Goal: Task Accomplishment & Management: Manage account settings

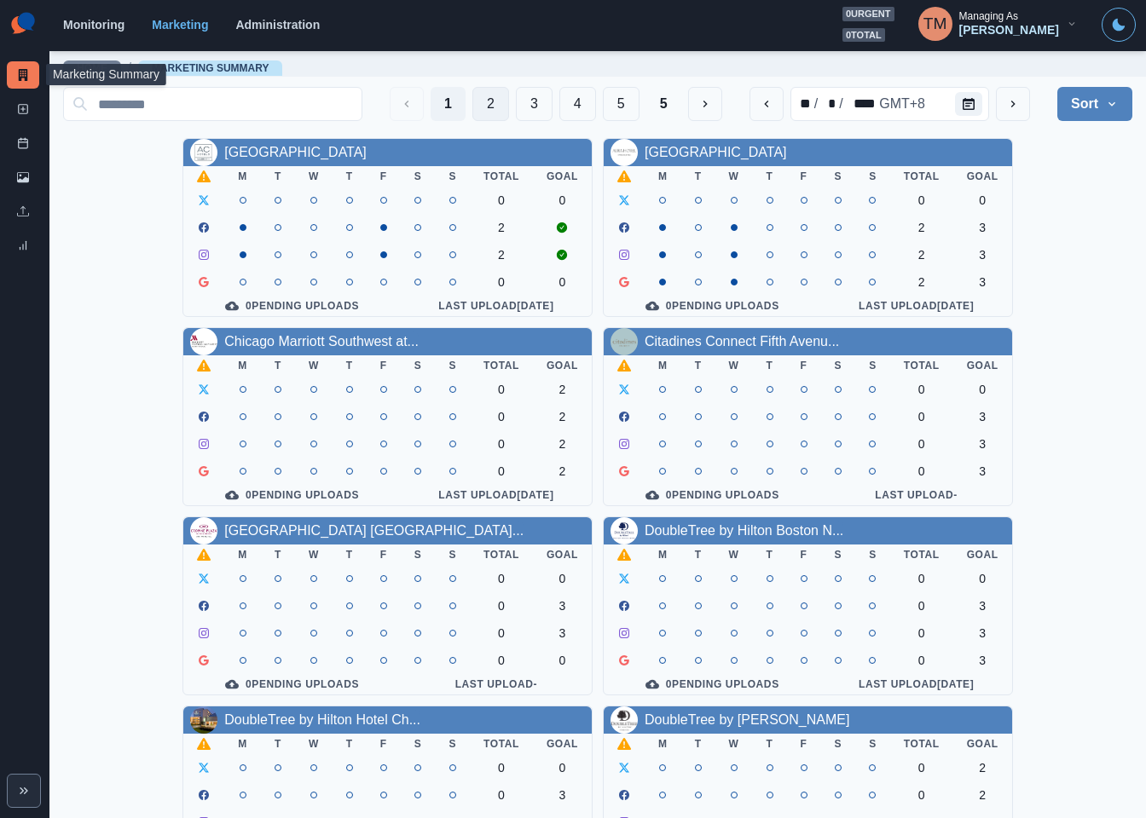
click at [474, 106] on button "2" at bounding box center [490, 104] width 37 height 34
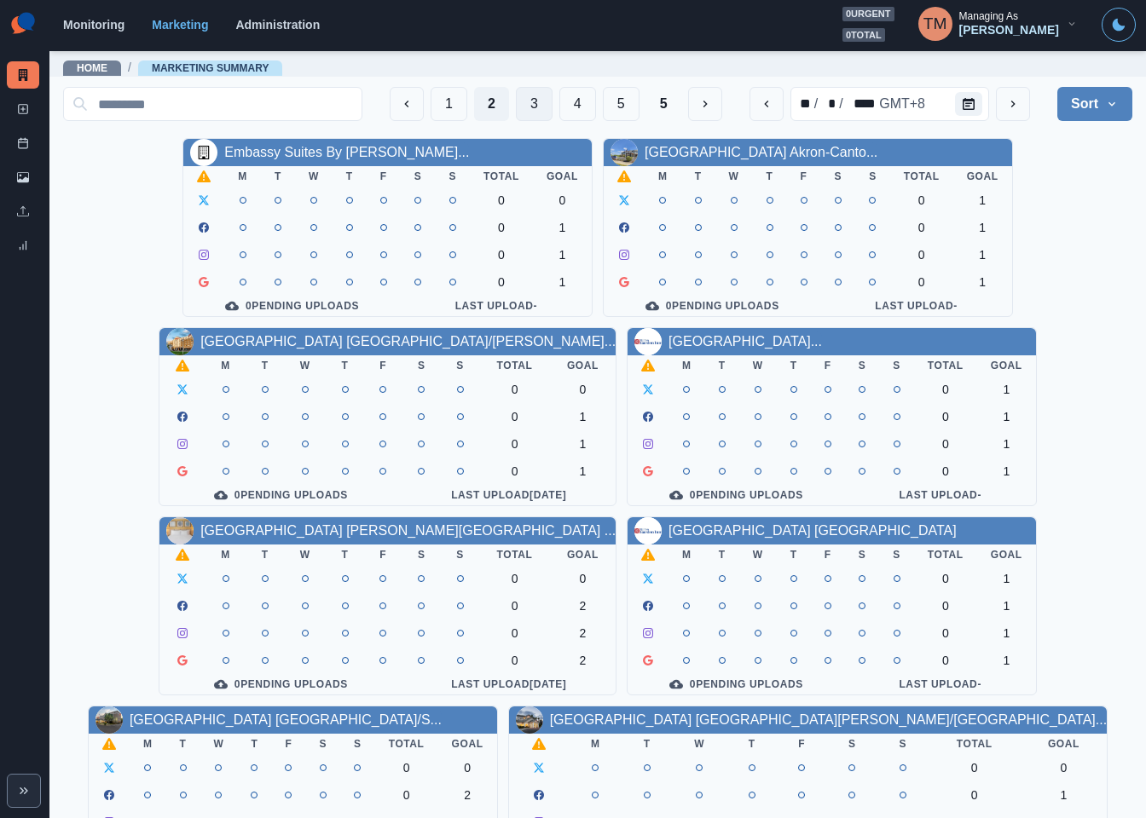
click at [516, 113] on button "3" at bounding box center [534, 104] width 37 height 34
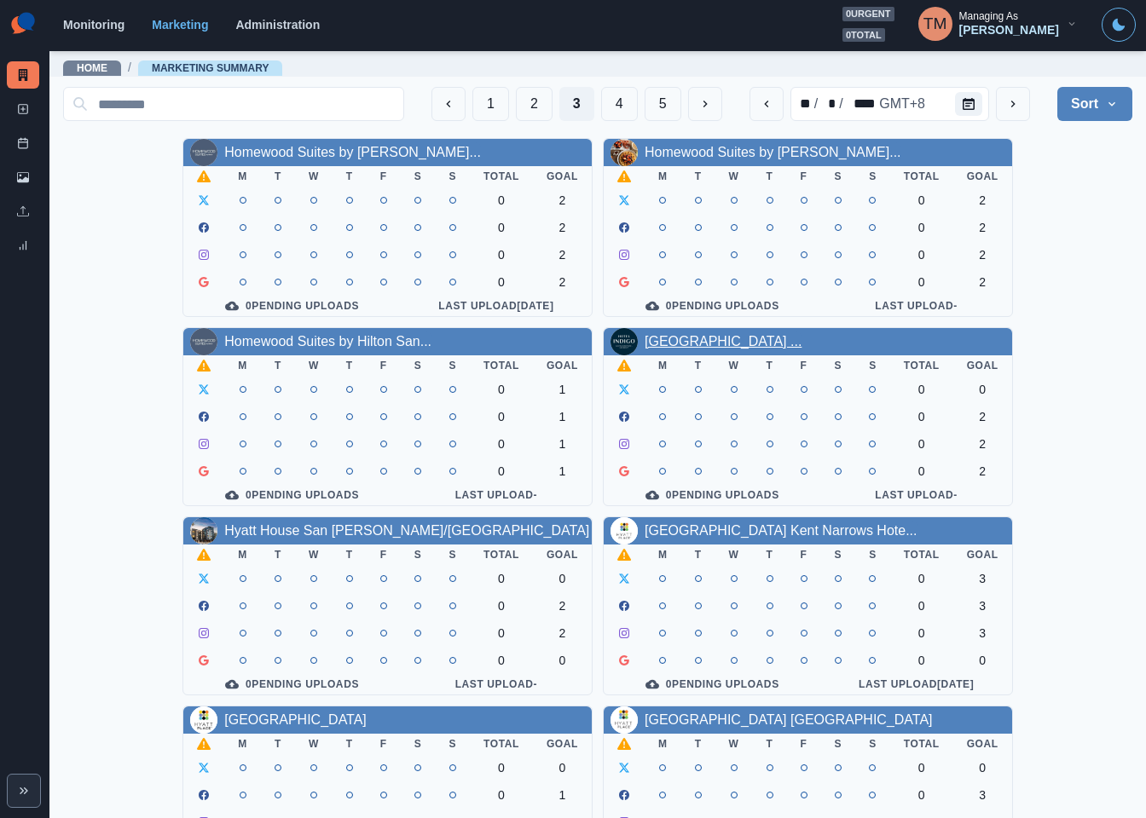
click at [703, 349] on link "[GEOGRAPHIC_DATA] ..." at bounding box center [722, 341] width 157 height 14
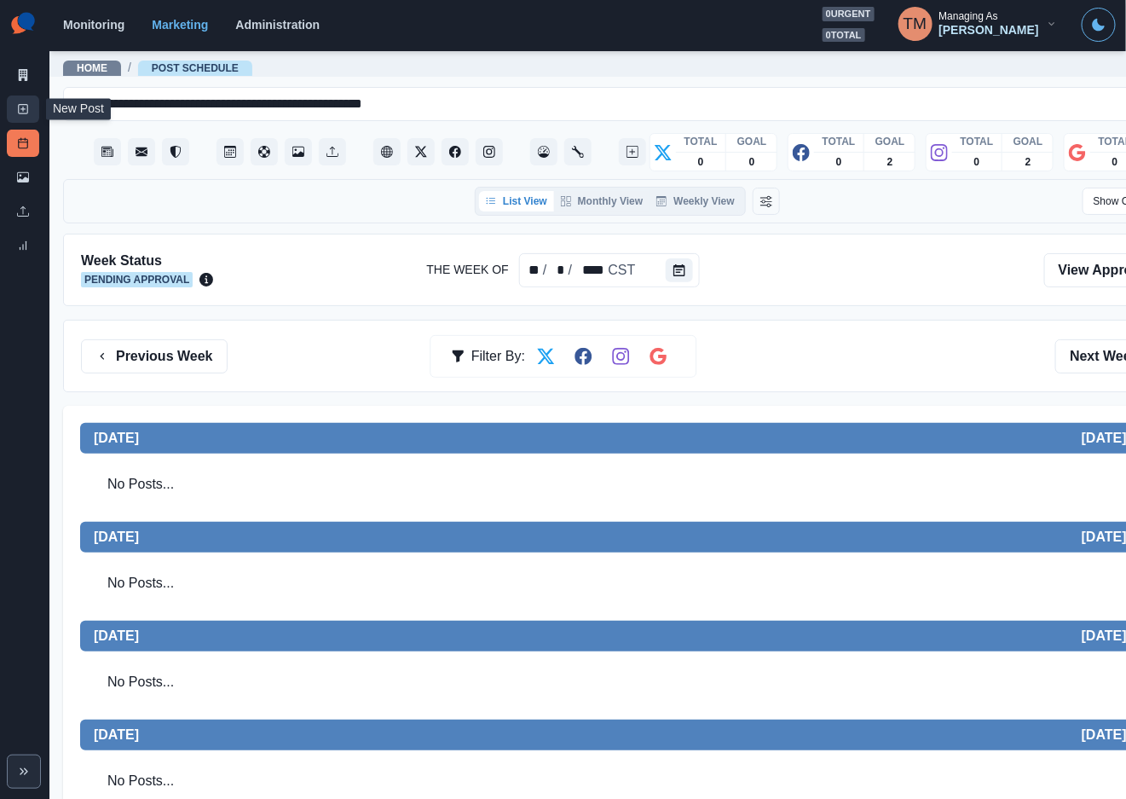
click at [24, 113] on icon at bounding box center [23, 109] width 12 height 12
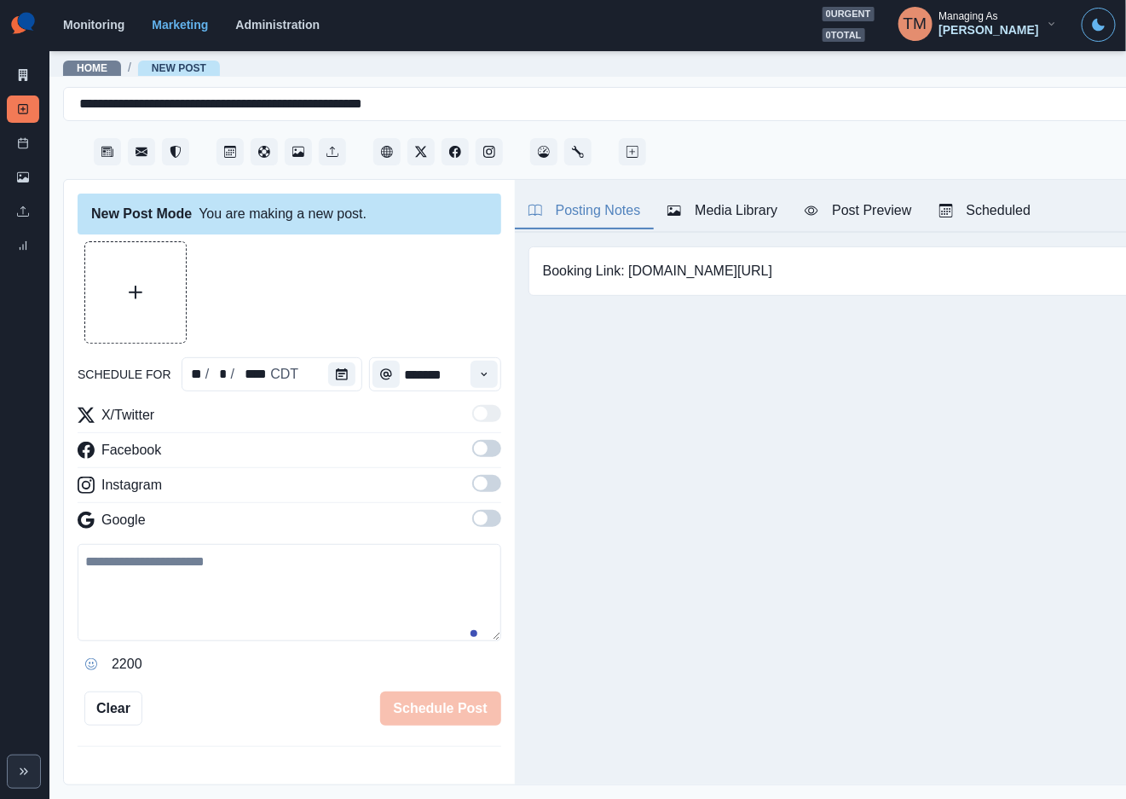
click at [215, 602] on textarea at bounding box center [290, 592] width 424 height 97
paste textarea "**********"
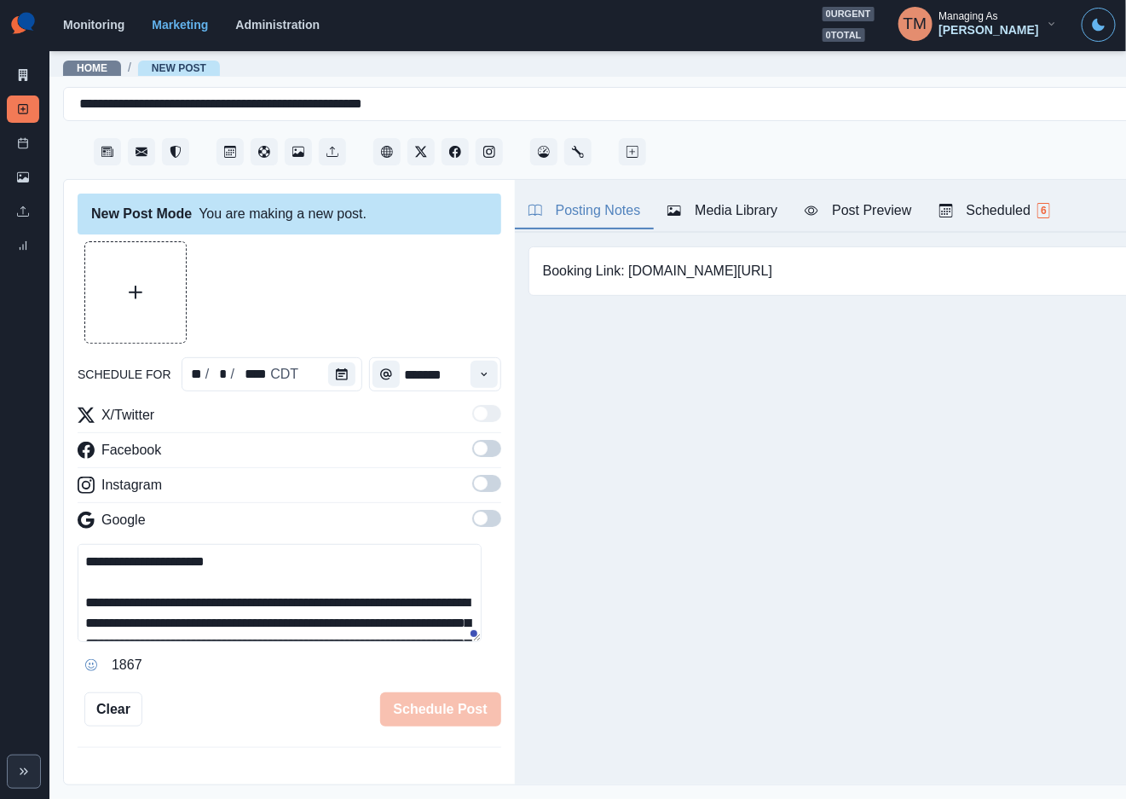
scroll to position [95, 0]
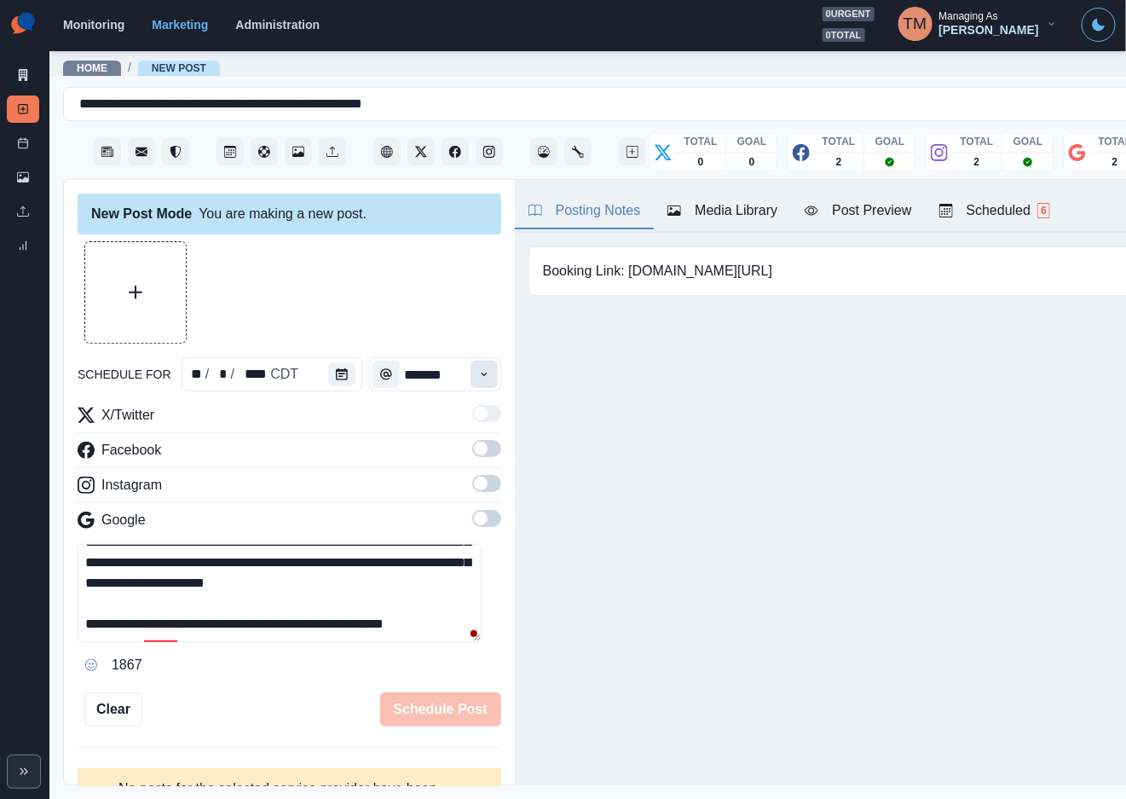
type textarea "**********"
click at [481, 373] on icon "Time" at bounding box center [484, 374] width 6 height 3
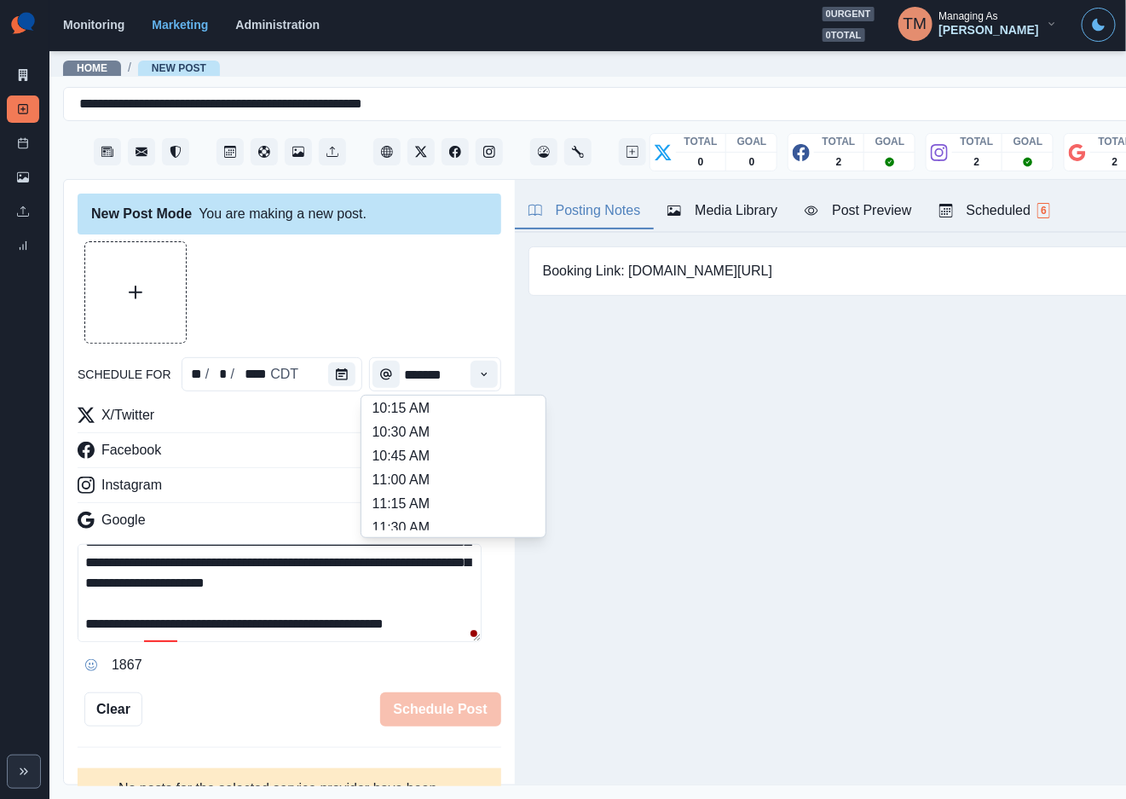
scroll to position [256, 0]
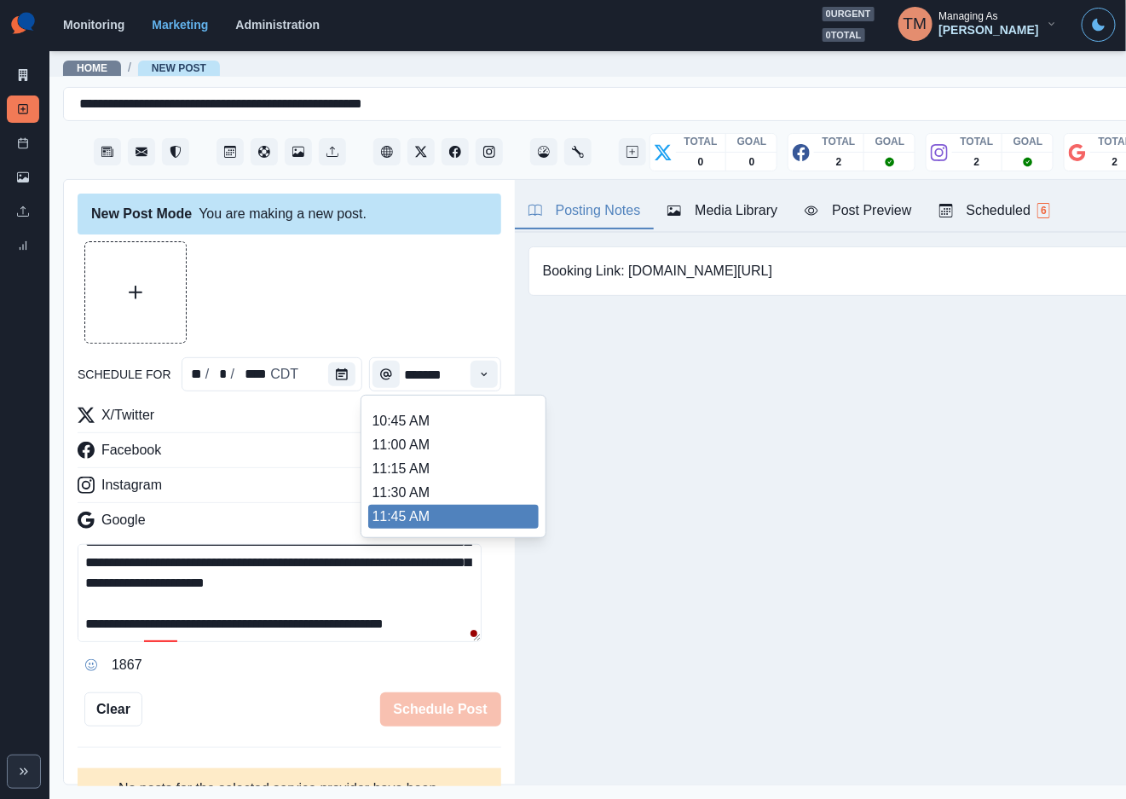
click at [443, 512] on li "11:45 AM" at bounding box center [453, 517] width 170 height 24
type input "********"
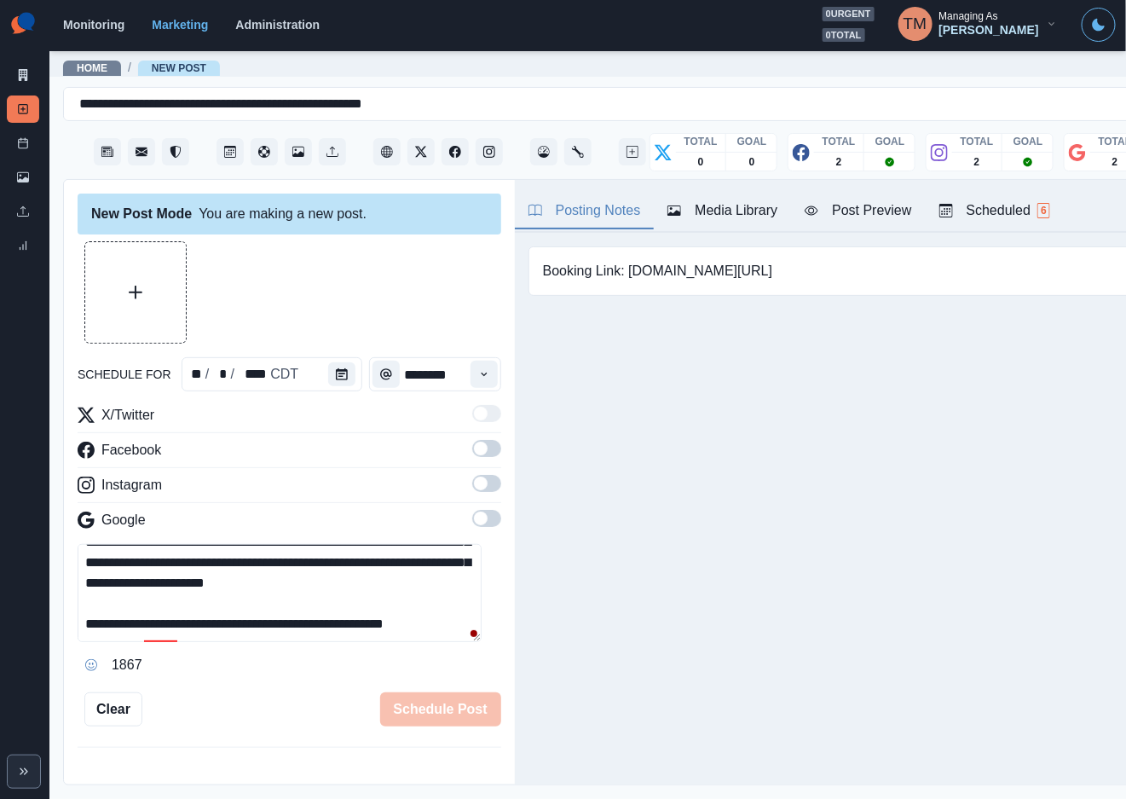
drag, startPoint x: 417, startPoint y: 326, endPoint x: 463, endPoint y: 476, distance: 156.9
click at [418, 333] on div at bounding box center [290, 292] width 424 height 102
click at [472, 451] on span at bounding box center [486, 448] width 29 height 17
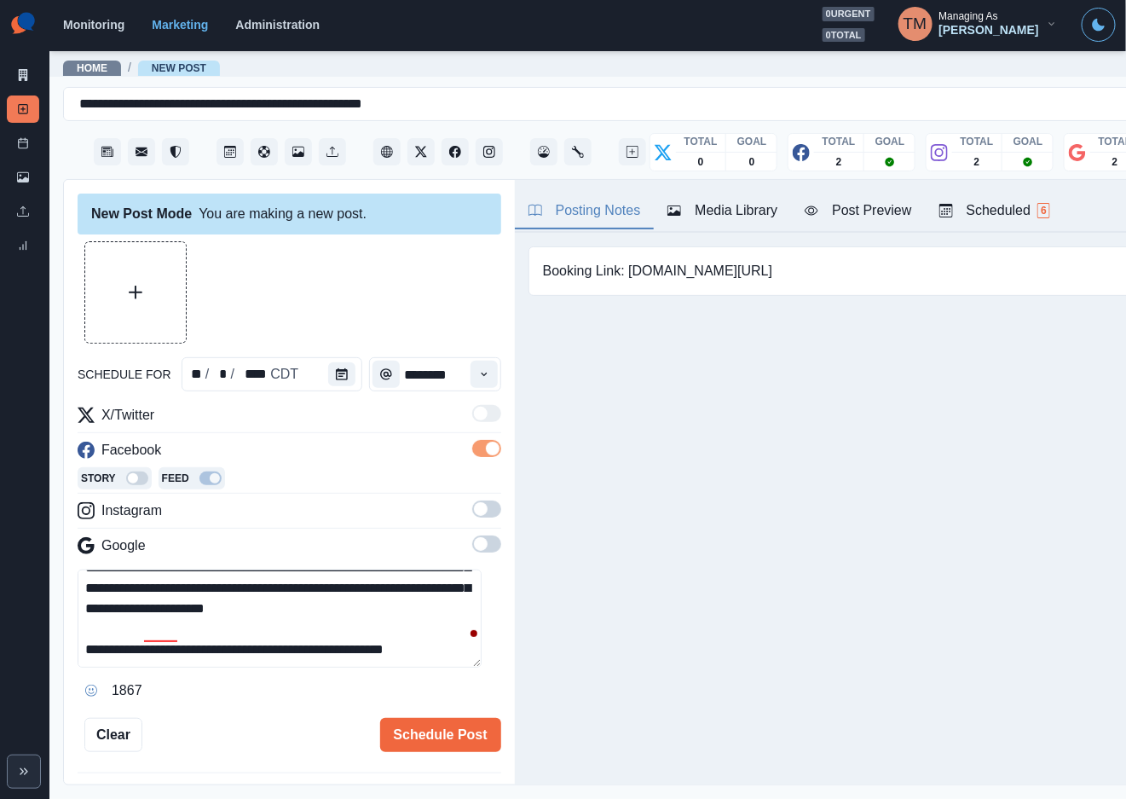
click at [472, 517] on span at bounding box center [486, 508] width 29 height 17
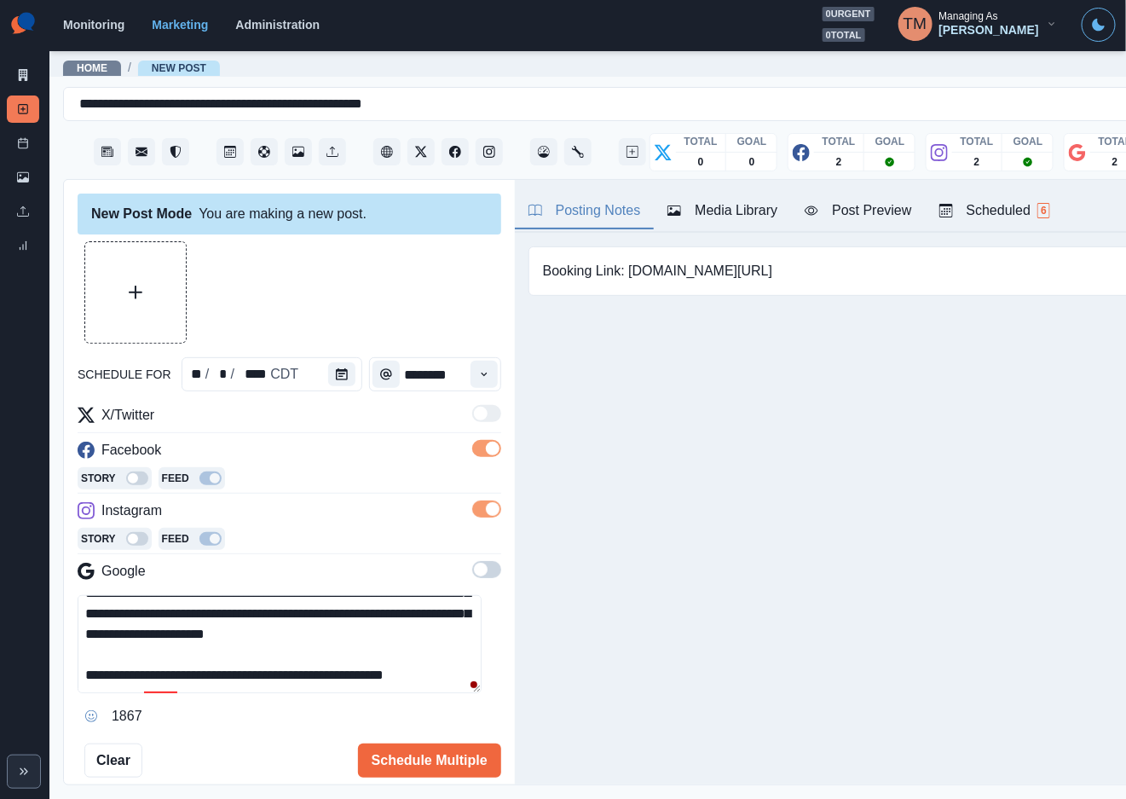
click at [472, 575] on span at bounding box center [486, 569] width 29 height 17
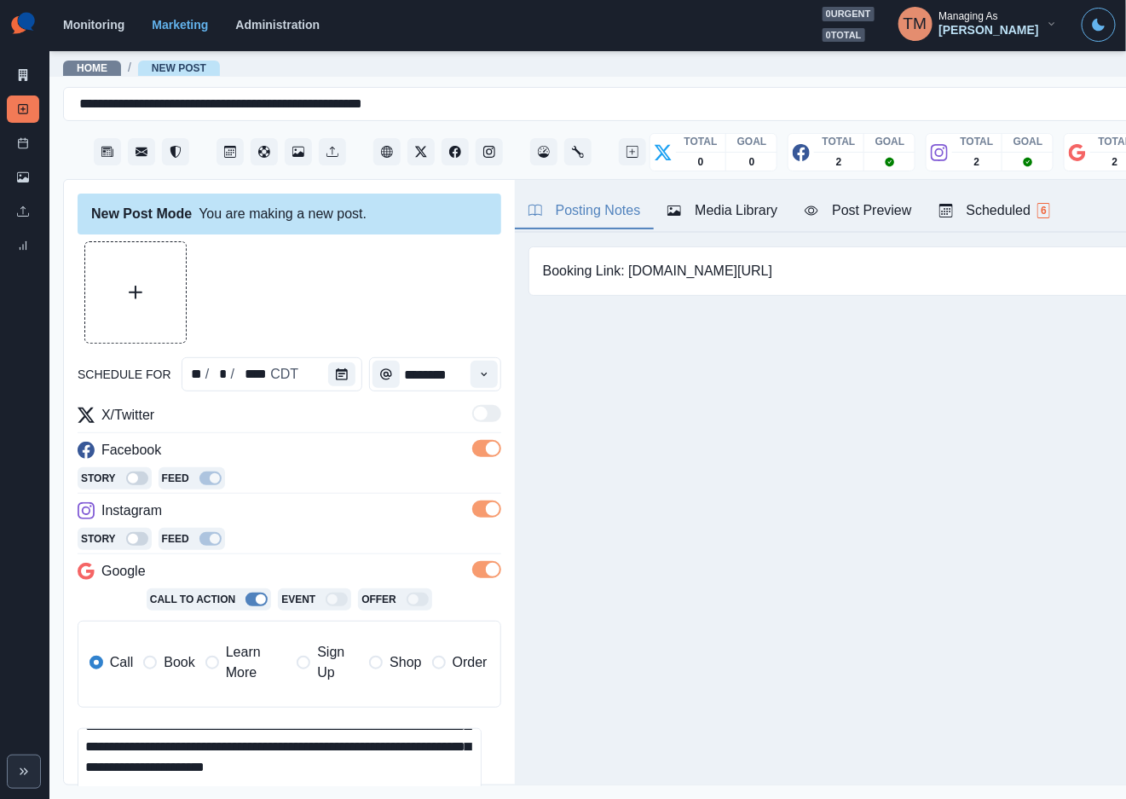
click at [134, 292] on icon "Upload Media" at bounding box center [136, 293] width 14 height 14
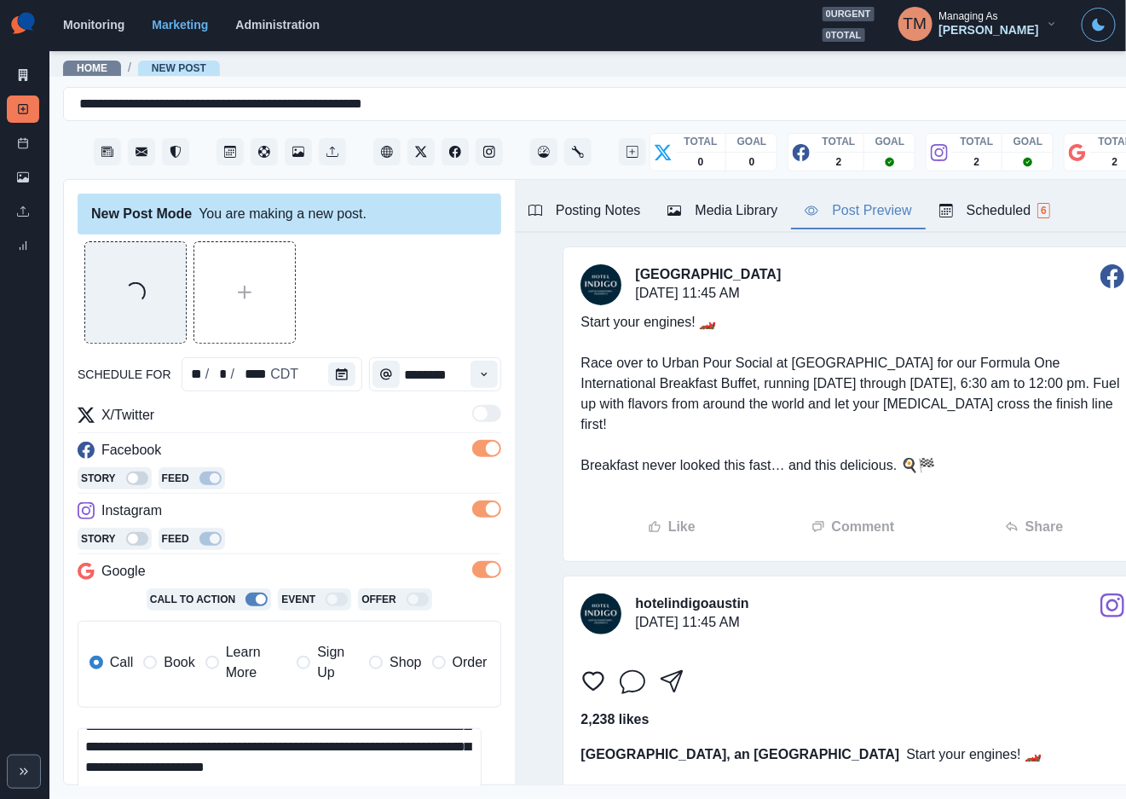
click at [887, 215] on div "Post Preview" at bounding box center [858, 210] width 107 height 20
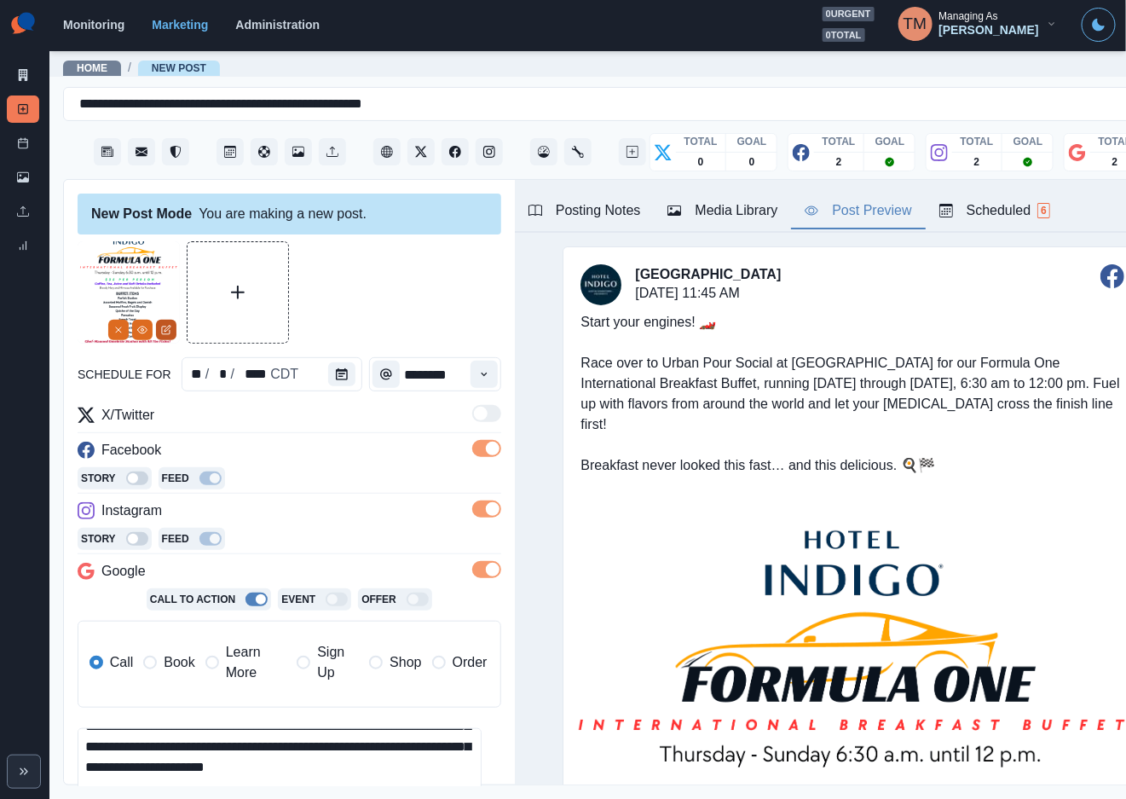
click at [170, 336] on button "Edit Media" at bounding box center [166, 330] width 20 height 20
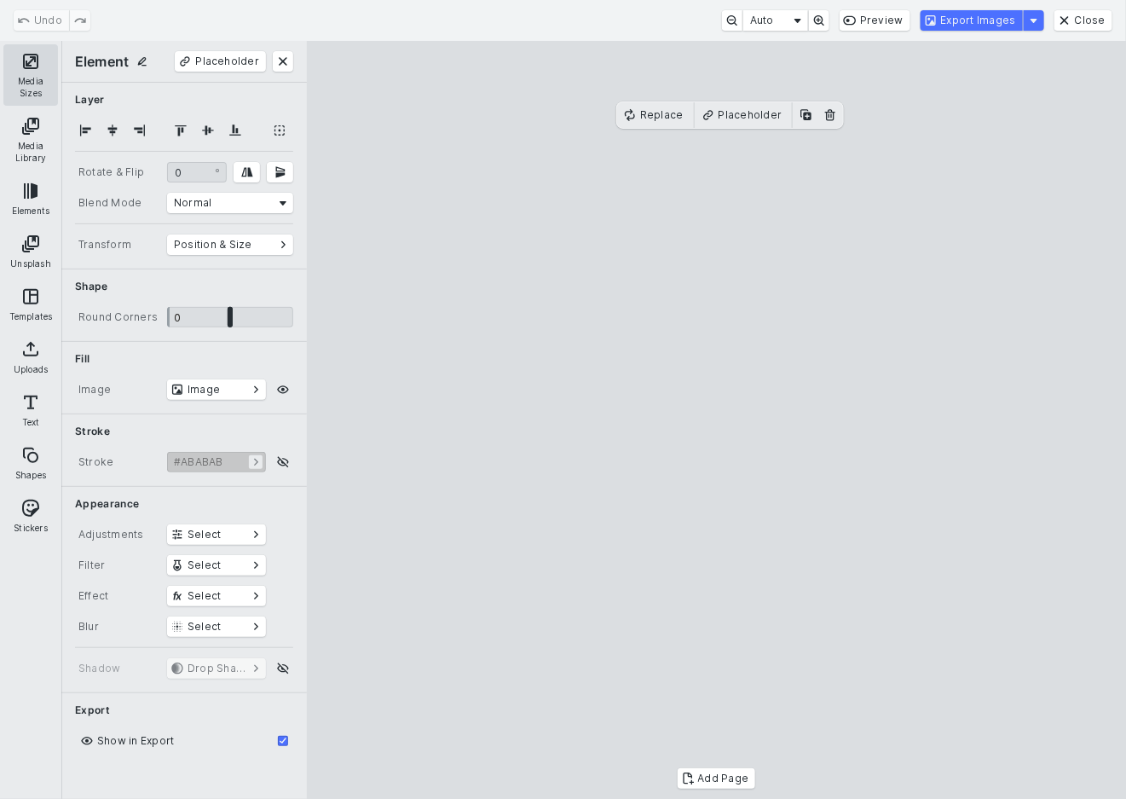
click at [18, 60] on button "Media Sizes" at bounding box center [30, 74] width 55 height 61
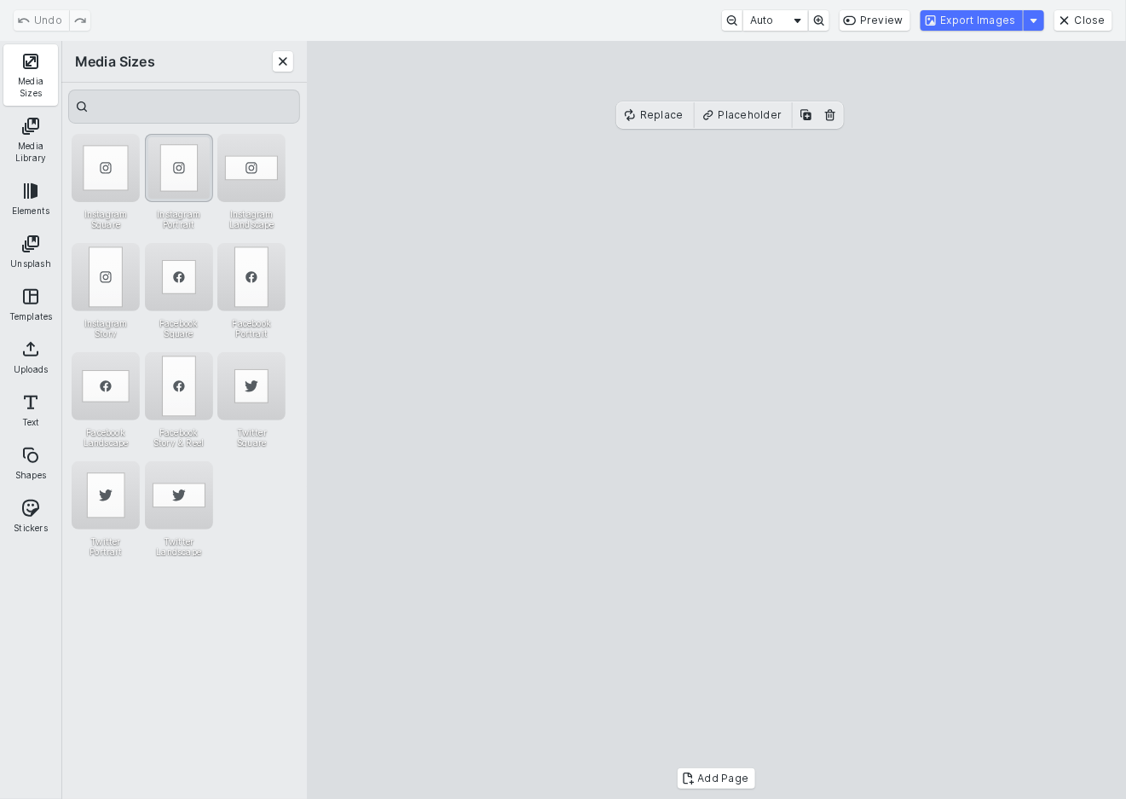
click at [184, 165] on div "Instagram Portrait" at bounding box center [179, 168] width 68 height 68
click at [717, 420] on cesdk-canvas "Editor canvas" at bounding box center [717, 420] width 0 height 0
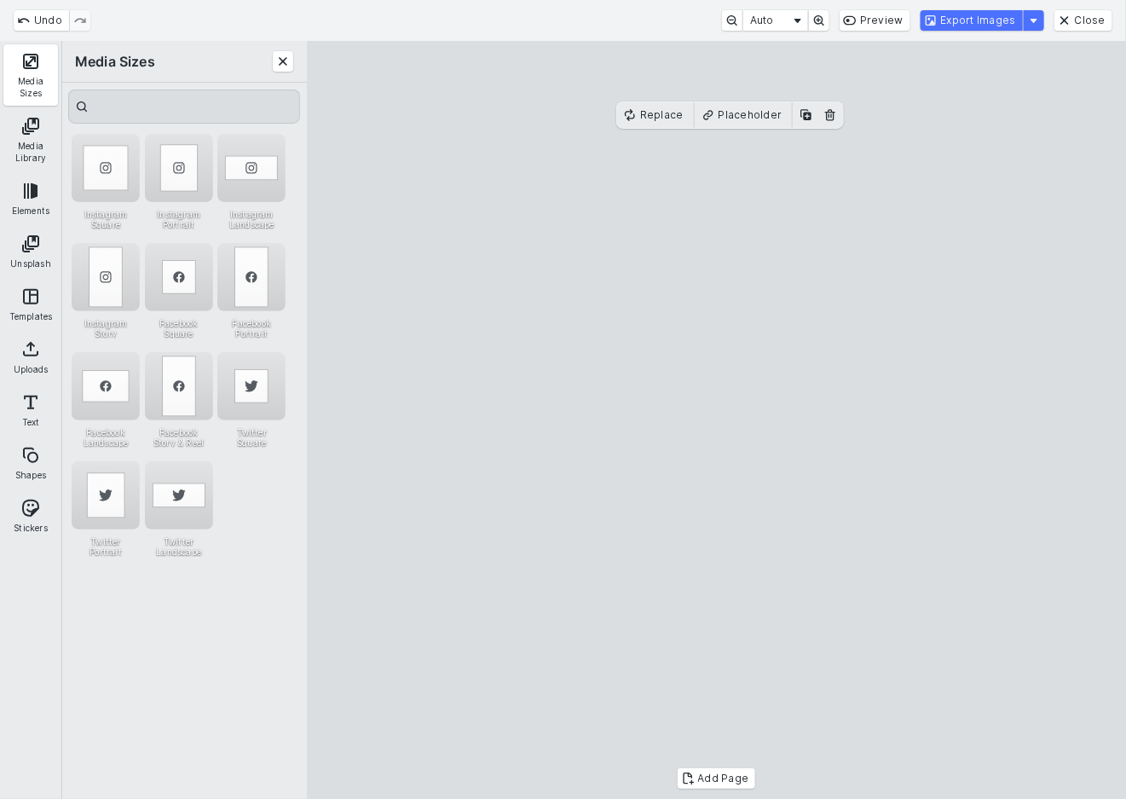
click at [717, 420] on cesdk-canvas "Editor canvas" at bounding box center [717, 420] width 0 height 0
click at [1000, 20] on button "Export Images" at bounding box center [972, 20] width 102 height 20
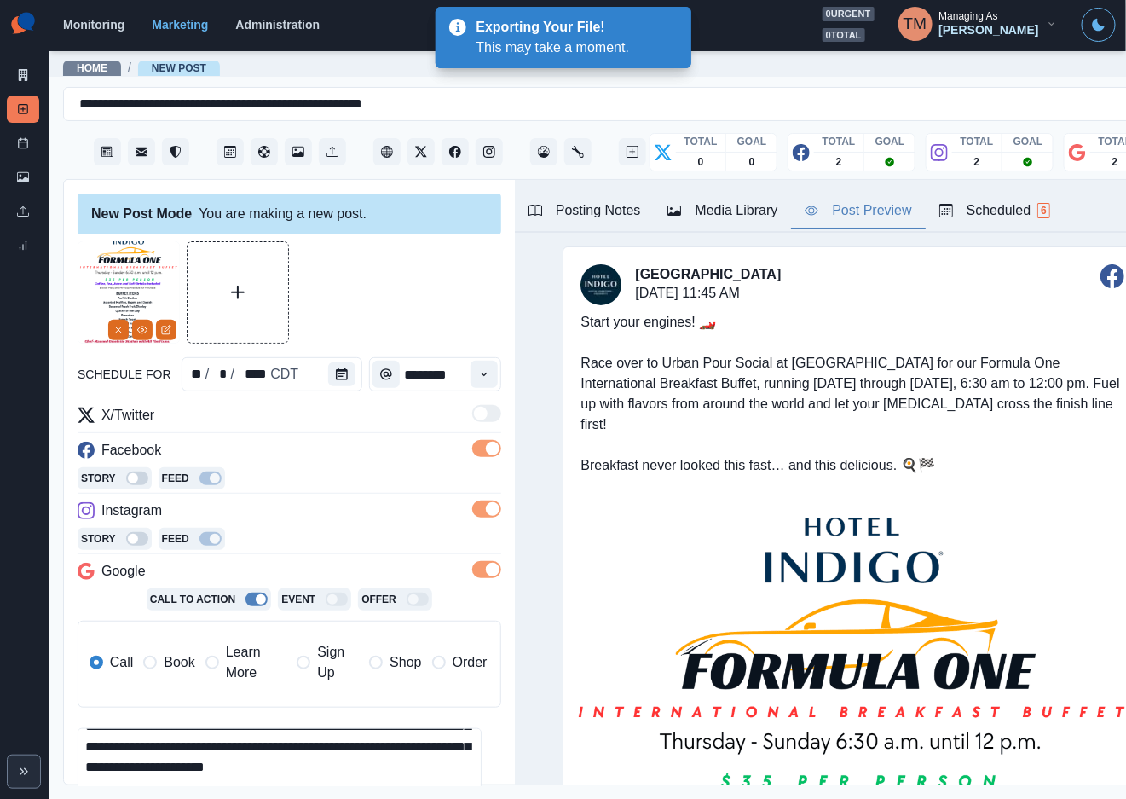
click at [724, 217] on div "Media Library" at bounding box center [723, 210] width 110 height 20
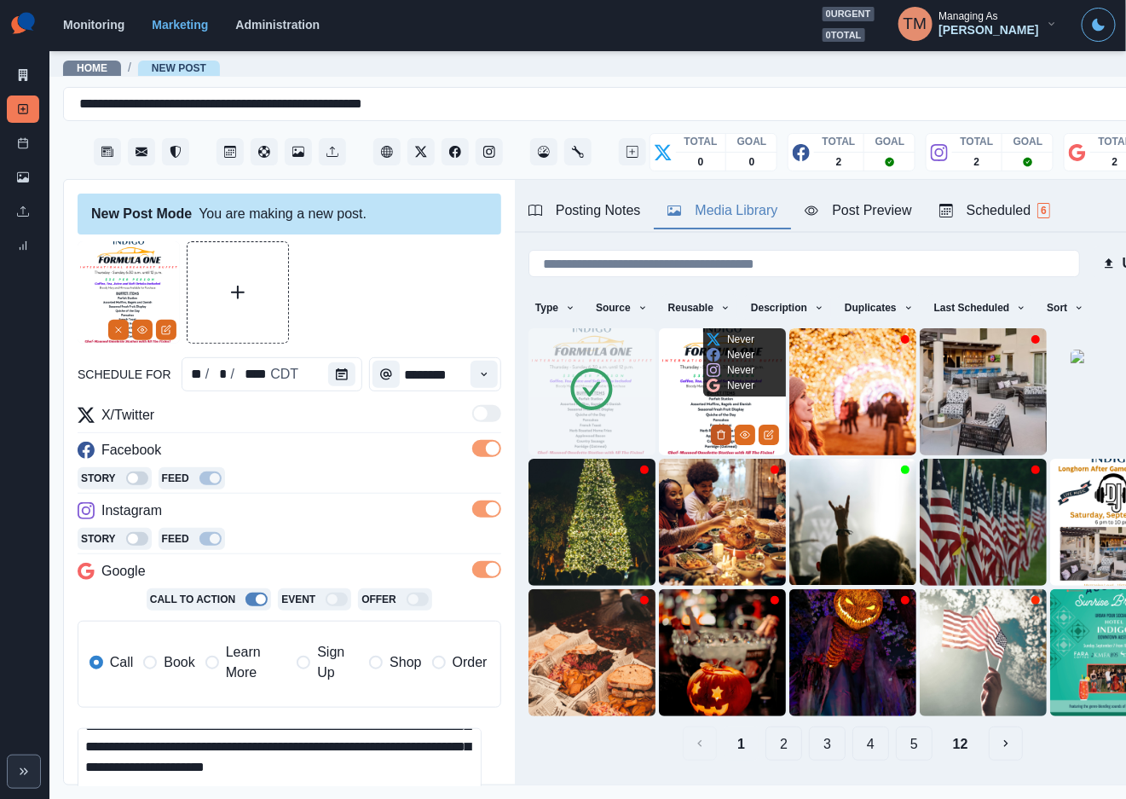
click at [716, 430] on icon "Delete Media" at bounding box center [721, 435] width 10 height 10
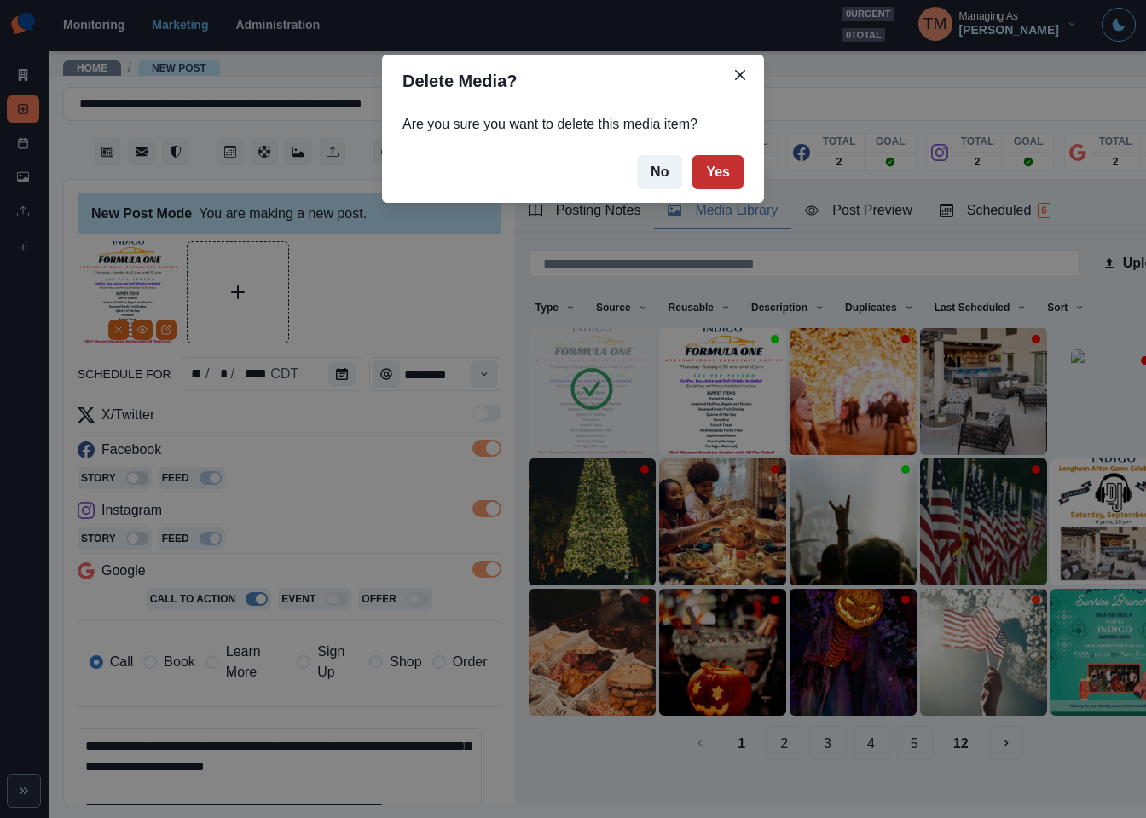
click at [716, 177] on button "Yes" at bounding box center [717, 172] width 51 height 34
click at [335, 304] on div "Delete Media? Are you sure you want to delete this media item? No Yes" at bounding box center [573, 409] width 1146 height 818
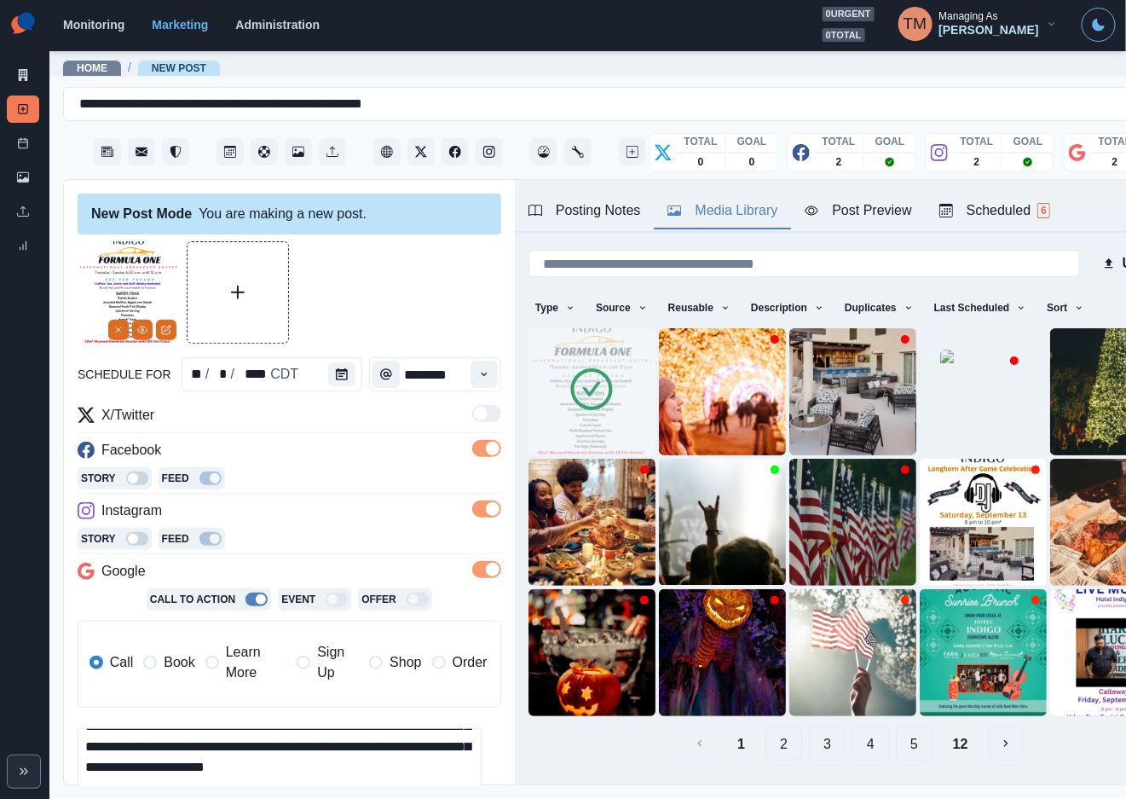
drag, startPoint x: 870, startPoint y: 212, endPoint x: 834, endPoint y: 236, distance: 43.0
click at [865, 212] on div "Post Preview" at bounding box center [858, 210] width 107 height 20
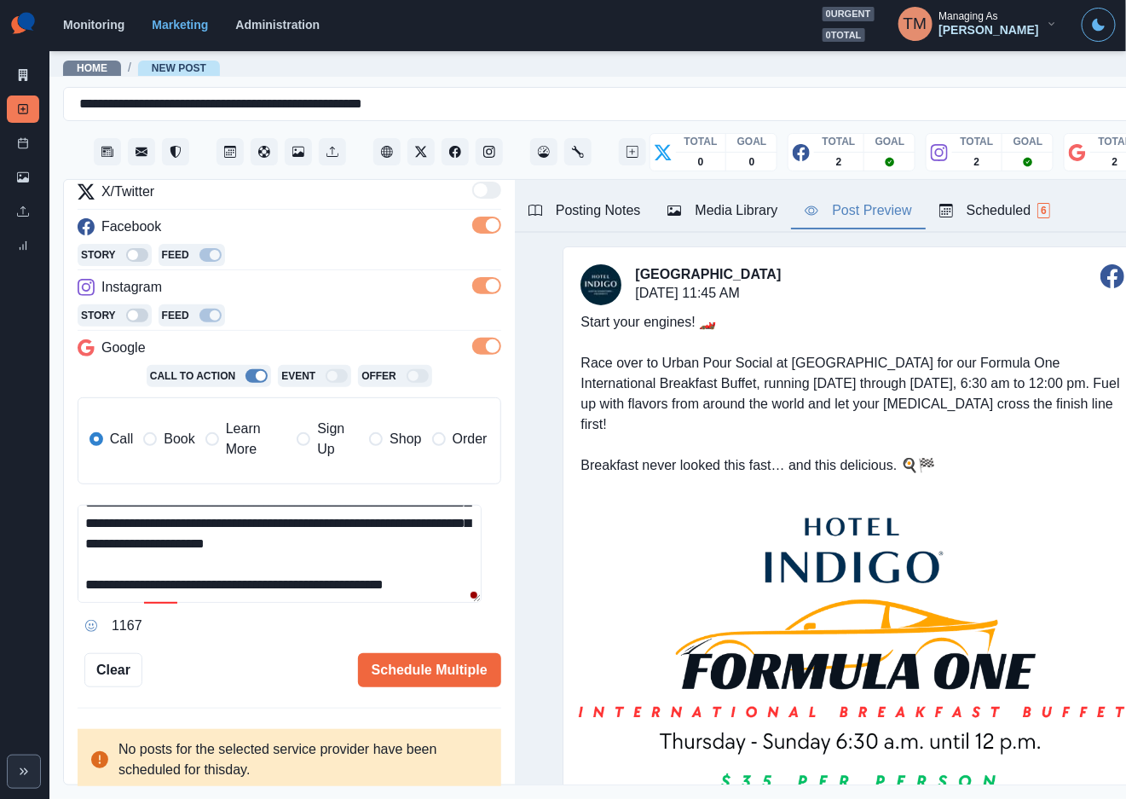
scroll to position [19, 0]
click at [180, 632] on div "Ignore" at bounding box center [183, 645] width 45 height 27
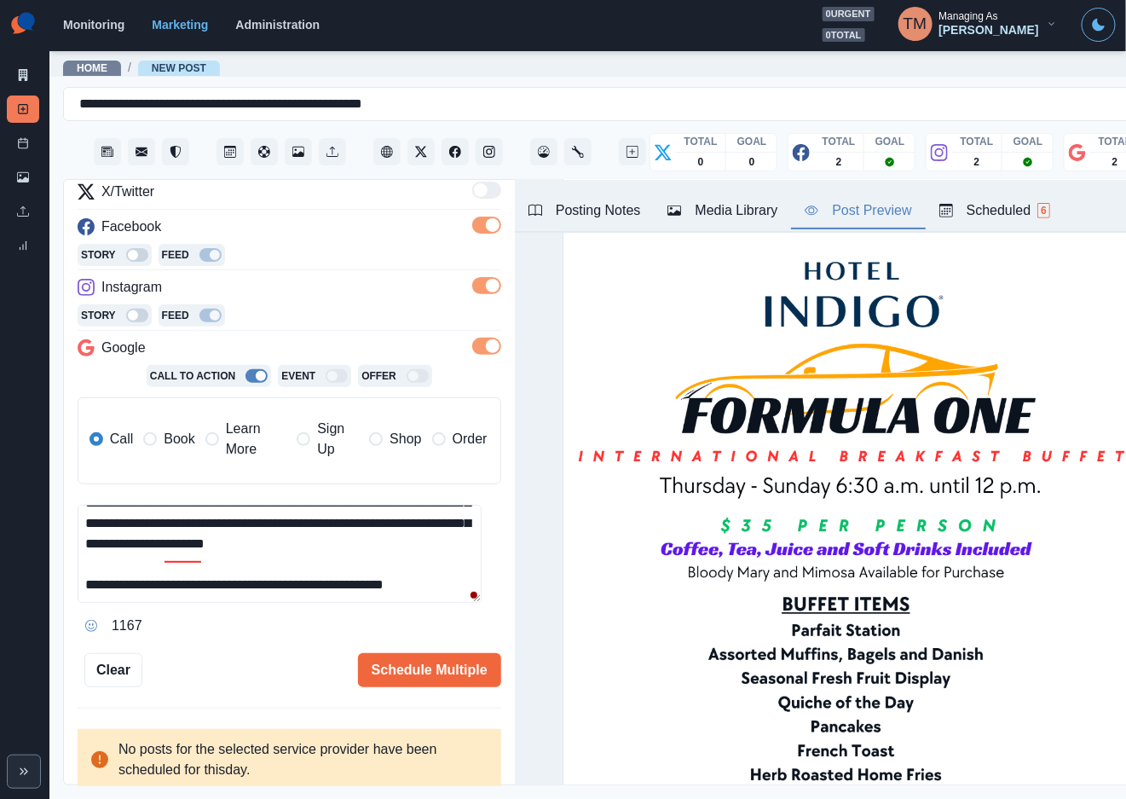
scroll to position [0, 0]
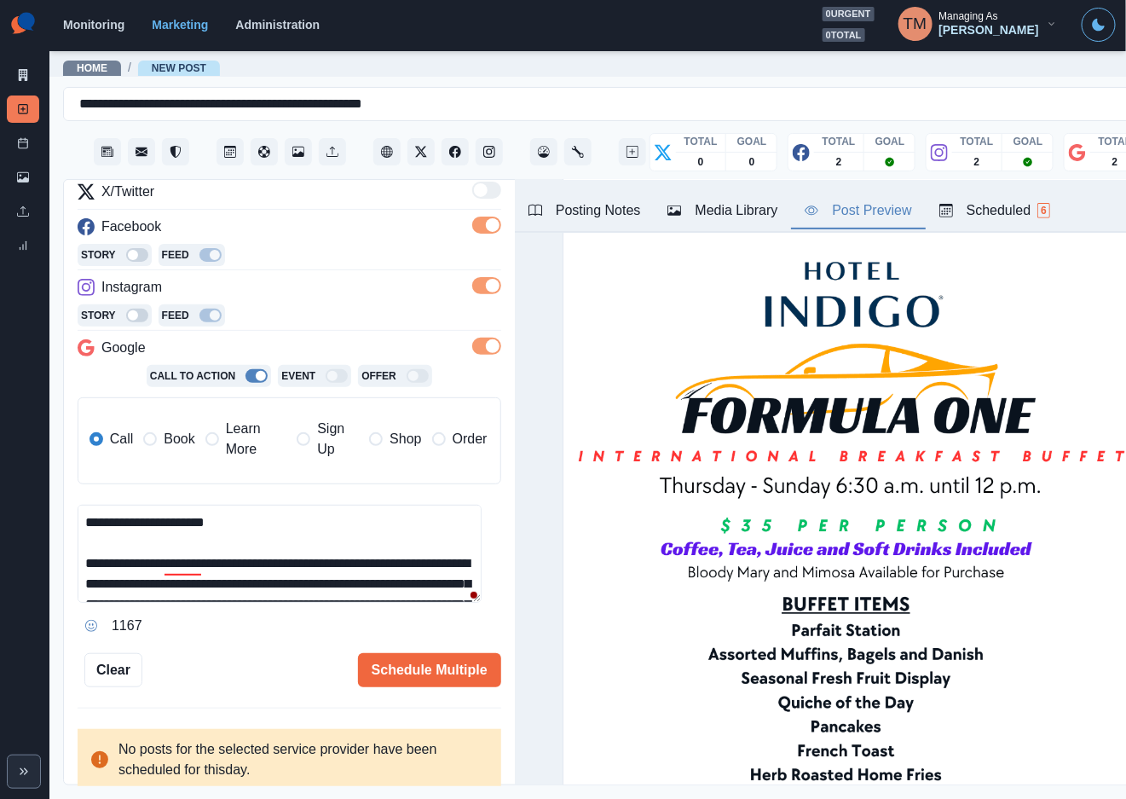
click at [164, 429] on span "Book" at bounding box center [179, 439] width 31 height 20
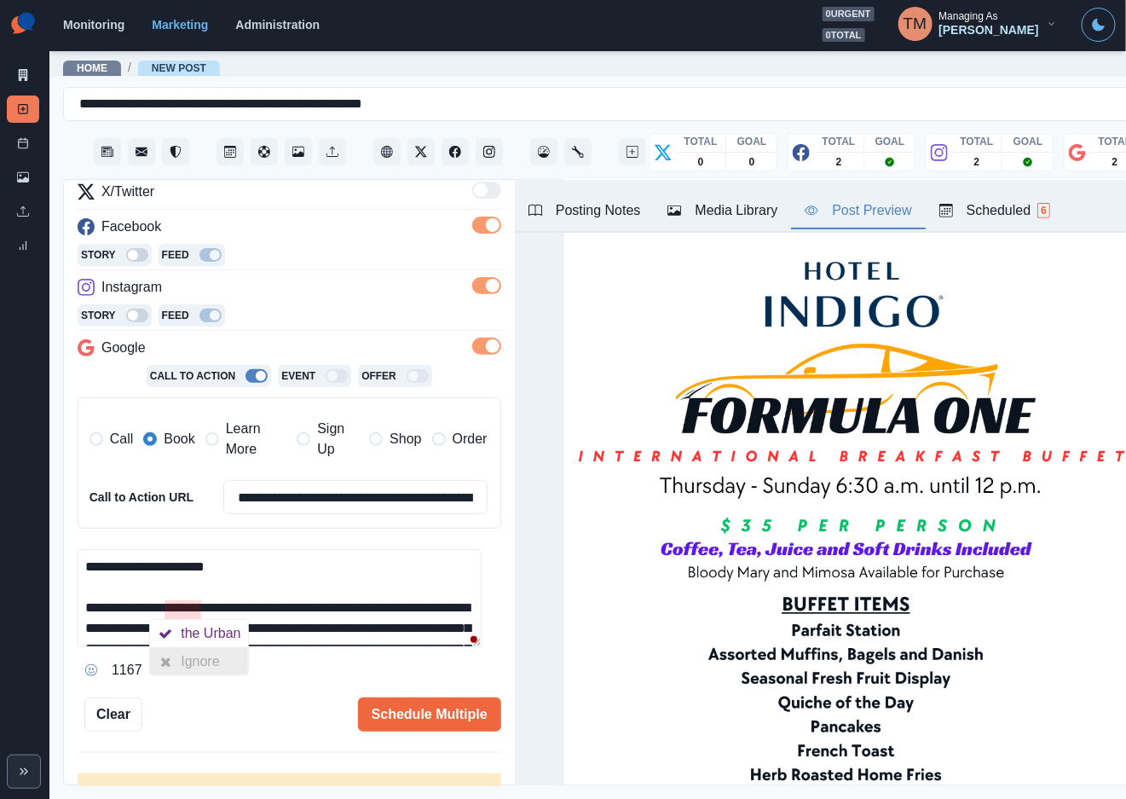
click at [210, 648] on div "Ignore" at bounding box center [203, 661] width 45 height 27
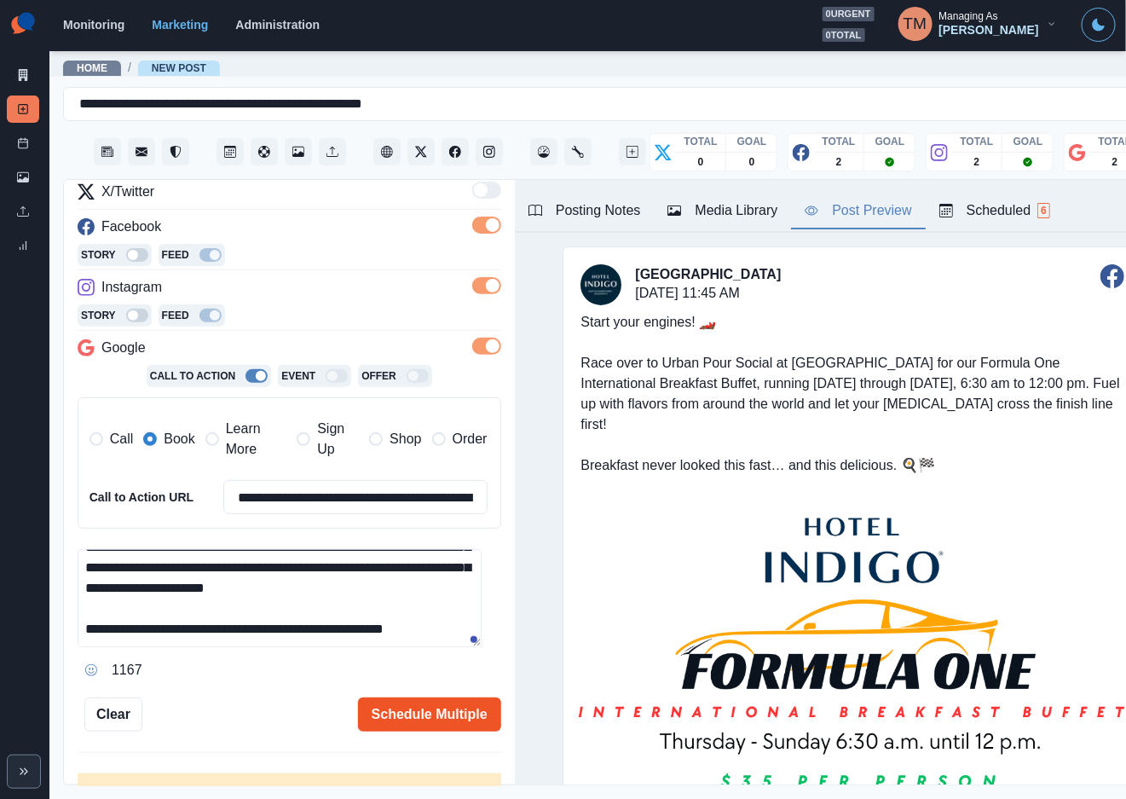
click at [433, 701] on button "Schedule Multiple" at bounding box center [429, 714] width 143 height 34
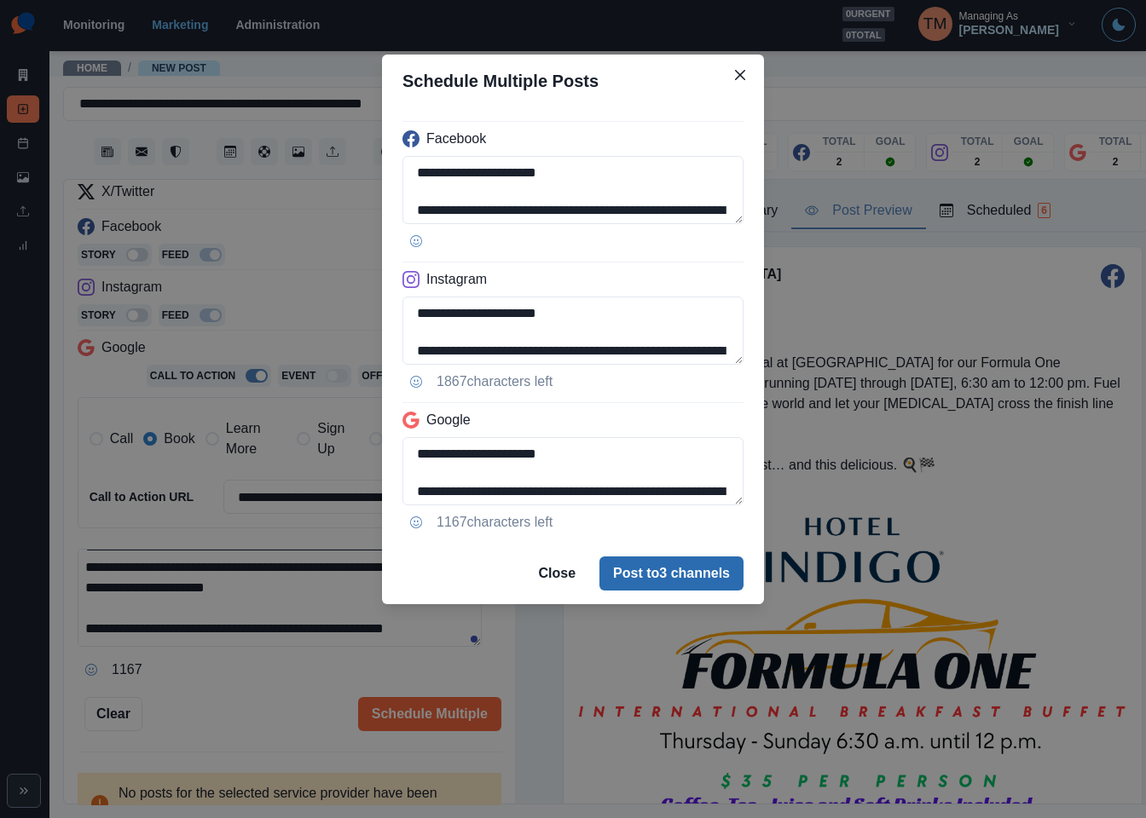
click at [684, 575] on button "Post to 3 channels" at bounding box center [671, 574] width 144 height 34
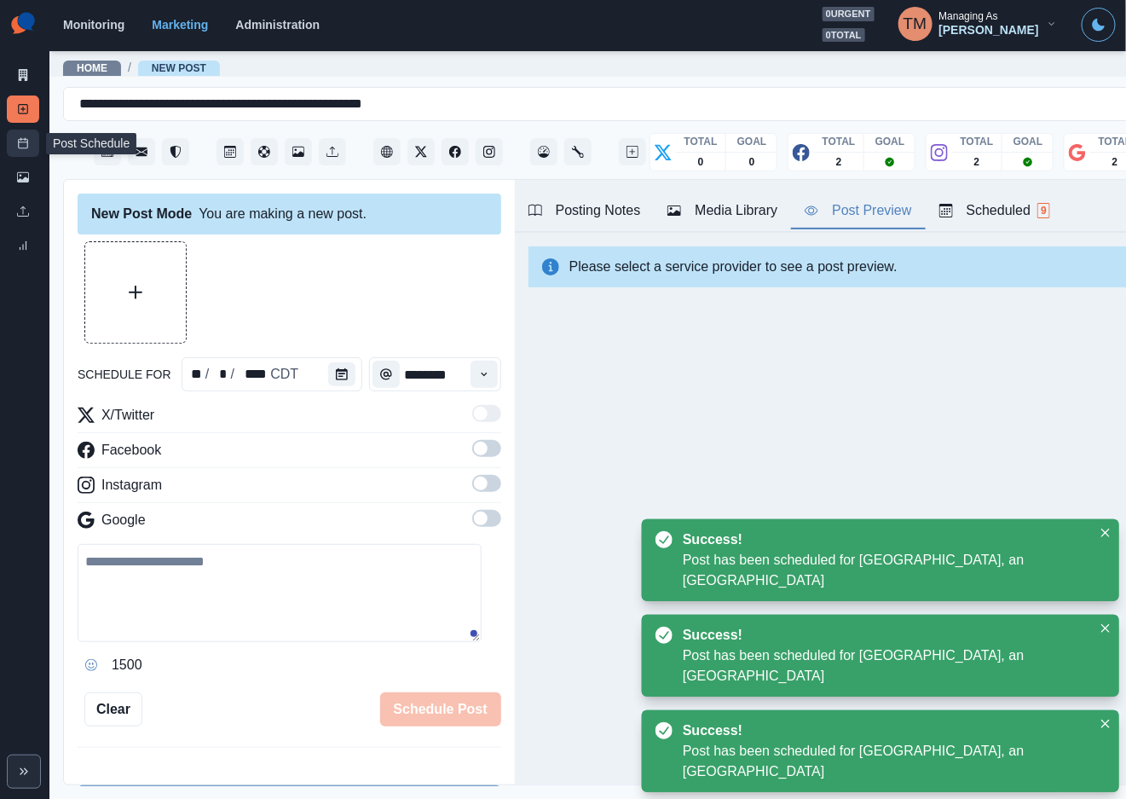
click at [18, 146] on icon at bounding box center [23, 143] width 12 height 12
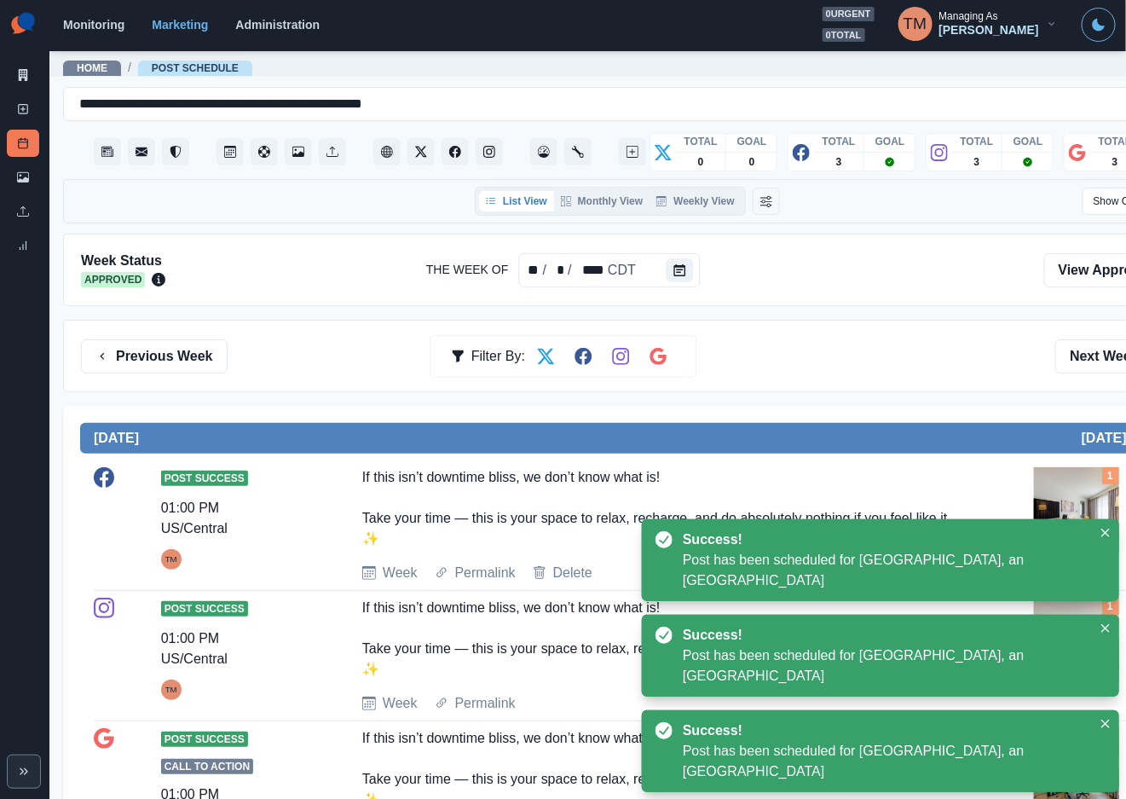
click at [842, 349] on div "Previous Week Filter By: Next Week" at bounding box center [627, 356] width 1093 height 34
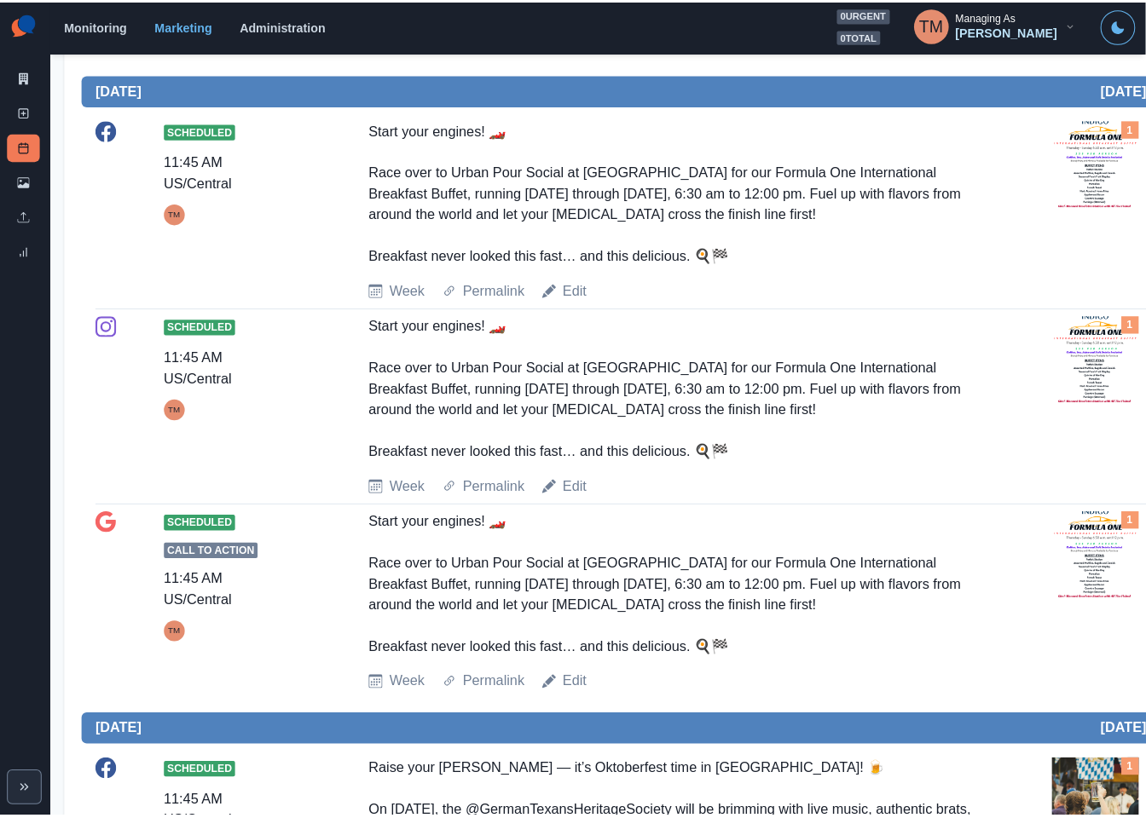
scroll to position [1023, 0]
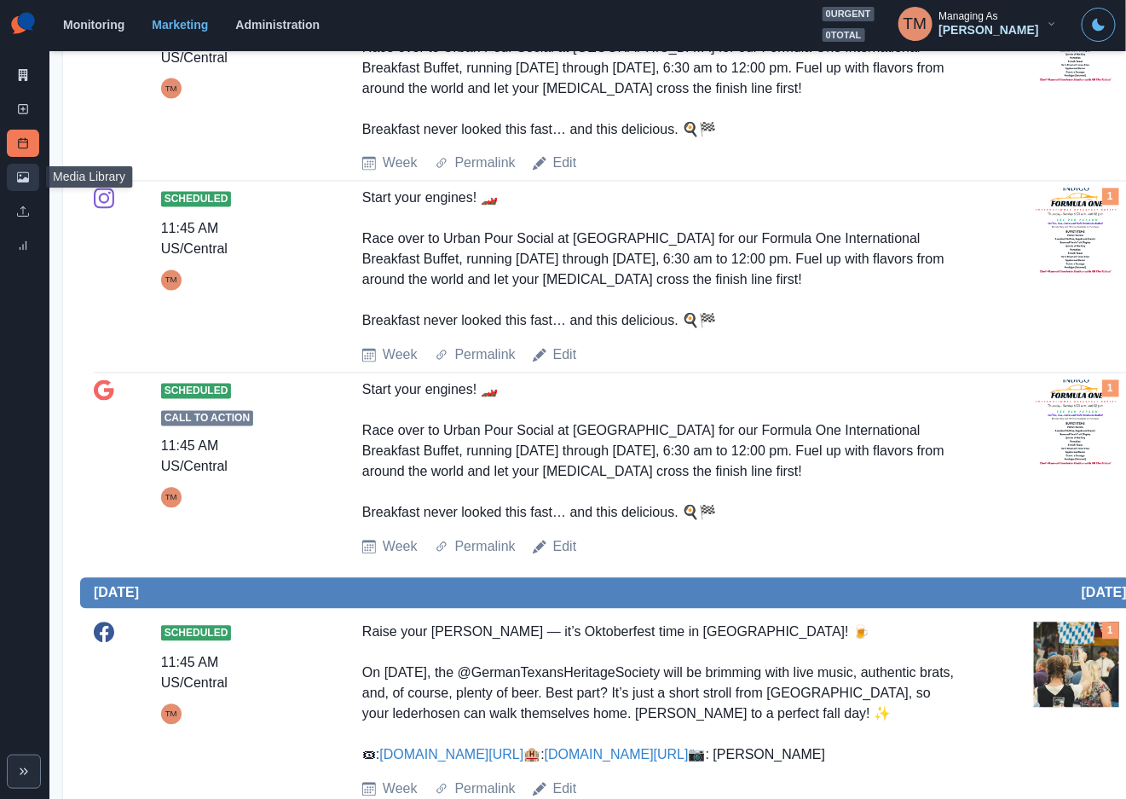
click at [24, 182] on icon at bounding box center [23, 177] width 12 height 12
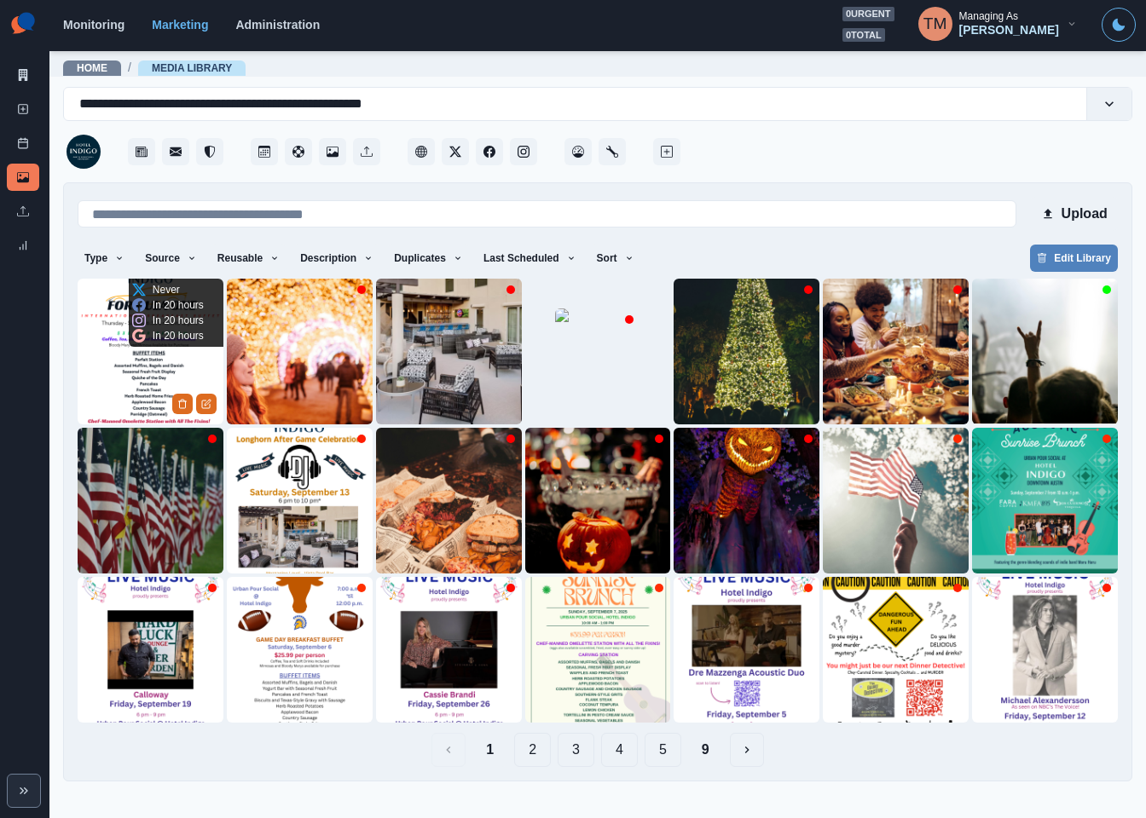
click at [136, 353] on img at bounding box center [151, 352] width 146 height 146
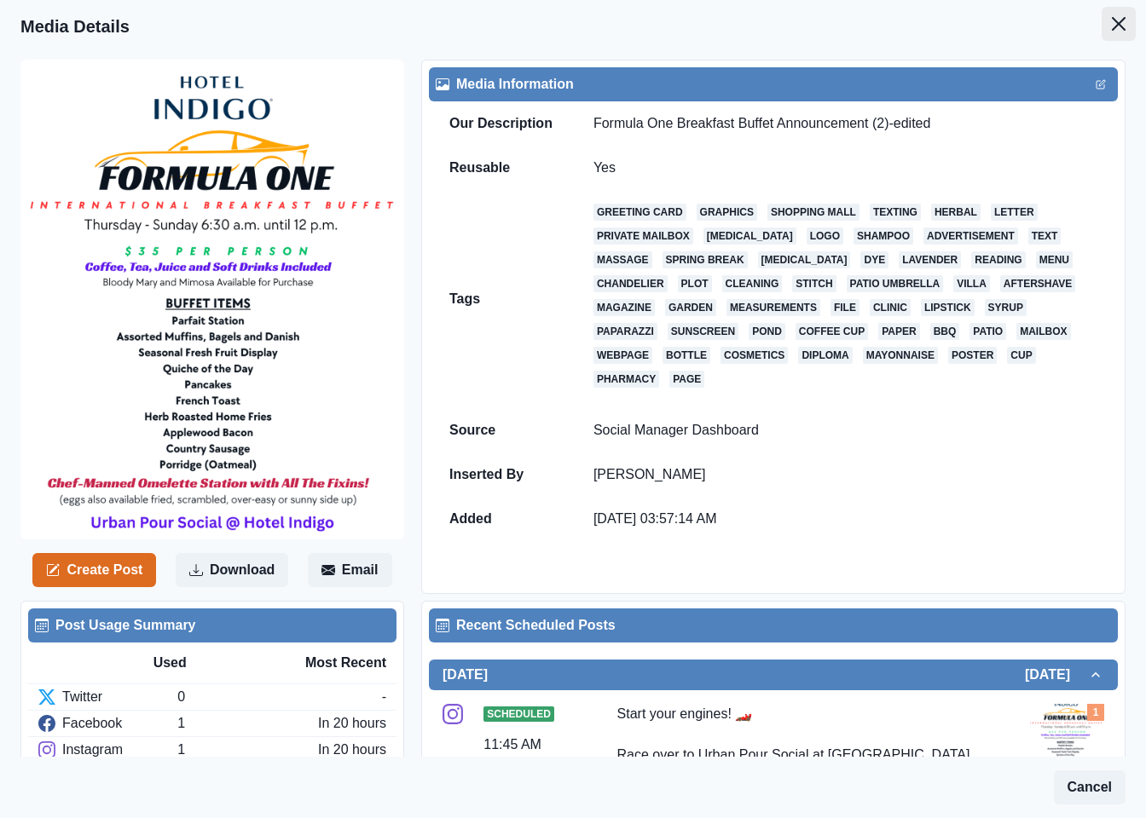
click at [1112, 19] on icon "Close" at bounding box center [1119, 24] width 14 height 14
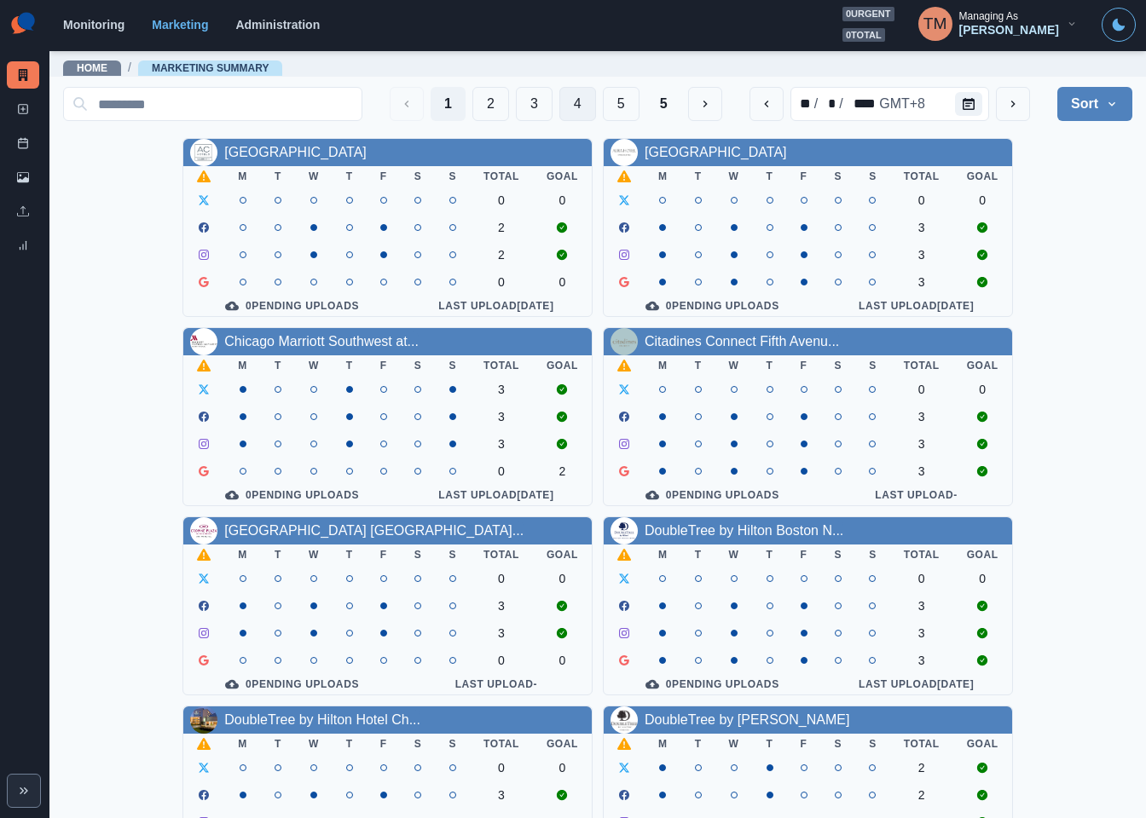
click at [559, 102] on button "4" at bounding box center [577, 104] width 37 height 34
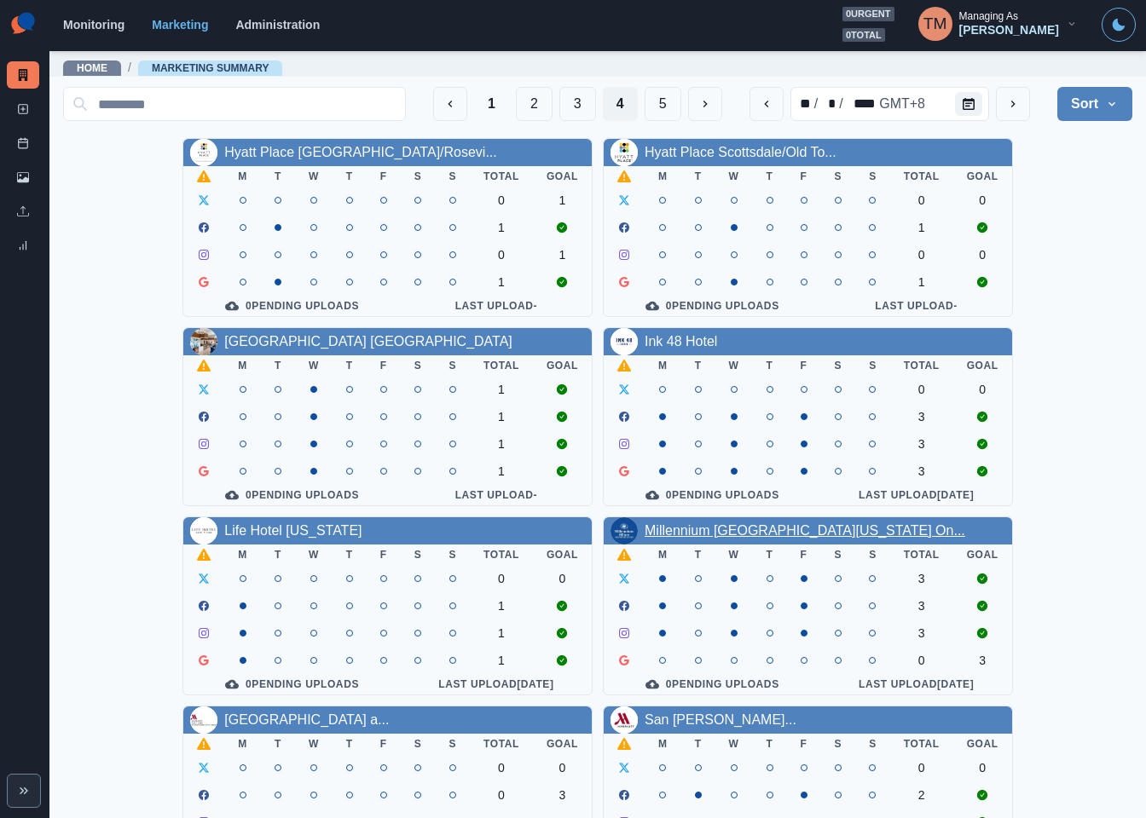
click at [716, 538] on link "Millennium [GEOGRAPHIC_DATA][US_STATE] On..." at bounding box center [804, 530] width 321 height 14
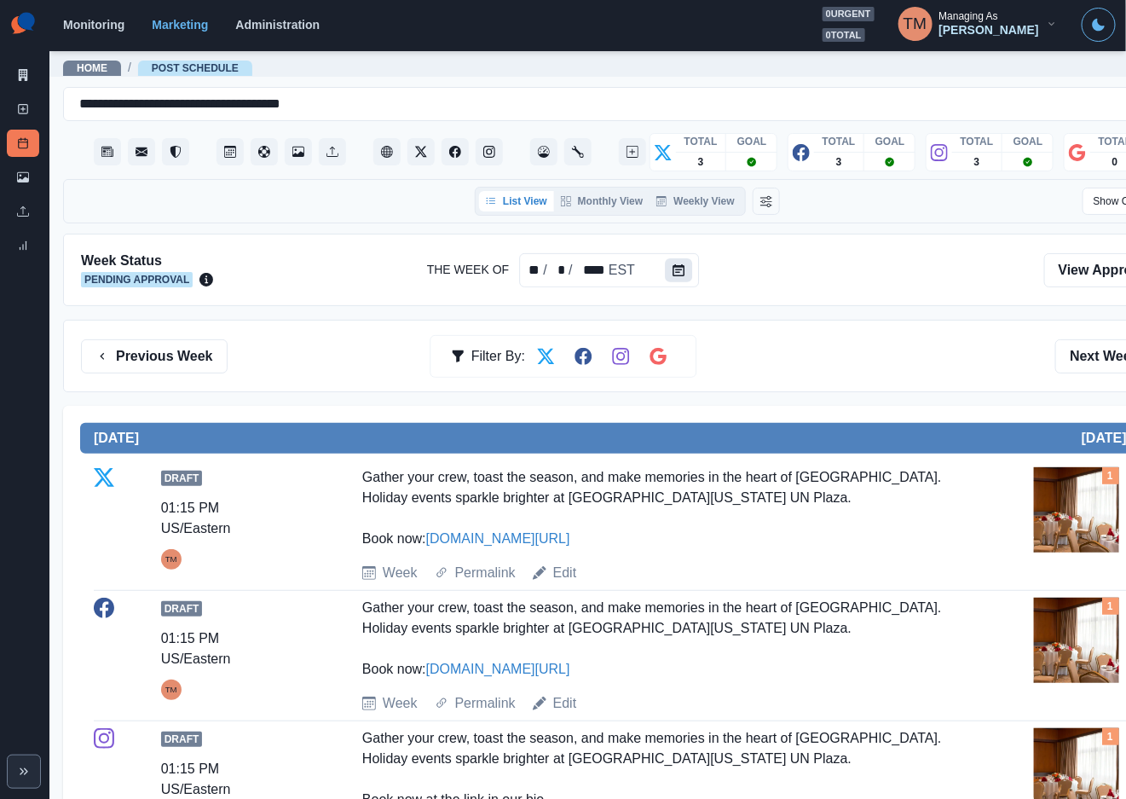
click at [678, 280] on button "Calendar" at bounding box center [678, 270] width 27 height 24
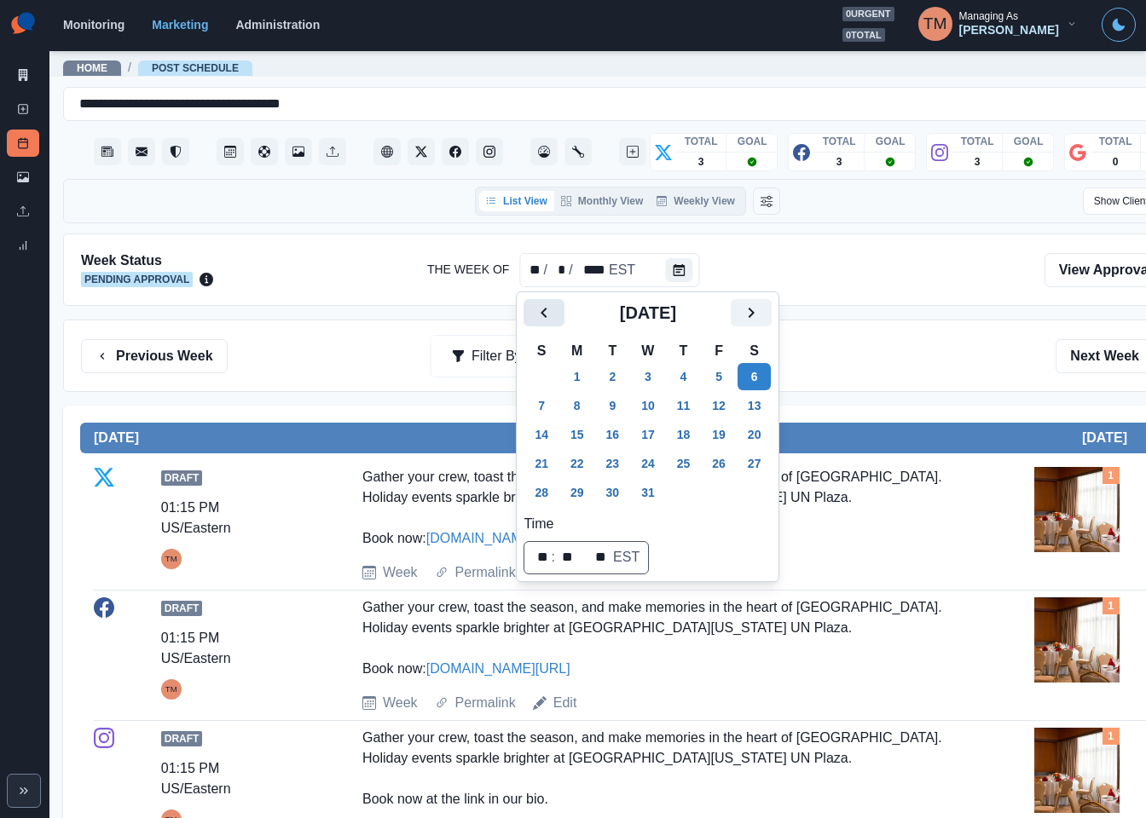
click at [550, 320] on icon "Previous" at bounding box center [544, 313] width 20 height 20
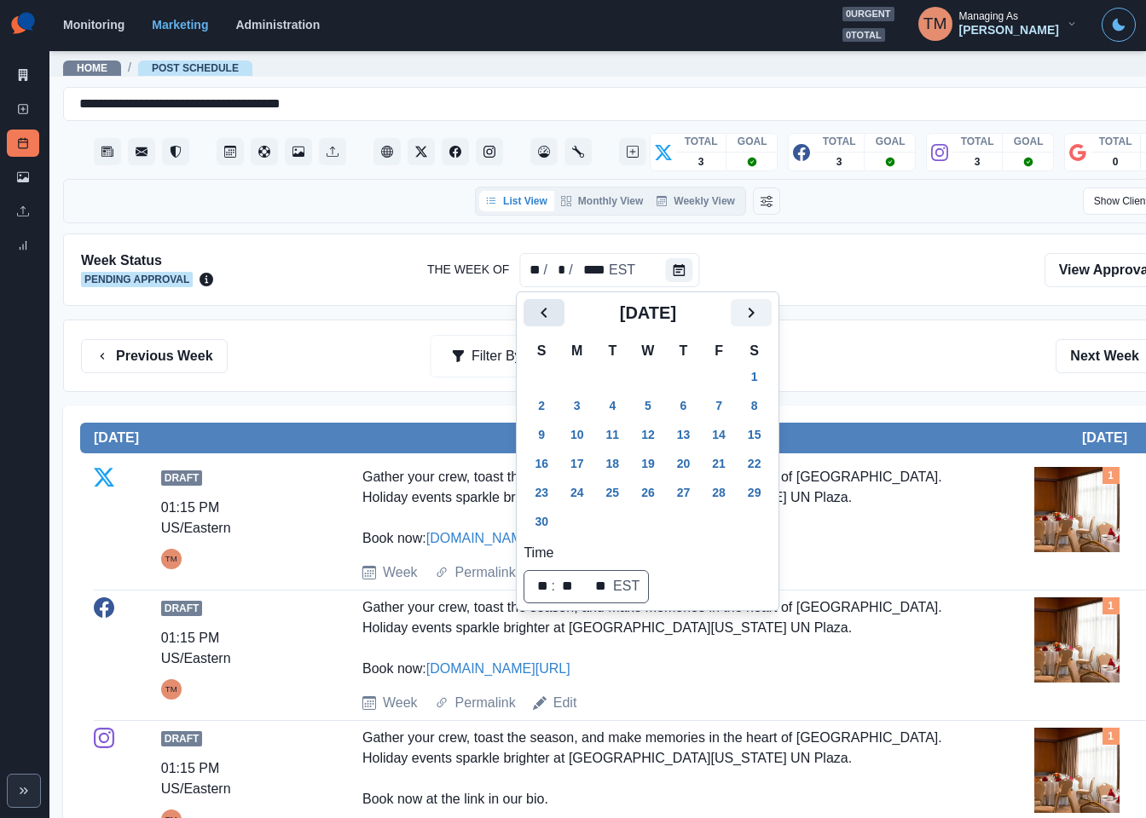
click at [550, 320] on icon "Previous" at bounding box center [544, 313] width 20 height 20
click at [650, 368] on button "1" at bounding box center [648, 376] width 34 height 27
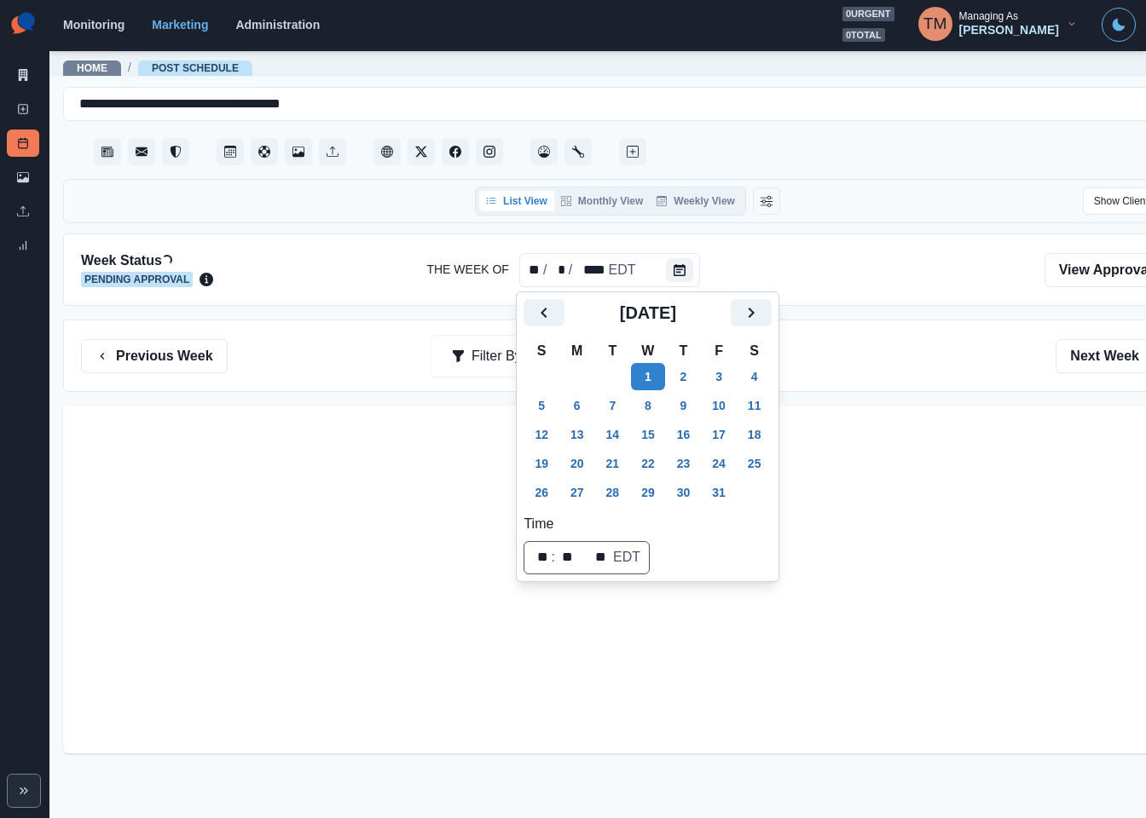
click at [860, 338] on div "Previous Week Filter By: Next Week" at bounding box center [627, 356] width 1129 height 72
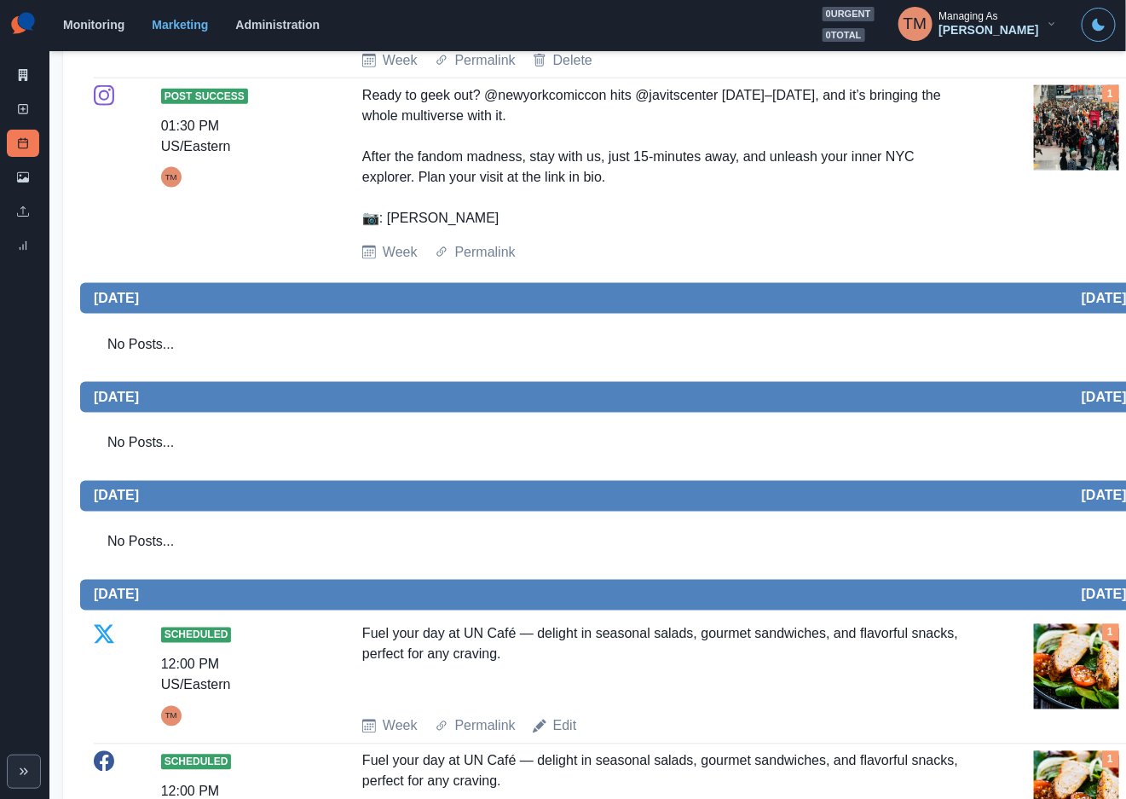
scroll to position [767, 0]
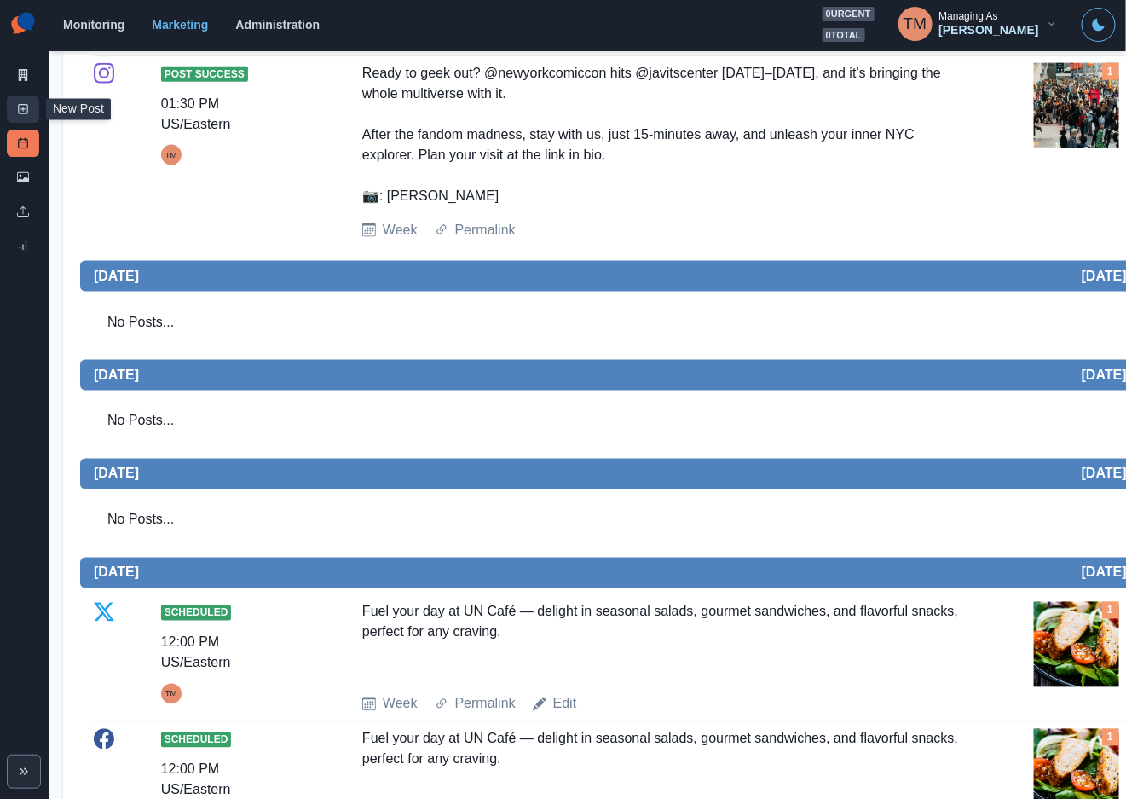
click at [20, 113] on icon at bounding box center [23, 109] width 12 height 12
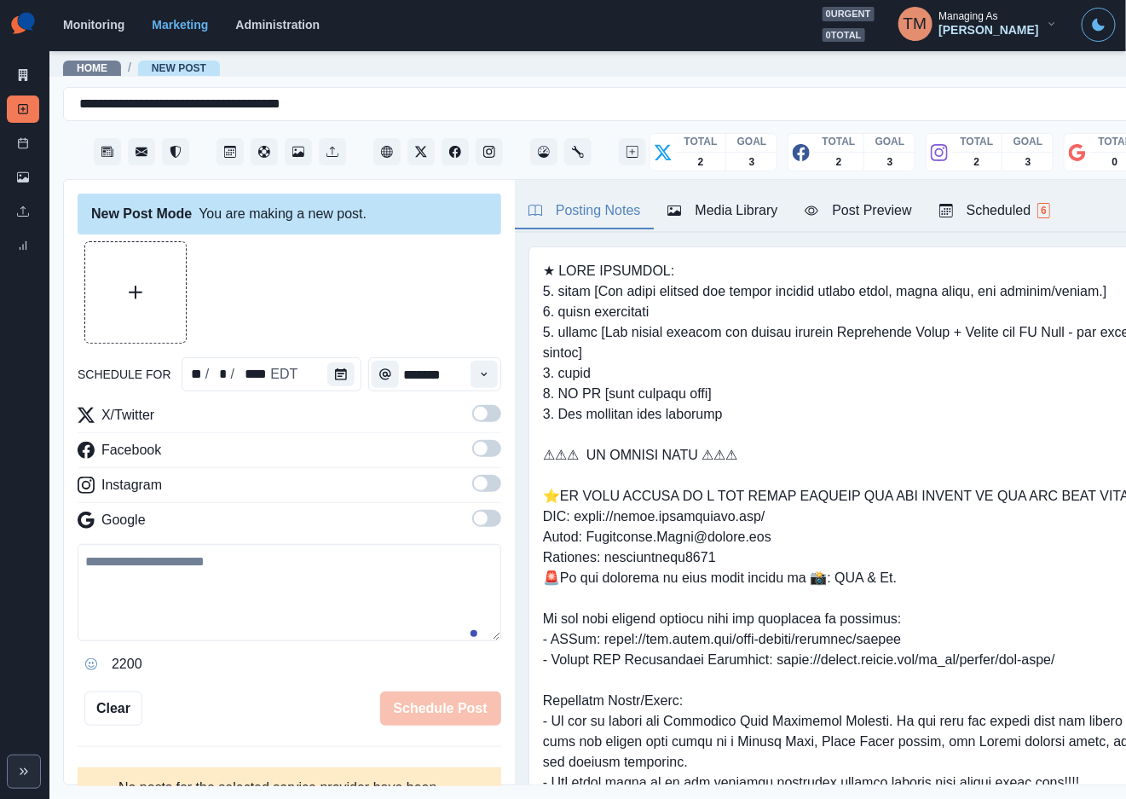
click at [203, 575] on textarea at bounding box center [290, 592] width 424 height 97
paste textarea "**********"
click at [228, 586] on textarea "**********" at bounding box center [280, 593] width 404 height 98
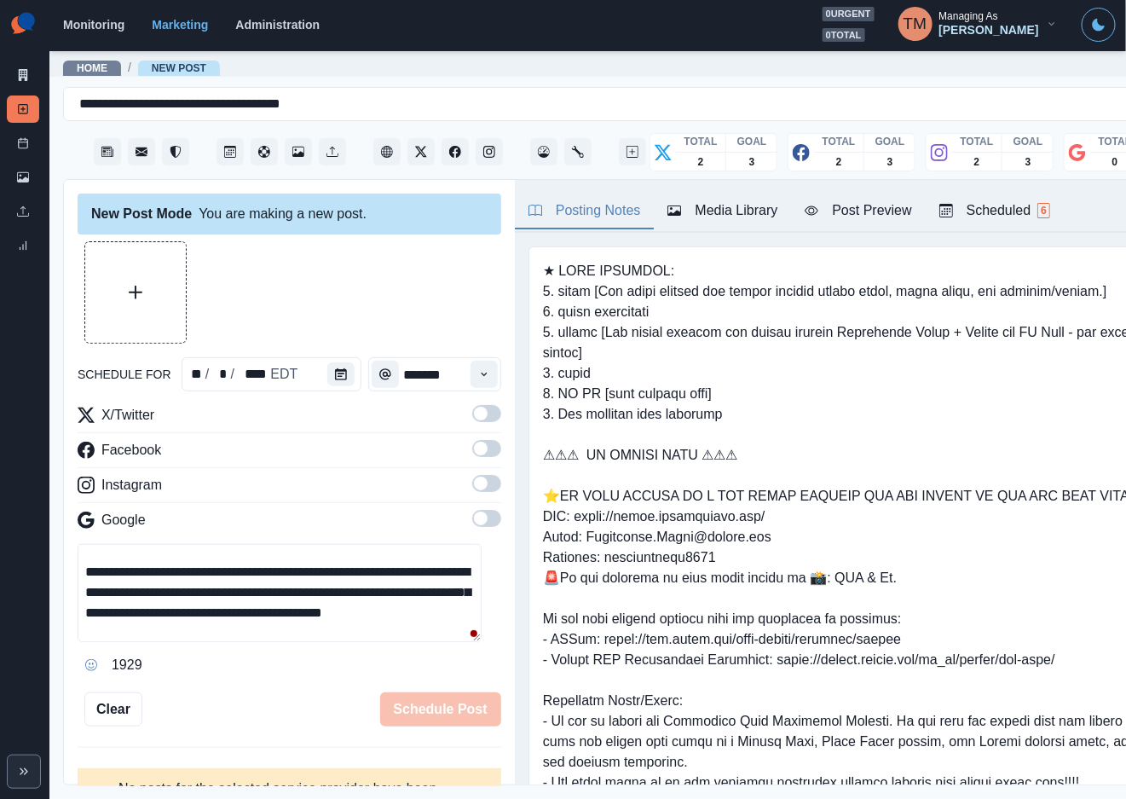
scroll to position [20, 0]
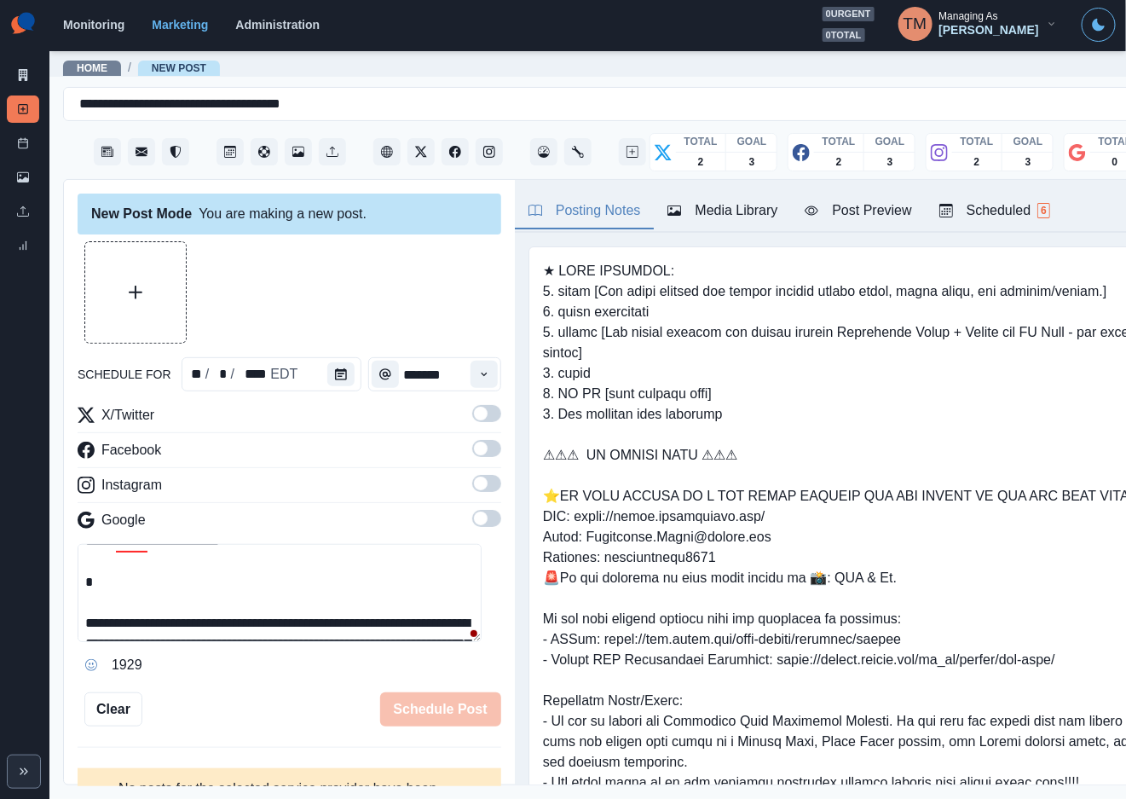
click at [151, 569] on textarea "**********" at bounding box center [280, 593] width 404 height 98
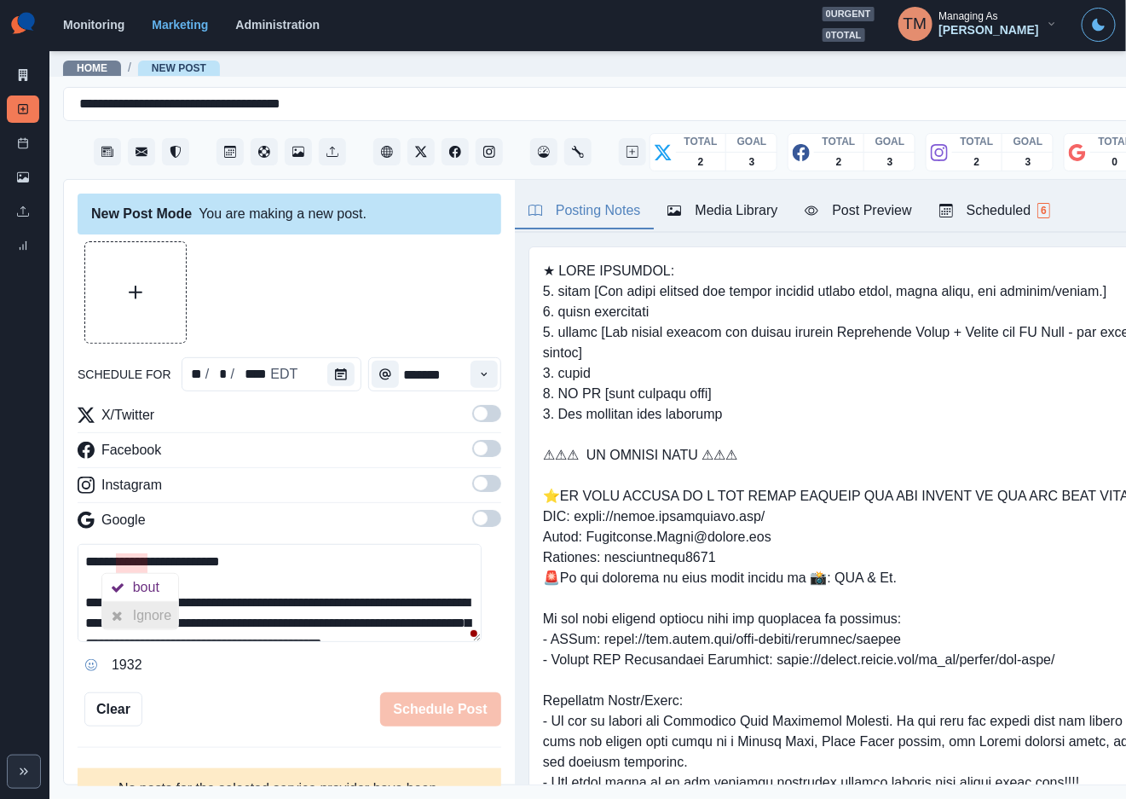
click at [146, 610] on div "Ignore" at bounding box center [155, 615] width 45 height 27
type textarea "**********"
click at [887, 215] on div "Post Preview" at bounding box center [858, 210] width 107 height 20
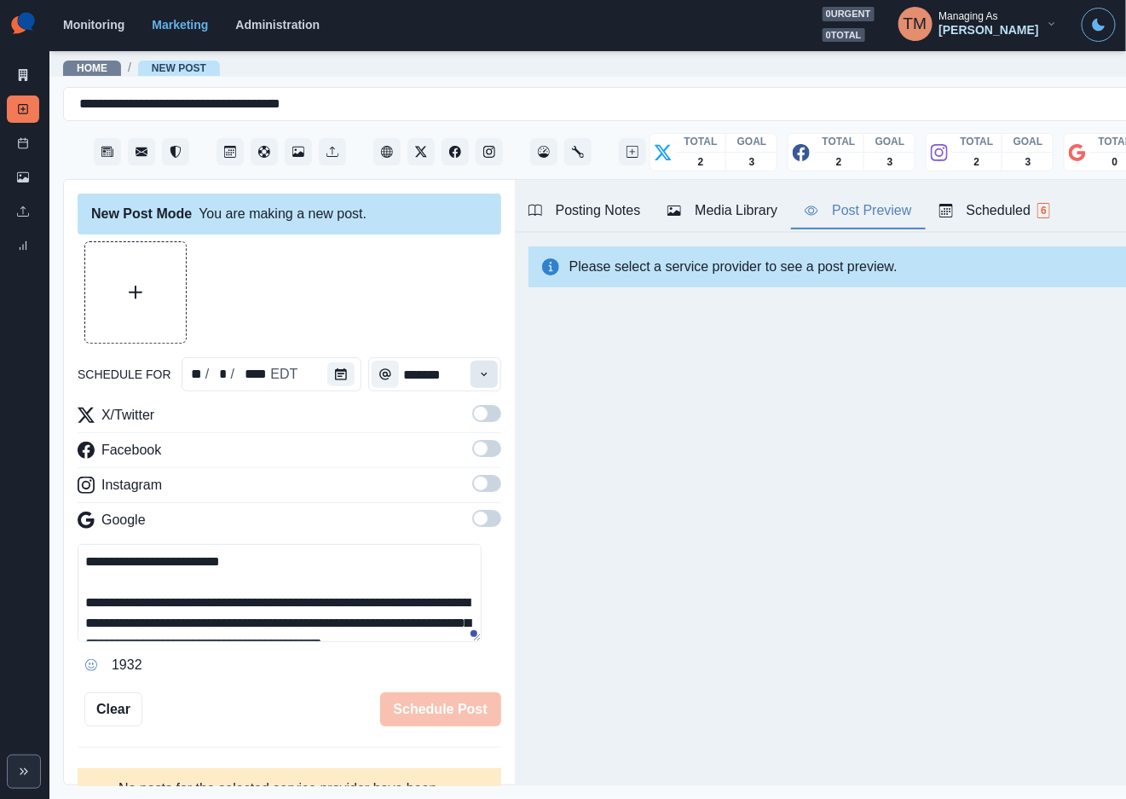
click at [478, 371] on icon "Time" at bounding box center [484, 374] width 12 height 12
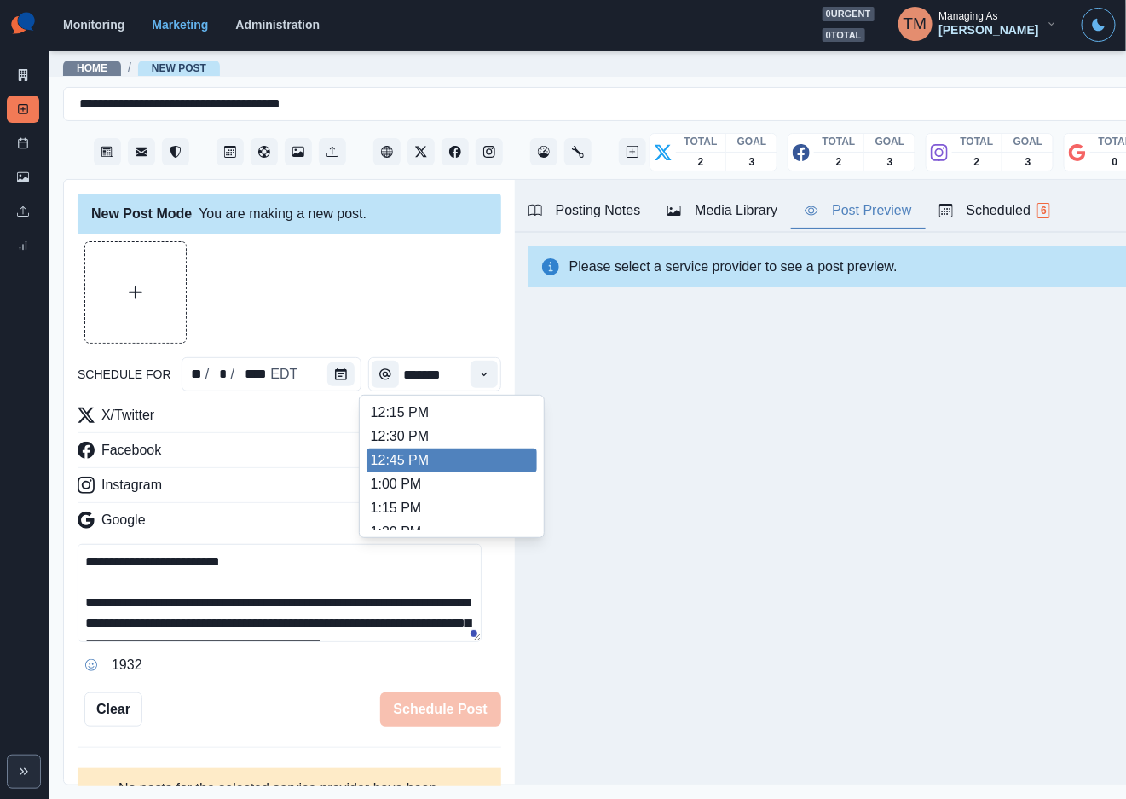
scroll to position [446, 0]
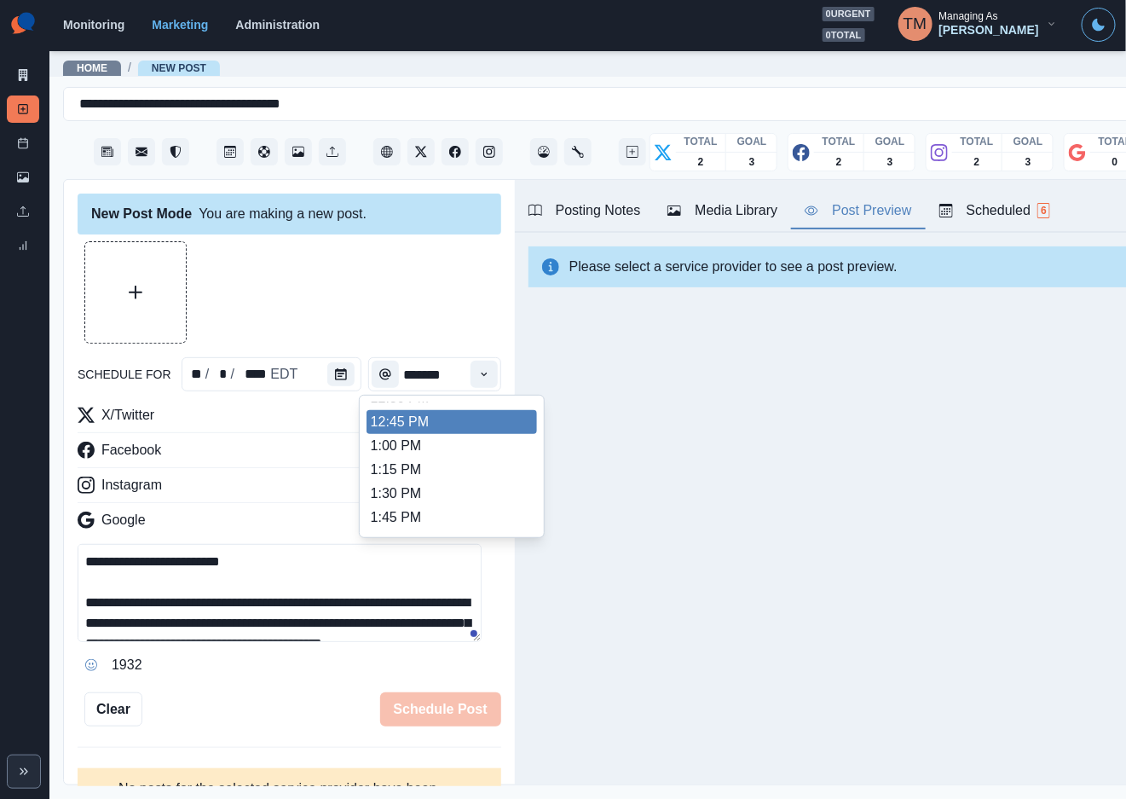
click at [460, 427] on ul "8:00 AM 8:15 AM 8:30 AM 8:45 AM 9:00 AM 9:15 AM 9:30 AM 9:45 AM 10:00 AM 10:15 …" at bounding box center [452, 466] width 170 height 128
type input "********"
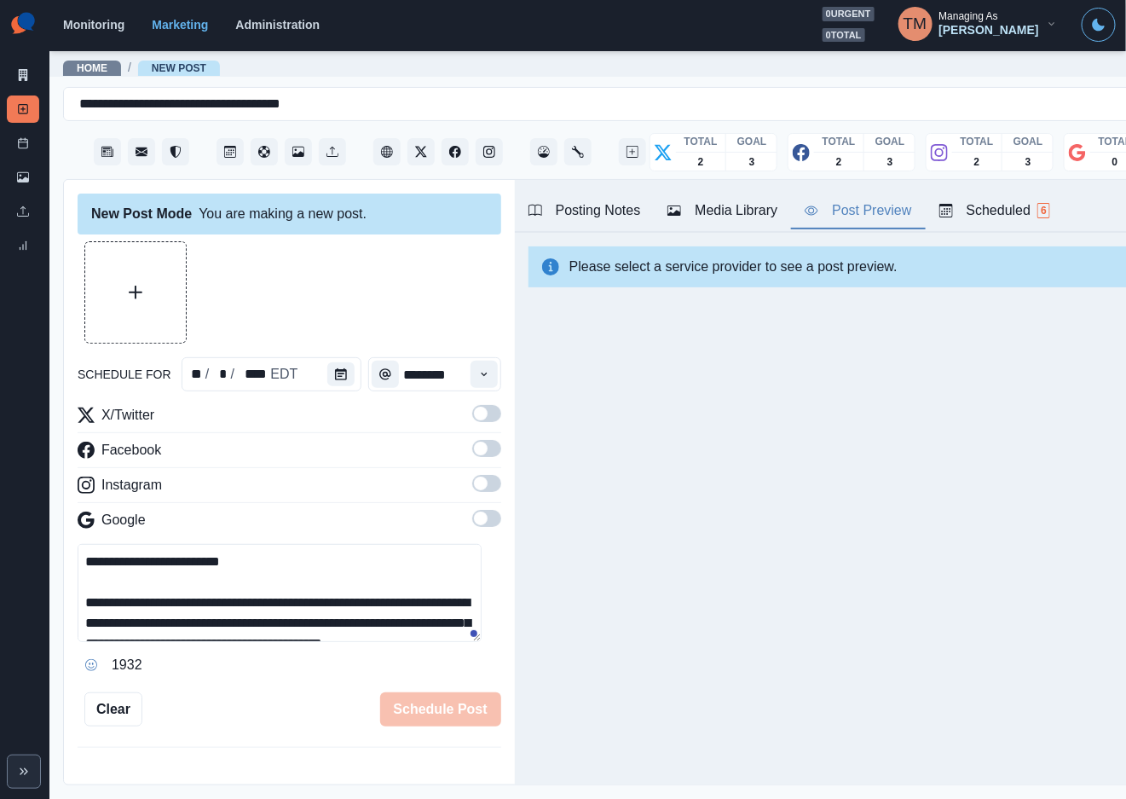
click at [472, 412] on span at bounding box center [486, 413] width 29 height 17
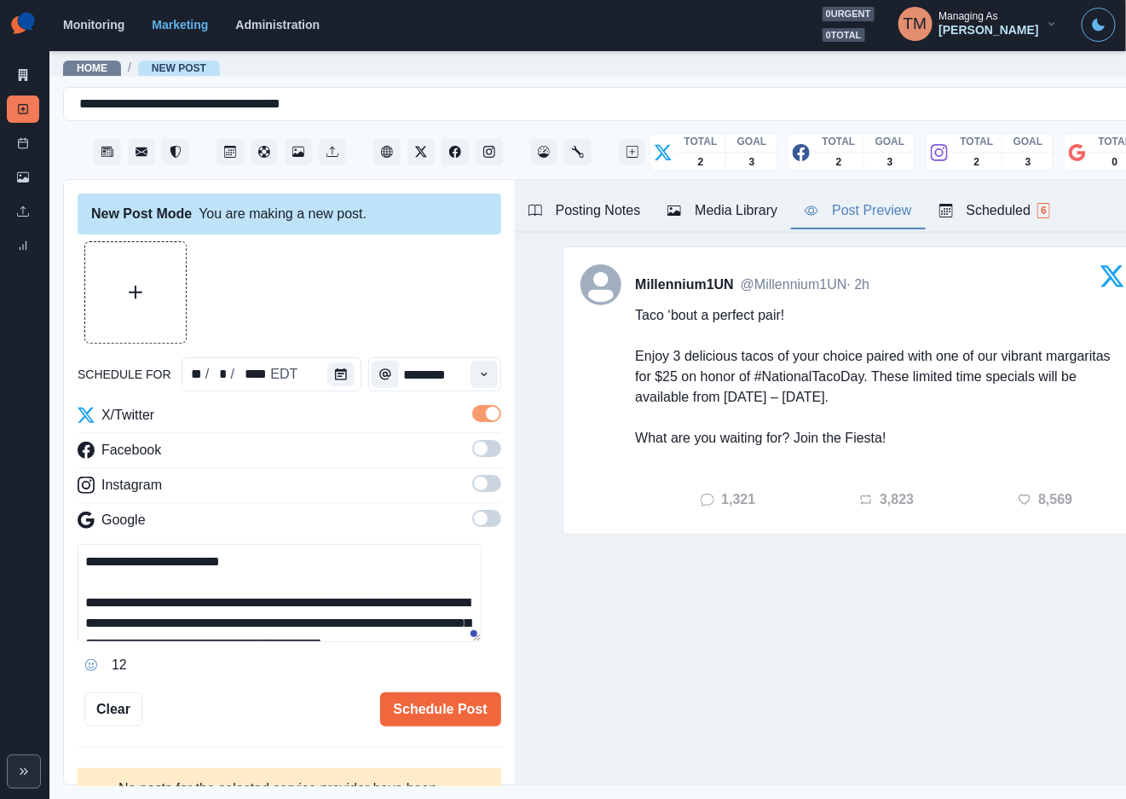
drag, startPoint x: 471, startPoint y: 448, endPoint x: 486, endPoint y: 515, distance: 68.9
click at [472, 455] on span at bounding box center [486, 448] width 29 height 17
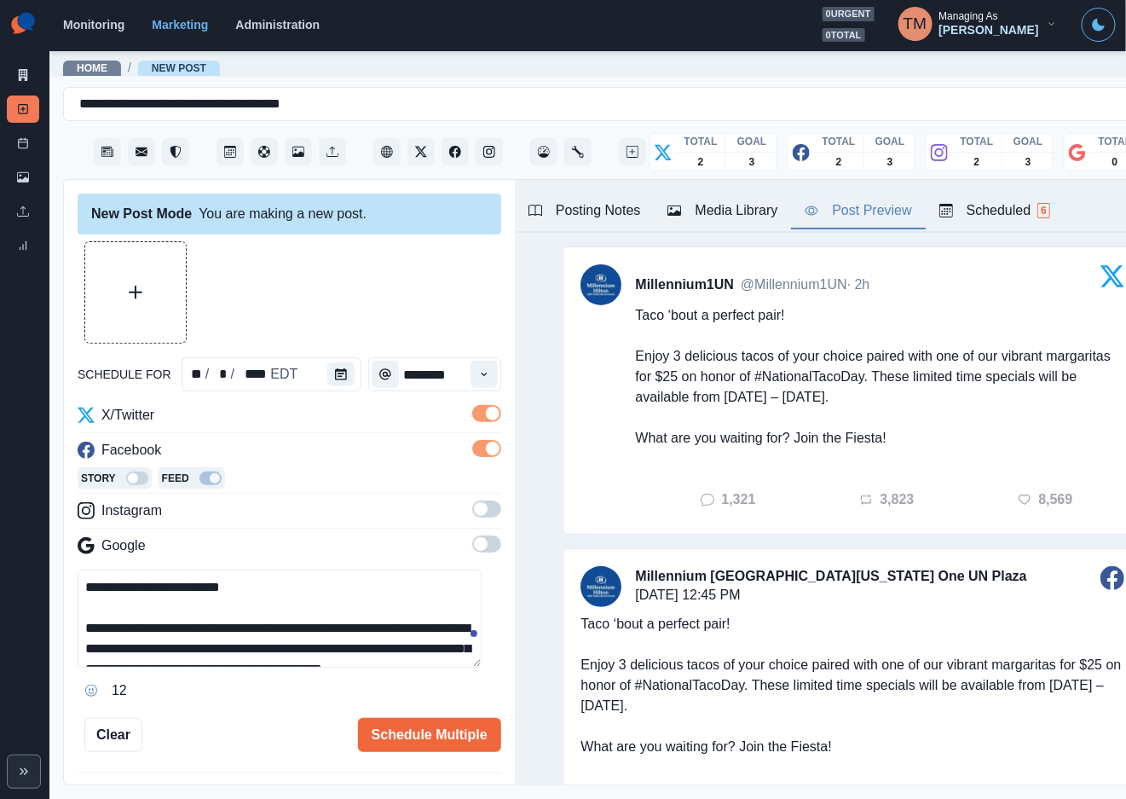
click at [472, 512] on span at bounding box center [486, 508] width 29 height 17
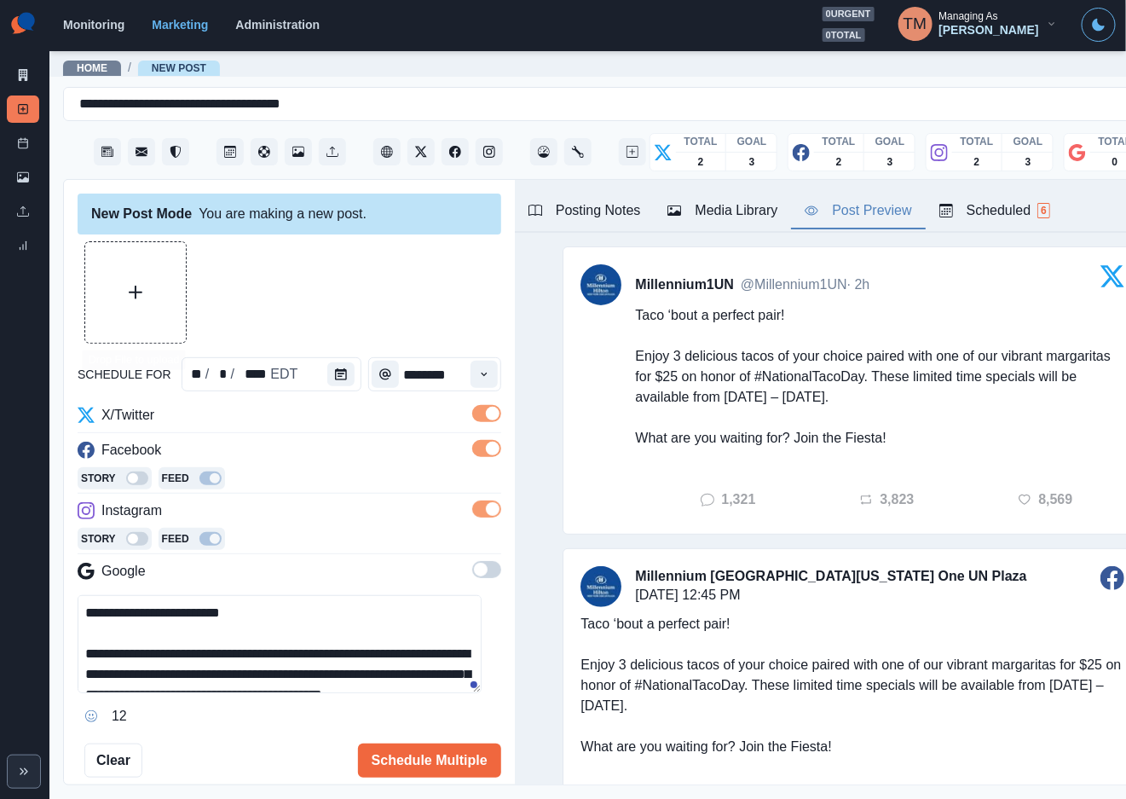
click at [161, 327] on button "Upload Media" at bounding box center [135, 292] width 101 height 101
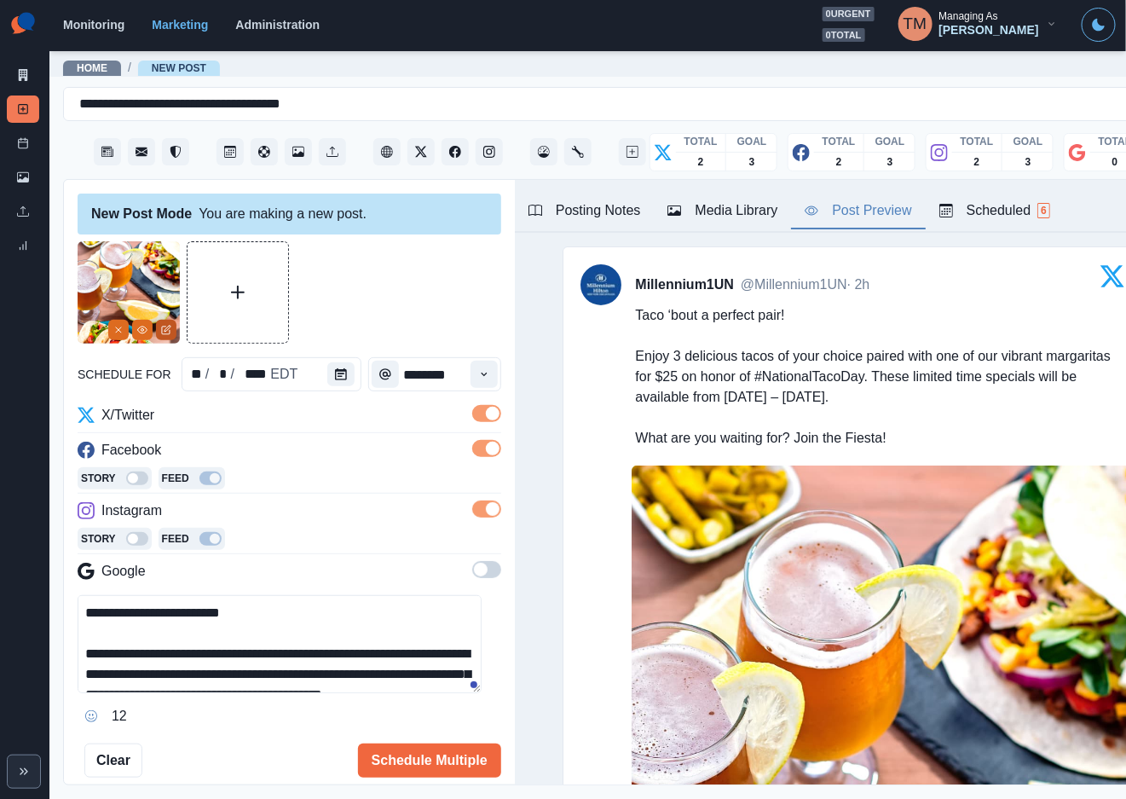
click at [169, 333] on icon "Edit Media" at bounding box center [166, 330] width 10 height 10
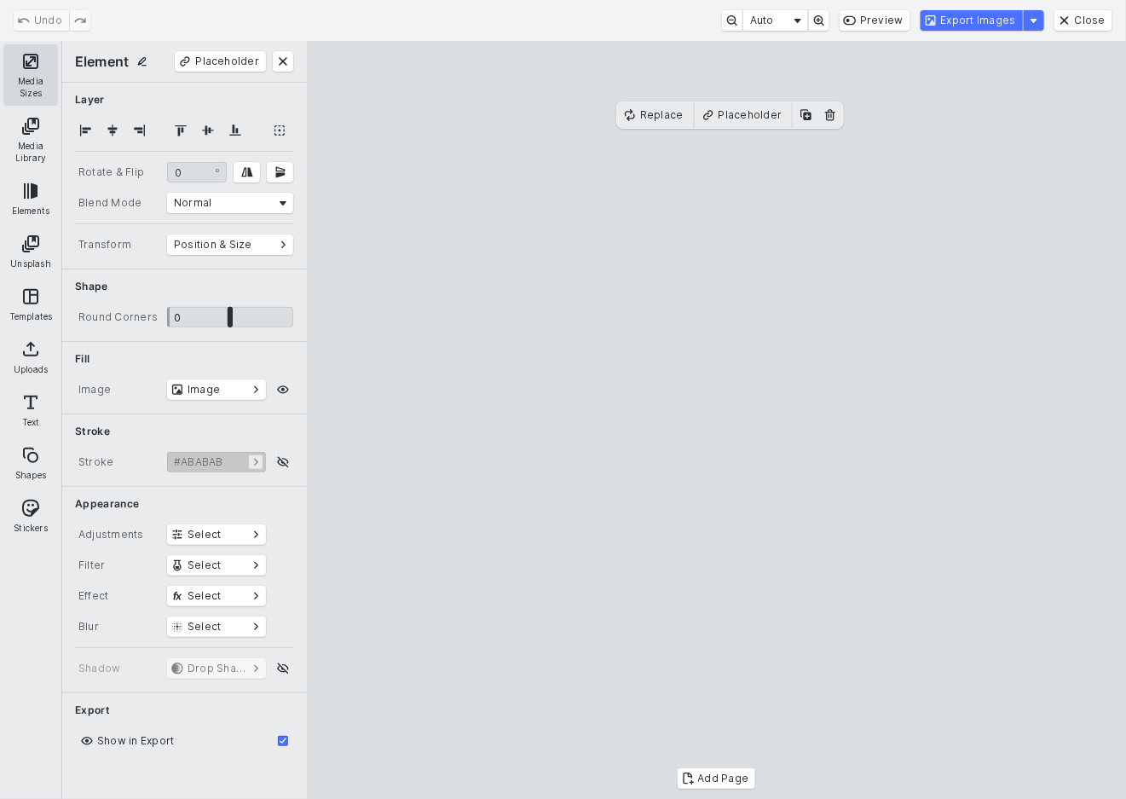
drag, startPoint x: 16, startPoint y: 60, endPoint x: 34, endPoint y: 69, distance: 20.2
click at [16, 60] on button "Media Sizes" at bounding box center [30, 74] width 55 height 61
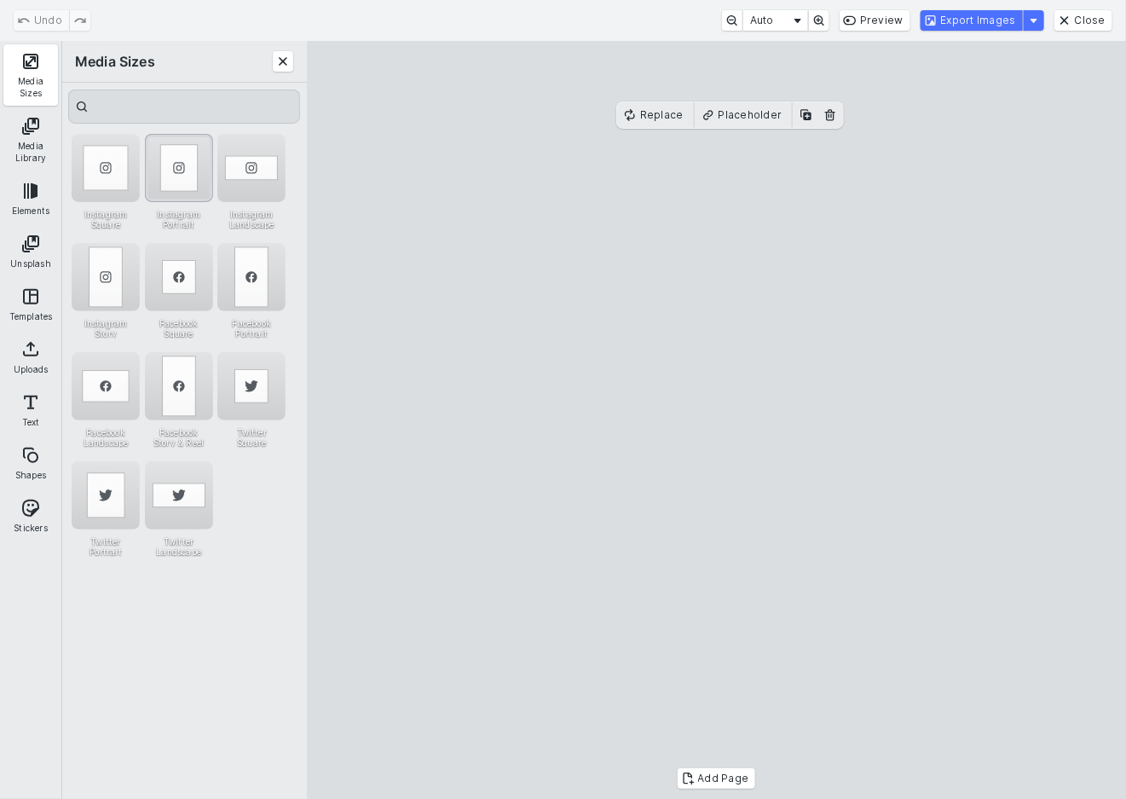
click at [177, 164] on div "Instagram Portrait" at bounding box center [179, 168] width 68 height 68
click at [1010, 26] on button "Export Images" at bounding box center [972, 20] width 102 height 20
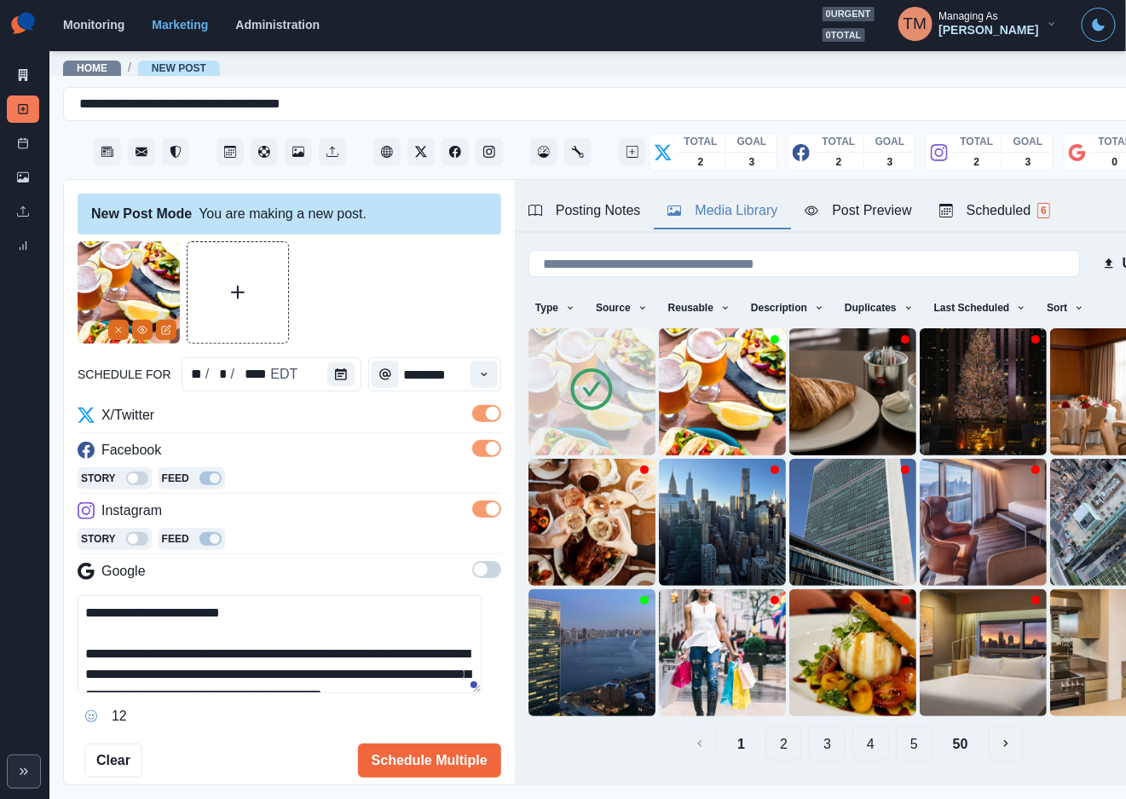
click at [734, 218] on div "Media Library" at bounding box center [723, 210] width 110 height 20
click at [716, 430] on icon "Delete Media" at bounding box center [721, 435] width 10 height 10
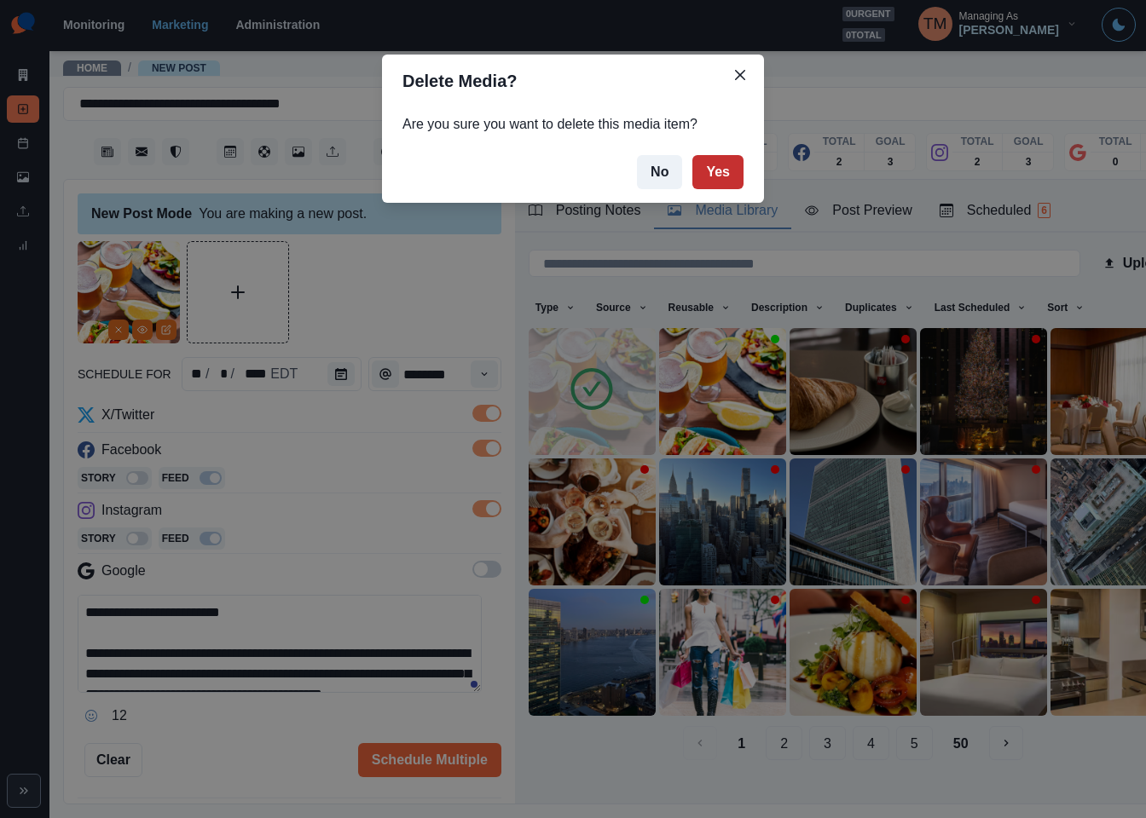
click at [721, 184] on button "Yes" at bounding box center [717, 172] width 51 height 34
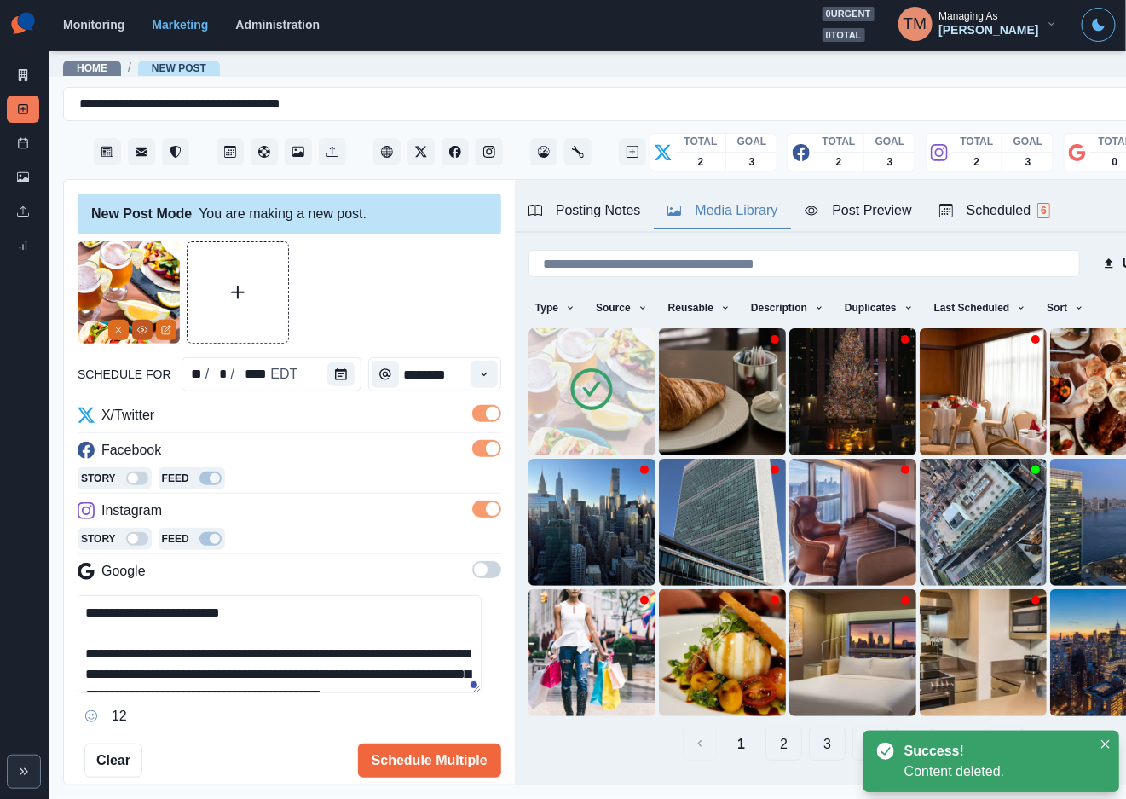
click at [146, 332] on icon "View Media" at bounding box center [142, 330] width 9 height 7
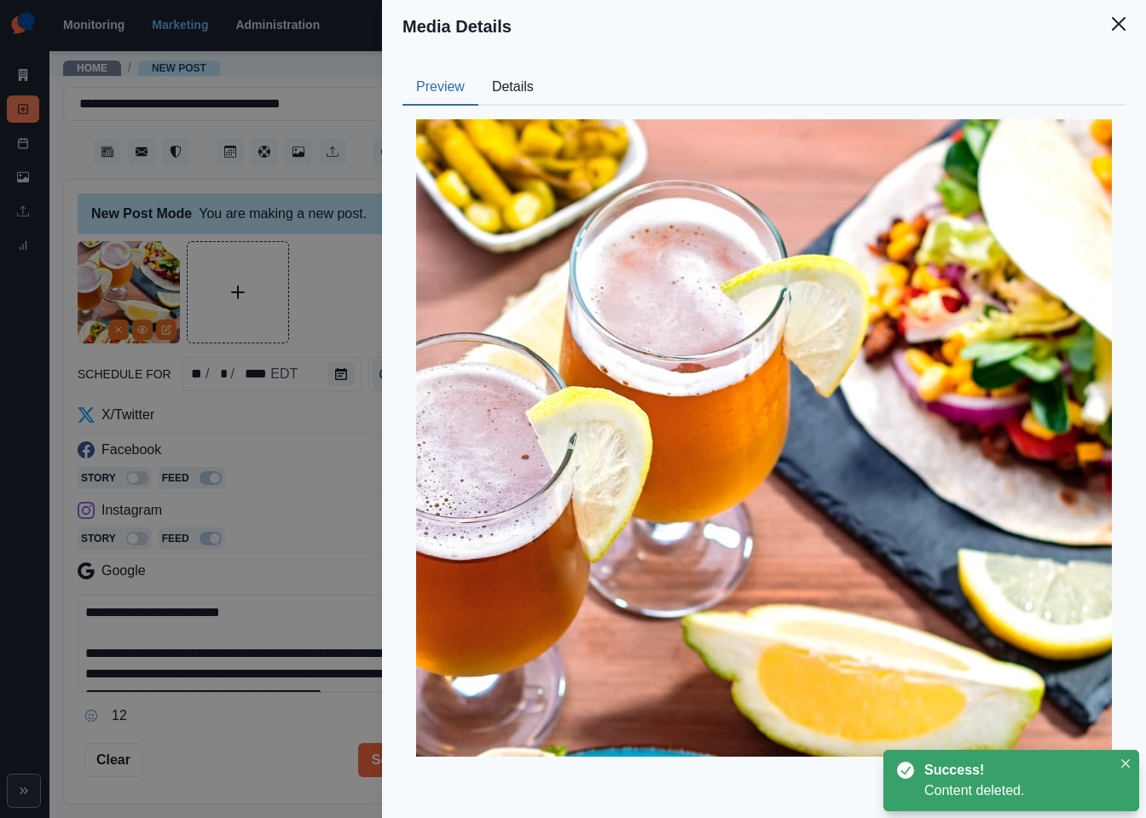
click at [542, 88] on button "Details" at bounding box center [512, 88] width 69 height 36
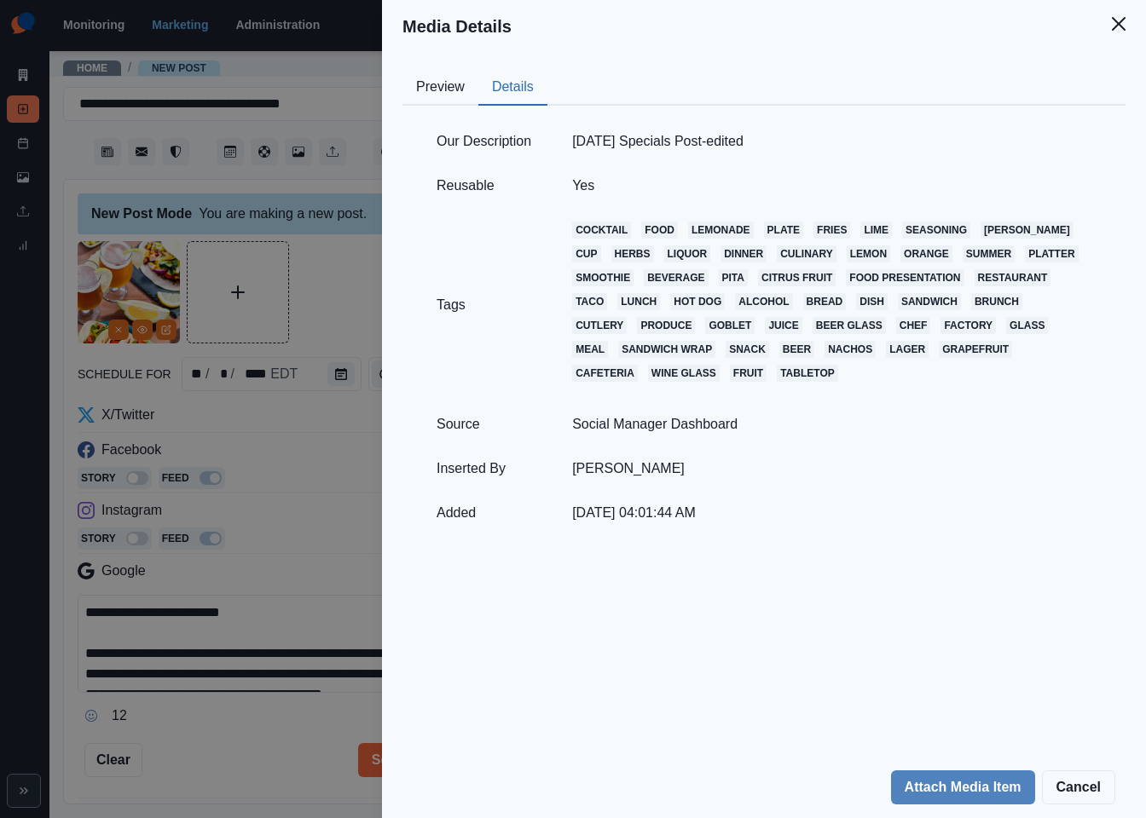
click at [338, 271] on div "Media Details Preview Details Our Description [DATE] Specials Post-edited Reusa…" at bounding box center [573, 409] width 1146 height 818
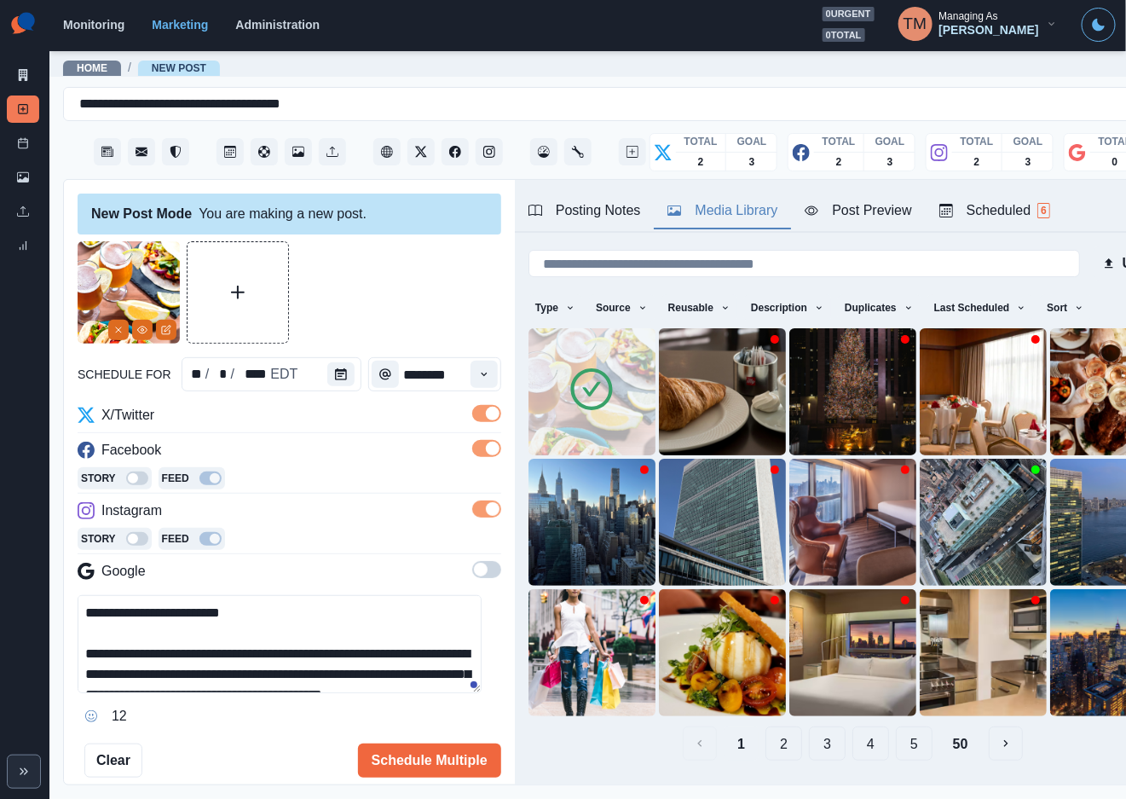
click at [847, 207] on div "Post Preview" at bounding box center [858, 210] width 107 height 20
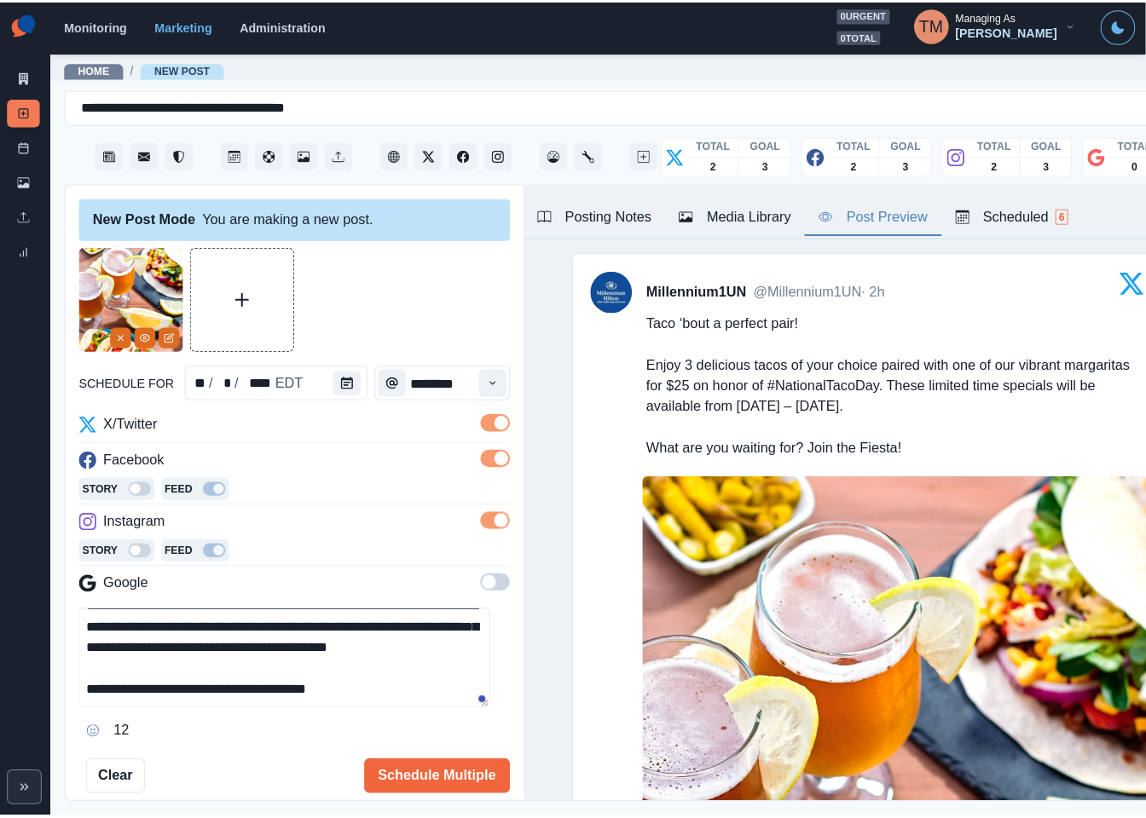
scroll to position [90, 0]
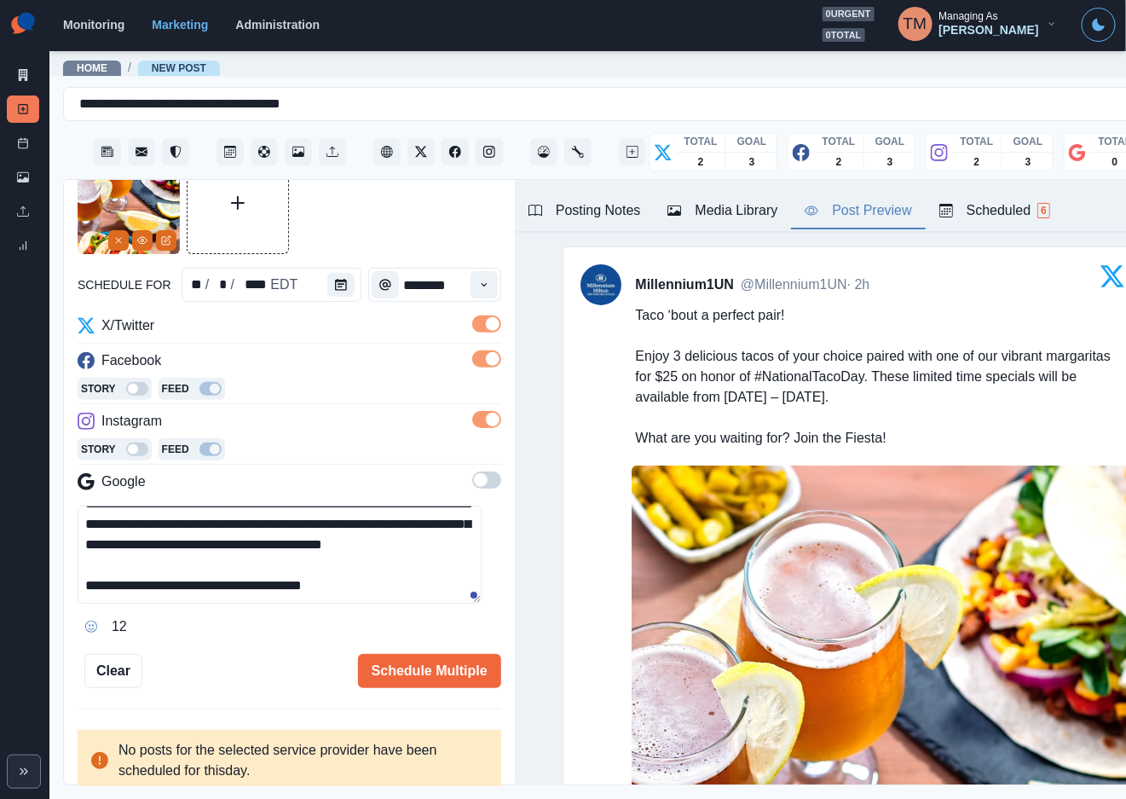
drag, startPoint x: 435, startPoint y: 670, endPoint x: 292, endPoint y: 512, distance: 212.5
click at [261, 647] on div "**********" at bounding box center [290, 420] width 424 height 536
click at [335, 286] on icon "Calendar" at bounding box center [341, 285] width 12 height 12
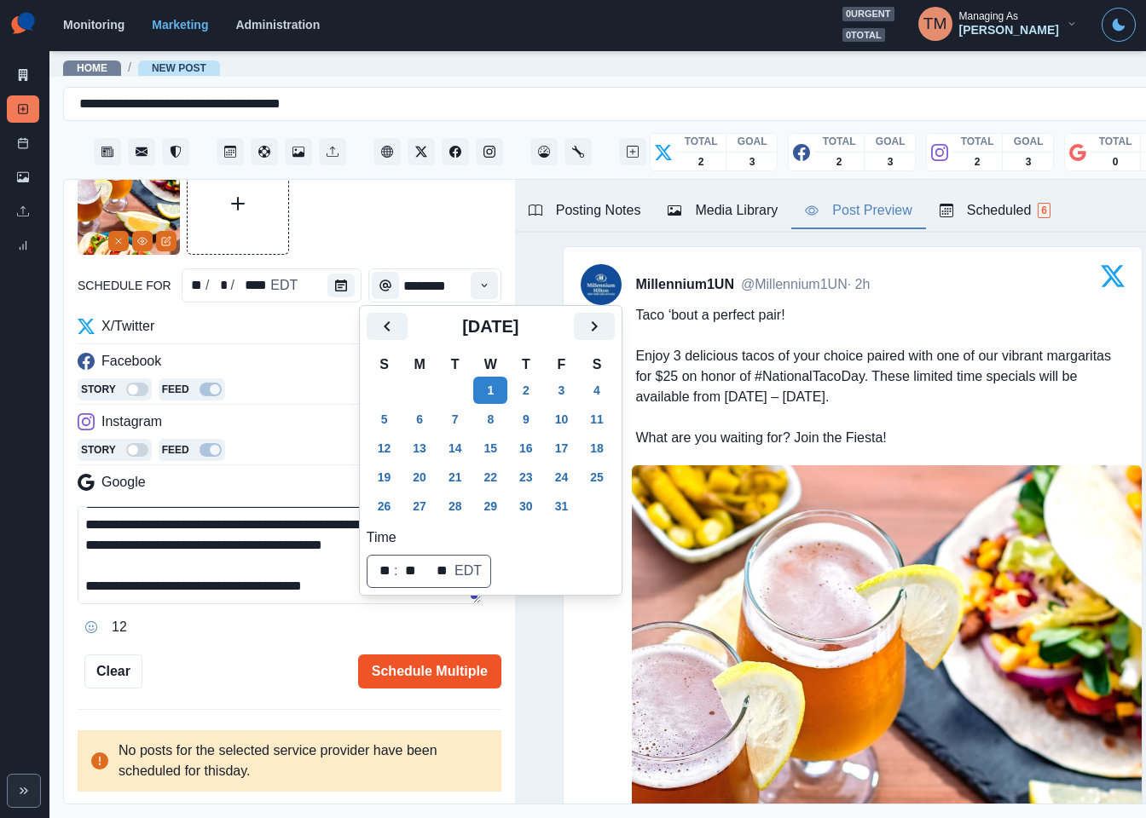
click at [412, 676] on button "Schedule Multiple" at bounding box center [429, 672] width 143 height 34
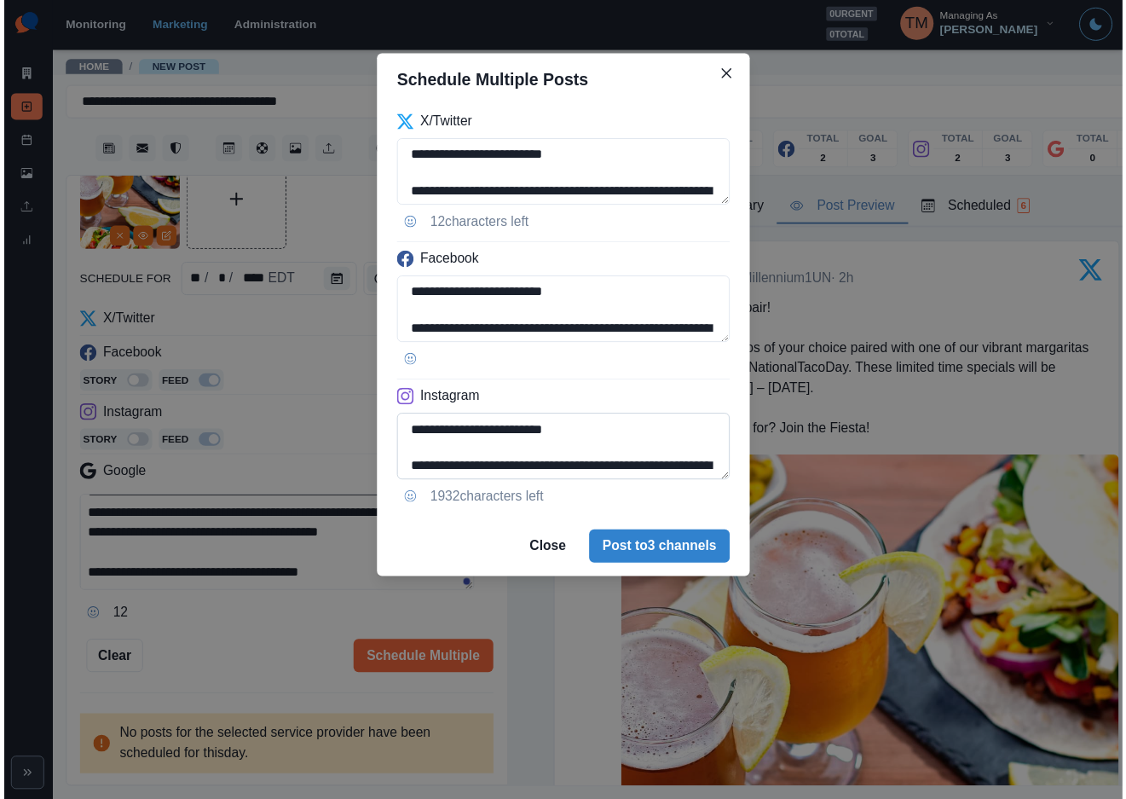
scroll to position [116, 0]
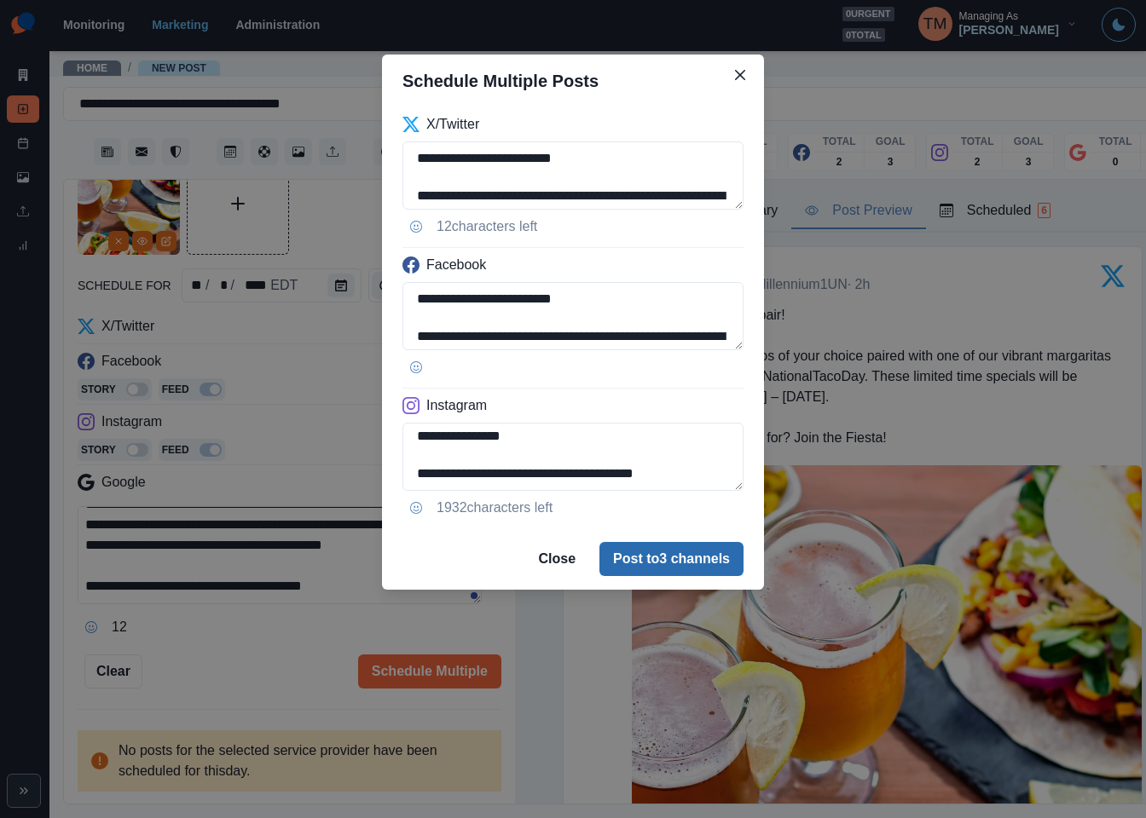
click at [666, 563] on button "Post to 3 channels" at bounding box center [671, 559] width 144 height 34
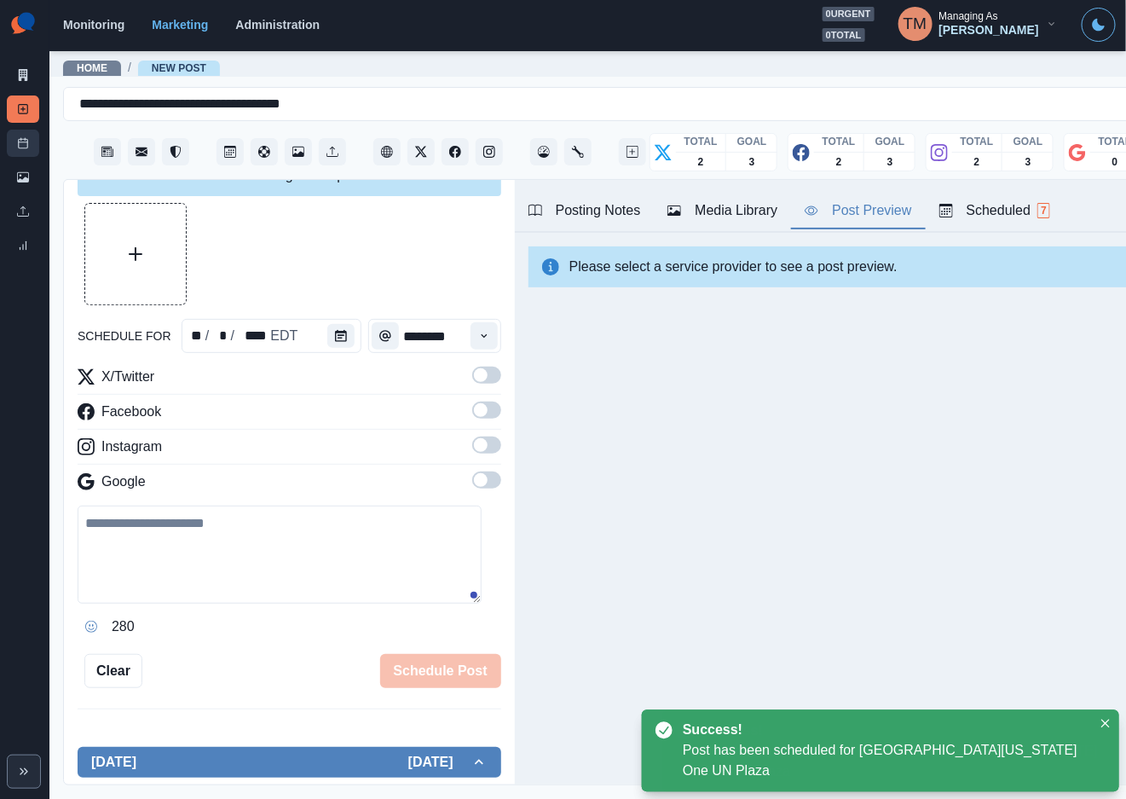
scroll to position [0, 0]
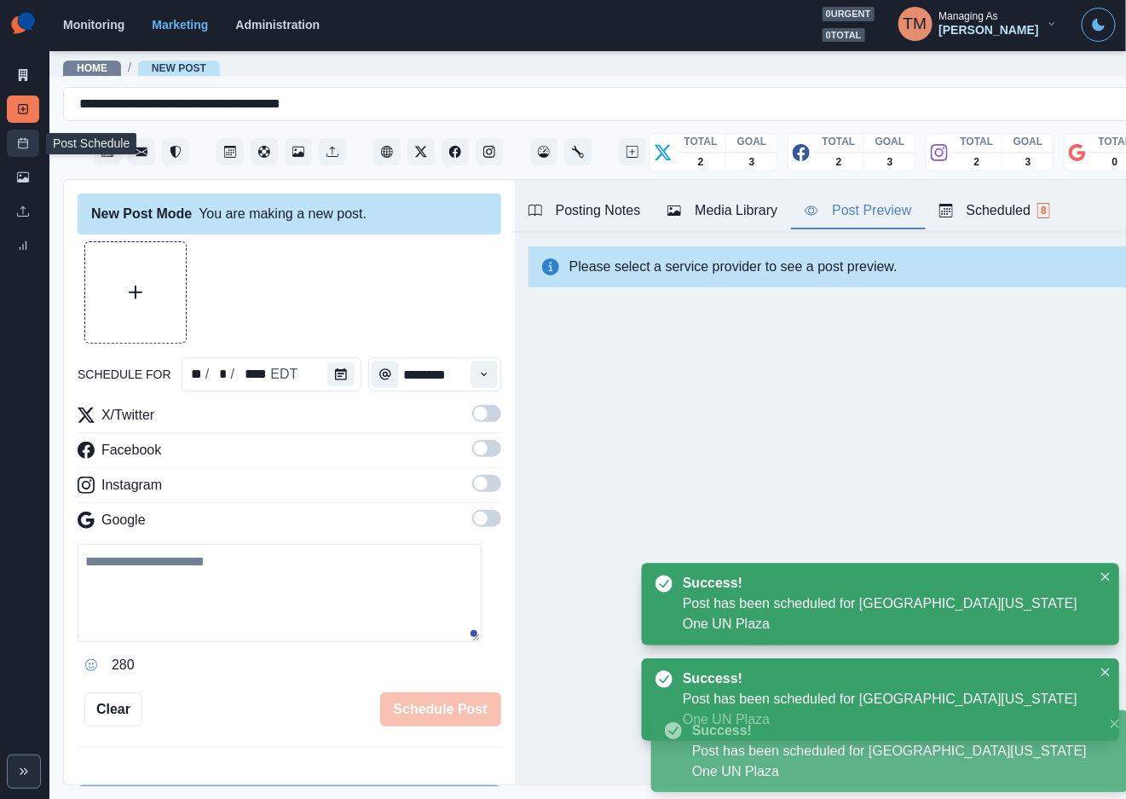
click at [21, 151] on link "Post Schedule" at bounding box center [23, 143] width 32 height 27
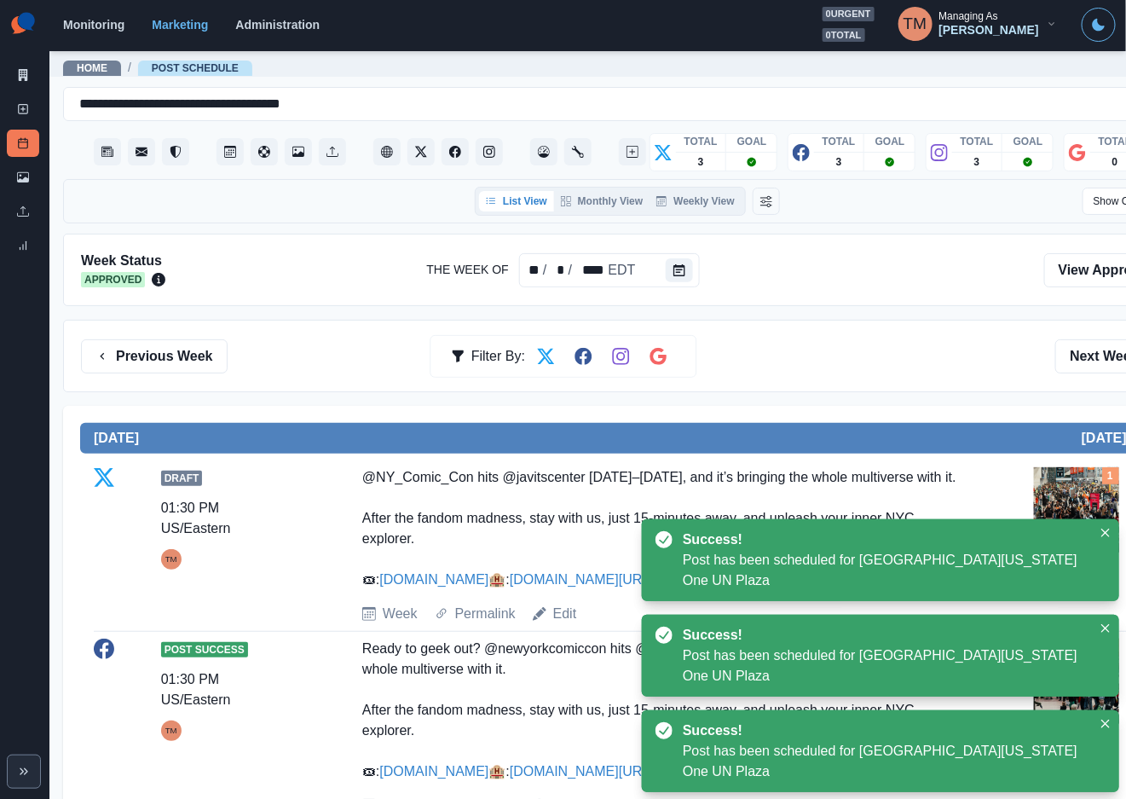
click at [931, 363] on div "Previous Week Filter By: Next Week" at bounding box center [627, 356] width 1093 height 34
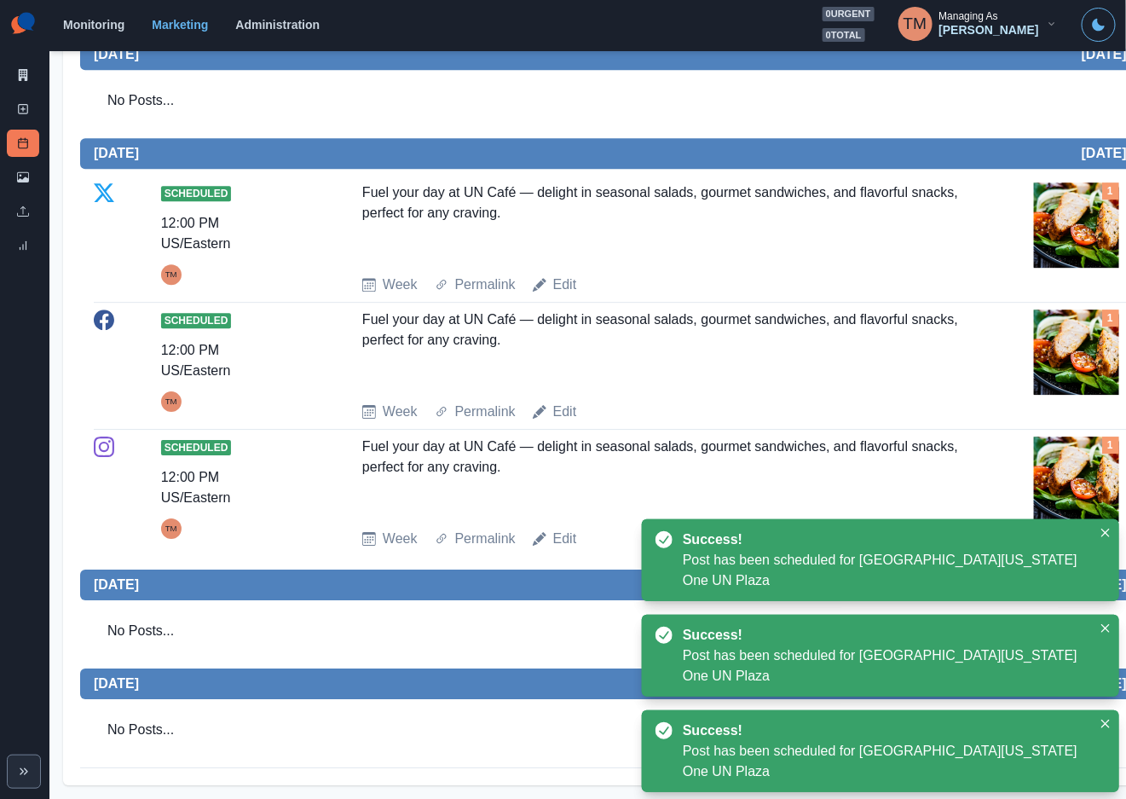
scroll to position [1760, 0]
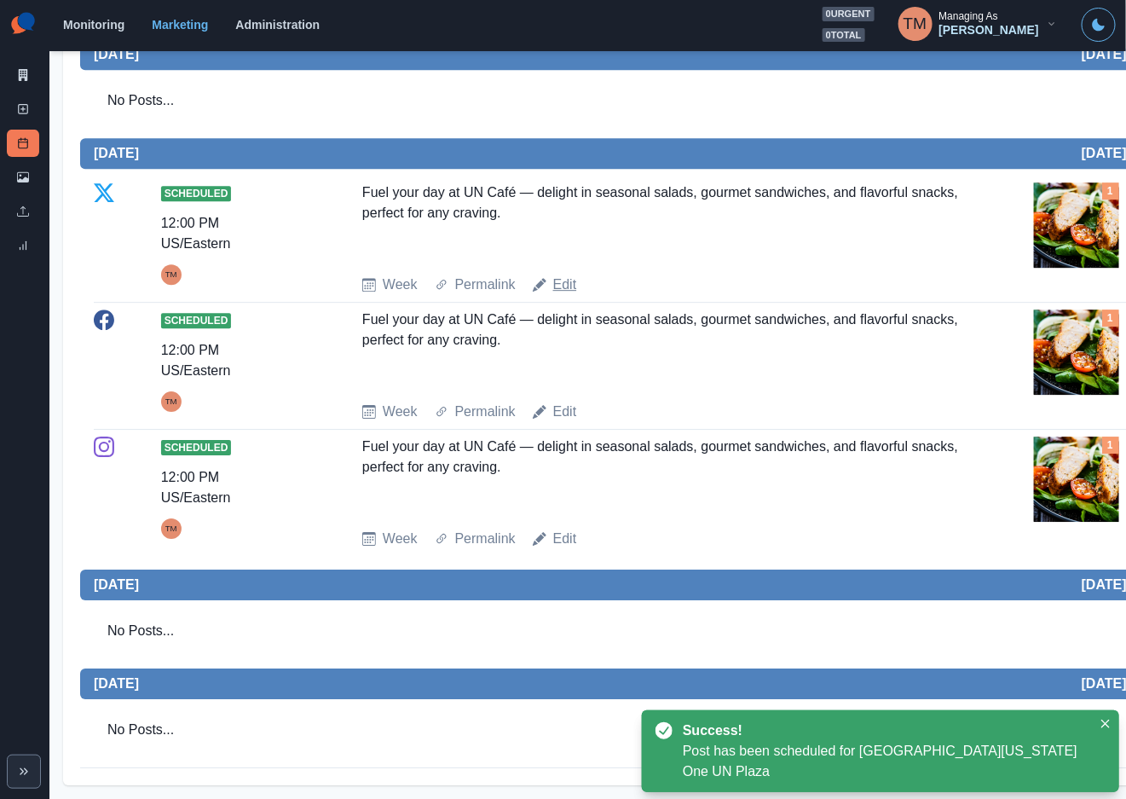
click at [561, 295] on link "Edit" at bounding box center [565, 285] width 24 height 20
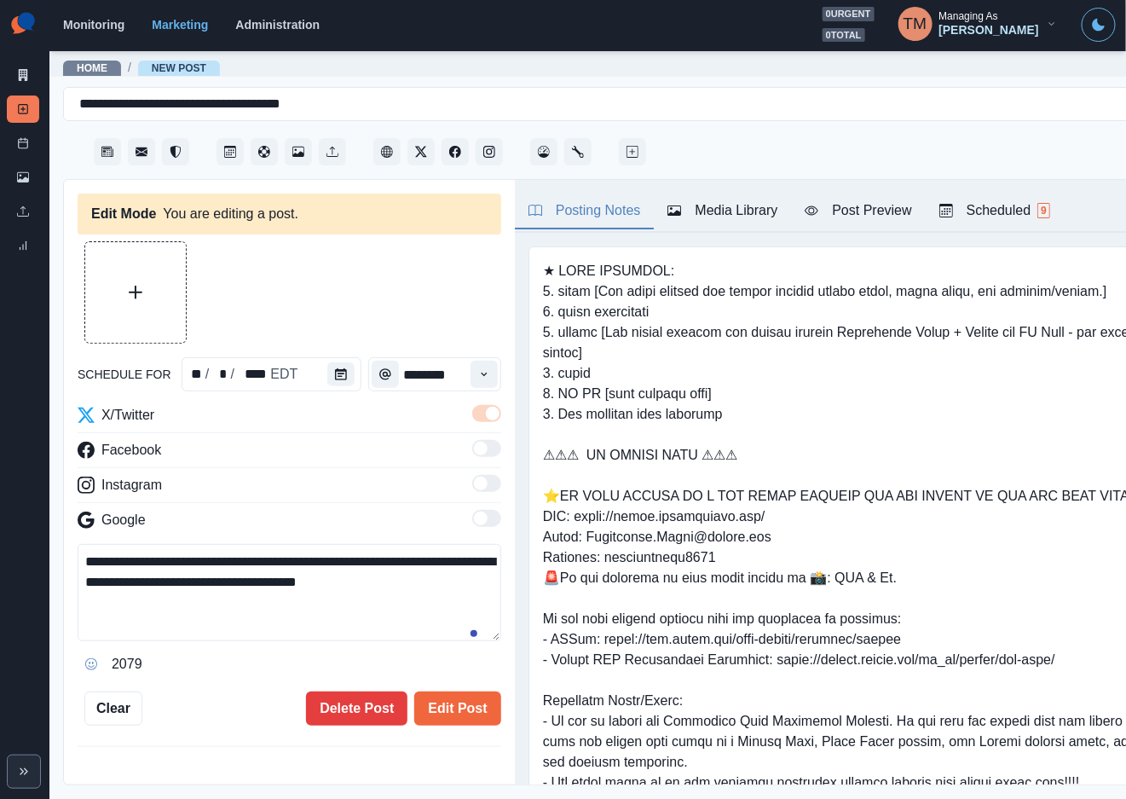
type input "********"
type textarea "**********"
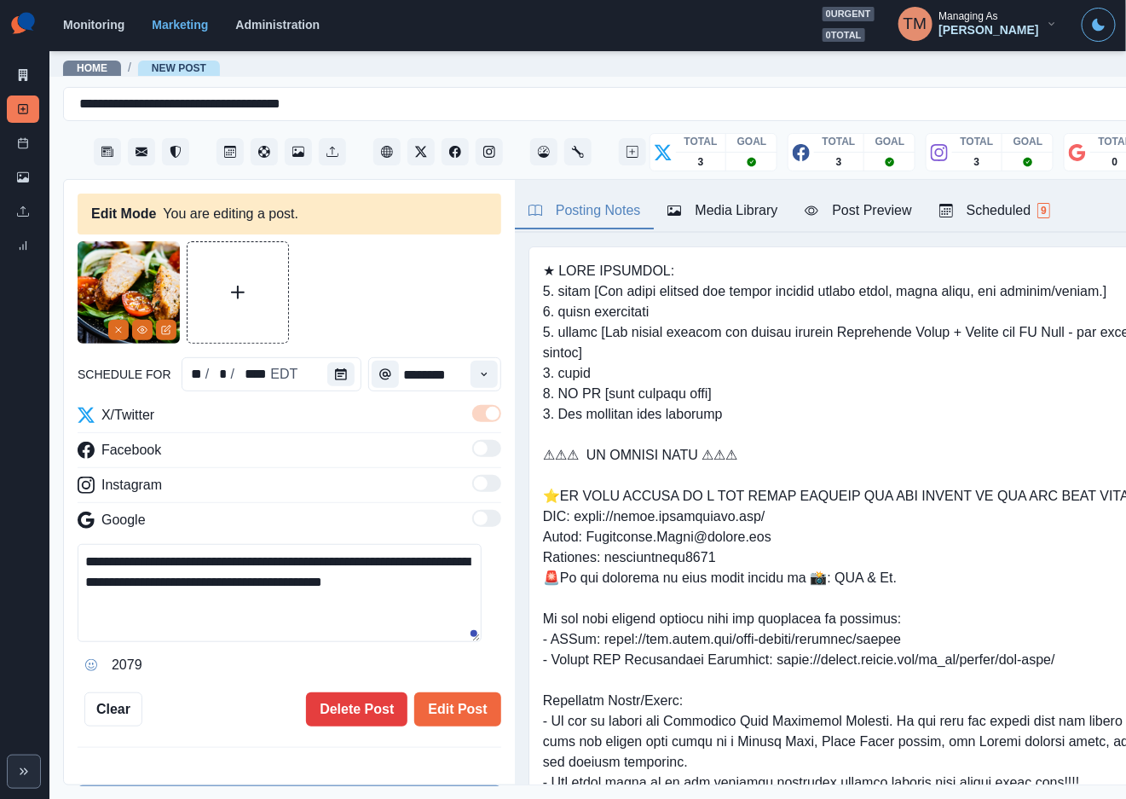
click at [381, 671] on div "2079" at bounding box center [290, 664] width 424 height 27
click at [359, 702] on button "Delete Post" at bounding box center [356, 709] width 101 height 34
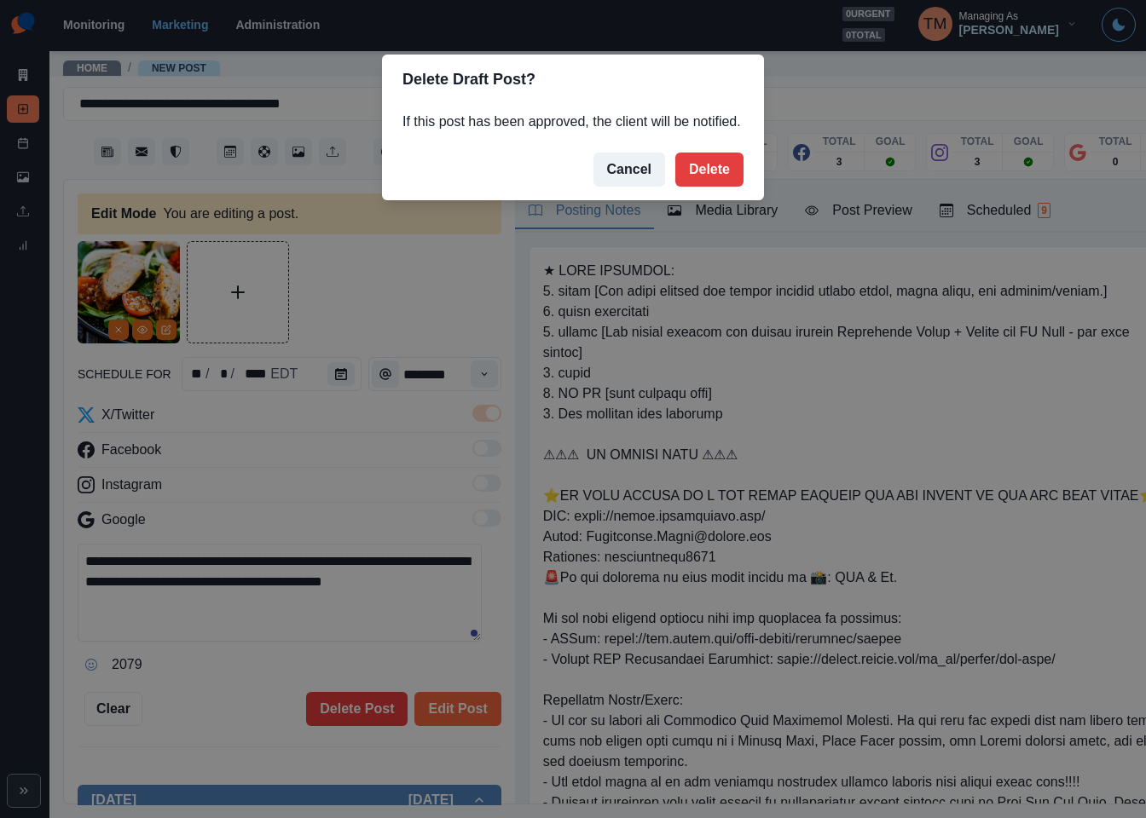
drag, startPoint x: 714, startPoint y: 169, endPoint x: 289, endPoint y: 404, distance: 485.4
click at [709, 170] on button "Delete" at bounding box center [709, 170] width 68 height 34
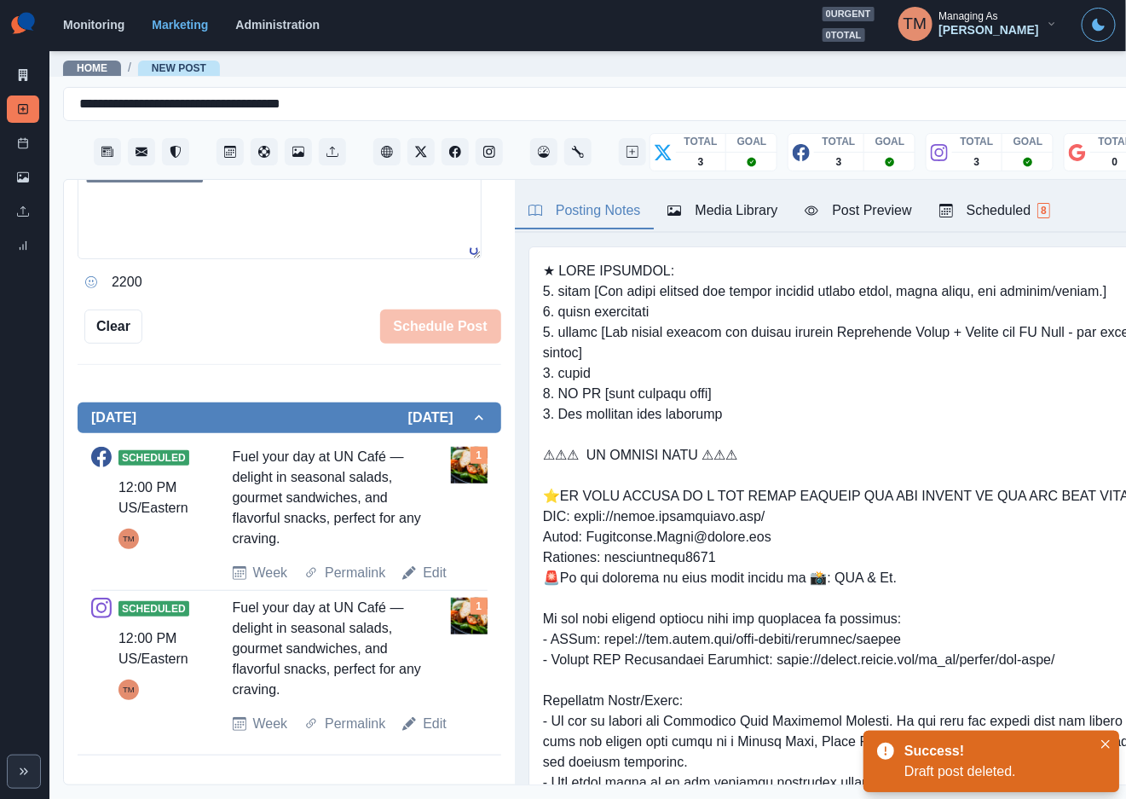
scroll to position [364, 0]
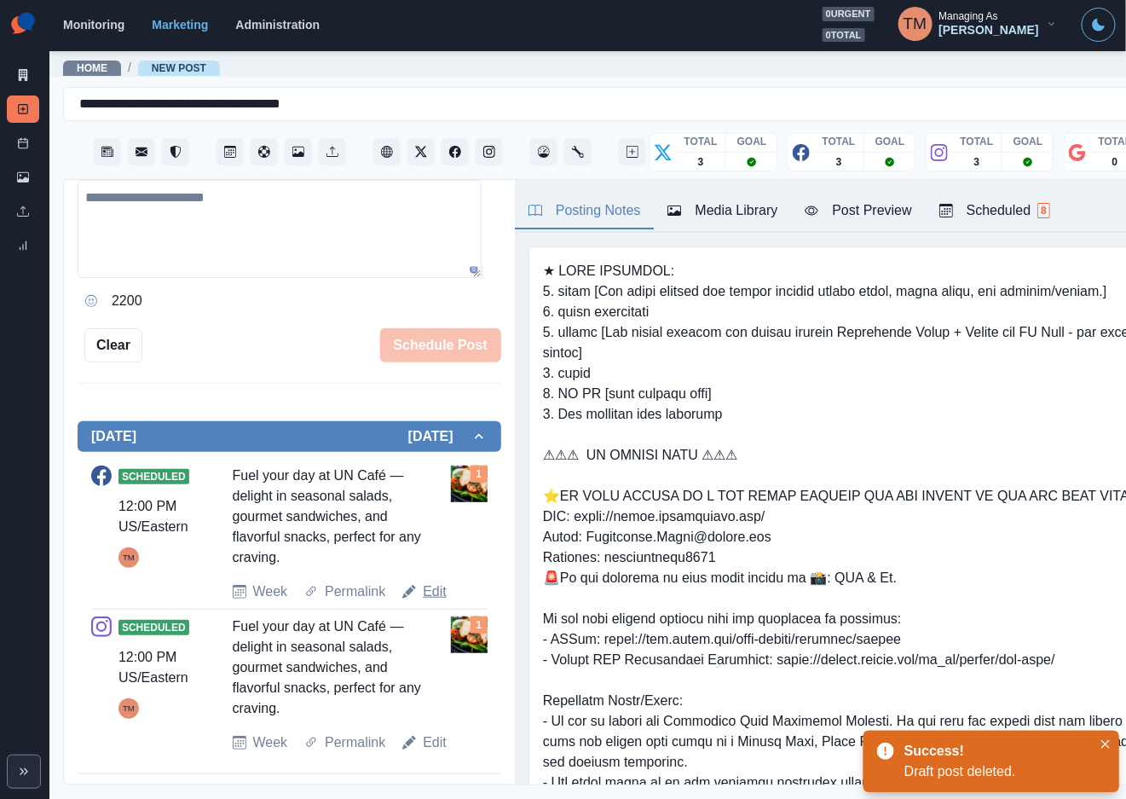
click at [425, 592] on link "Edit" at bounding box center [435, 591] width 24 height 20
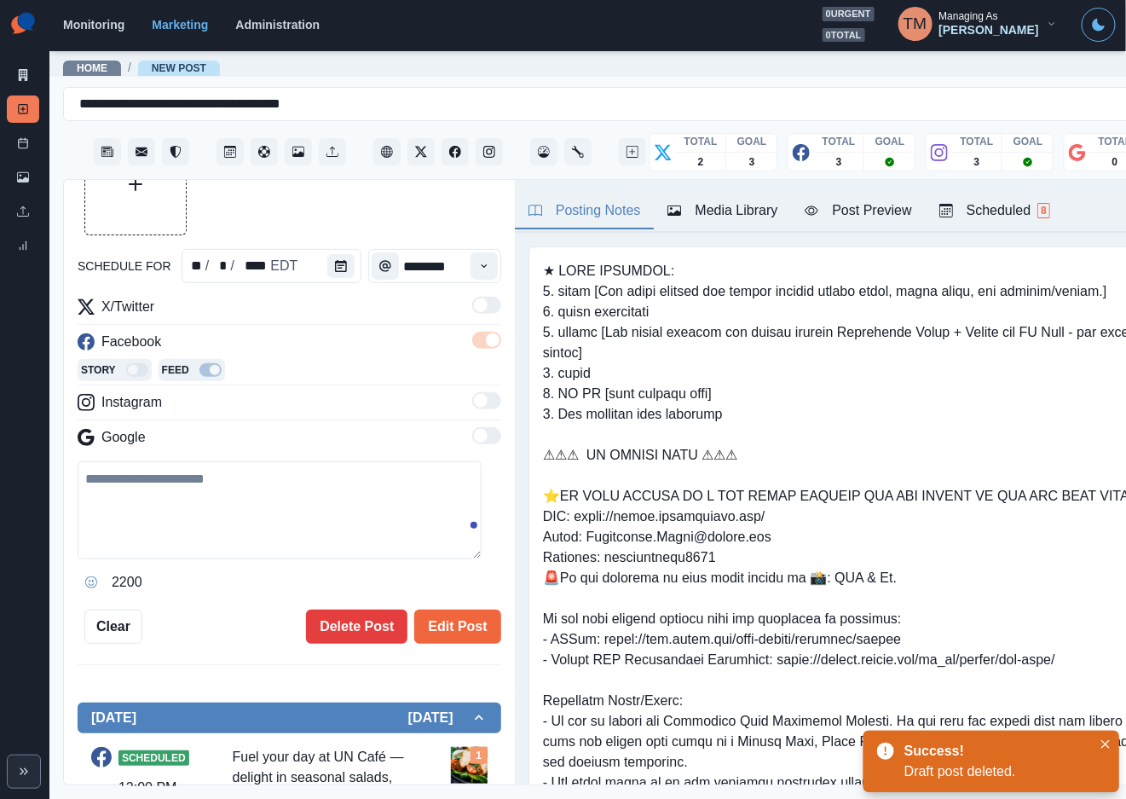
type textarea "**********"
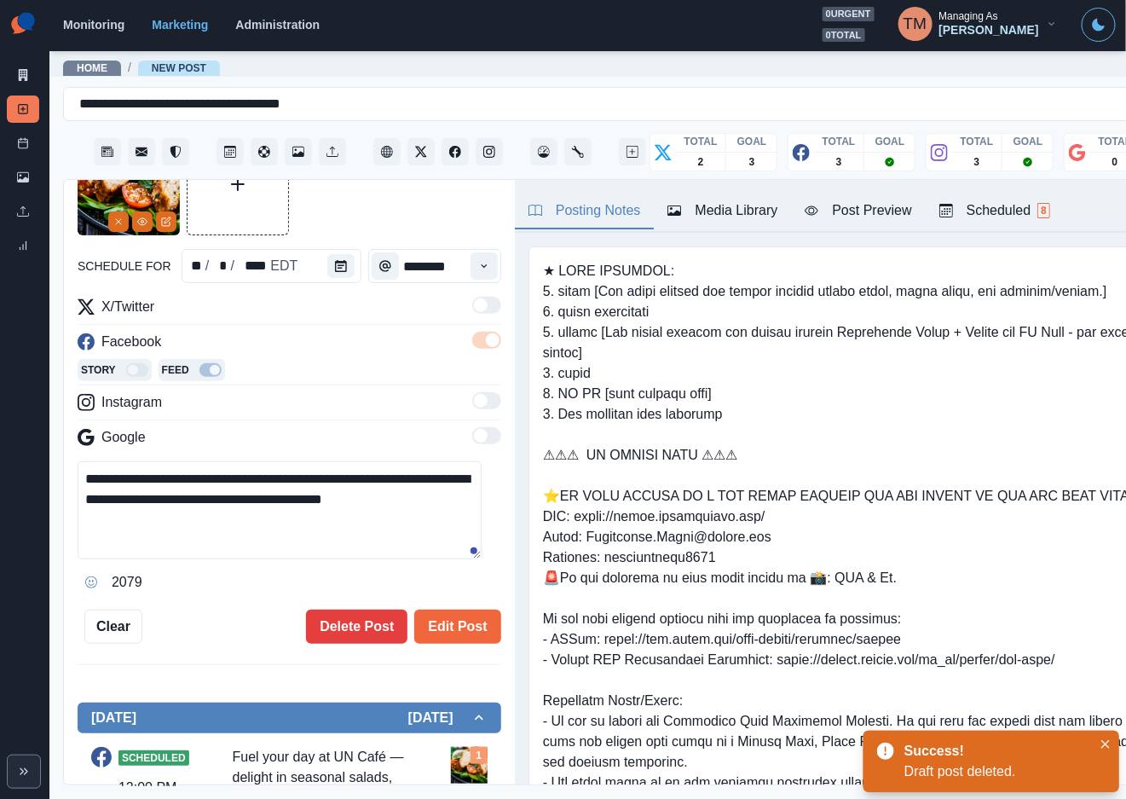
click at [348, 604] on div "**********" at bounding box center [290, 388] width 424 height 511
click at [343, 622] on button "Delete Post" at bounding box center [356, 627] width 101 height 34
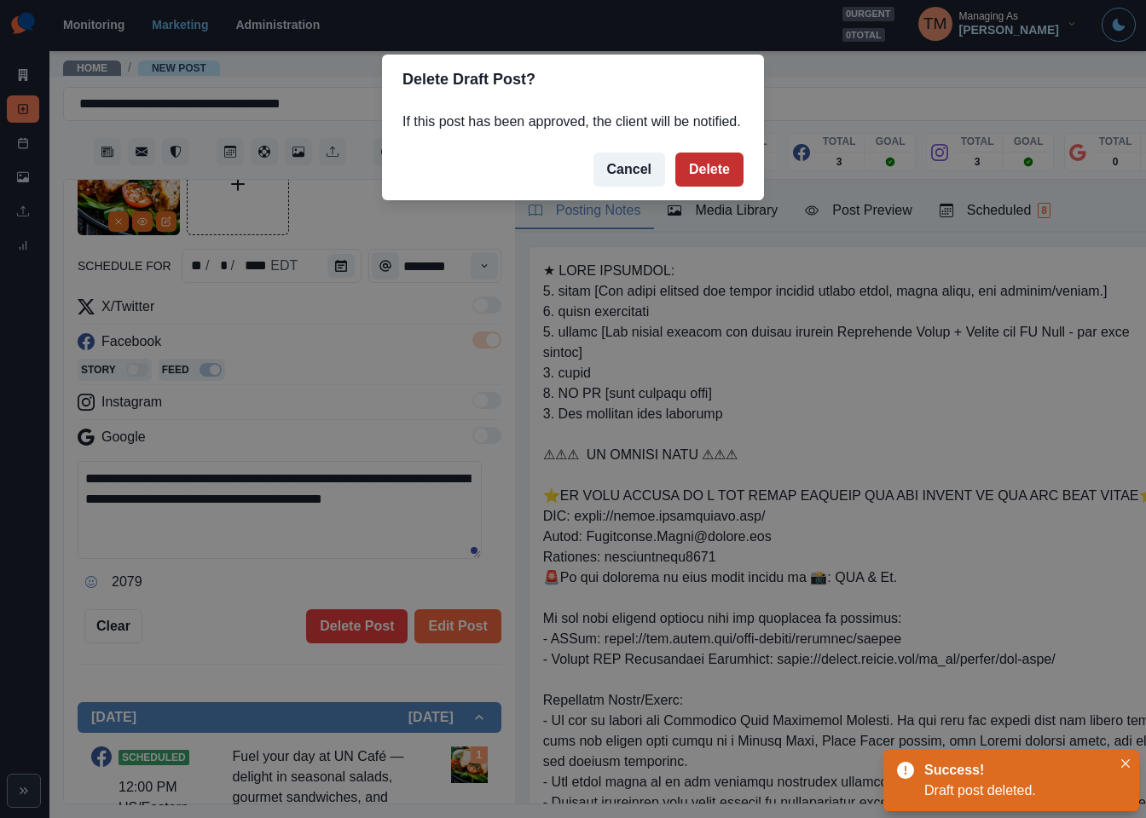
click at [708, 174] on button "Delete" at bounding box center [709, 170] width 68 height 34
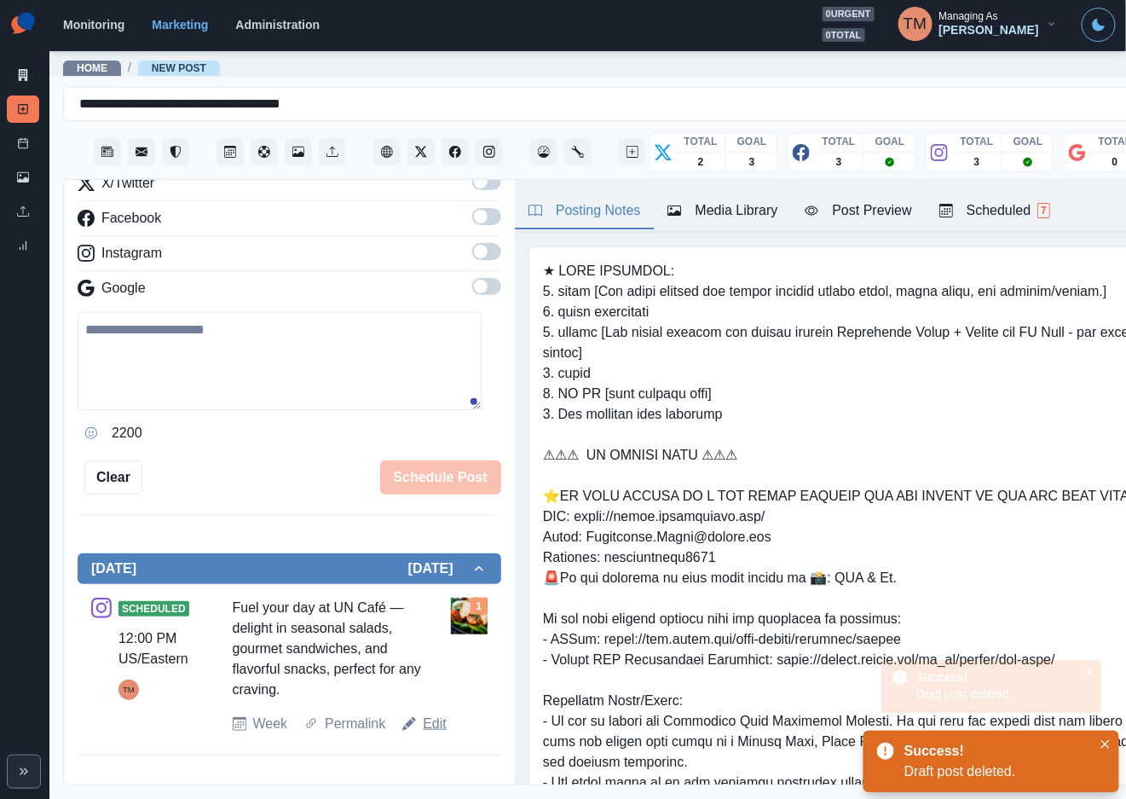
scroll to position [213, 0]
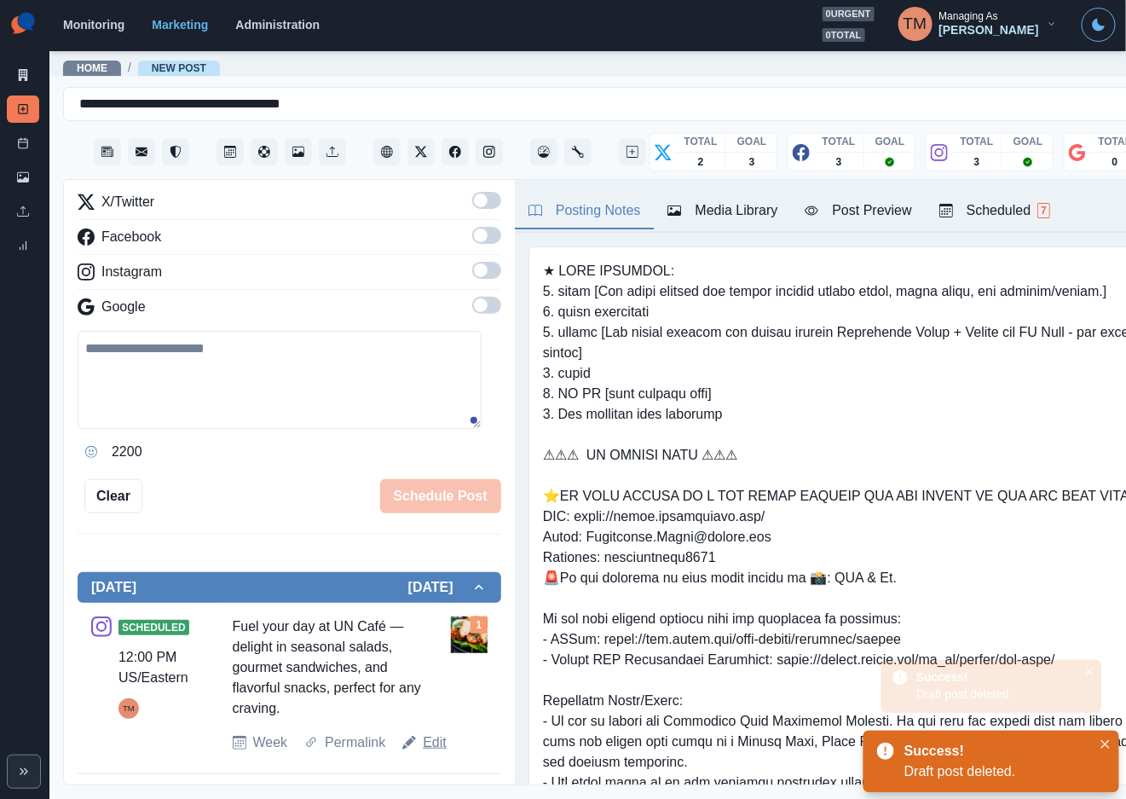
click at [427, 744] on link "Edit" at bounding box center [435, 742] width 24 height 20
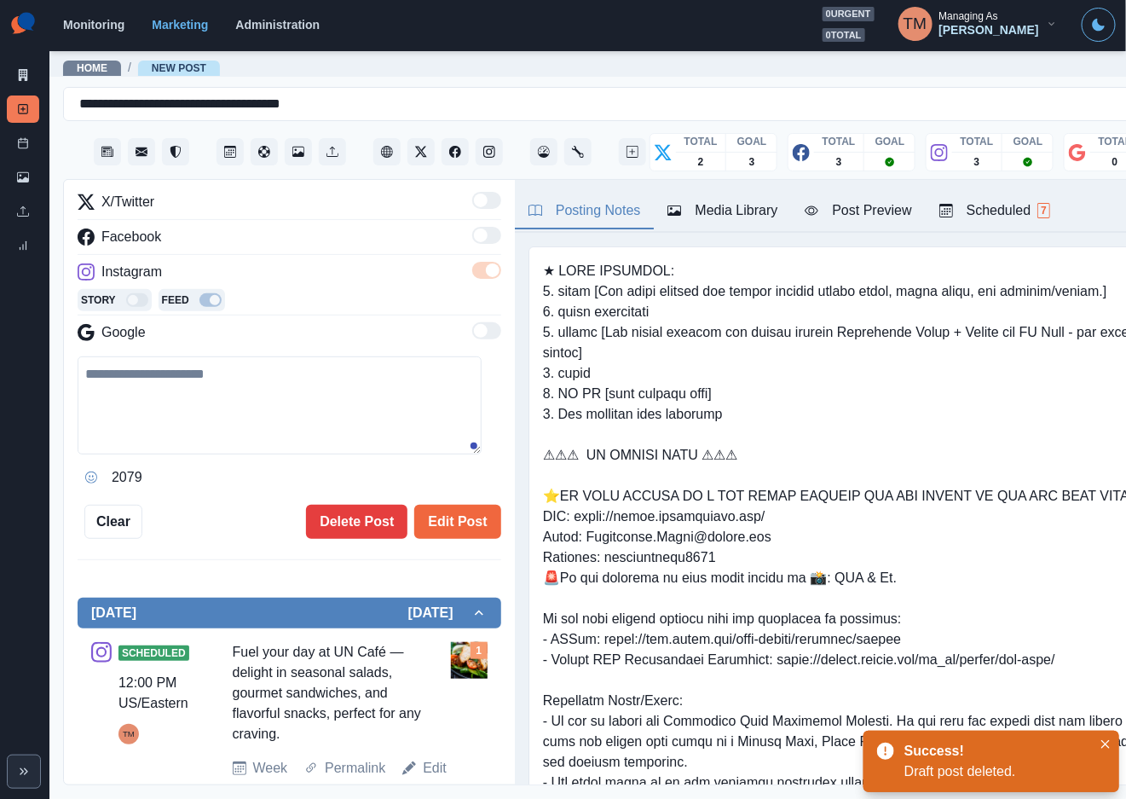
type textarea "**********"
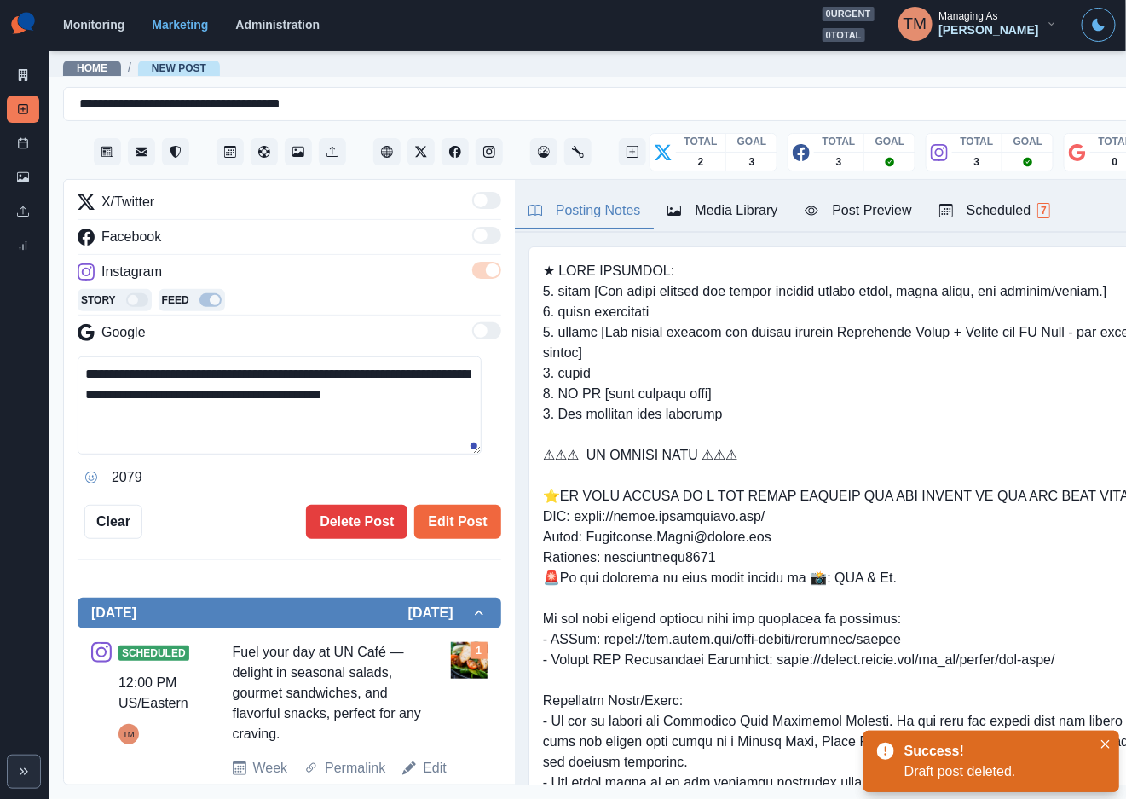
scroll to position [239, 0]
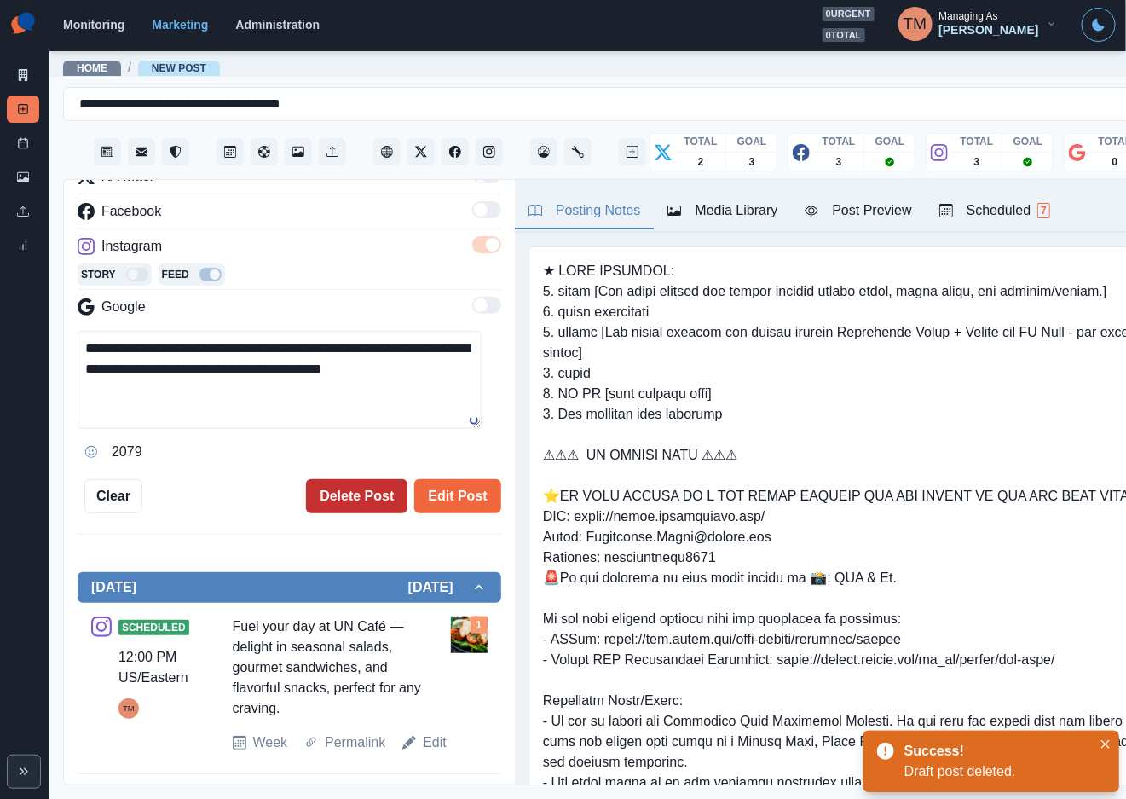
click at [325, 500] on button "Delete Post" at bounding box center [356, 496] width 101 height 34
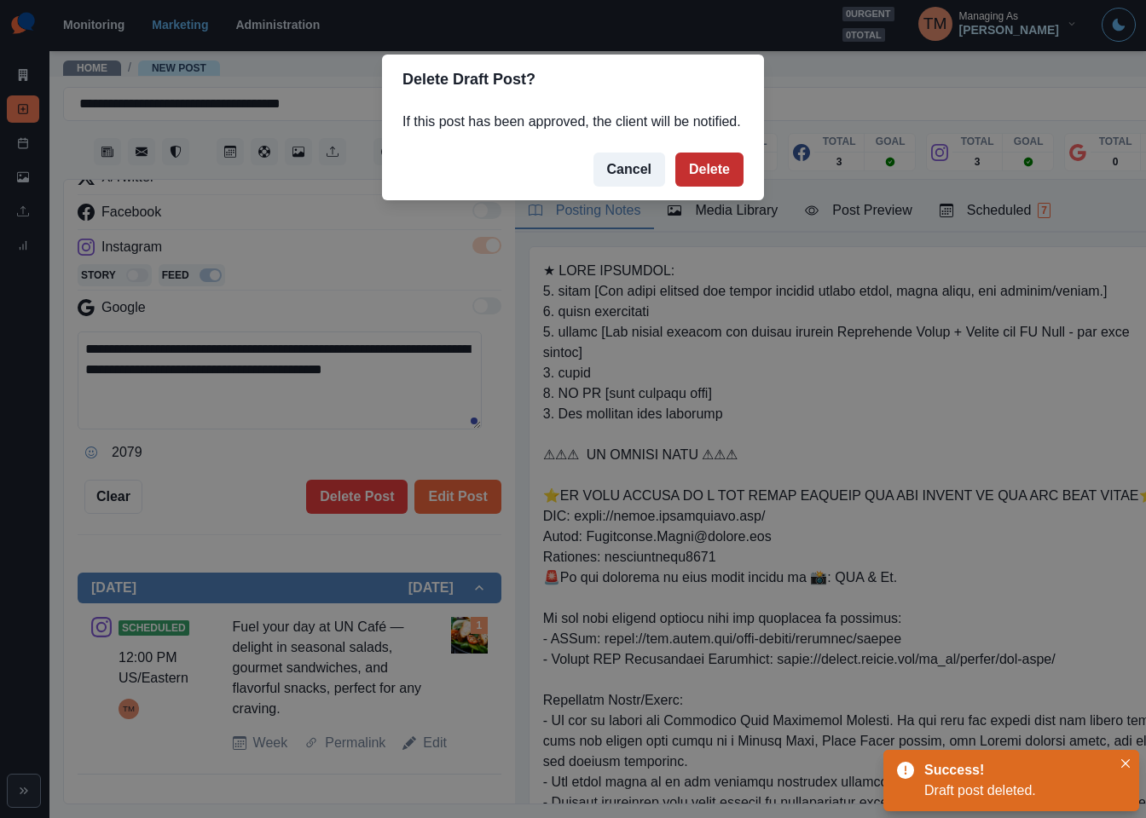
click at [725, 172] on button "Delete" at bounding box center [709, 170] width 68 height 34
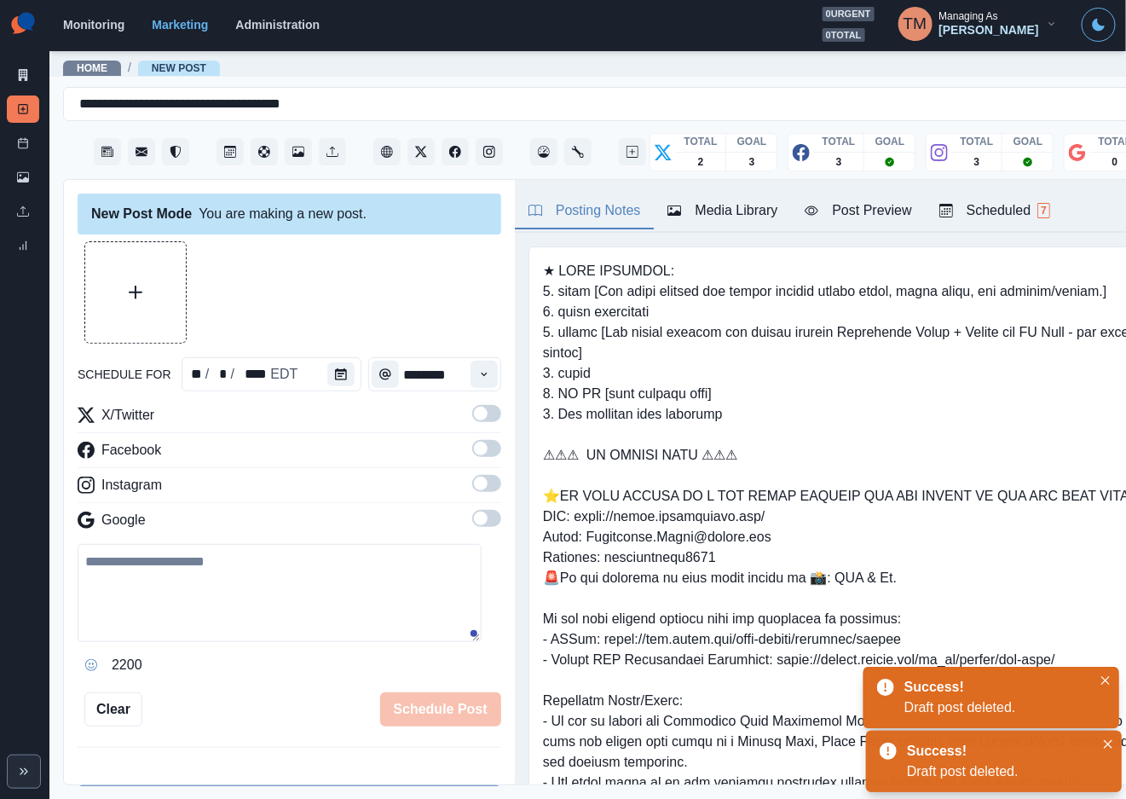
scroll to position [10, 0]
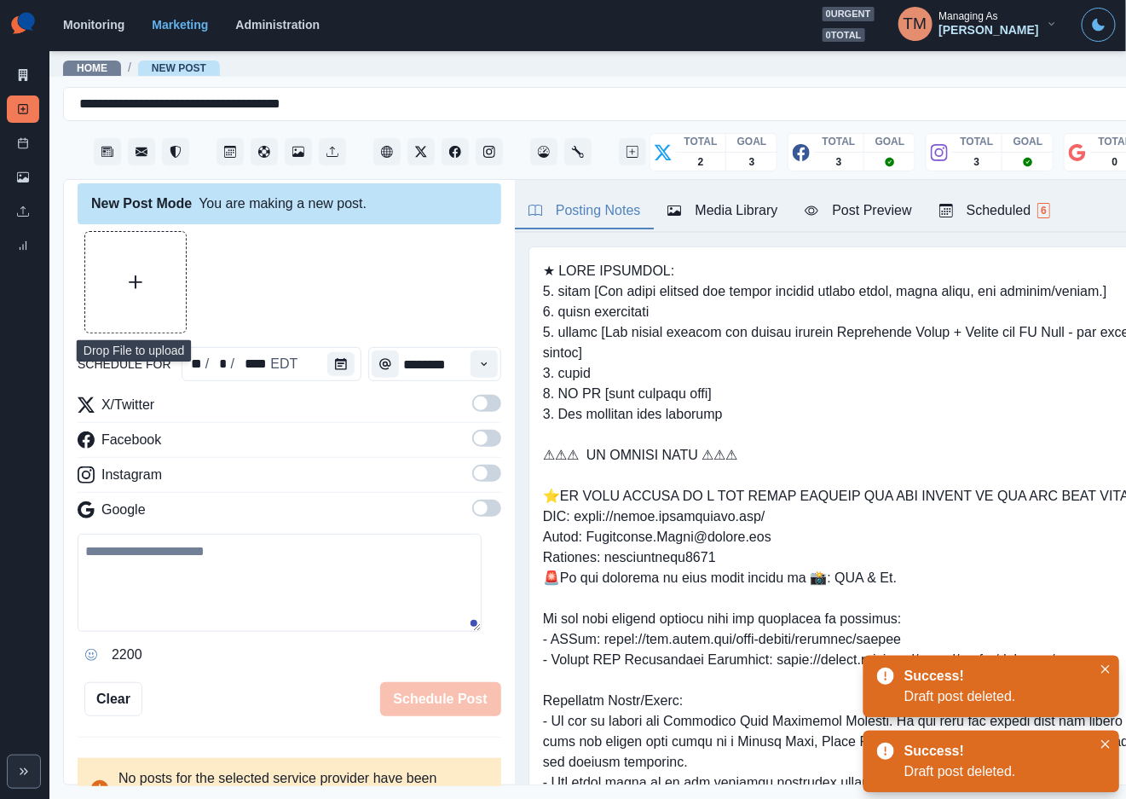
click at [153, 305] on button "Upload Media" at bounding box center [135, 282] width 101 height 101
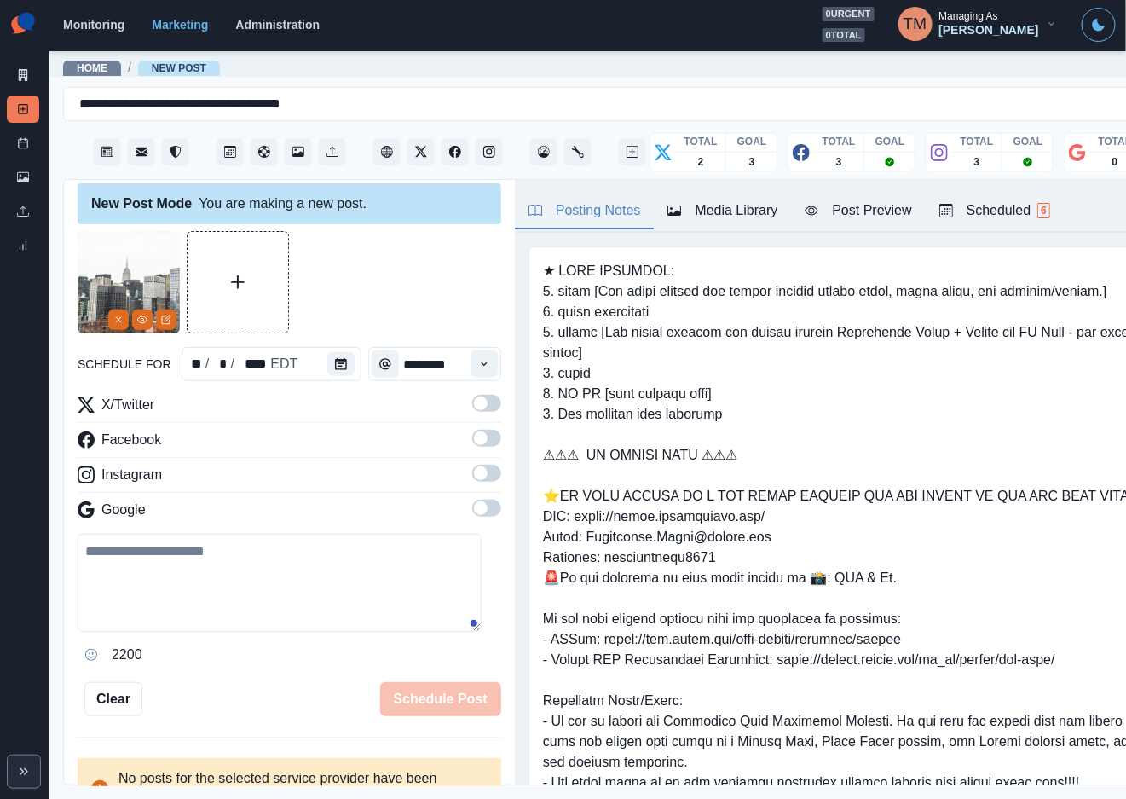
click at [254, 274] on button "Upload Media" at bounding box center [238, 282] width 101 height 101
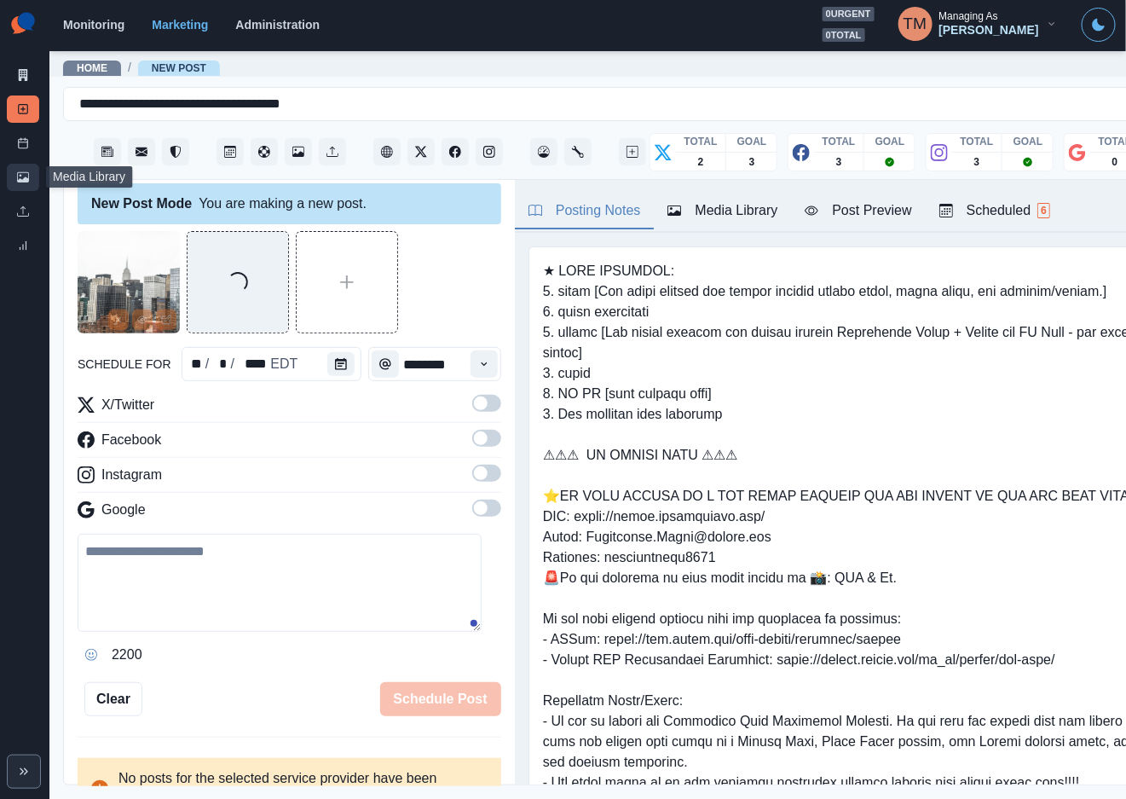
click at [23, 179] on icon at bounding box center [23, 177] width 12 height 10
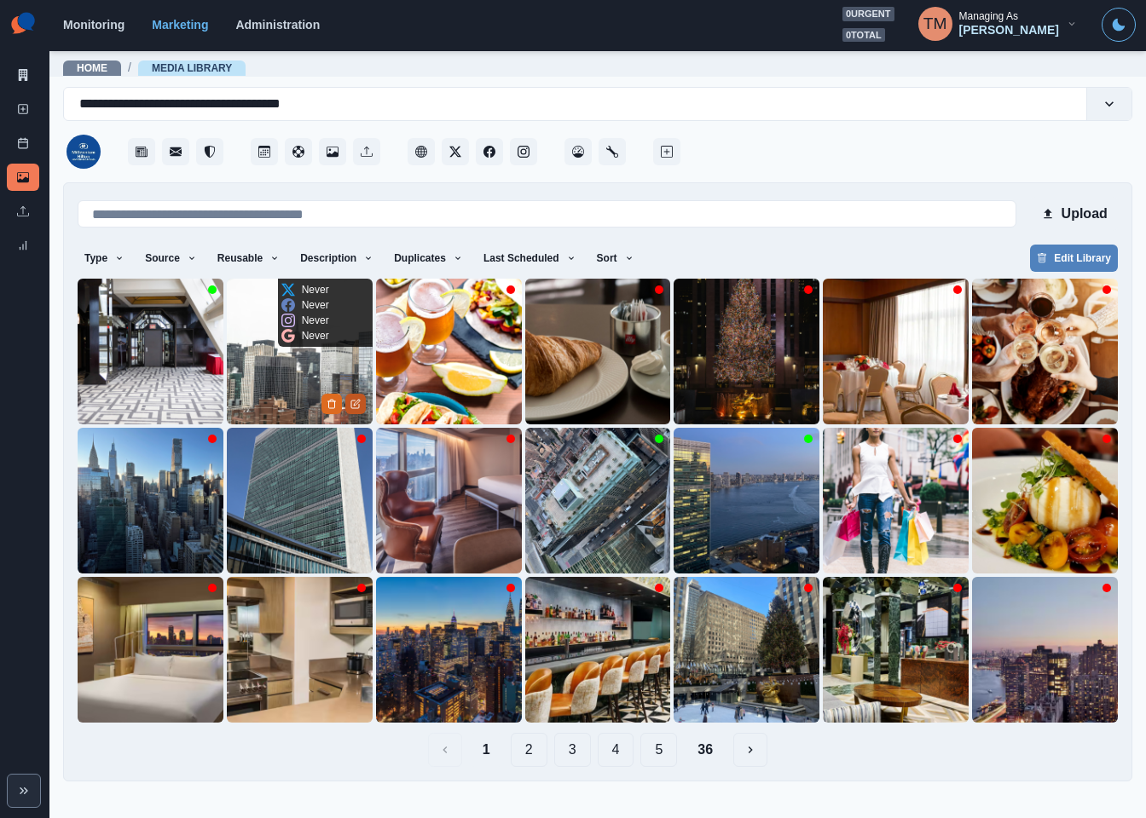
click at [356, 407] on icon "Edit Media" at bounding box center [355, 404] width 10 height 10
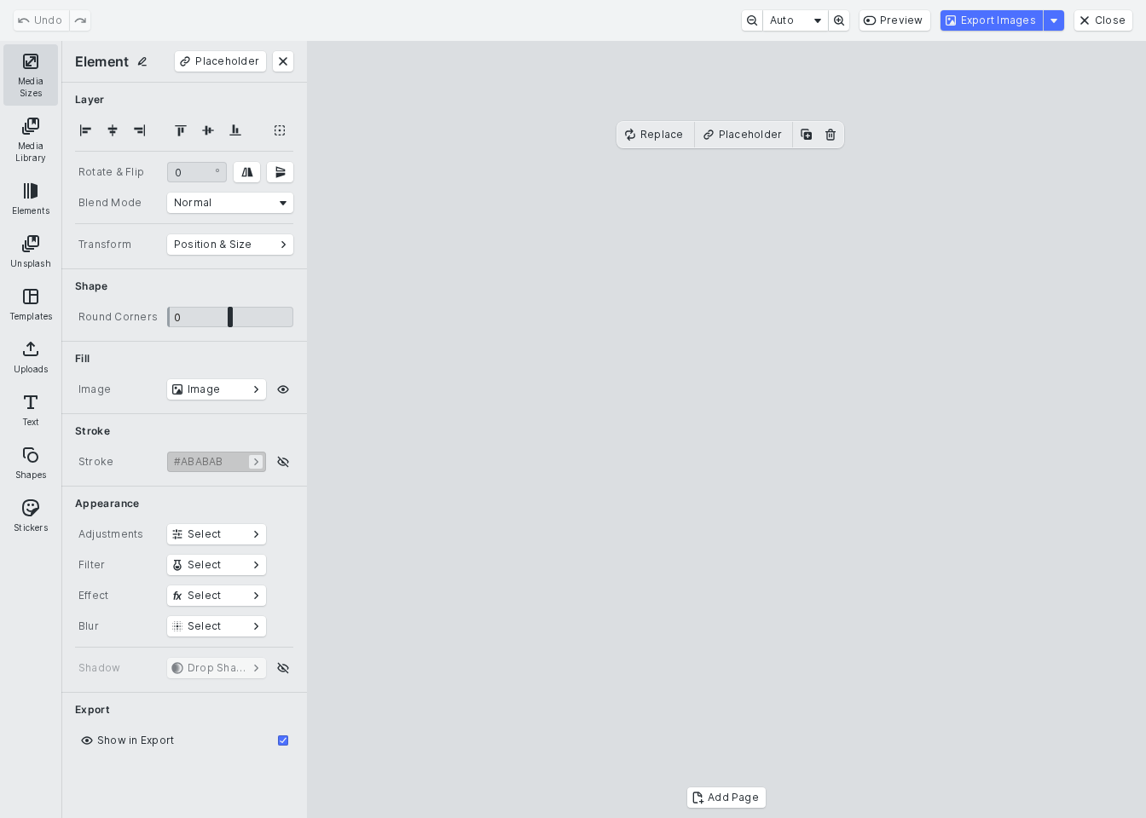
click at [37, 70] on button "Media Sizes" at bounding box center [30, 74] width 55 height 61
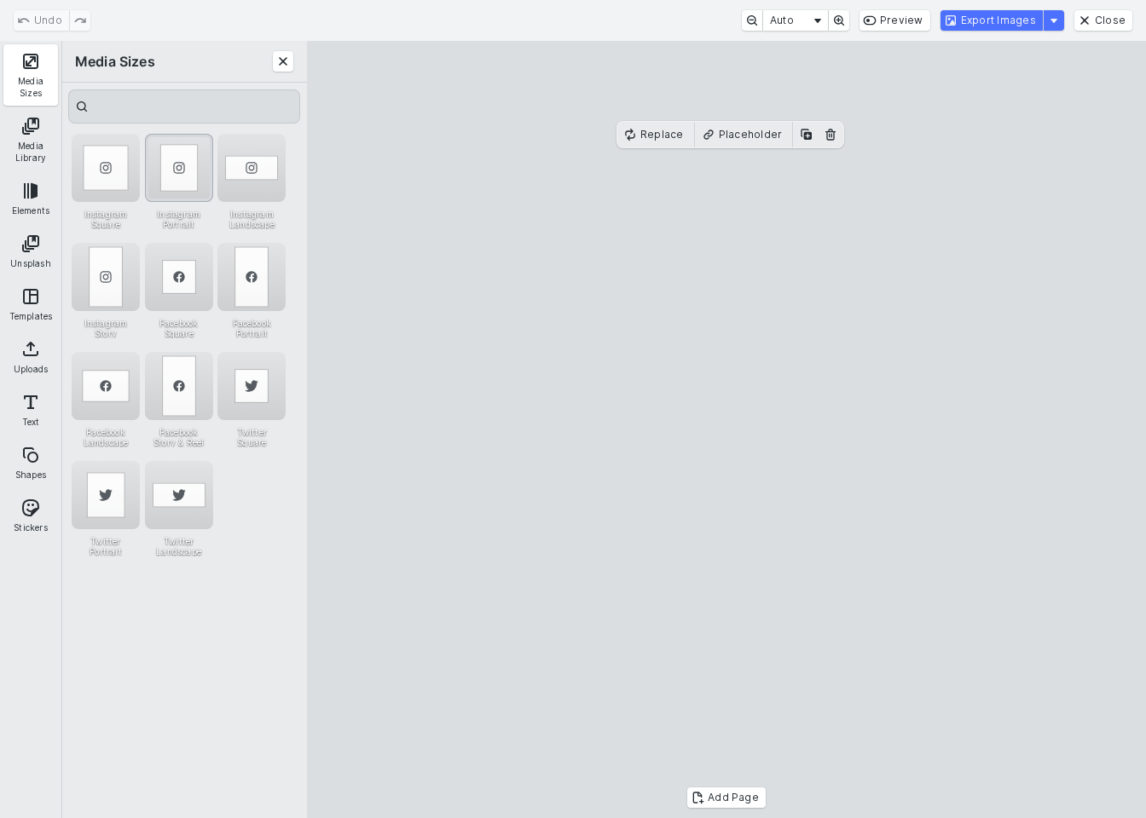
click at [190, 152] on div "Instagram Portrait" at bounding box center [179, 168] width 68 height 68
click at [102, 282] on div "Instagram Story" at bounding box center [106, 277] width 68 height 68
click at [1003, 29] on button "Export Images" at bounding box center [991, 20] width 102 height 20
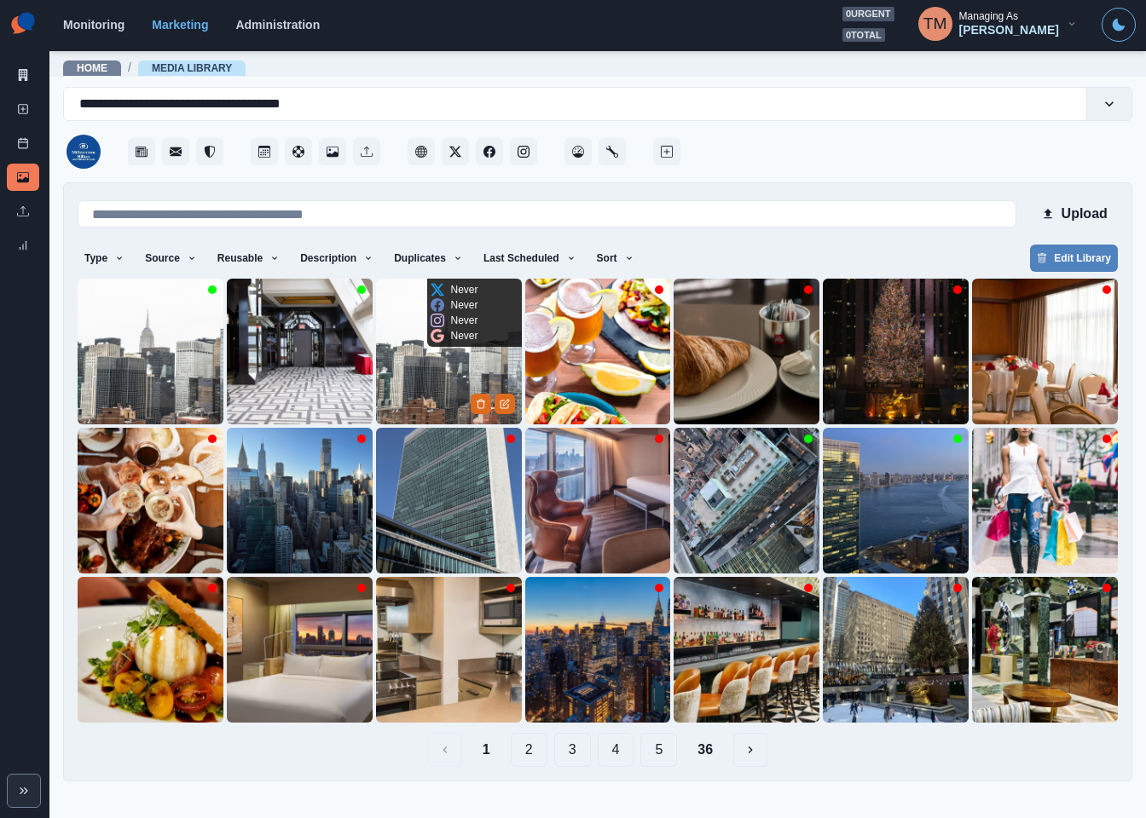
click at [417, 390] on img at bounding box center [449, 352] width 146 height 146
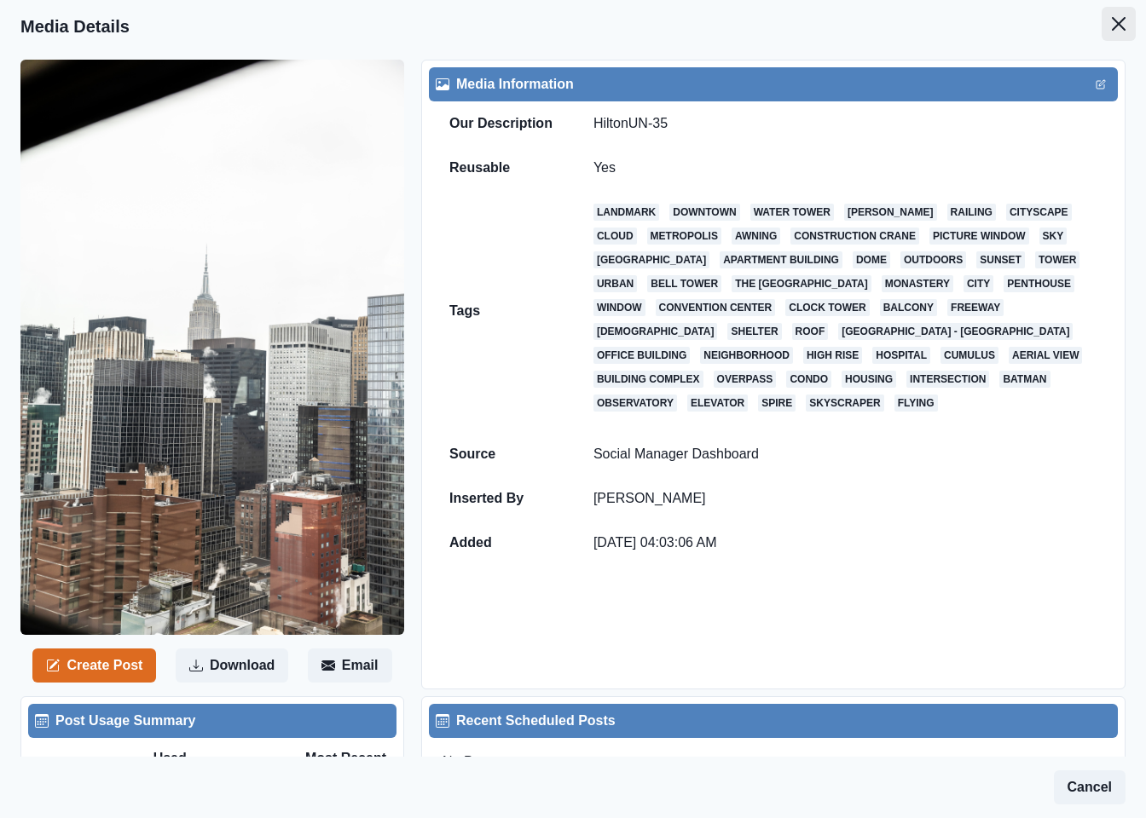
click at [1112, 26] on icon "Close" at bounding box center [1119, 24] width 14 height 14
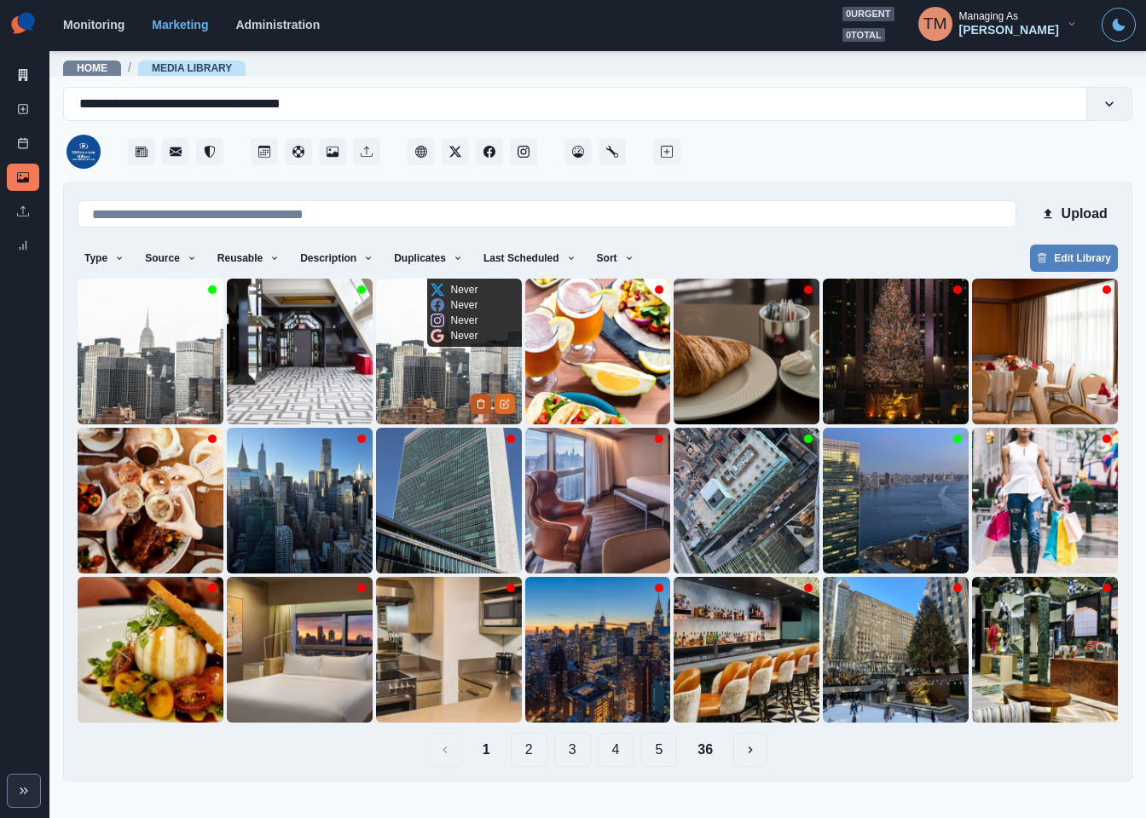
click at [479, 404] on icon "Delete Media" at bounding box center [481, 404] width 10 height 10
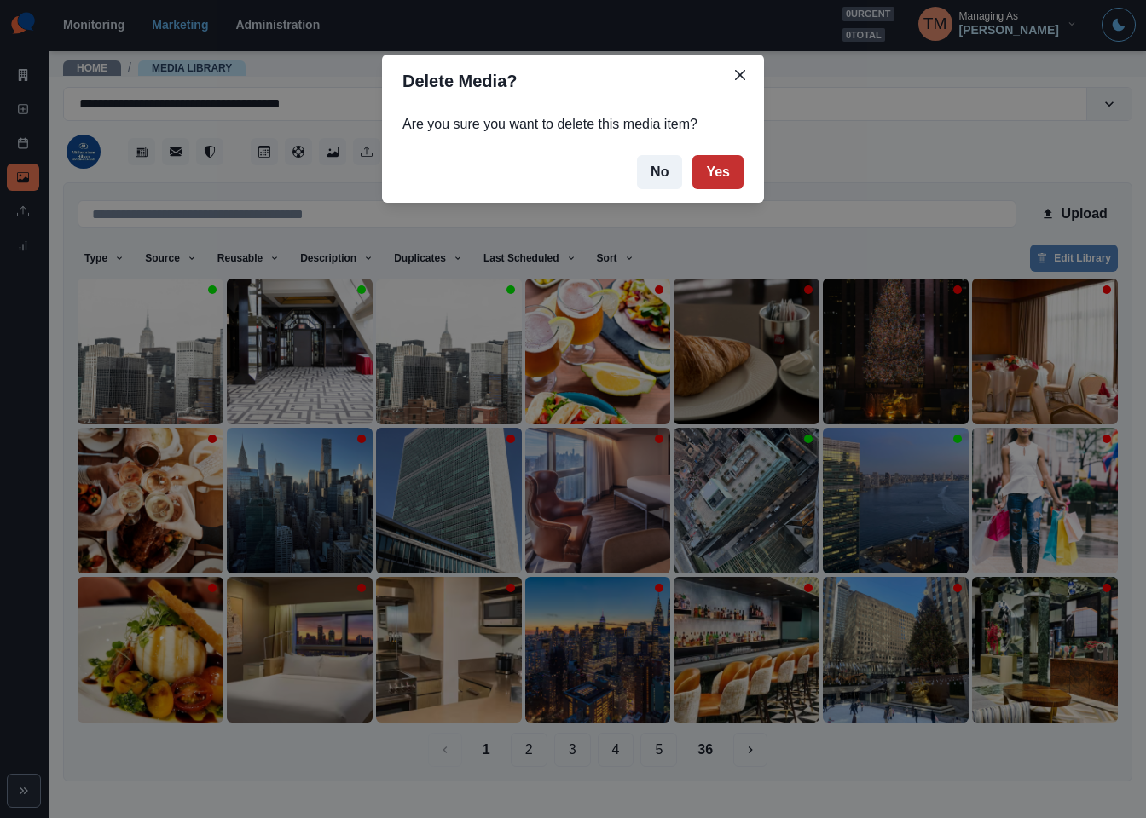
click at [719, 166] on button "Yes" at bounding box center [717, 172] width 51 height 34
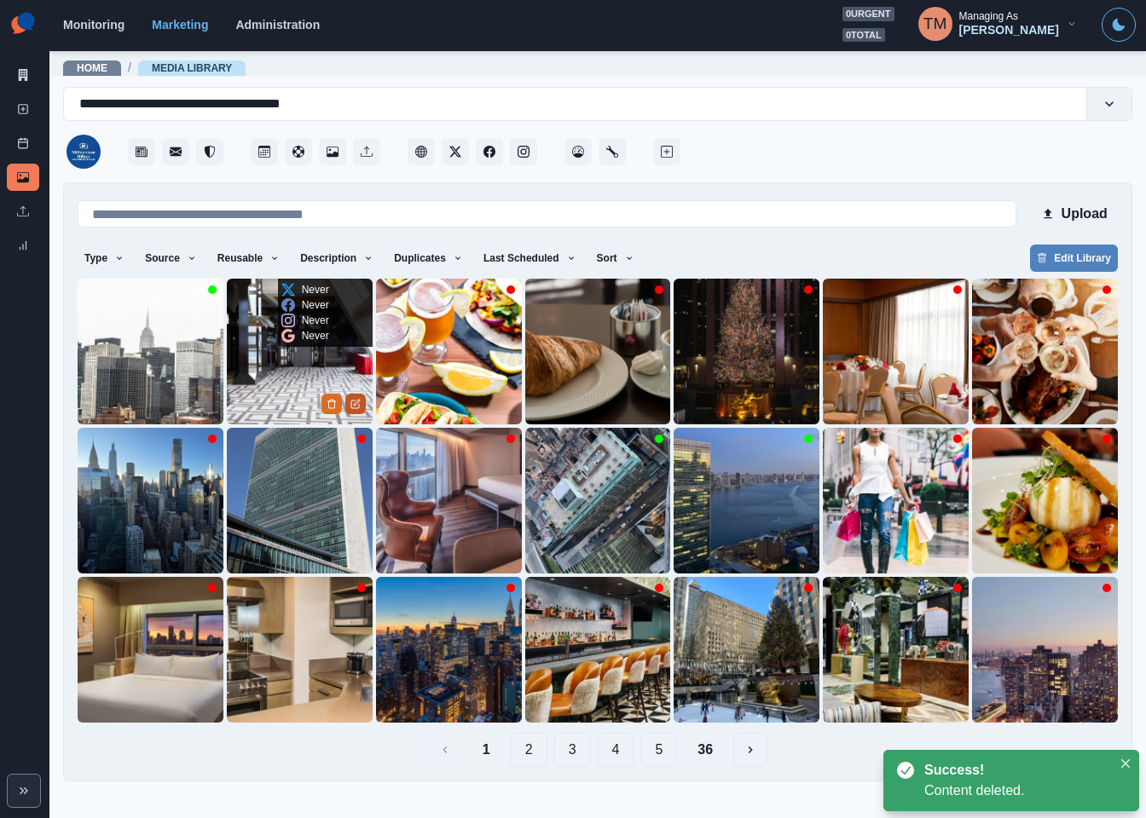
click at [358, 405] on icon "Edit Media" at bounding box center [355, 404] width 10 height 10
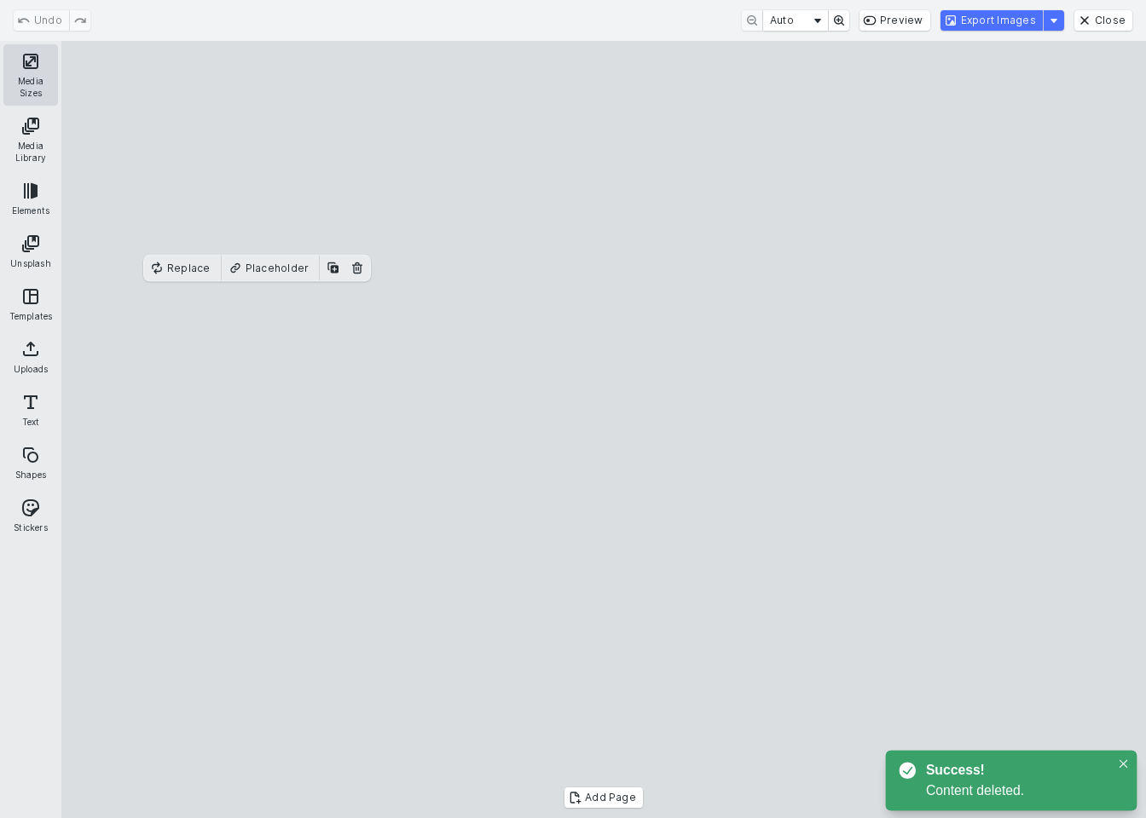
click at [42, 67] on button "Media Sizes" at bounding box center [30, 74] width 55 height 61
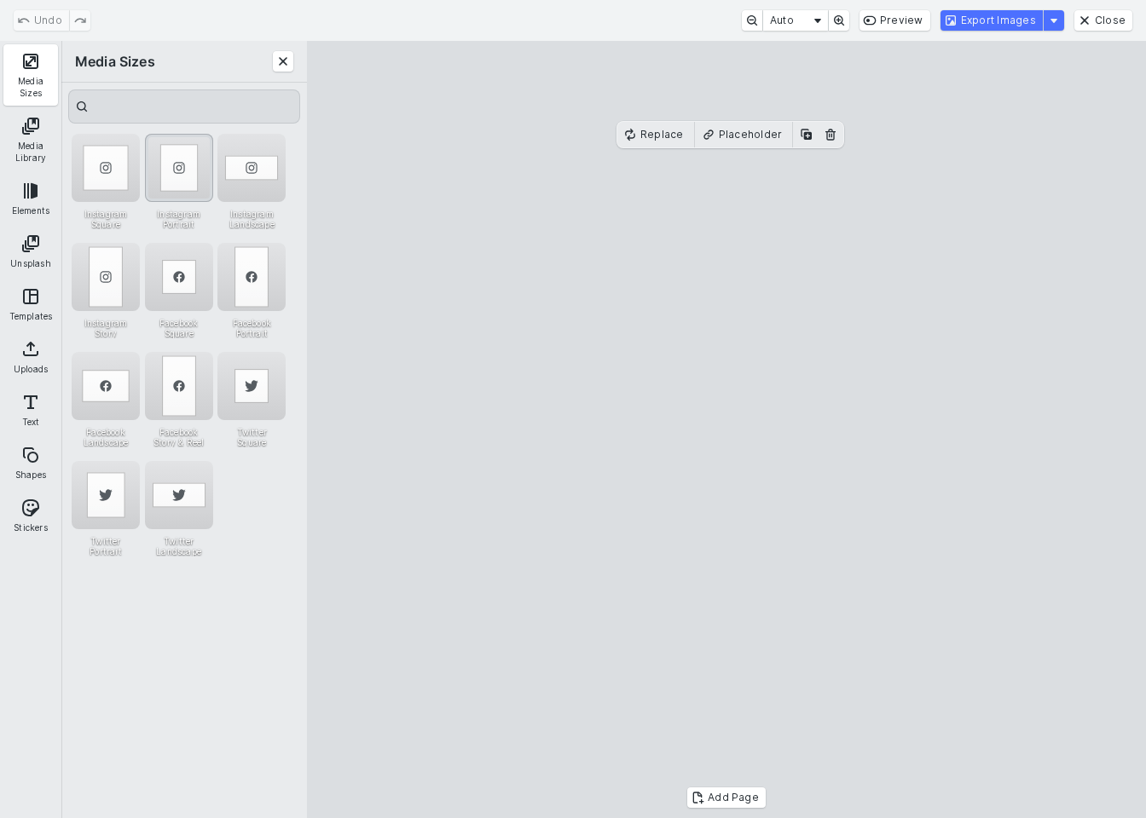
click at [176, 177] on div "Instagram Portrait" at bounding box center [179, 168] width 68 height 68
click at [1008, 21] on button "Export Images" at bounding box center [991, 20] width 102 height 20
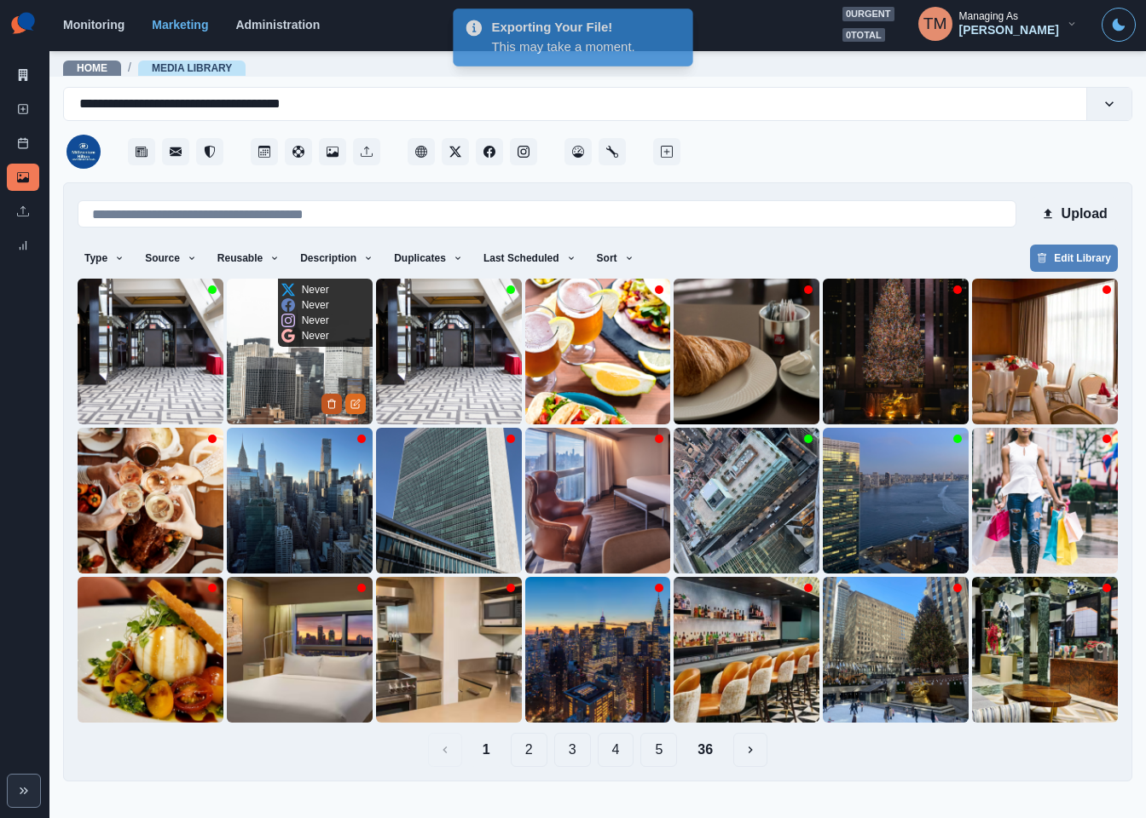
click at [330, 407] on icon "Delete Media" at bounding box center [332, 404] width 10 height 10
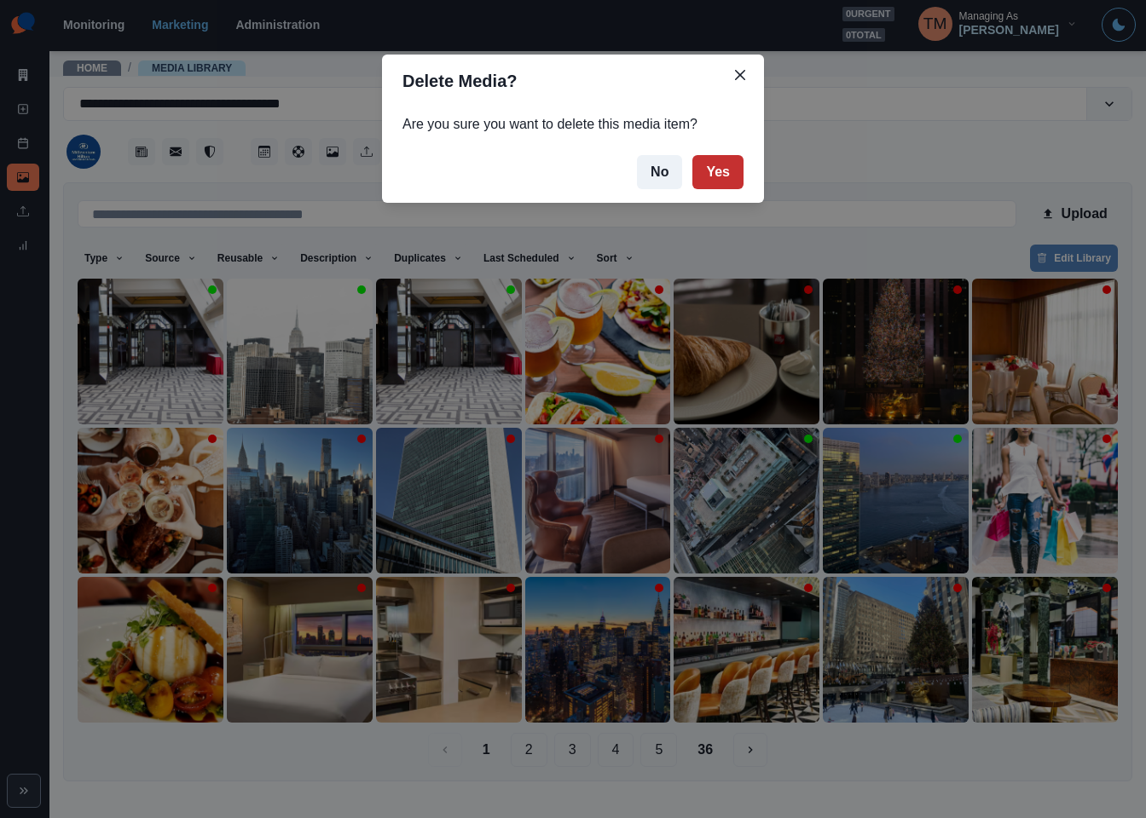
click at [717, 175] on button "Yes" at bounding box center [717, 172] width 51 height 34
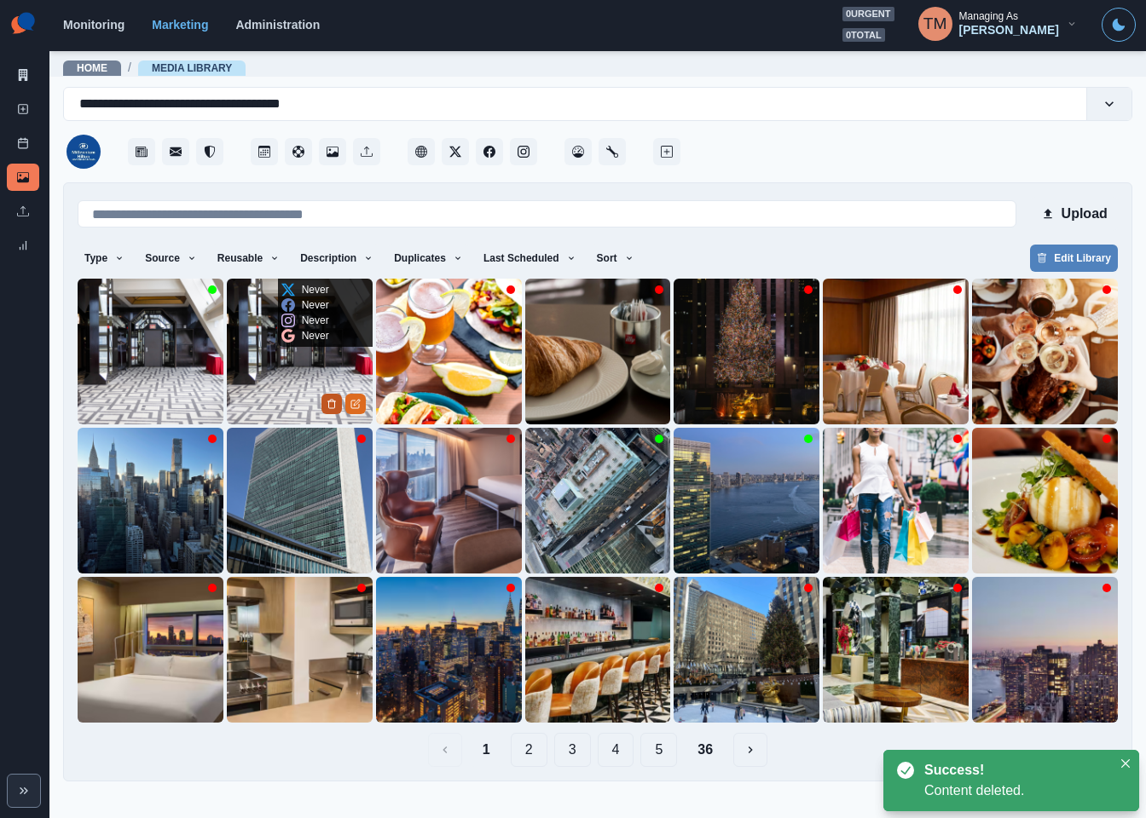
click at [330, 400] on icon "Delete Media" at bounding box center [332, 404] width 10 height 10
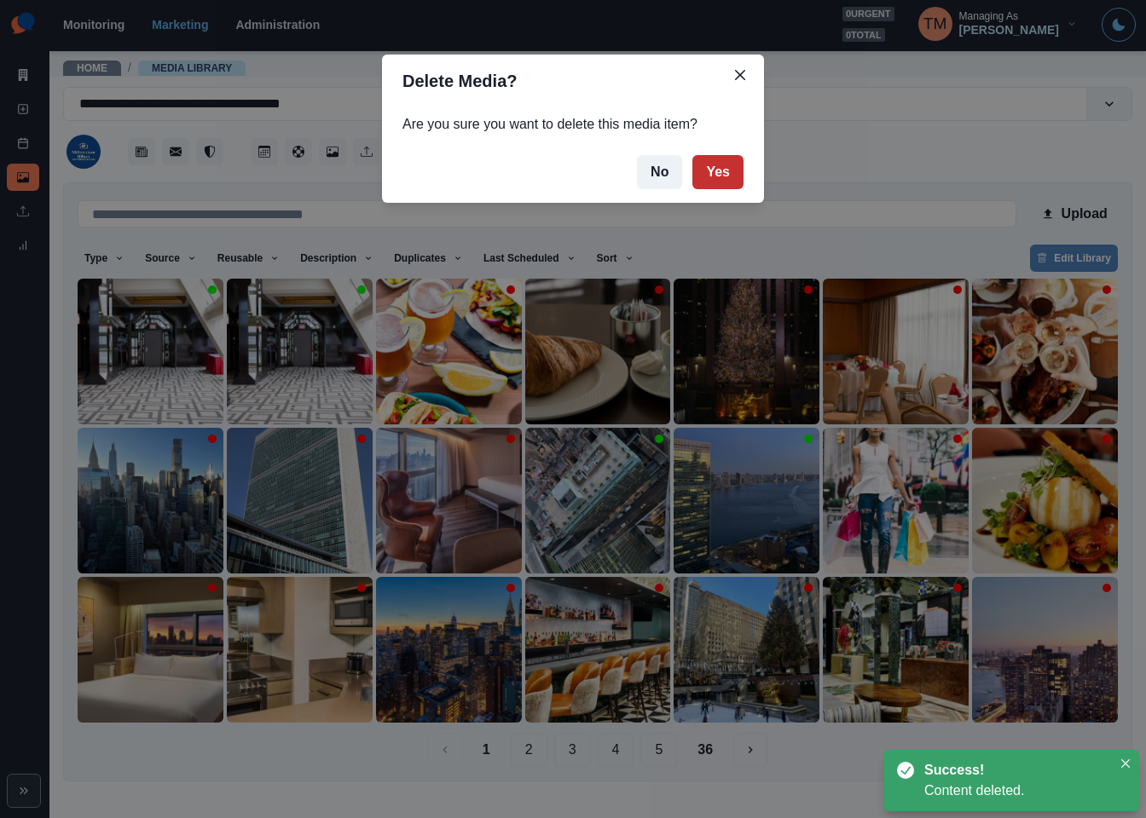
drag, startPoint x: 714, startPoint y: 167, endPoint x: 817, endPoint y: 185, distance: 103.9
click at [726, 167] on button "Yes" at bounding box center [717, 172] width 51 height 34
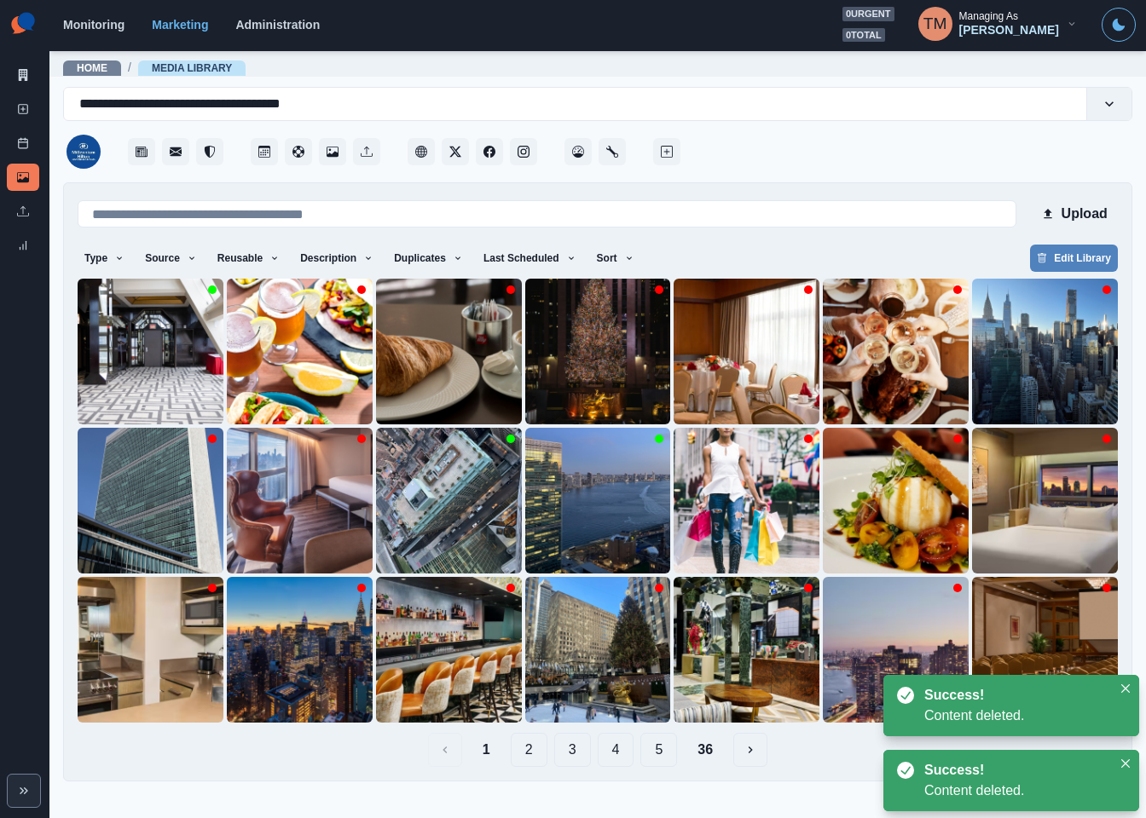
click at [1080, 208] on button "Upload" at bounding box center [1074, 214] width 88 height 34
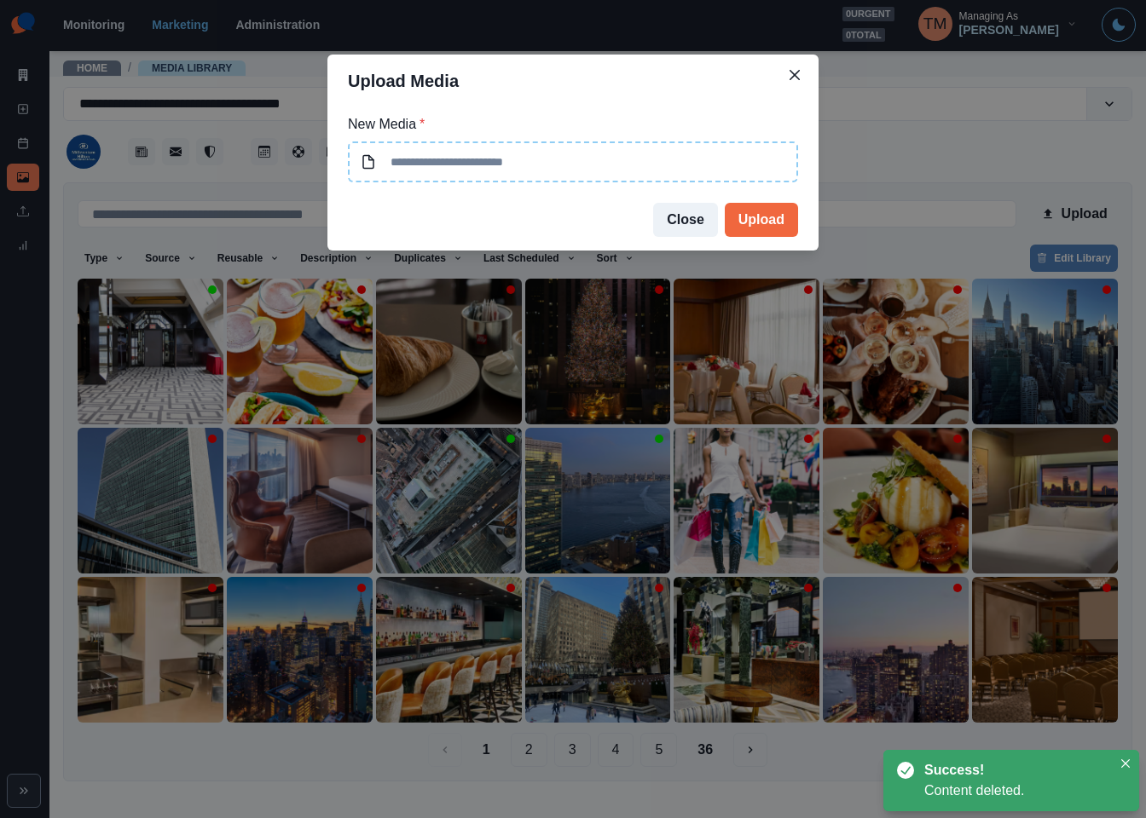
click at [662, 172] on input at bounding box center [573, 162] width 450 height 41
type input "**********"
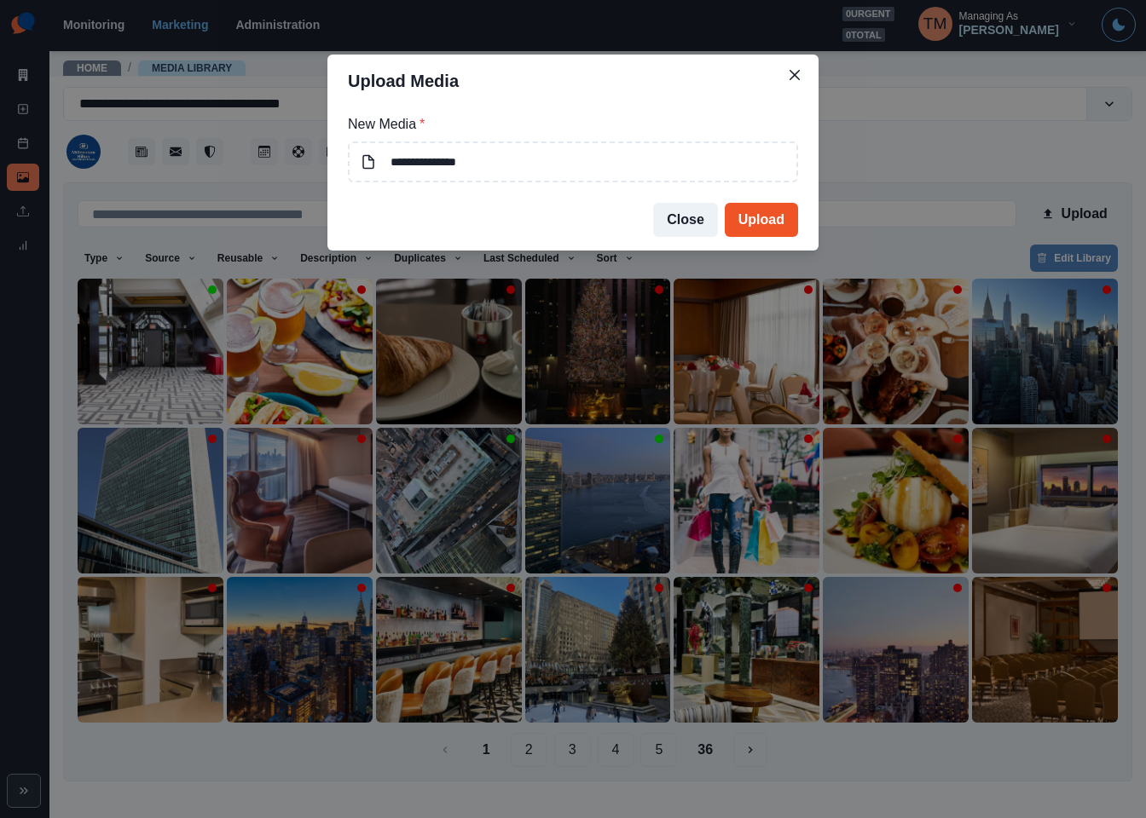
click at [766, 212] on button "Upload" at bounding box center [761, 220] width 73 height 34
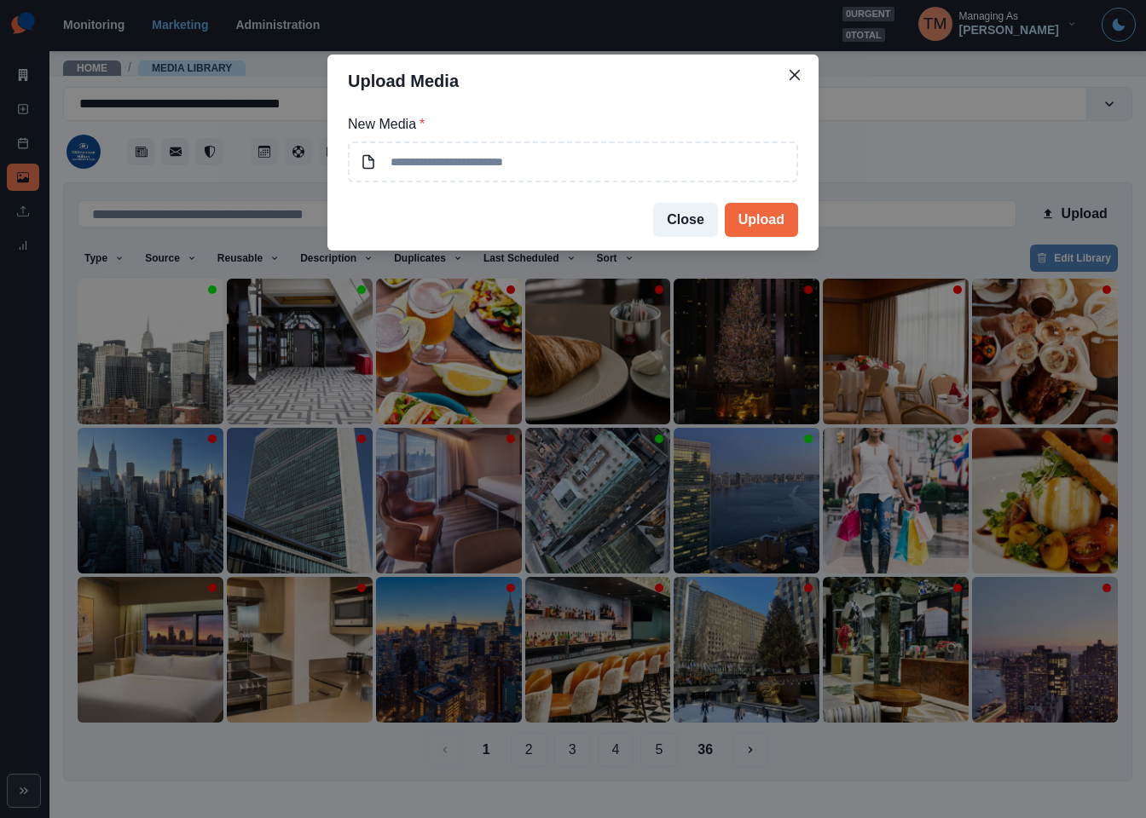
click at [124, 359] on div "Upload Media New Media * Close Upload" at bounding box center [573, 409] width 1146 height 818
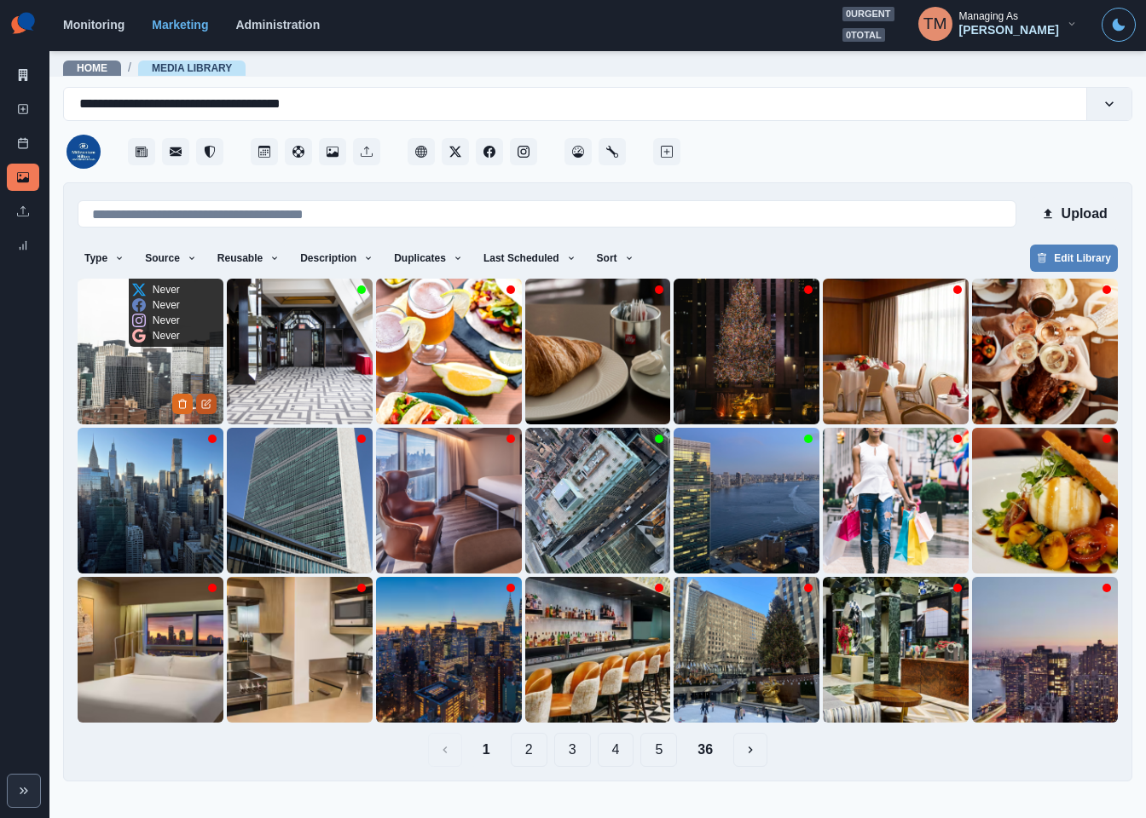
click at [205, 404] on icon "Edit Media" at bounding box center [206, 404] width 10 height 10
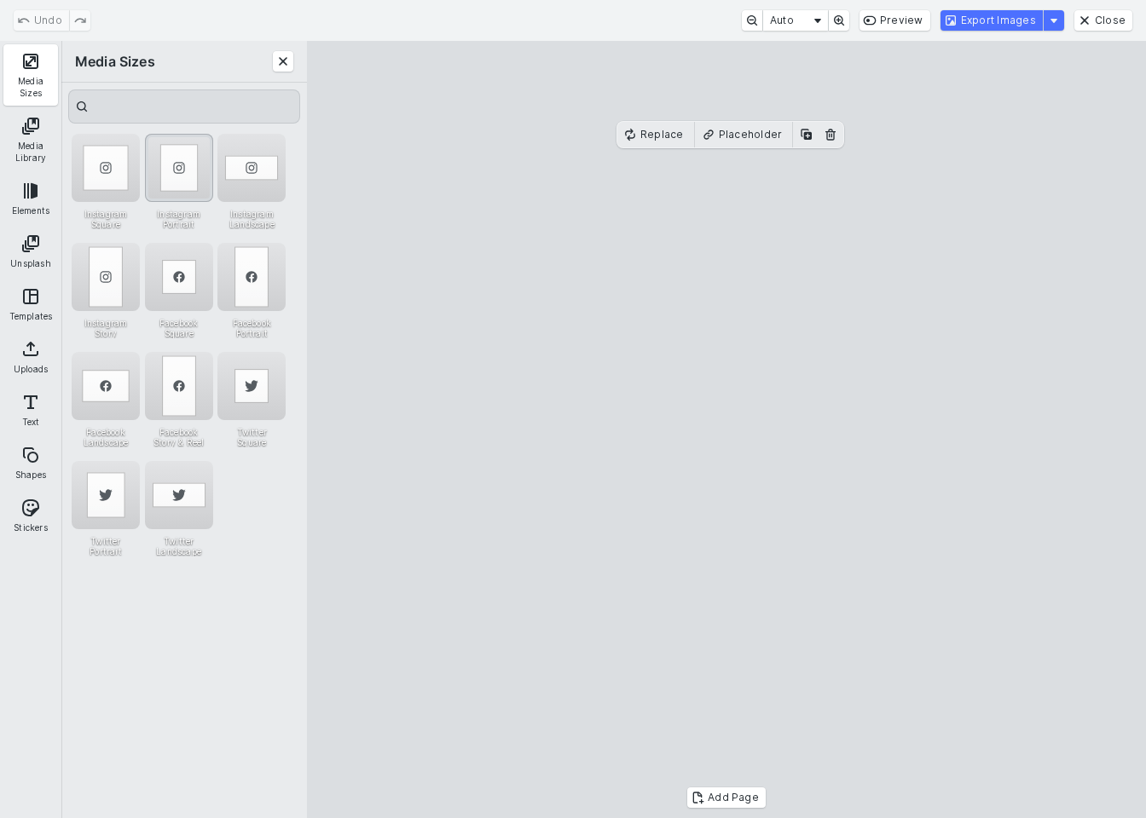
click at [180, 172] on div "Instagram Portrait" at bounding box center [179, 168] width 68 height 68
drag, startPoint x: 777, startPoint y: 645, endPoint x: 777, endPoint y: 602, distance: 43.5
click at [726, 430] on cesdk-canvas "Editor canvas" at bounding box center [726, 430] width 0 height 0
drag, startPoint x: 730, startPoint y: 699, endPoint x: 730, endPoint y: 744, distance: 45.2
click at [726, 430] on cesdk-canvas "Editor canvas" at bounding box center [726, 430] width 0 height 0
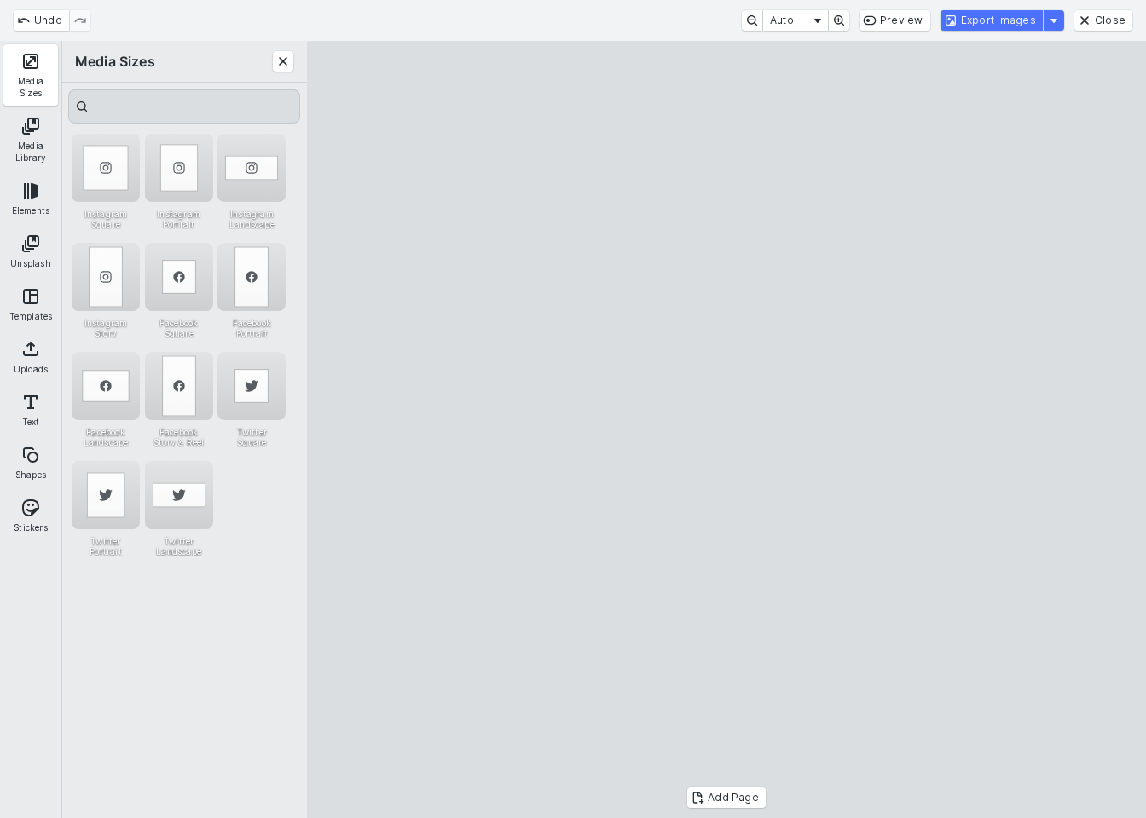
drag, startPoint x: 727, startPoint y: 120, endPoint x: 727, endPoint y: 162, distance: 41.8
click at [726, 430] on cesdk-canvas "Editor canvas" at bounding box center [726, 430] width 0 height 0
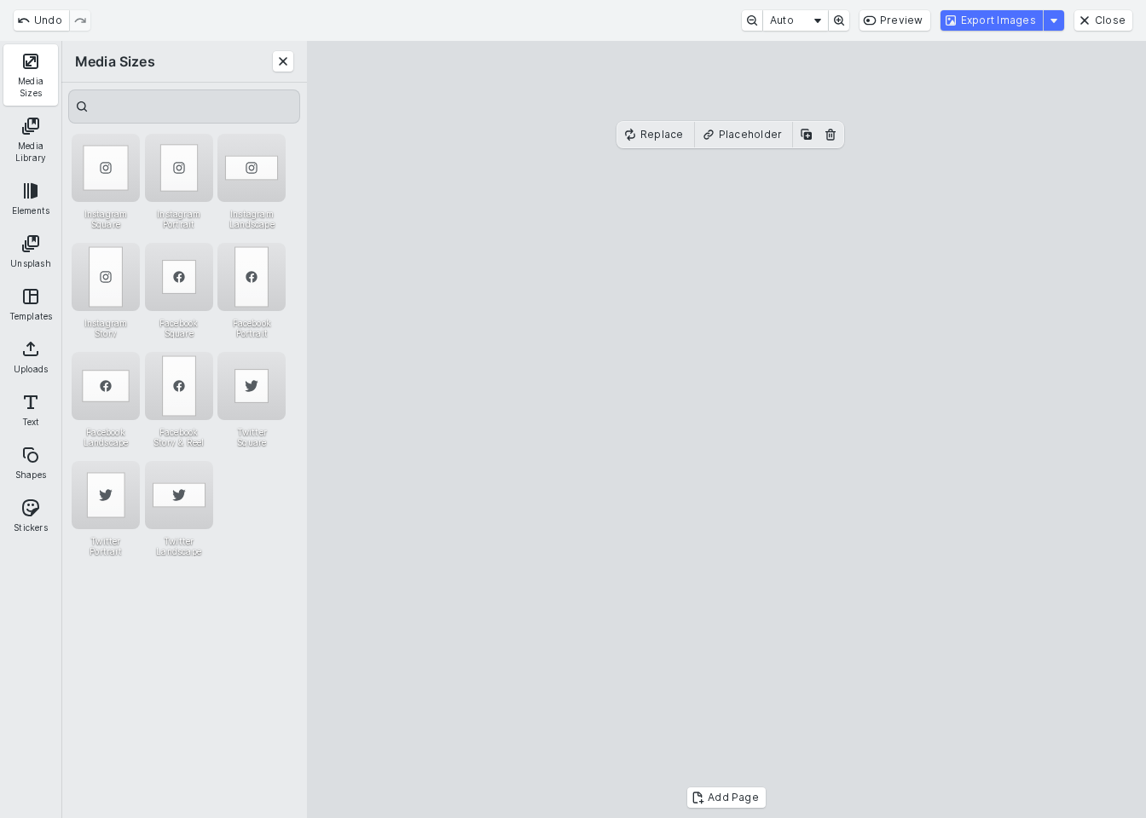
click at [726, 430] on cesdk-canvas "Editor canvas" at bounding box center [726, 430] width 0 height 0
drag, startPoint x: 793, startPoint y: 455, endPoint x: 793, endPoint y: 510, distance: 54.6
click at [726, 430] on cesdk-canvas "Editor canvas" at bounding box center [726, 430] width 0 height 0
drag, startPoint x: 726, startPoint y: 215, endPoint x: 731, endPoint y: 161, distance: 53.9
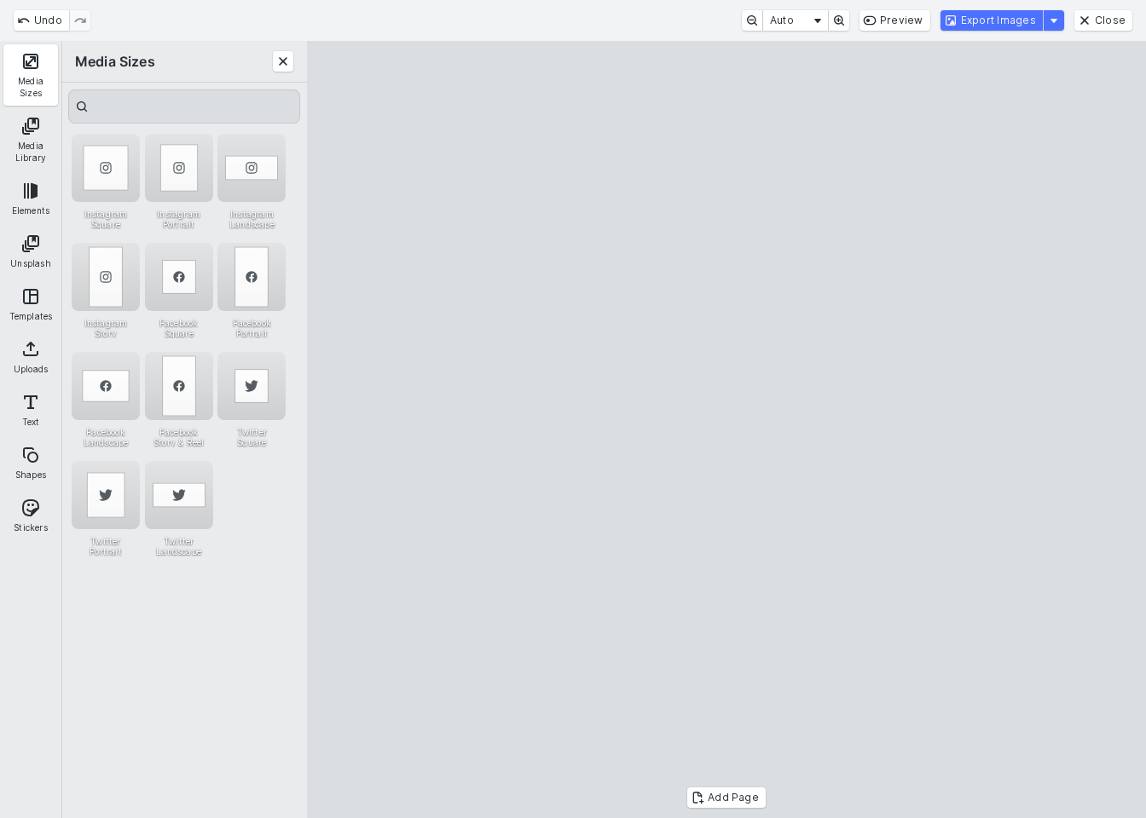
click at [726, 430] on cesdk-canvas "Editor canvas" at bounding box center [726, 430] width 0 height 0
drag, startPoint x: 638, startPoint y: 800, endPoint x: 643, endPoint y: 747, distance: 53.9
click at [726, 430] on cesdk-canvas "Editor canvas" at bounding box center [726, 430] width 0 height 0
click at [1005, 28] on button "Export Images" at bounding box center [991, 20] width 102 height 20
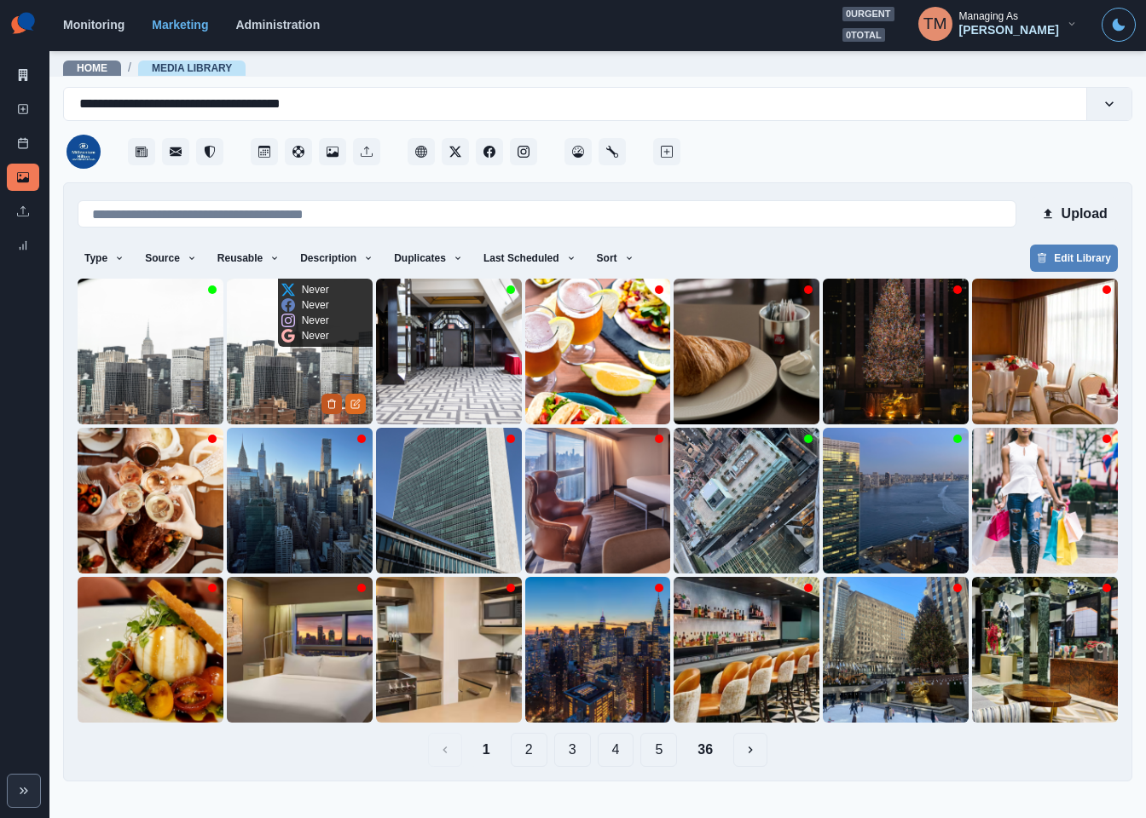
click at [326, 395] on button "Delete Media" at bounding box center [331, 404] width 20 height 20
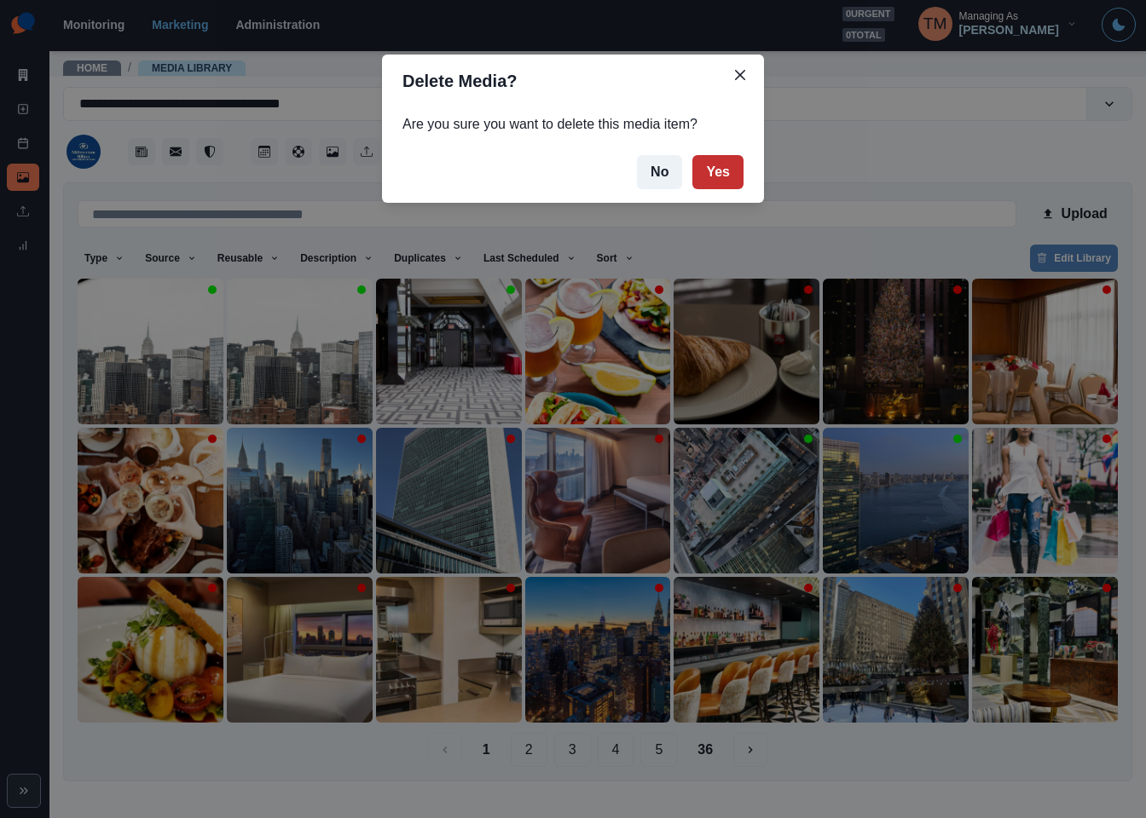
click at [730, 180] on button "Yes" at bounding box center [717, 172] width 51 height 34
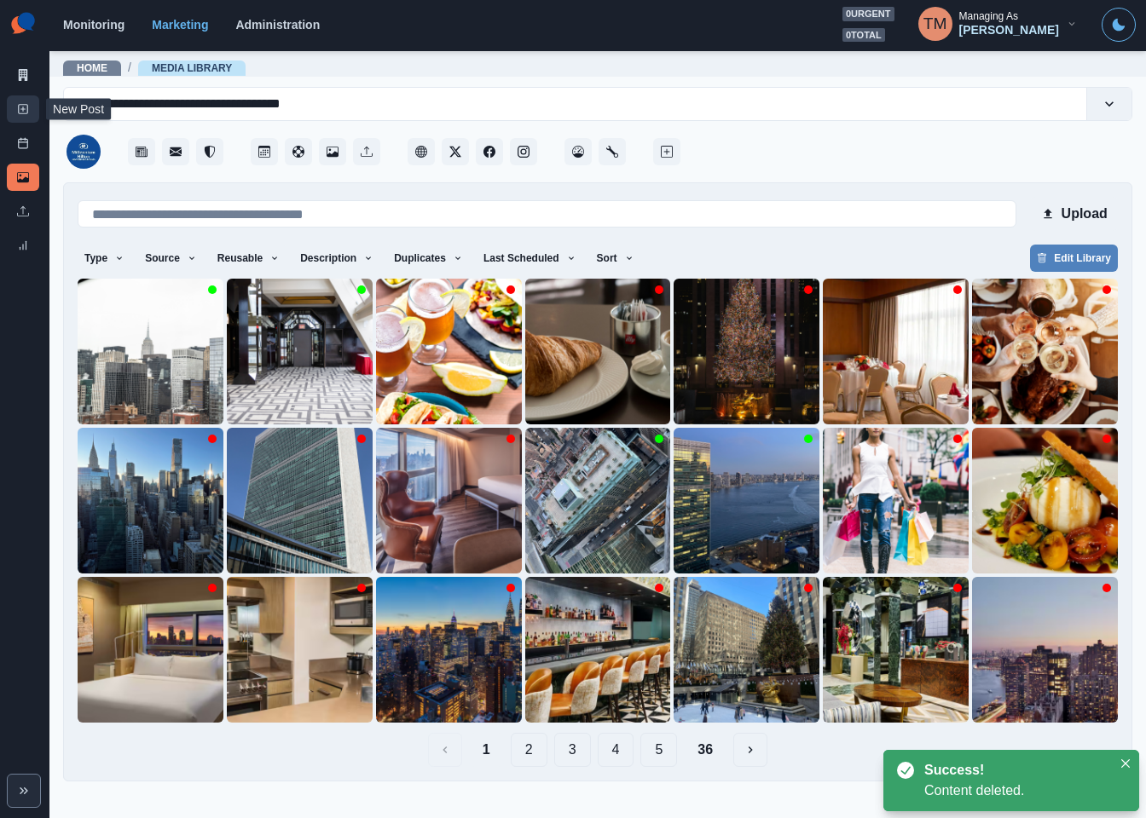
click at [20, 111] on icon at bounding box center [23, 109] width 12 height 12
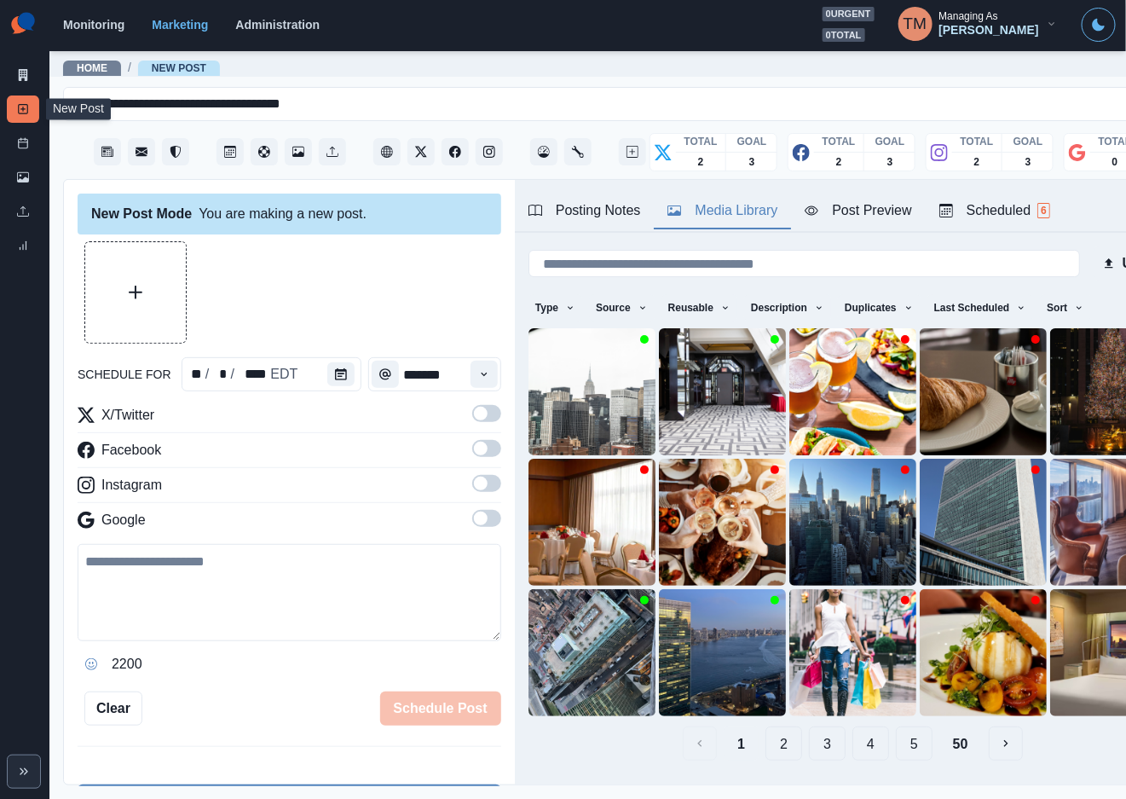
click at [755, 218] on div "Media Library" at bounding box center [723, 210] width 110 height 20
click at [610, 431] on icon "View Media" at bounding box center [615, 435] width 10 height 10
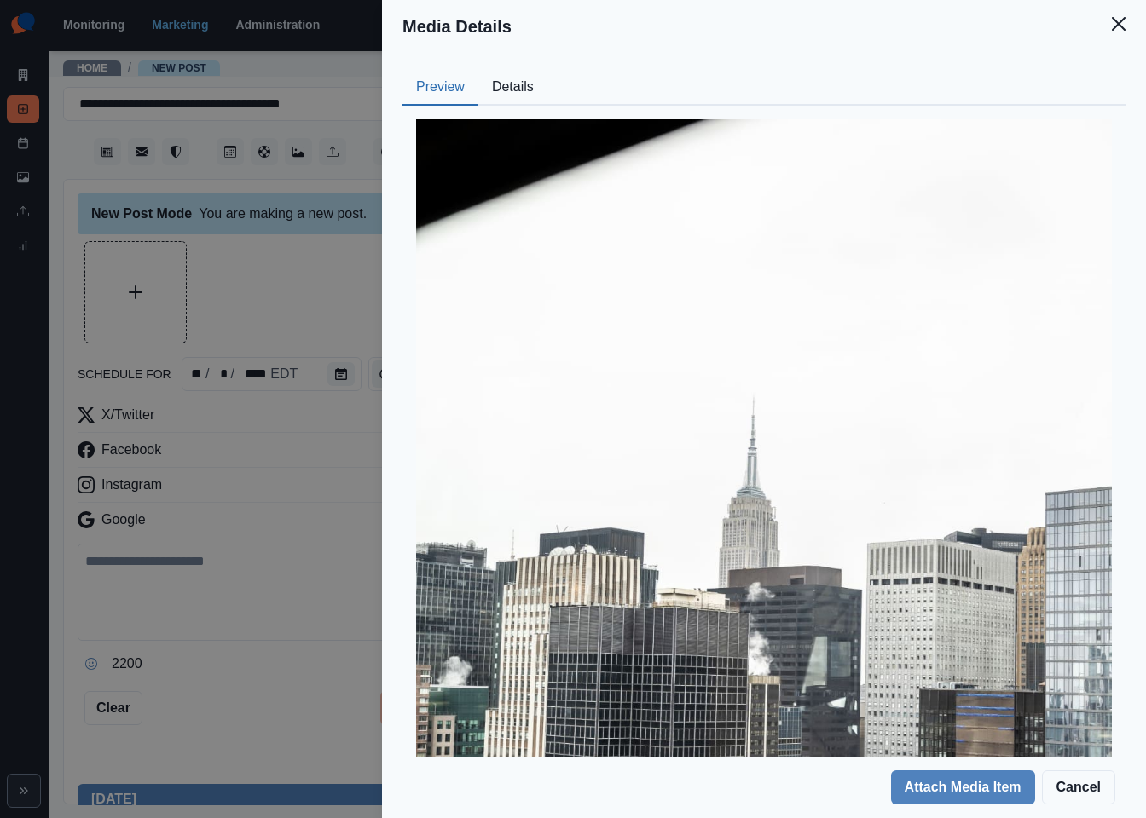
click at [529, 97] on button "Details" at bounding box center [512, 88] width 69 height 36
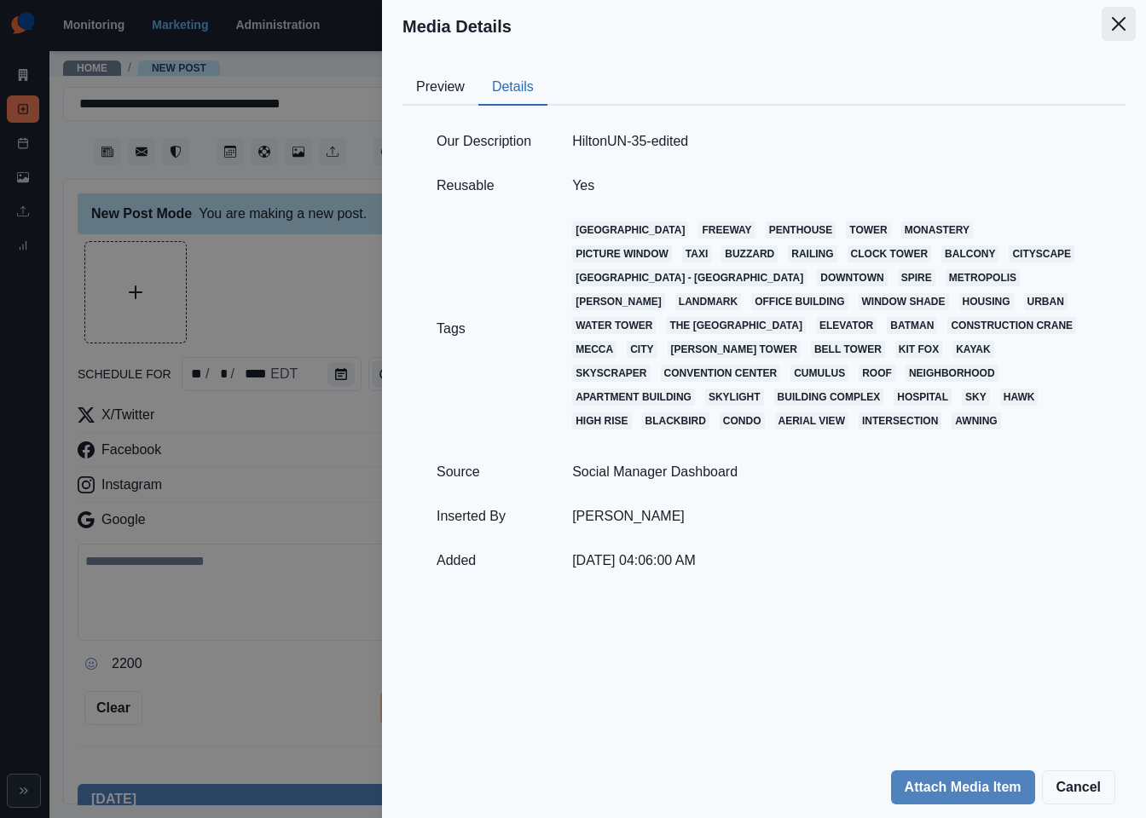
click at [1121, 31] on button "Close" at bounding box center [1118, 24] width 34 height 34
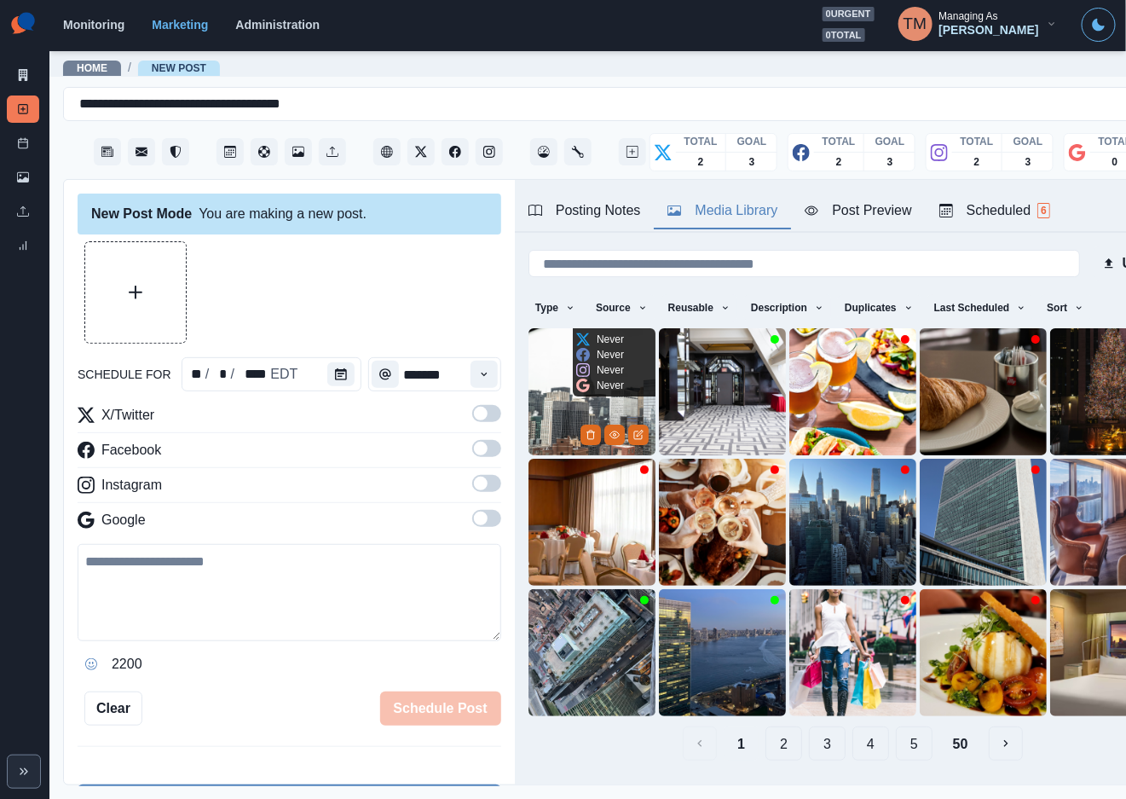
click at [552, 391] on img at bounding box center [592, 391] width 127 height 127
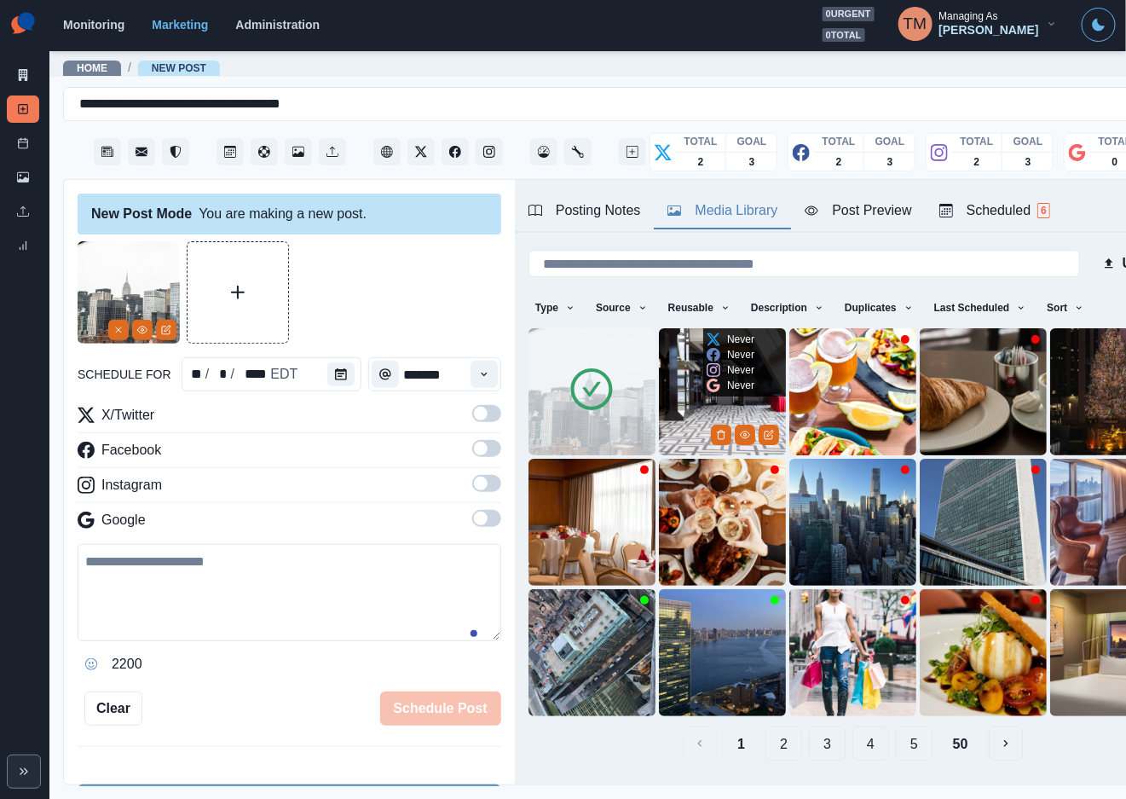
click at [675, 396] on img at bounding box center [722, 391] width 127 height 127
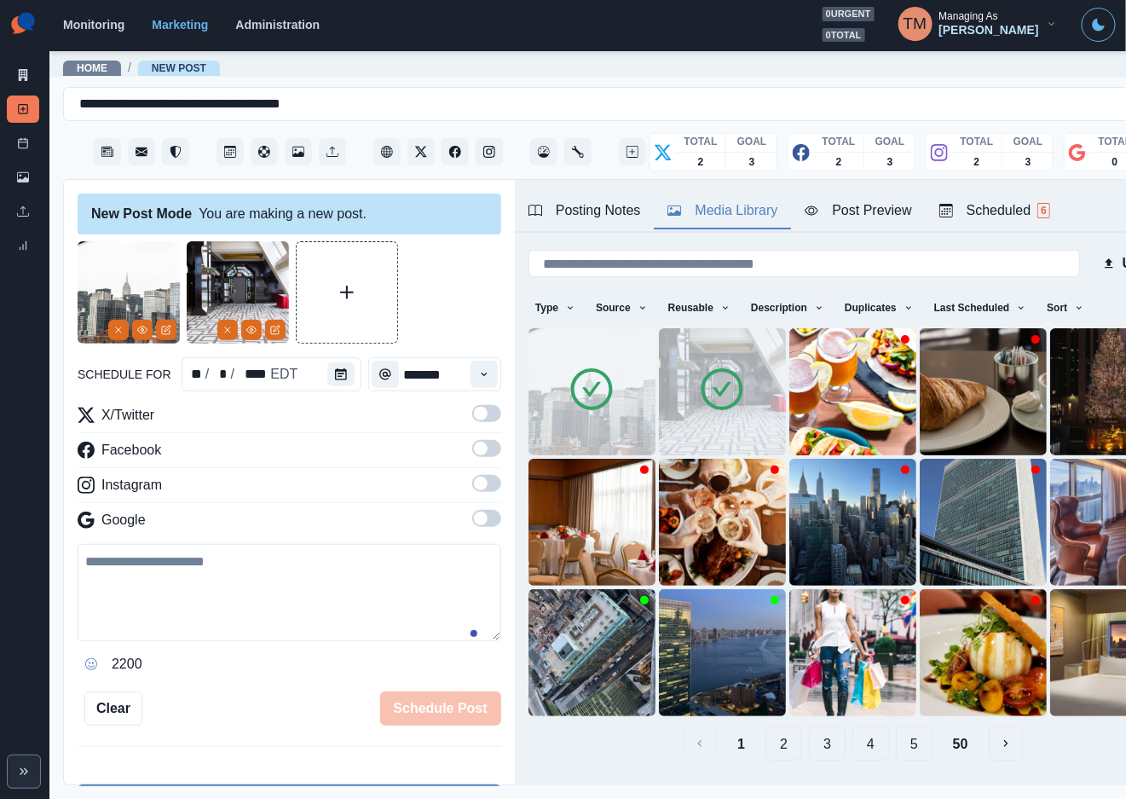
click at [194, 587] on textarea at bounding box center [290, 592] width 424 height 97
paste textarea "**********"
type textarea "**********"
click at [335, 374] on icon "Calendar" at bounding box center [341, 374] width 12 height 12
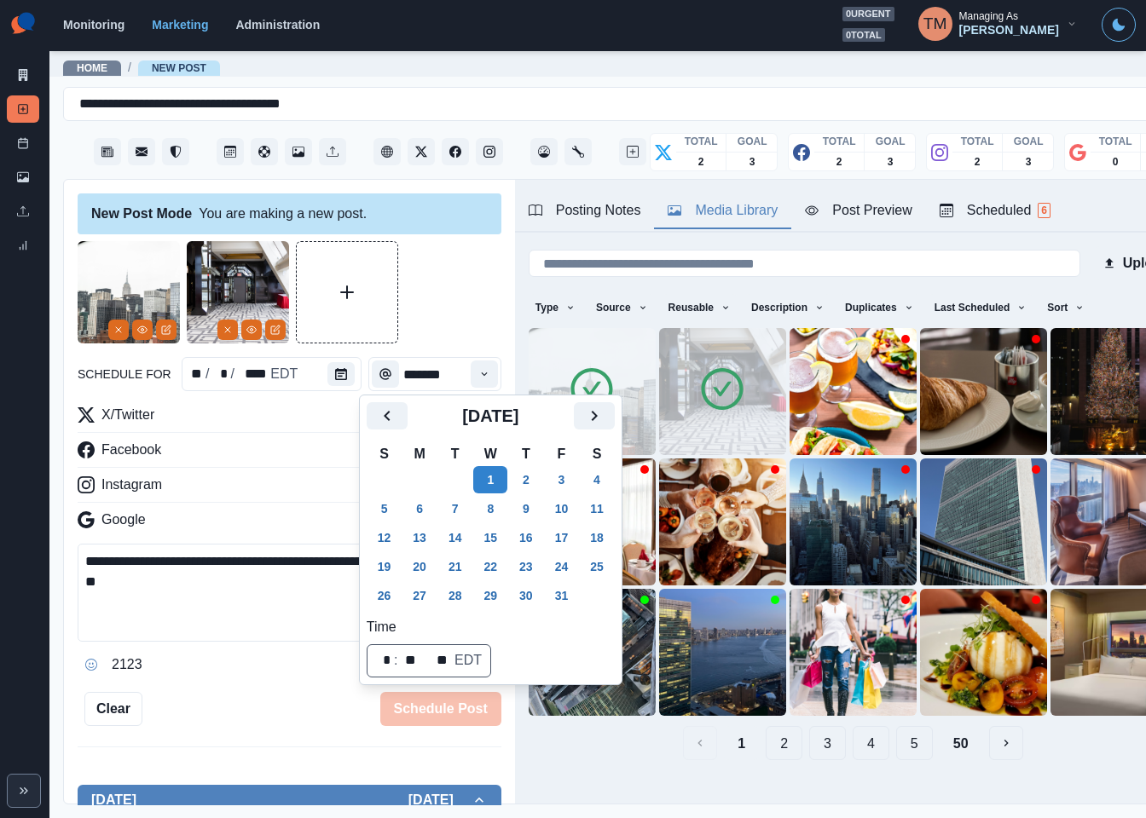
click at [565, 479] on button "3" at bounding box center [562, 479] width 34 height 27
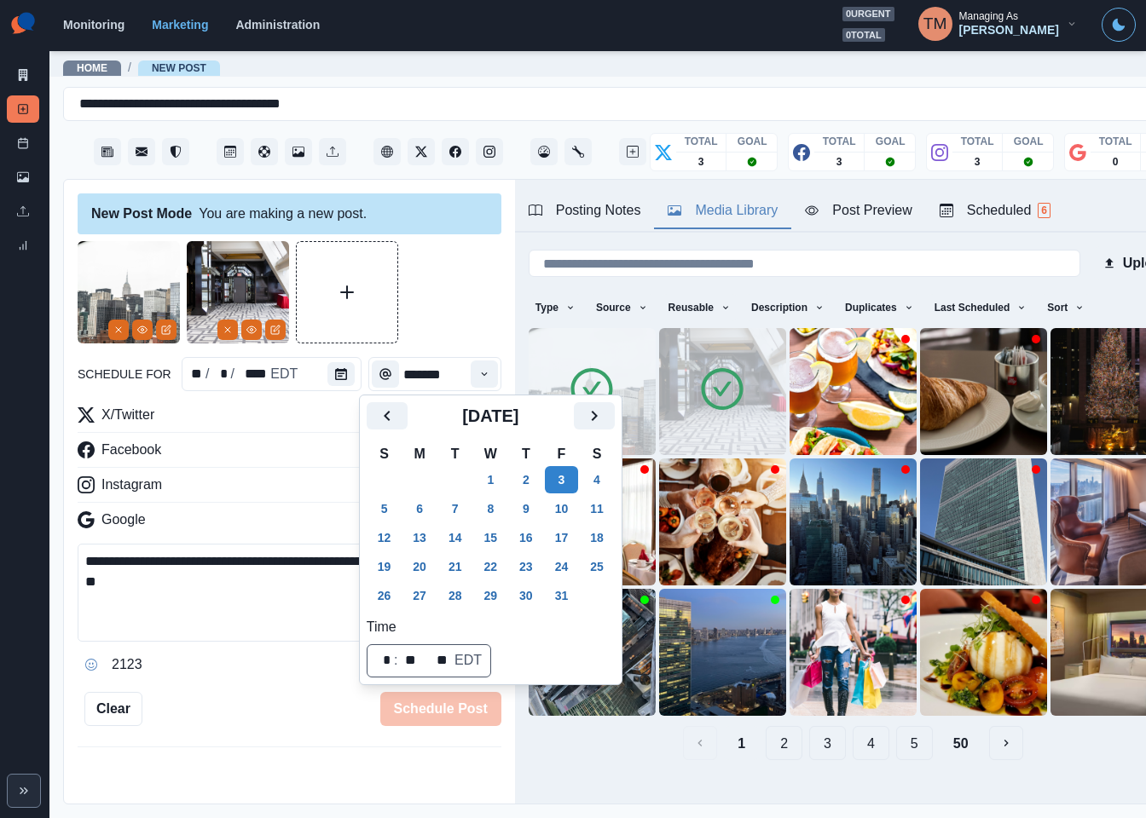
click at [437, 300] on div at bounding box center [290, 292] width 424 height 102
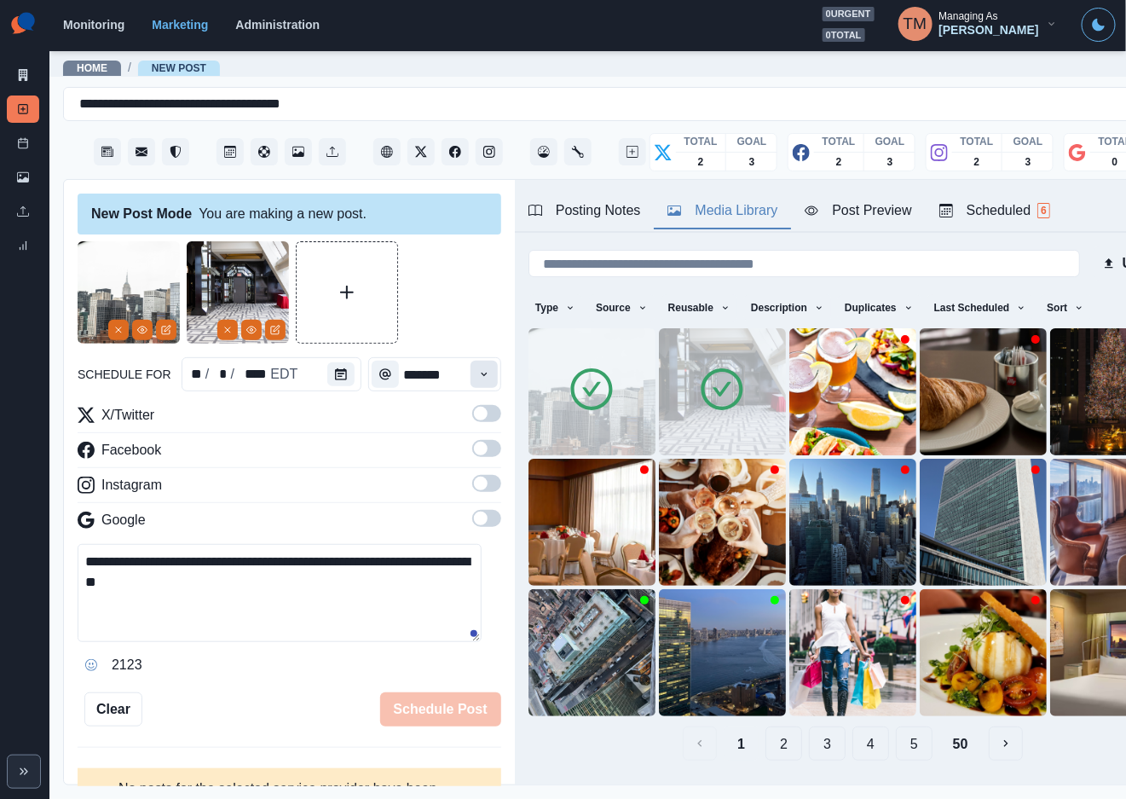
click at [478, 377] on icon "Time" at bounding box center [484, 374] width 12 height 12
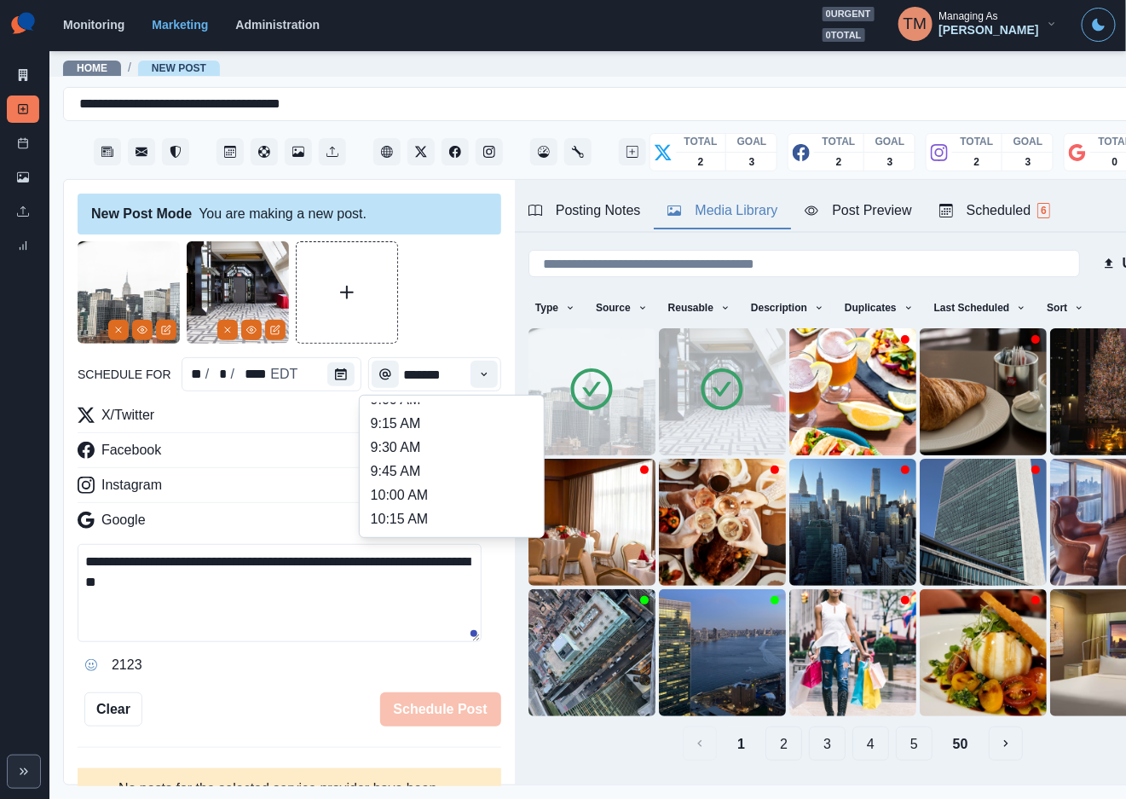
scroll to position [295, 0]
click at [428, 454] on li "11:30 AM" at bounding box center [452, 454] width 170 height 24
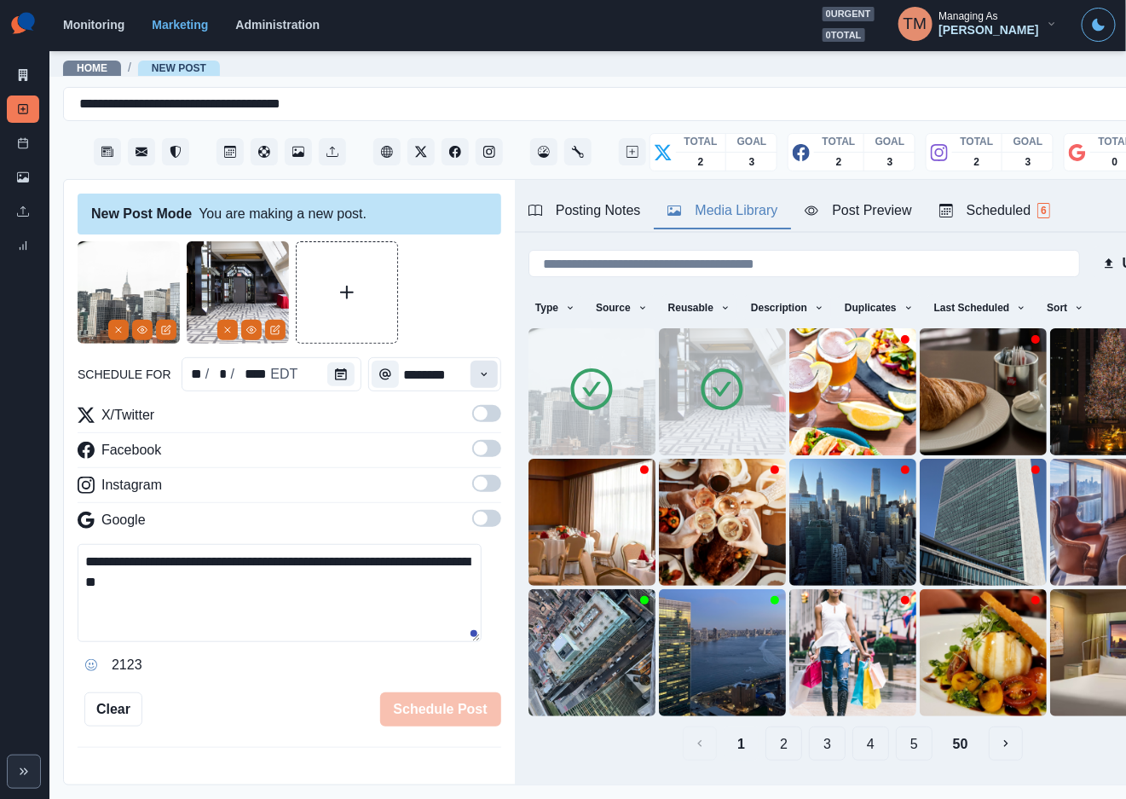
click at [478, 372] on icon "Time" at bounding box center [484, 374] width 12 height 12
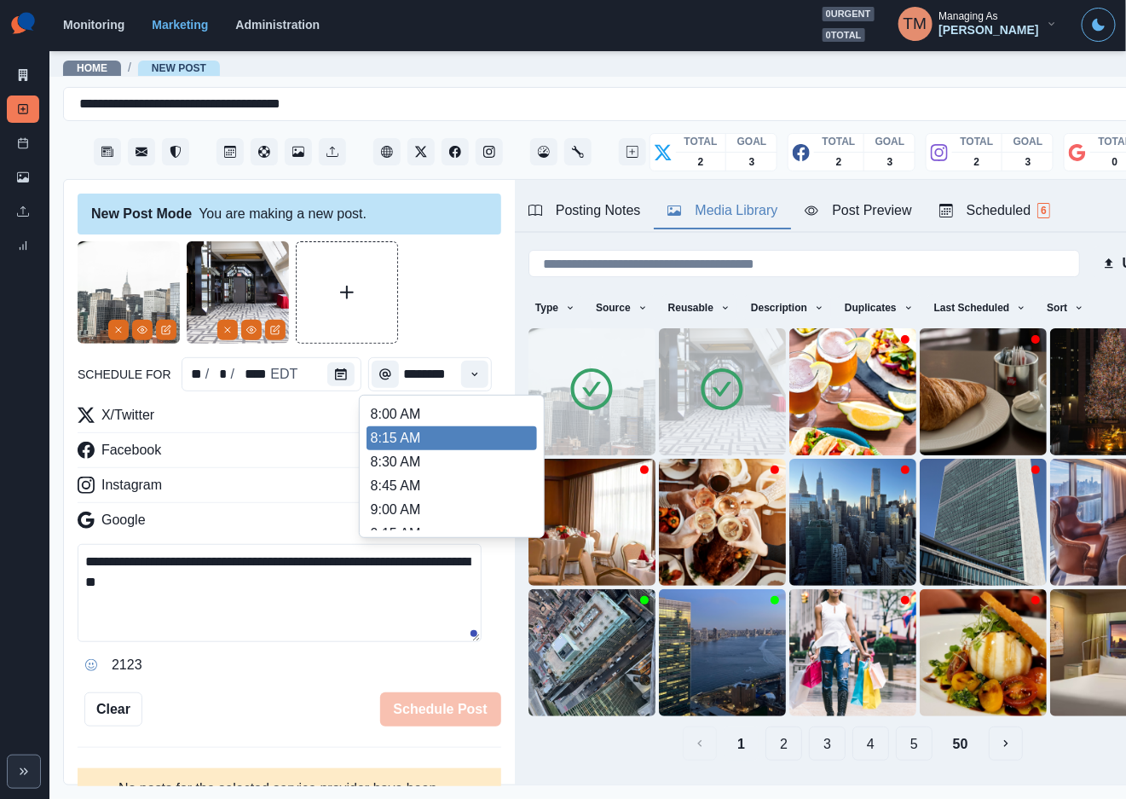
scroll to position [384, 0]
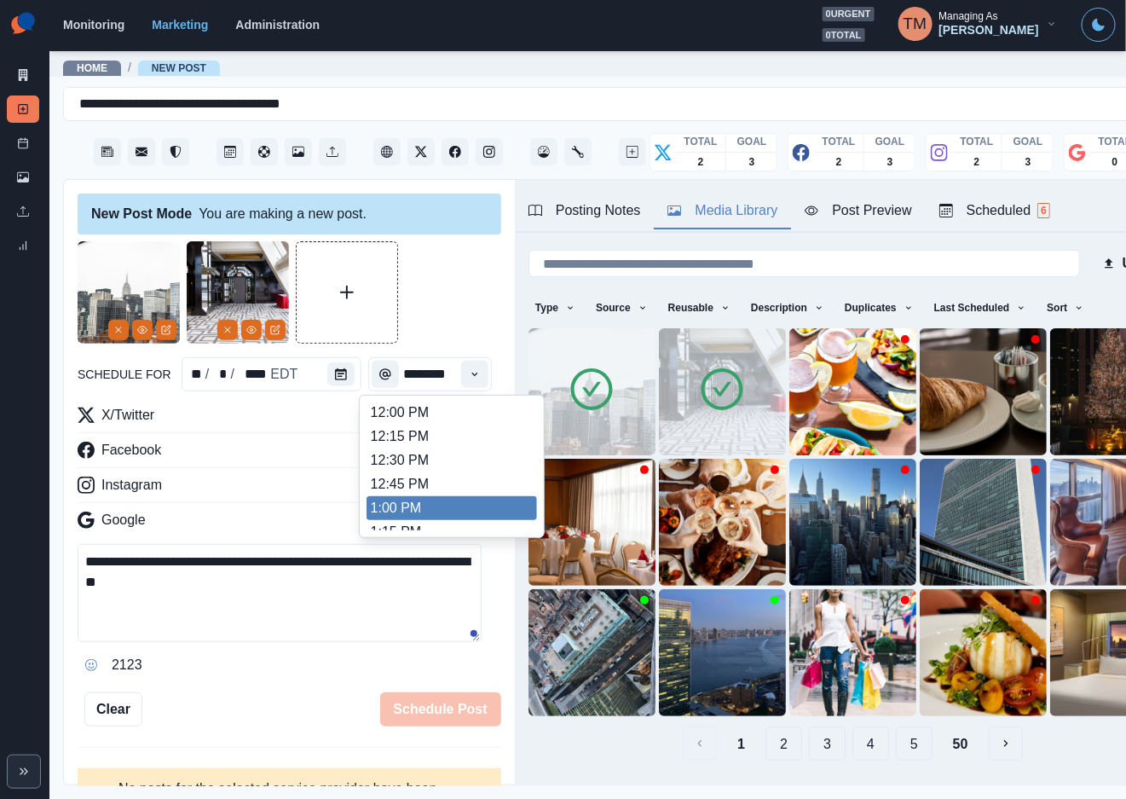
click at [440, 517] on ul "8:00 AM 8:15 AM 8:30 AM 8:45 AM 9:00 AM 9:15 AM 9:30 AM 9:45 AM 10:00 AM 10:15 …" at bounding box center [452, 466] width 170 height 128
type input "*******"
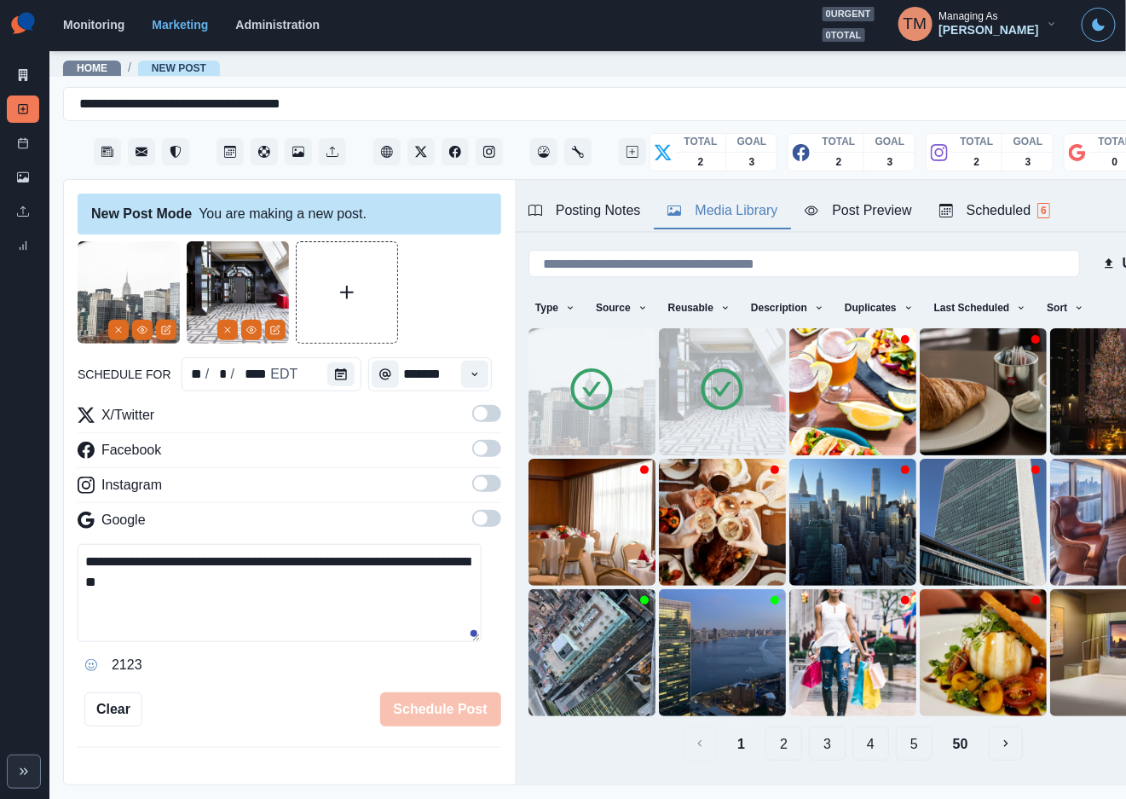
scroll to position [0, 0]
click at [472, 414] on span at bounding box center [486, 413] width 29 height 17
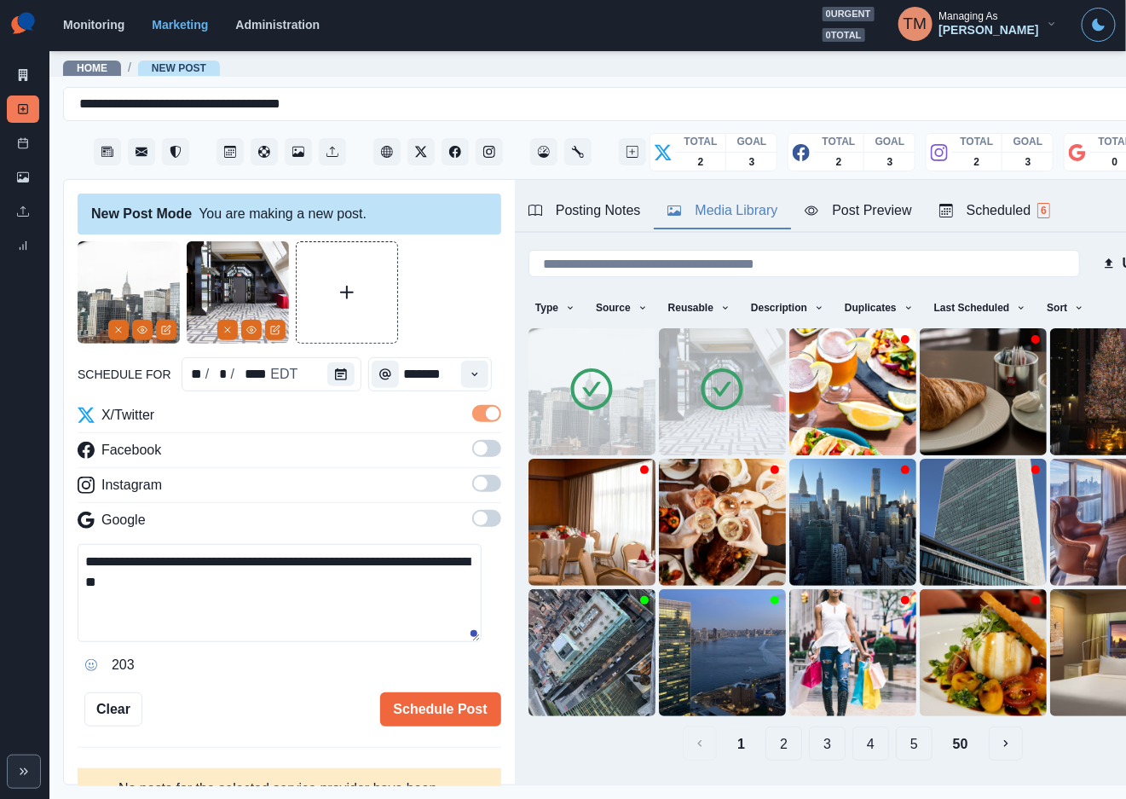
click at [472, 451] on span at bounding box center [486, 448] width 29 height 17
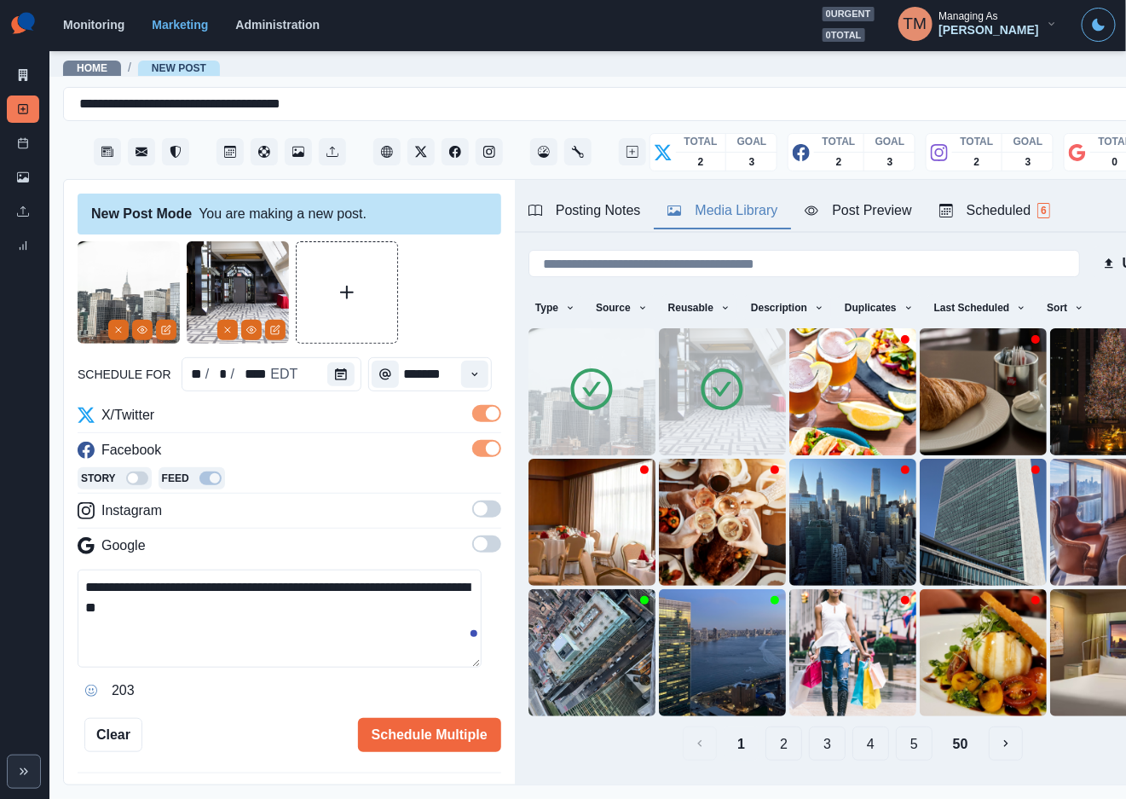
click at [474, 512] on span at bounding box center [481, 509] width 14 height 14
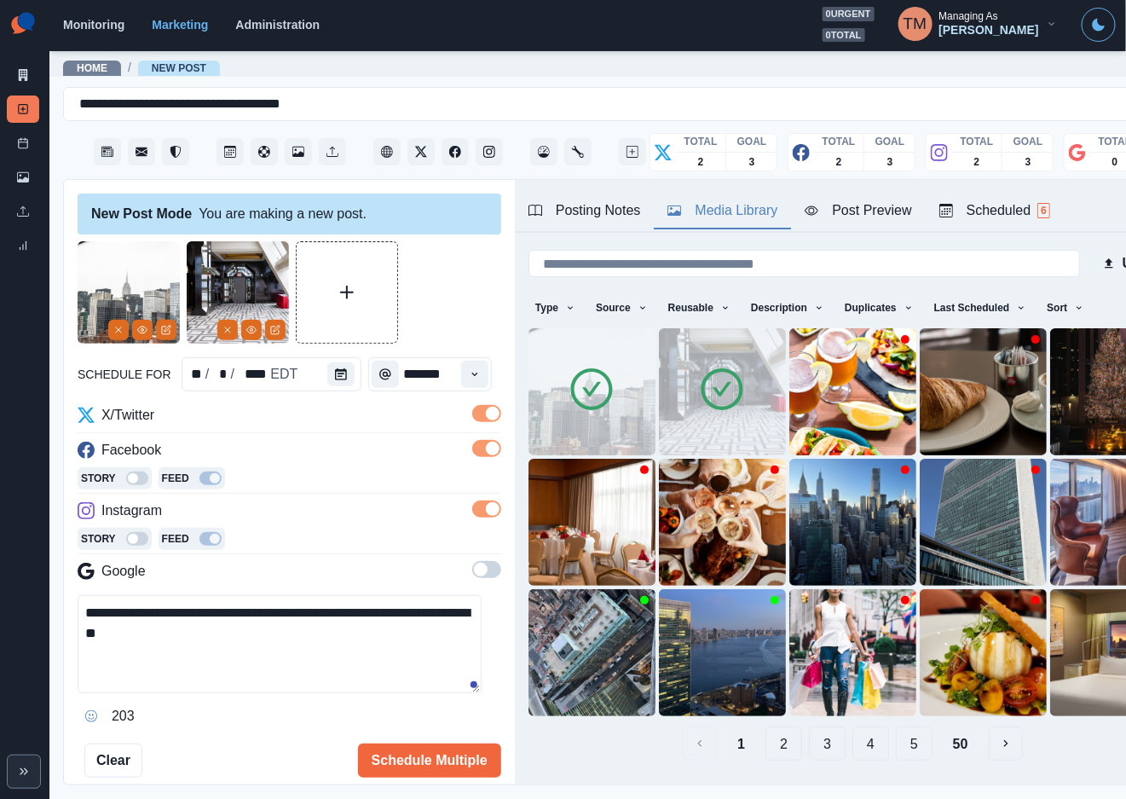
drag, startPoint x: 450, startPoint y: 300, endPoint x: 597, endPoint y: 240, distance: 158.3
click at [460, 294] on div at bounding box center [290, 292] width 424 height 102
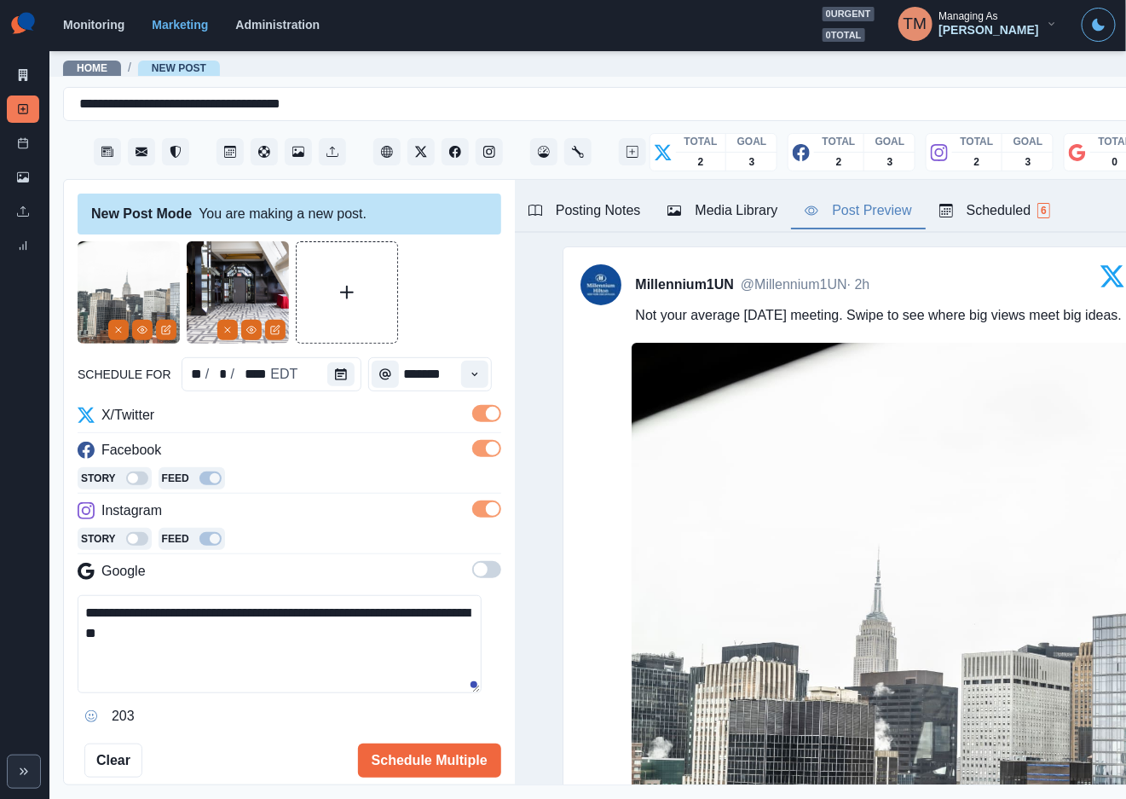
click at [877, 217] on div "Post Preview" at bounding box center [858, 210] width 107 height 20
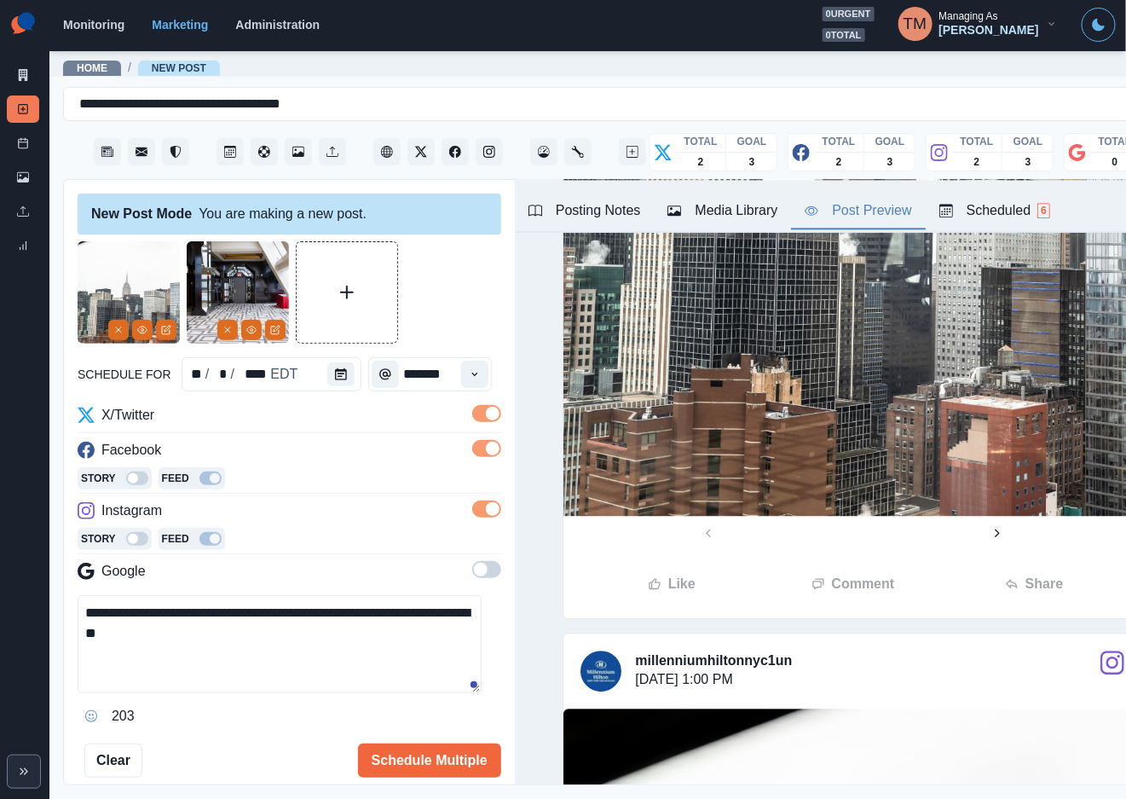
scroll to position [90, 0]
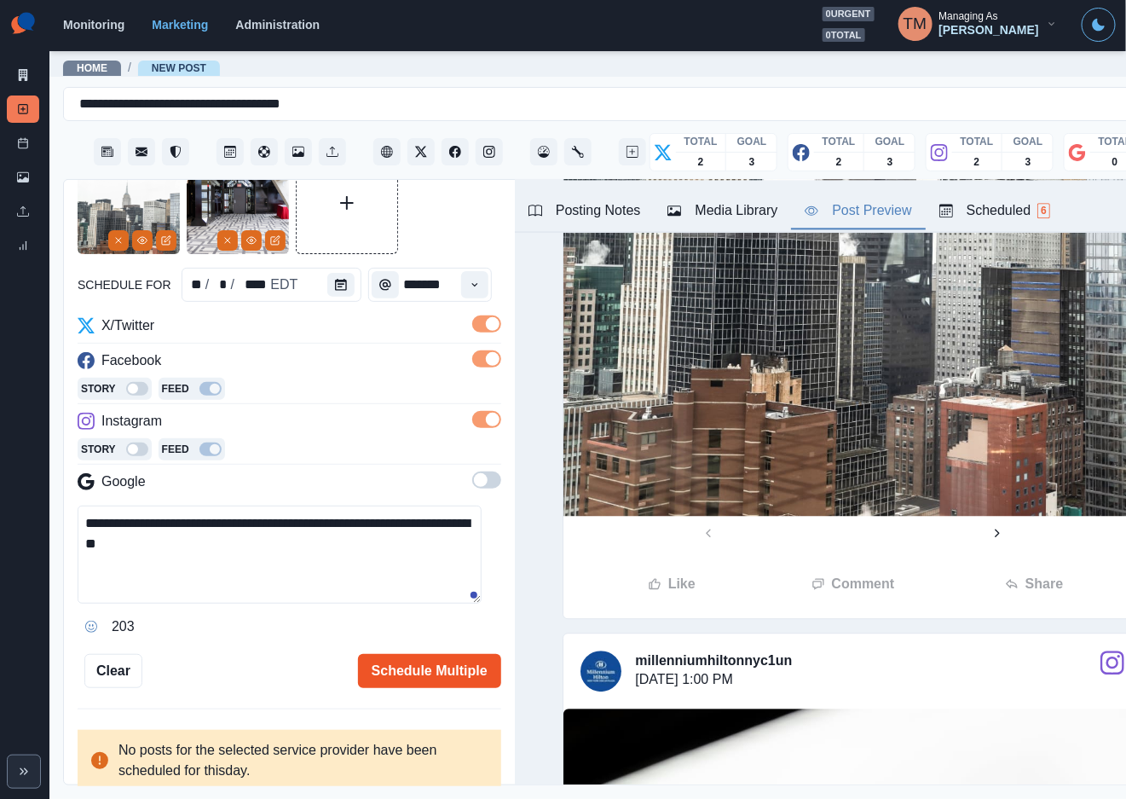
click at [417, 679] on button "Schedule Multiple" at bounding box center [429, 671] width 143 height 34
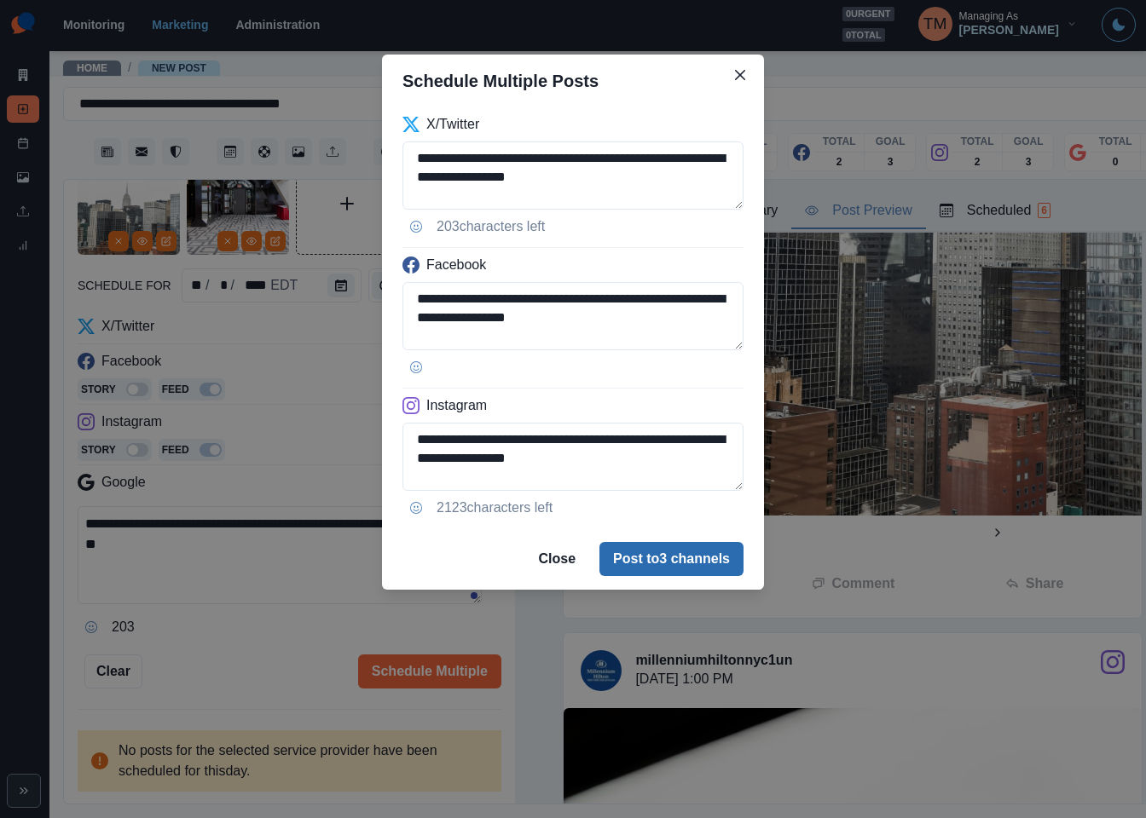
click at [681, 569] on button "Post to 3 channels" at bounding box center [671, 559] width 144 height 34
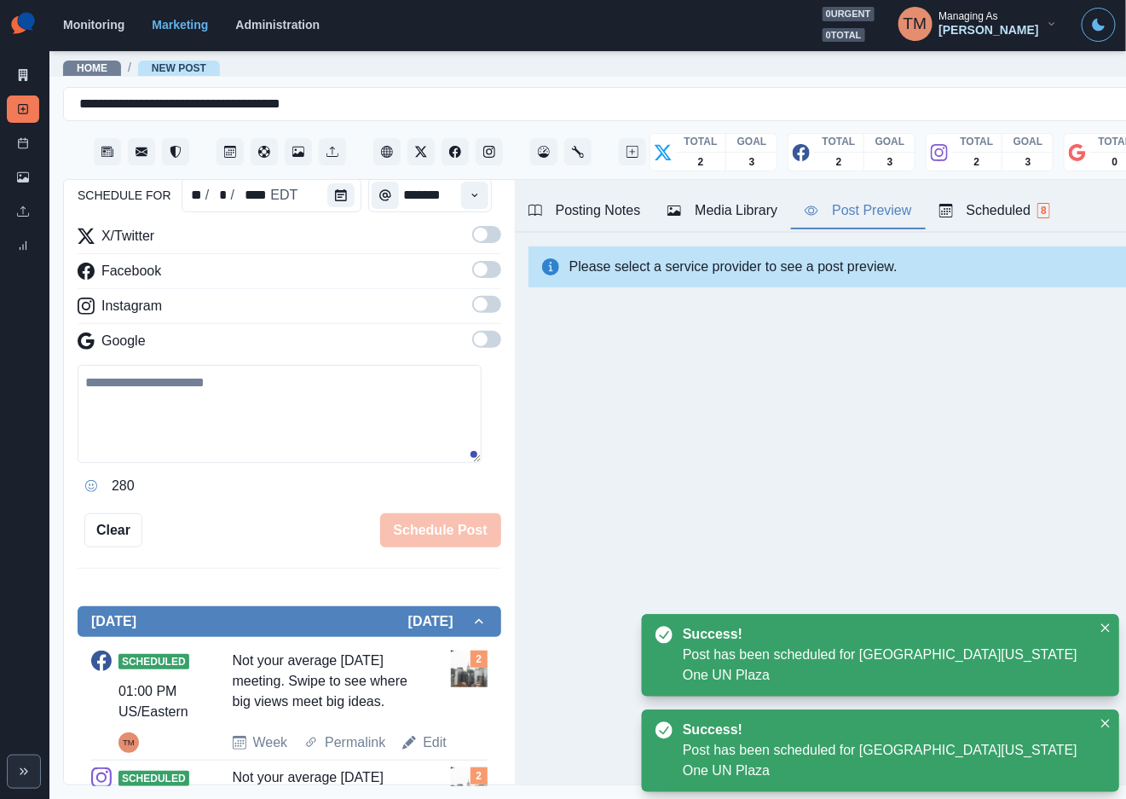
scroll to position [297, 0]
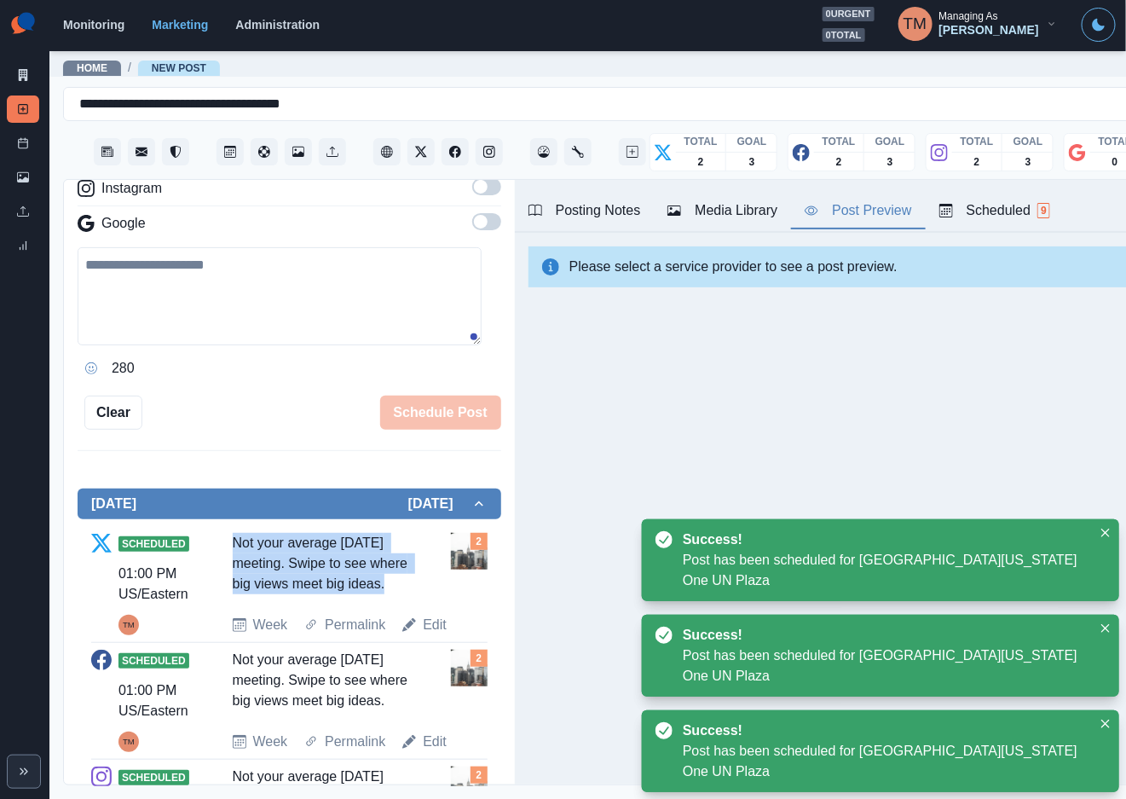
drag, startPoint x: 235, startPoint y: 540, endPoint x: 407, endPoint y: 589, distance: 179.2
click at [407, 589] on div "Scheduled 01:00 PM US/Eastern TM Not your average [DATE] meeting. Swipe to see …" at bounding box center [289, 584] width 396 height 102
copy div "Not your average [DATE] meeting. Swipe to see where big views meet big ideas."
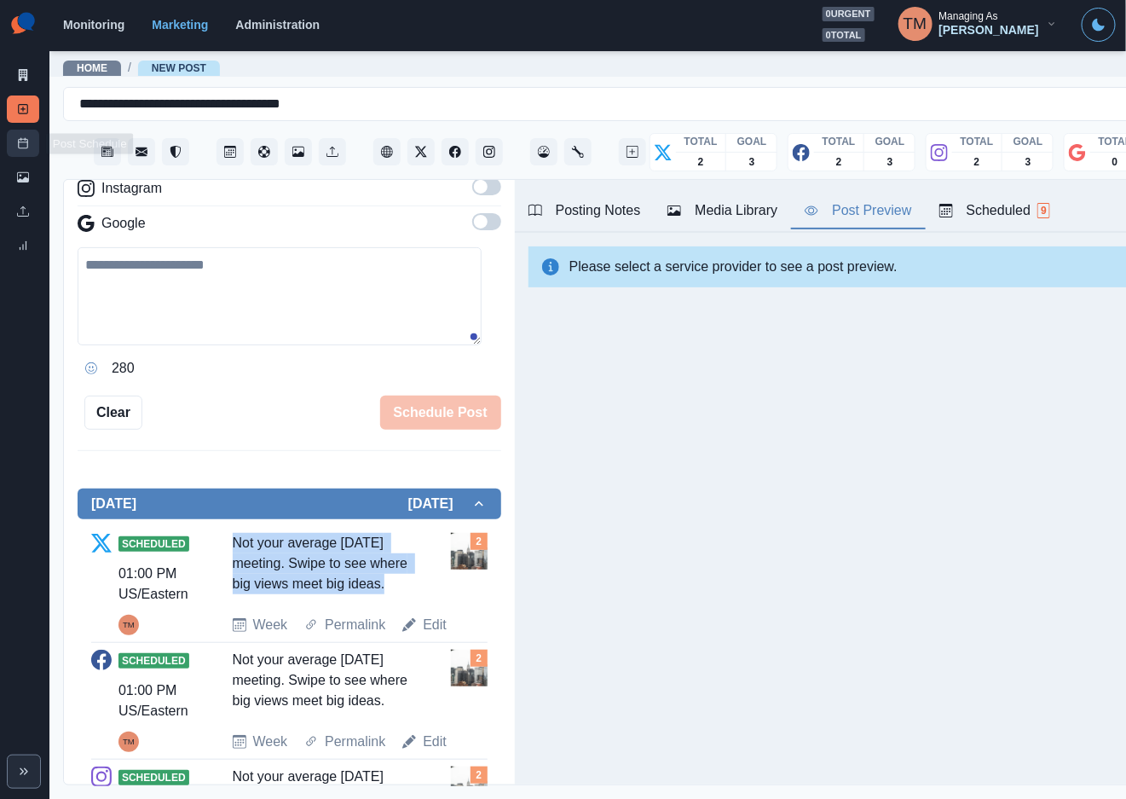
click at [29, 138] on link "Post Schedule" at bounding box center [23, 143] width 32 height 27
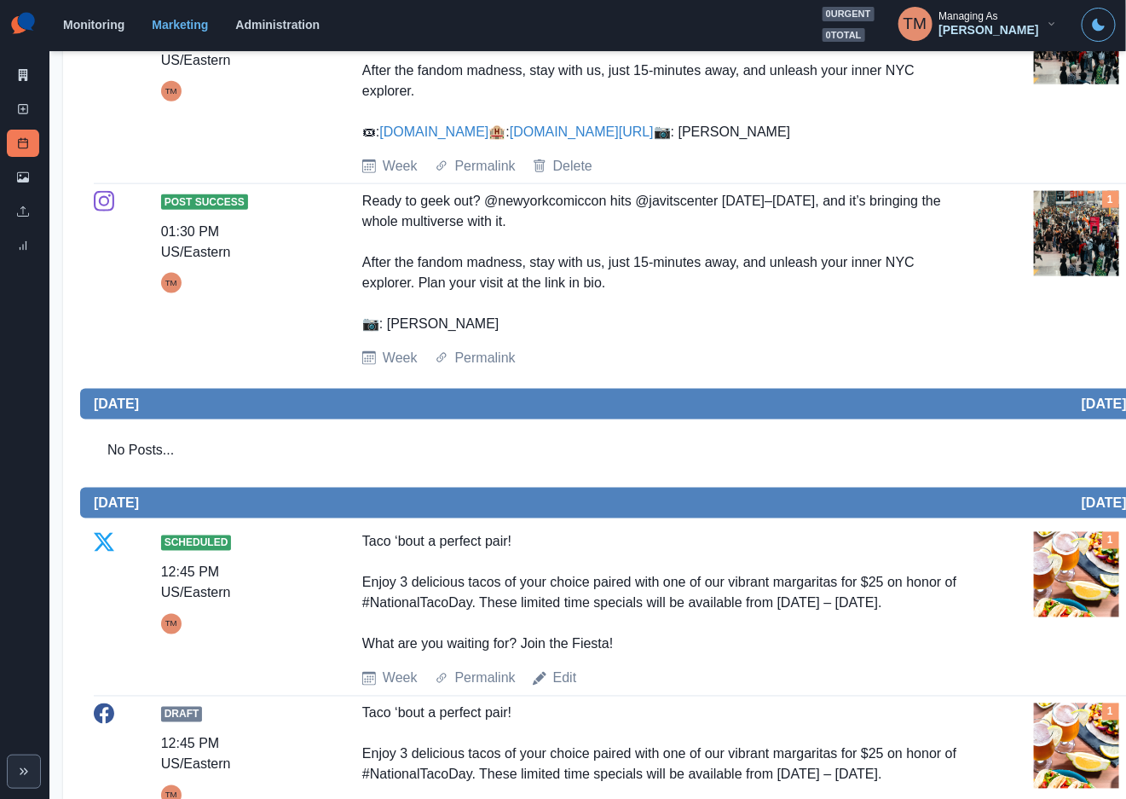
scroll to position [1023, 0]
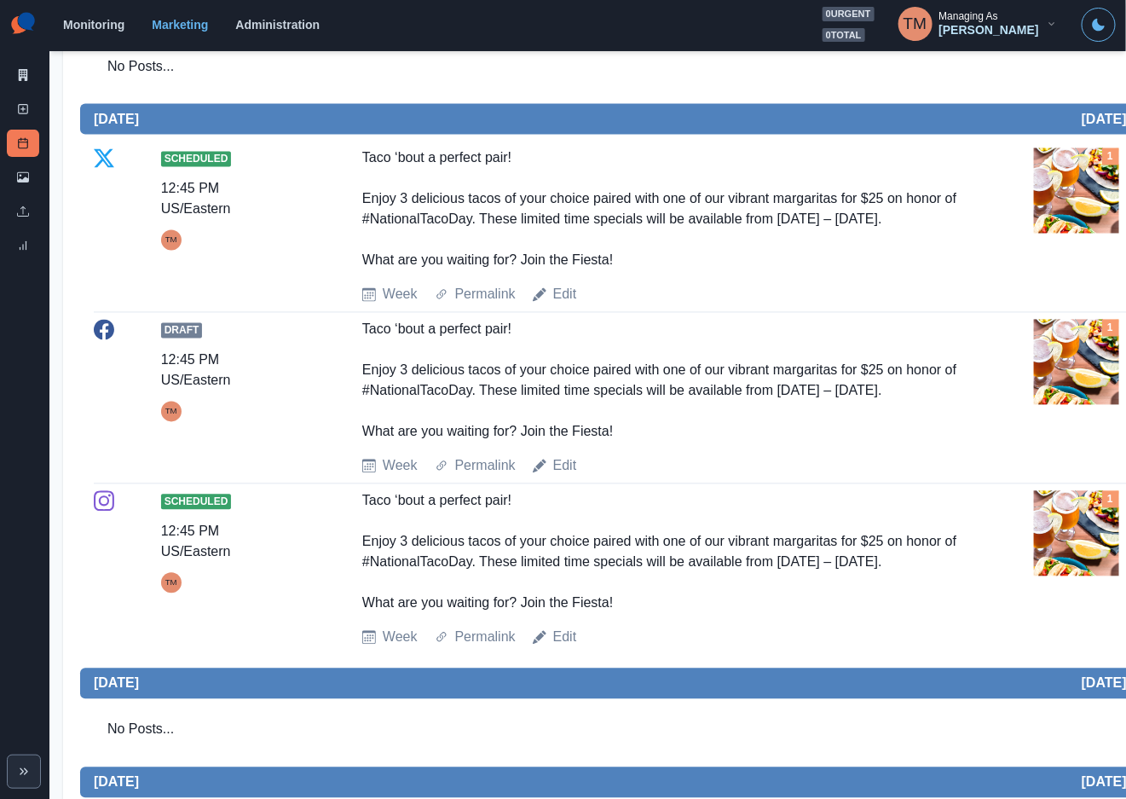
drag, startPoint x: 354, startPoint y: 277, endPoint x: 627, endPoint y: 381, distance: 292.7
click at [627, 305] on div "Scheduled 12:45 PM US/Eastern TM Taco ‘bout a perfect pair! Enjoy 3 delicious t…" at bounding box center [627, 226] width 1067 height 157
copy div "Taco ‘bout a perfect pair! Enjoy 3 delicious tacos of your choice paired with o…"
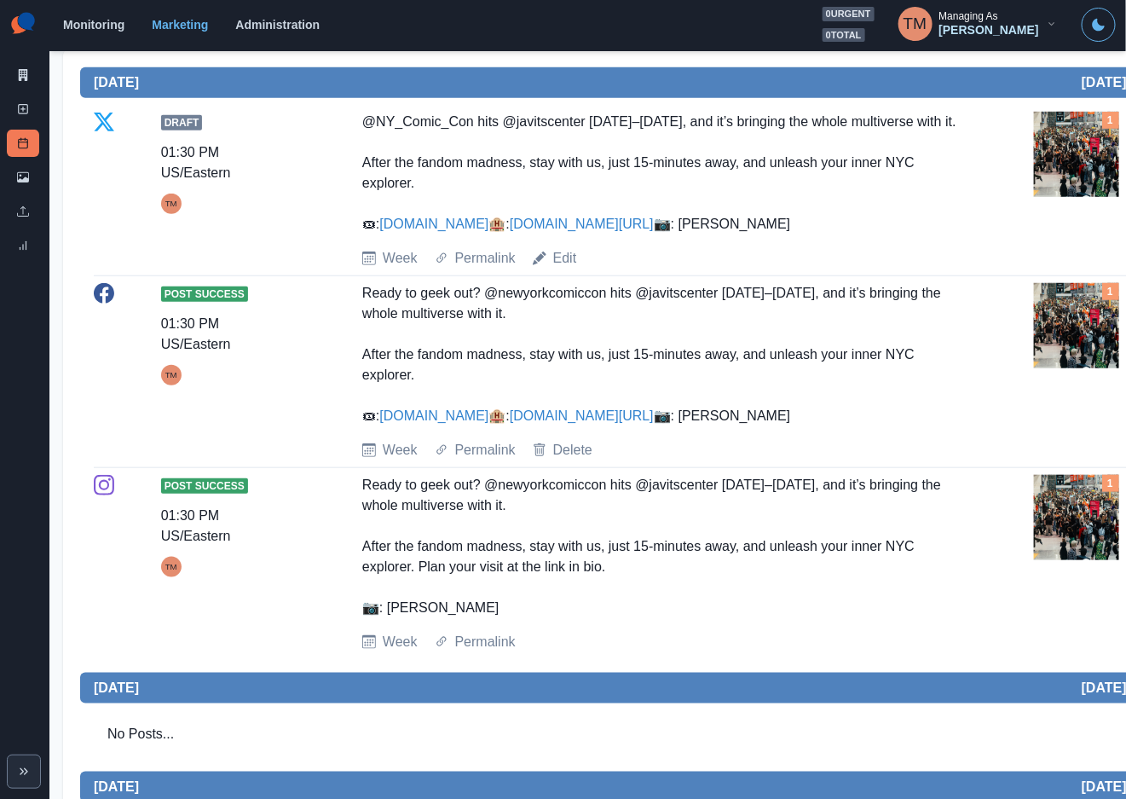
scroll to position [0, 0]
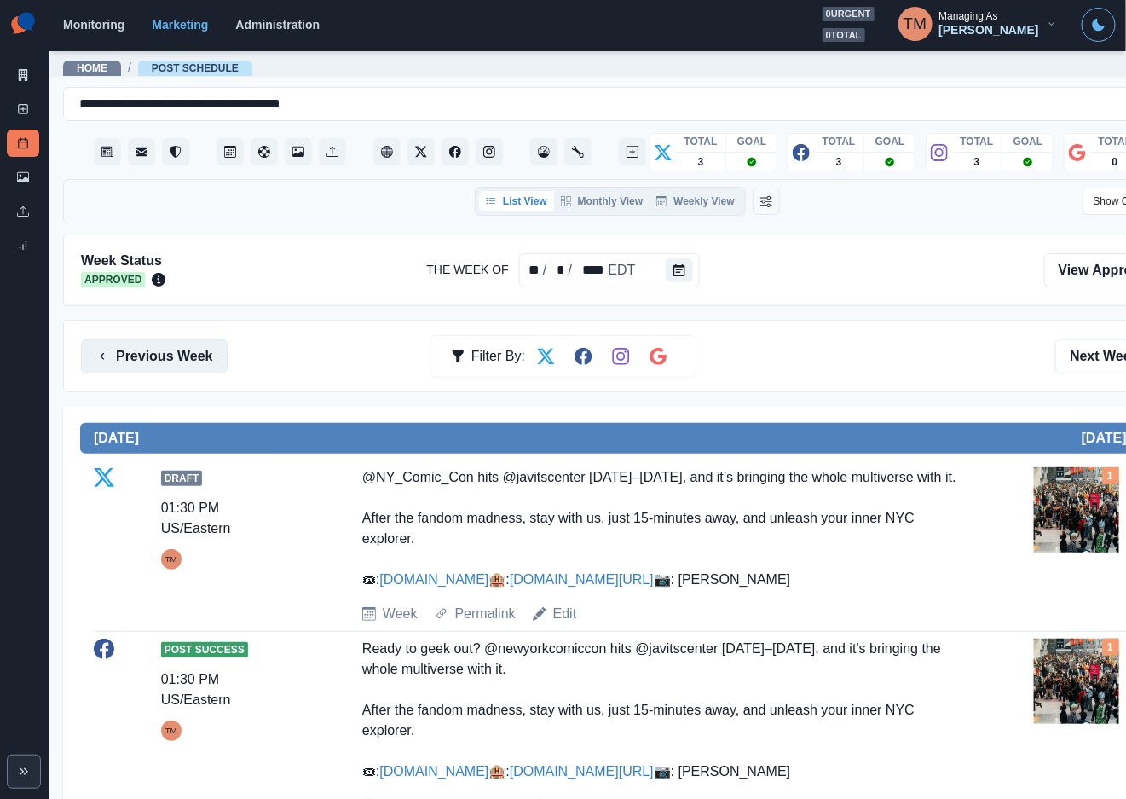
click at [128, 350] on button "Previous Week" at bounding box center [154, 356] width 147 height 34
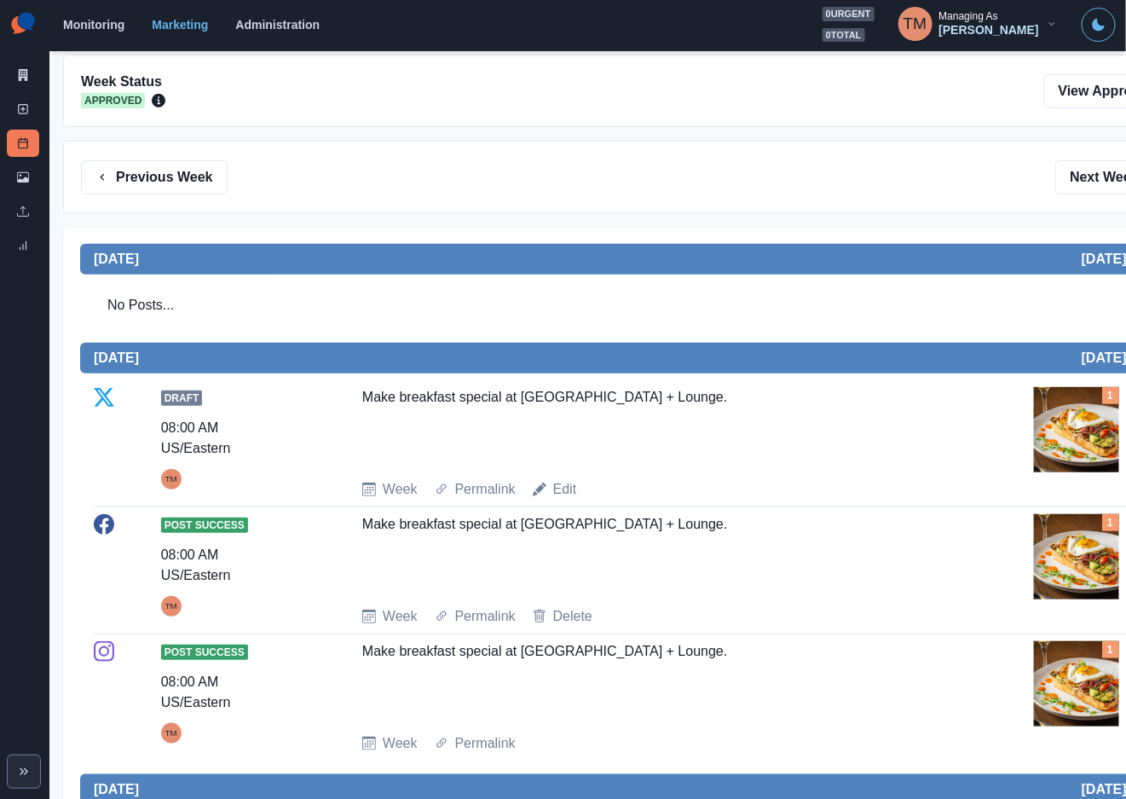
scroll to position [51, 0]
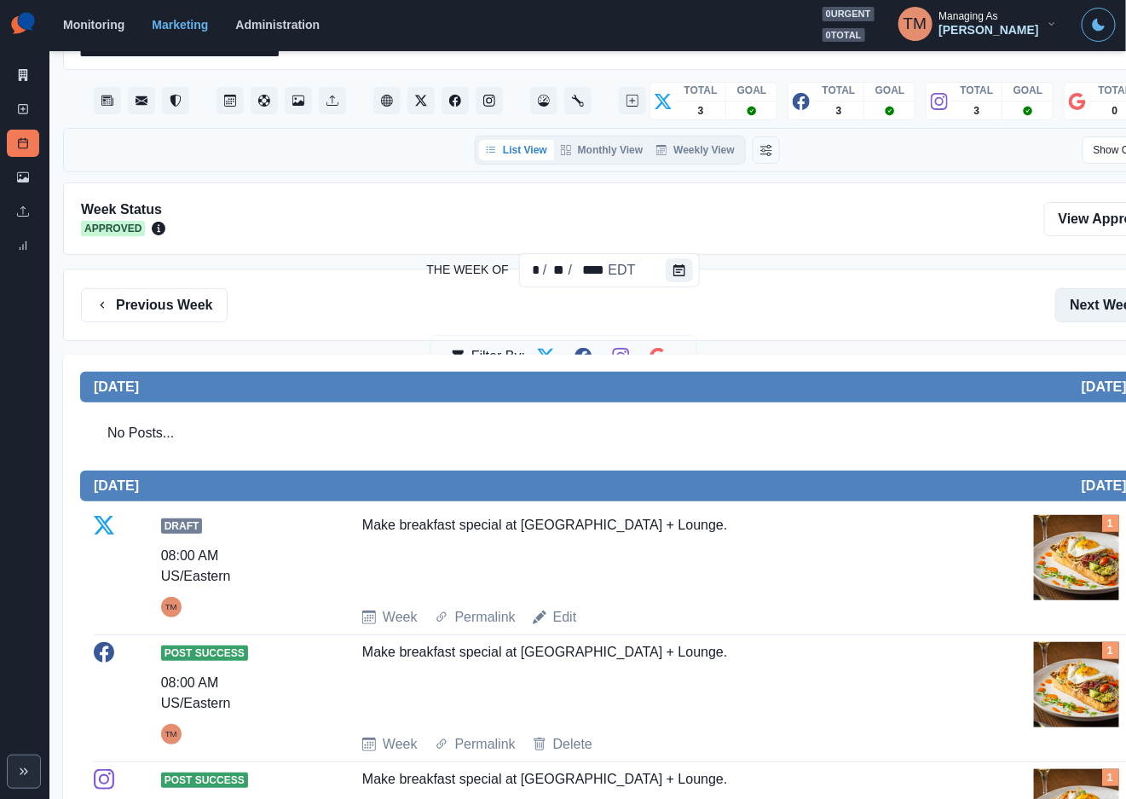
click at [1097, 288] on button "Next Week" at bounding box center [1114, 305] width 118 height 34
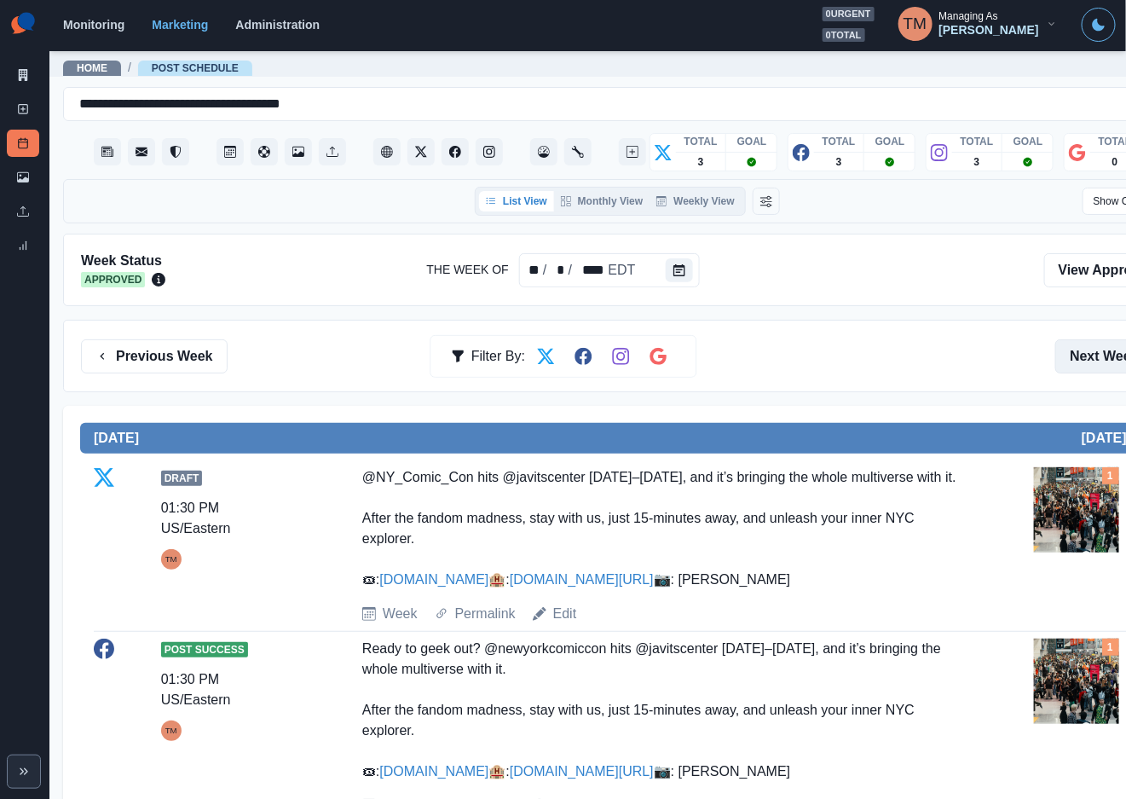
click at [1082, 349] on button "Next Week" at bounding box center [1114, 356] width 118 height 34
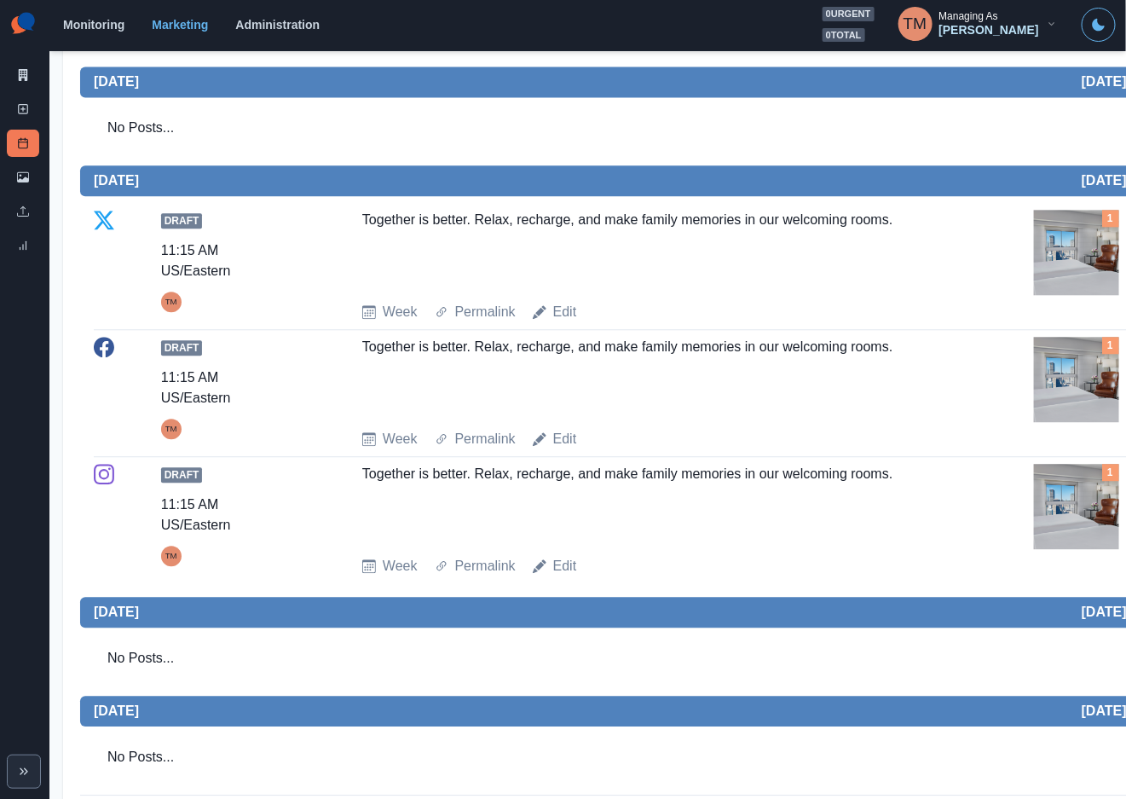
scroll to position [1330, 0]
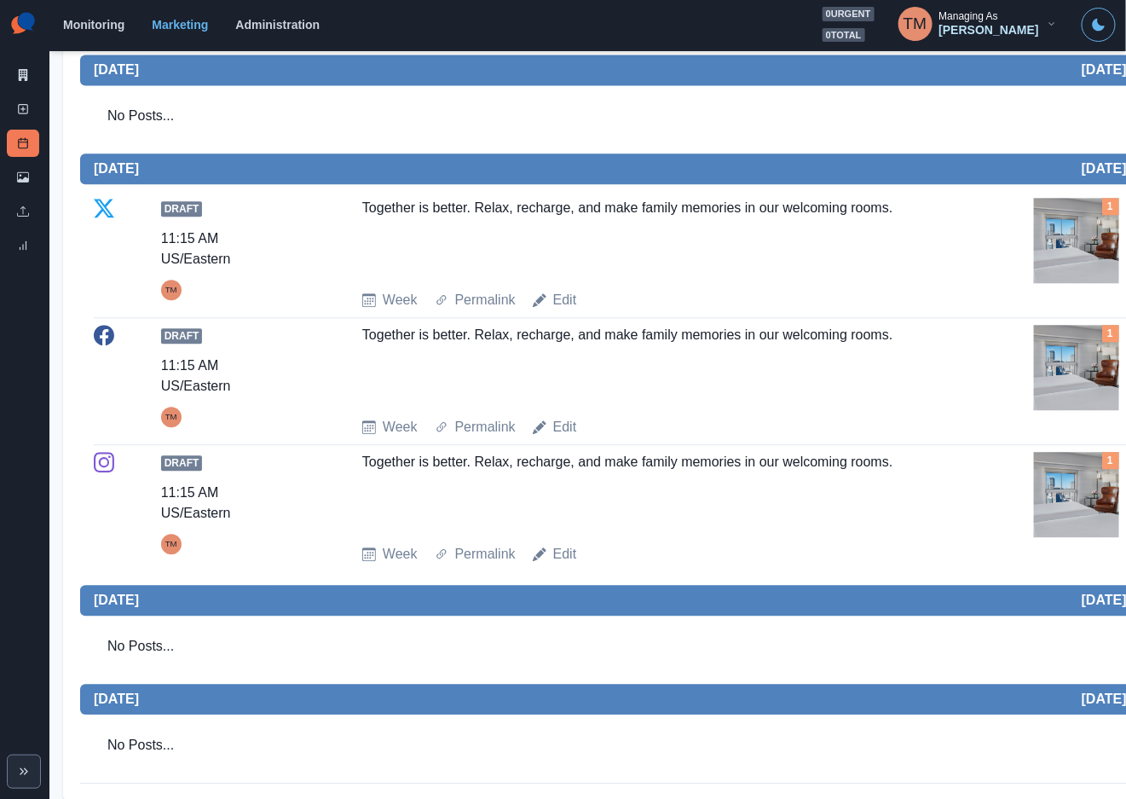
click at [732, 601] on span "[DATE]" at bounding box center [619, 600] width 1050 height 16
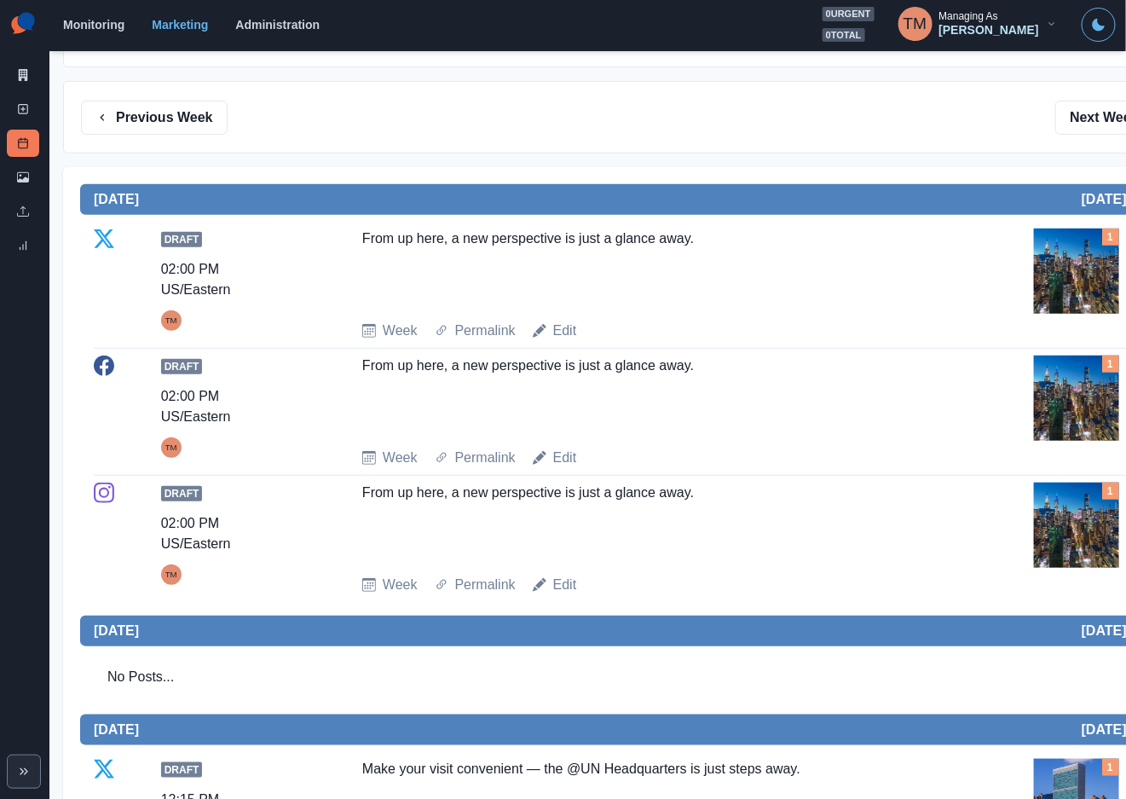
scroll to position [0, 0]
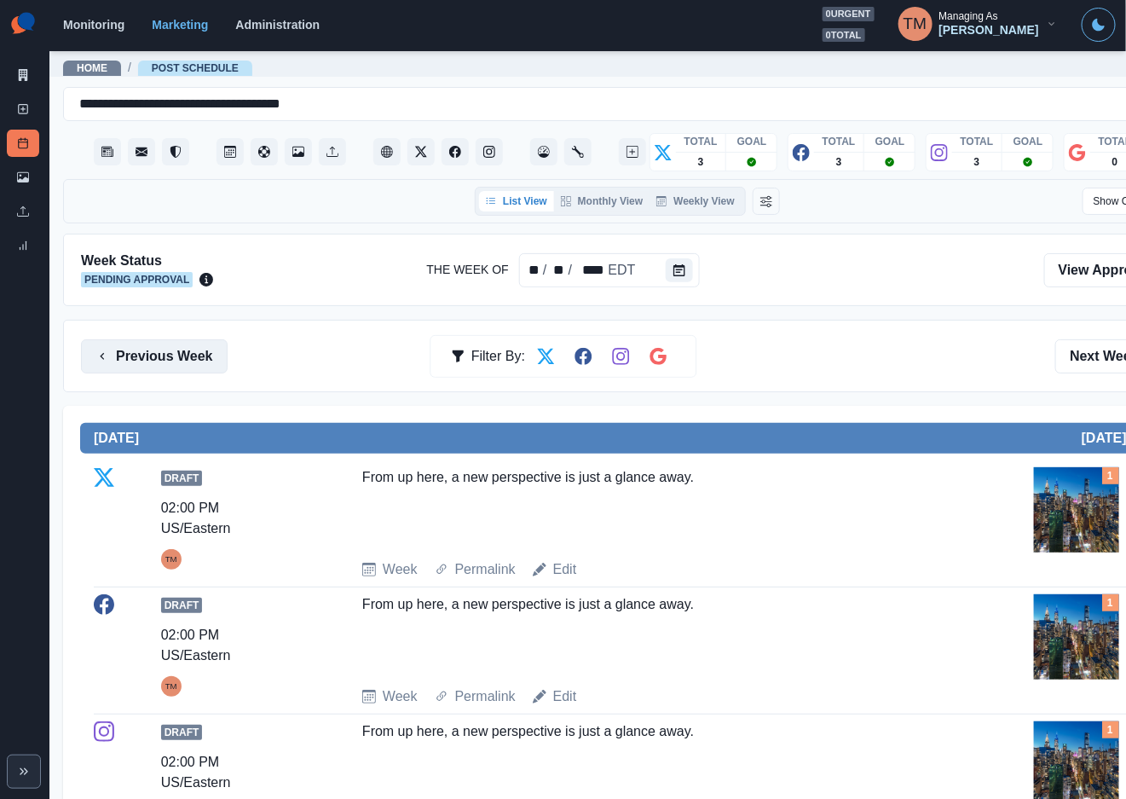
click at [176, 349] on button "Previous Week" at bounding box center [154, 356] width 147 height 34
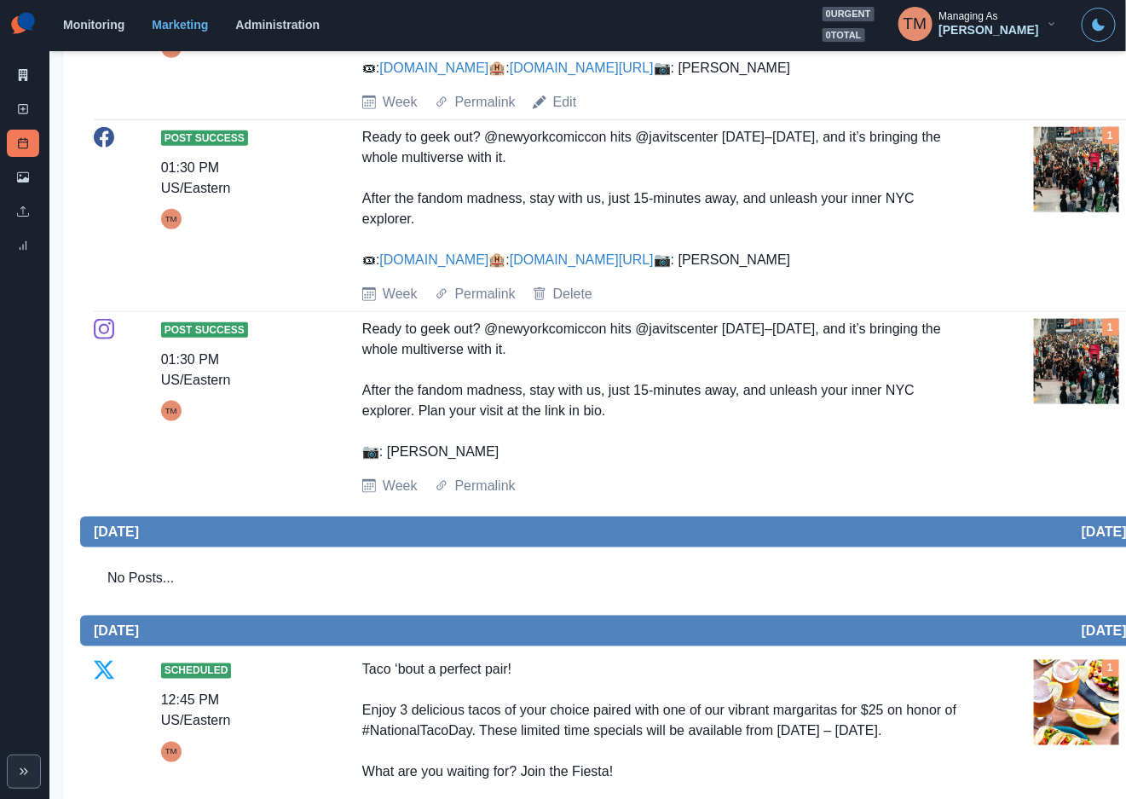
scroll to position [895, 0]
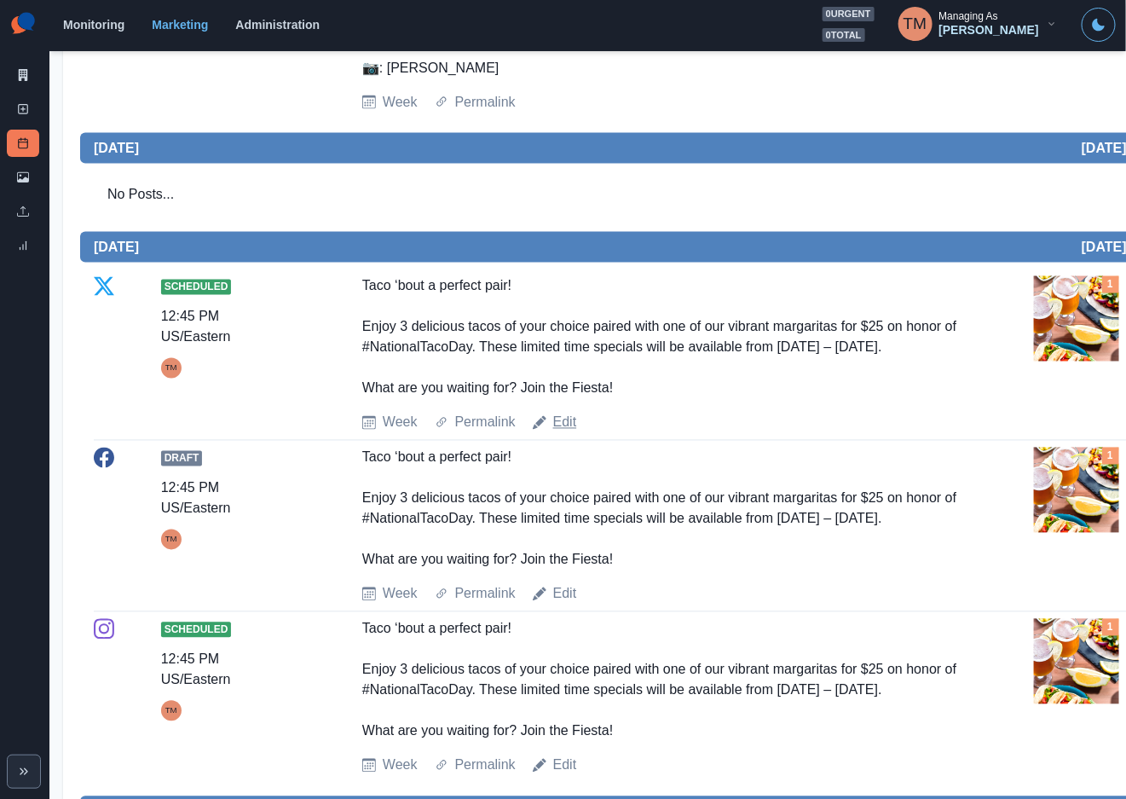
click at [566, 433] on link "Edit" at bounding box center [565, 423] width 24 height 20
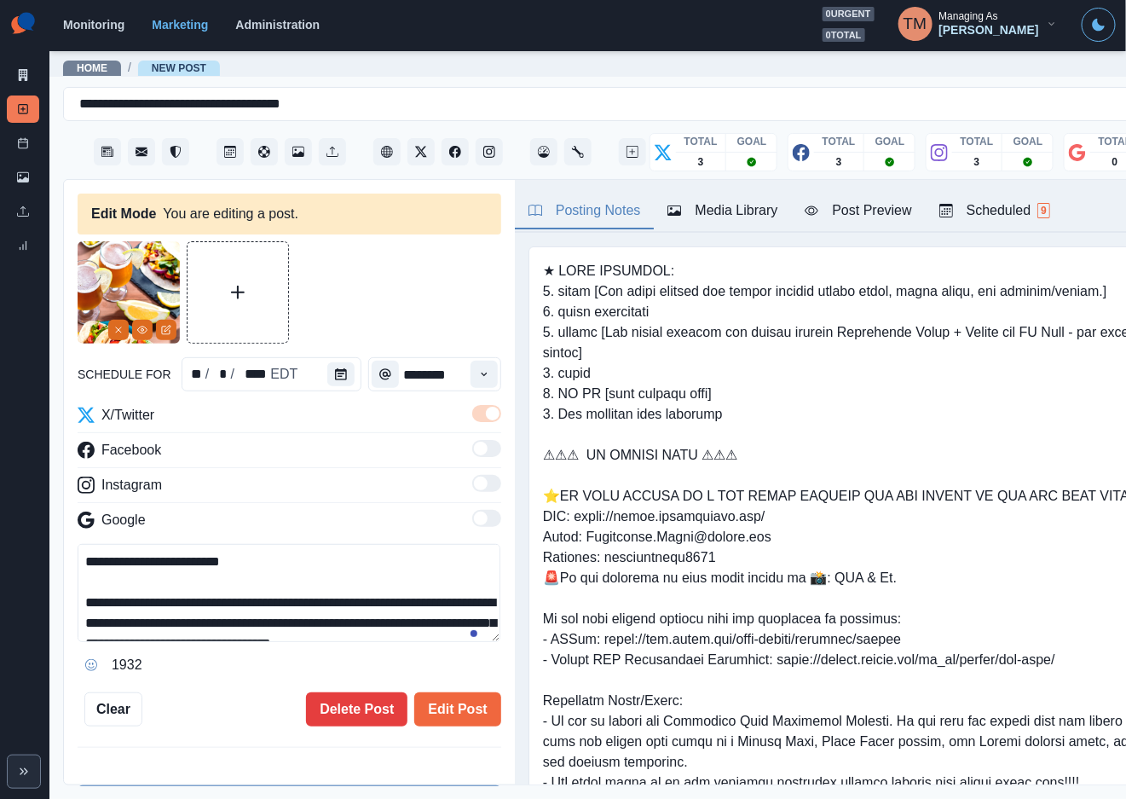
scroll to position [82, 0]
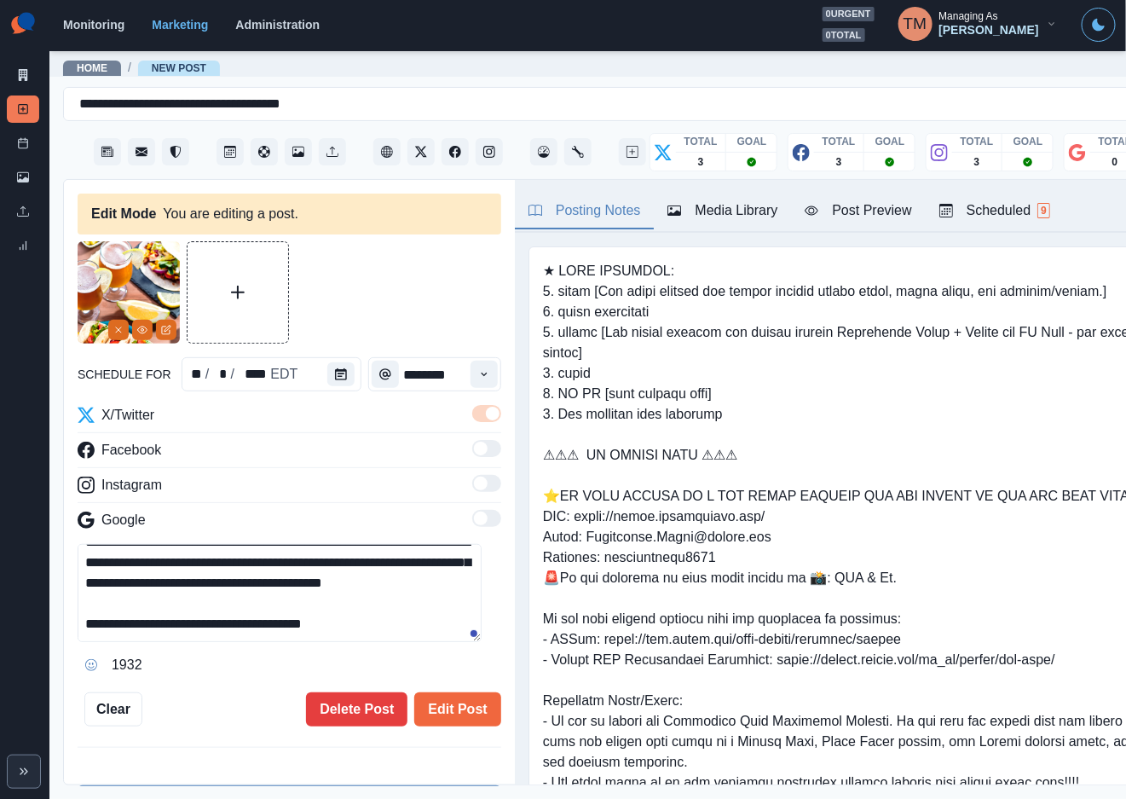
drag, startPoint x: 156, startPoint y: 588, endPoint x: 212, endPoint y: 606, distance: 59.0
click at [156, 589] on textarea "**********" at bounding box center [280, 593] width 404 height 98
paste textarea
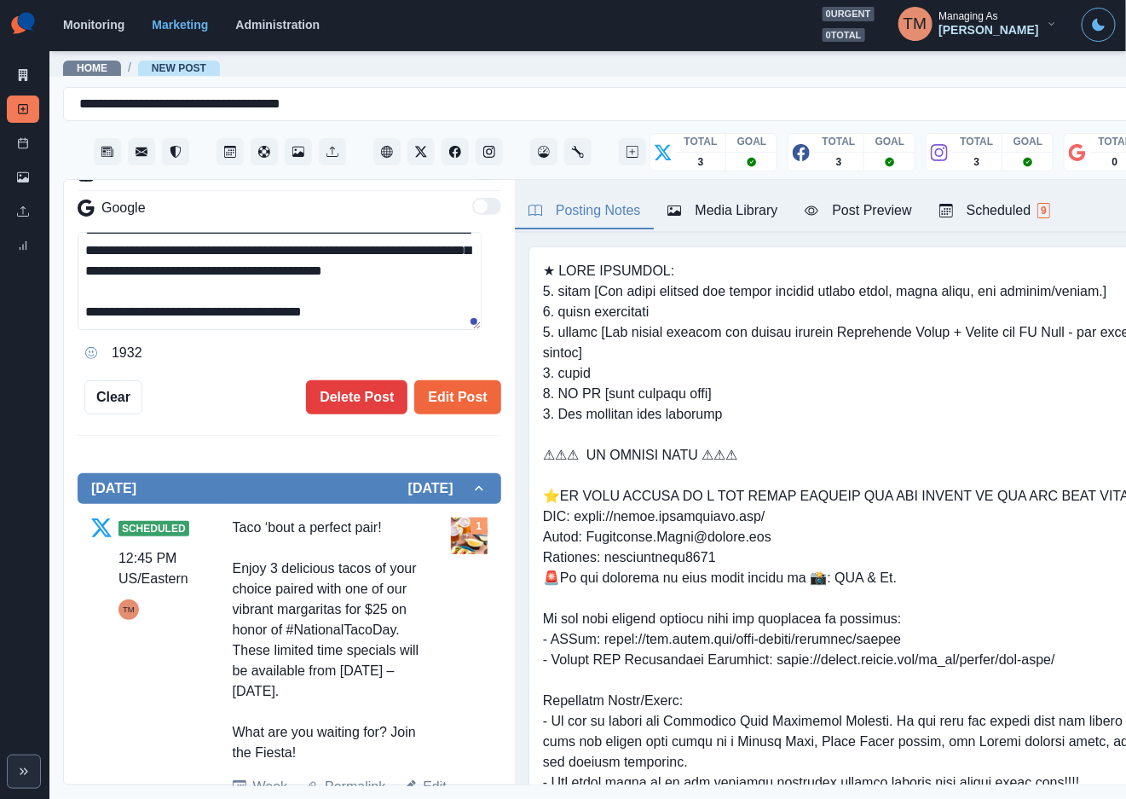
scroll to position [384, 0]
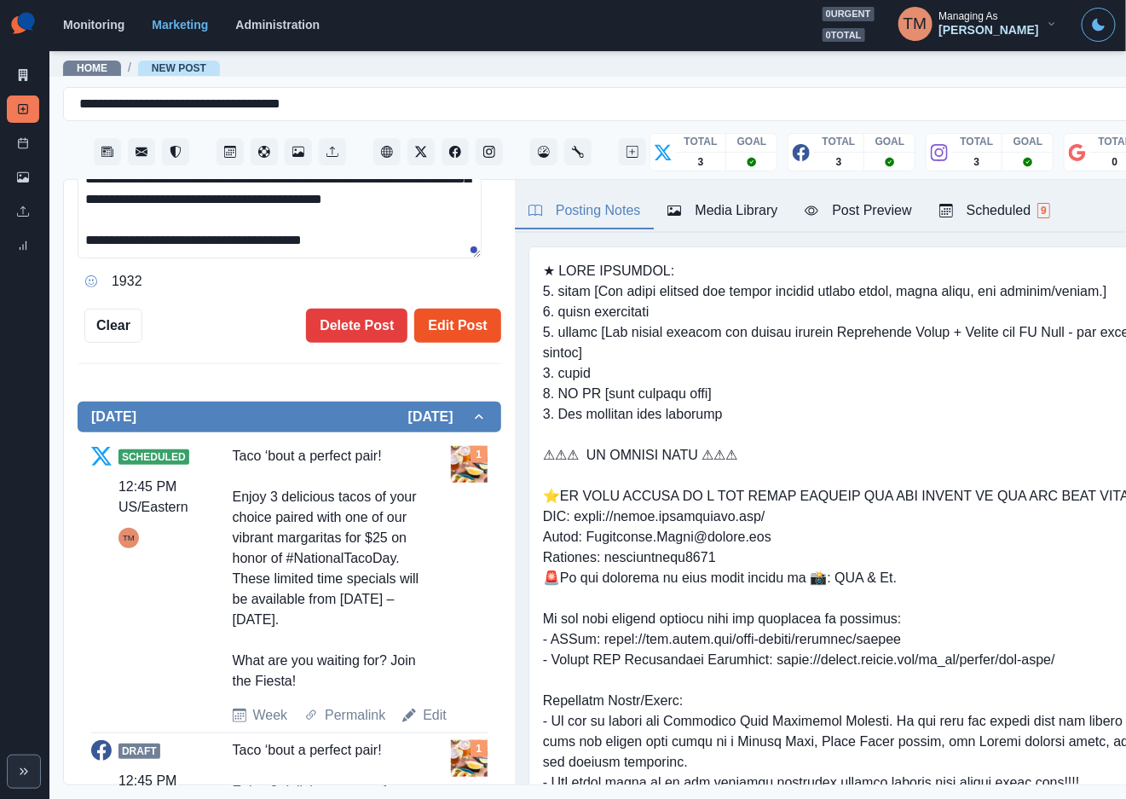
type textarea "**********"
click at [450, 317] on button "Edit Post" at bounding box center [457, 326] width 86 height 34
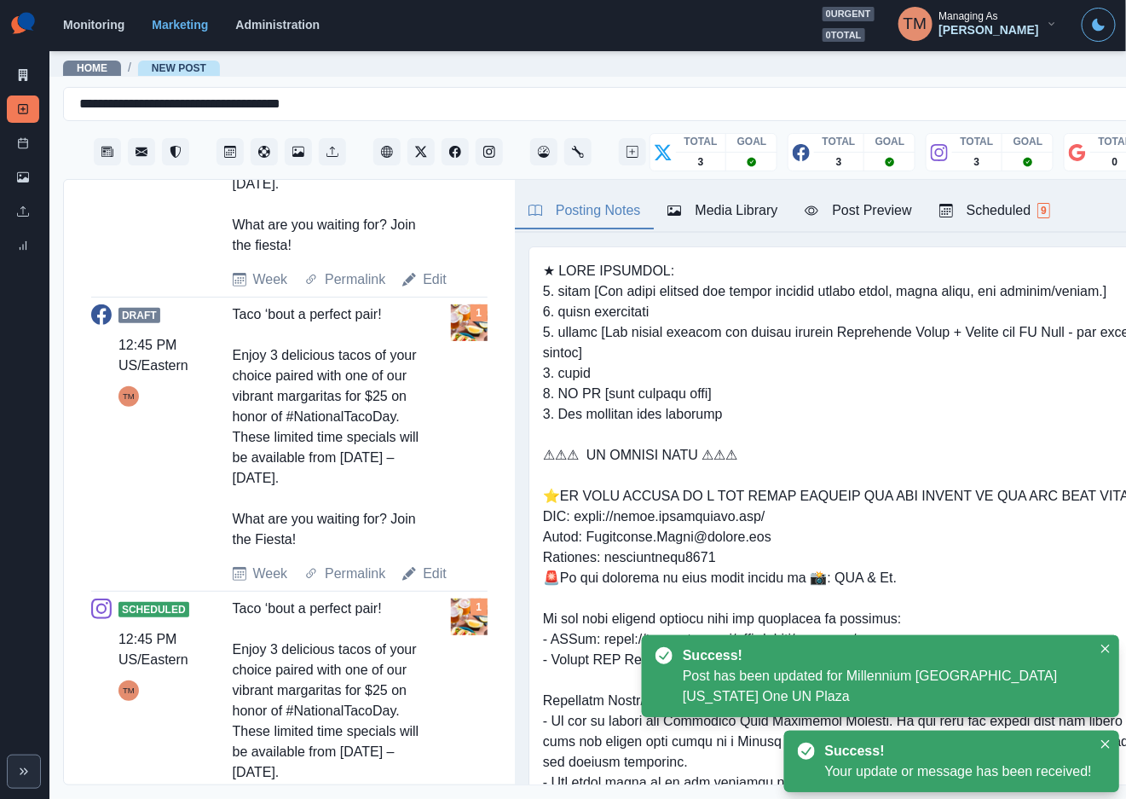
scroll to position [977, 0]
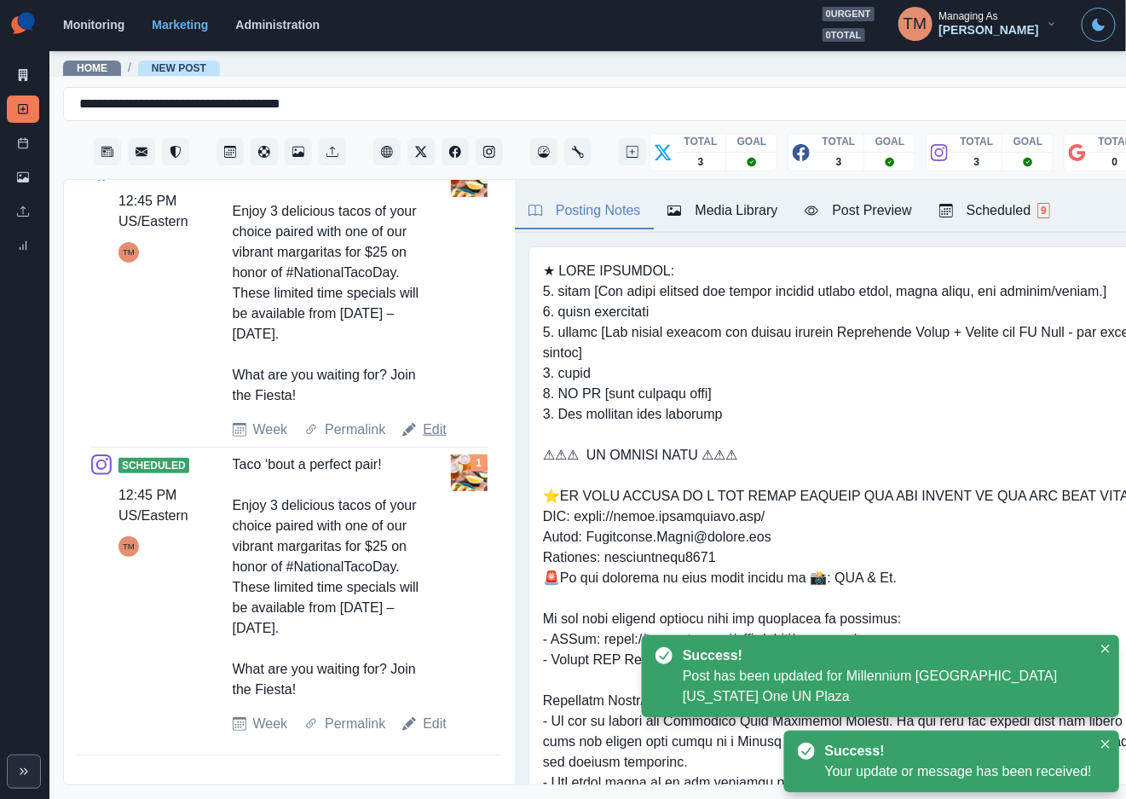
click at [437, 440] on link "Edit" at bounding box center [435, 429] width 24 height 20
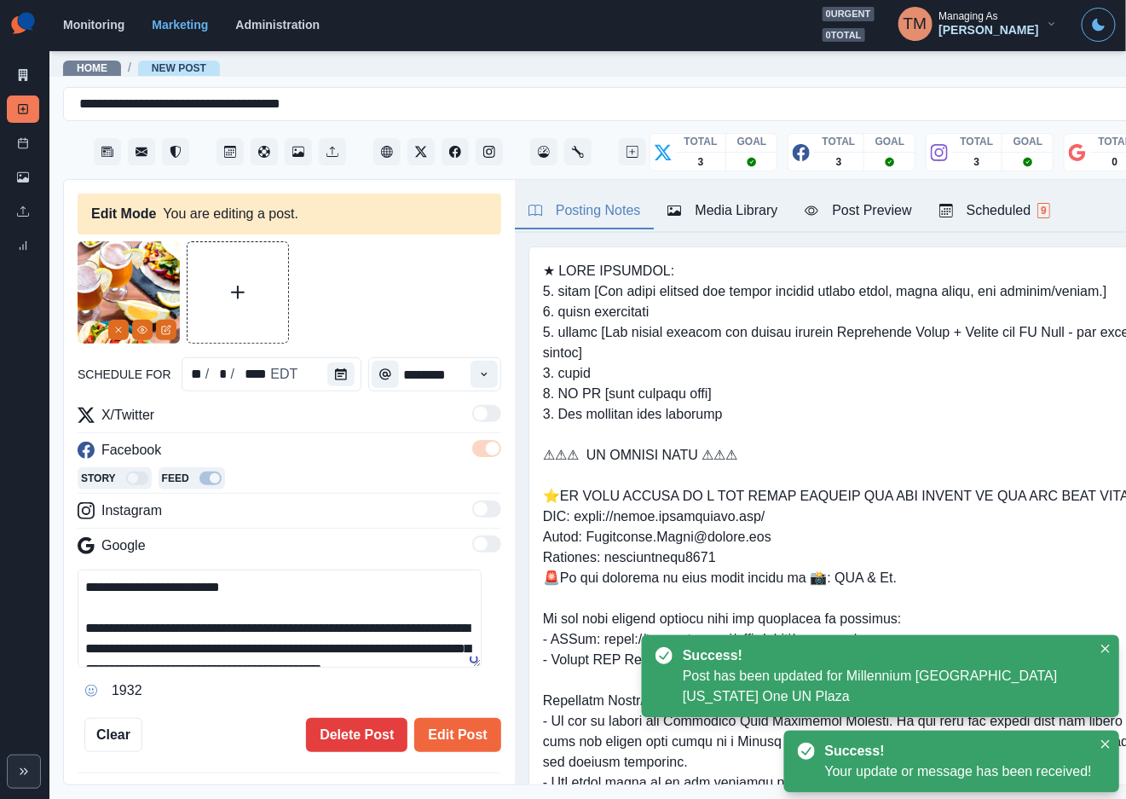
click at [165, 629] on textarea "**********" at bounding box center [280, 618] width 404 height 98
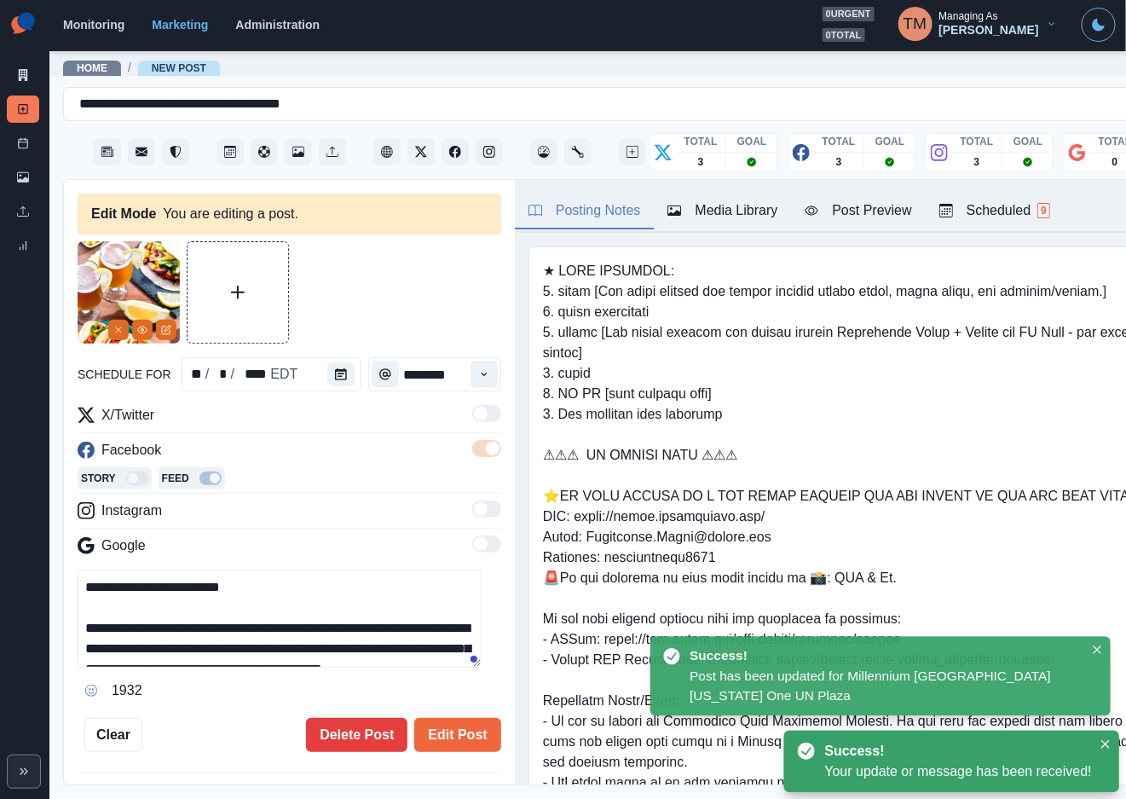
paste textarea
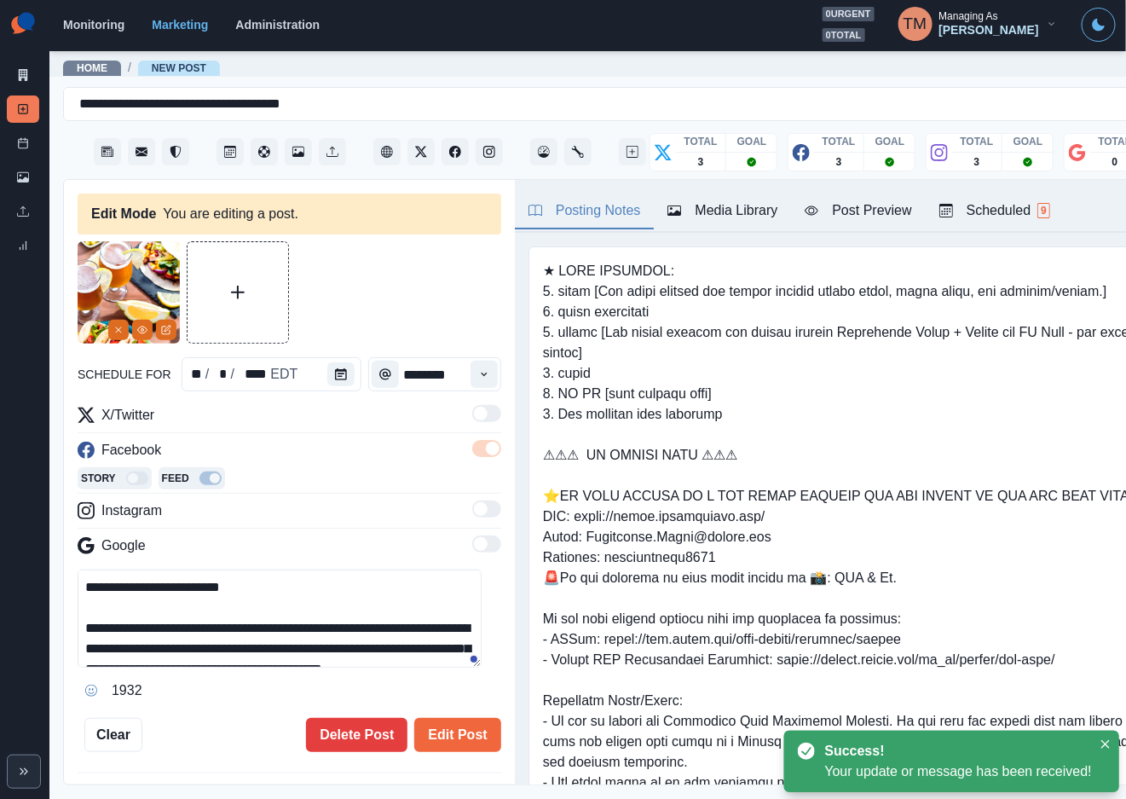
scroll to position [74, 0]
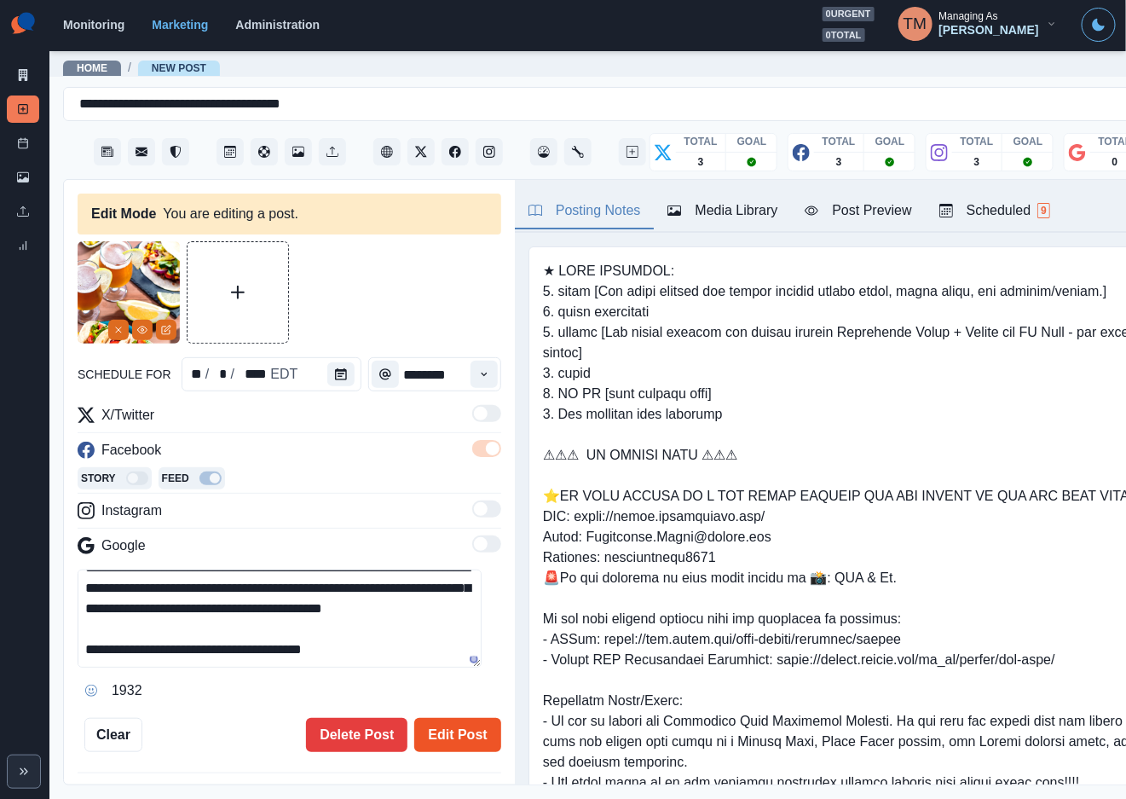
type textarea "**********"
click at [443, 747] on button "Edit Post" at bounding box center [457, 735] width 86 height 34
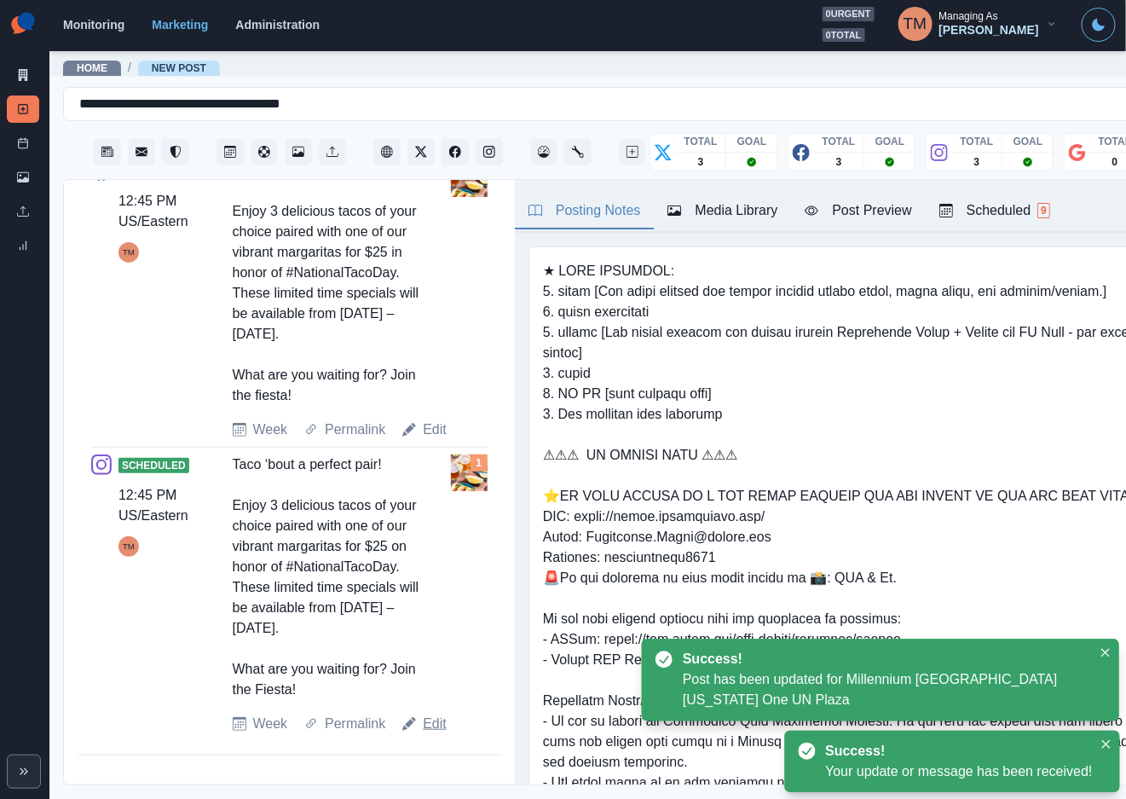
click at [425, 734] on link "Edit" at bounding box center [435, 724] width 24 height 20
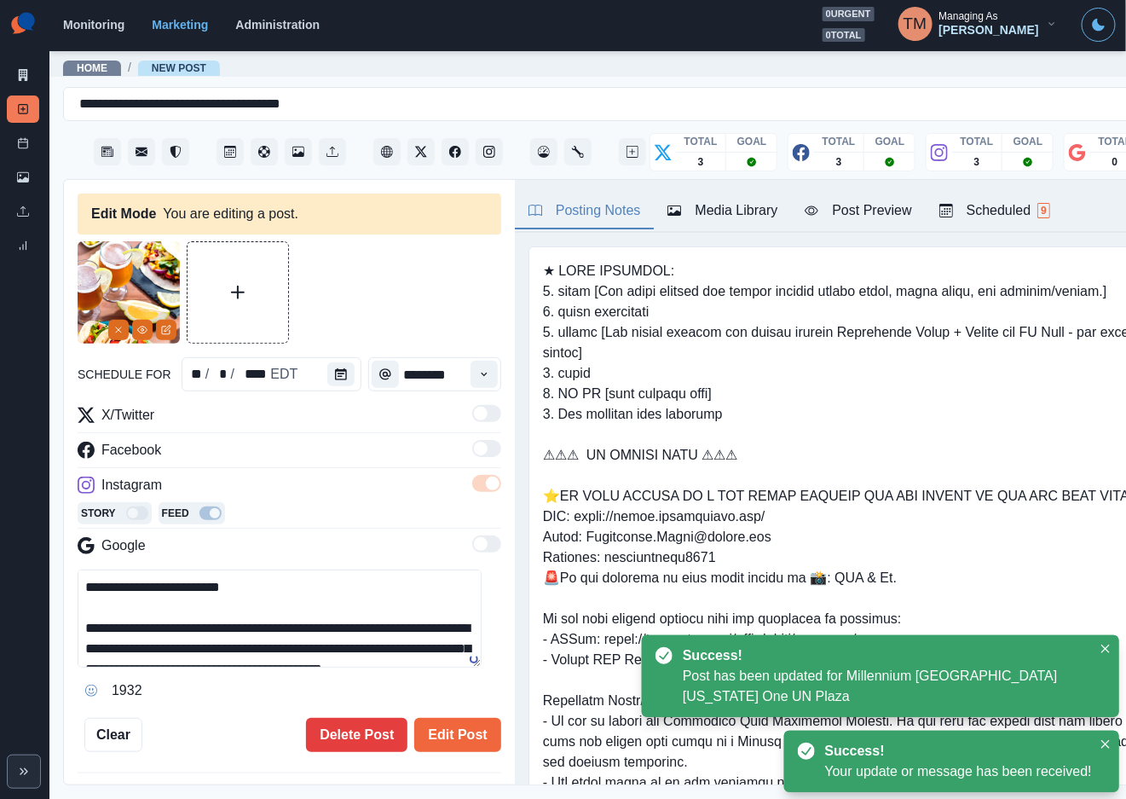
click at [235, 634] on textarea "**********" at bounding box center [280, 618] width 404 height 98
paste textarea
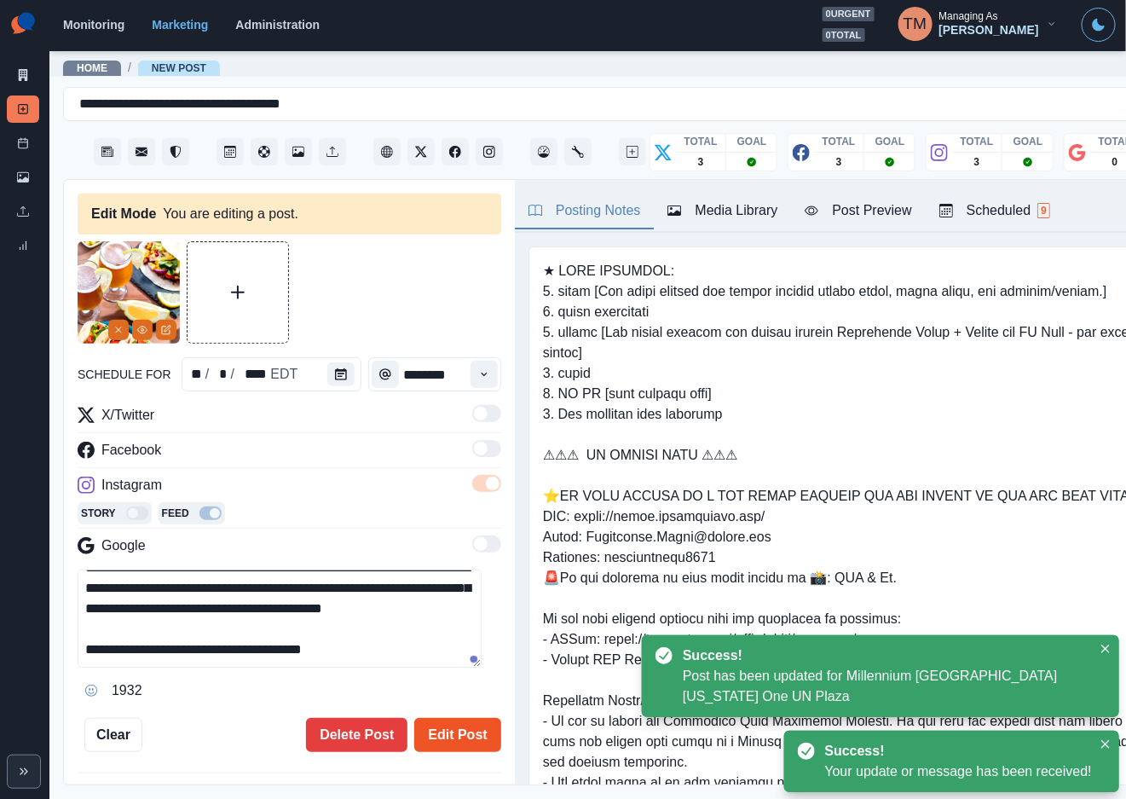
type textarea "**********"
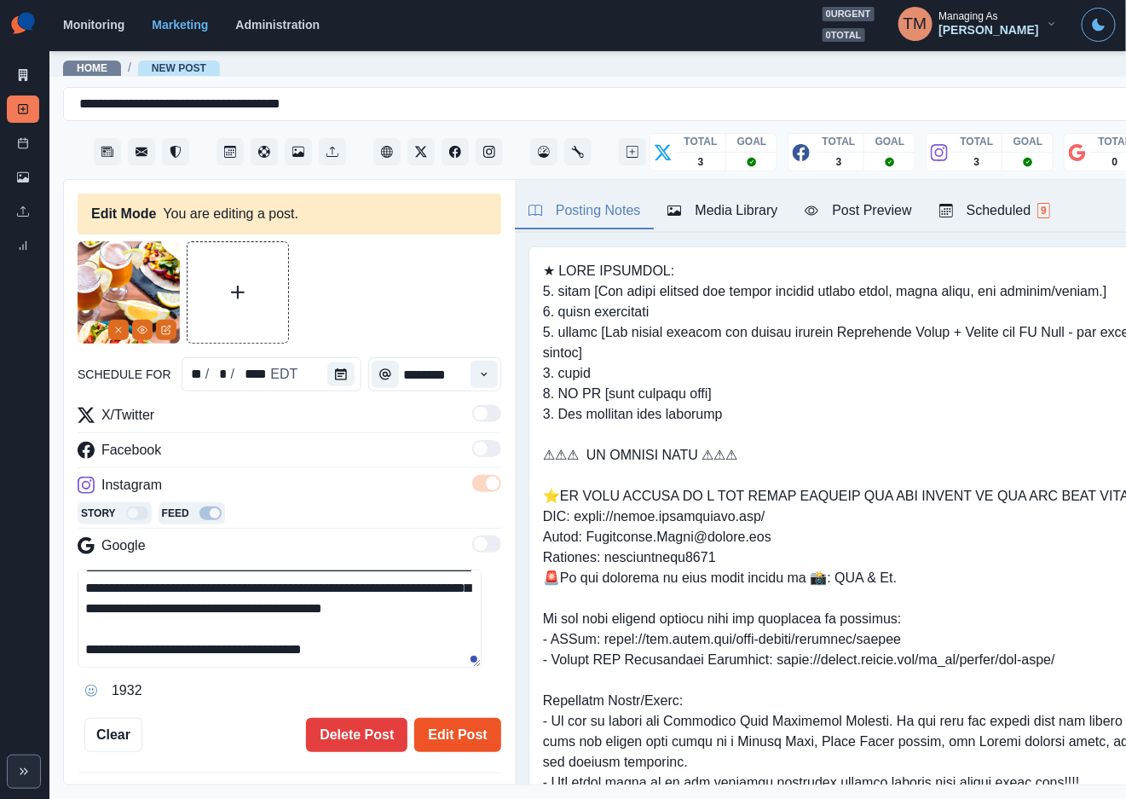
click at [425, 737] on button "Edit Post" at bounding box center [457, 735] width 86 height 34
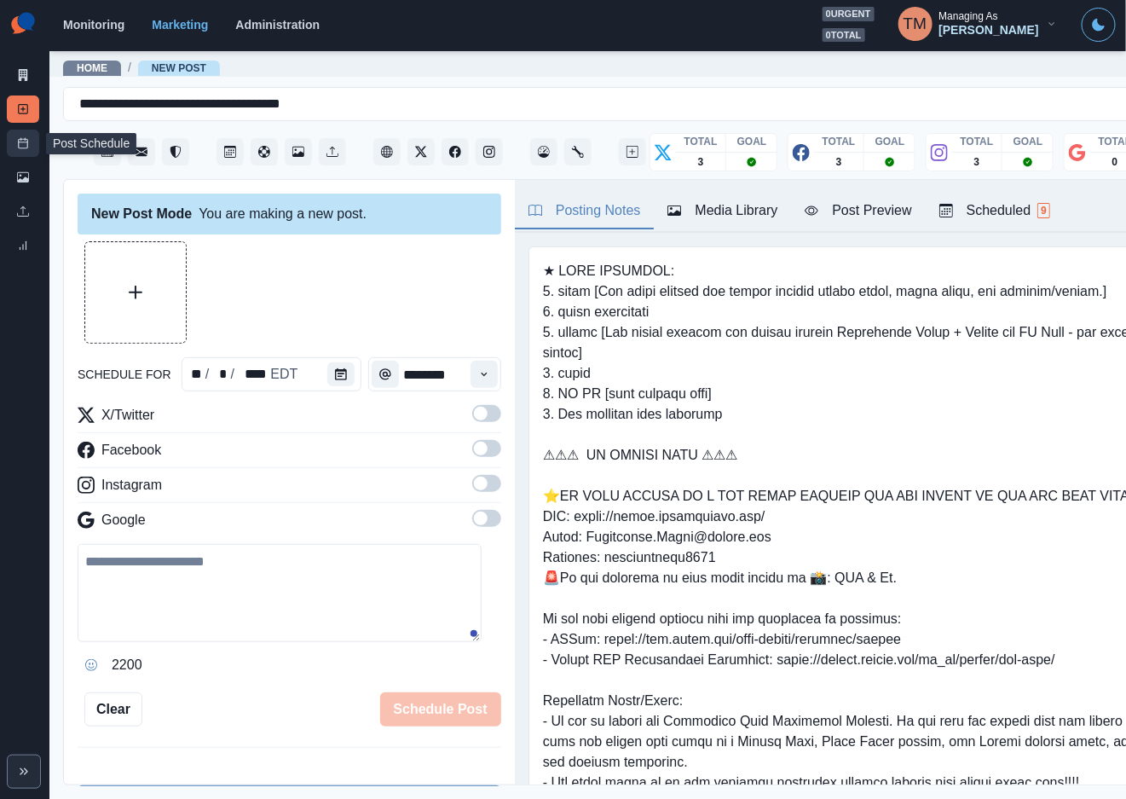
click at [18, 137] on icon at bounding box center [23, 143] width 12 height 12
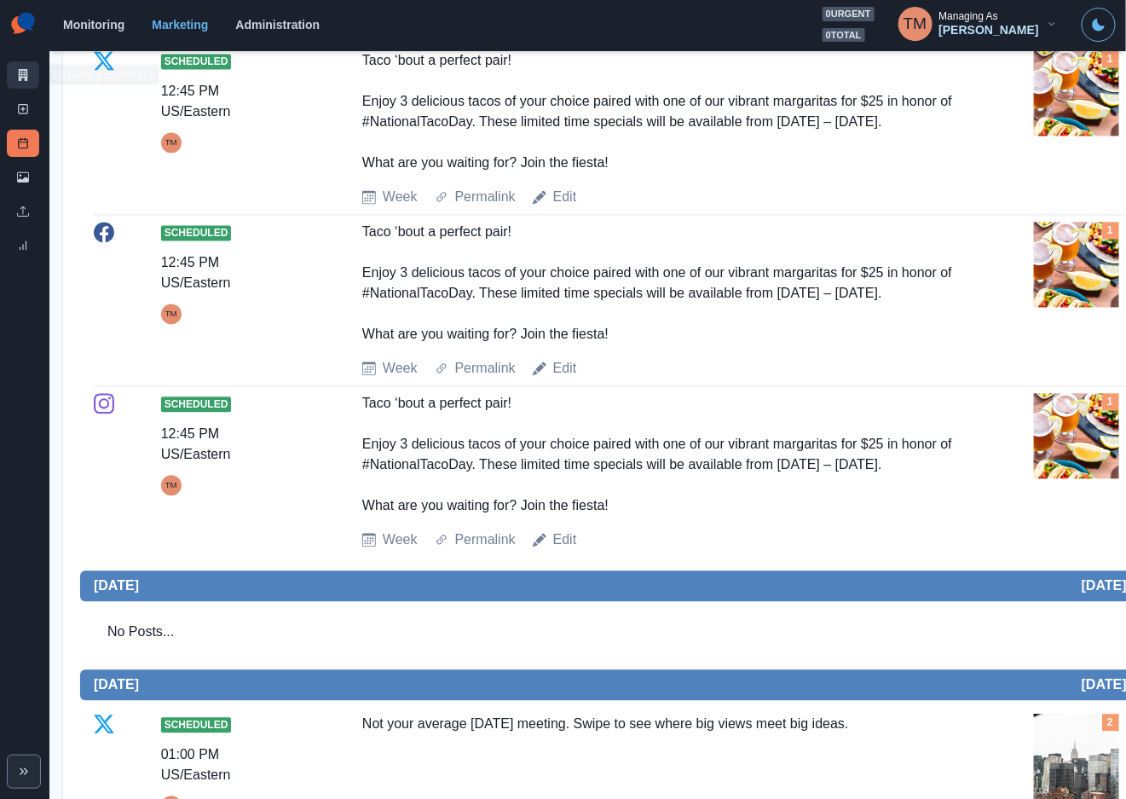
click at [28, 74] on icon at bounding box center [23, 75] width 12 height 12
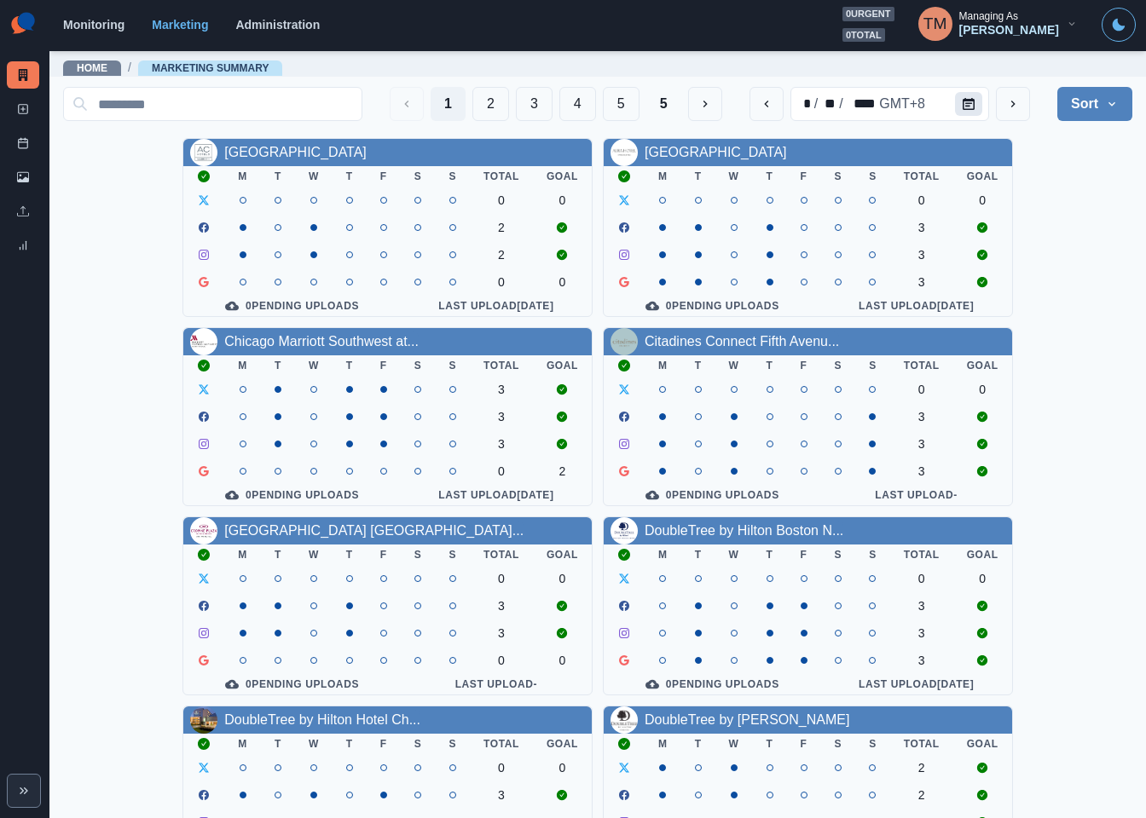
click at [962, 106] on icon "Calendar" at bounding box center [968, 104] width 12 height 12
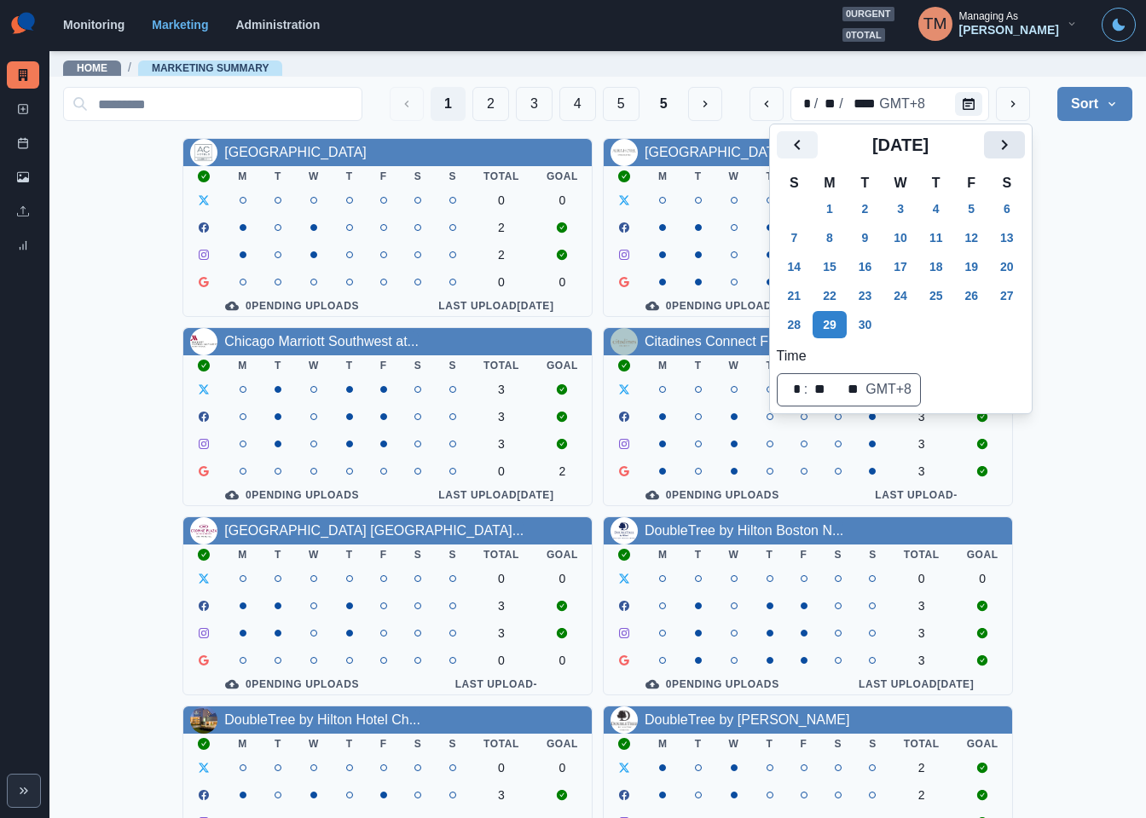
click at [988, 144] on button "Next" at bounding box center [1004, 144] width 41 height 27
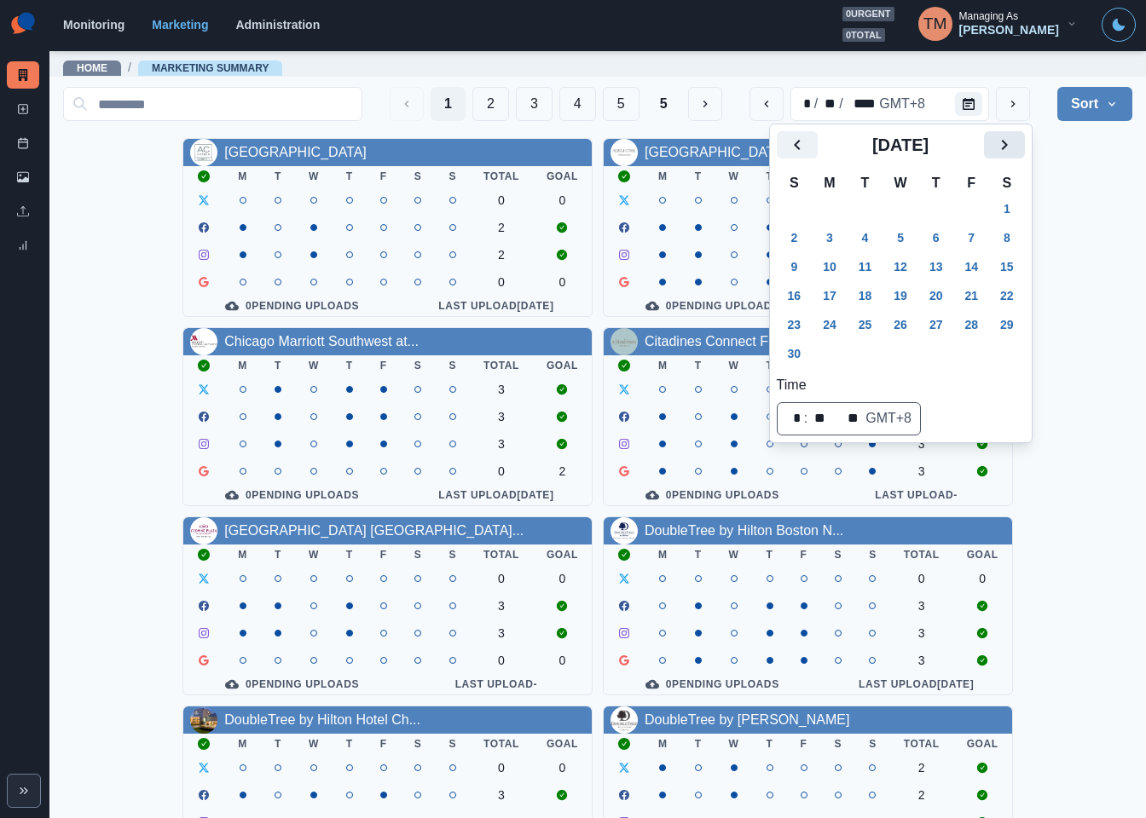
click at [988, 144] on button "Next" at bounding box center [1004, 144] width 41 height 27
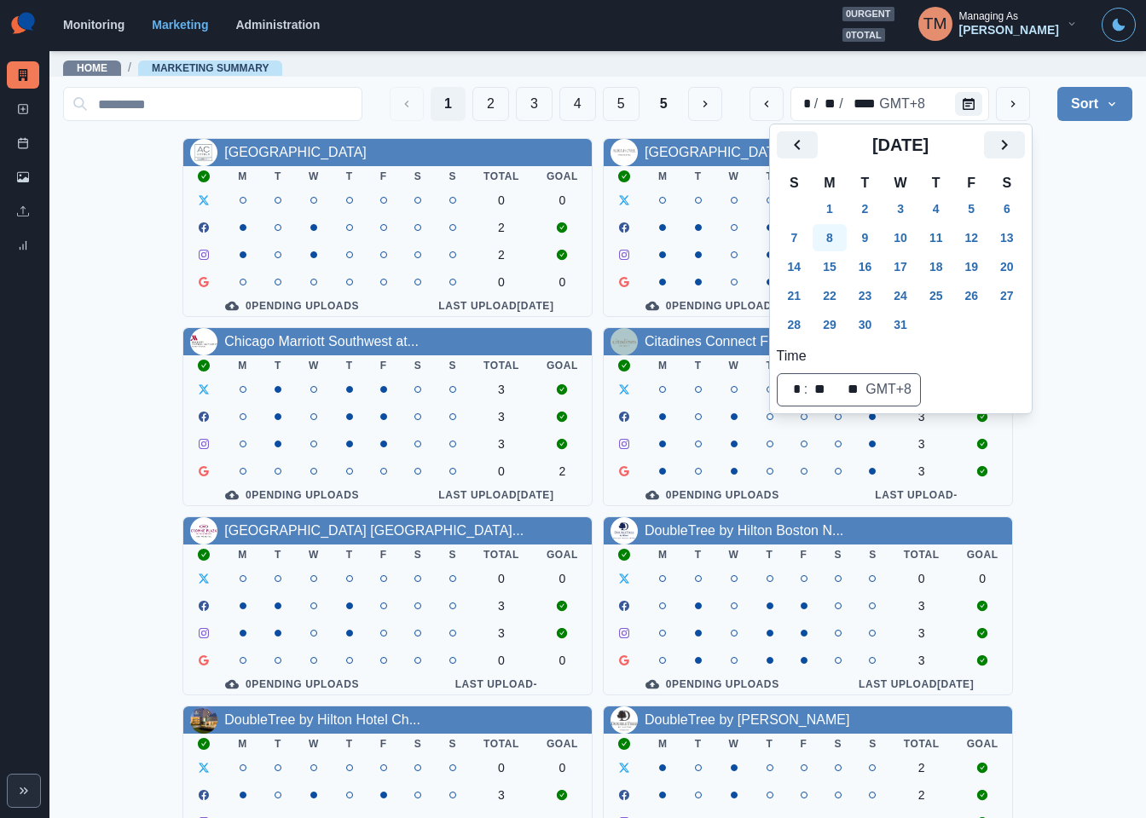
click at [845, 233] on button "8" at bounding box center [829, 237] width 34 height 27
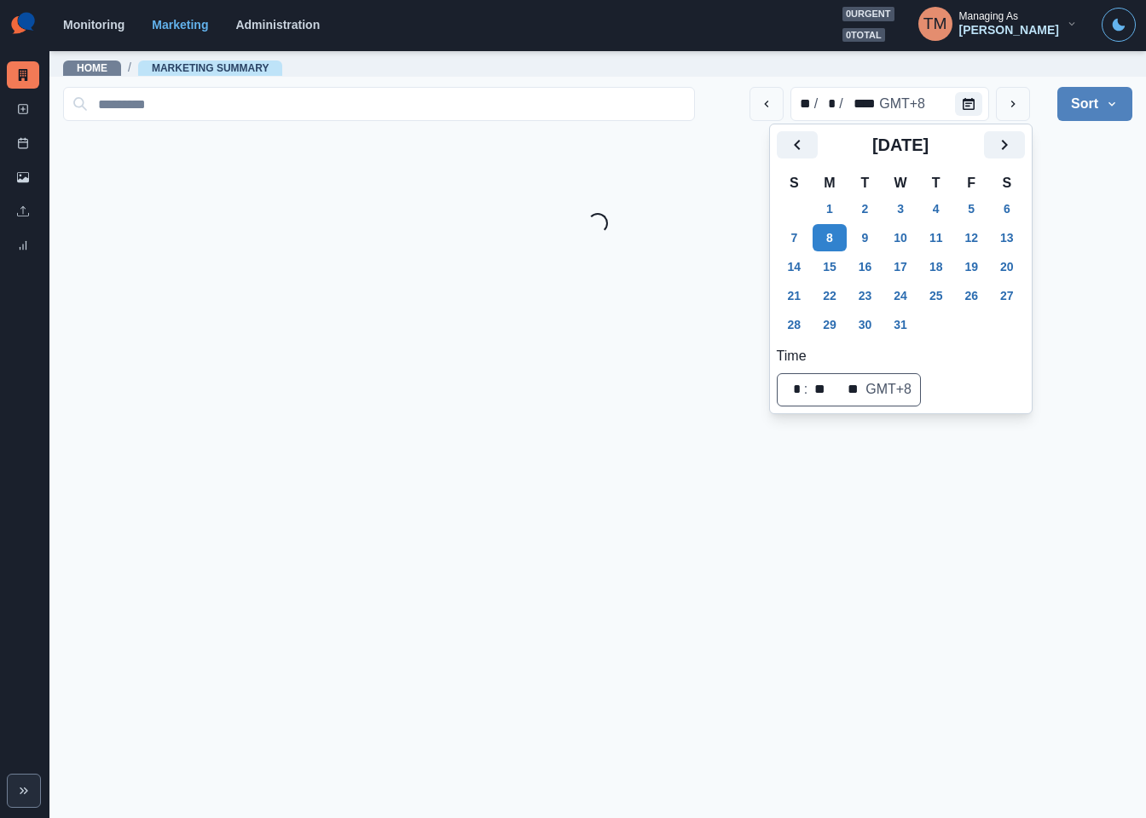
click at [1070, 200] on div "** / * / **** GMT+8 Sort Client Name Uploads Pending Post Approval Loading..." at bounding box center [597, 156] width 1069 height 153
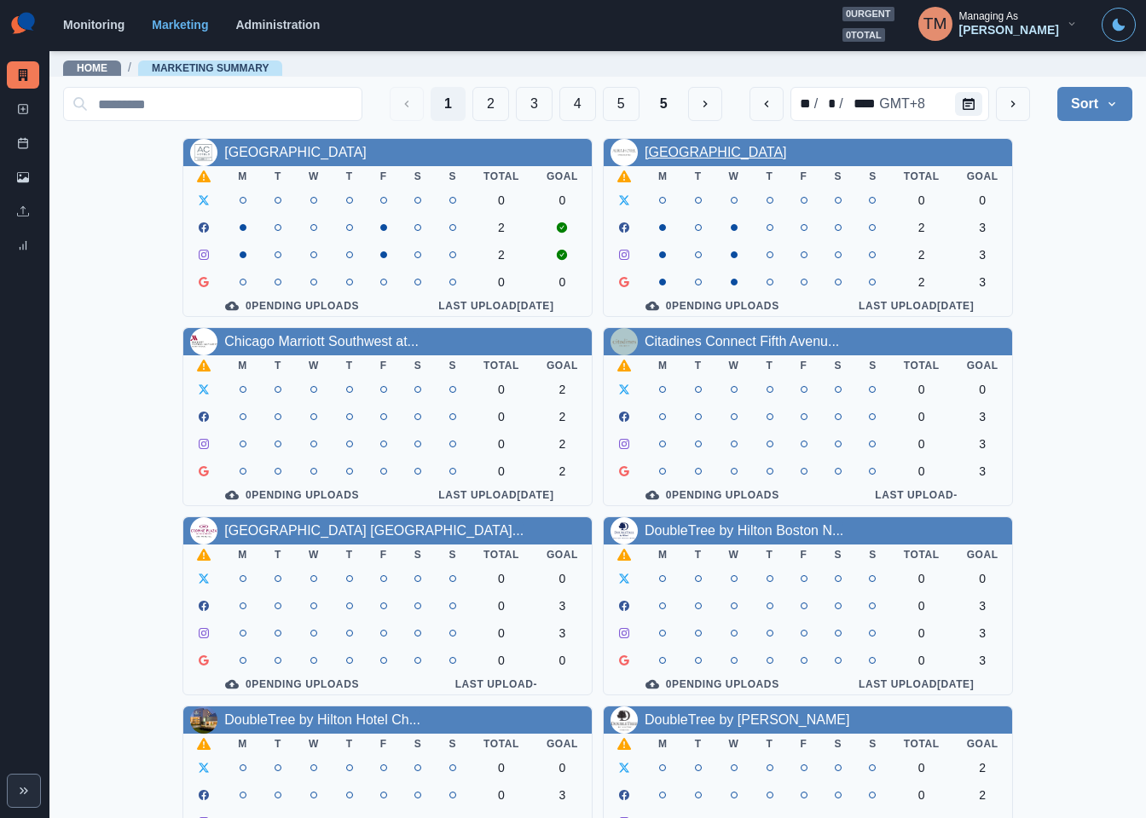
click at [729, 147] on link "[GEOGRAPHIC_DATA]" at bounding box center [715, 152] width 142 height 14
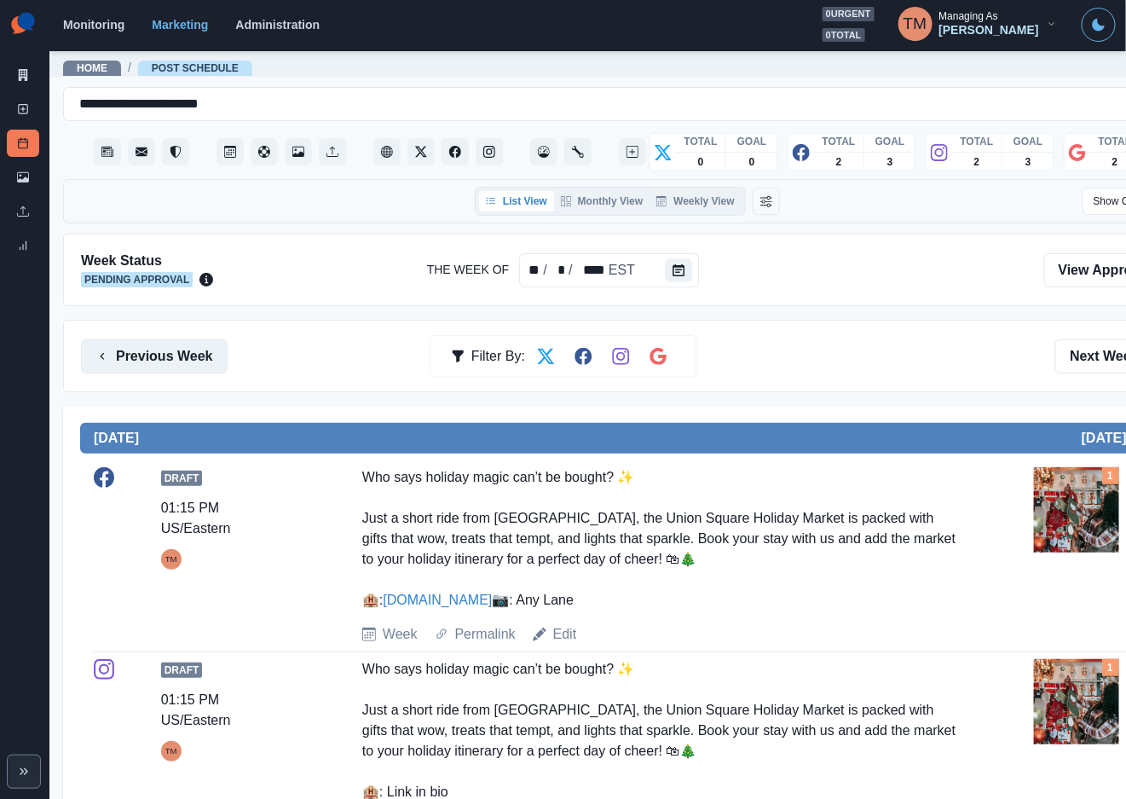
drag, startPoint x: 144, startPoint y: 346, endPoint x: 142, endPoint y: 384, distance: 38.4
click at [143, 346] on button "Previous Week" at bounding box center [154, 356] width 147 height 34
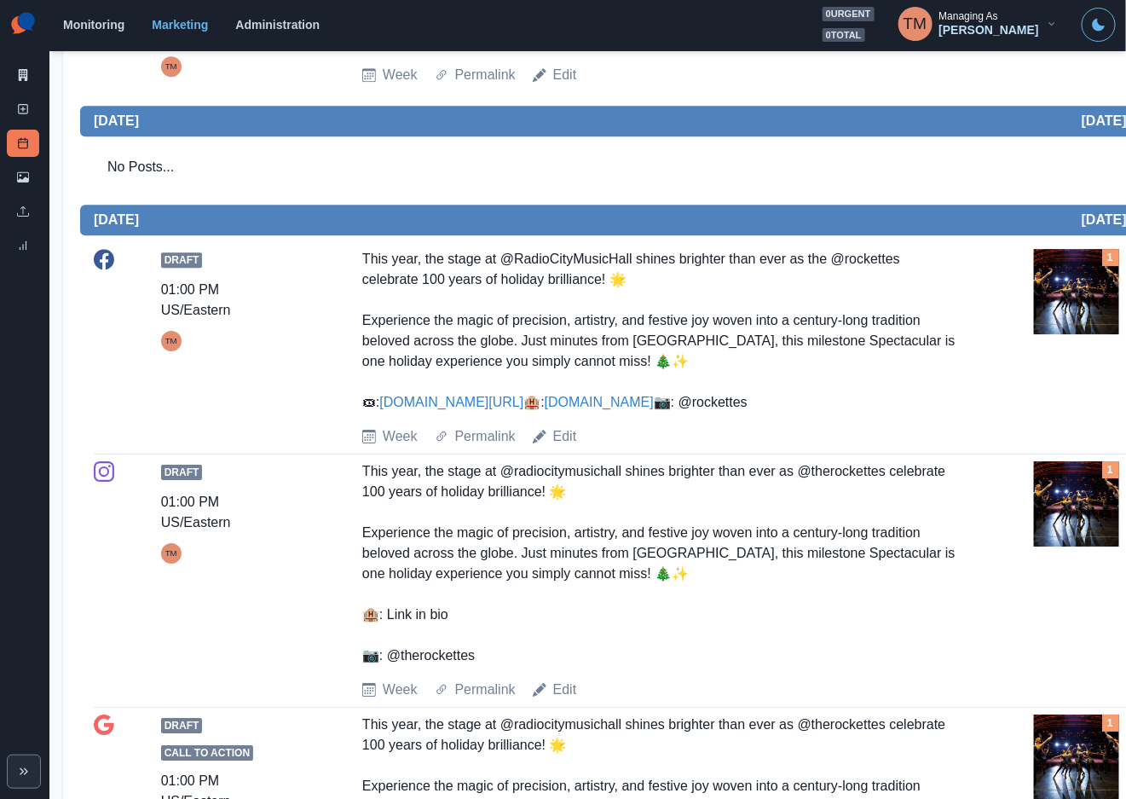
scroll to position [1790, 0]
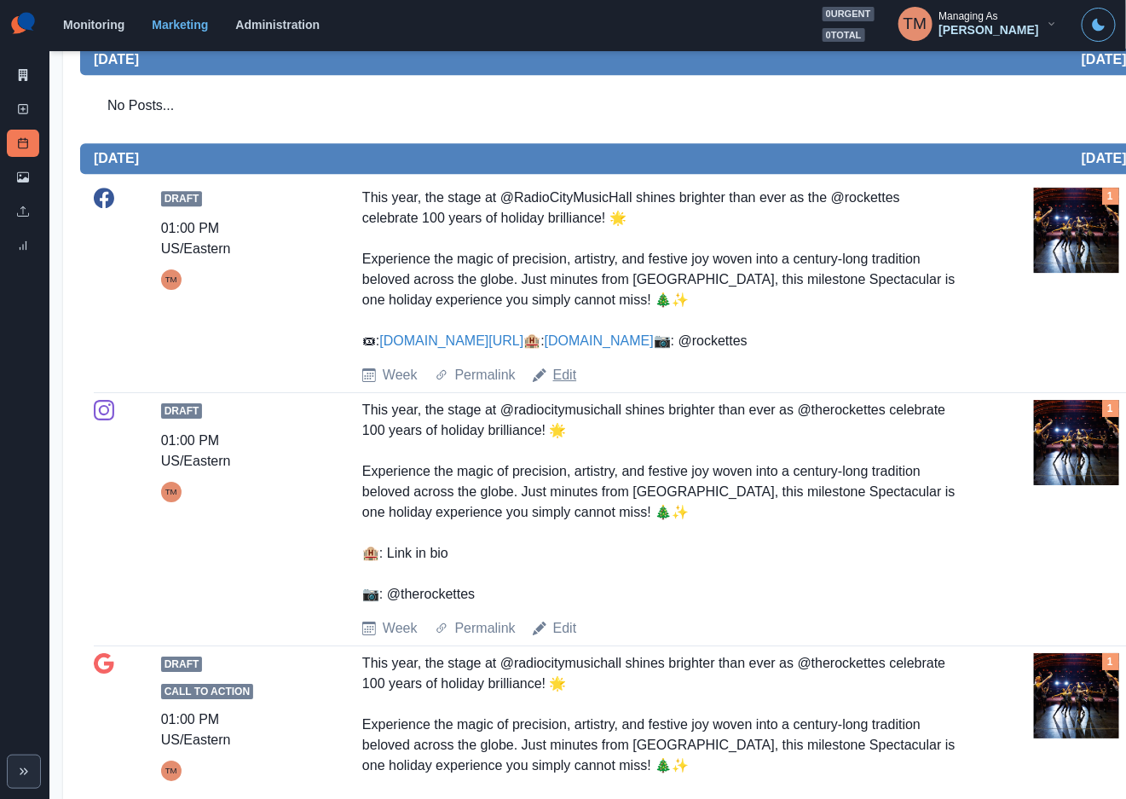
click at [568, 385] on link "Edit" at bounding box center [565, 375] width 24 height 20
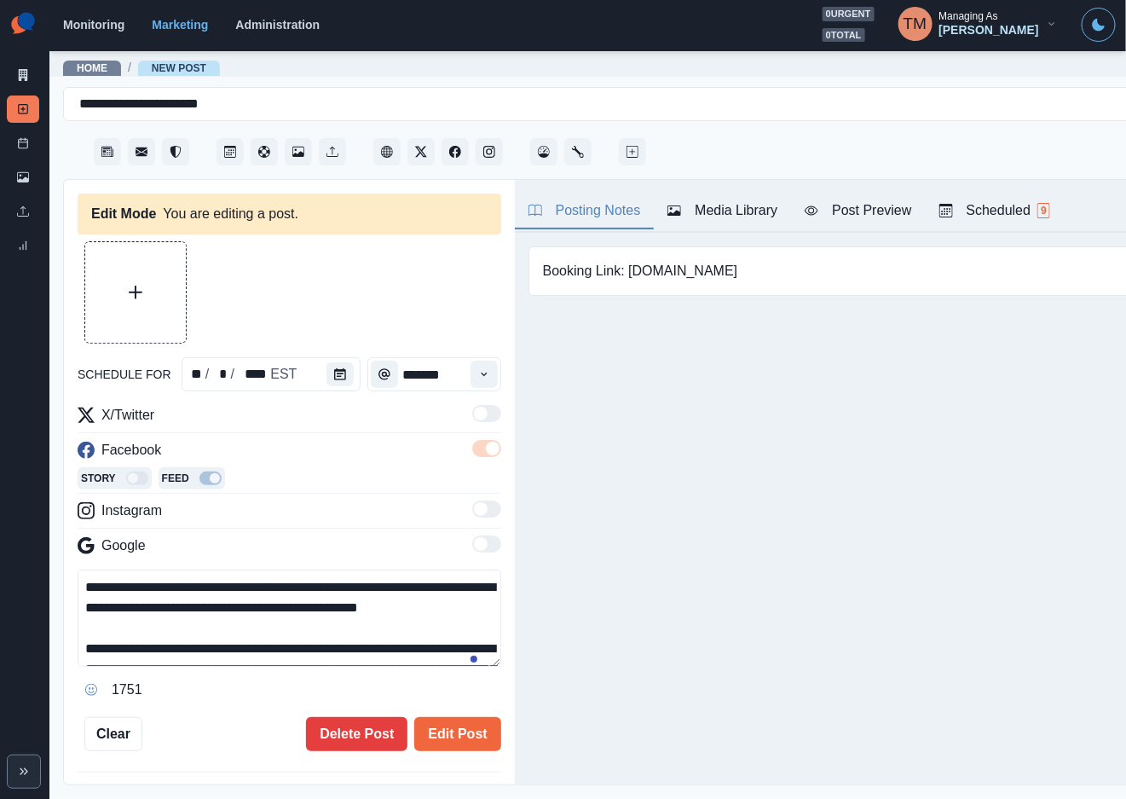
type input "*******"
type textarea "**********"
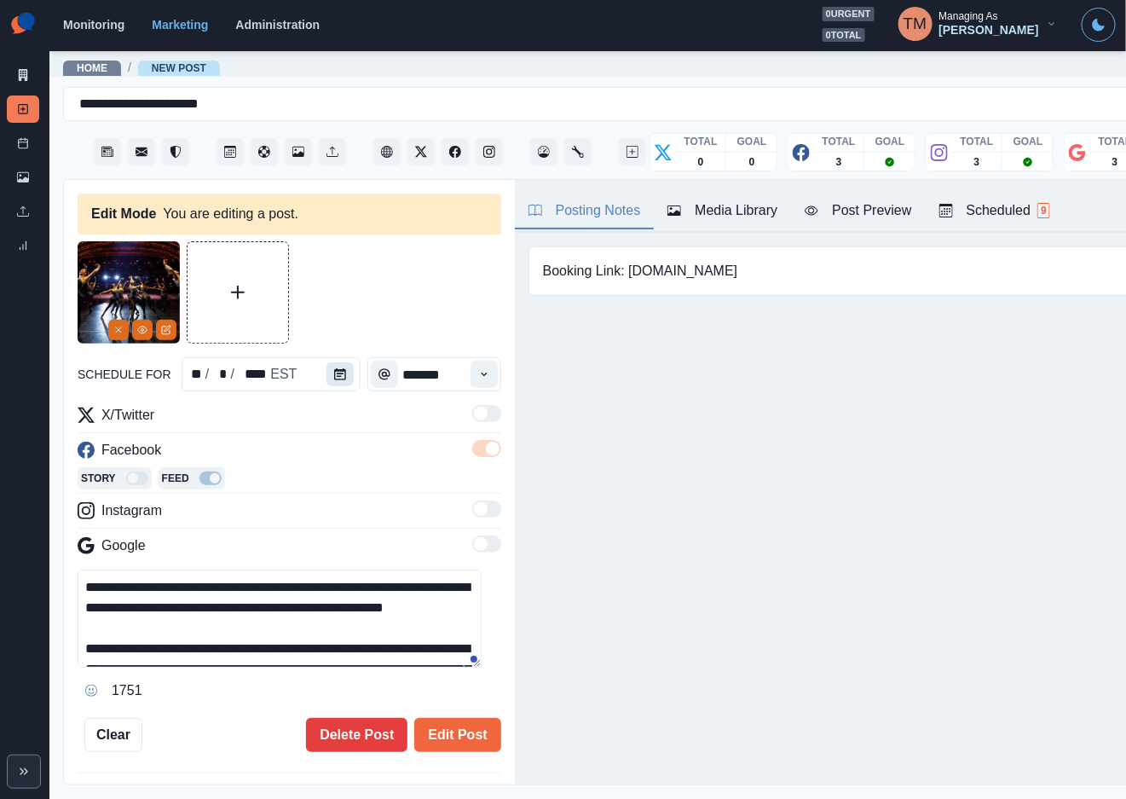
click at [334, 372] on icon "Calendar" at bounding box center [340, 374] width 12 height 12
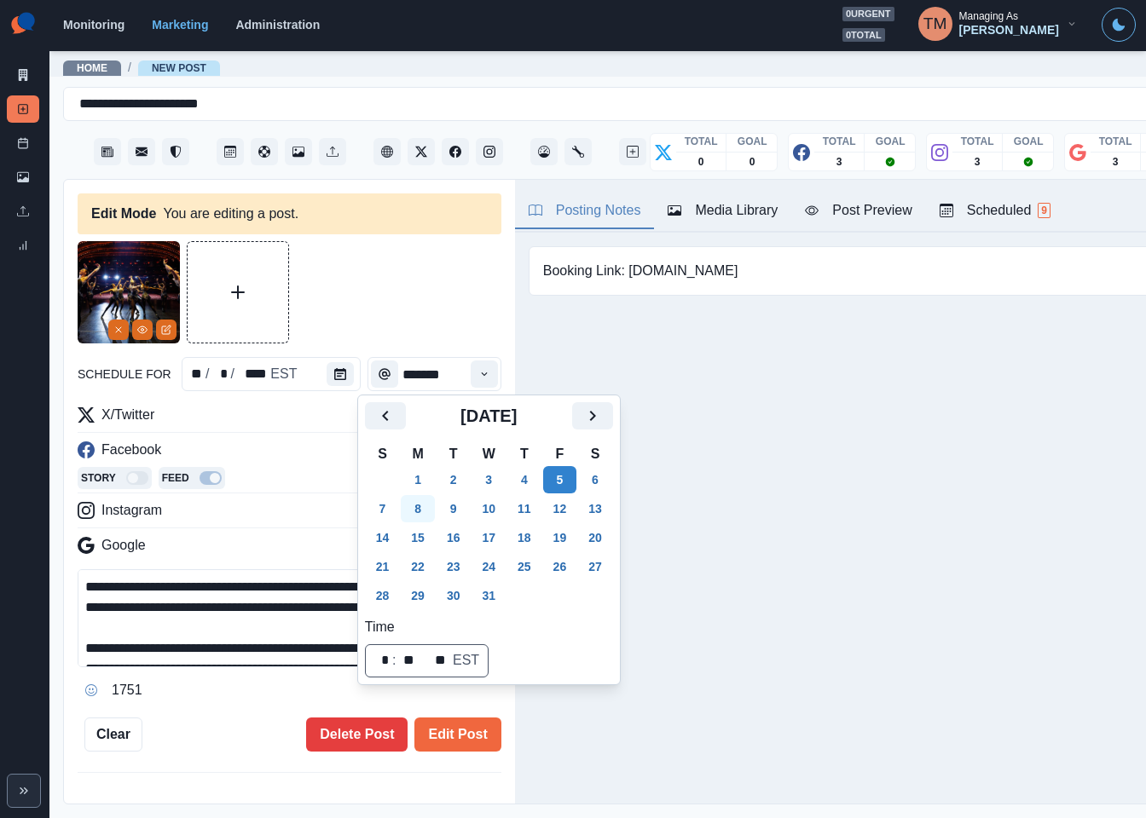
click at [414, 510] on button "8" at bounding box center [418, 508] width 34 height 27
click at [446, 737] on button "Edit Post" at bounding box center [457, 735] width 86 height 34
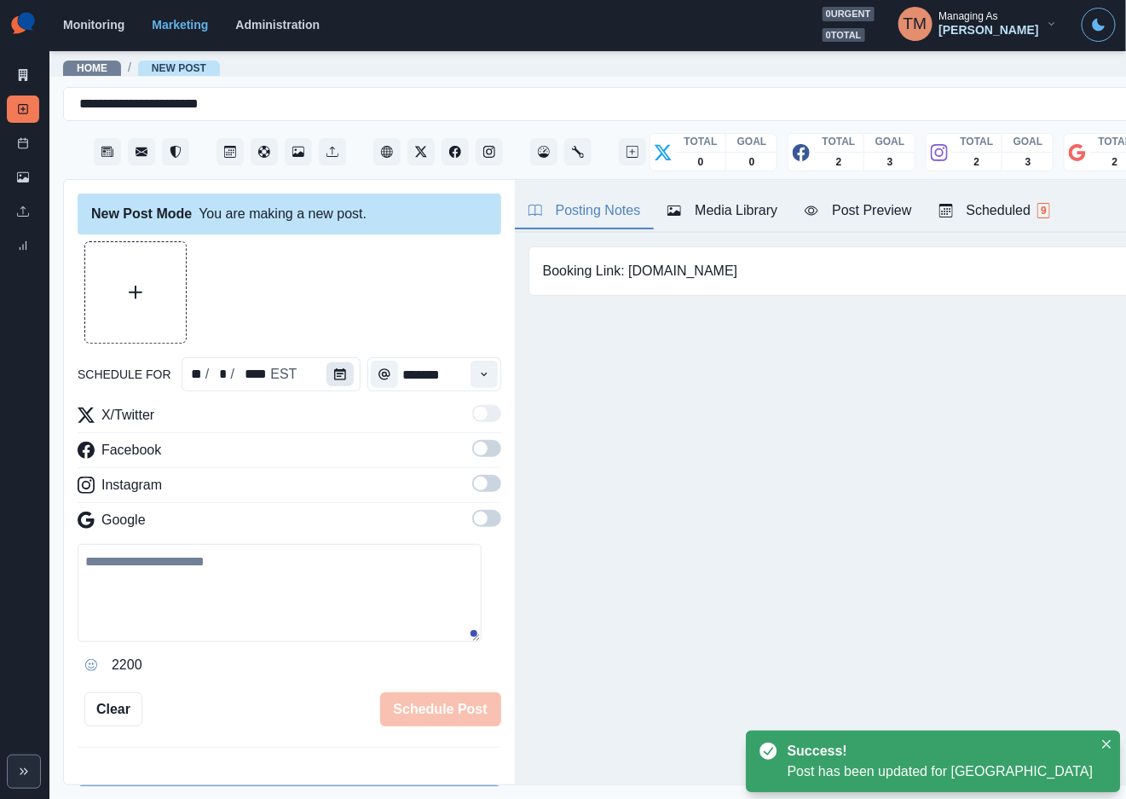
click at [335, 376] on icon "Calendar" at bounding box center [340, 374] width 12 height 12
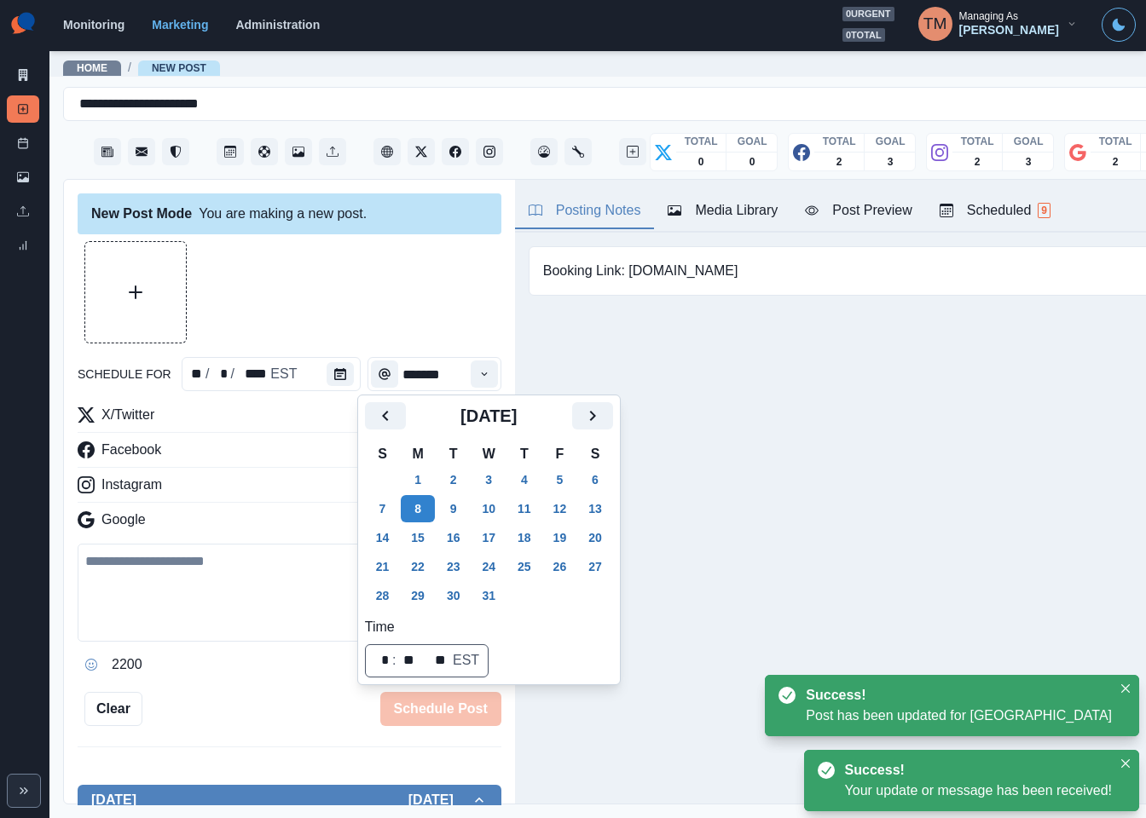
click at [372, 304] on div at bounding box center [290, 292] width 424 height 102
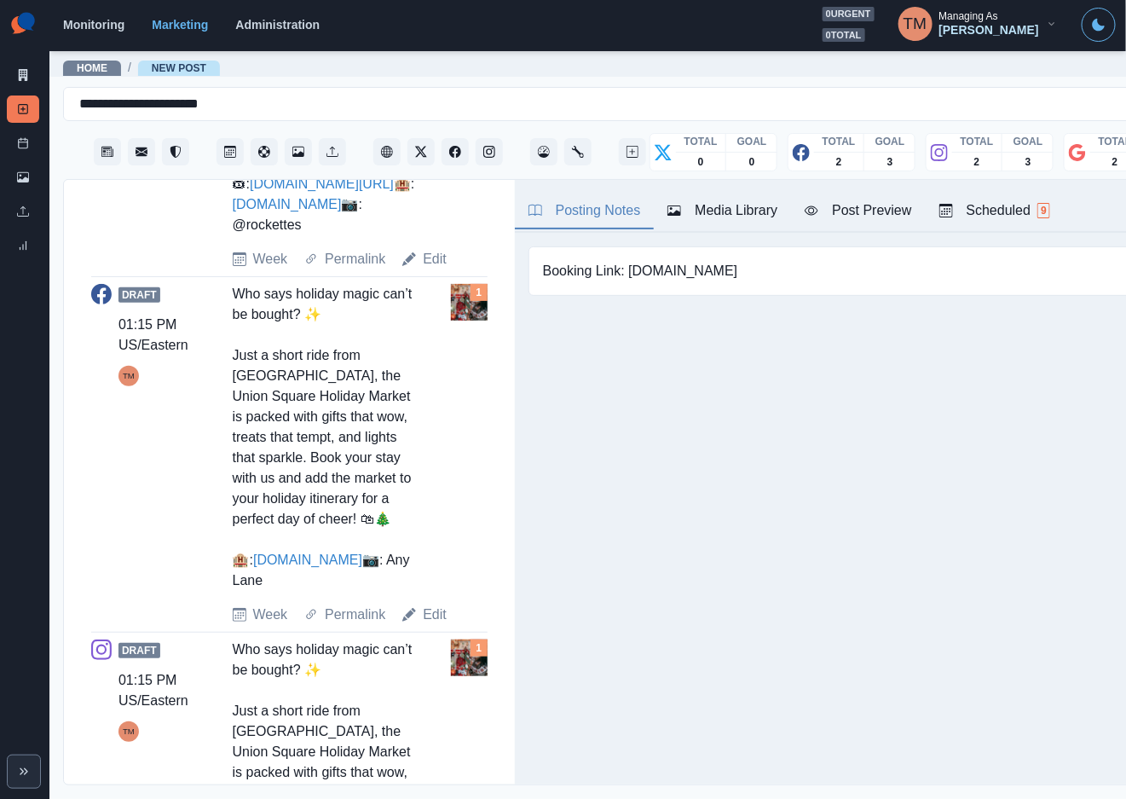
scroll to position [1023, 0]
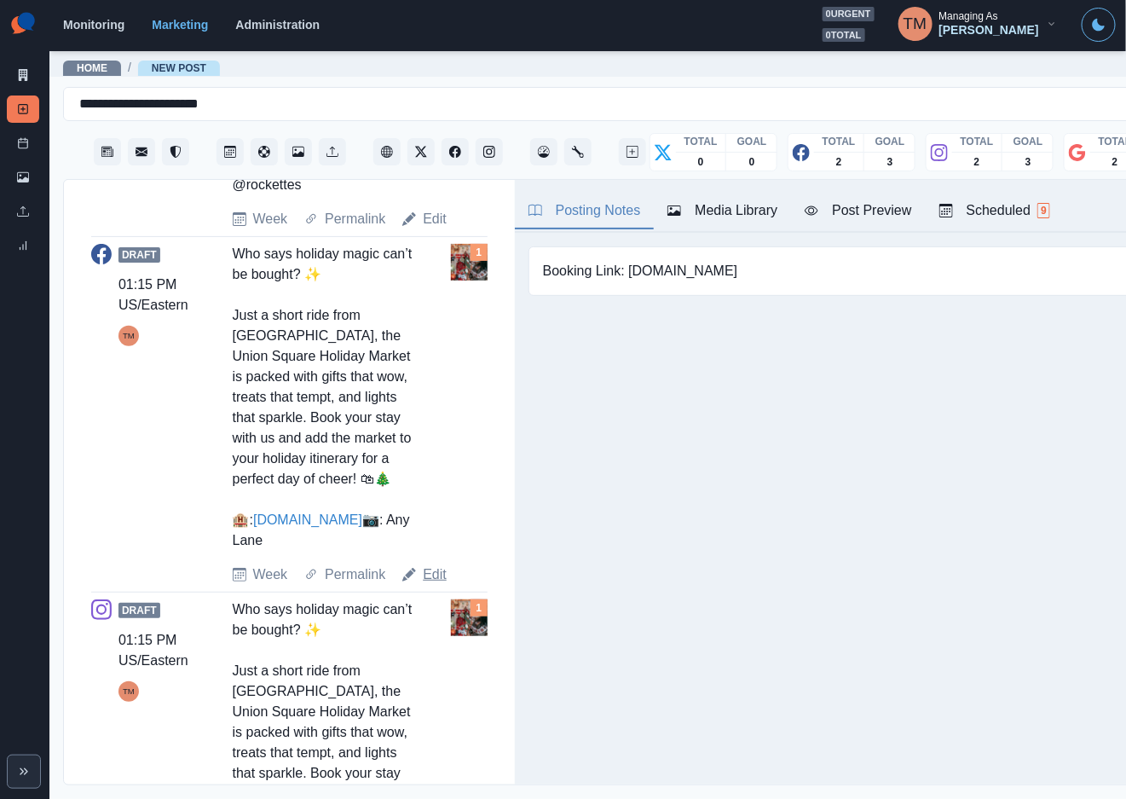
click at [433, 585] on link "Edit" at bounding box center [435, 574] width 24 height 20
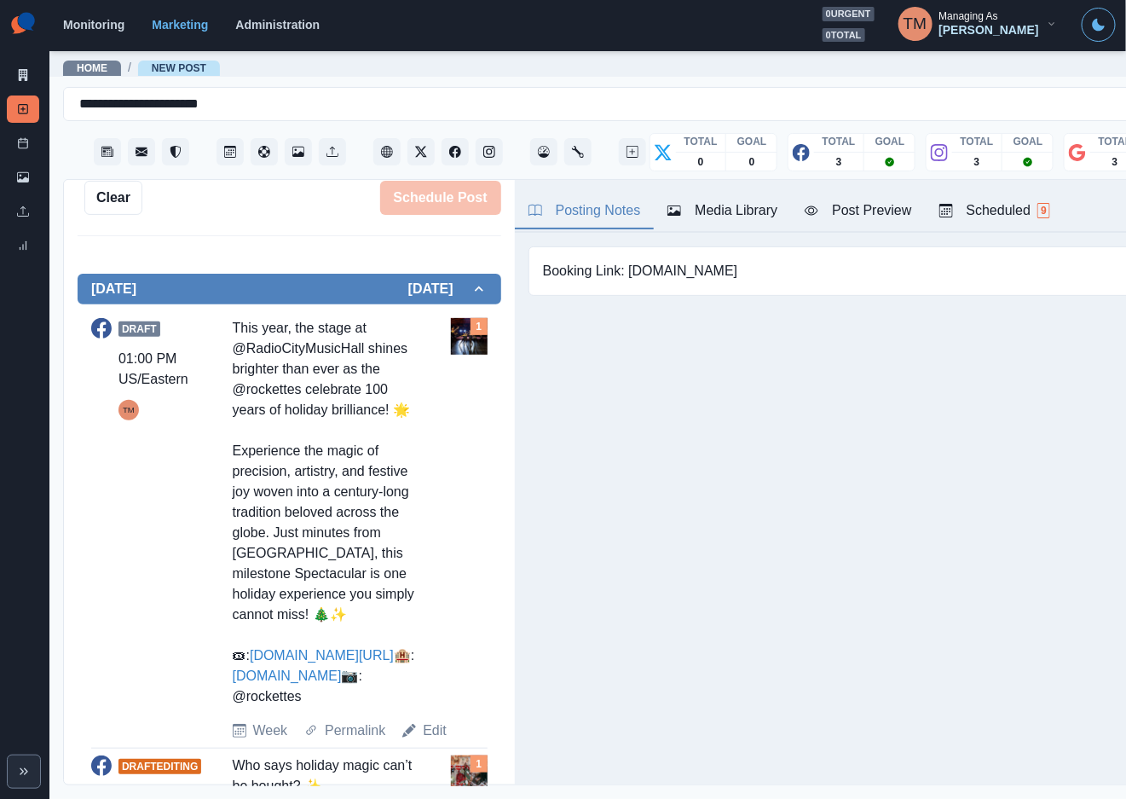
scroll to position [246, 0]
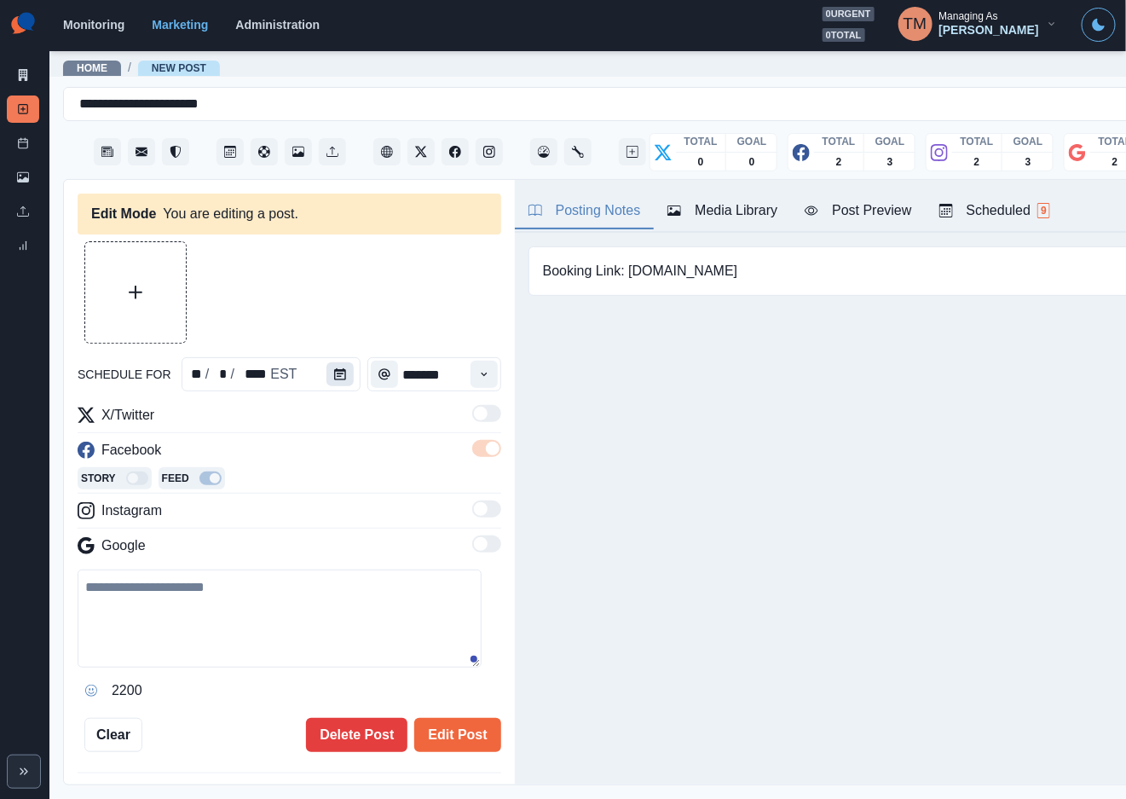
type input "*******"
type textarea "**********"
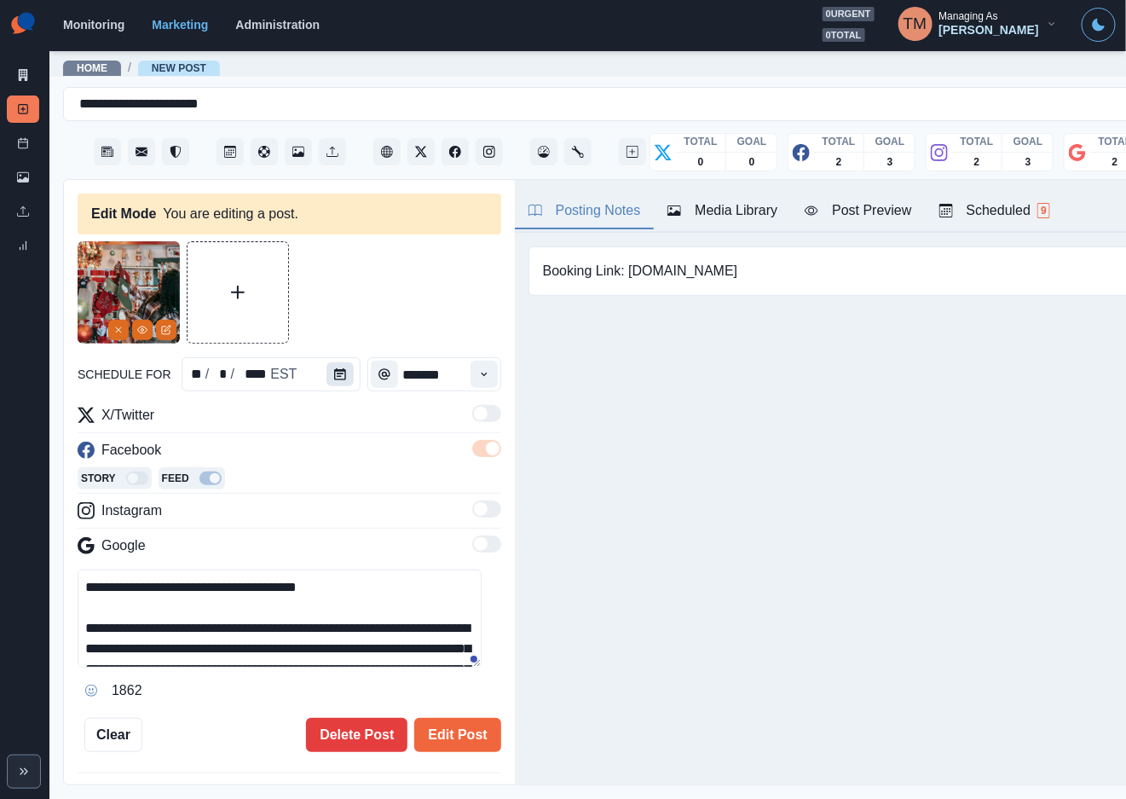
click at [334, 374] on icon "Calendar" at bounding box center [340, 374] width 12 height 12
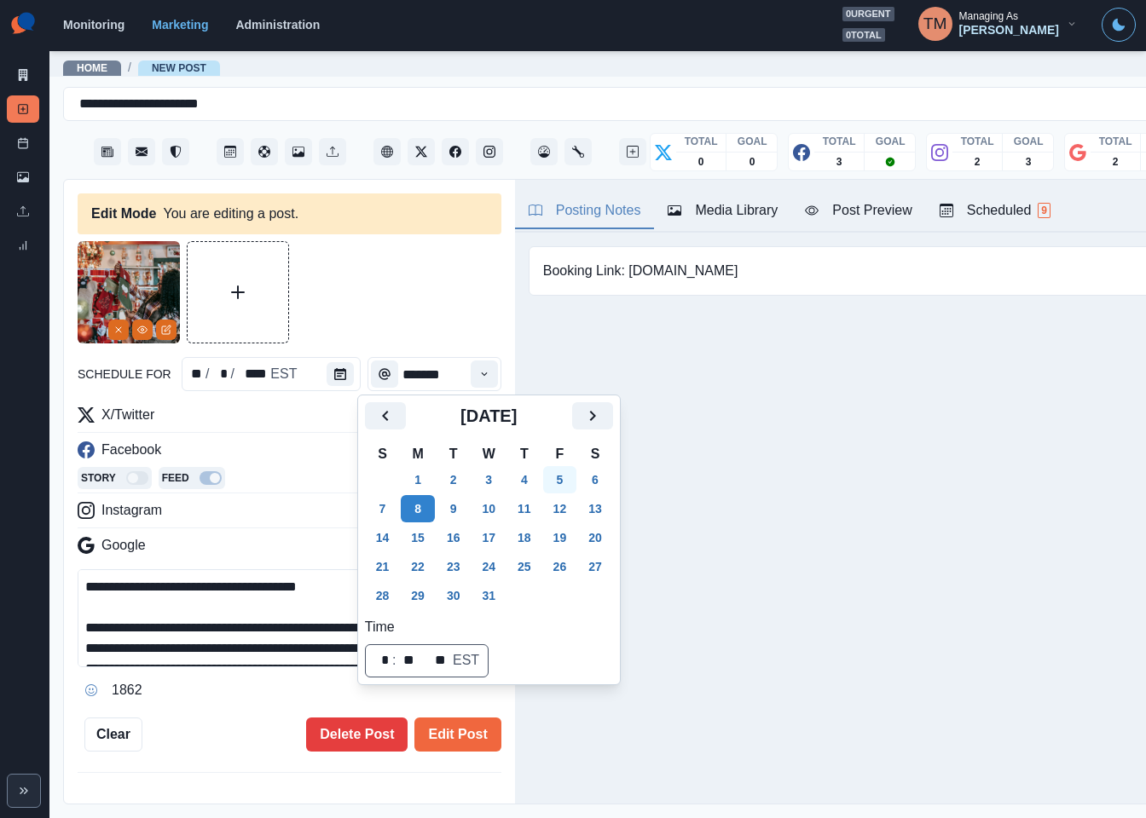
click at [561, 478] on button "5" at bounding box center [560, 479] width 34 height 27
click at [445, 732] on button "Edit Post" at bounding box center [457, 735] width 86 height 34
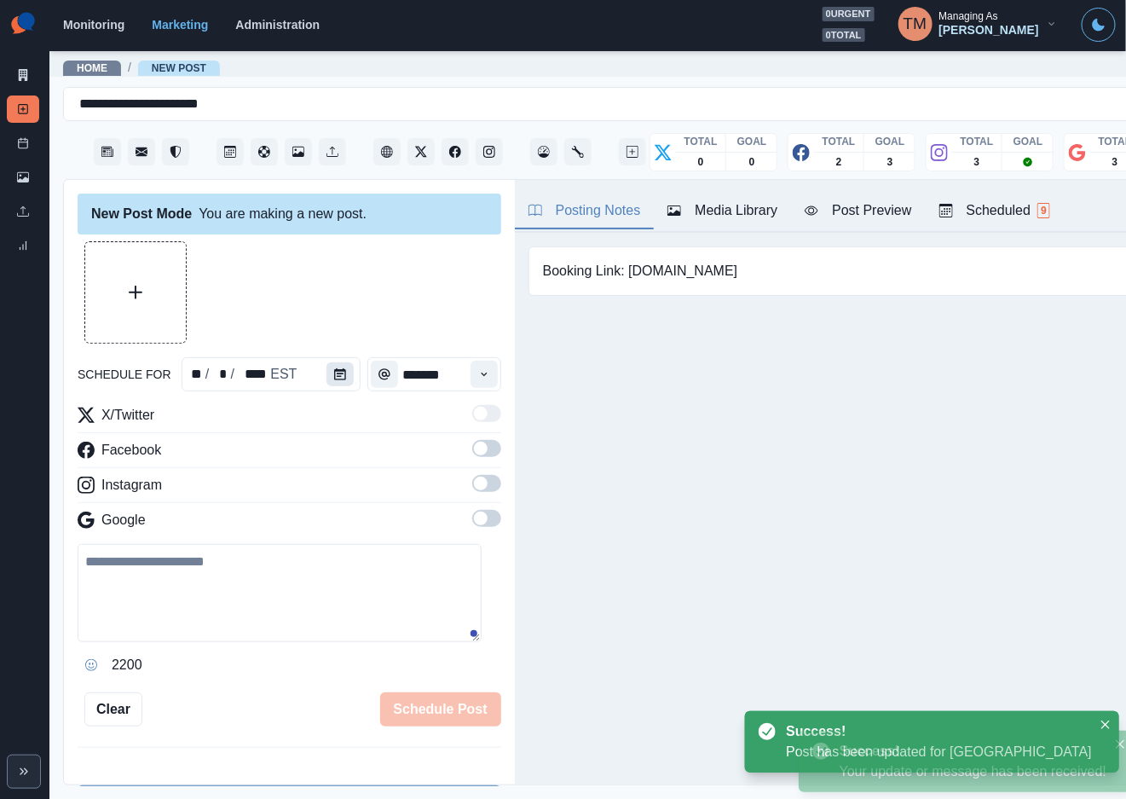
click at [334, 377] on icon "Calendar" at bounding box center [340, 374] width 12 height 12
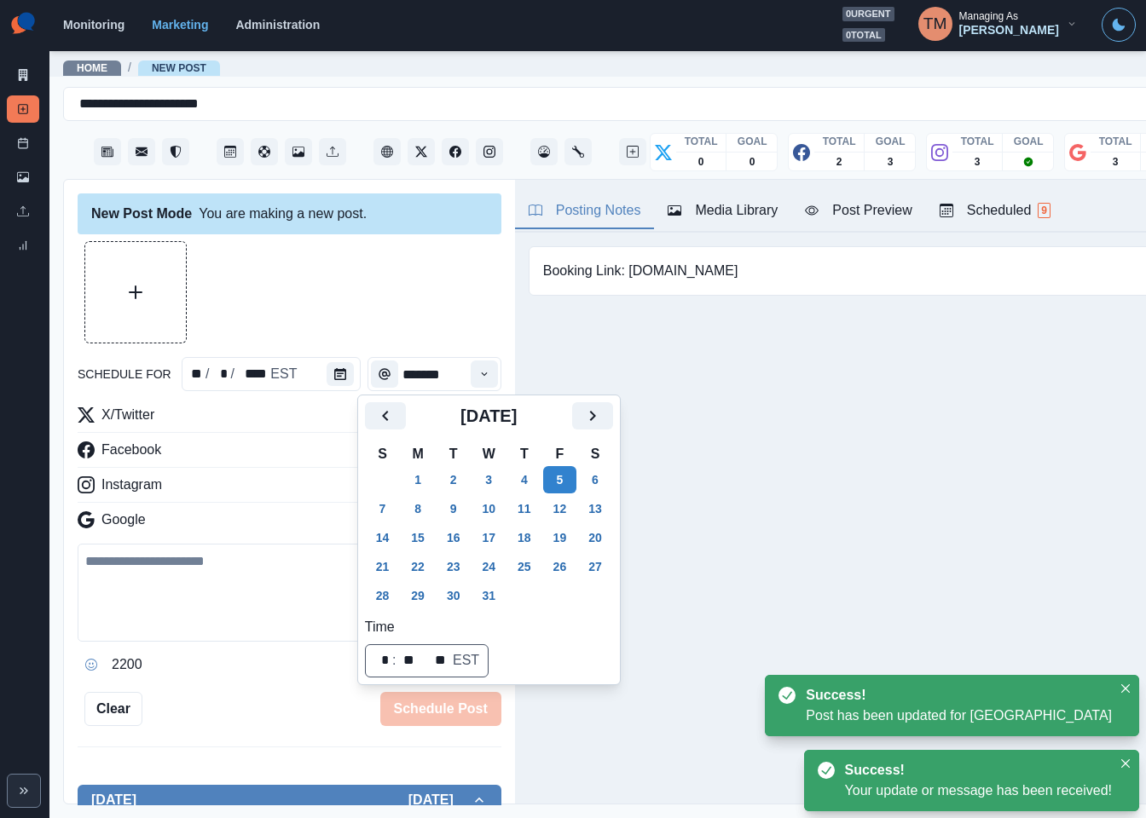
click at [327, 308] on div at bounding box center [290, 292] width 424 height 102
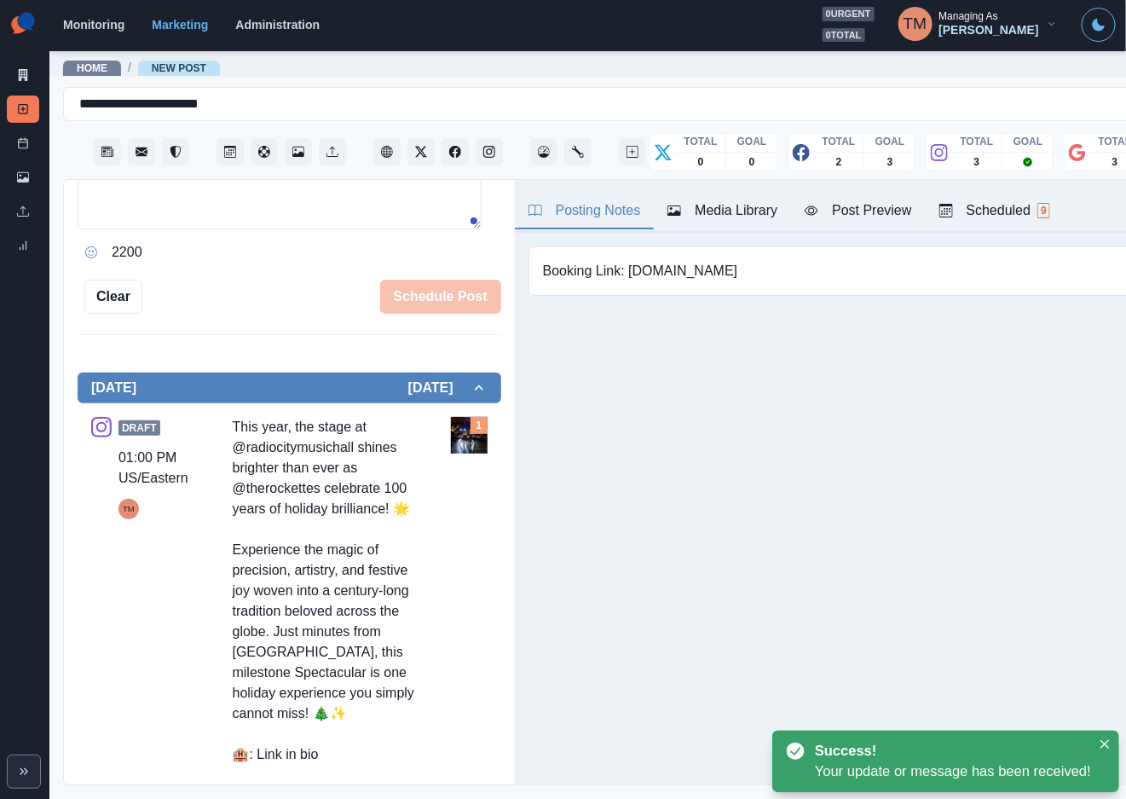
scroll to position [639, 0]
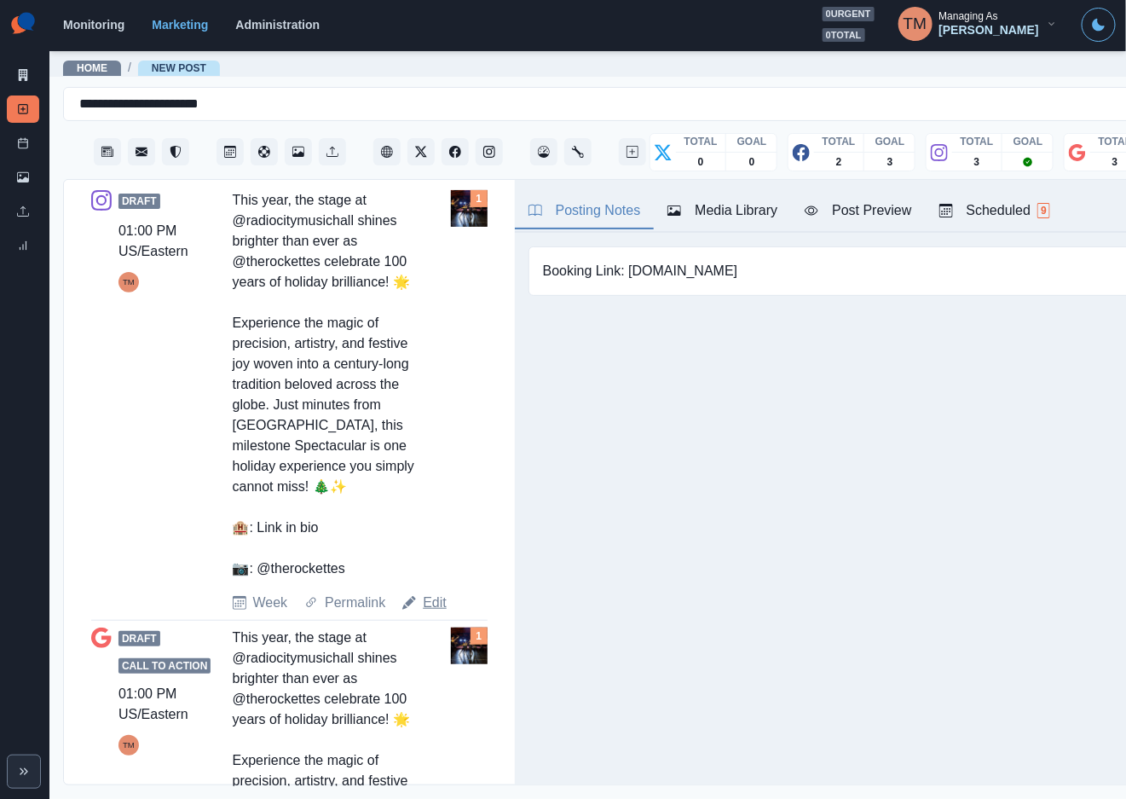
click at [438, 613] on link "Edit" at bounding box center [435, 602] width 24 height 20
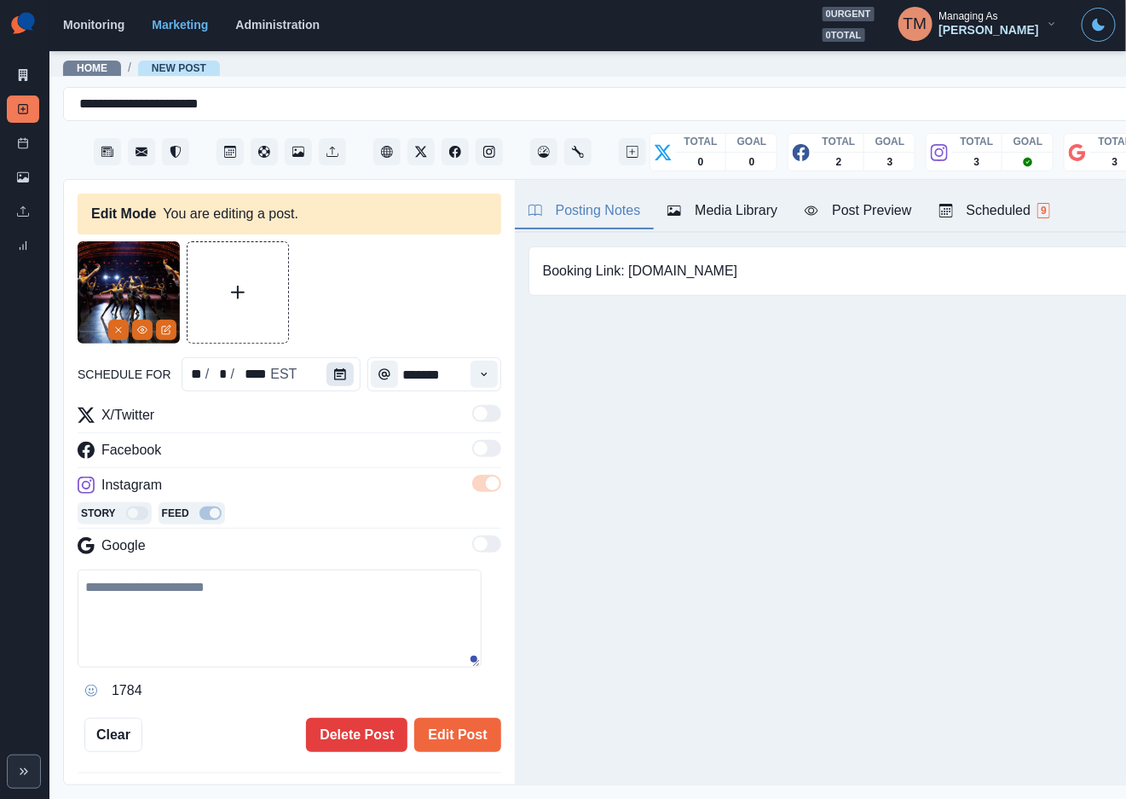
type input "*******"
type textarea "**********"
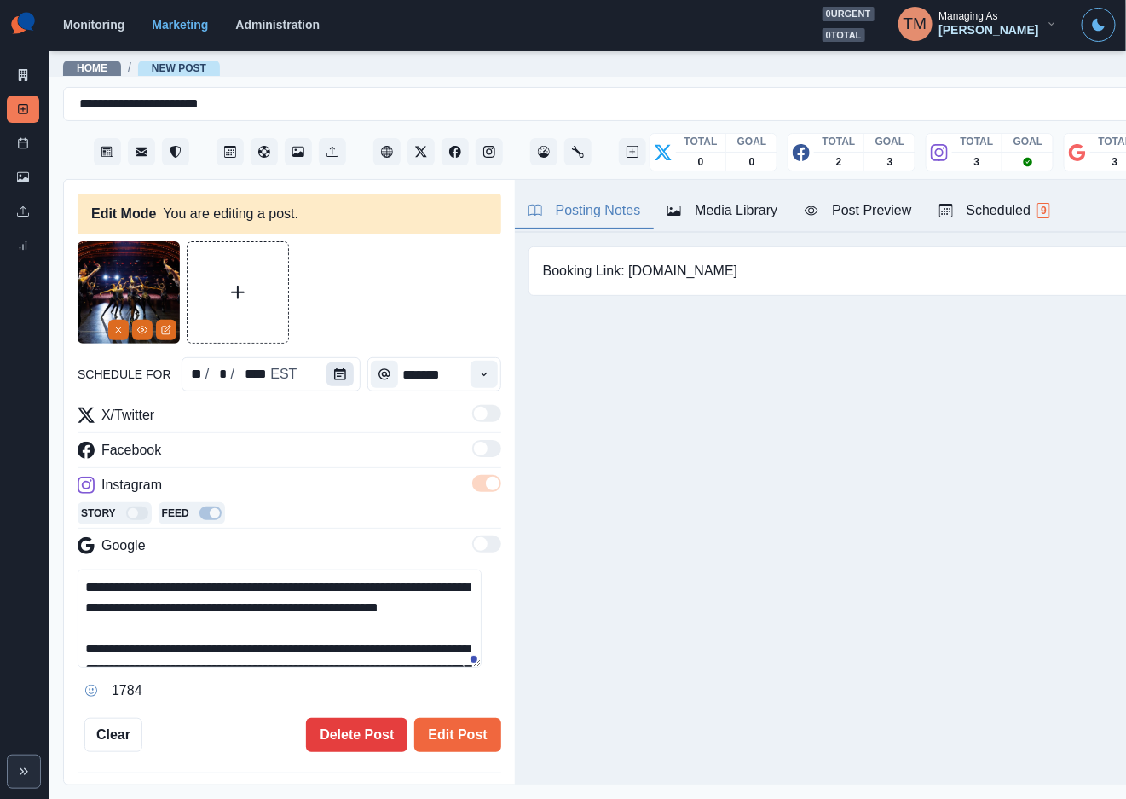
click at [334, 373] on icon "Calendar" at bounding box center [340, 374] width 12 height 12
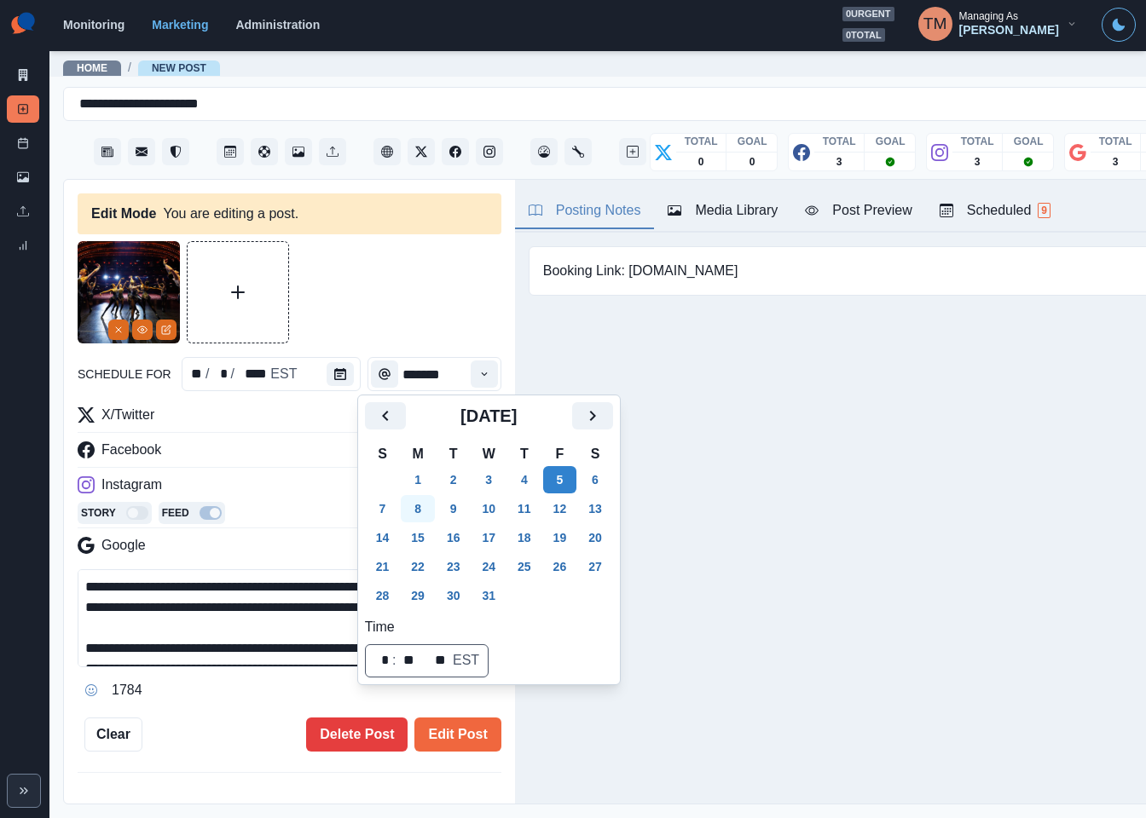
click at [419, 511] on button "8" at bounding box center [418, 508] width 34 height 27
click at [451, 742] on button "Edit Post" at bounding box center [457, 735] width 86 height 34
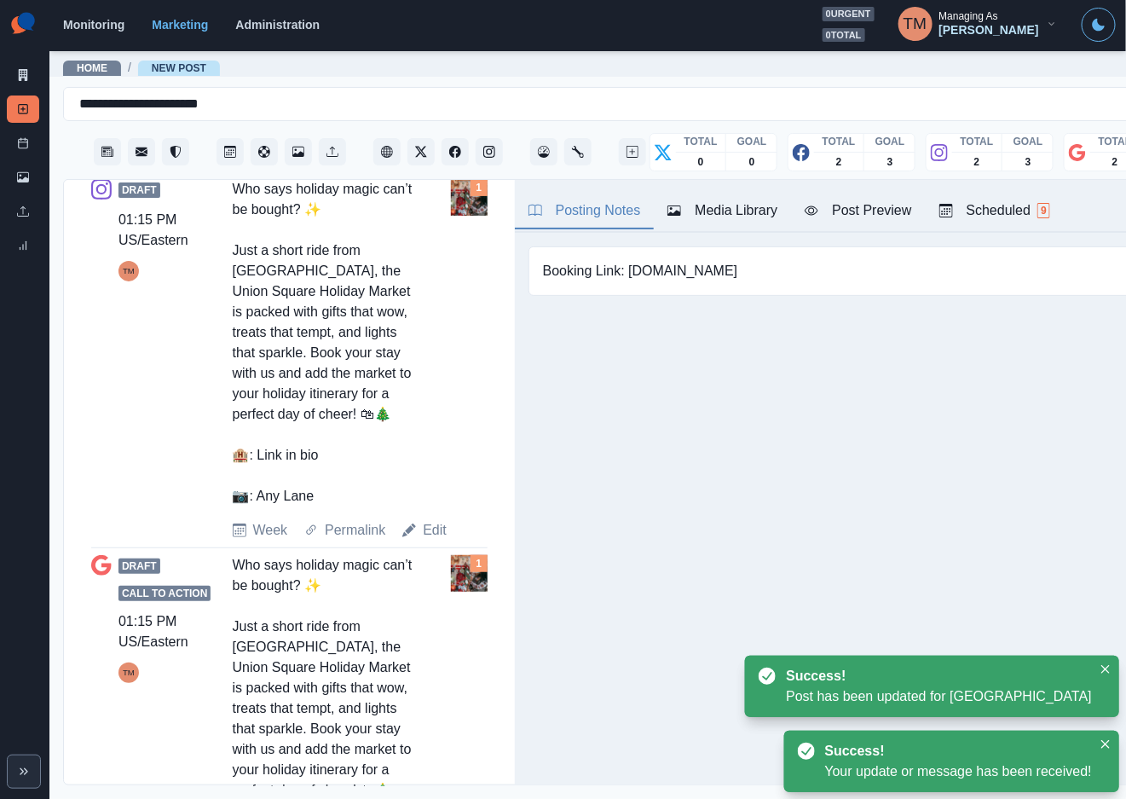
scroll to position [1534, 0]
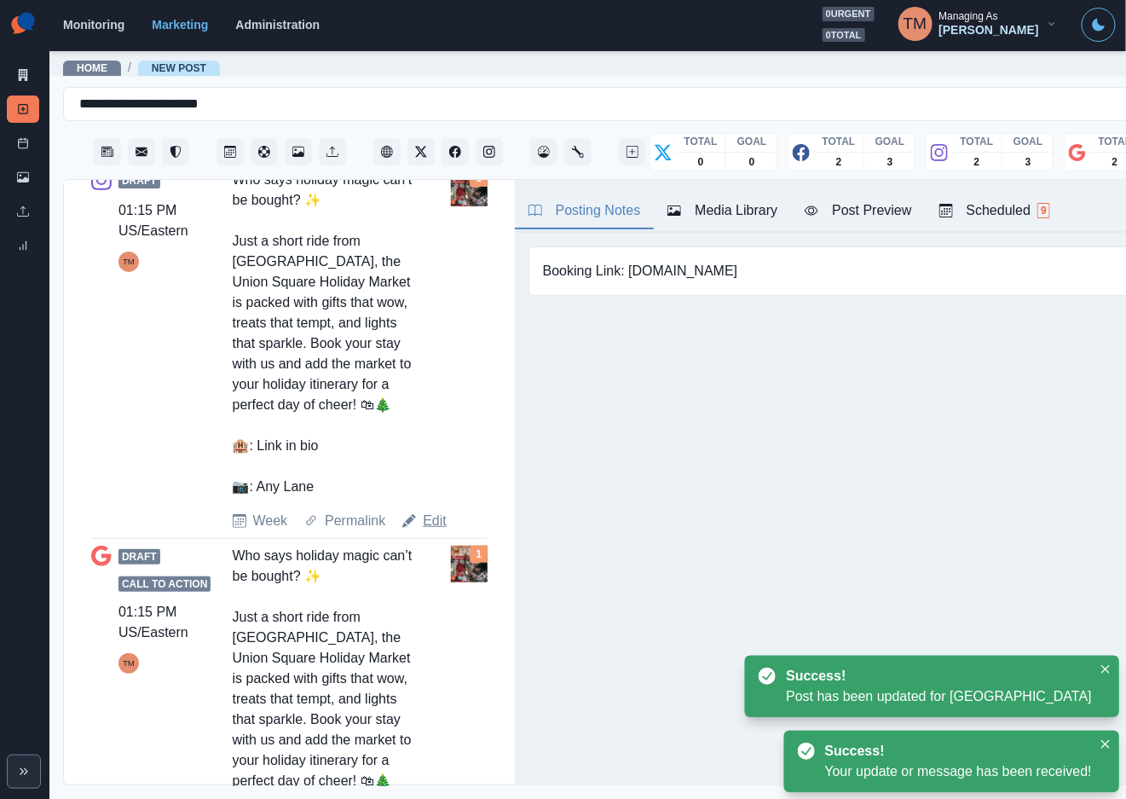
click at [431, 531] on link "Edit" at bounding box center [435, 521] width 24 height 20
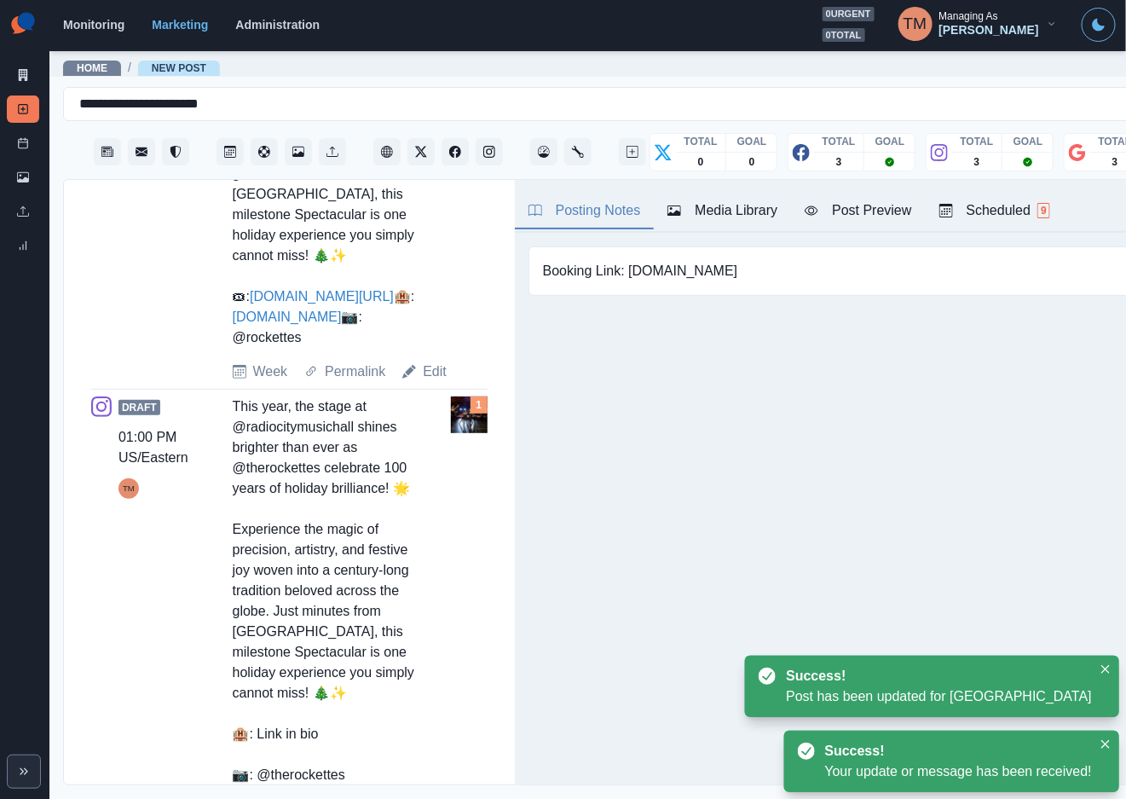
scroll to position [254, 0]
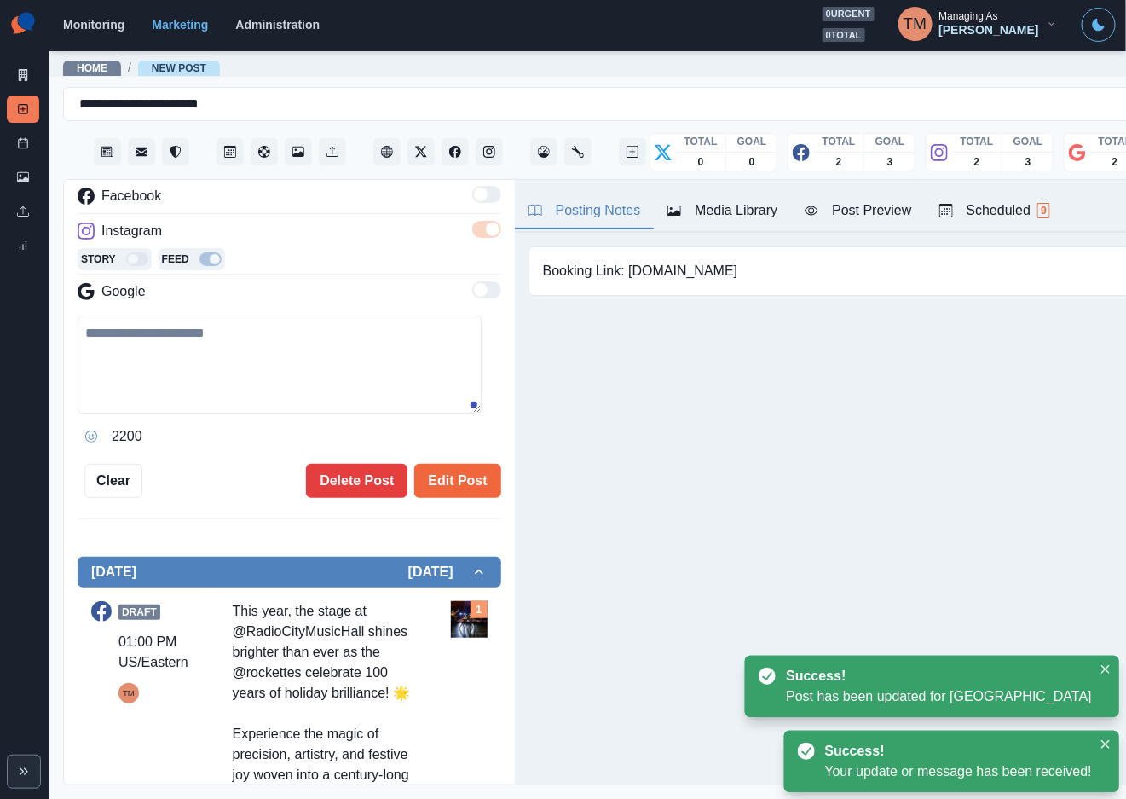
type input "*******"
type textarea "**********"
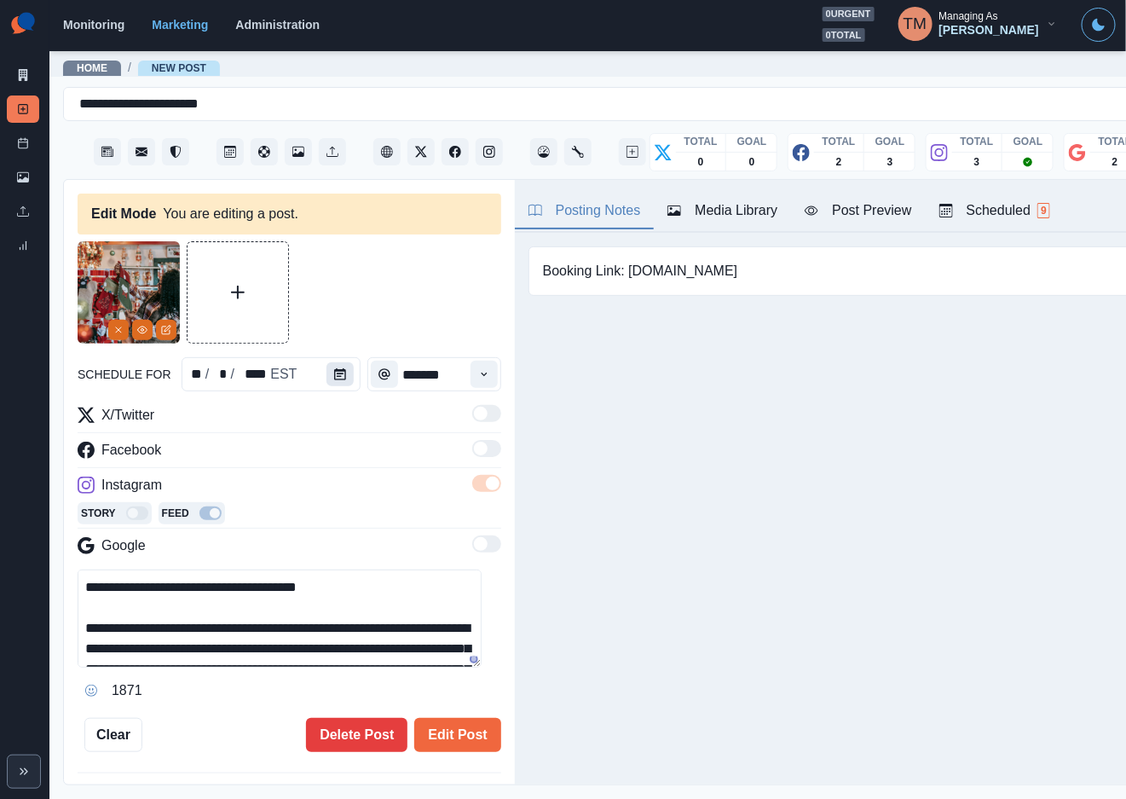
click at [338, 374] on button "Calendar" at bounding box center [340, 374] width 27 height 24
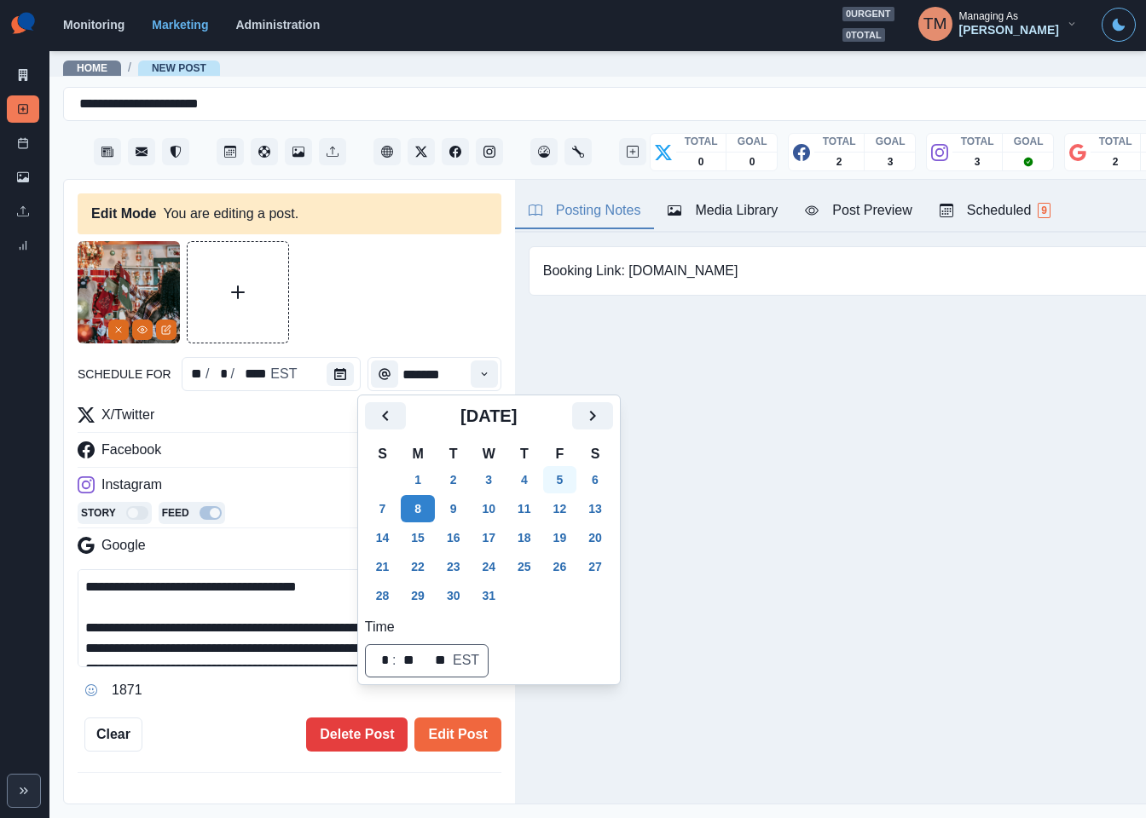
click at [556, 481] on button "5" at bounding box center [560, 479] width 34 height 27
click at [461, 737] on button "Edit Post" at bounding box center [457, 735] width 86 height 34
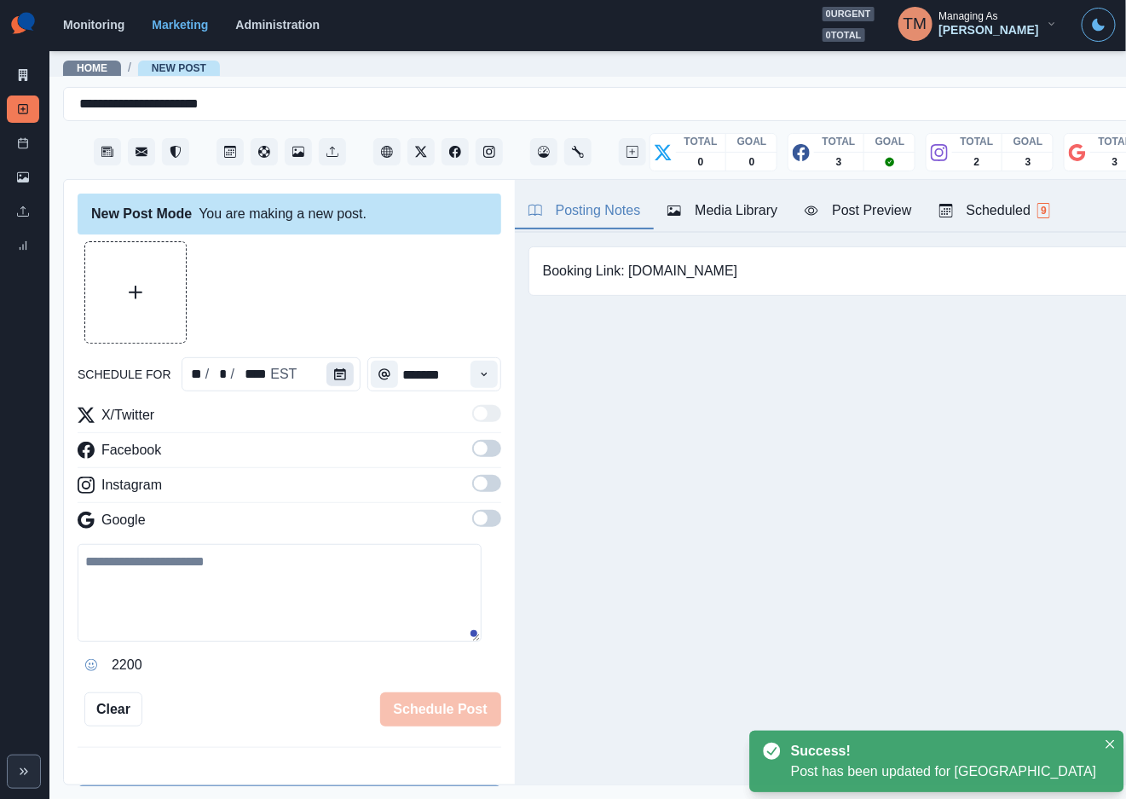
click at [334, 373] on icon "Calendar" at bounding box center [340, 374] width 12 height 12
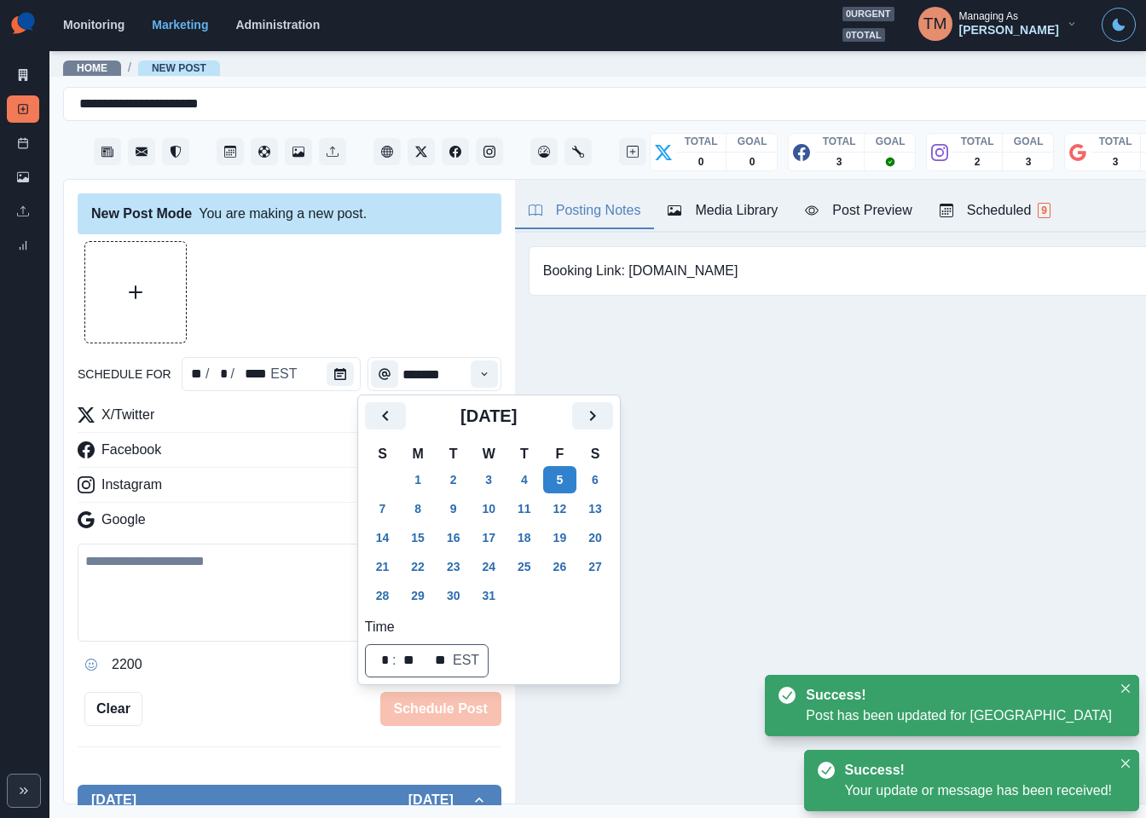
click at [404, 302] on div at bounding box center [290, 292] width 424 height 102
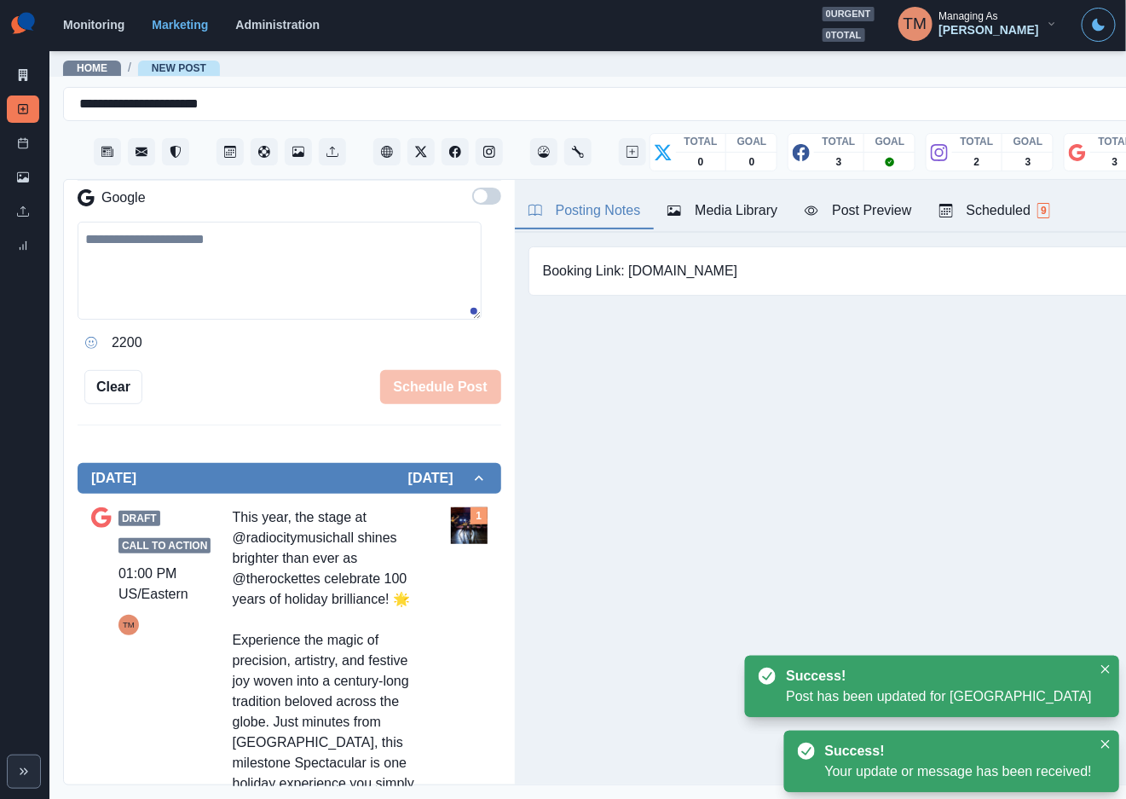
scroll to position [511, 0]
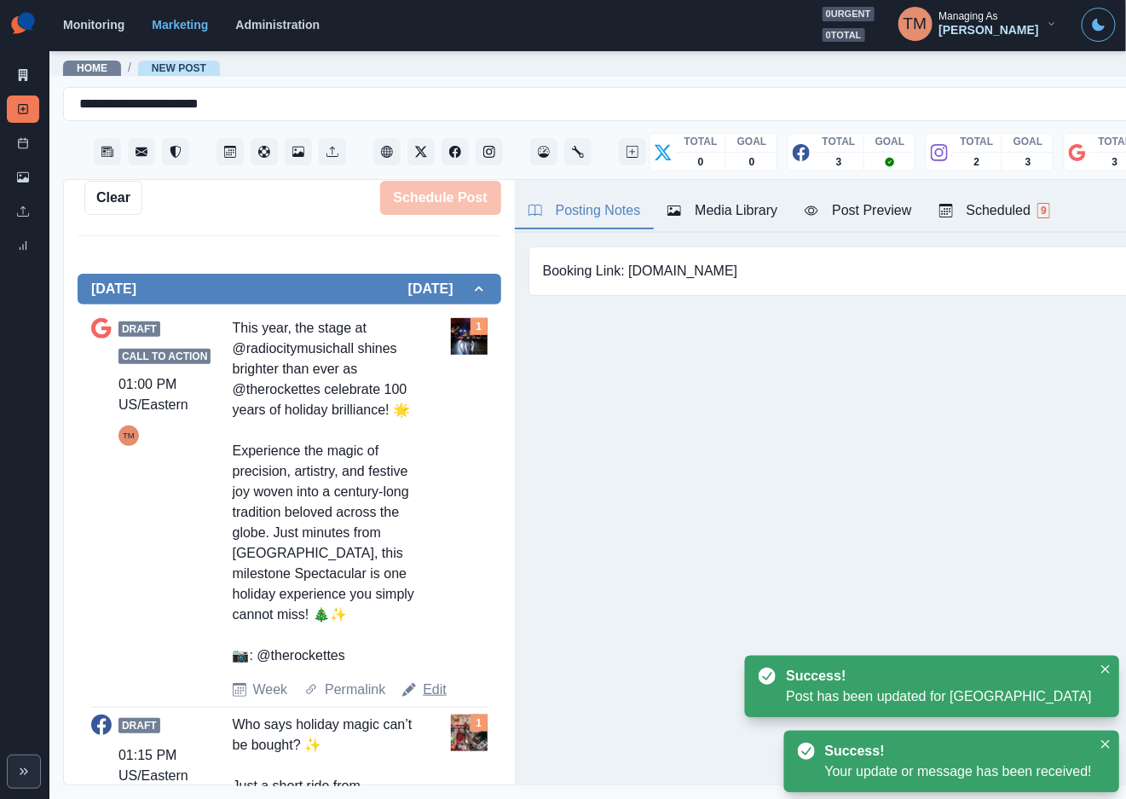
click at [425, 700] on link "Edit" at bounding box center [435, 689] width 24 height 20
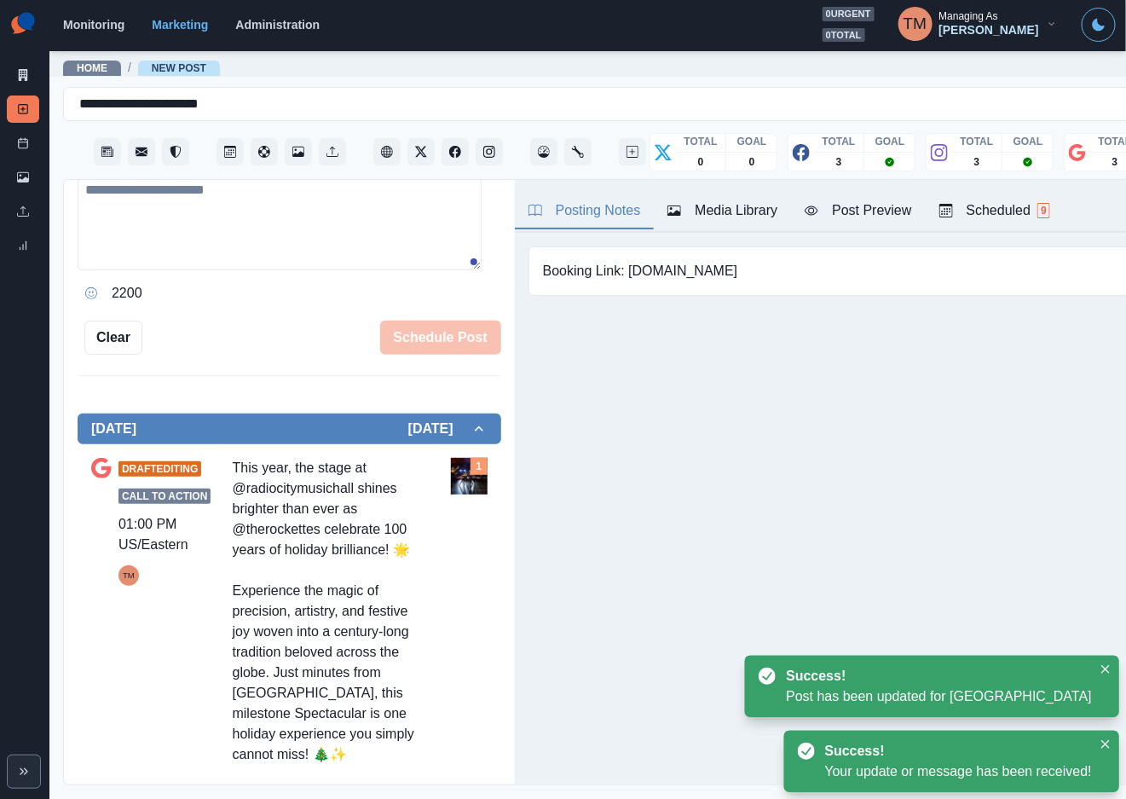
scroll to position [98, 0]
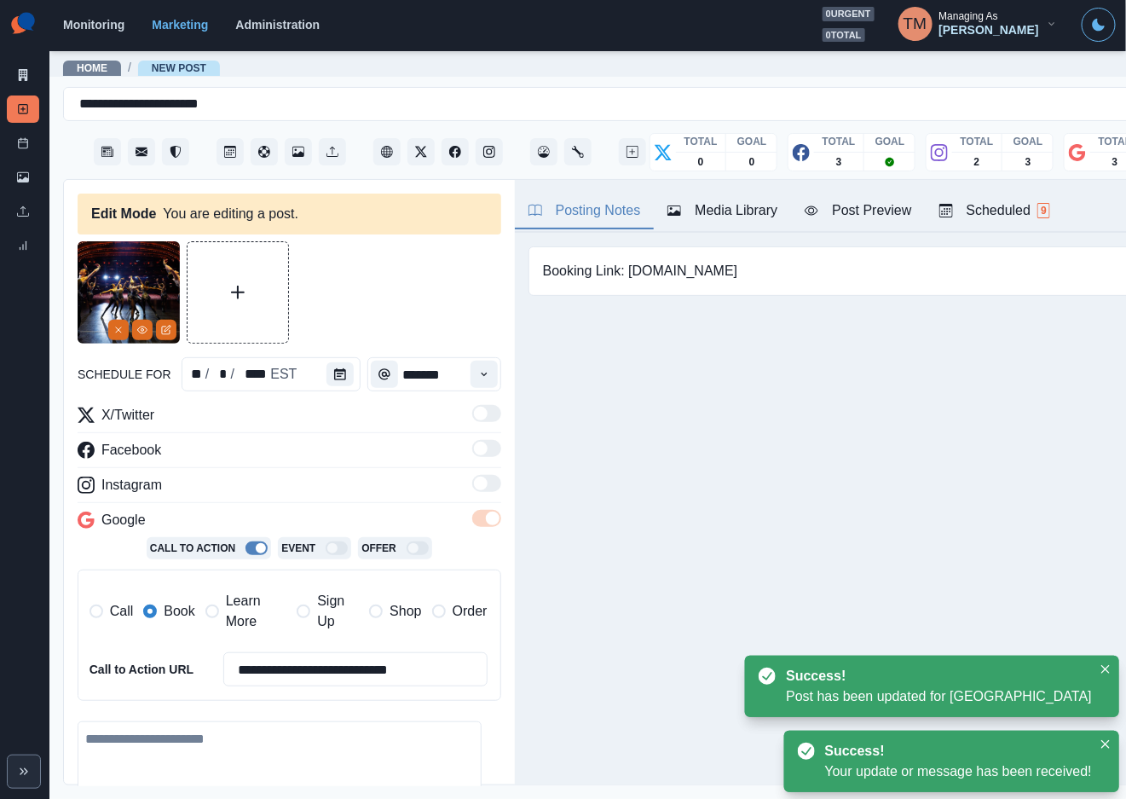
type input "*******"
type textarea "**********"
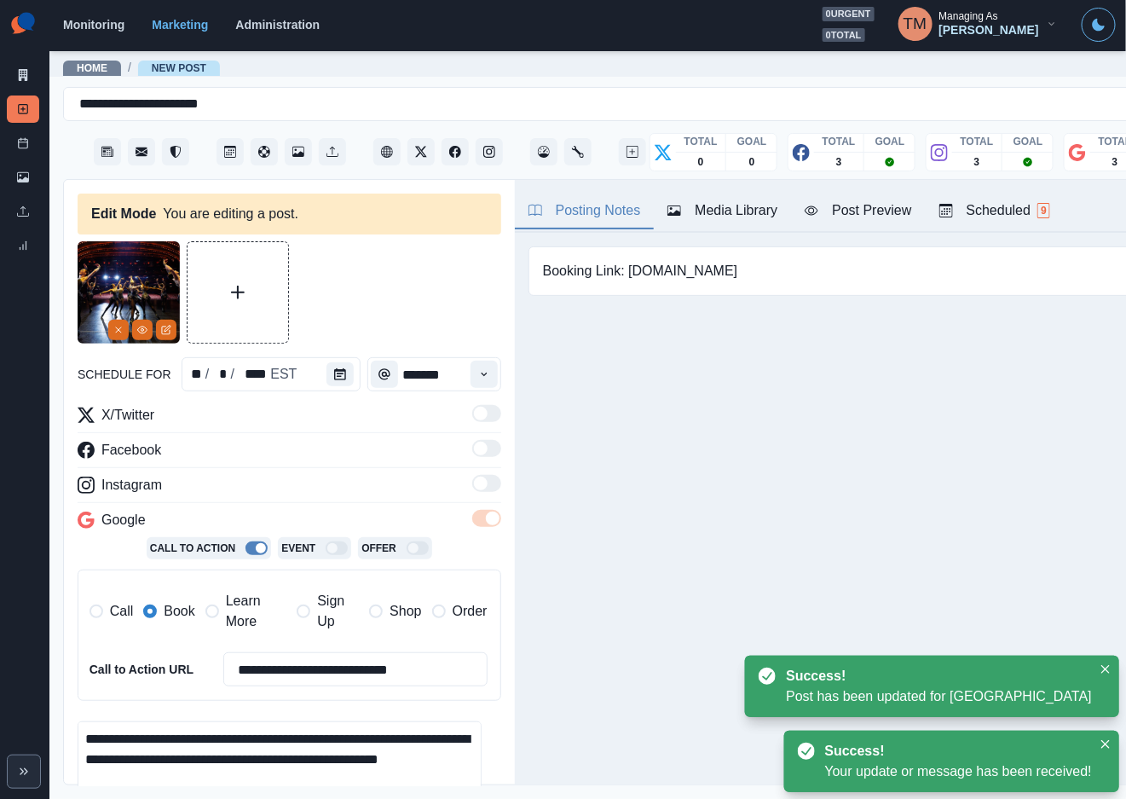
click at [238, 607] on span "Learn More" at bounding box center [256, 611] width 61 height 41
click at [184, 607] on span "Book" at bounding box center [179, 611] width 31 height 20
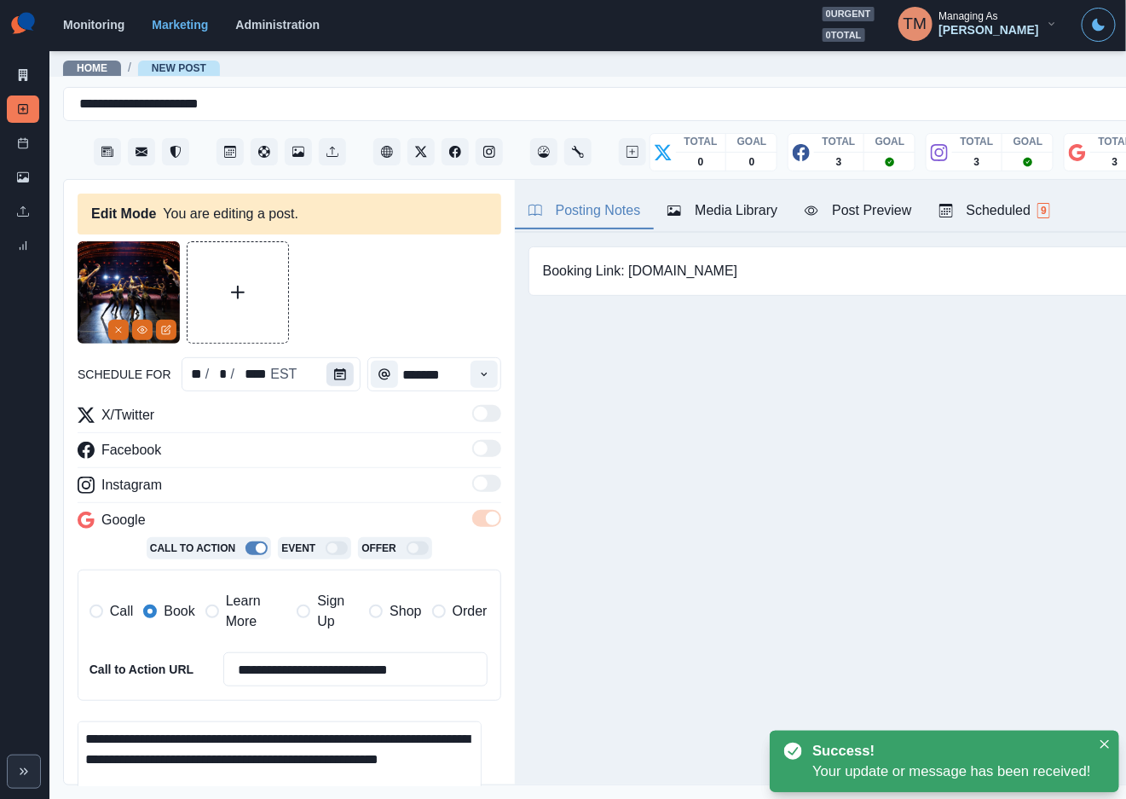
click at [336, 374] on button "Calendar" at bounding box center [340, 374] width 27 height 24
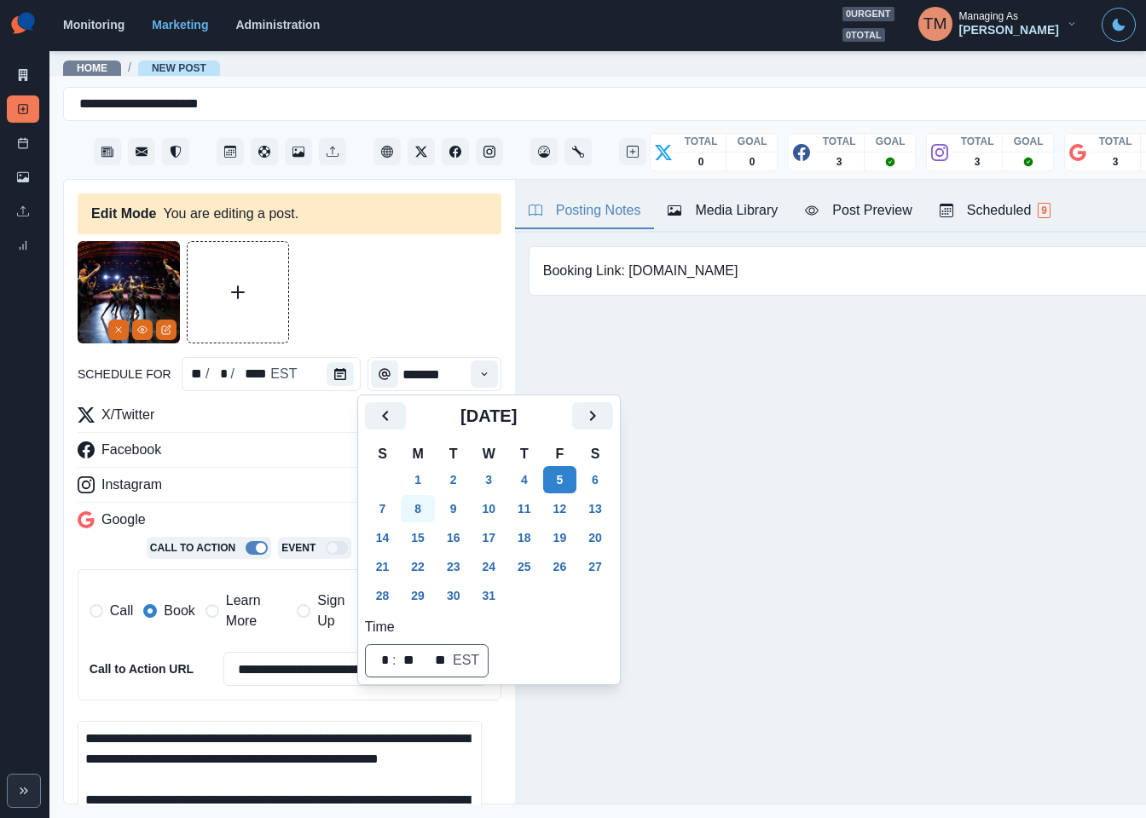
click at [418, 511] on button "8" at bounding box center [418, 508] width 34 height 27
click at [399, 286] on div at bounding box center [290, 292] width 424 height 102
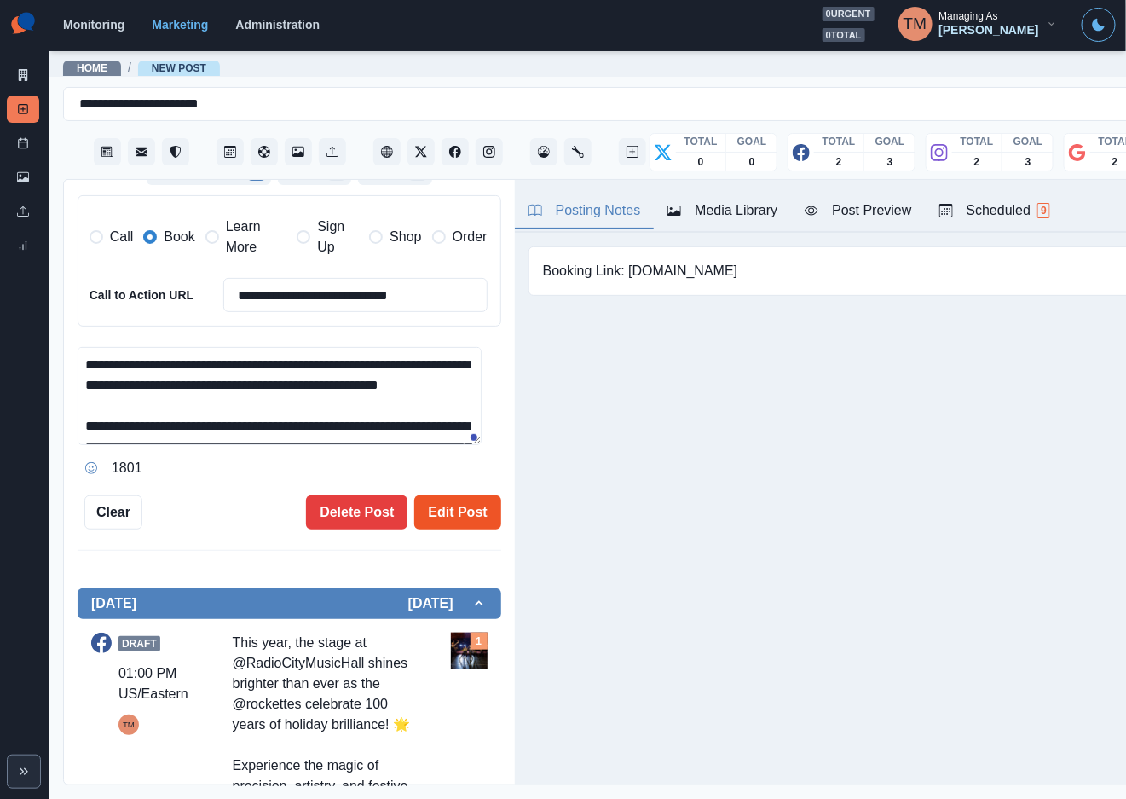
scroll to position [384, 0]
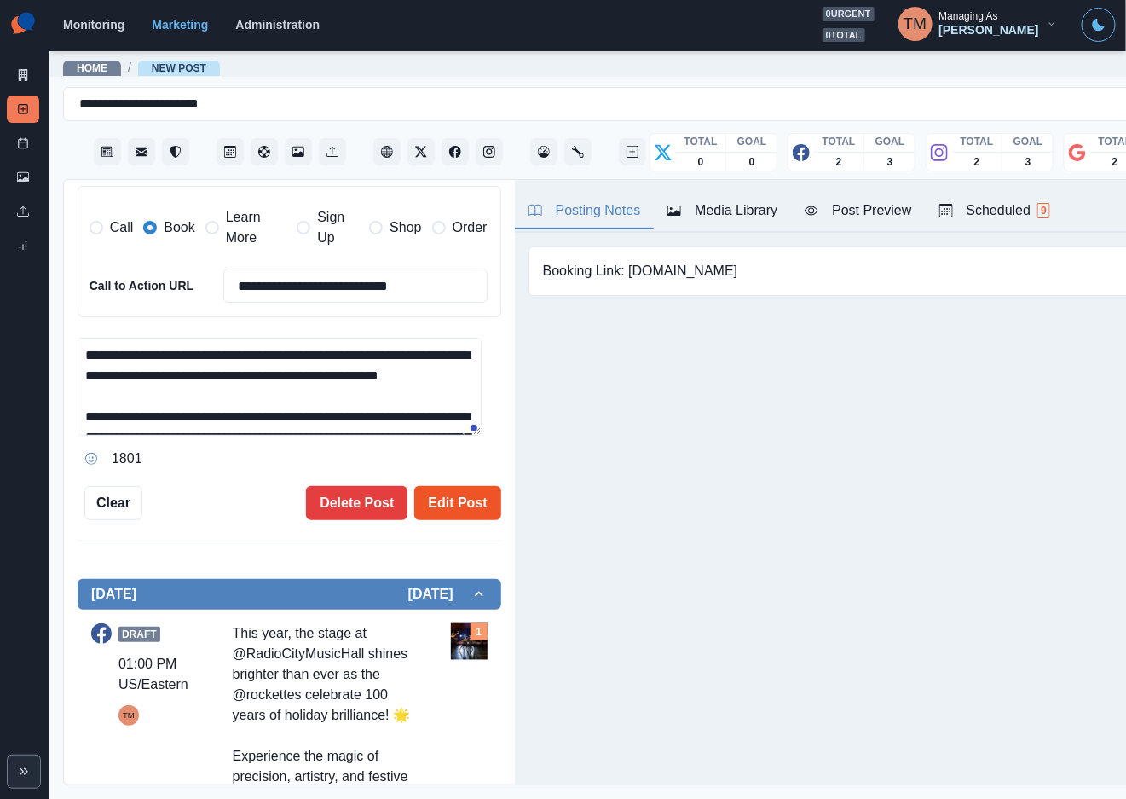
click at [446, 496] on button "Edit Post" at bounding box center [457, 503] width 86 height 34
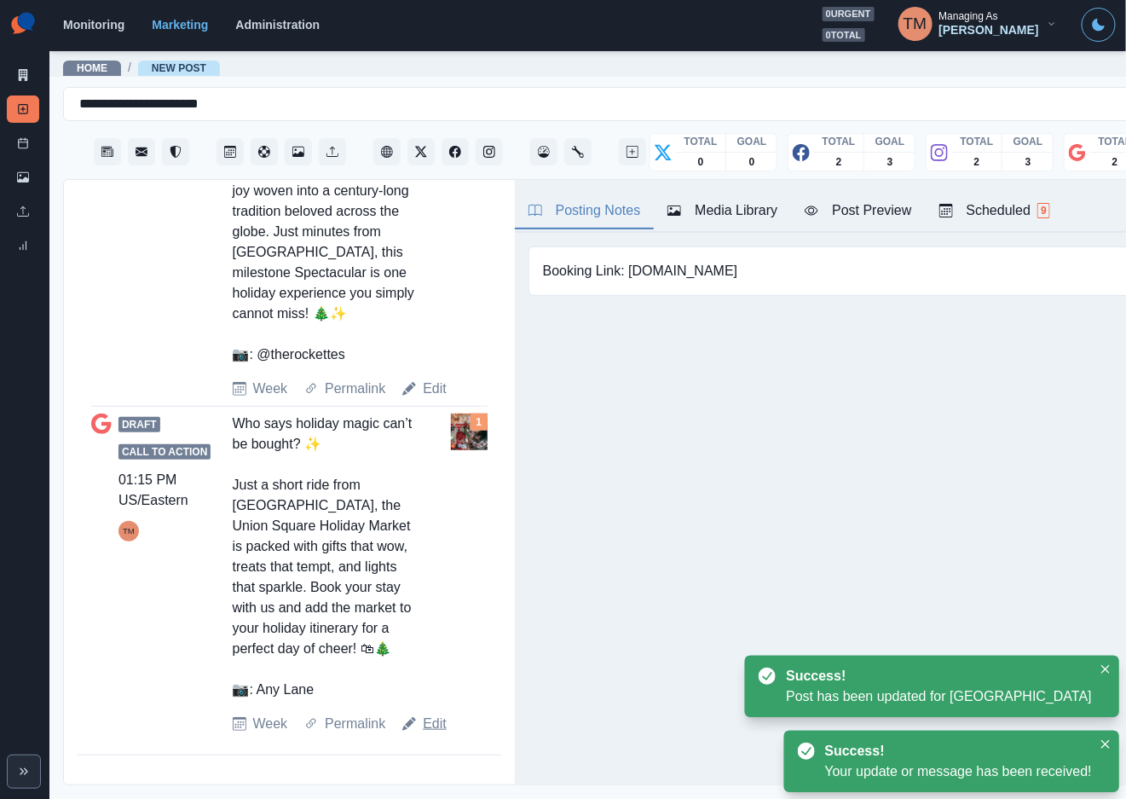
scroll to position [19, 0]
click at [428, 724] on link "Edit" at bounding box center [435, 724] width 24 height 20
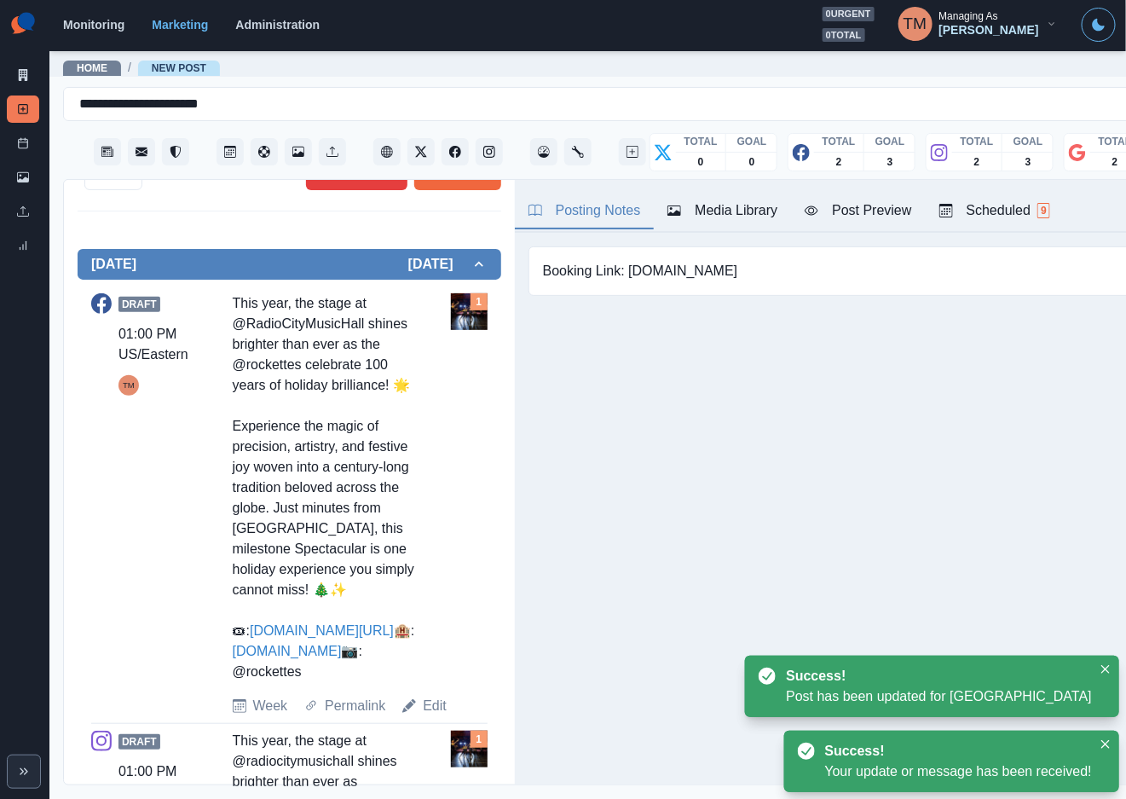
type input "*******"
type textarea "**********"
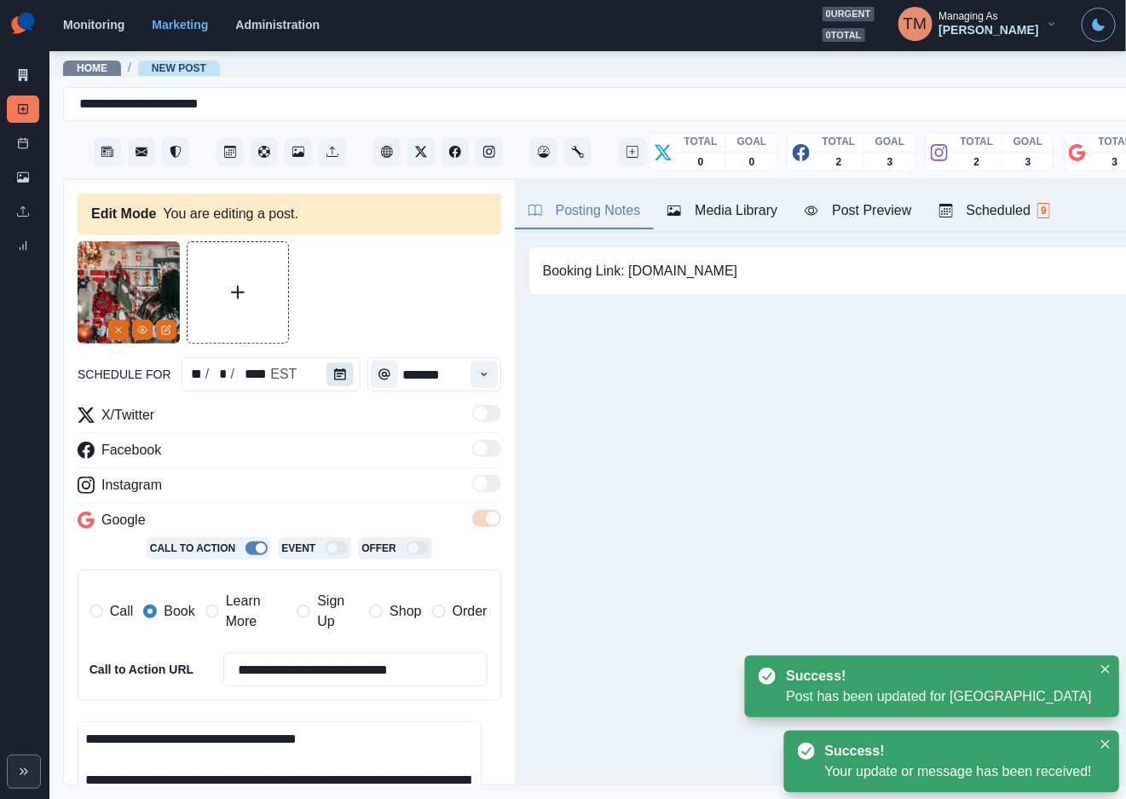
click at [334, 368] on icon "Calendar" at bounding box center [340, 374] width 12 height 12
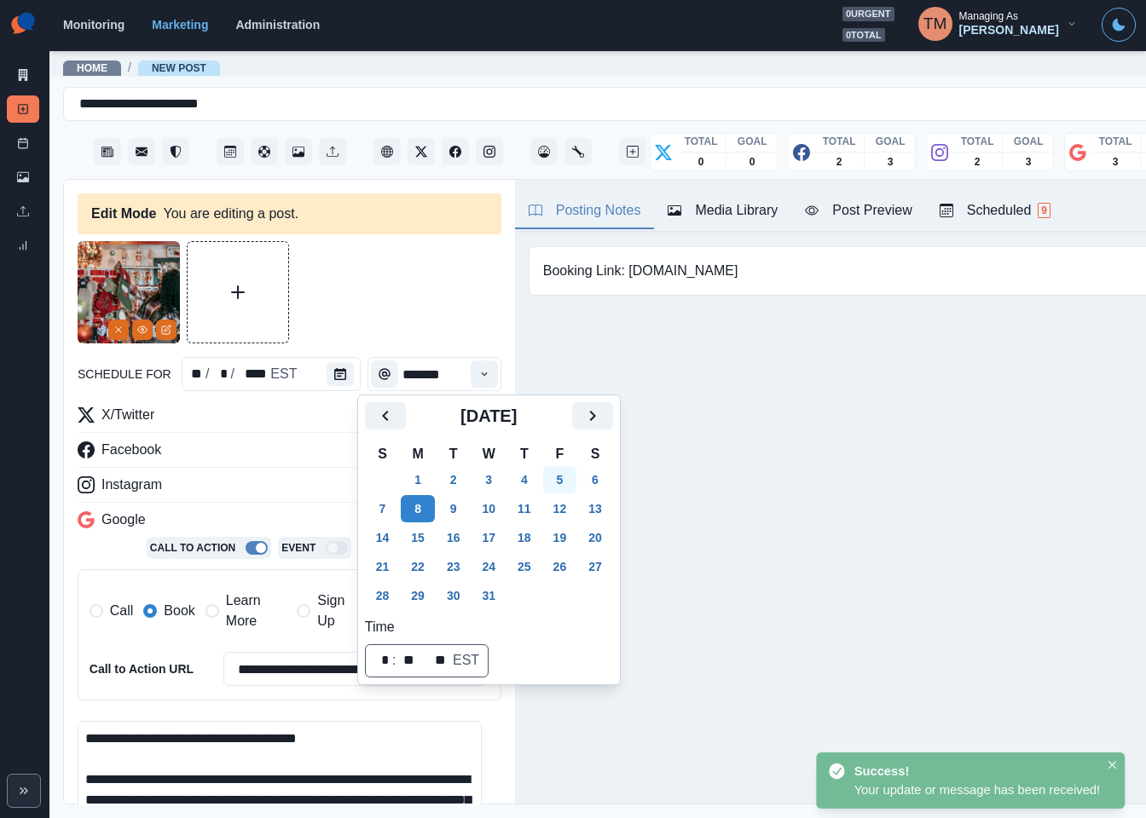
click at [563, 474] on button "5" at bounding box center [560, 479] width 34 height 27
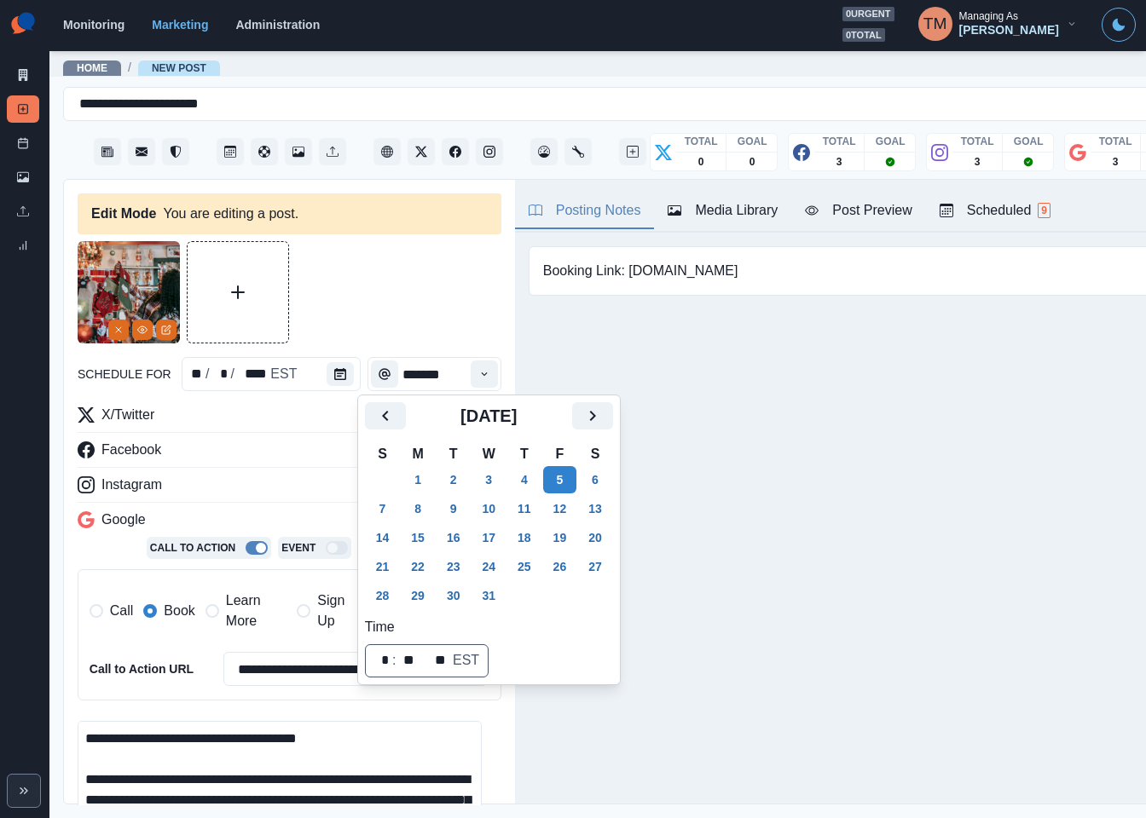
click at [350, 275] on div at bounding box center [290, 292] width 424 height 102
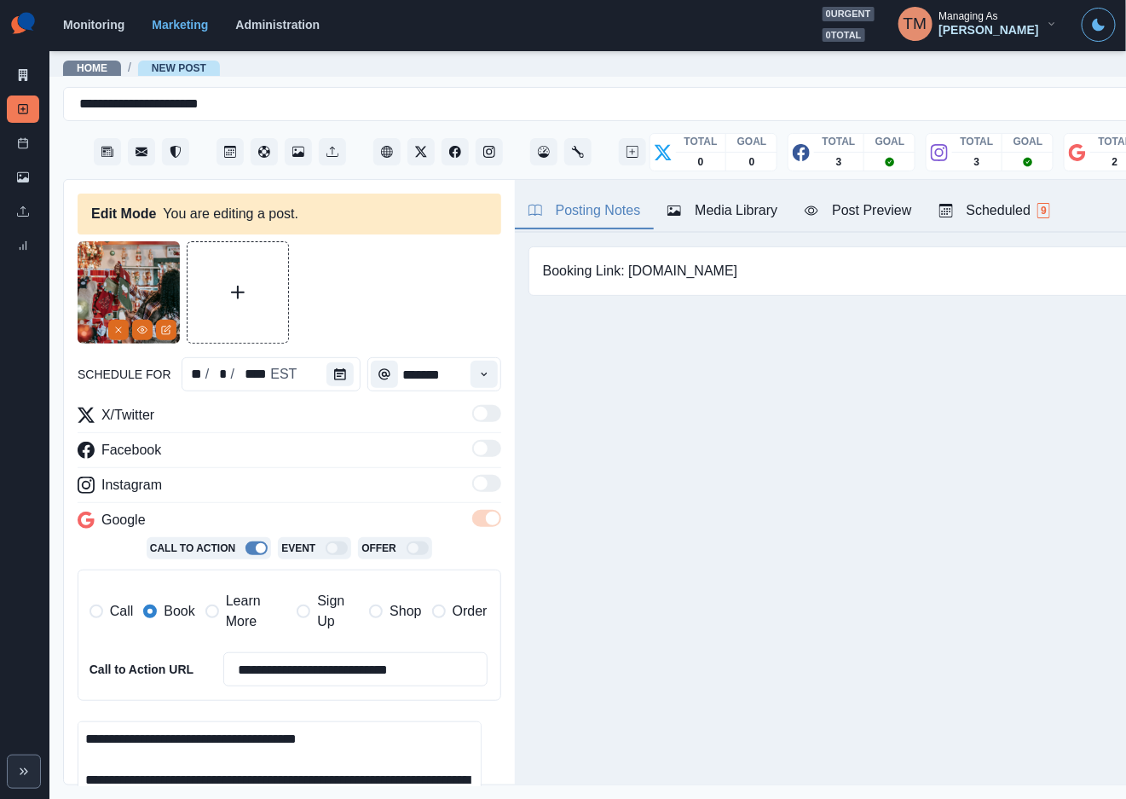
click at [226, 615] on span "Learn More" at bounding box center [256, 611] width 61 height 41
click at [182, 616] on span "Book" at bounding box center [179, 611] width 31 height 20
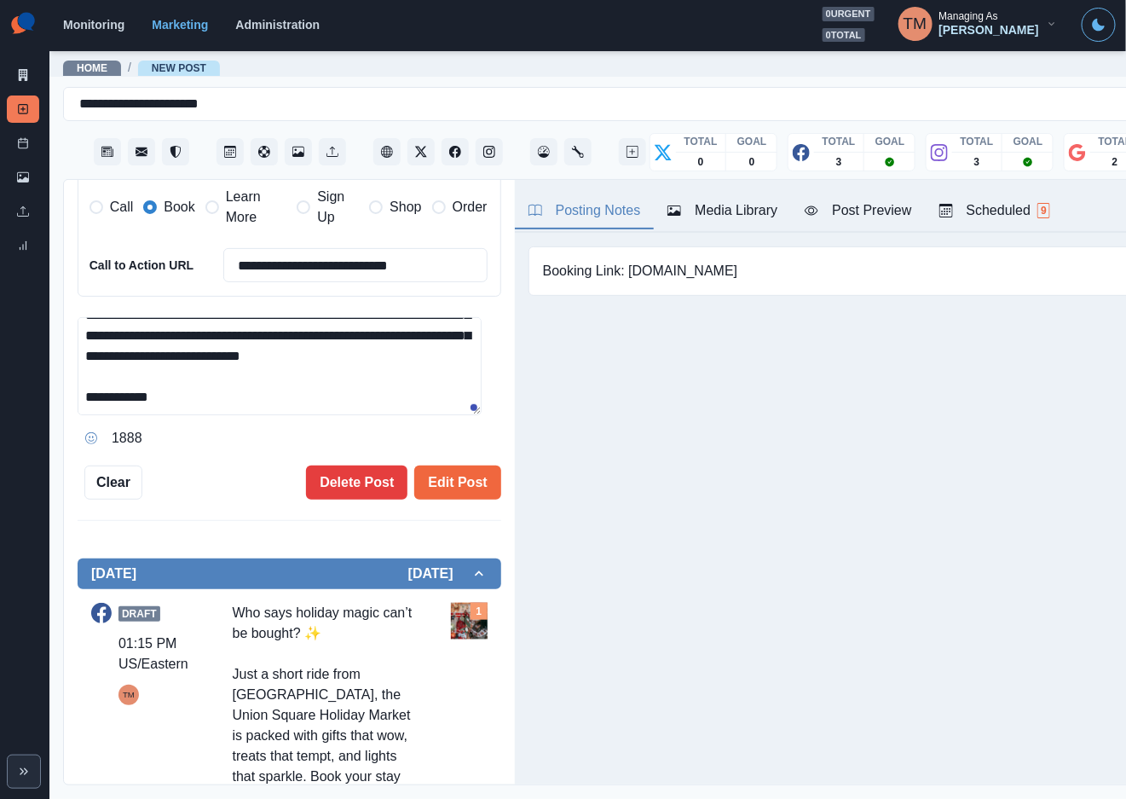
scroll to position [384, 0]
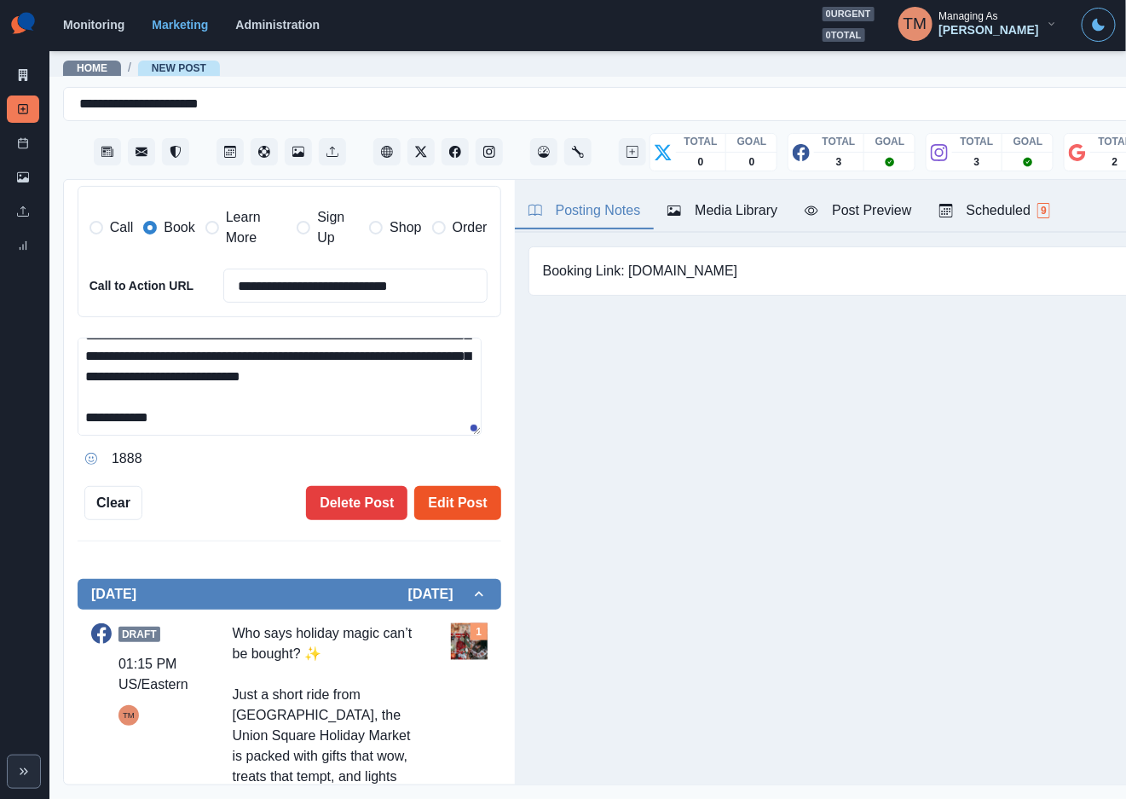
click at [451, 505] on button "Edit Post" at bounding box center [457, 503] width 86 height 34
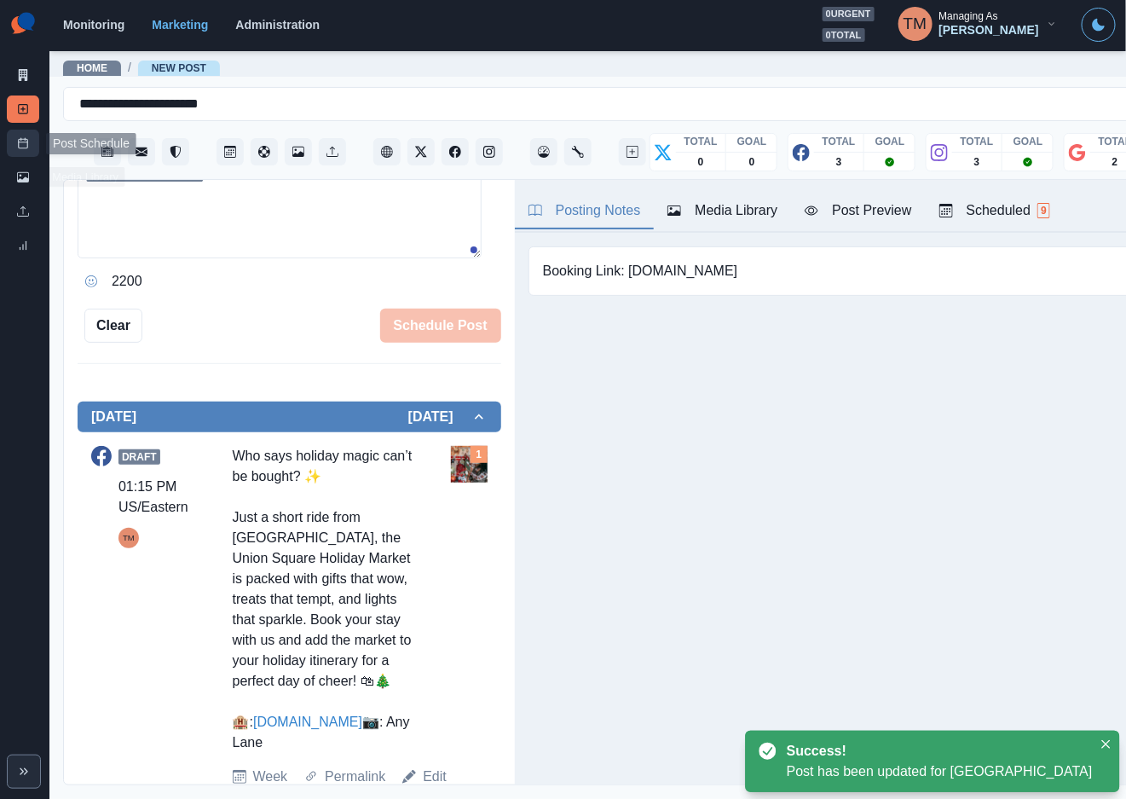
click at [20, 139] on rect at bounding box center [23, 143] width 9 height 9
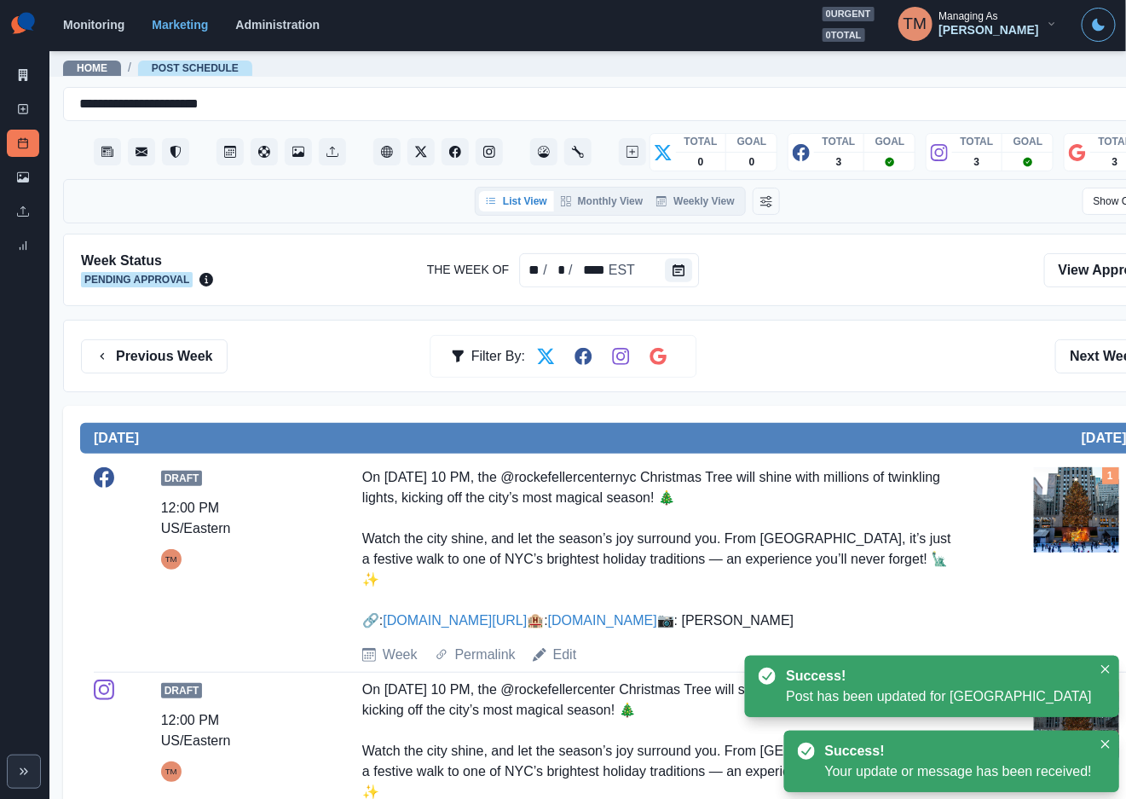
click at [799, 361] on div "Previous Week Filter By: Next Week" at bounding box center [627, 356] width 1093 height 34
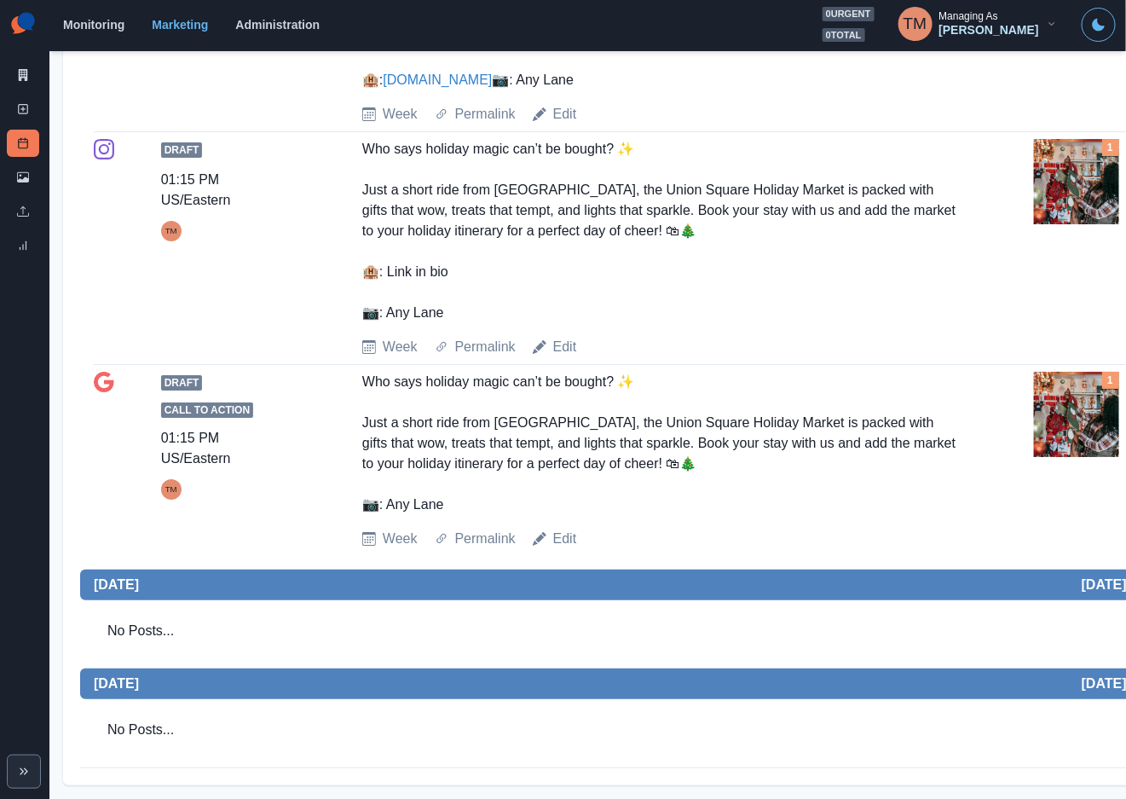
scroll to position [2046, 0]
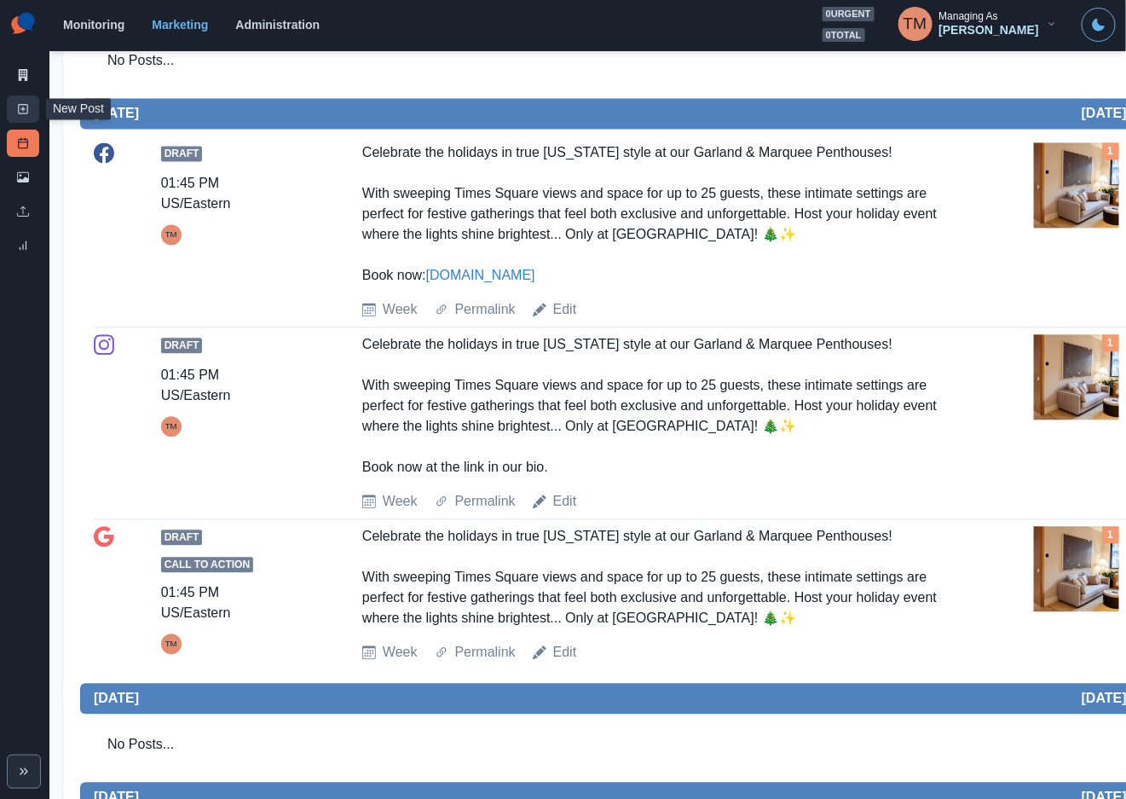
click at [19, 110] on icon at bounding box center [23, 109] width 12 height 12
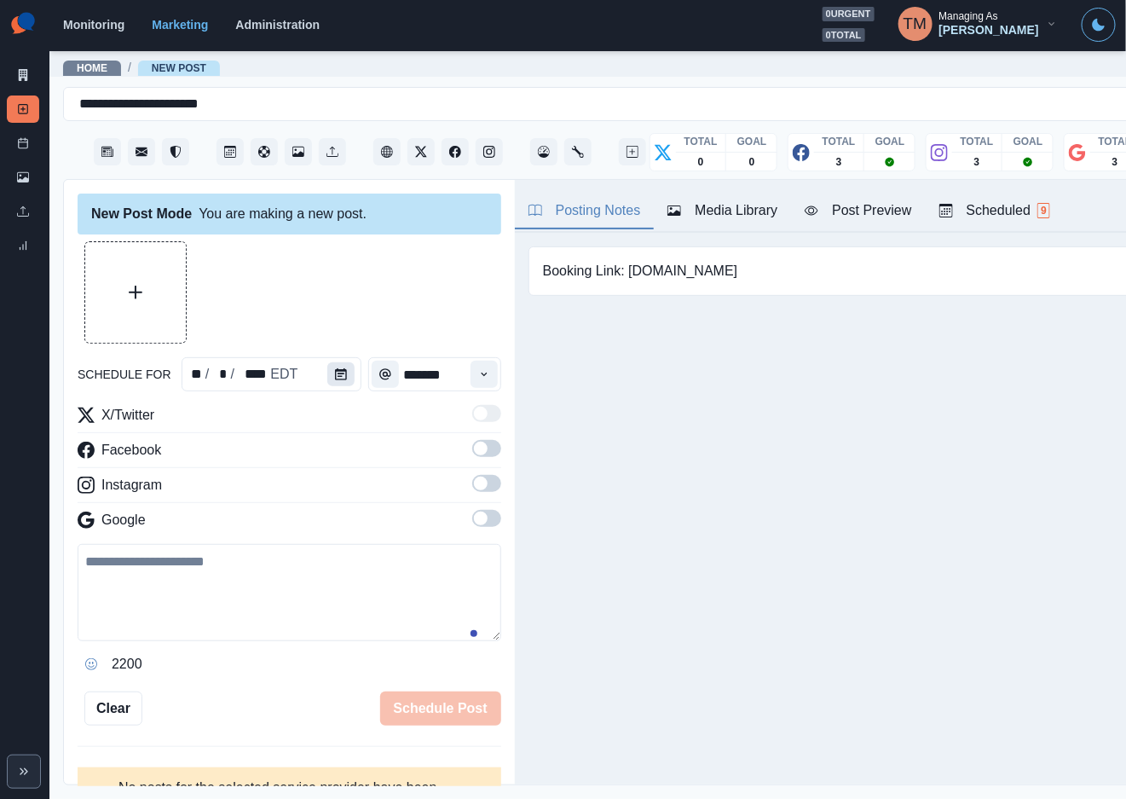
click at [340, 379] on button "Calendar" at bounding box center [340, 374] width 27 height 24
click at [340, 373] on button "Calendar" at bounding box center [340, 374] width 27 height 24
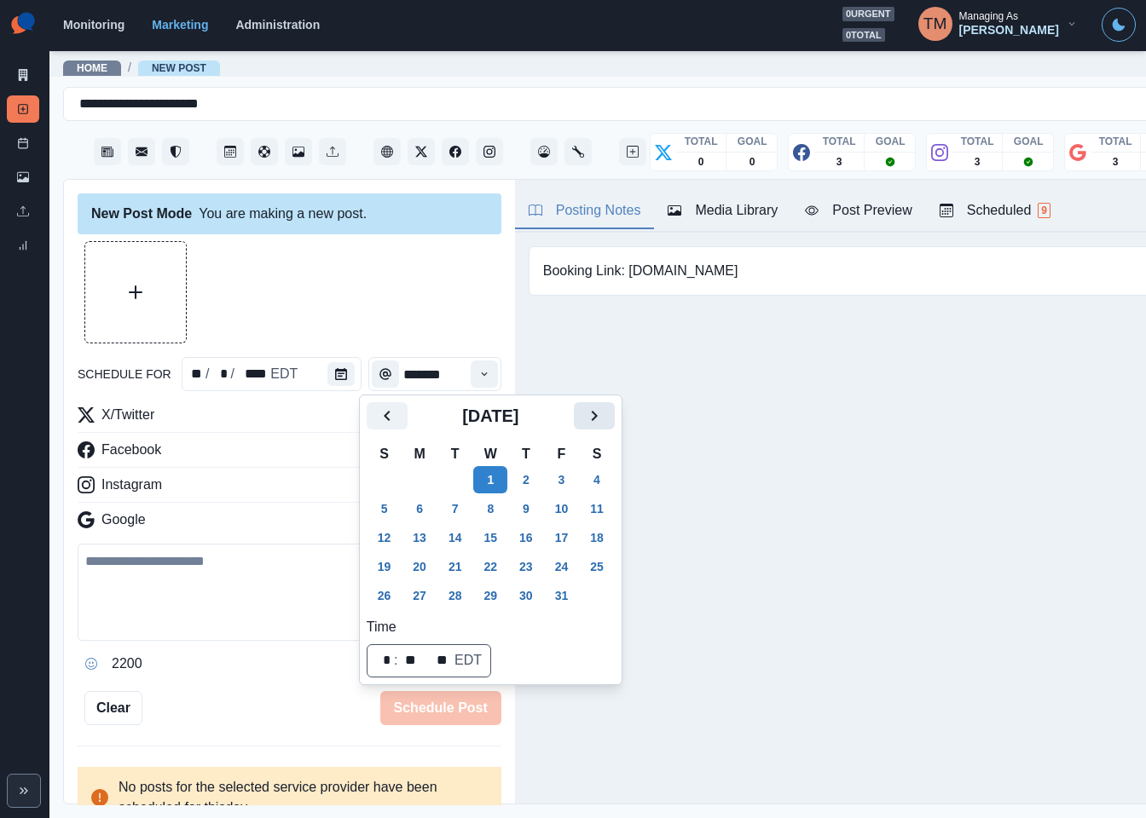
click at [588, 417] on icon "Next" at bounding box center [594, 416] width 20 height 20
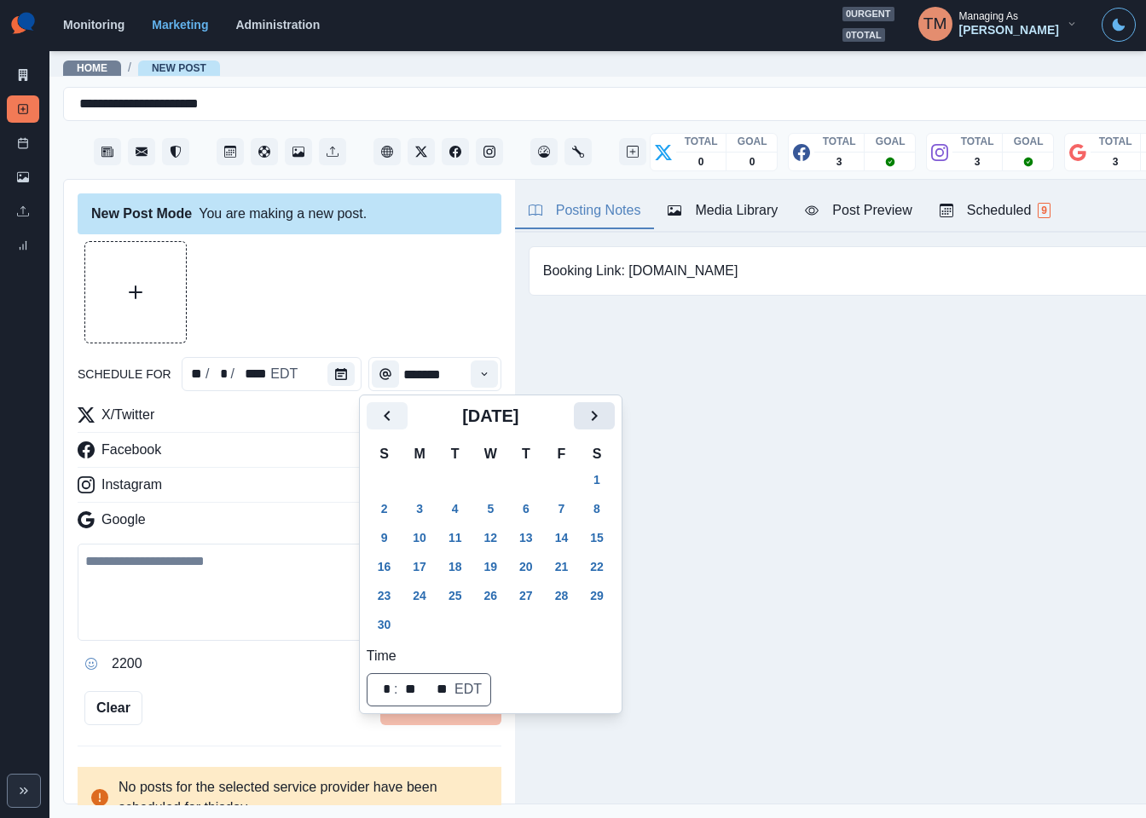
click at [588, 417] on icon "Next" at bounding box center [594, 416] width 20 height 20
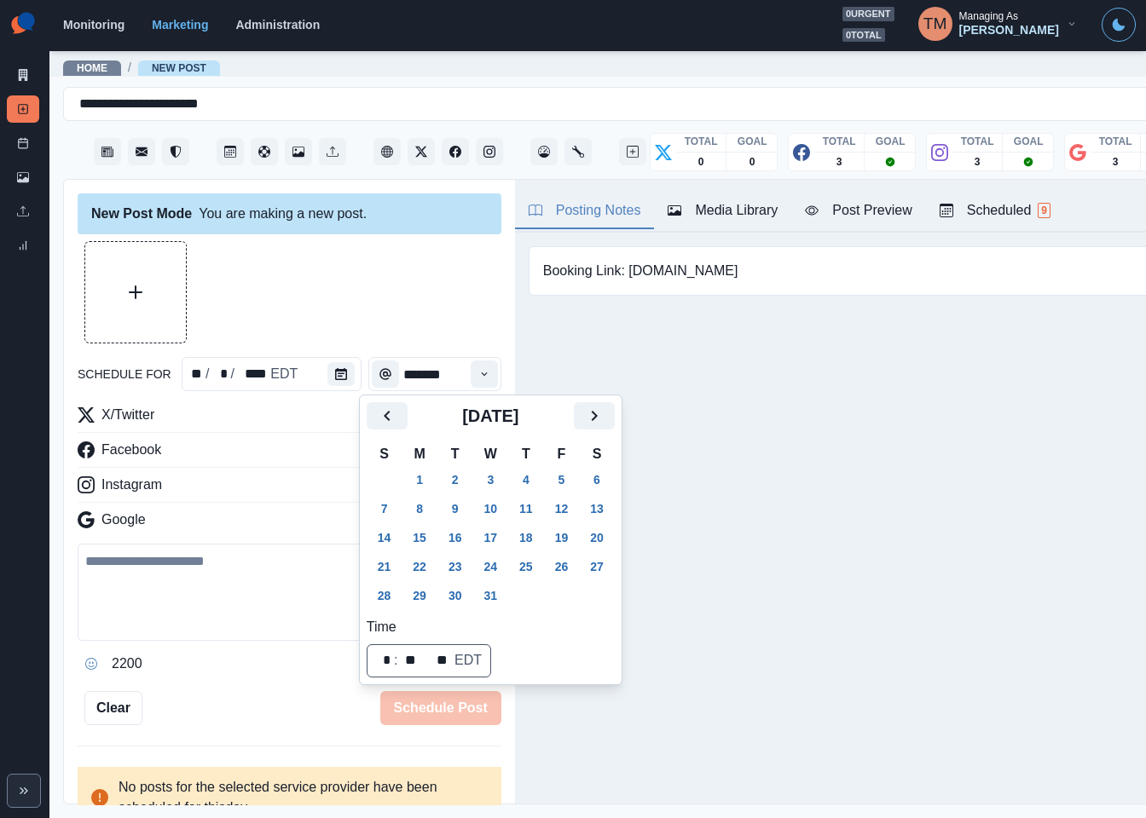
click at [569, 509] on button "12" at bounding box center [562, 508] width 34 height 27
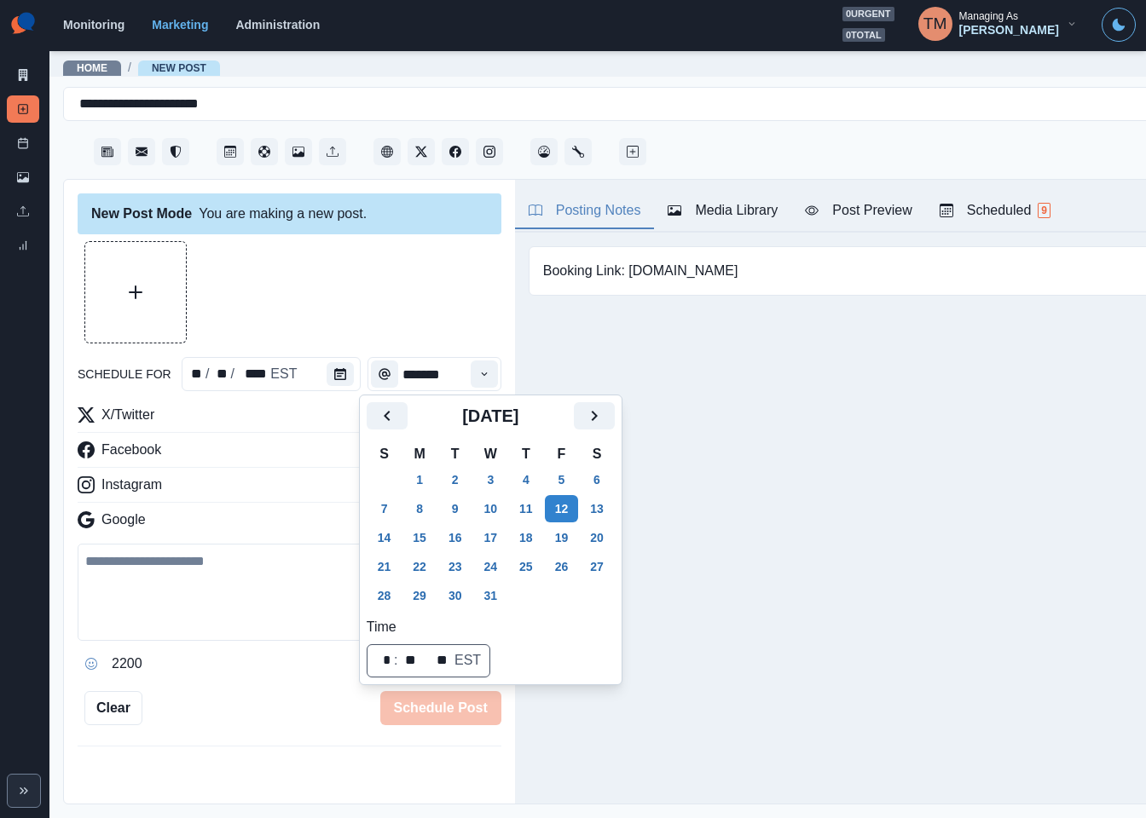
click at [368, 281] on div at bounding box center [290, 292] width 424 height 102
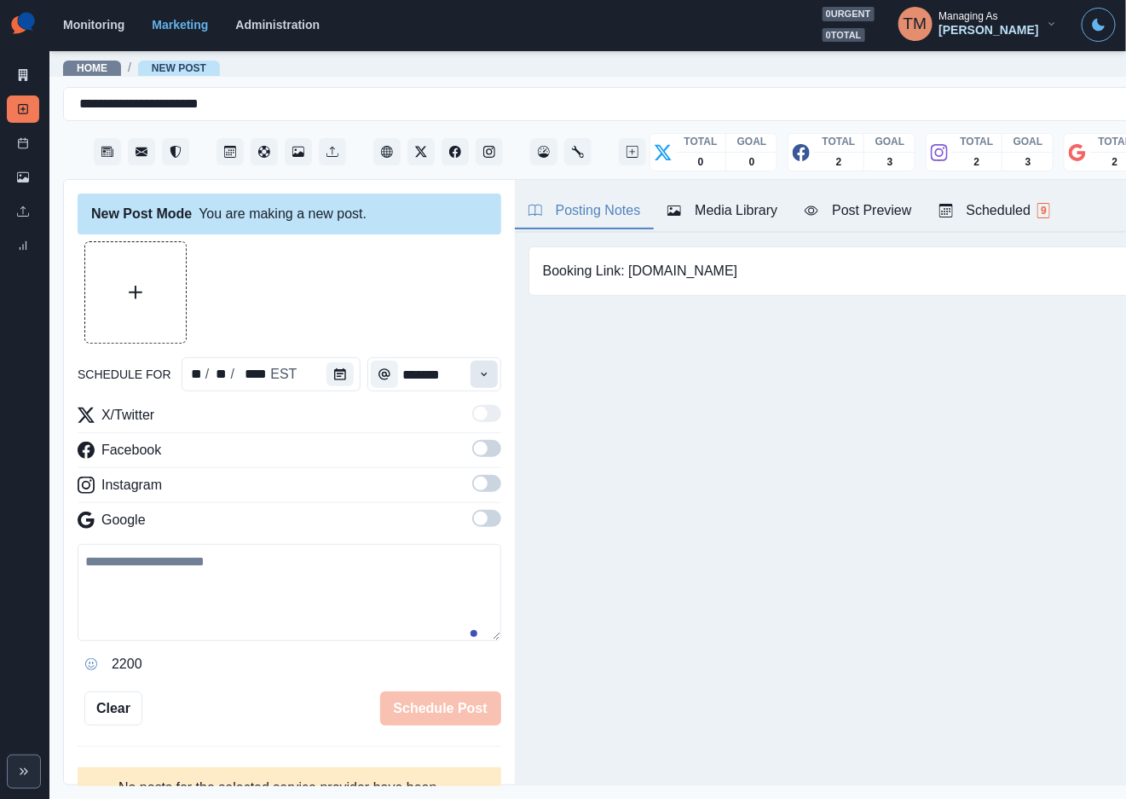
click at [478, 372] on icon "Time" at bounding box center [484, 374] width 12 height 12
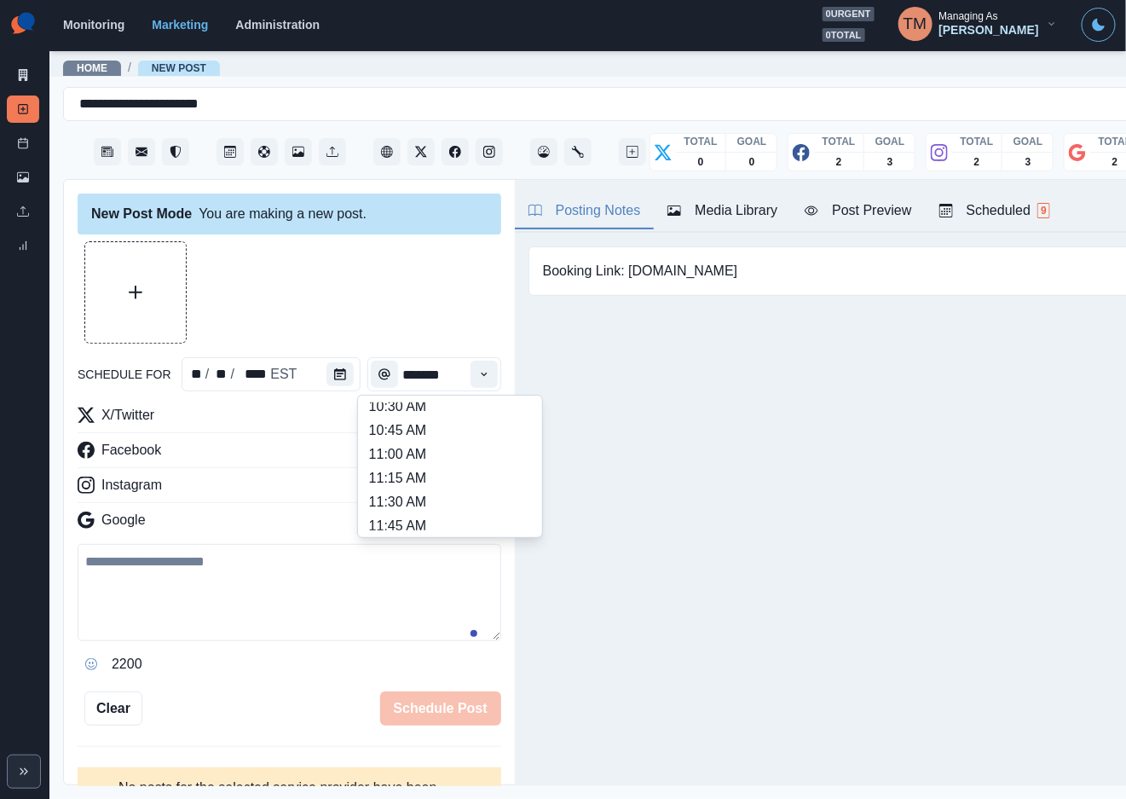
scroll to position [256, 0]
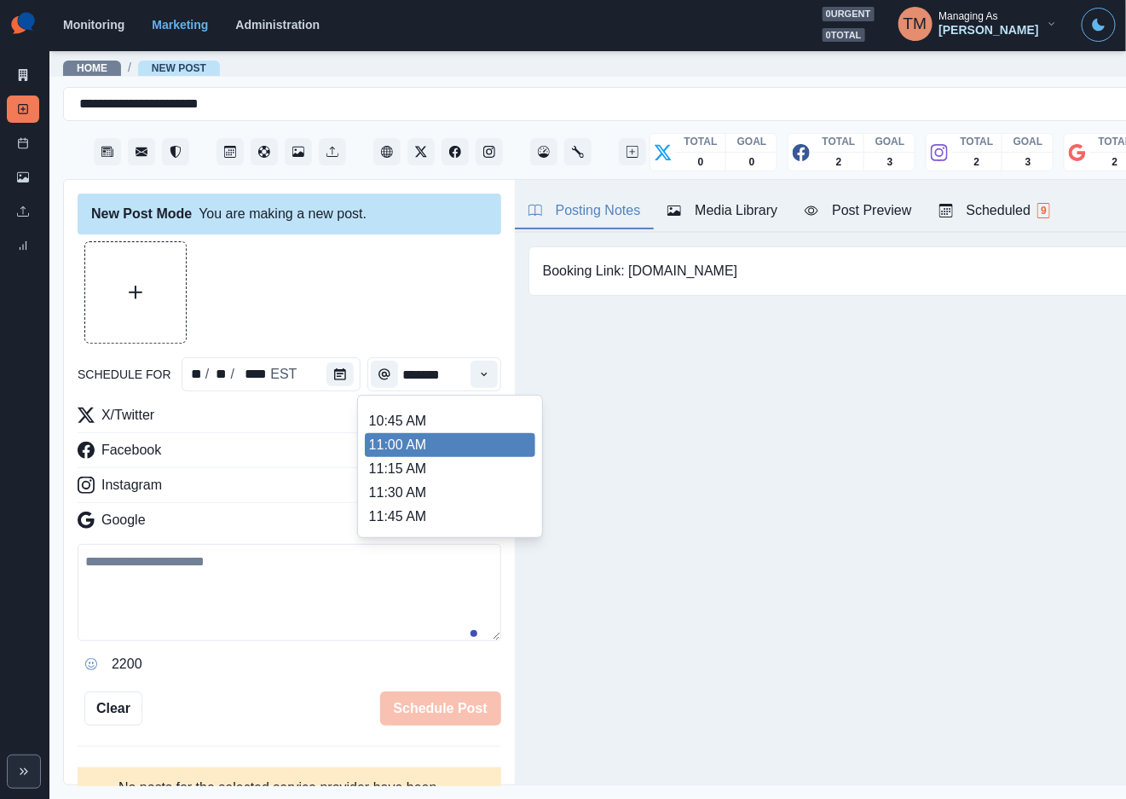
click at [402, 455] on li "11:00 AM" at bounding box center [450, 445] width 170 height 24
type input "********"
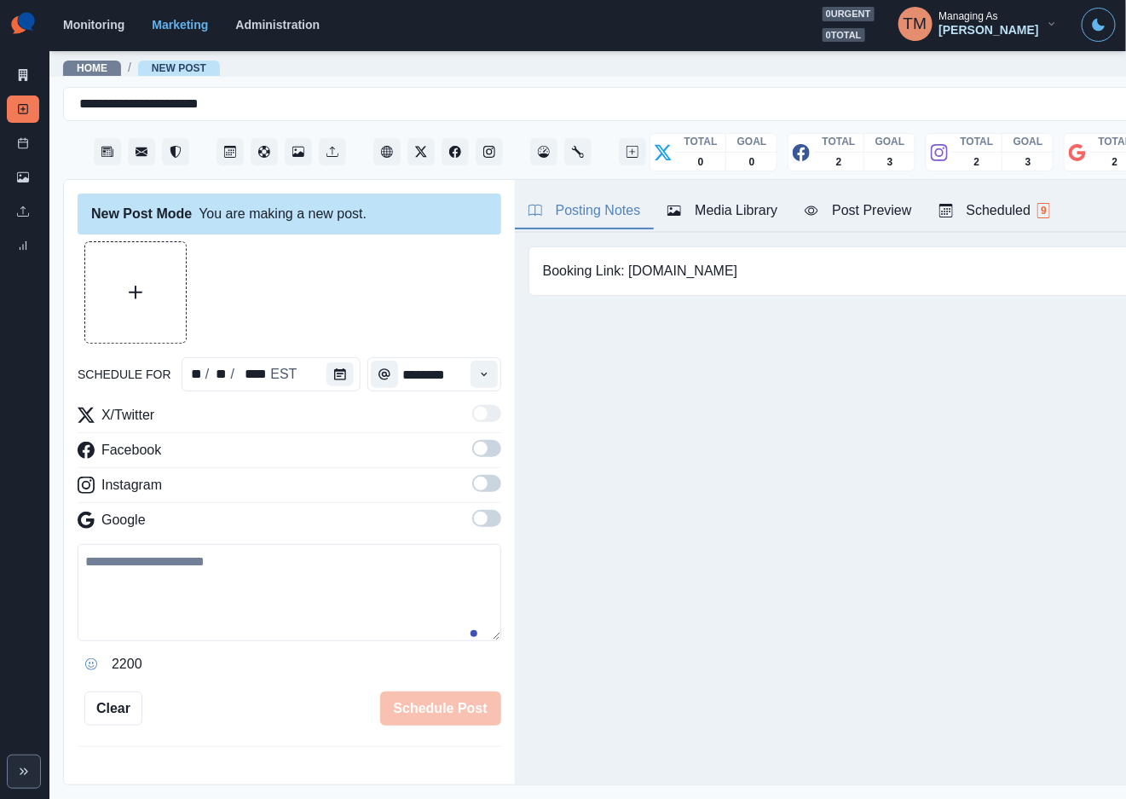
click at [417, 310] on div at bounding box center [290, 292] width 424 height 102
click at [472, 456] on span at bounding box center [486, 448] width 29 height 17
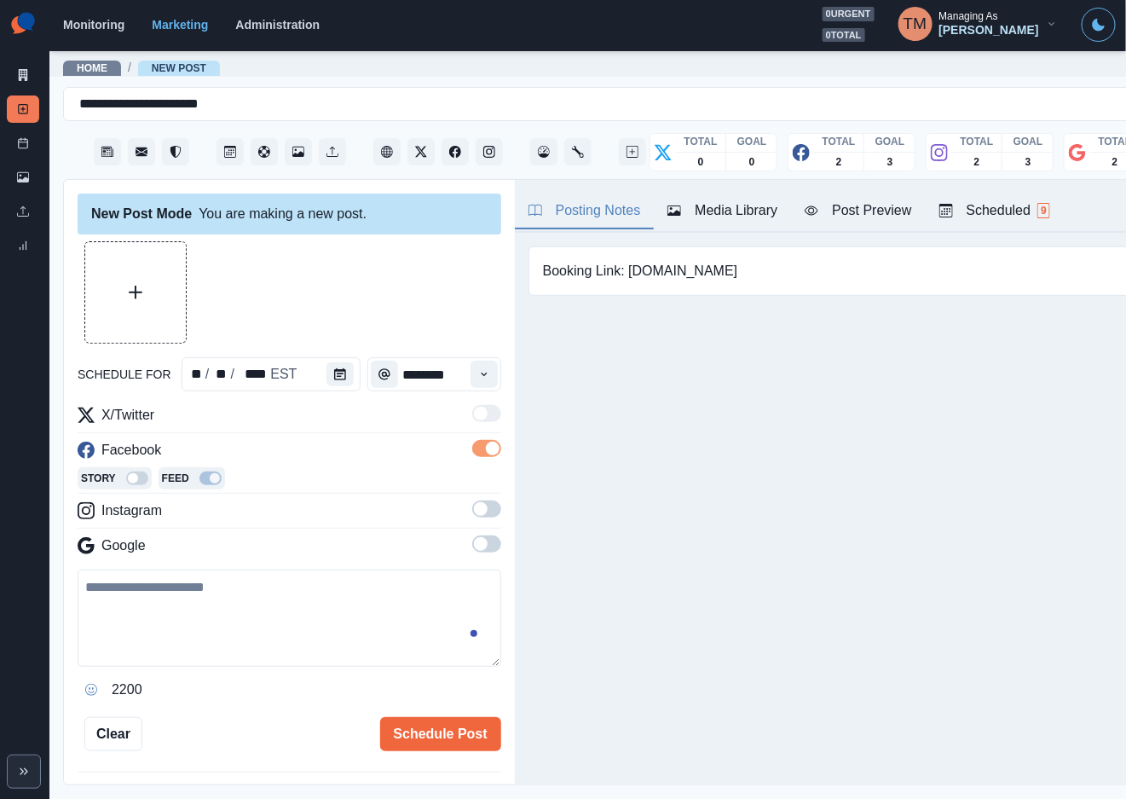
click at [472, 509] on span at bounding box center [486, 508] width 29 height 17
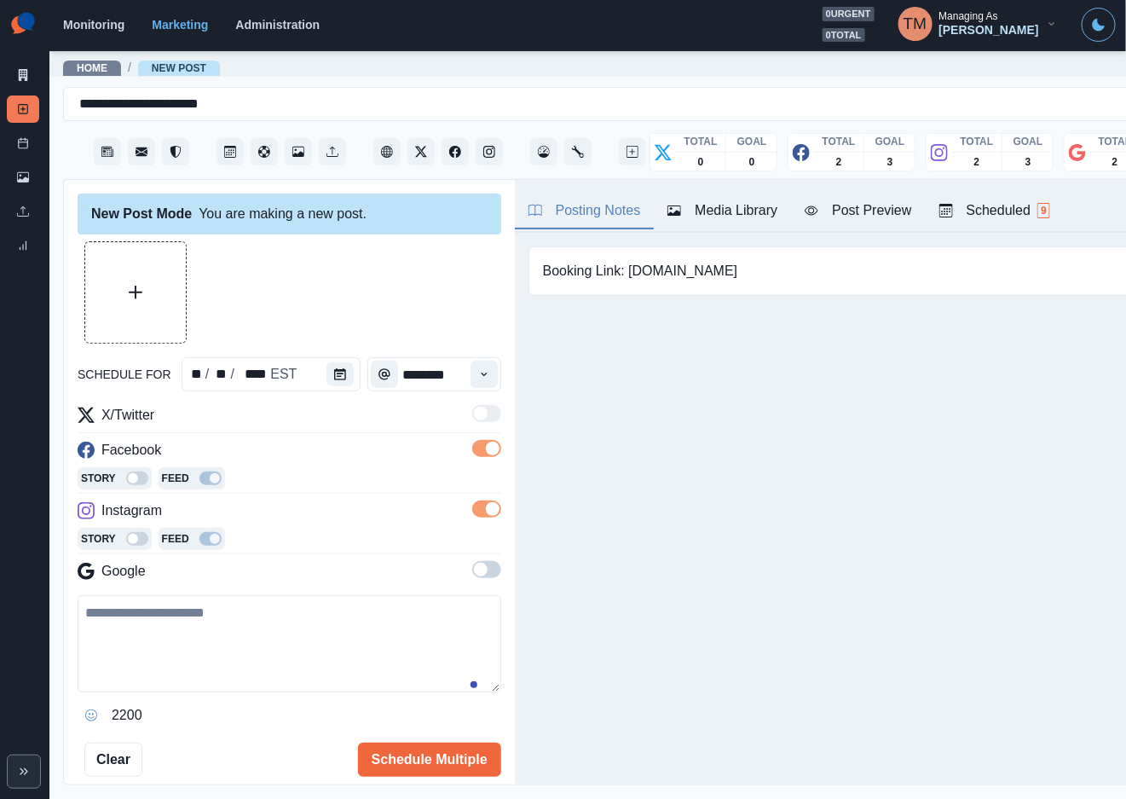
click at [473, 573] on span at bounding box center [486, 569] width 29 height 17
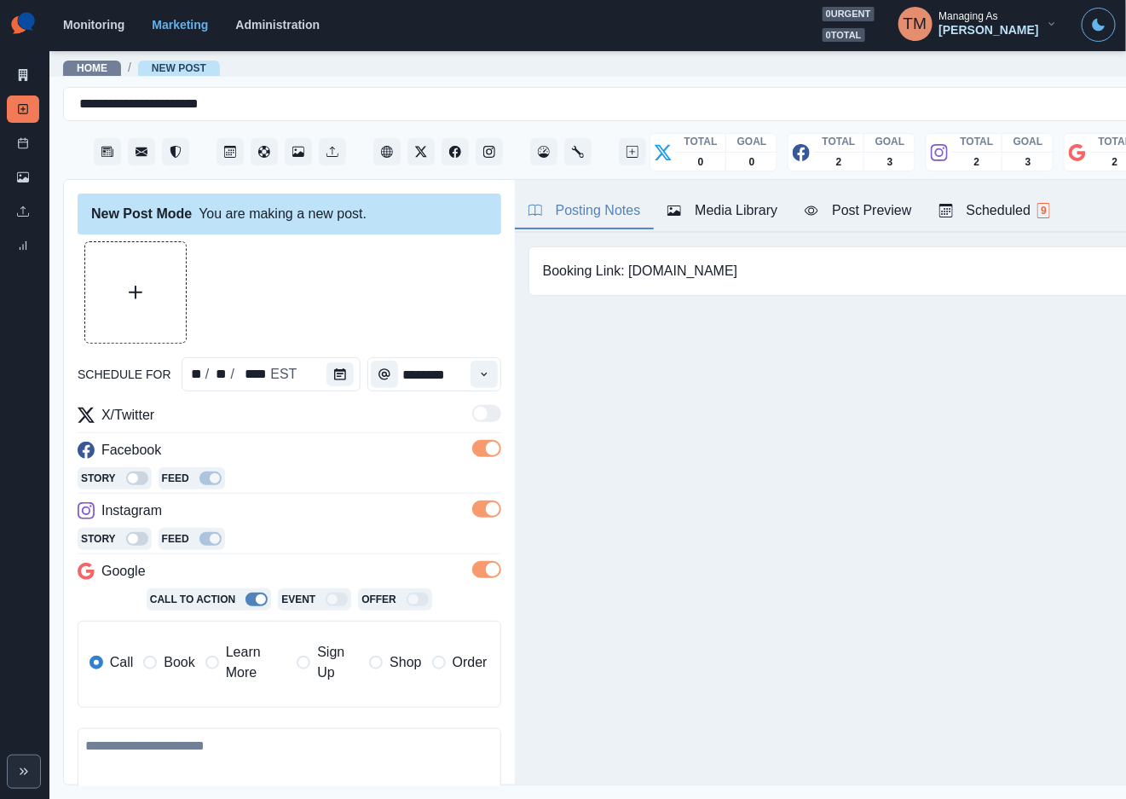
click at [170, 665] on span "Book" at bounding box center [179, 662] width 31 height 20
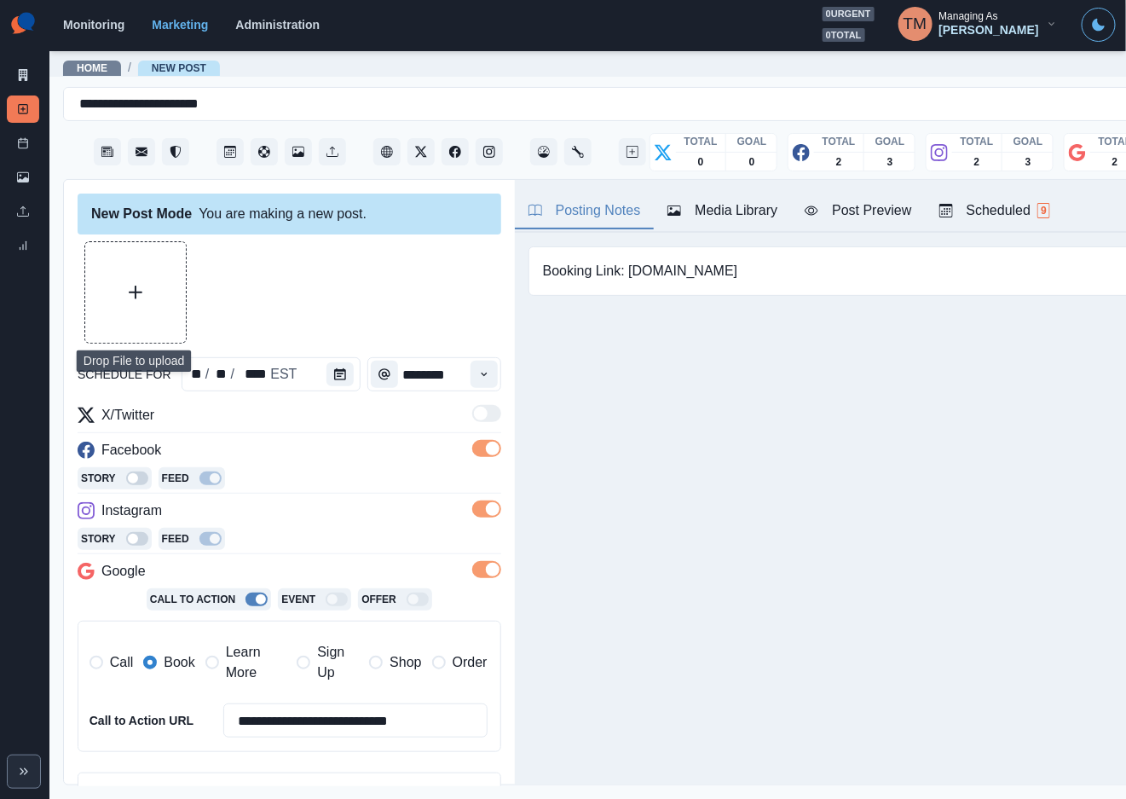
click at [120, 304] on button "Upload Media" at bounding box center [135, 292] width 101 height 101
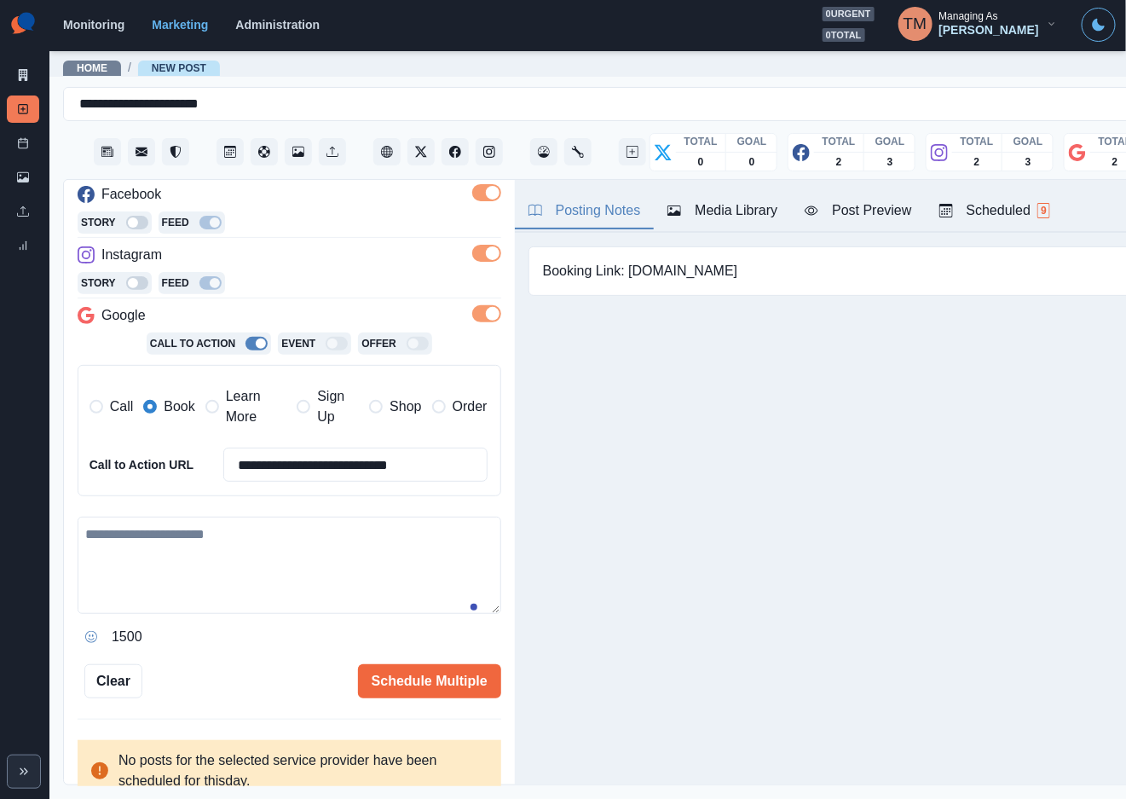
click at [213, 574] on textarea at bounding box center [290, 565] width 424 height 97
paste textarea "**********"
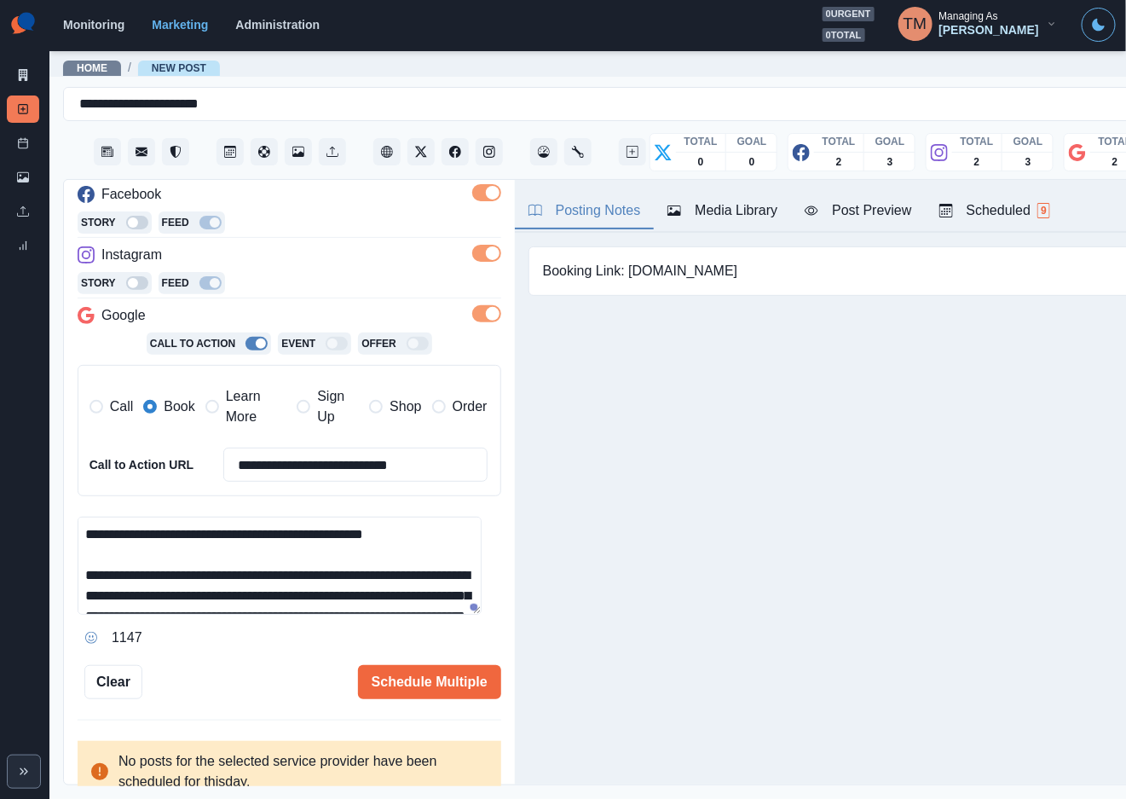
scroll to position [136, 0]
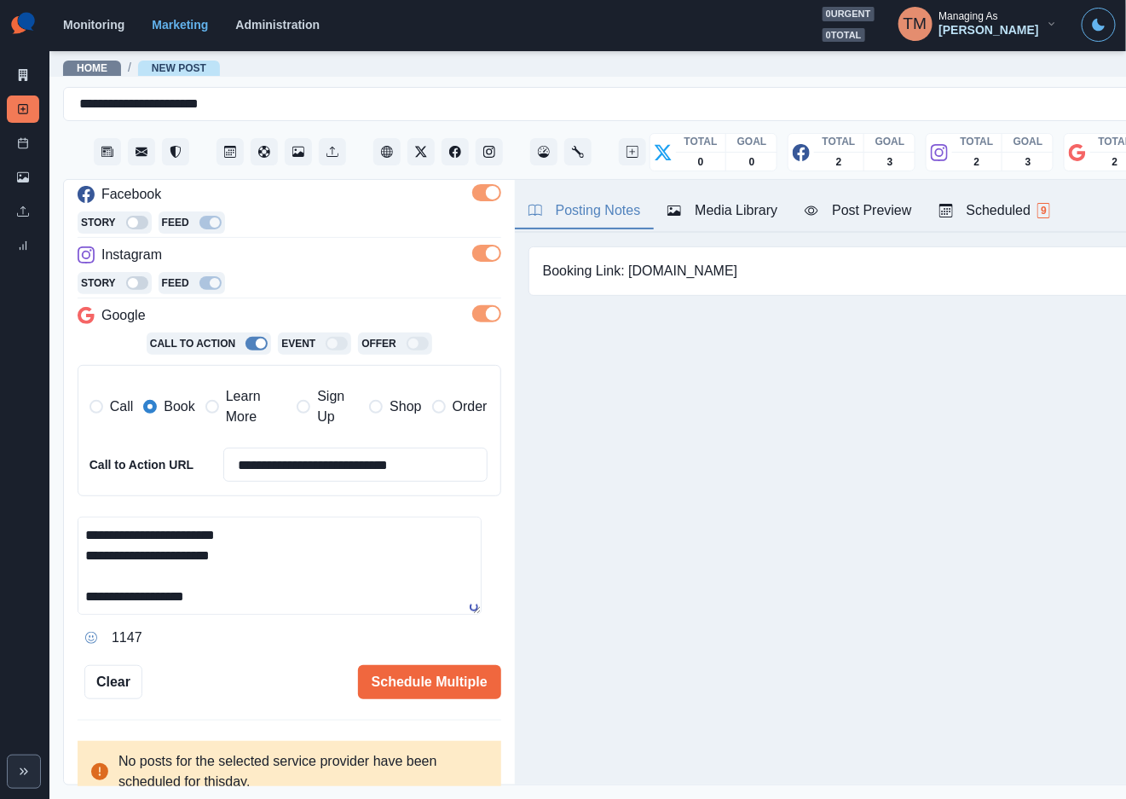
click at [860, 212] on div "Post Preview" at bounding box center [858, 210] width 107 height 20
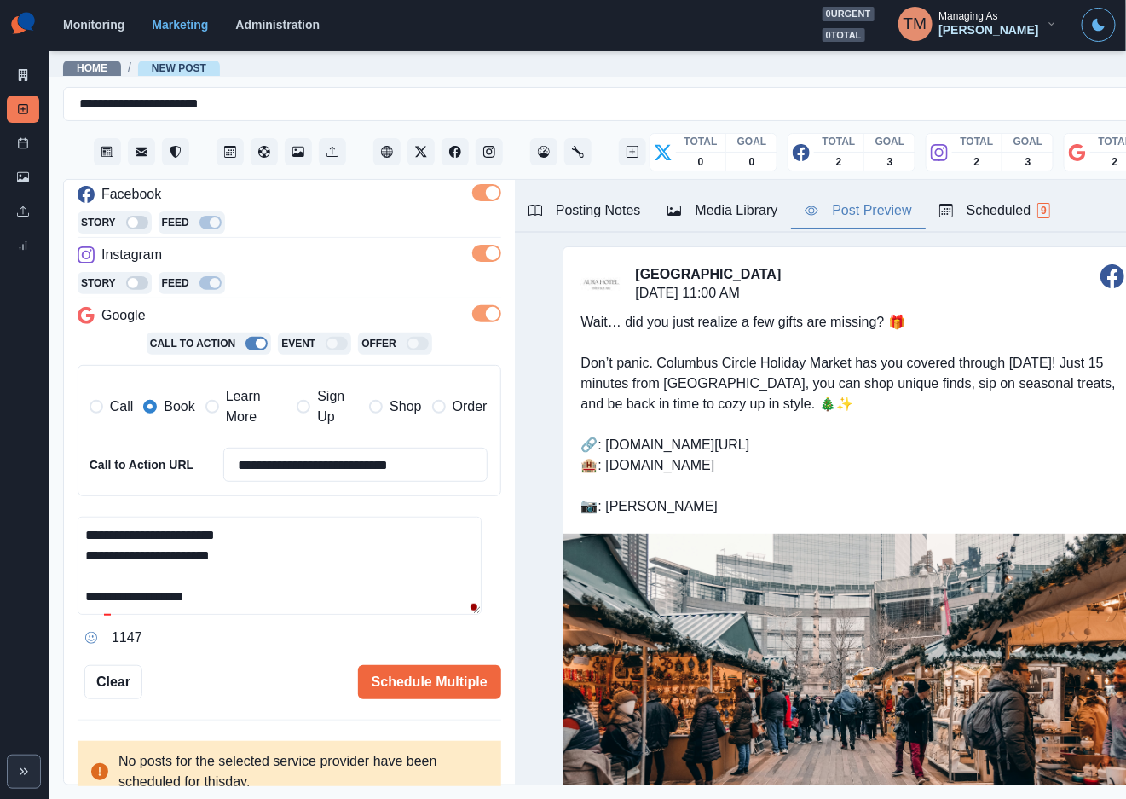
scroll to position [0, 0]
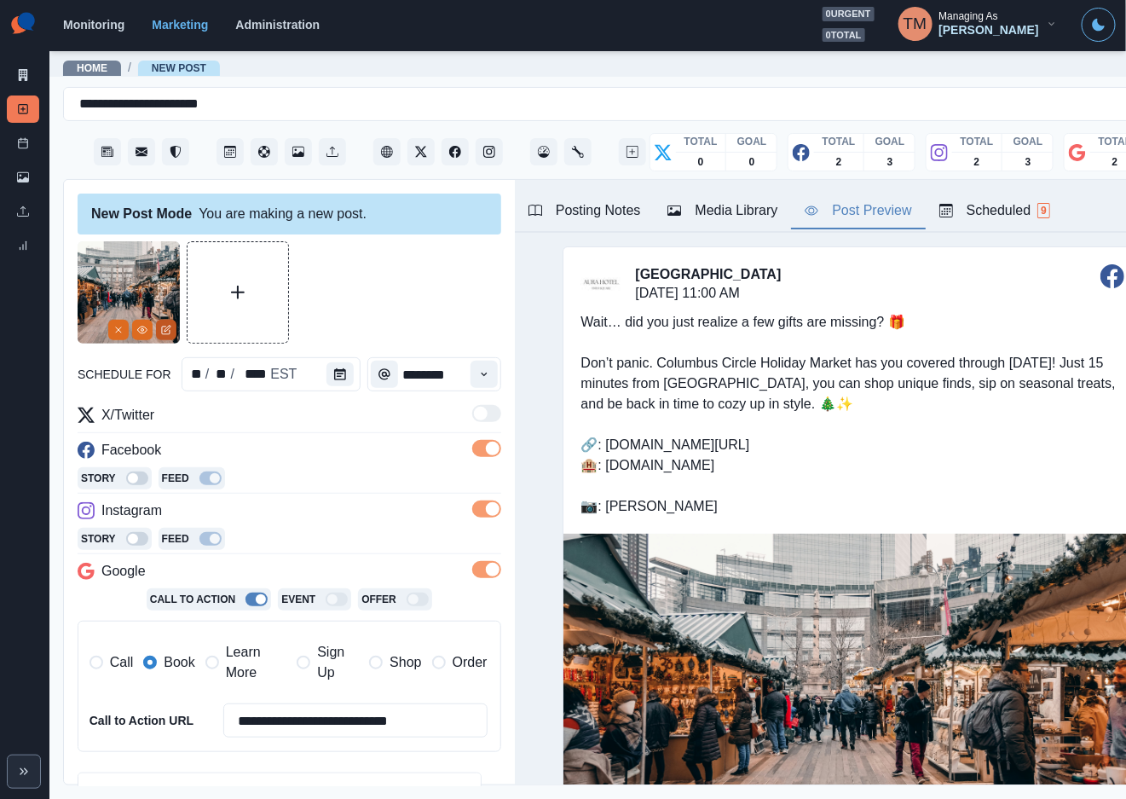
click at [164, 331] on icon "Edit Media" at bounding box center [166, 330] width 10 height 10
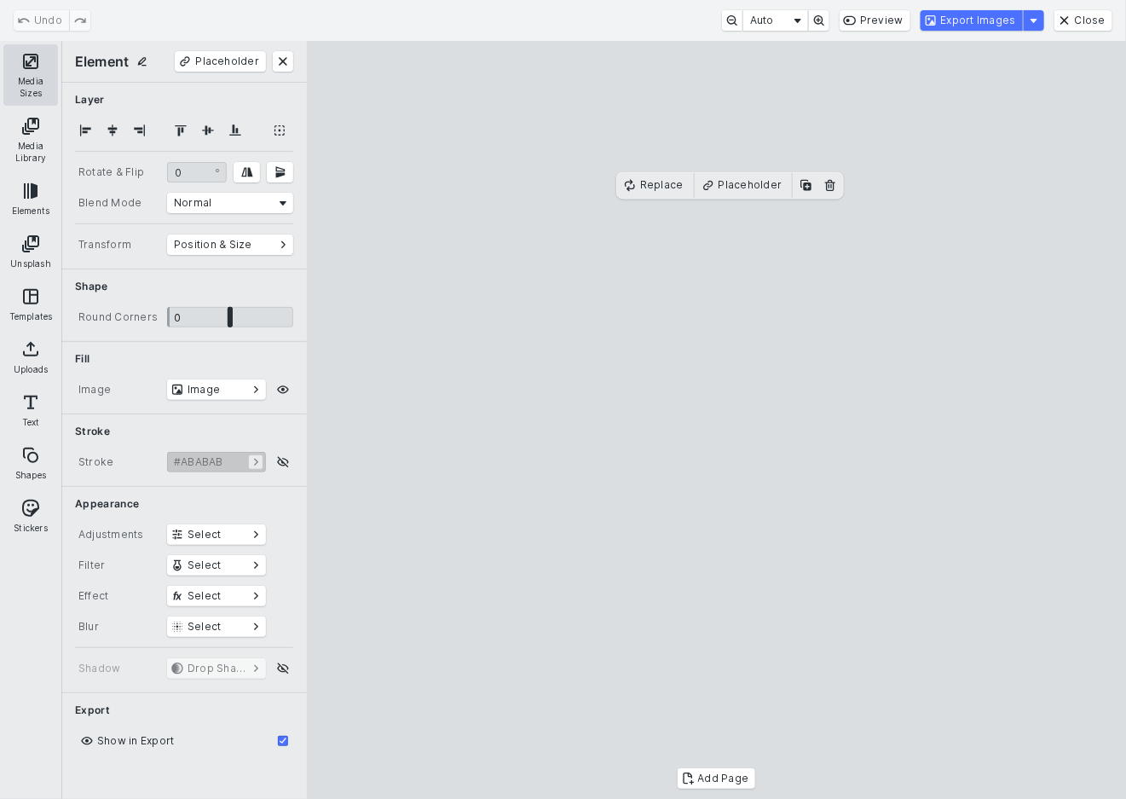
click at [36, 70] on button "Media Sizes" at bounding box center [30, 74] width 55 height 61
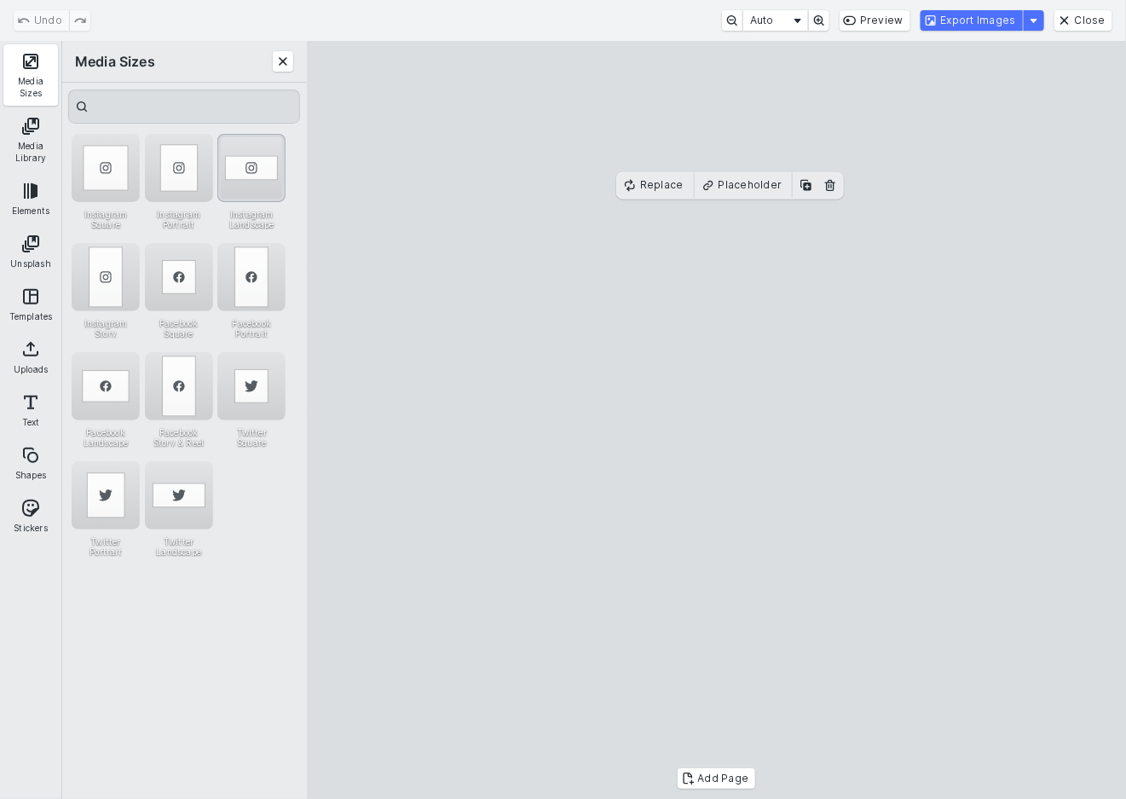
click at [251, 142] on div "Instagram Landscape" at bounding box center [251, 168] width 68 height 68
drag, startPoint x: 829, startPoint y: 459, endPoint x: 829, endPoint y: 442, distance: 16.2
click at [717, 420] on cesdk-canvas "Editor canvas" at bounding box center [717, 420] width 0 height 0
drag, startPoint x: 732, startPoint y: 625, endPoint x: 734, endPoint y: 635, distance: 10.4
click at [717, 420] on cesdk-canvas "Editor canvas" at bounding box center [717, 420] width 0 height 0
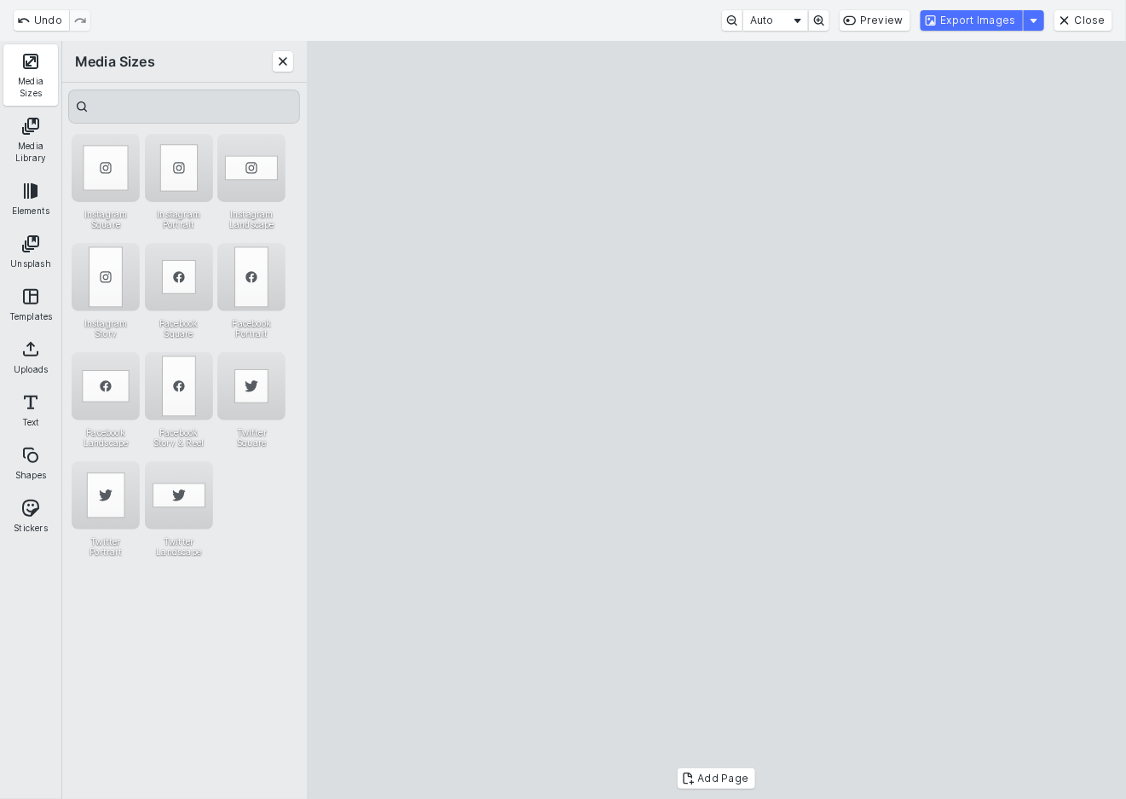
click at [717, 420] on cesdk-canvas "Editor canvas" at bounding box center [717, 420] width 0 height 0
drag, startPoint x: 720, startPoint y: 236, endPoint x: 721, endPoint y: 248, distance: 12.1
click at [717, 420] on cesdk-canvas "Editor canvas" at bounding box center [717, 420] width 0 height 0
click at [1005, 16] on button "Export Images" at bounding box center [972, 20] width 102 height 20
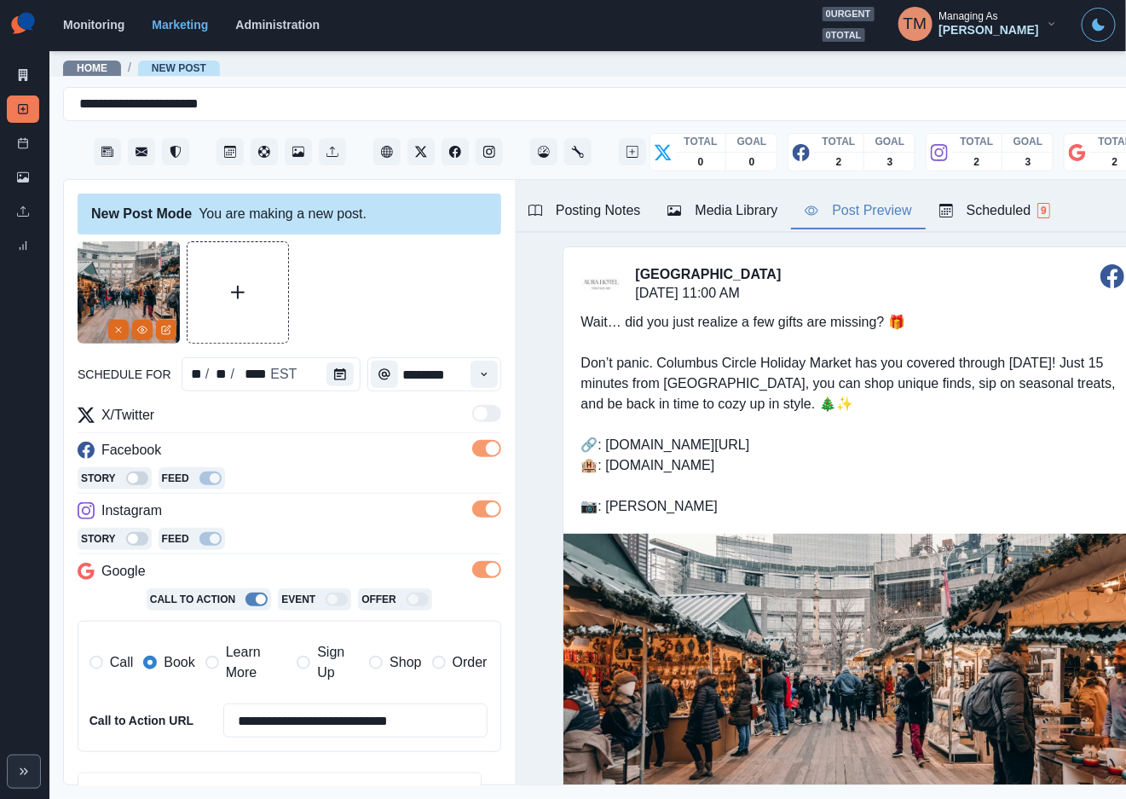
click at [731, 203] on div "Media Library" at bounding box center [723, 210] width 110 height 20
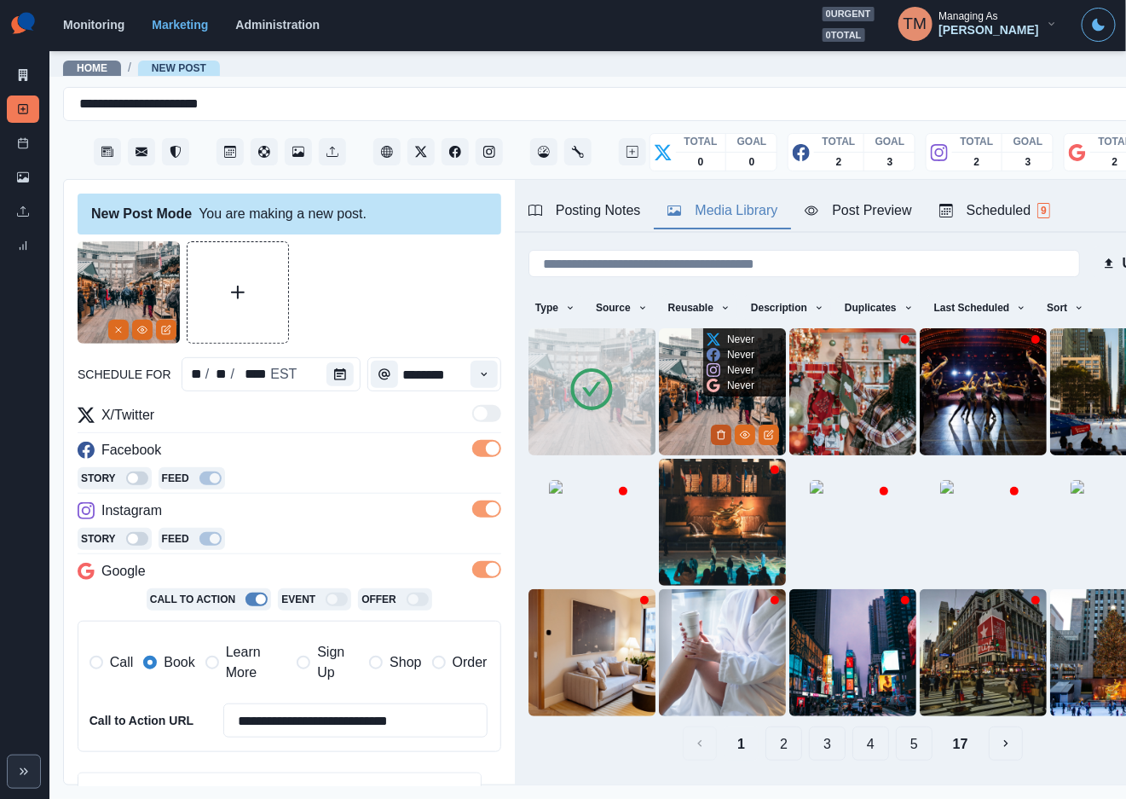
click at [711, 425] on button "Delete Media" at bounding box center [721, 435] width 20 height 20
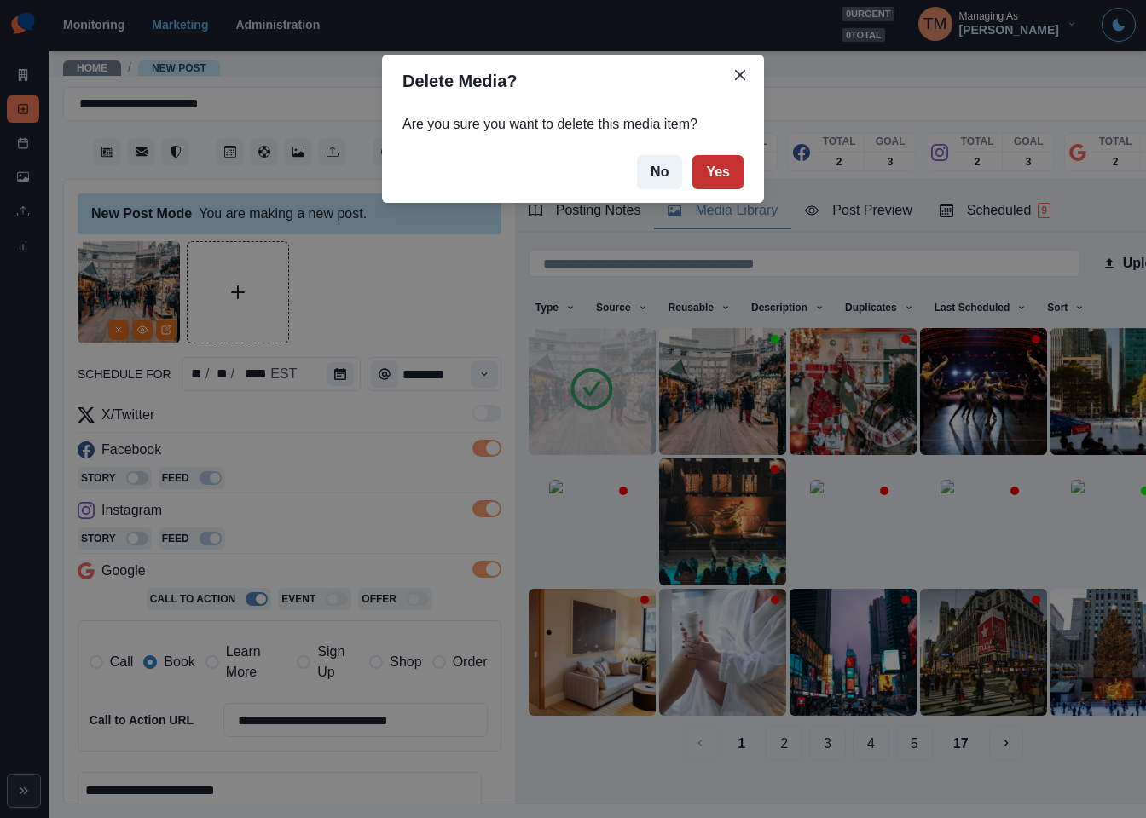
click at [726, 177] on button "Yes" at bounding box center [717, 172] width 51 height 34
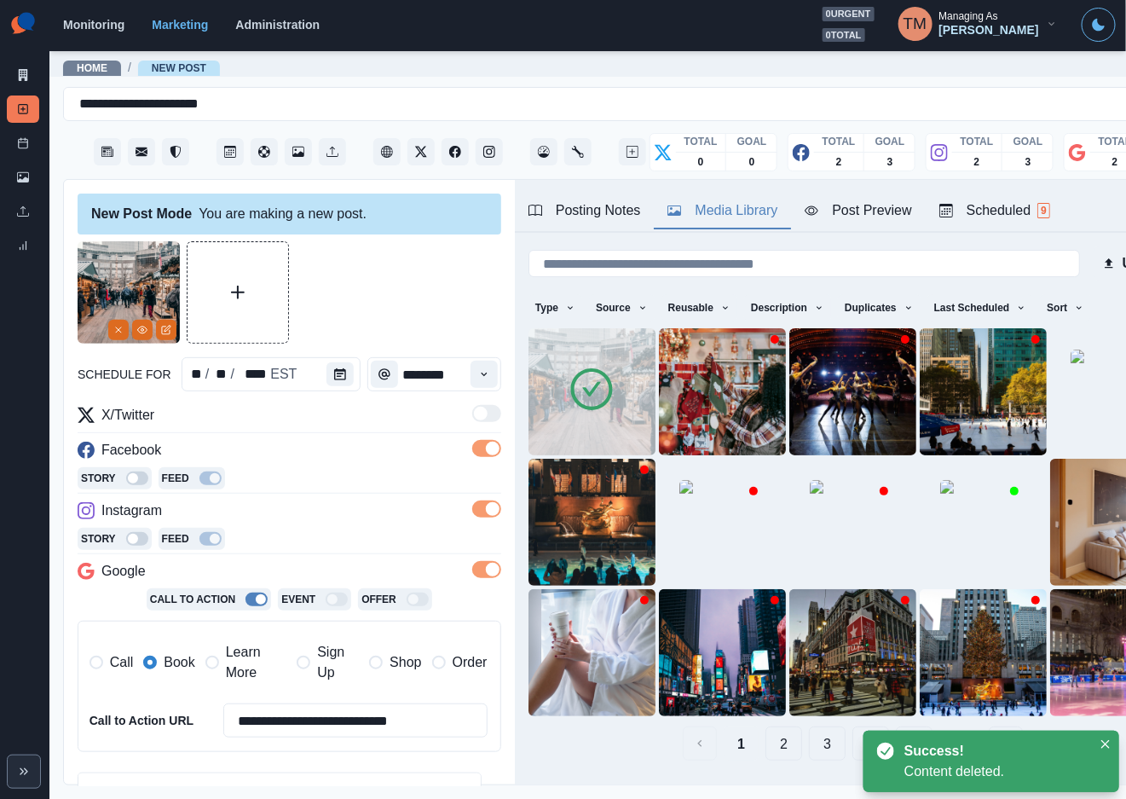
click at [878, 211] on div "Post Preview" at bounding box center [858, 210] width 107 height 20
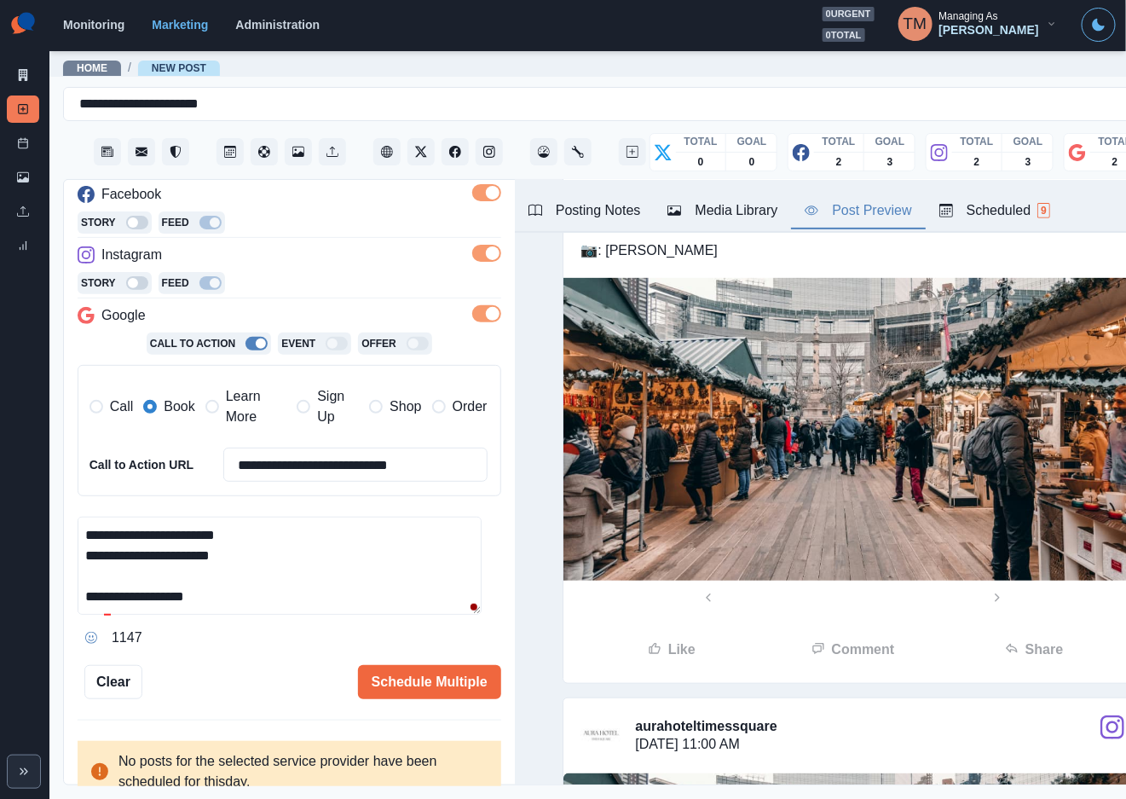
scroll to position [267, 0]
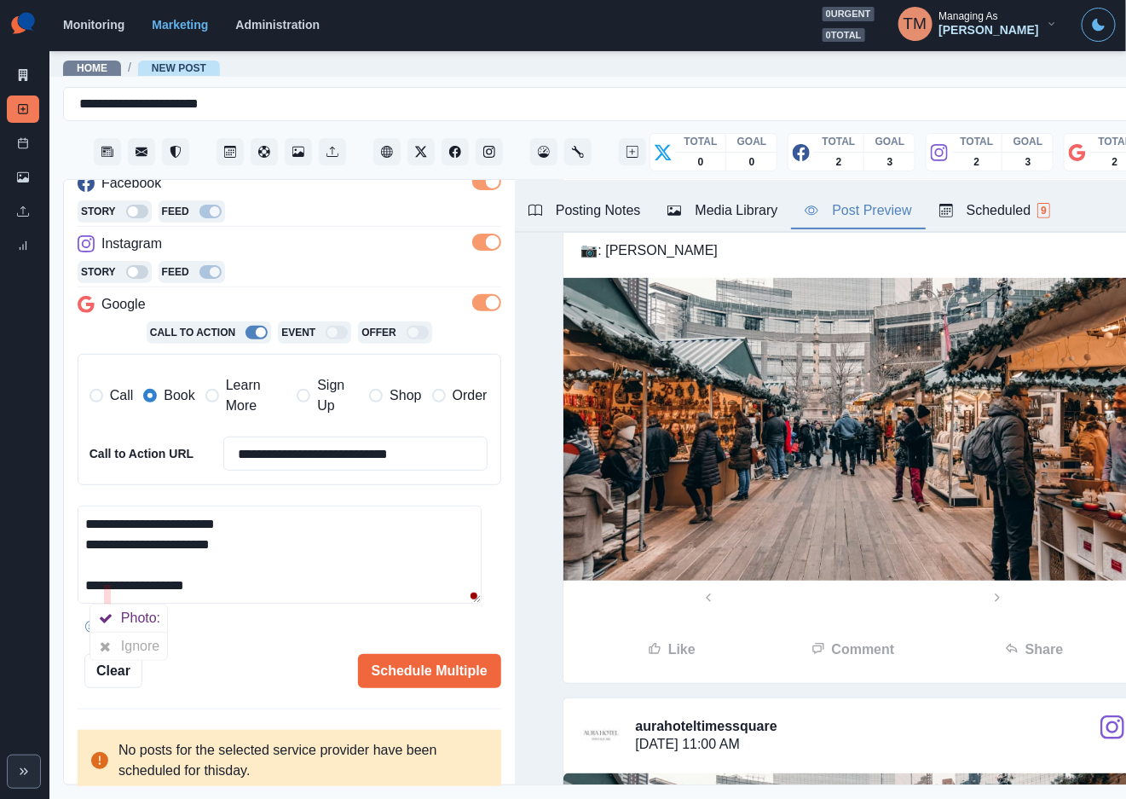
click at [107, 639] on icon at bounding box center [105, 646] width 11 height 14
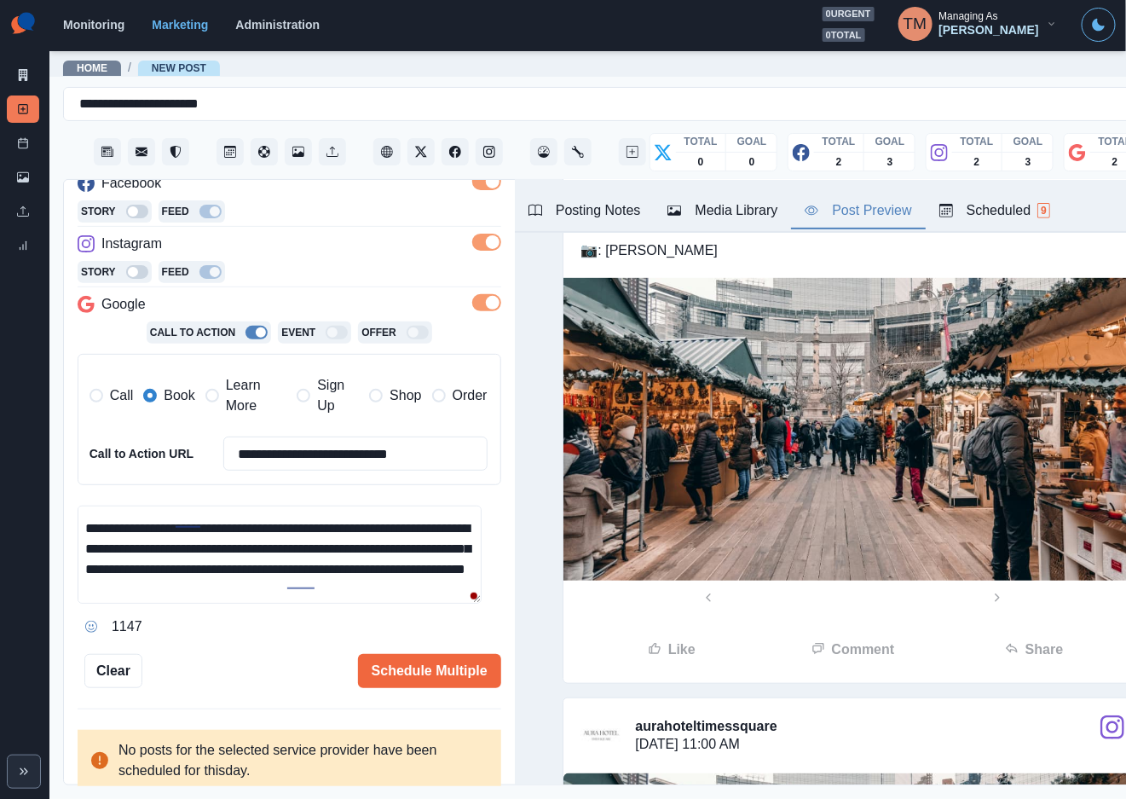
scroll to position [8, 0]
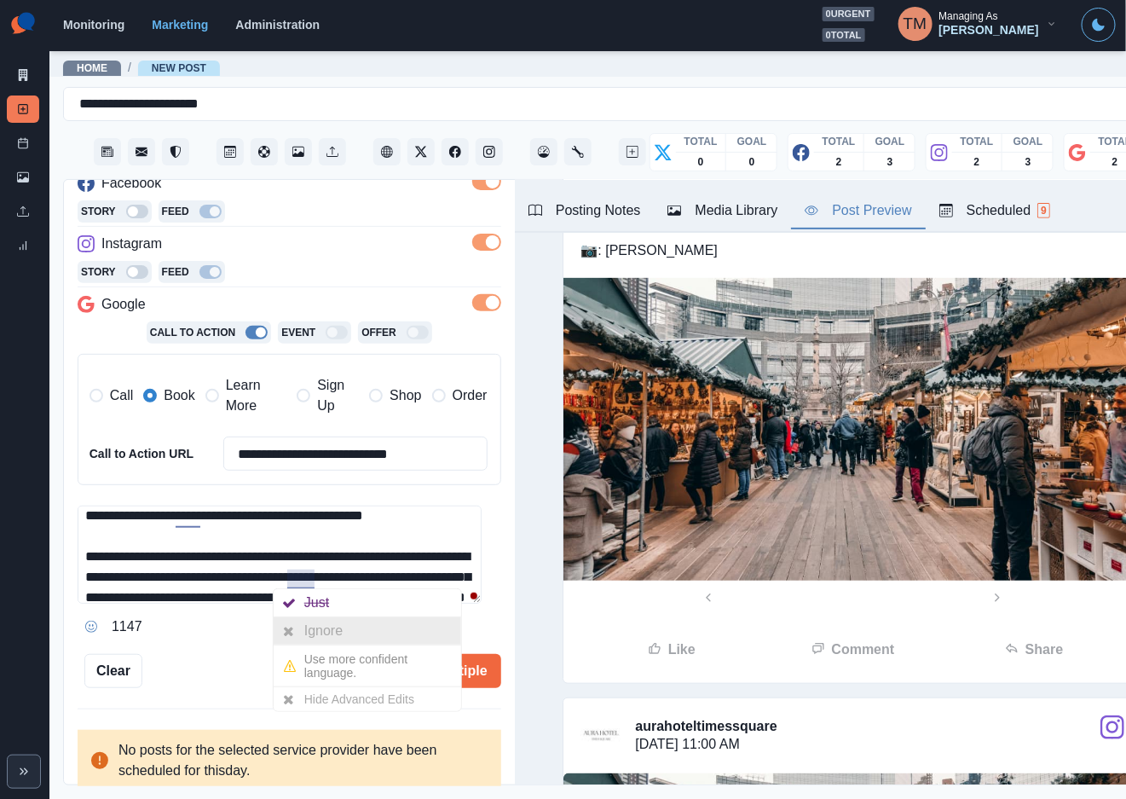
click at [308, 624] on div "Ignore" at bounding box center [326, 630] width 45 height 27
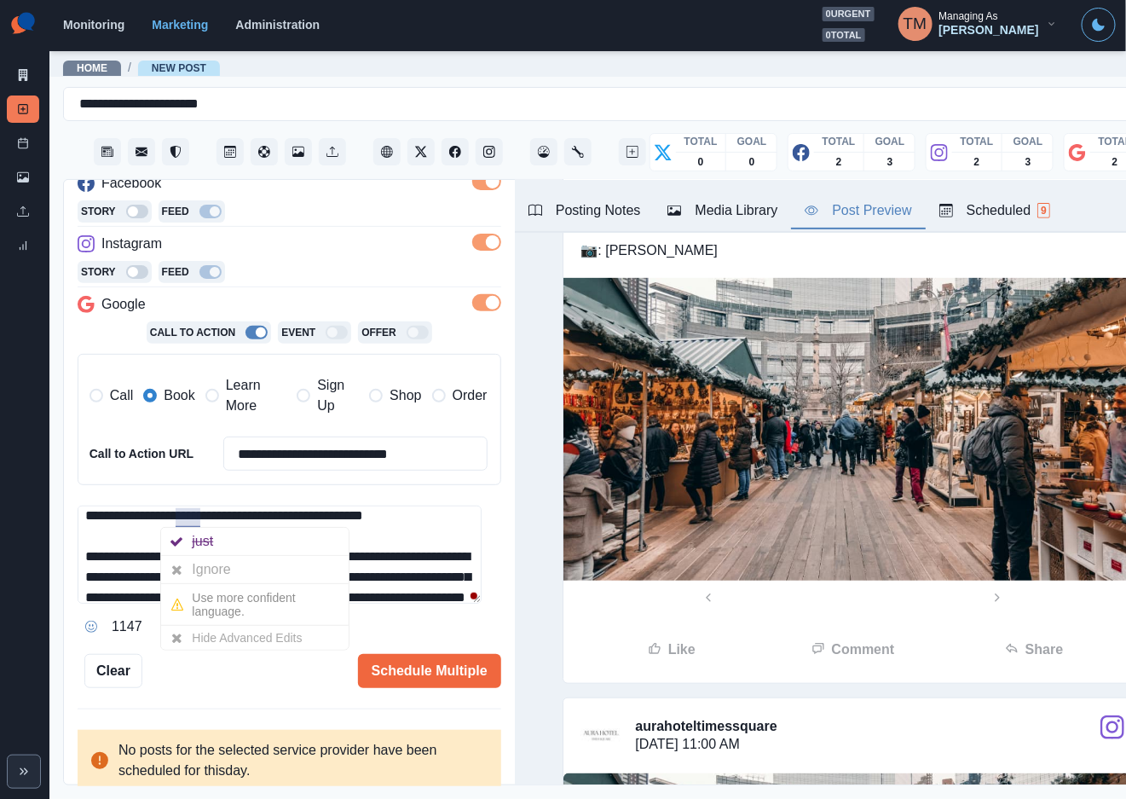
click at [199, 576] on div "Ignore" at bounding box center [214, 569] width 45 height 27
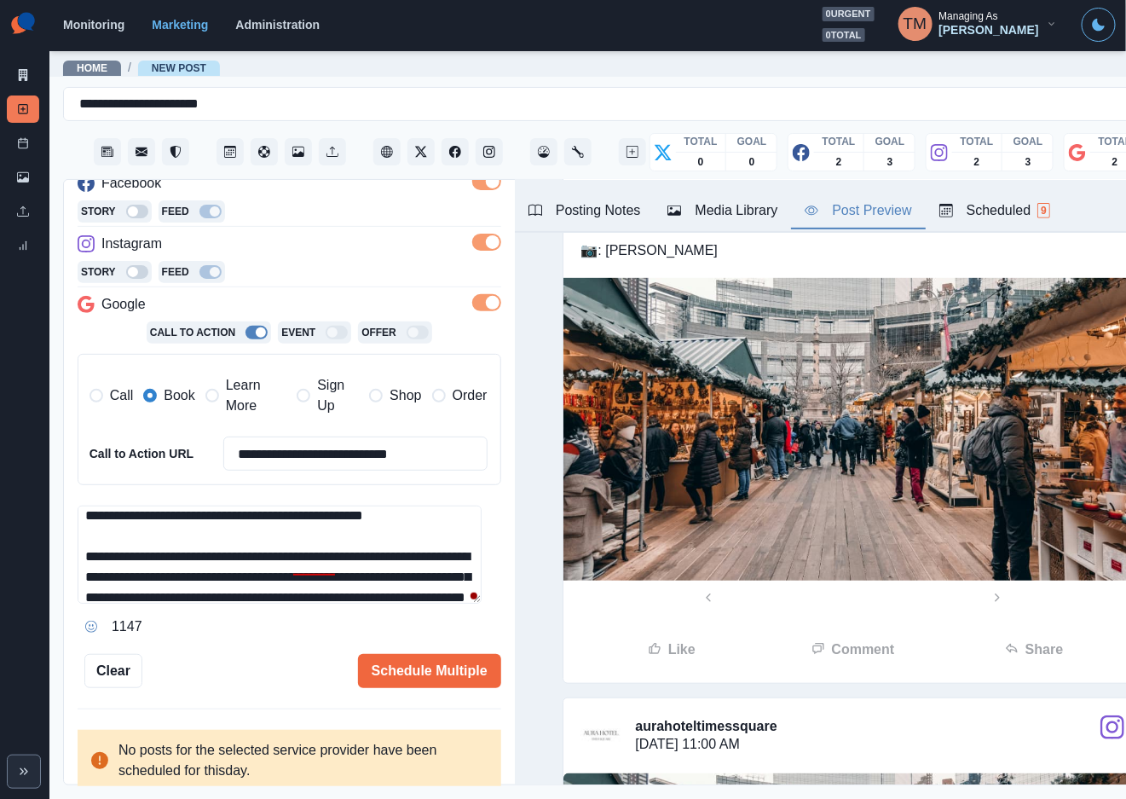
scroll to position [59, 0]
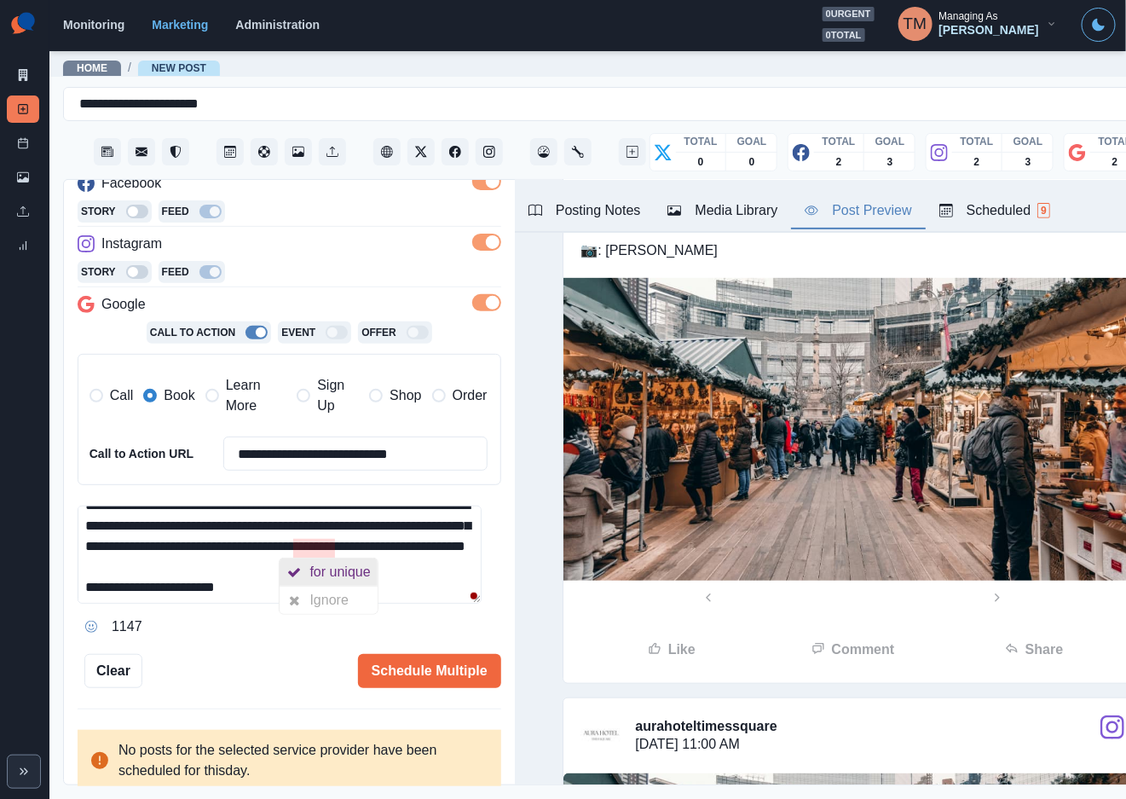
click at [338, 574] on div "for unique" at bounding box center [343, 571] width 67 height 27
click at [246, 617] on div "1143" at bounding box center [290, 626] width 424 height 27
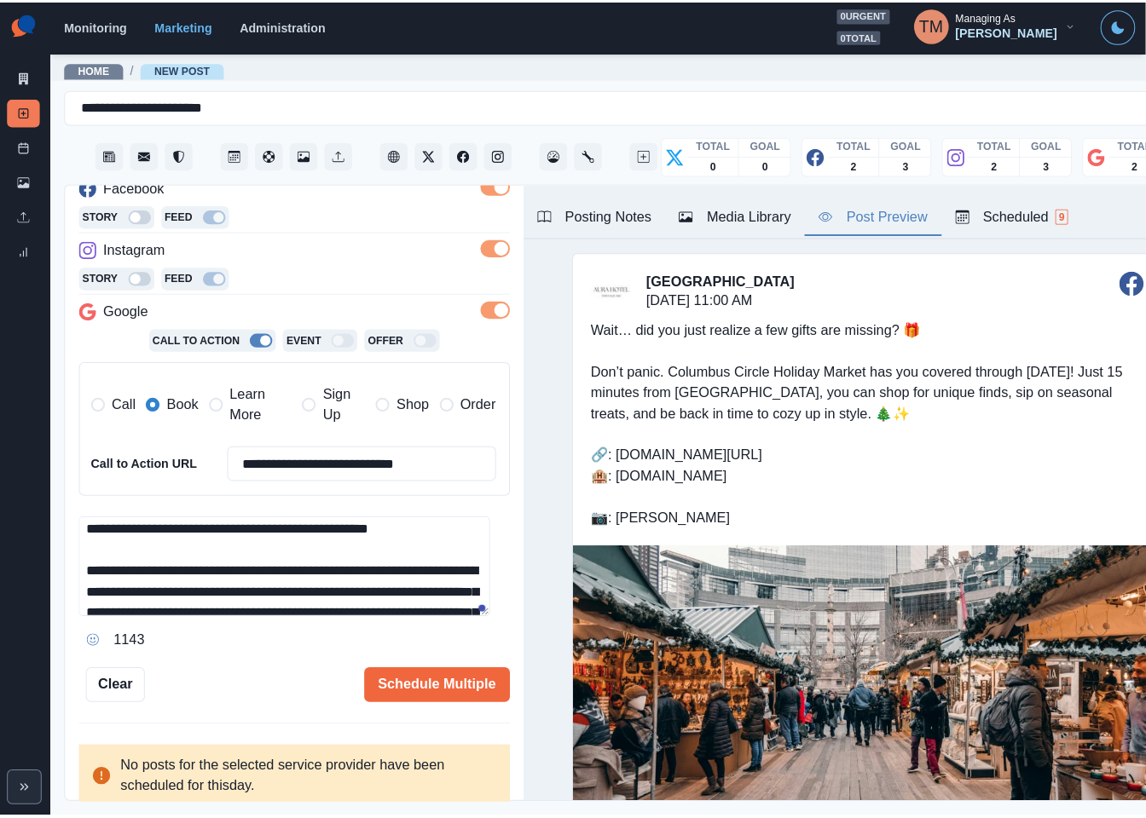
scroll to position [0, 0]
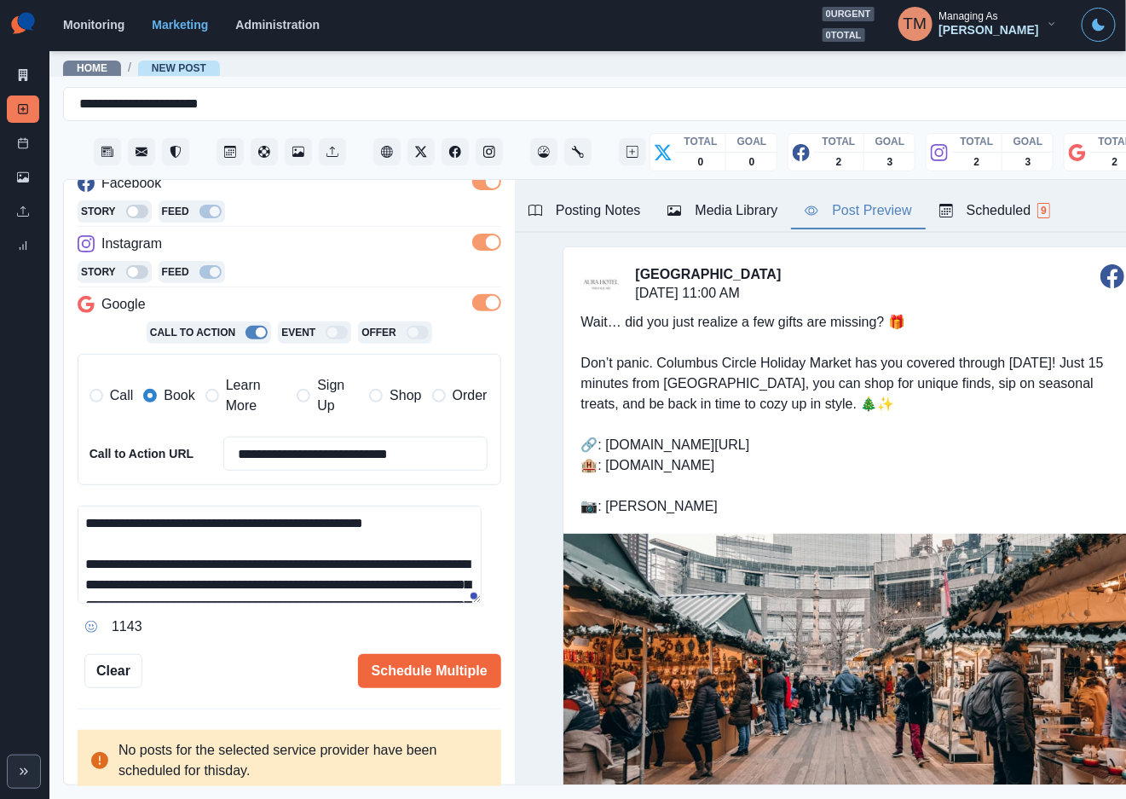
click at [165, 568] on textarea "**********" at bounding box center [280, 555] width 404 height 98
type textarea "**********"
click at [425, 670] on button "Schedule Multiple" at bounding box center [429, 671] width 143 height 34
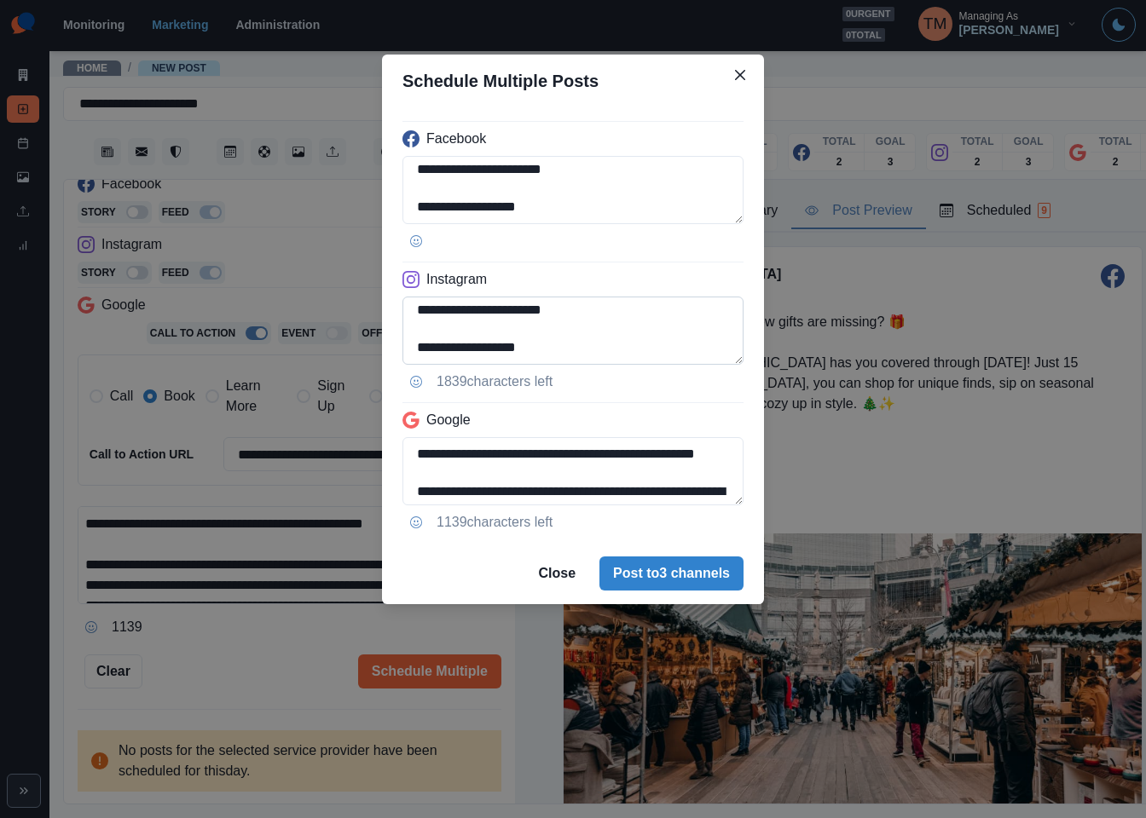
scroll to position [211, 0]
click at [443, 309] on textarea "**********" at bounding box center [572, 331] width 341 height 68
click at [597, 346] on textarea "**********" at bounding box center [572, 331] width 341 height 68
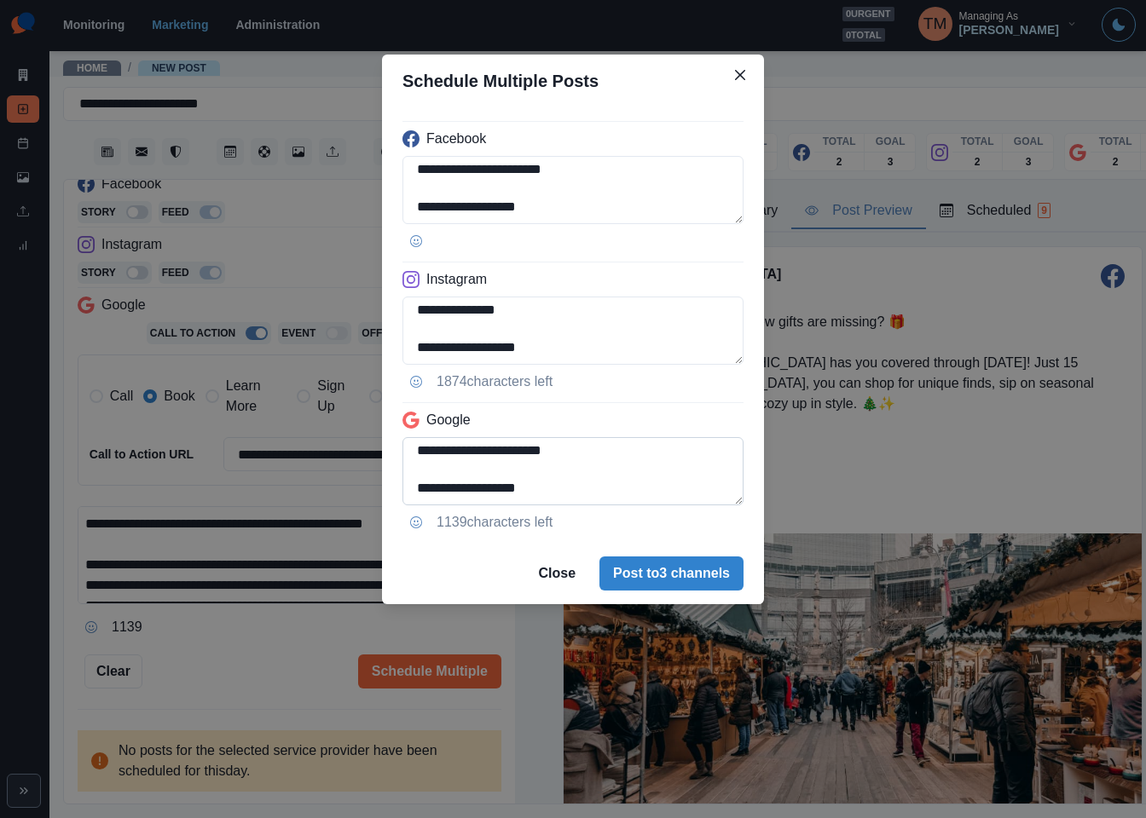
scroll to position [211, 0]
type textarea "**********"
click at [431, 479] on textarea "**********" at bounding box center [572, 471] width 341 height 68
click at [412, 481] on textarea "**********" at bounding box center [572, 471] width 341 height 68
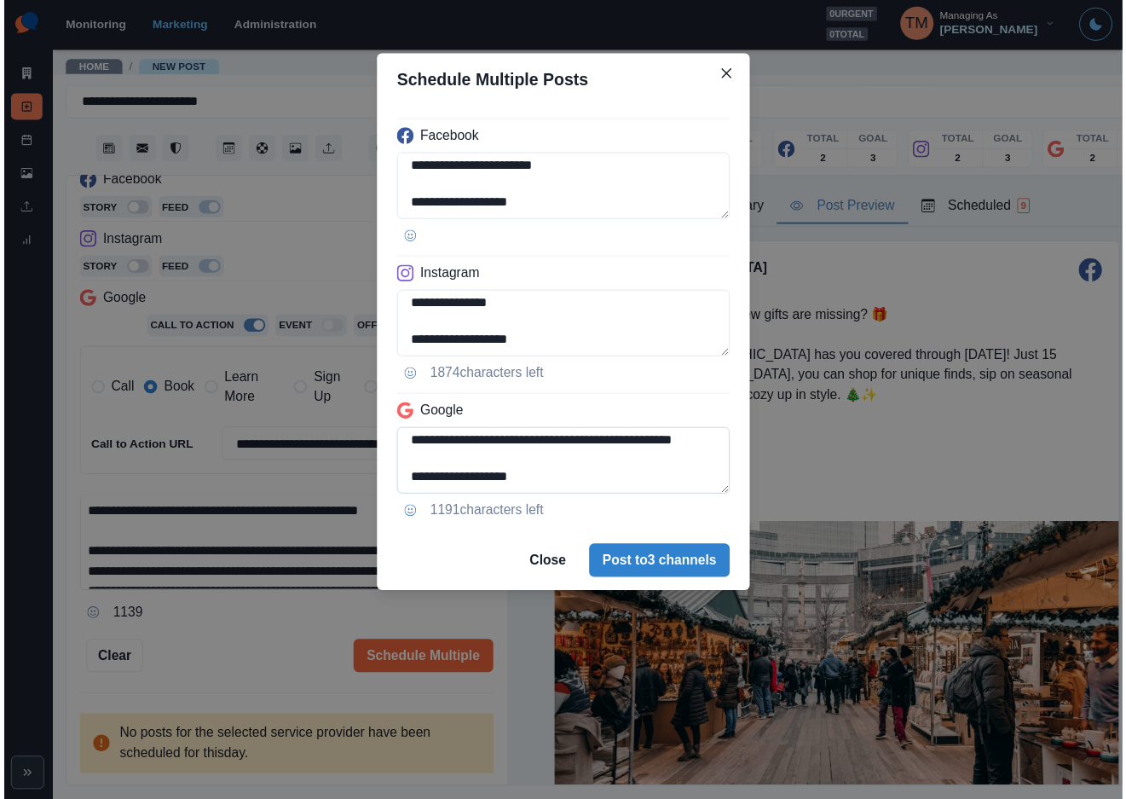
scroll to position [147, 0]
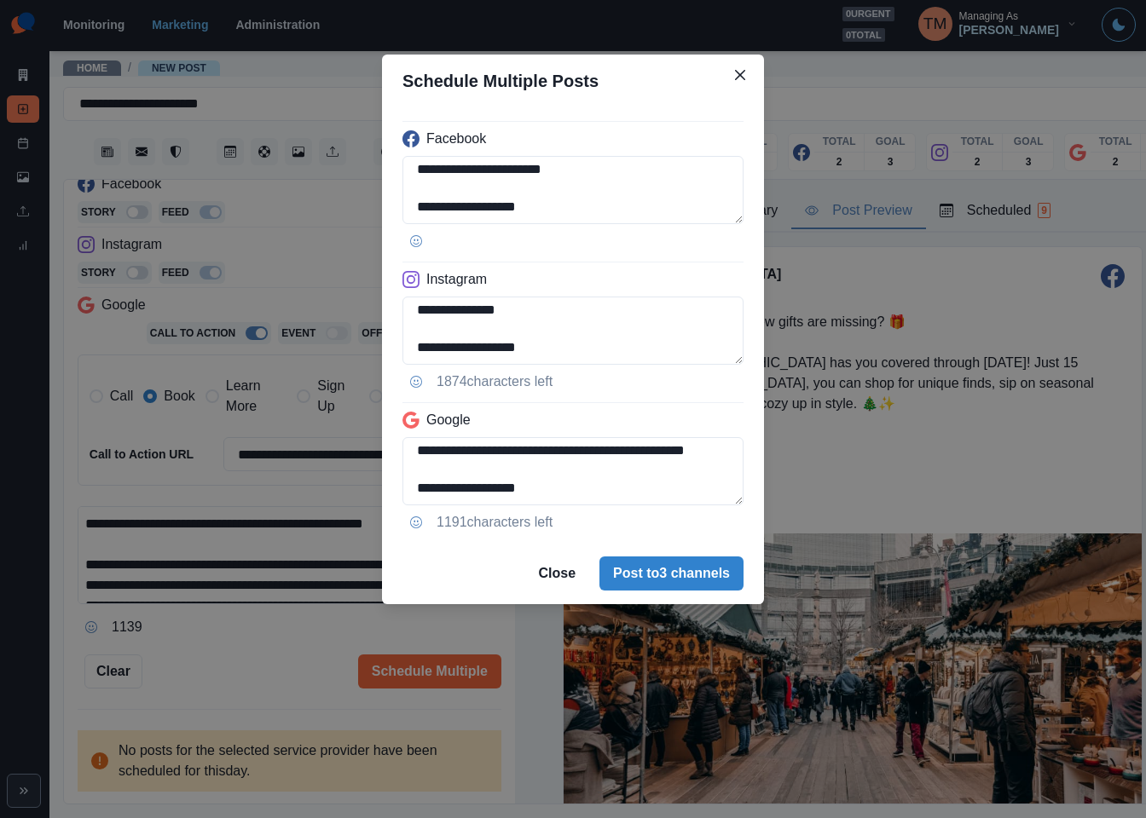
type textarea "**********"
click at [223, 662] on div "**********" at bounding box center [573, 409] width 1146 height 818
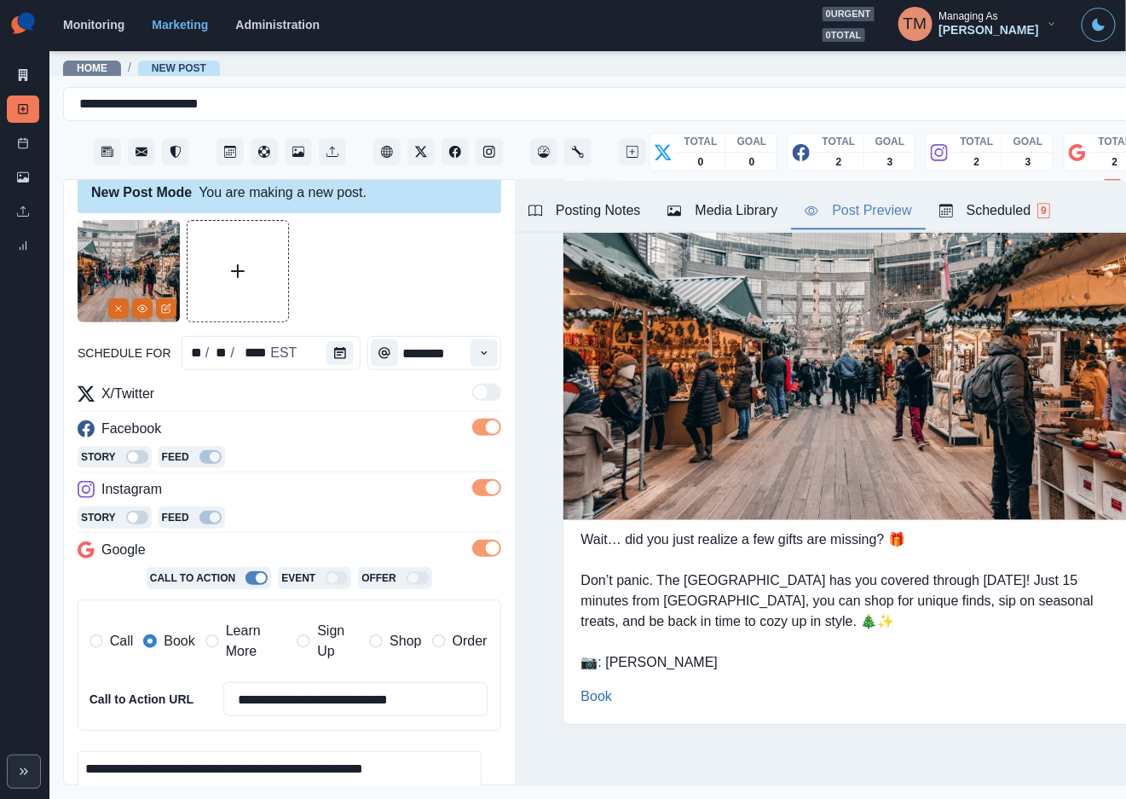
scroll to position [0, 0]
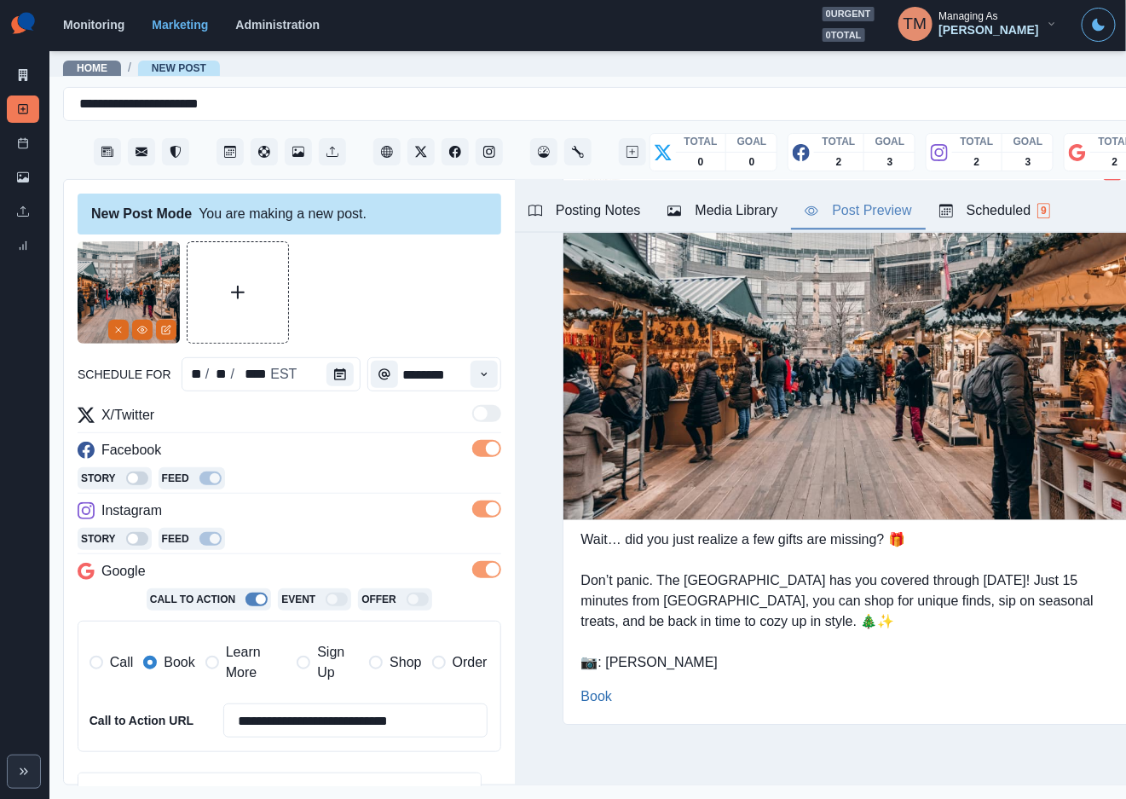
drag, startPoint x: 394, startPoint y: 269, endPoint x: 396, endPoint y: 251, distance: 17.2
click at [396, 254] on div at bounding box center [290, 292] width 424 height 102
click at [419, 280] on div at bounding box center [290, 292] width 424 height 102
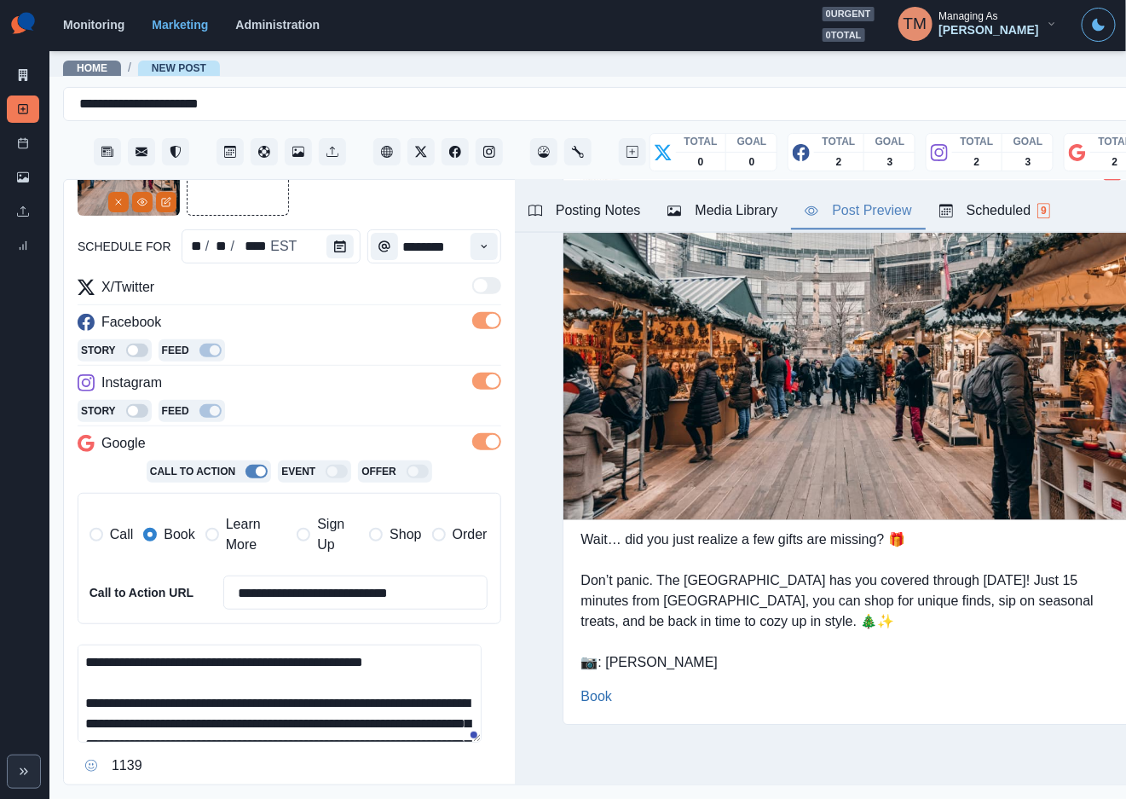
scroll to position [19, 0]
drag, startPoint x: 561, startPoint y: 517, endPoint x: 698, endPoint y: 645, distance: 188.2
click at [698, 645] on div "Wait… did you just realize a few gifts are missing? 🎁 Don’t panic. The [GEOGRAP…" at bounding box center [852, 600] width 578 height 177
copy div "Wait… did you just realize a few gifts are missing? 🎁 Don’t panic. The [GEOGRAP…"
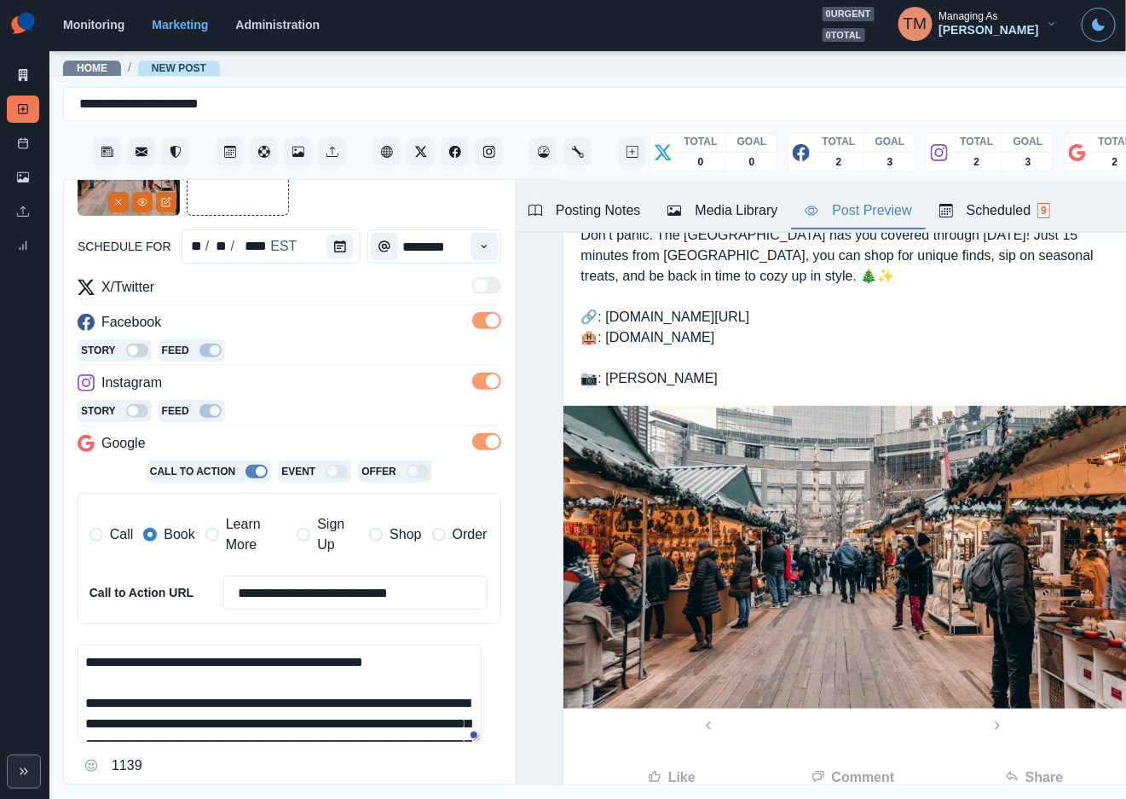
scroll to position [0, 0]
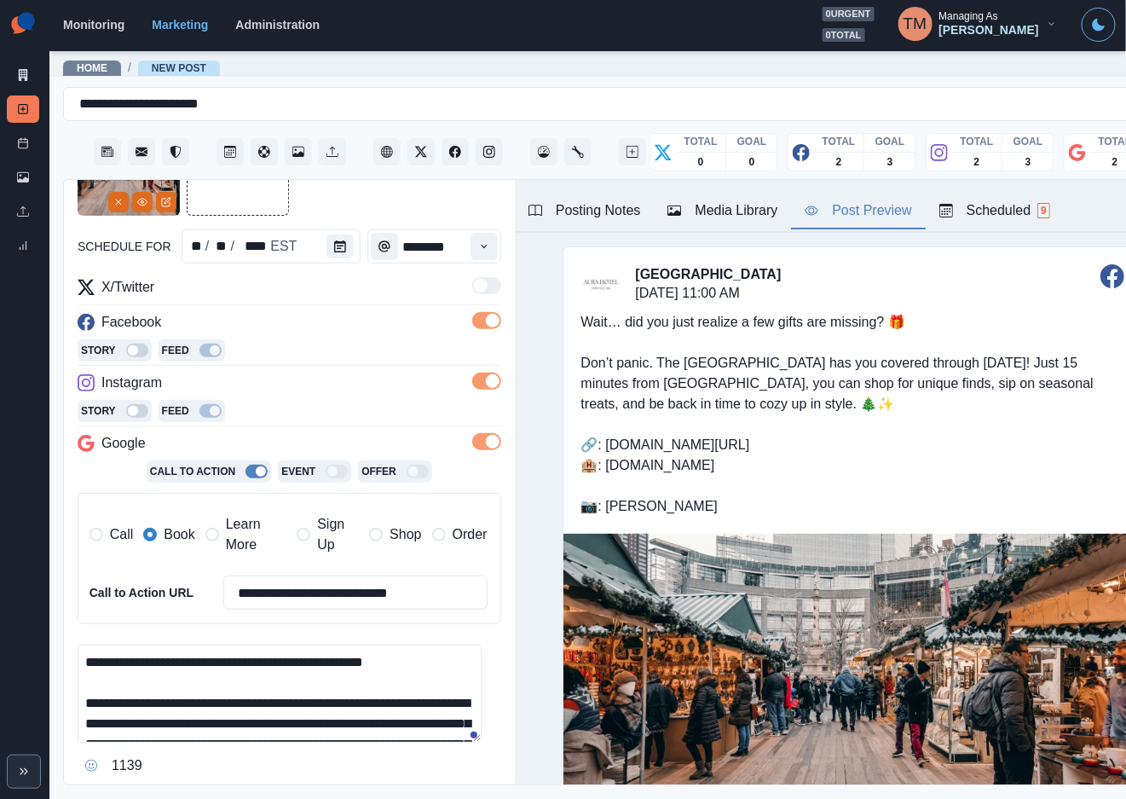
drag, startPoint x: 563, startPoint y: 302, endPoint x: 755, endPoint y: 483, distance: 264.1
click at [755, 483] on div "Wait… did you just realize a few gifts are missing? 🎁 Don’t panic. The [GEOGRAP…" at bounding box center [852, 414] width 578 height 239
copy div "Wait… did you just realize a few gifts are missing? 🎁 Don’t panic. The [GEOGRAP…"
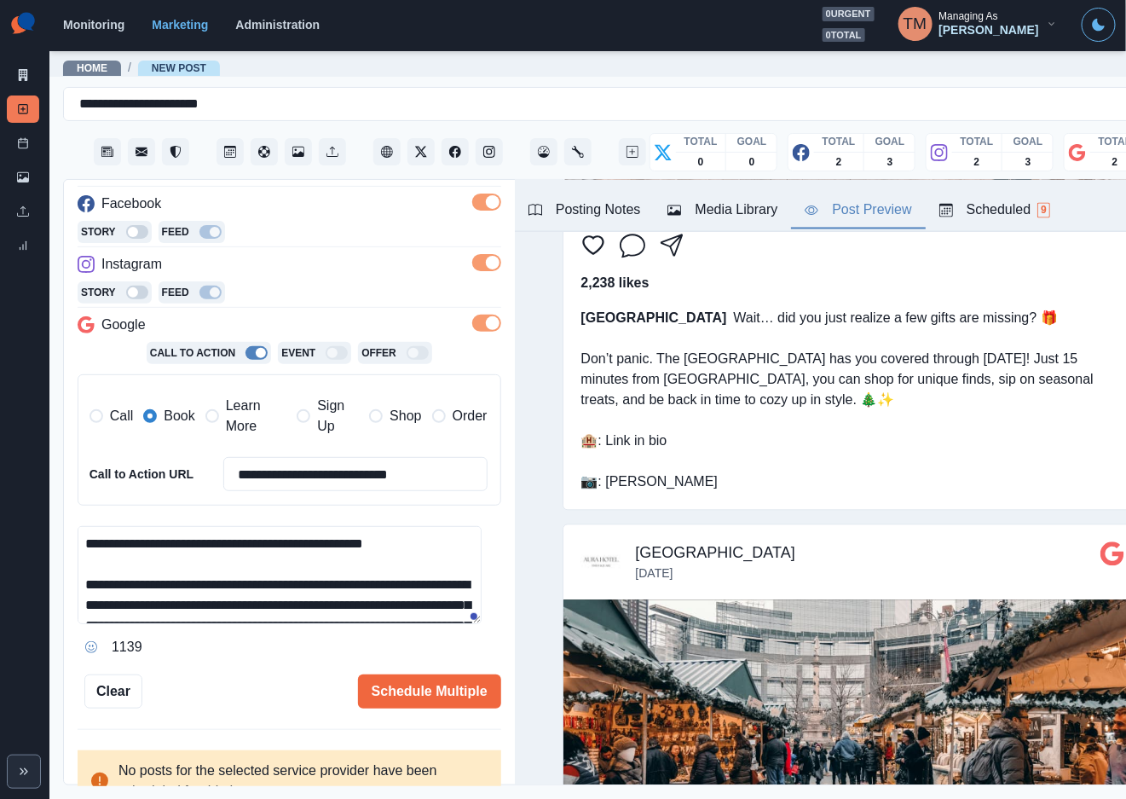
scroll to position [267, 0]
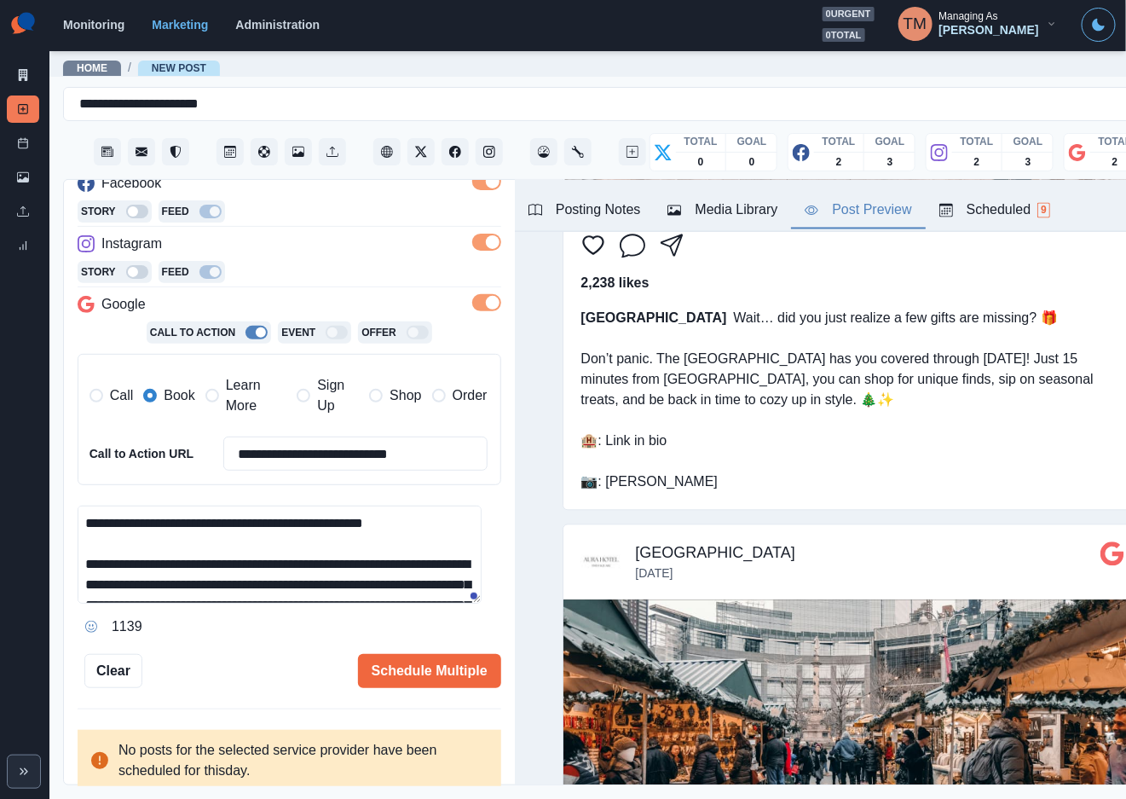
drag, startPoint x: 407, startPoint y: 658, endPoint x: 266, endPoint y: 640, distance: 142.6
click at [258, 654] on div "Schedule Multiple" at bounding box center [321, 671] width 359 height 34
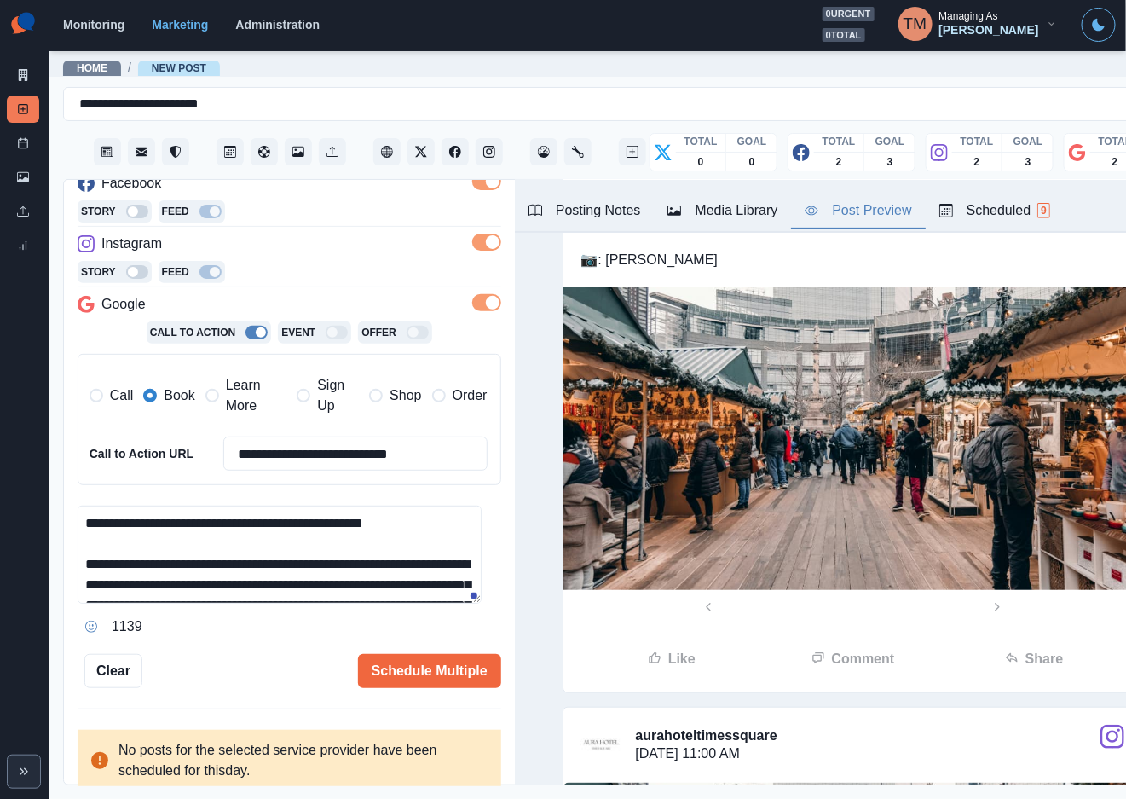
scroll to position [128, 0]
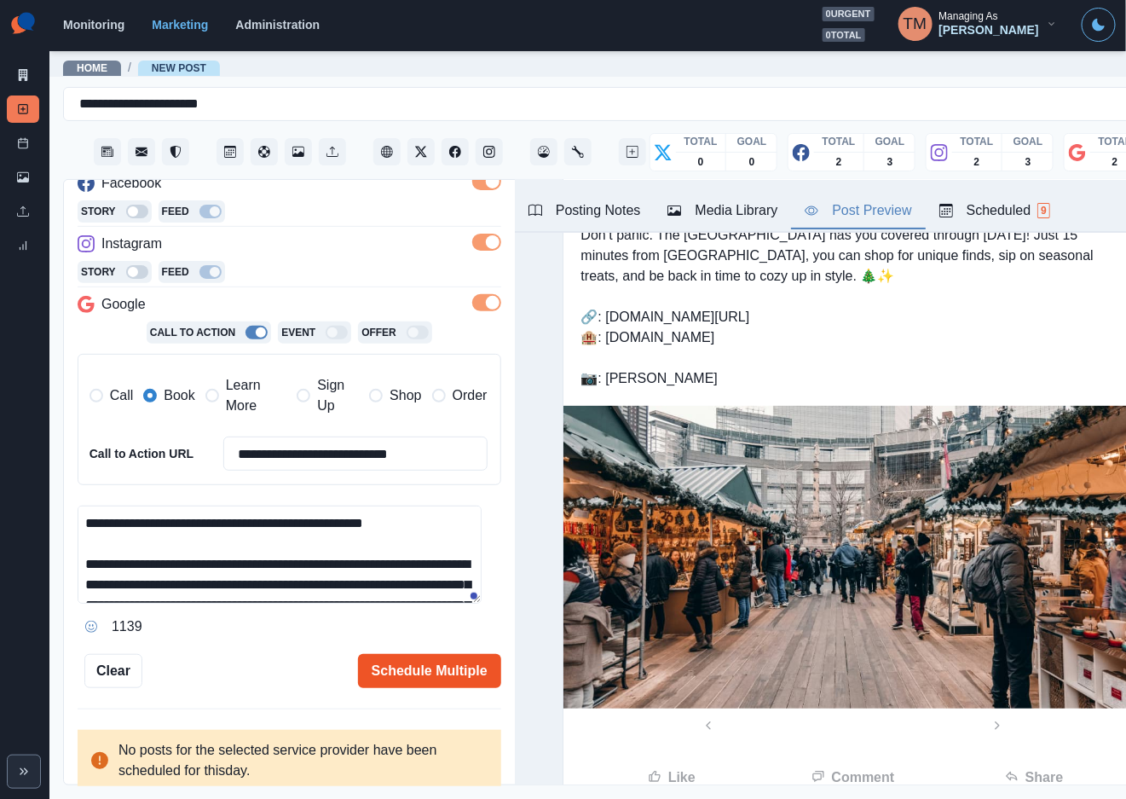
click at [405, 654] on button "Schedule Multiple" at bounding box center [429, 671] width 143 height 34
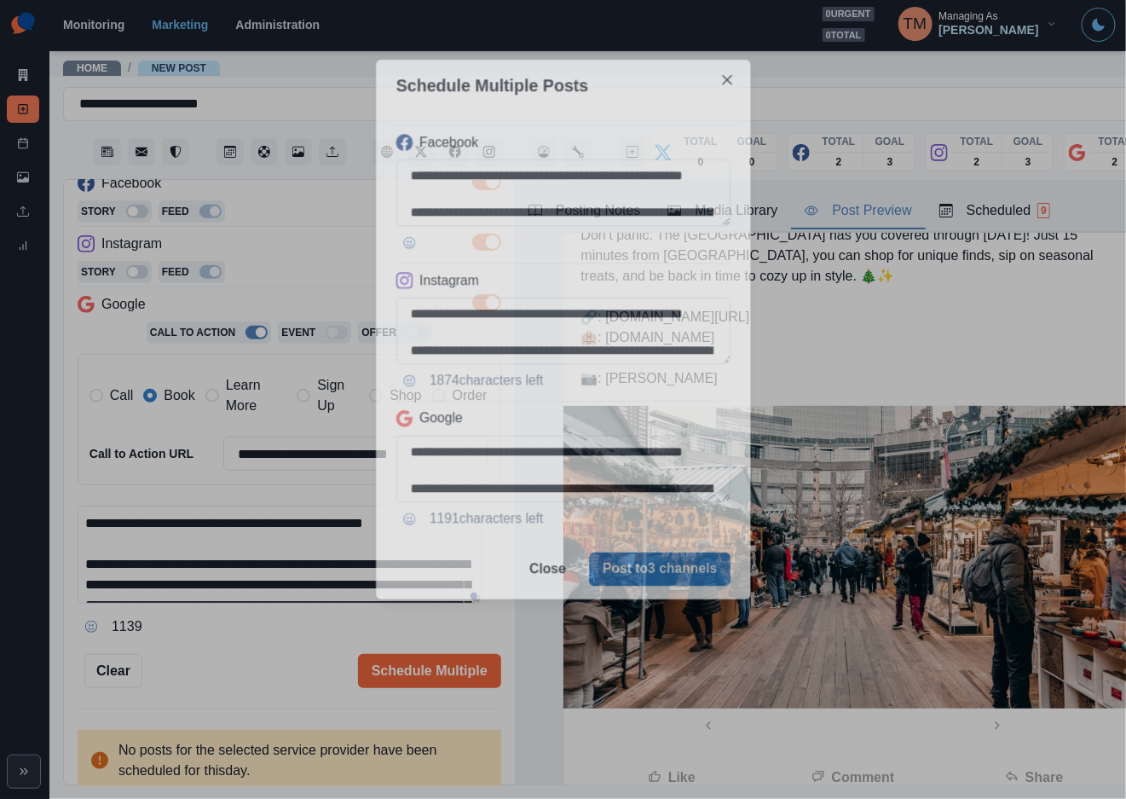
scroll to position [0, 0]
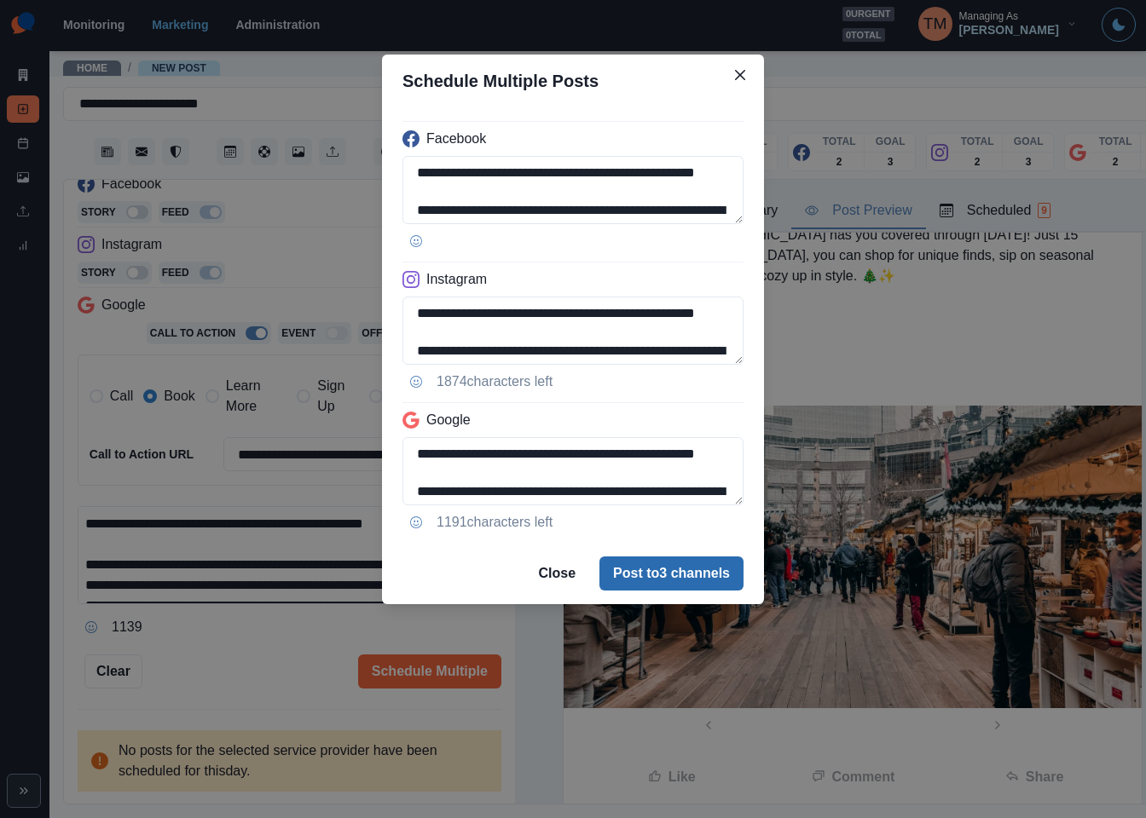
click at [717, 568] on button "Post to 3 channels" at bounding box center [671, 574] width 144 height 34
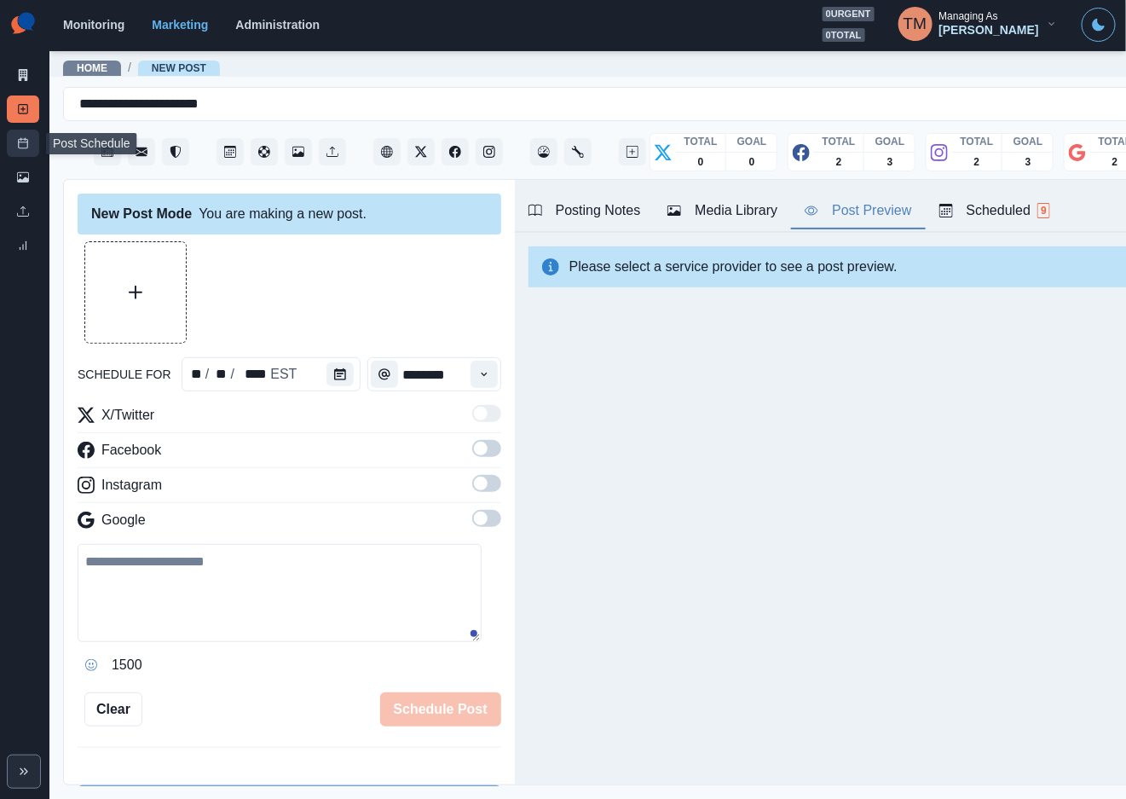
click at [29, 147] on link "Post Schedule" at bounding box center [23, 143] width 32 height 27
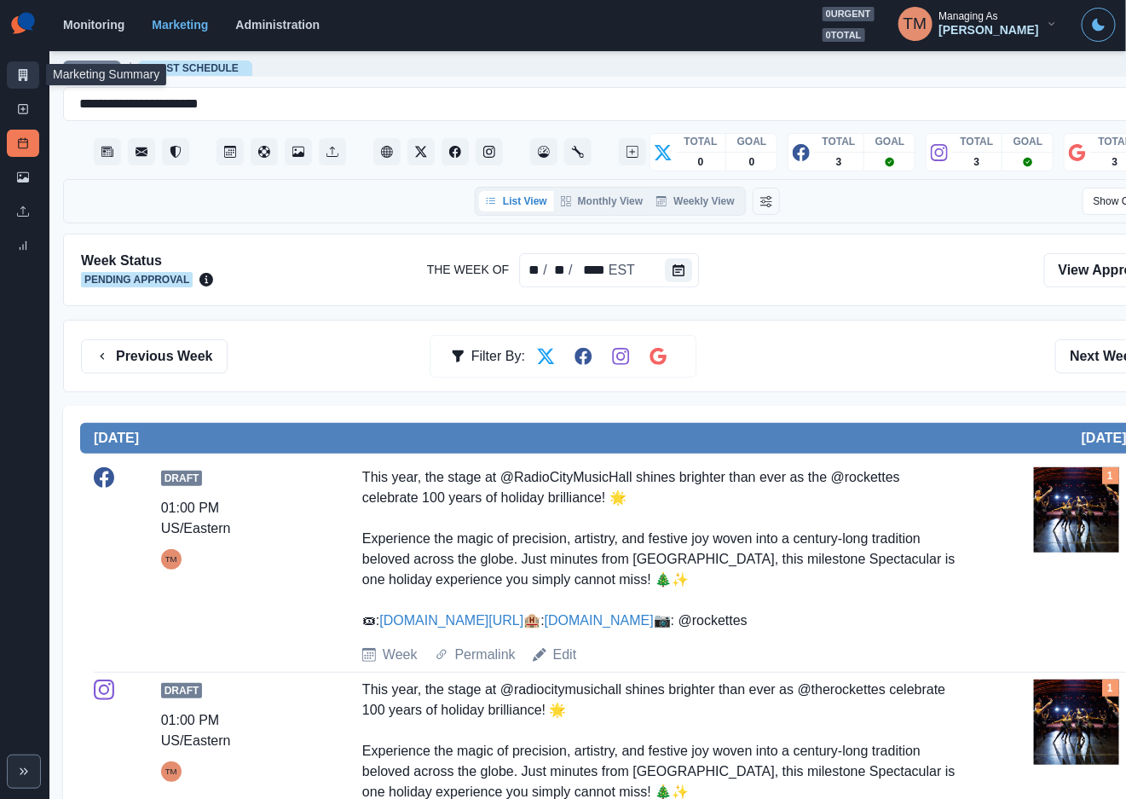
click at [18, 77] on icon at bounding box center [23, 75] width 12 height 12
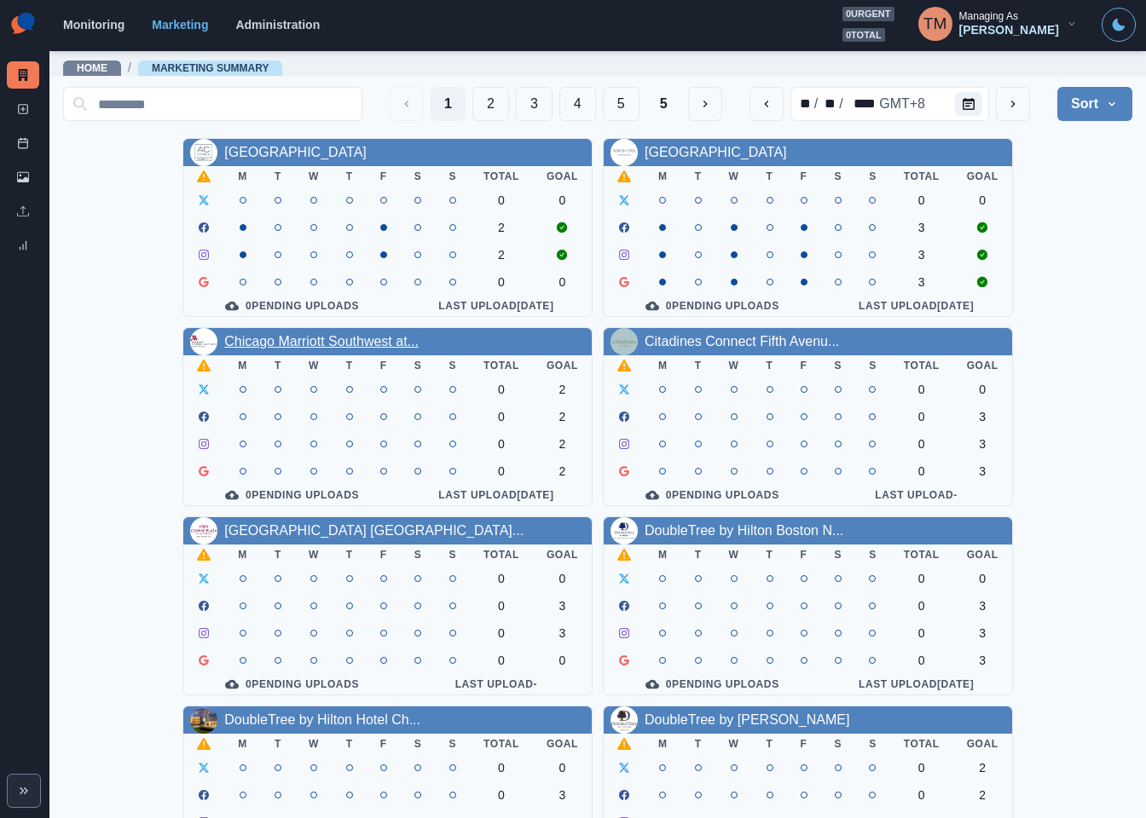
click at [333, 349] on link "Chicago Marriott Southwest at..." at bounding box center [321, 341] width 194 height 14
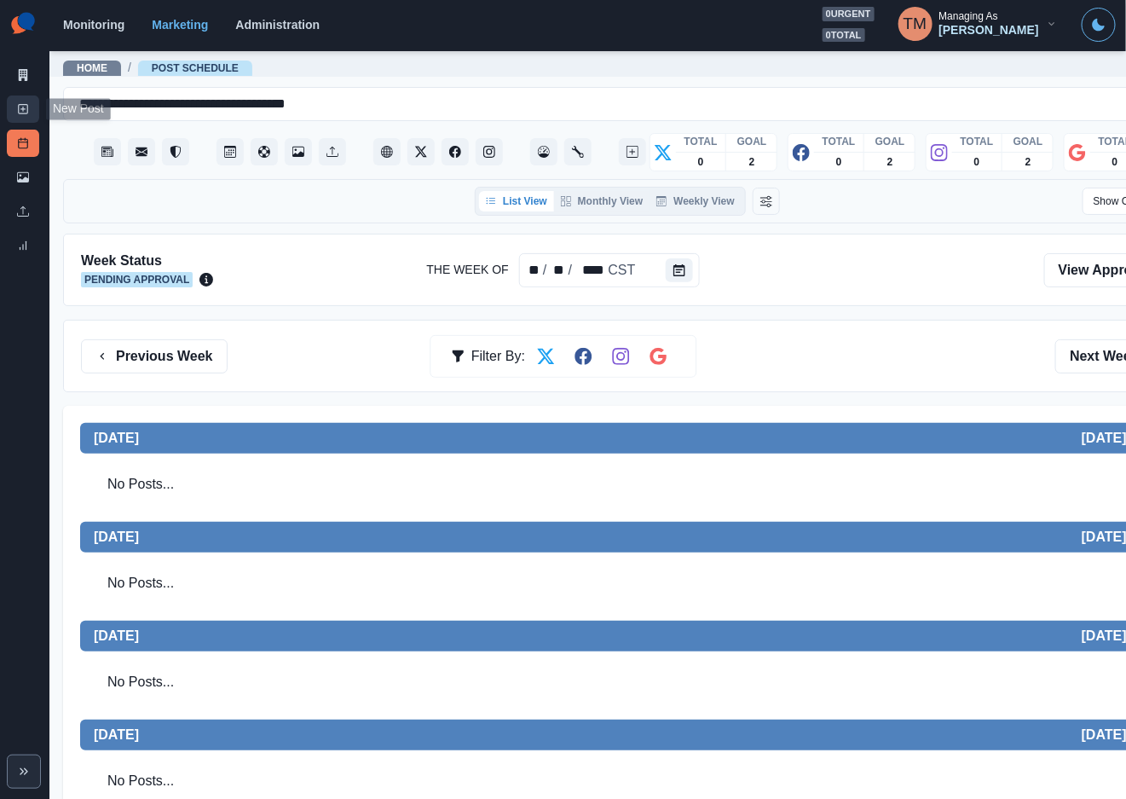
click at [24, 107] on icon at bounding box center [23, 109] width 12 height 12
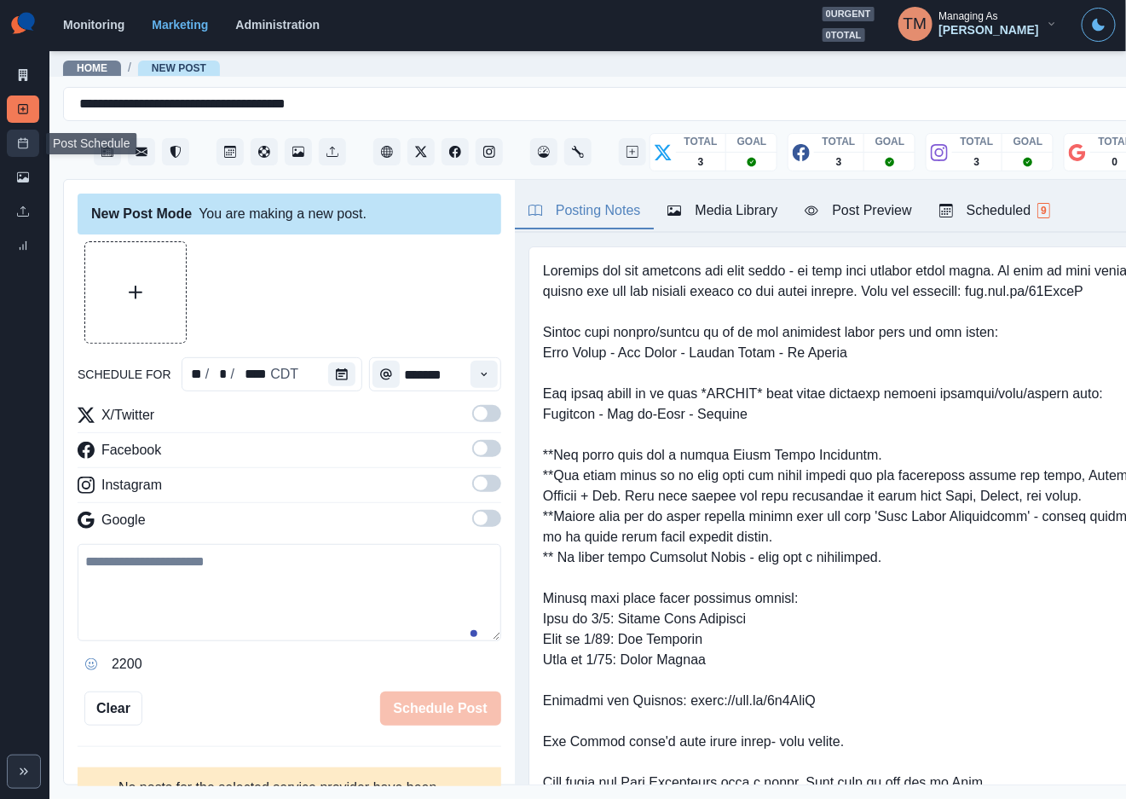
click at [13, 144] on link "Post Schedule" at bounding box center [23, 143] width 32 height 27
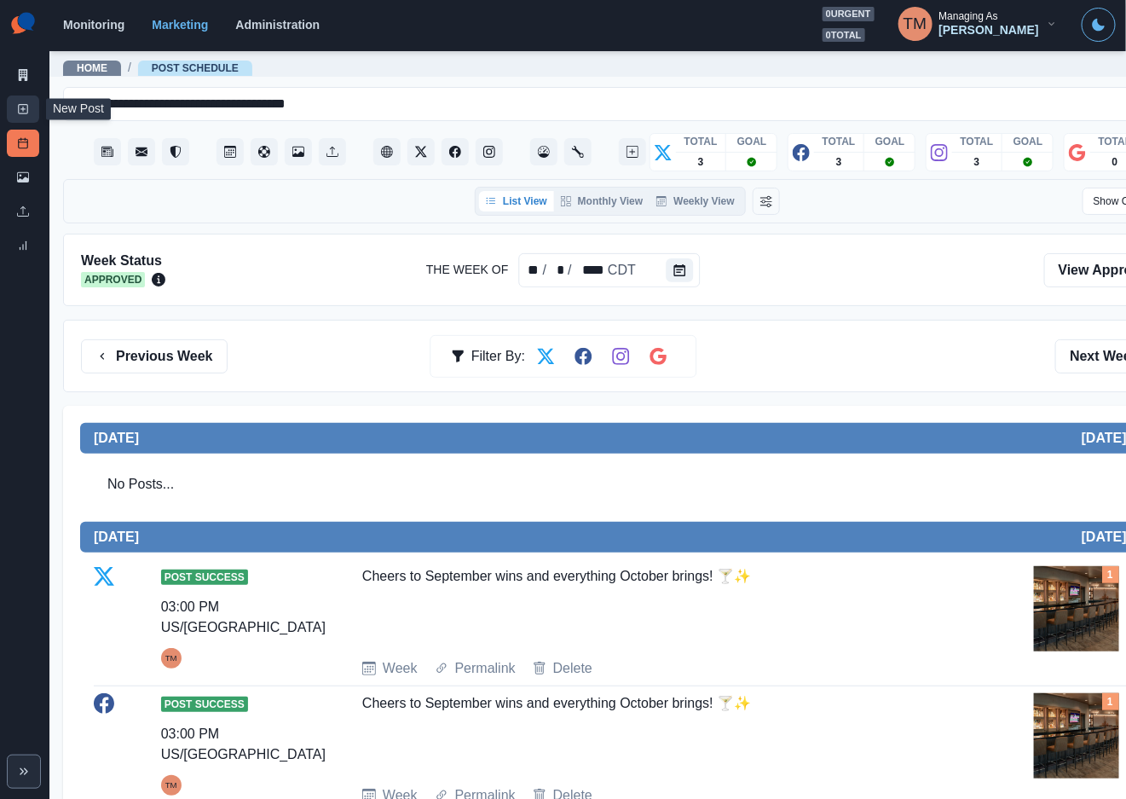
click at [23, 113] on rect at bounding box center [23, 109] width 9 height 9
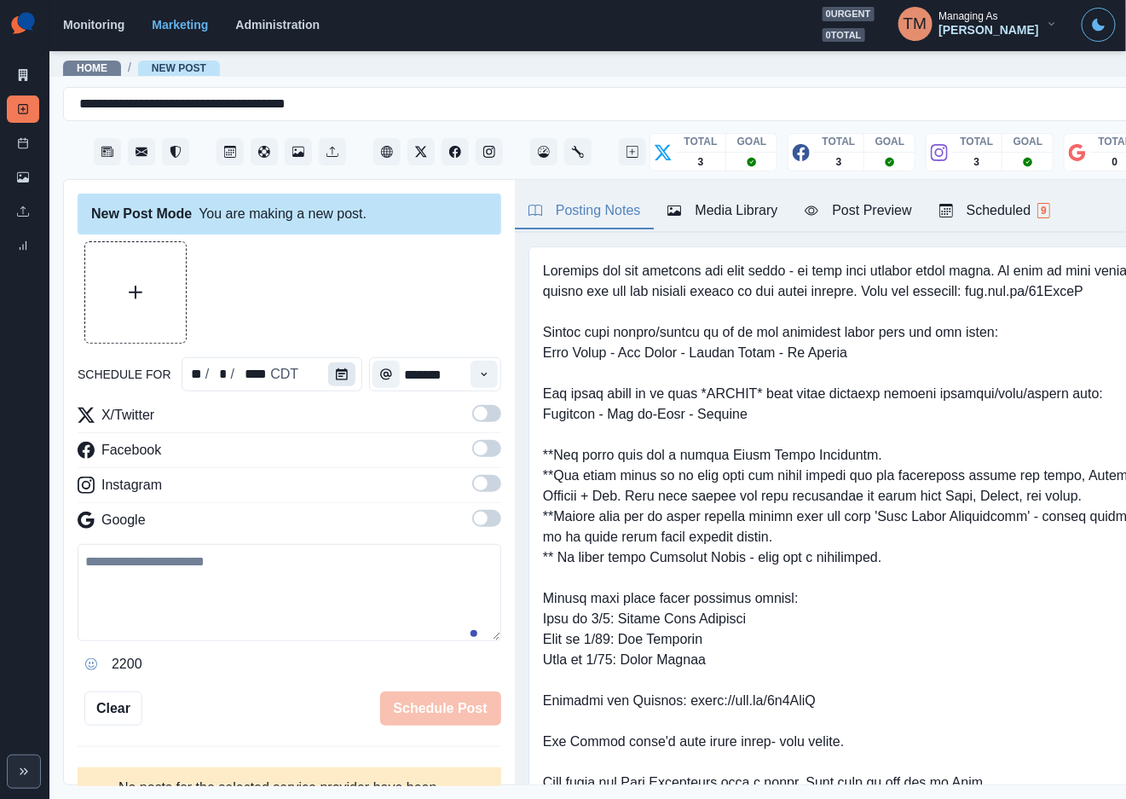
click at [340, 376] on button "Calendar" at bounding box center [341, 374] width 27 height 24
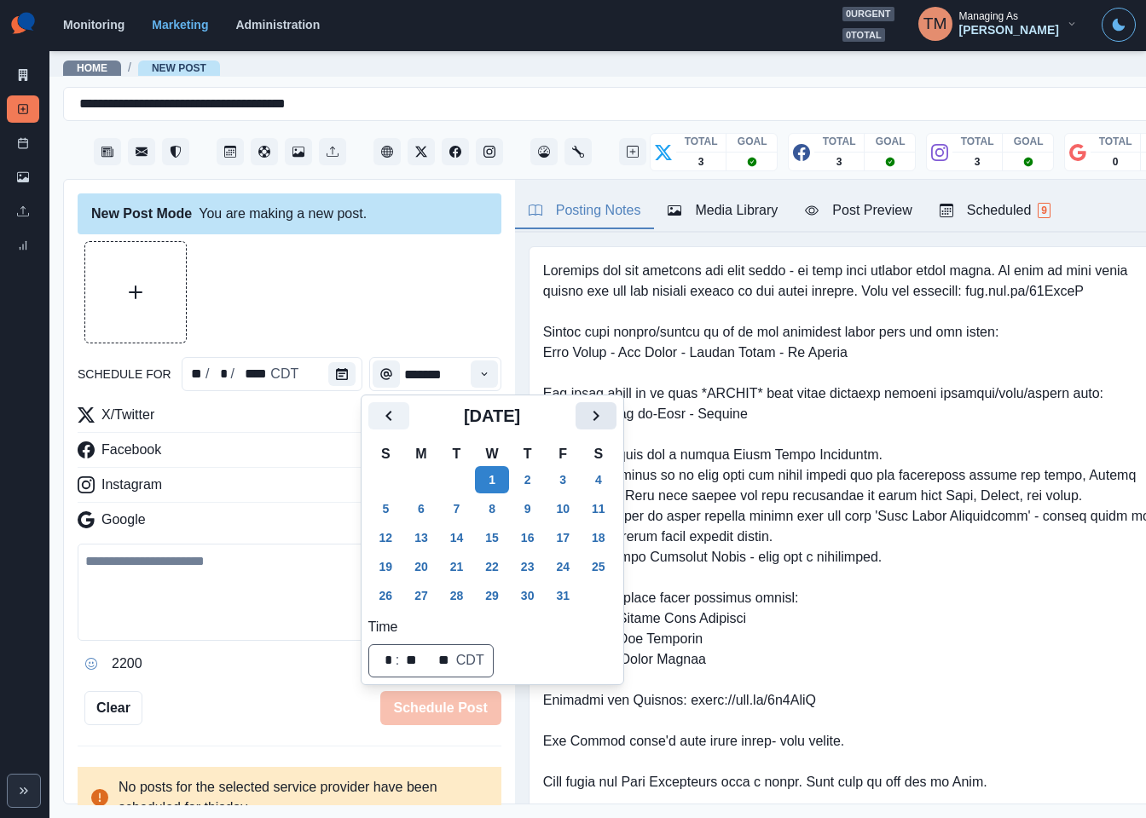
click at [593, 415] on icon "Next" at bounding box center [596, 416] width 20 height 20
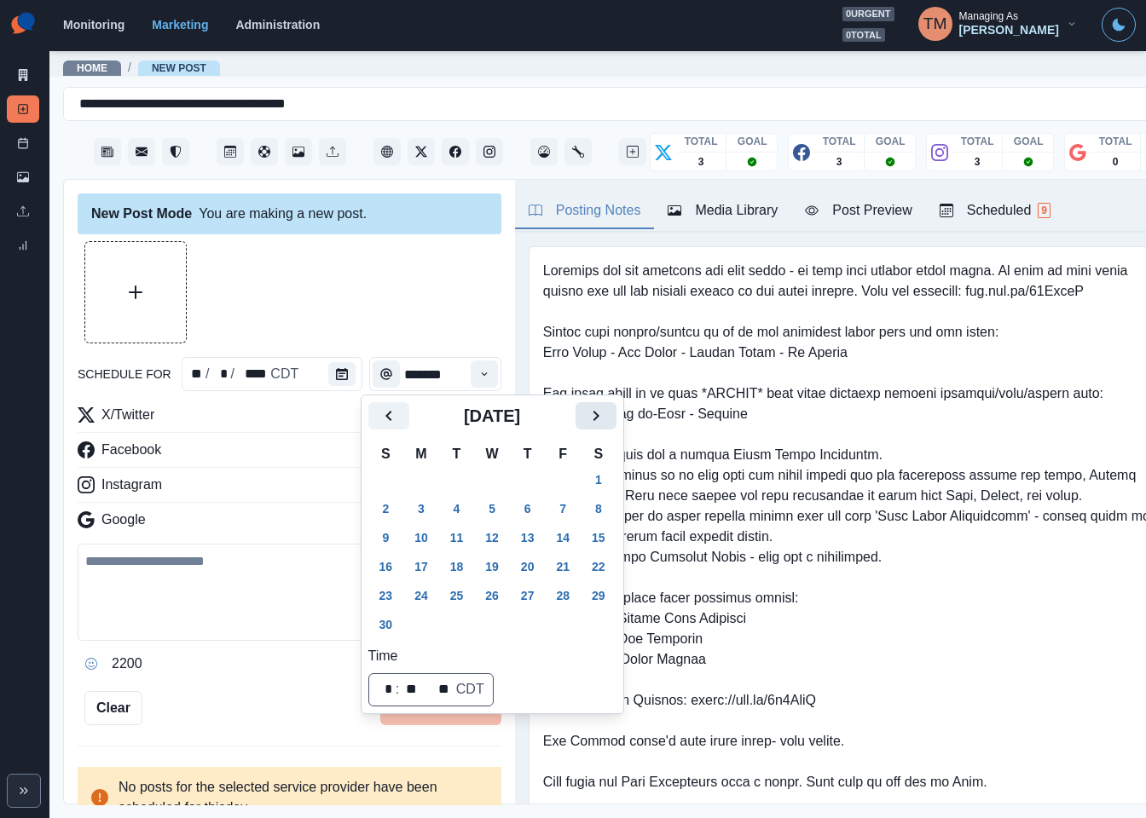
click at [593, 415] on icon "Next" at bounding box center [596, 416] width 20 height 20
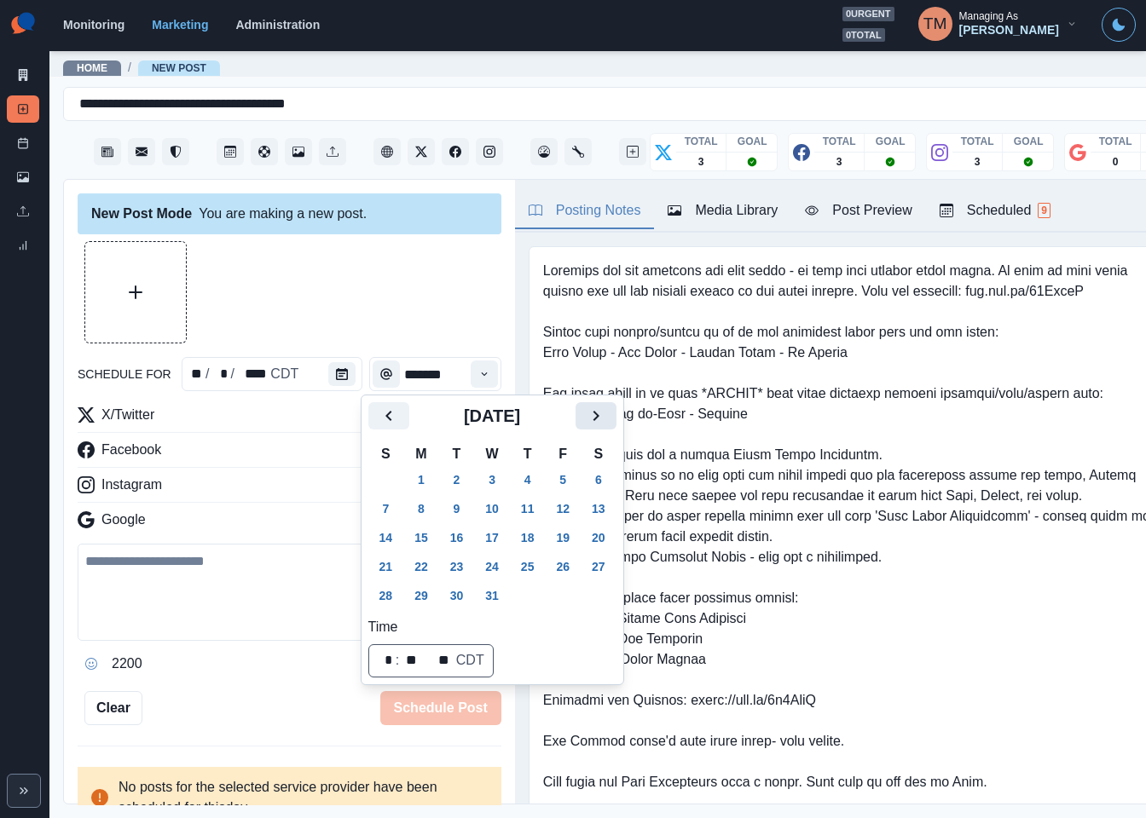
click at [593, 415] on icon "Next" at bounding box center [596, 416] width 20 height 20
click at [390, 404] on button "Previous" at bounding box center [388, 415] width 41 height 27
click at [455, 509] on button "9" at bounding box center [457, 508] width 34 height 27
click at [471, 381] on button "Time" at bounding box center [484, 374] width 27 height 27
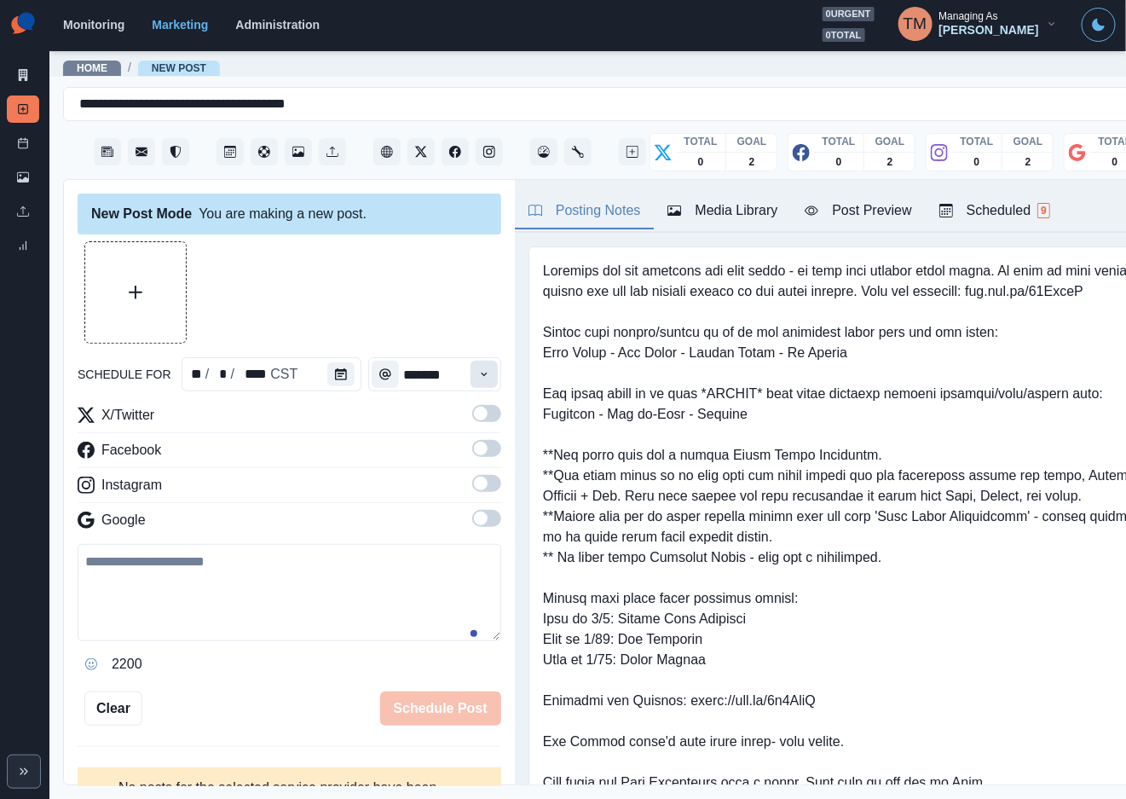
click at [478, 376] on icon "Time" at bounding box center [484, 374] width 12 height 12
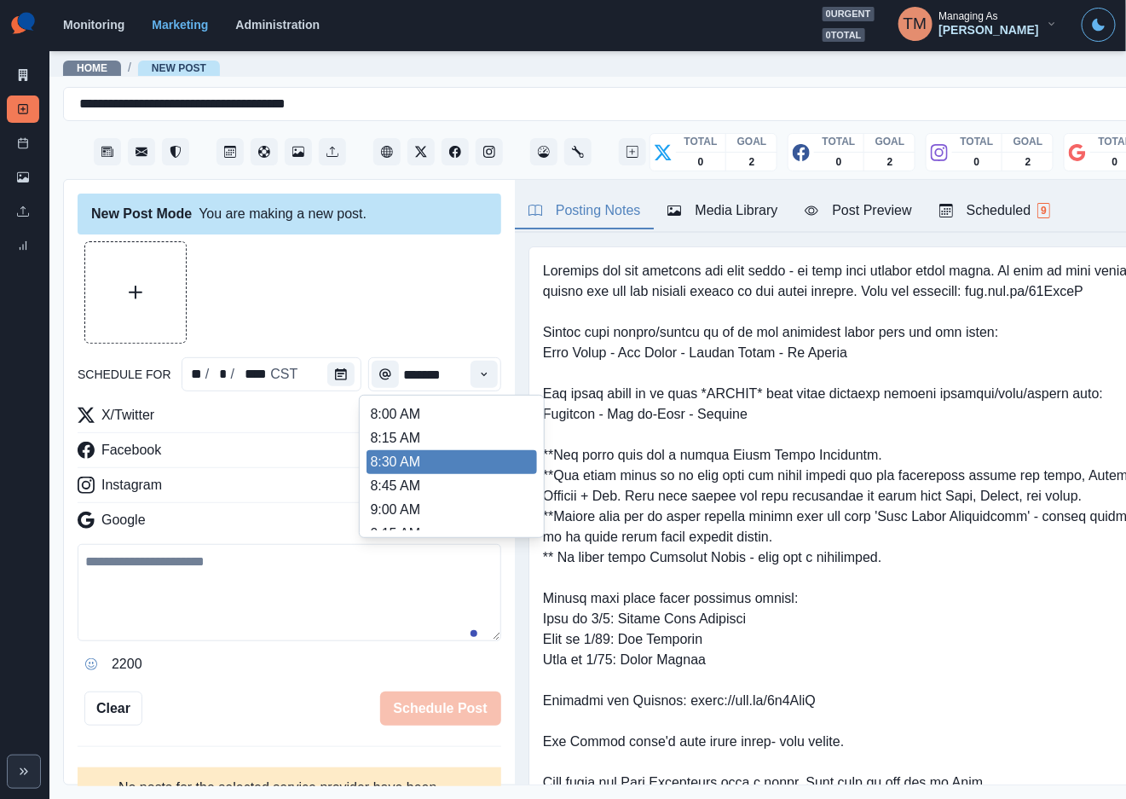
scroll to position [511, 0]
click at [438, 468] on li "2:00 PM" at bounding box center [452, 476] width 170 height 24
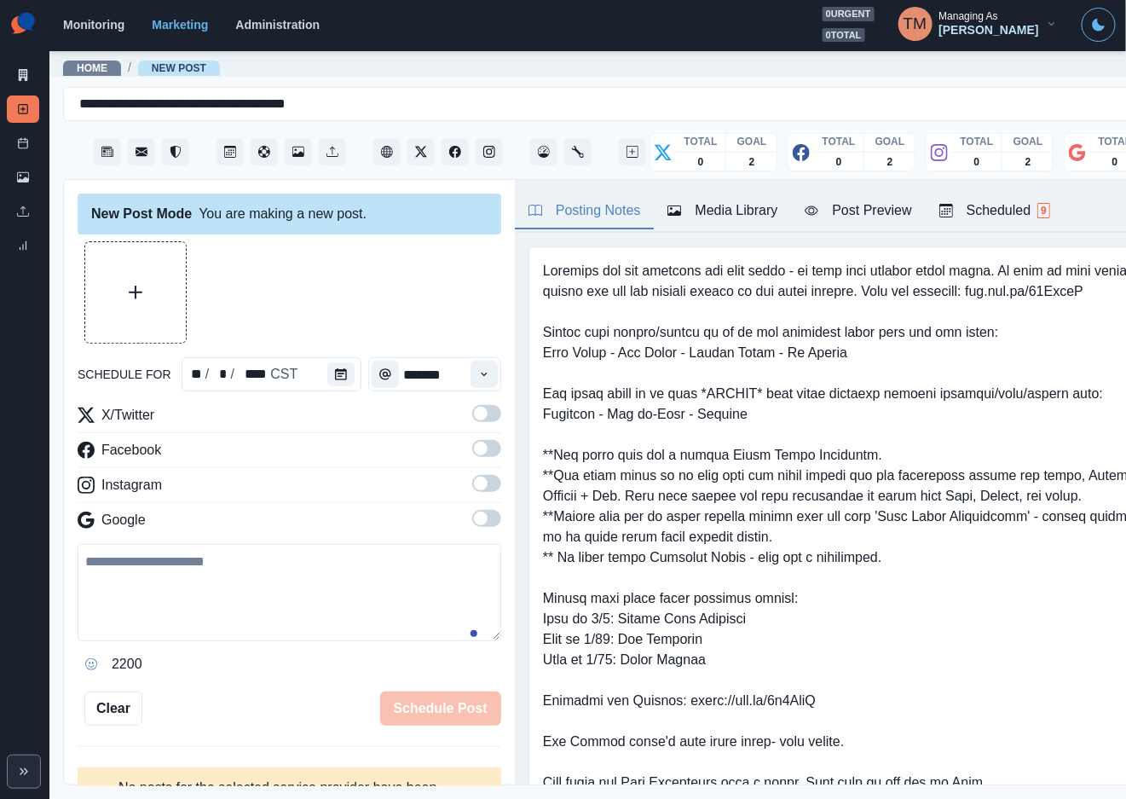
type input "*******"
click at [412, 298] on div at bounding box center [290, 292] width 424 height 102
drag, startPoint x: 463, startPoint y: 413, endPoint x: 477, endPoint y: 458, distance: 47.2
click at [474, 413] on span at bounding box center [481, 414] width 14 height 14
click at [472, 448] on span at bounding box center [486, 448] width 29 height 17
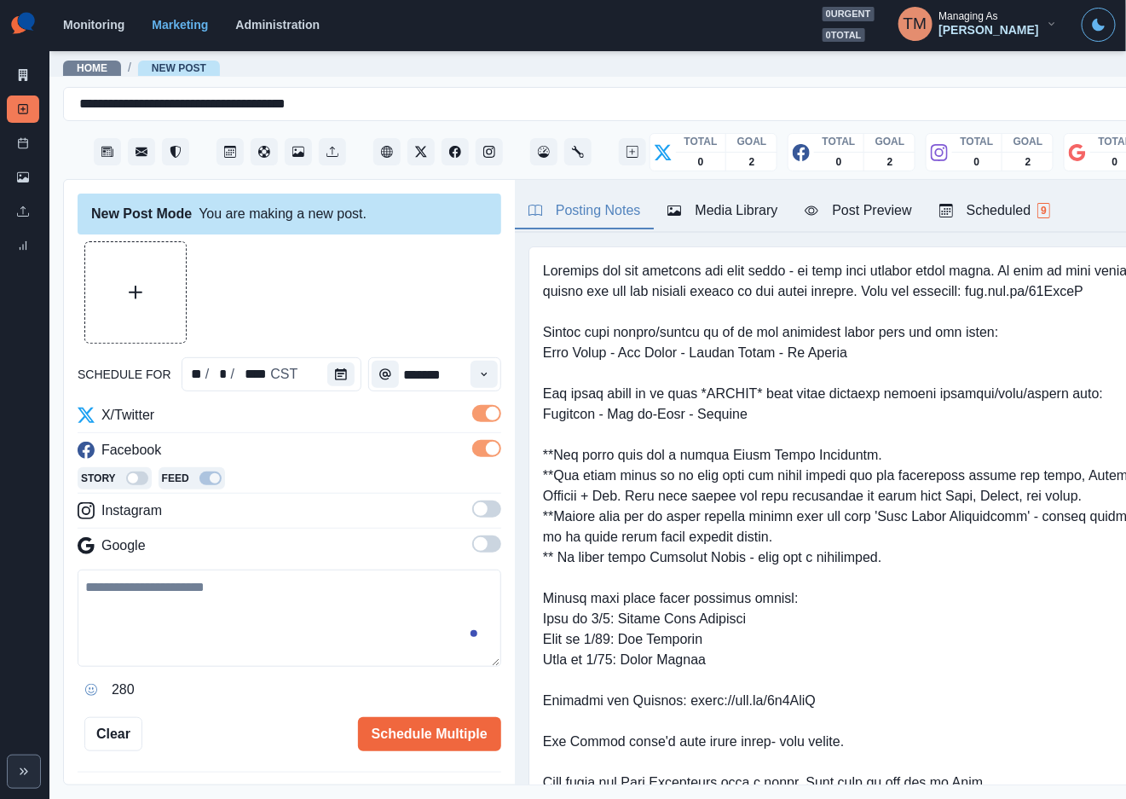
click at [472, 515] on span at bounding box center [486, 508] width 29 height 17
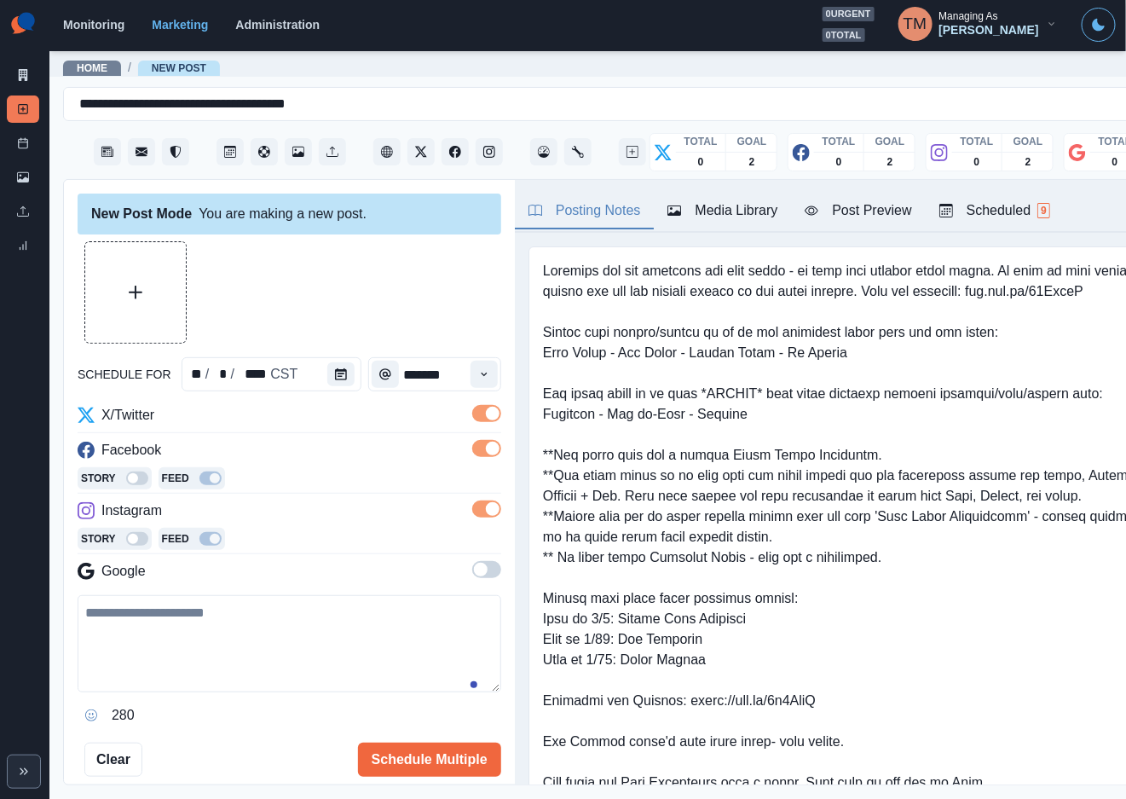
click at [345, 310] on div at bounding box center [290, 292] width 424 height 102
drag, startPoint x: 184, startPoint y: 625, endPoint x: 187, endPoint y: 634, distance: 9.7
click at [185, 625] on textarea at bounding box center [290, 643] width 424 height 97
paste textarea "**********"
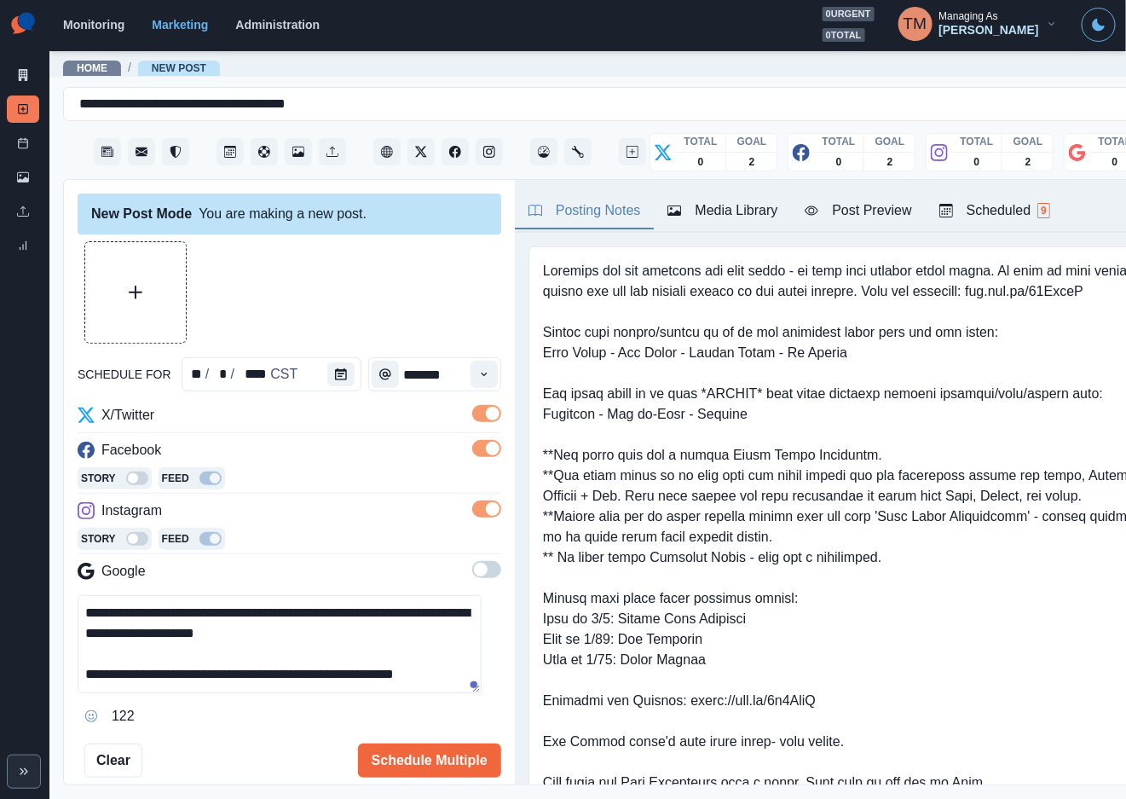
type textarea "**********"
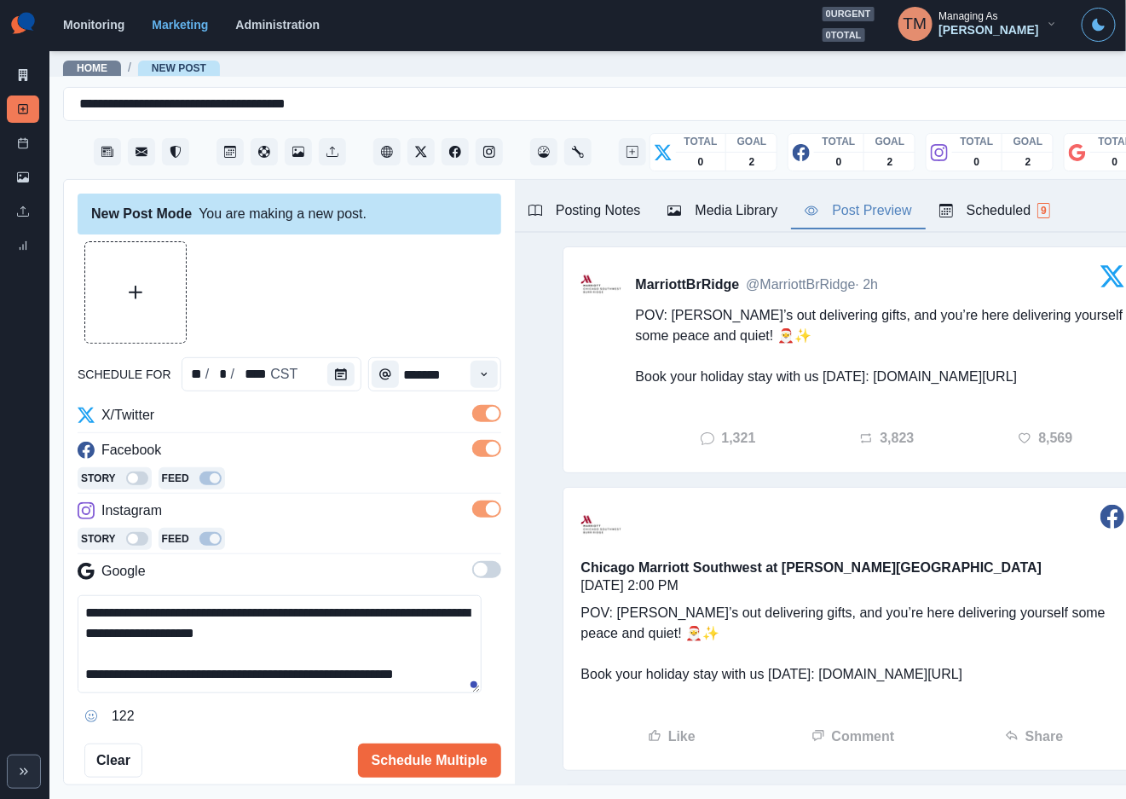
click at [862, 215] on div "Post Preview" at bounding box center [858, 210] width 107 height 20
click at [129, 303] on button "Upload Media" at bounding box center [135, 292] width 101 height 101
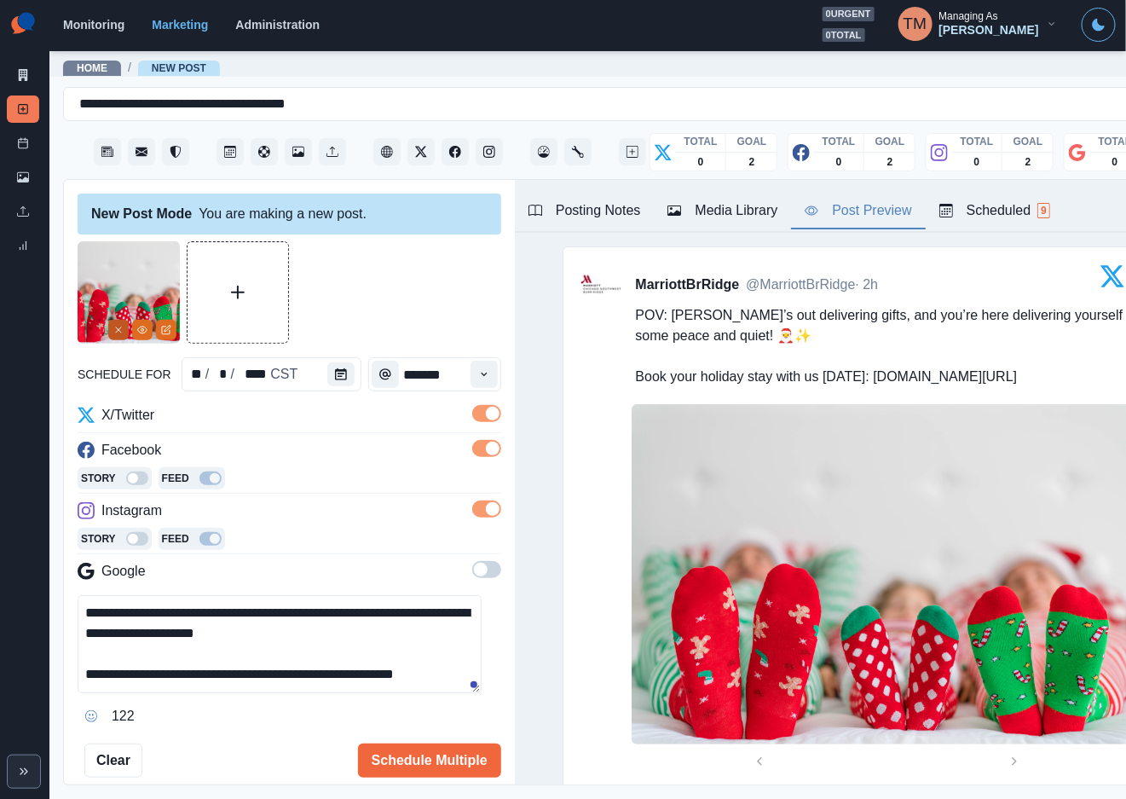
click at [115, 326] on icon "Remove" at bounding box center [118, 330] width 10 height 10
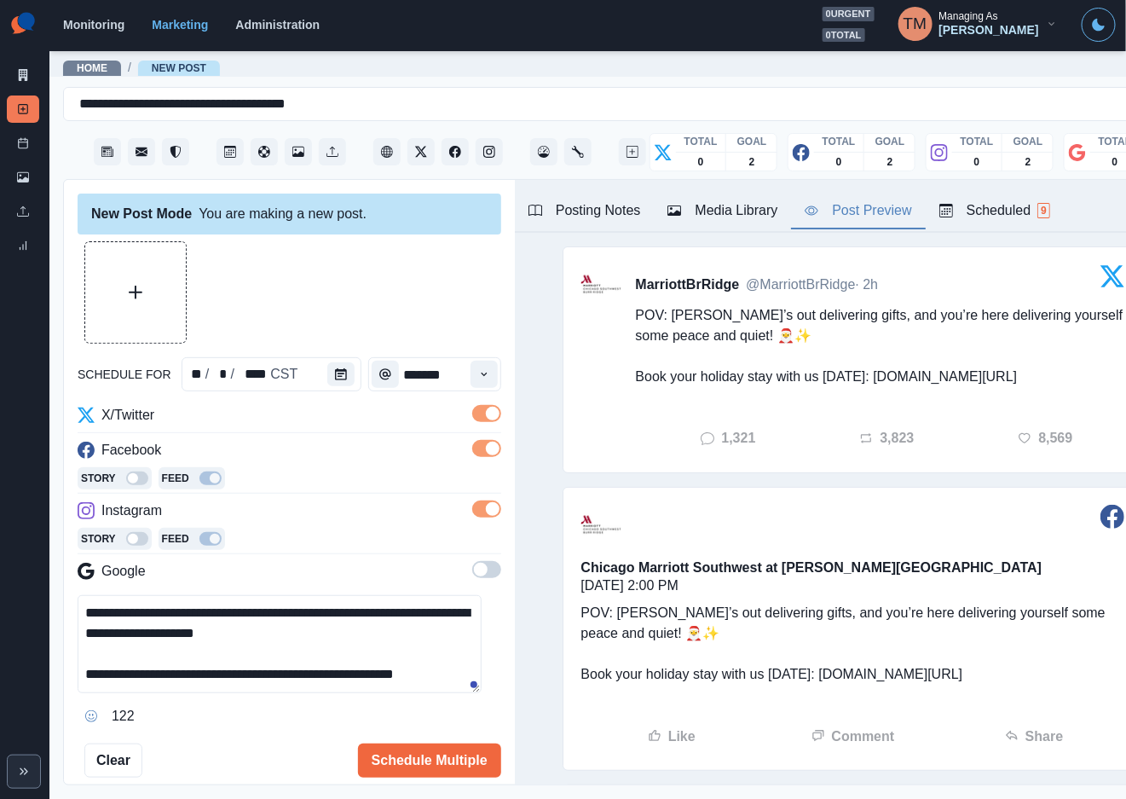
click at [739, 212] on div "Media Library" at bounding box center [723, 210] width 110 height 20
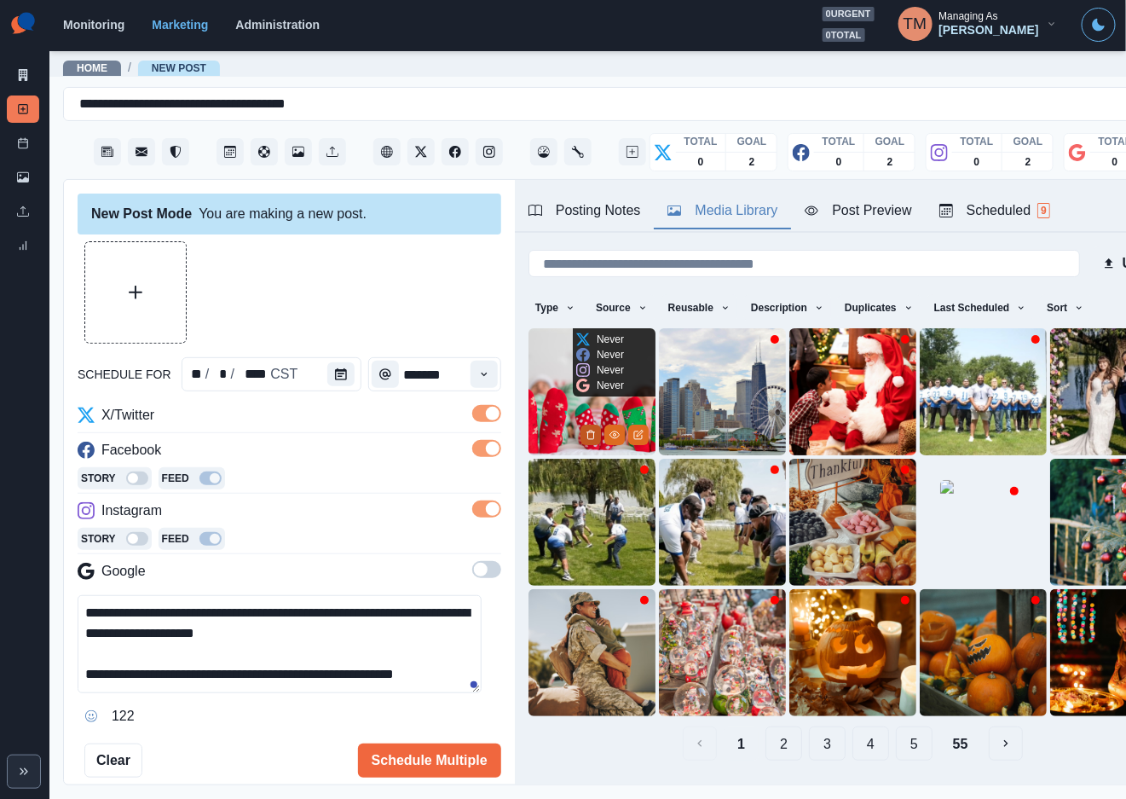
click at [586, 430] on icon "Delete Media" at bounding box center [591, 435] width 10 height 10
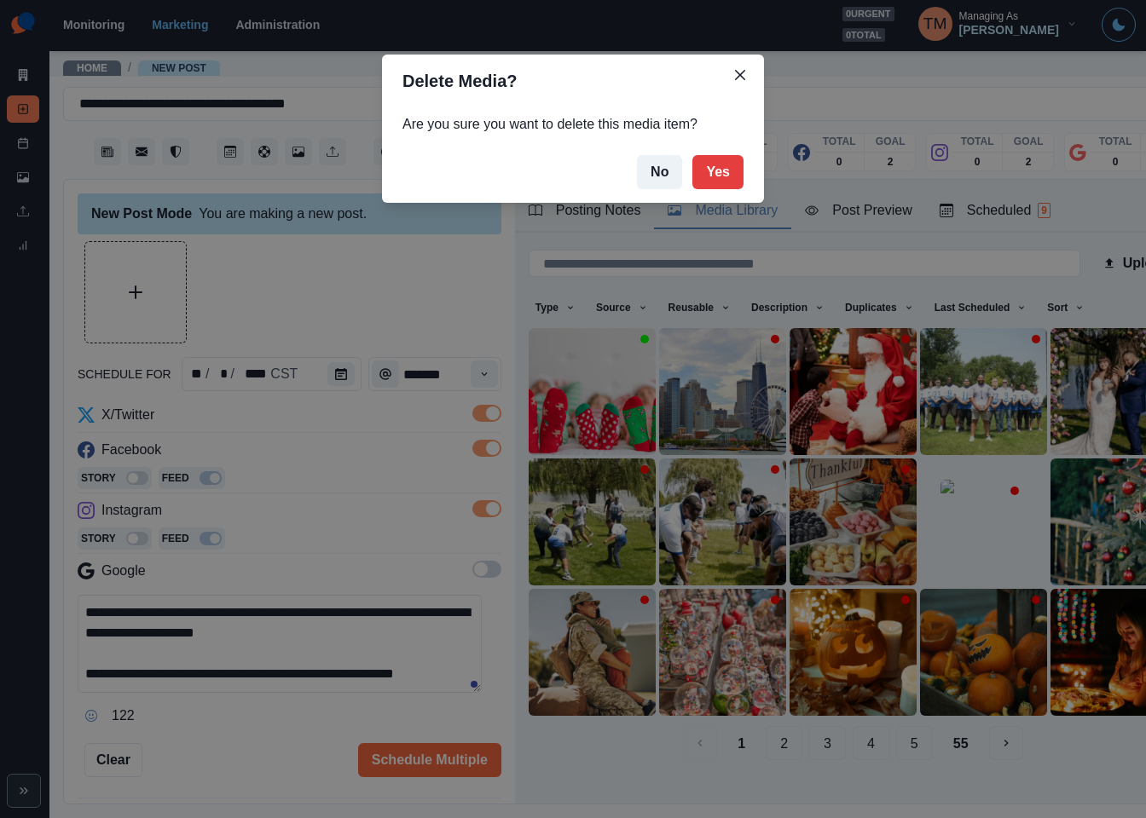
click at [131, 315] on div "Delete Media? Are you sure you want to delete this media item? No Yes" at bounding box center [573, 409] width 1146 height 818
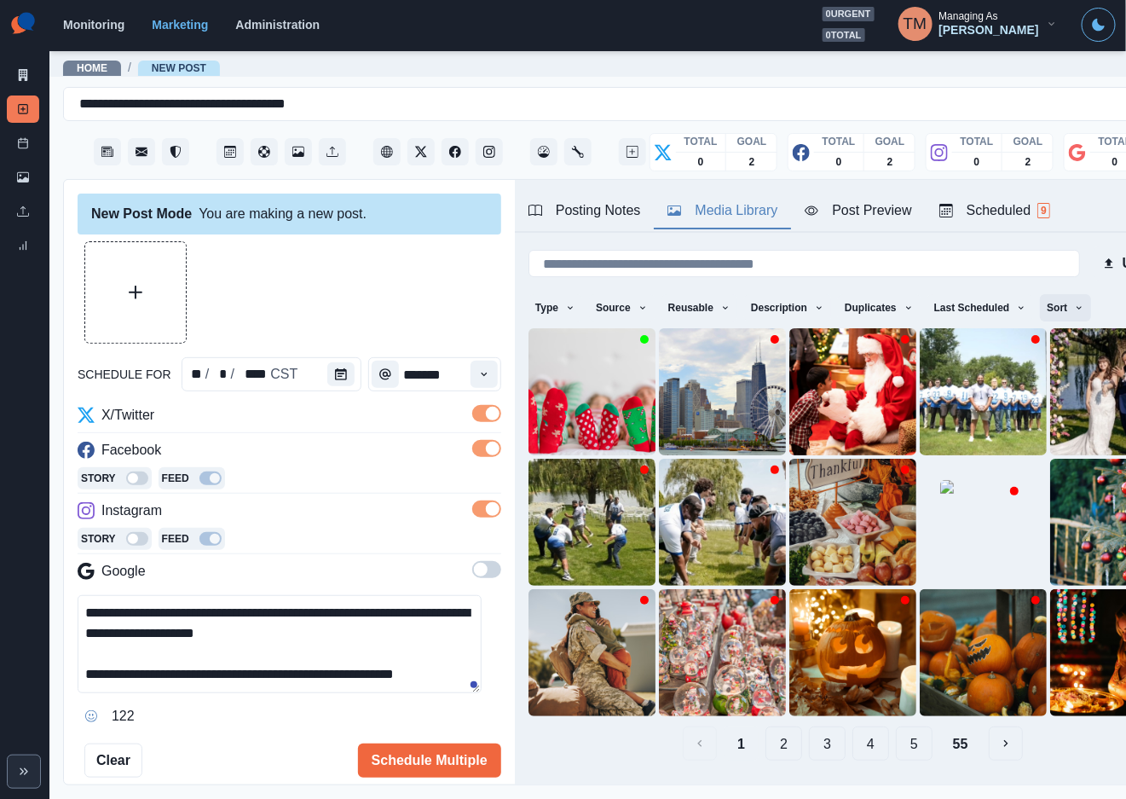
click at [1074, 310] on icon "button" at bounding box center [1079, 308] width 10 height 10
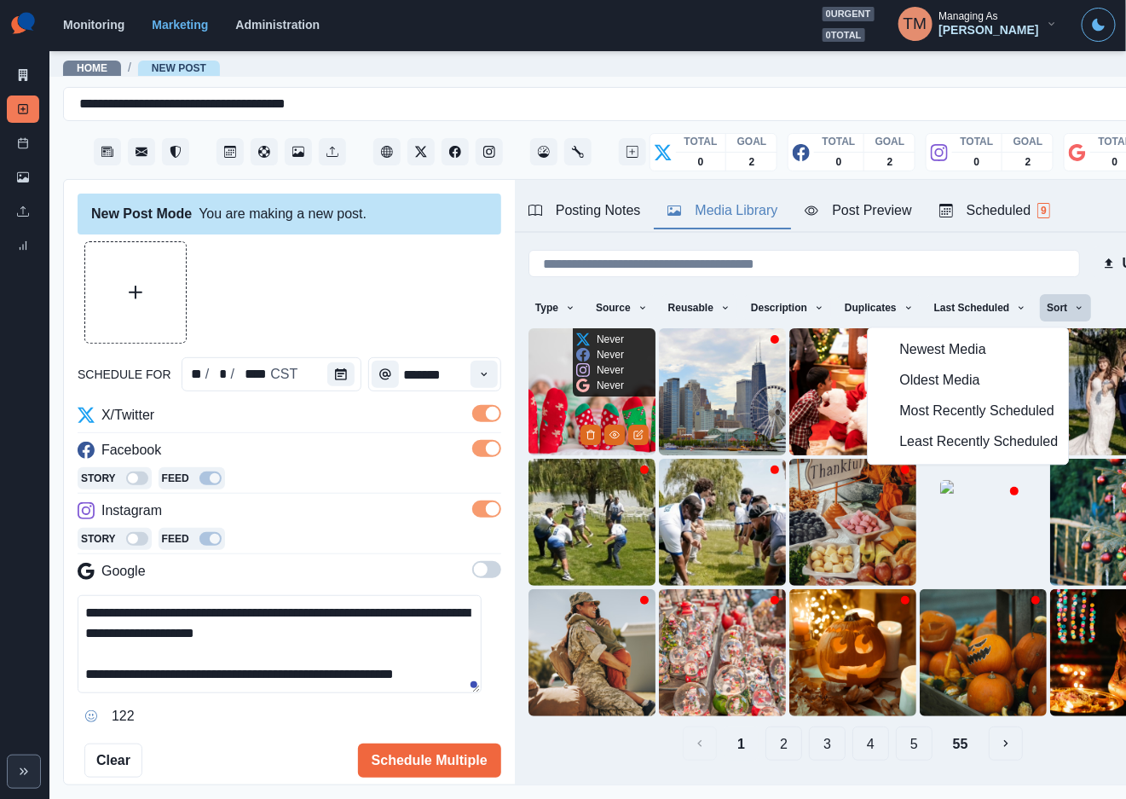
click at [599, 374] on p "Never" at bounding box center [610, 369] width 27 height 15
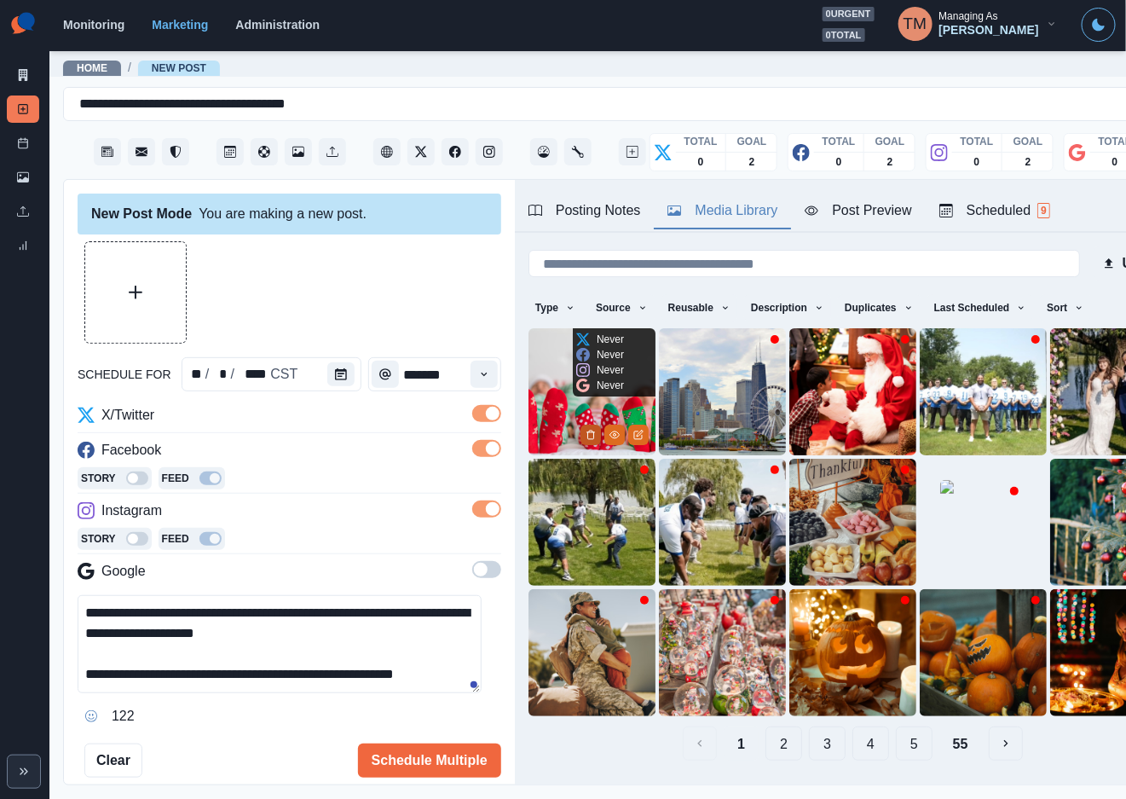
click at [587, 431] on icon "Delete Media" at bounding box center [590, 435] width 6 height 9
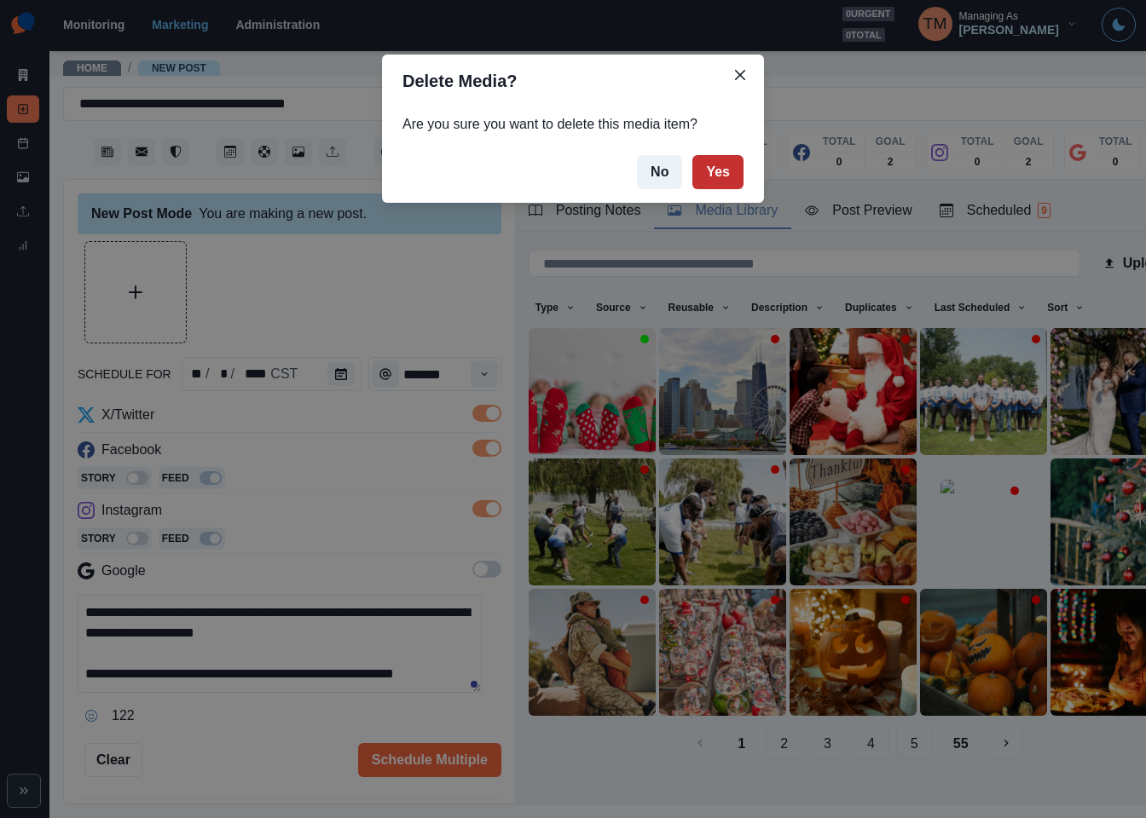
click at [714, 179] on button "Yes" at bounding box center [717, 172] width 51 height 34
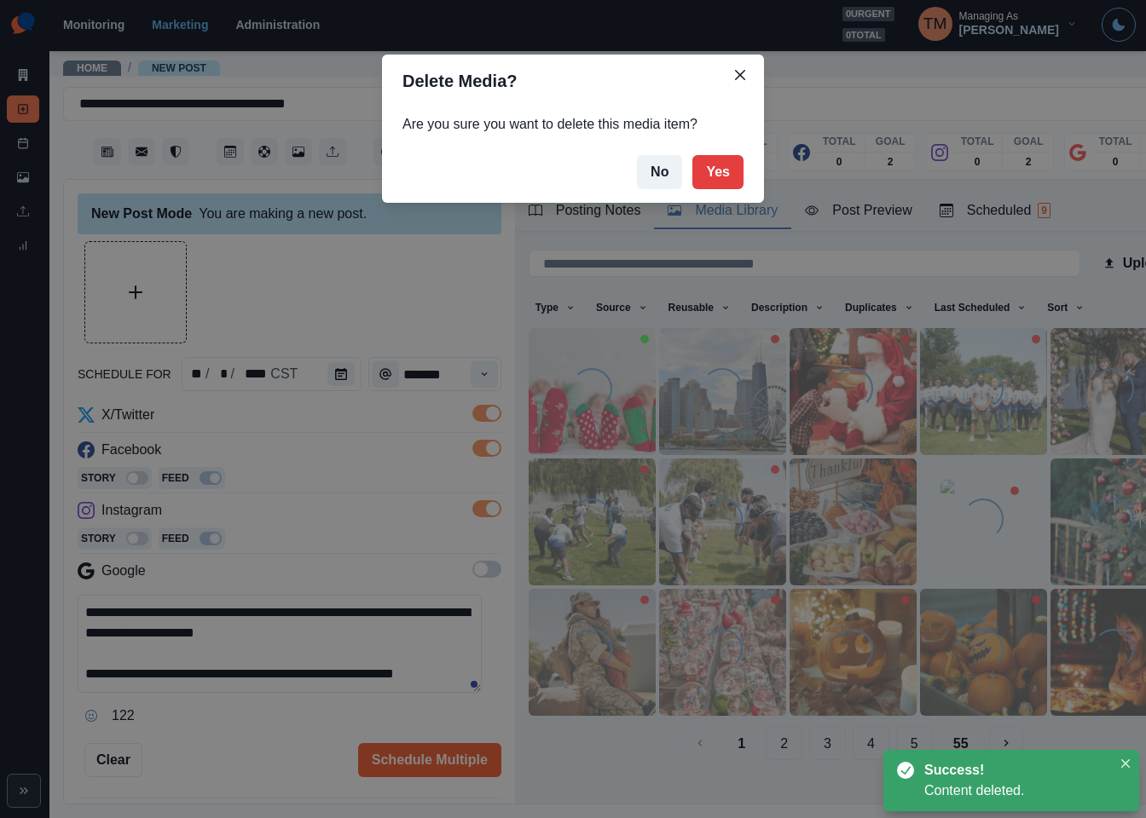
click at [379, 315] on div "Delete Media? Are you sure you want to delete this media item? No Yes" at bounding box center [573, 409] width 1146 height 818
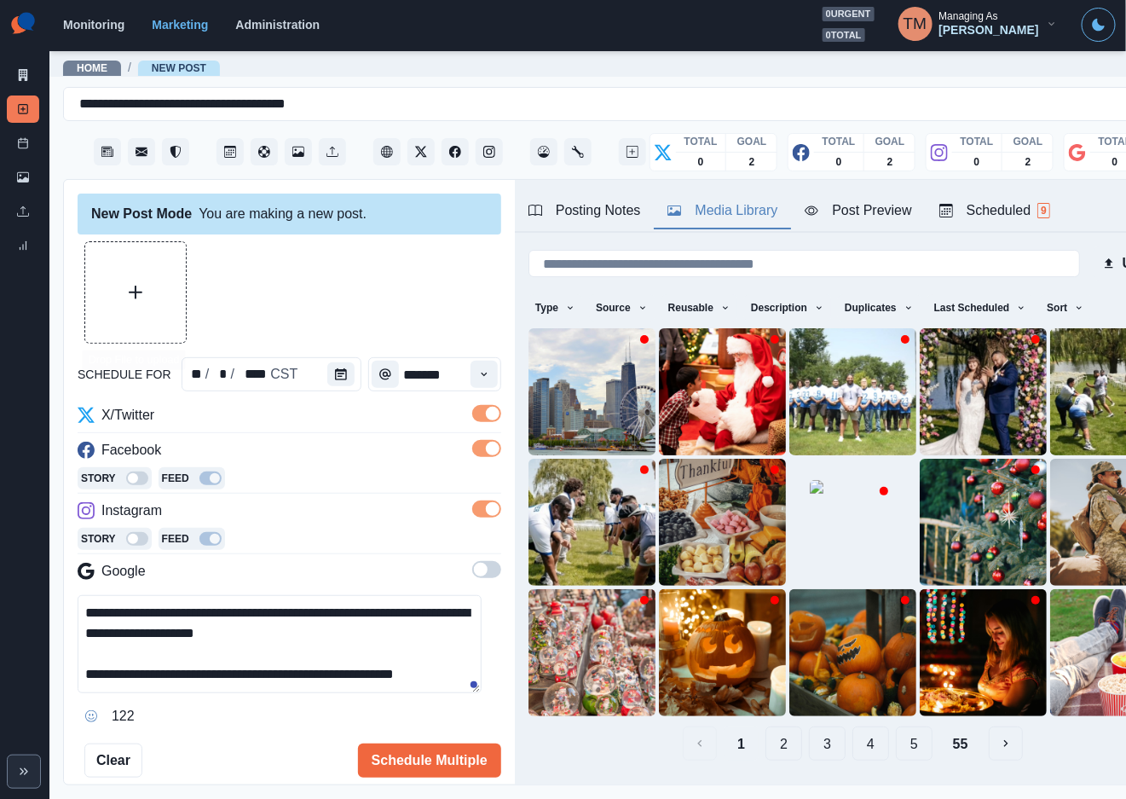
click at [116, 307] on button "Upload Media" at bounding box center [135, 292] width 101 height 101
click at [1056, 300] on button "Sort" at bounding box center [1065, 307] width 51 height 27
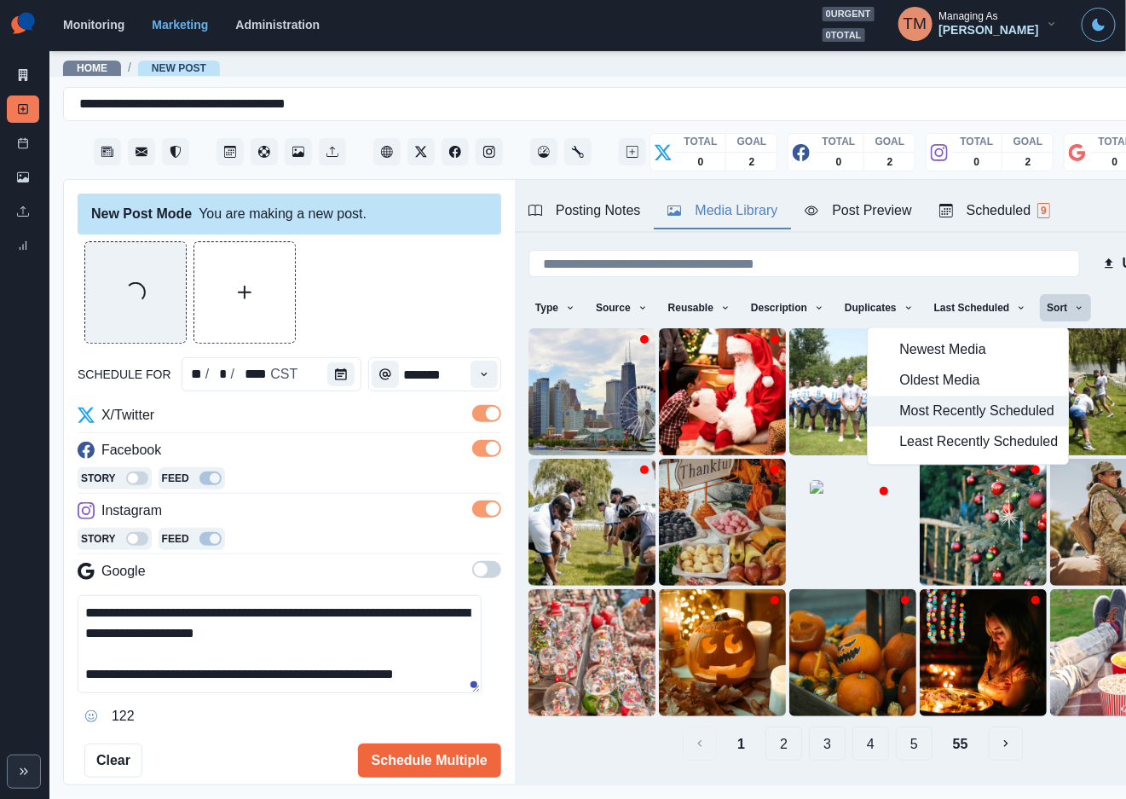
click at [954, 420] on span "Most Recently Scheduled" at bounding box center [979, 412] width 159 height 20
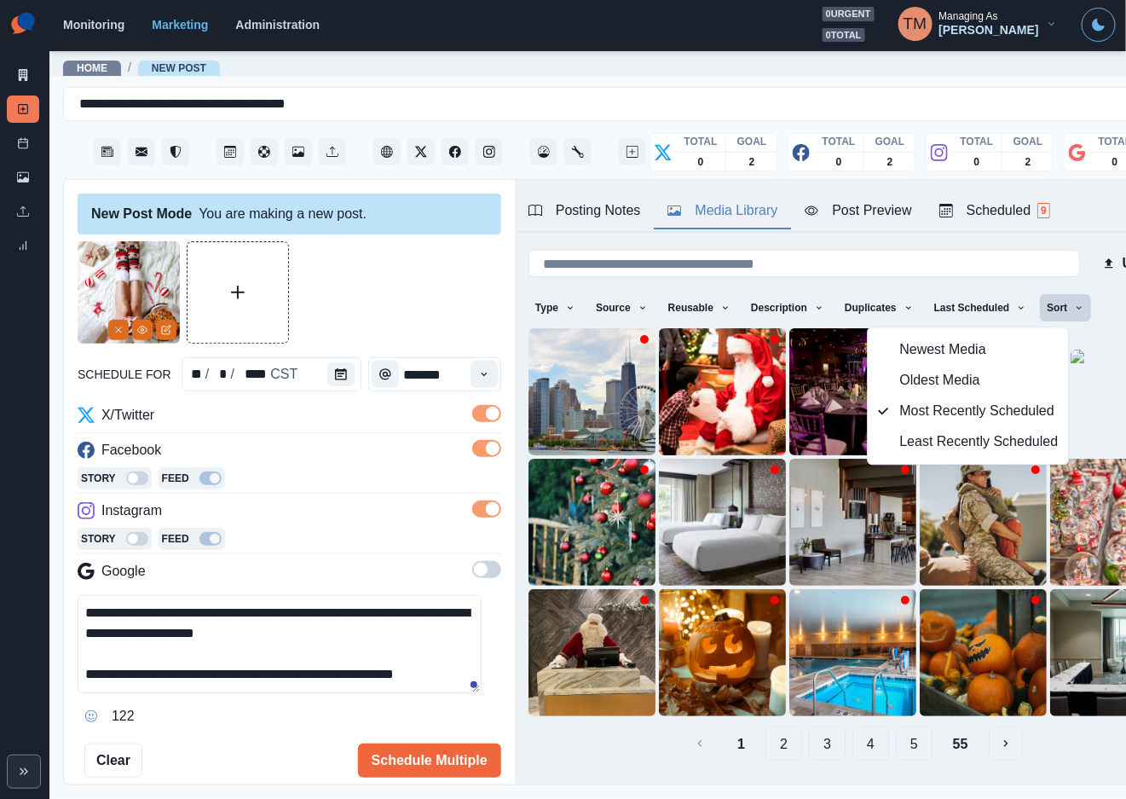
click at [363, 292] on div at bounding box center [290, 292] width 424 height 102
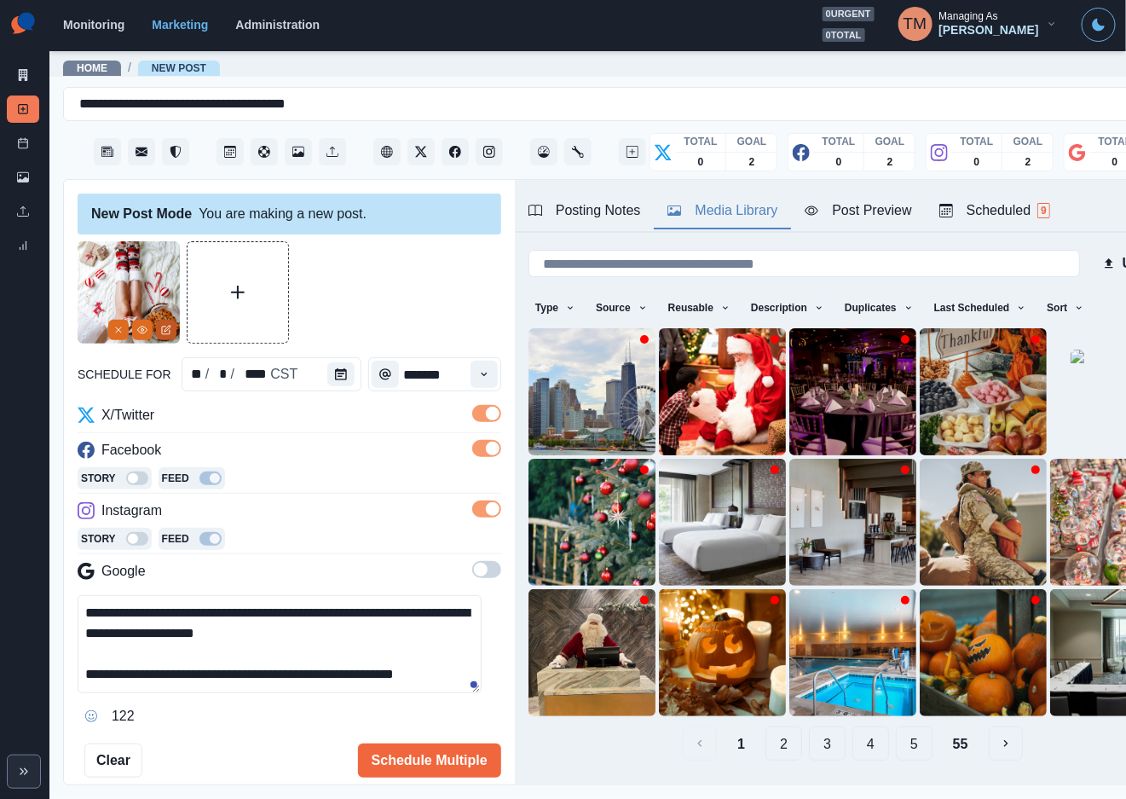
click at [169, 332] on icon "Edit Media" at bounding box center [166, 330] width 10 height 10
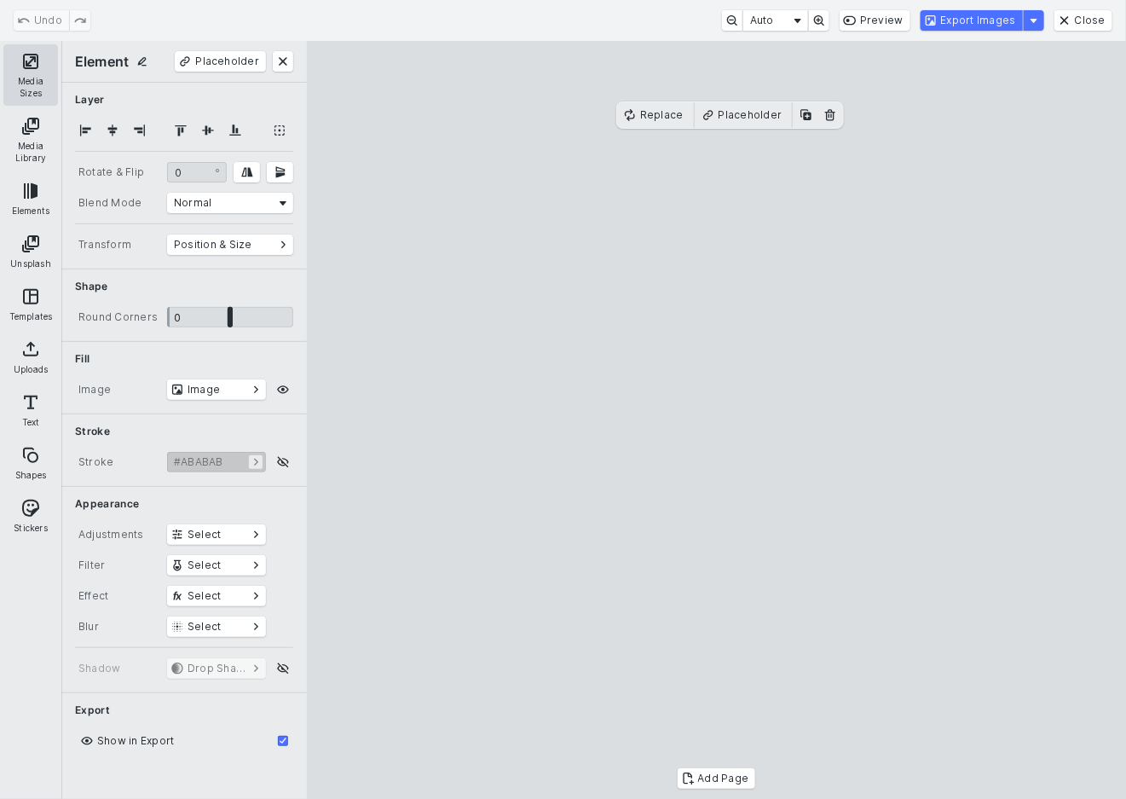
click at [28, 69] on button "Media Sizes" at bounding box center [30, 74] width 55 height 61
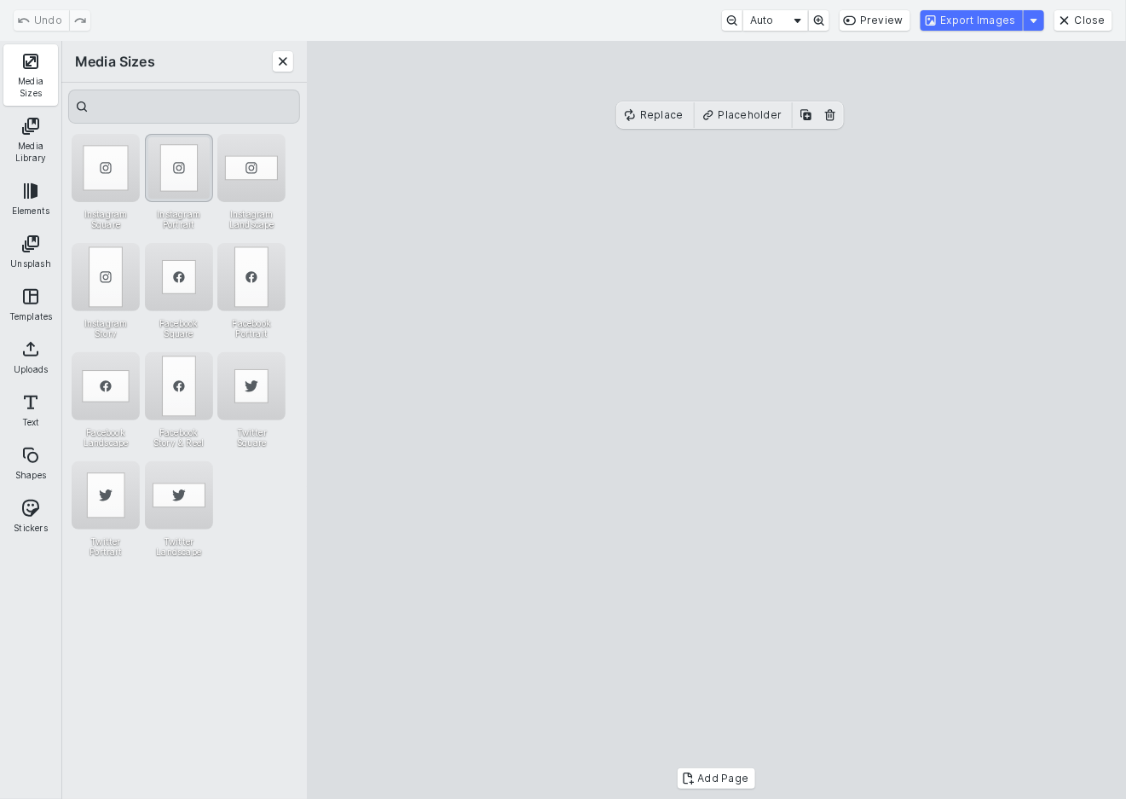
click at [174, 165] on div "Instagram Portrait" at bounding box center [179, 168] width 68 height 68
click at [1014, 26] on button "Export Images" at bounding box center [972, 20] width 102 height 20
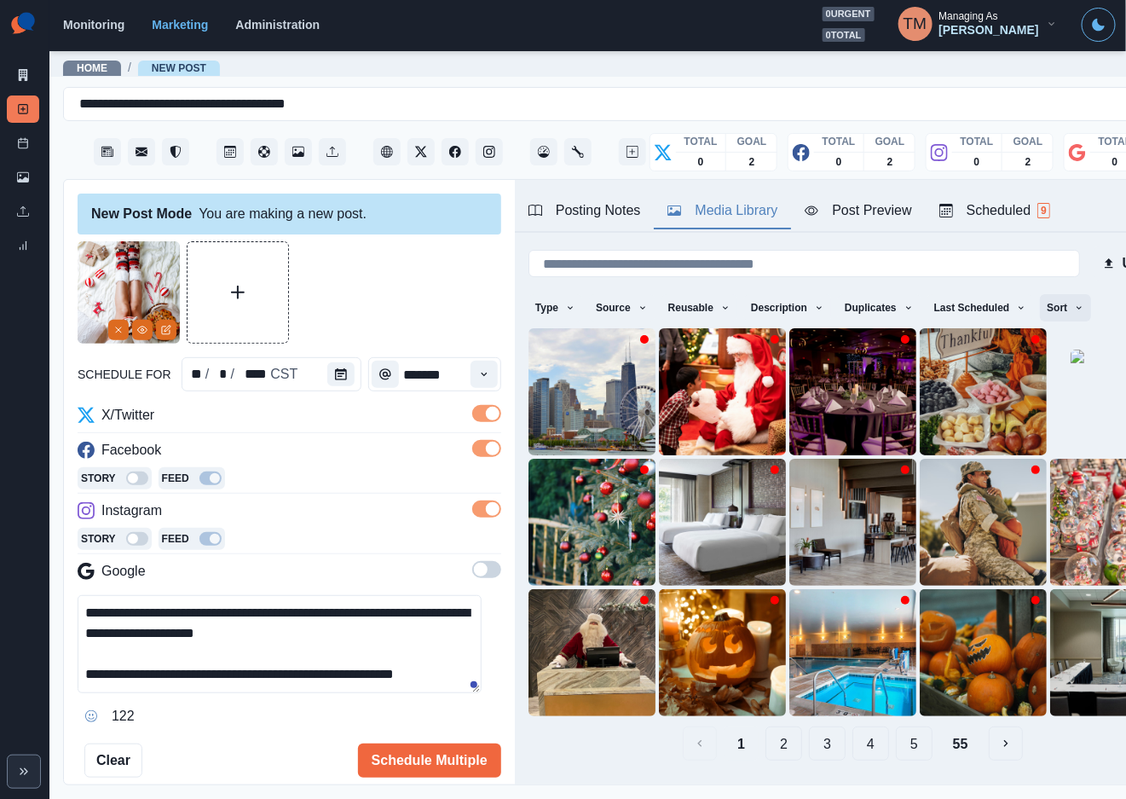
click at [1074, 309] on icon "button" at bounding box center [1079, 308] width 10 height 10
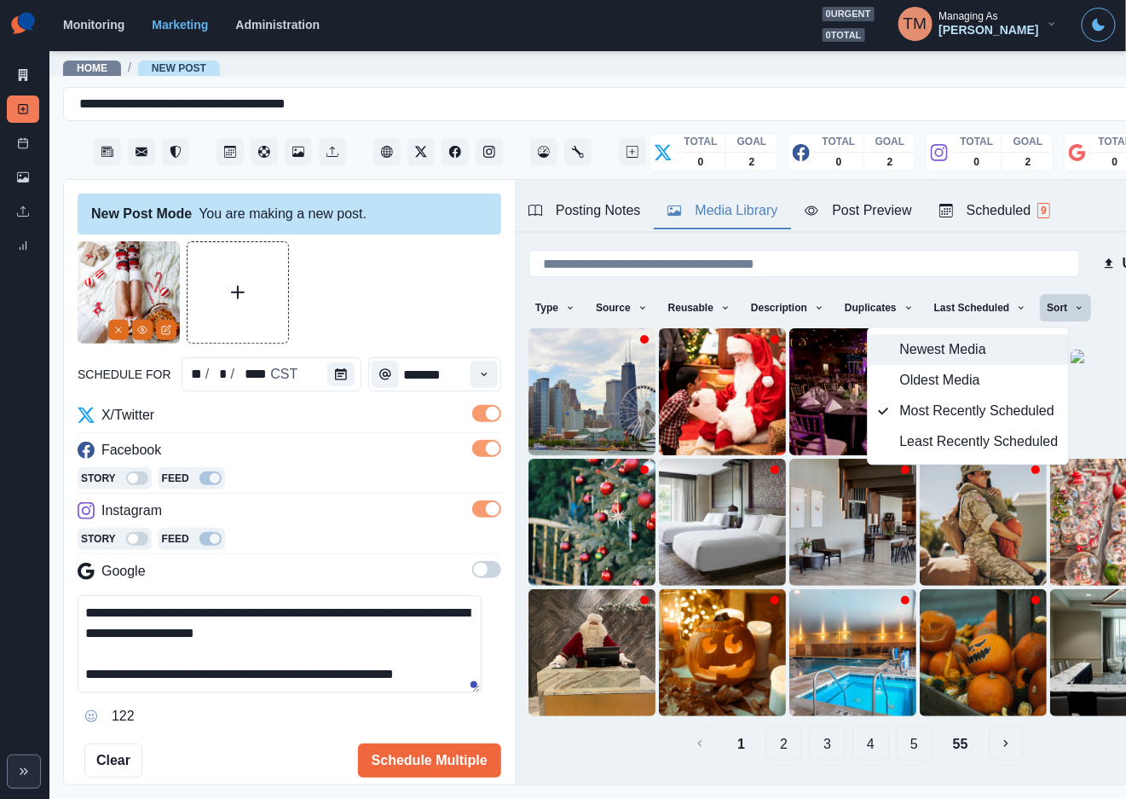
click at [969, 344] on span "Newest Media" at bounding box center [979, 350] width 159 height 20
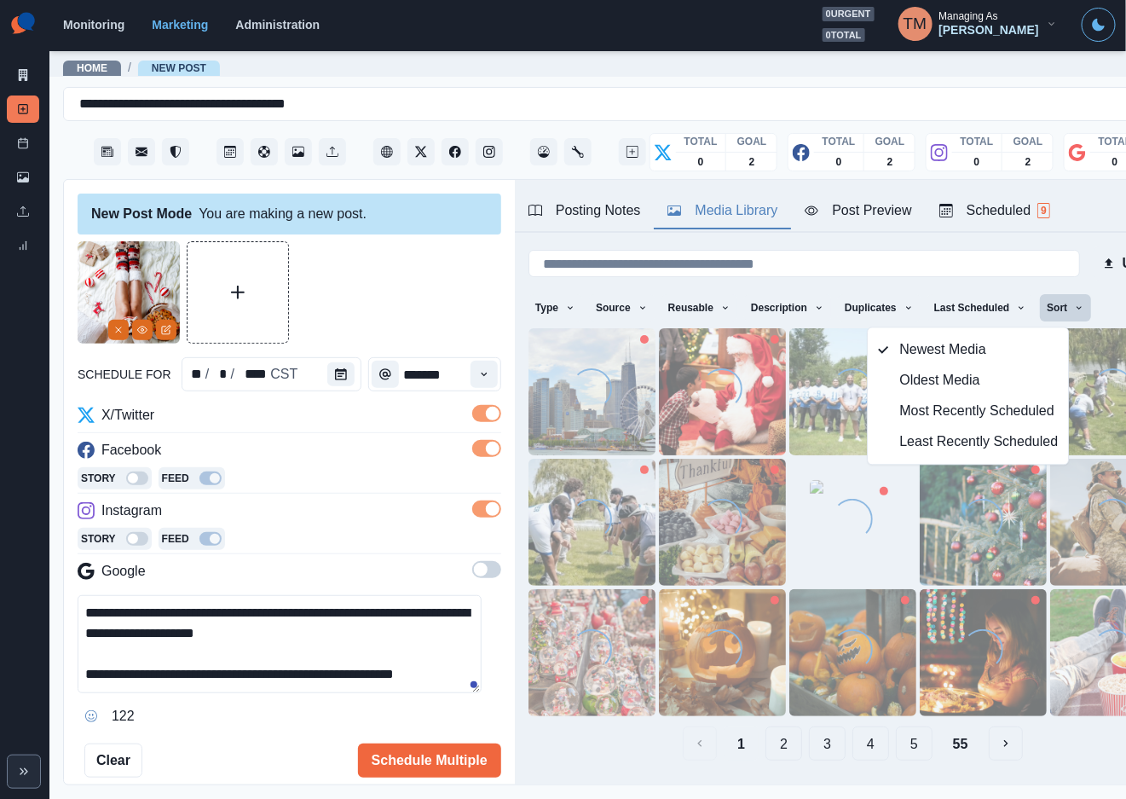
drag, startPoint x: 387, startPoint y: 282, endPoint x: 760, endPoint y: 234, distance: 375.7
click at [407, 281] on div at bounding box center [290, 292] width 424 height 102
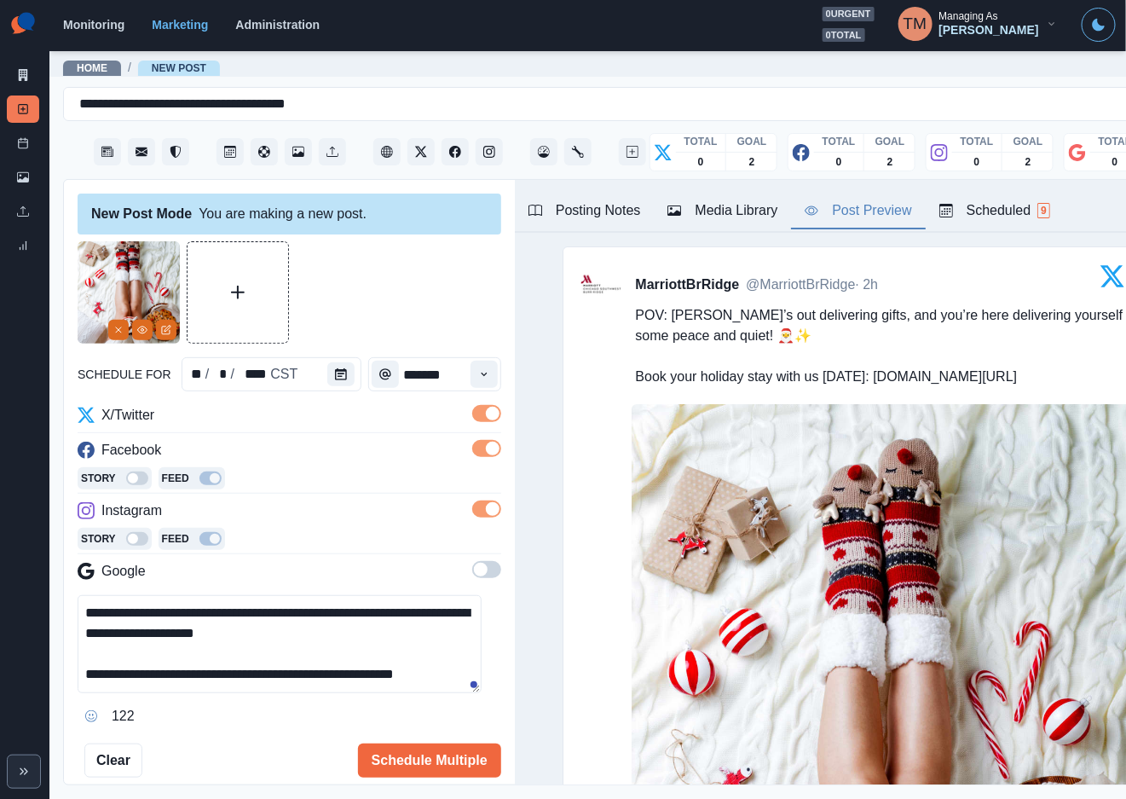
click at [870, 205] on div "Post Preview" at bounding box center [858, 210] width 107 height 20
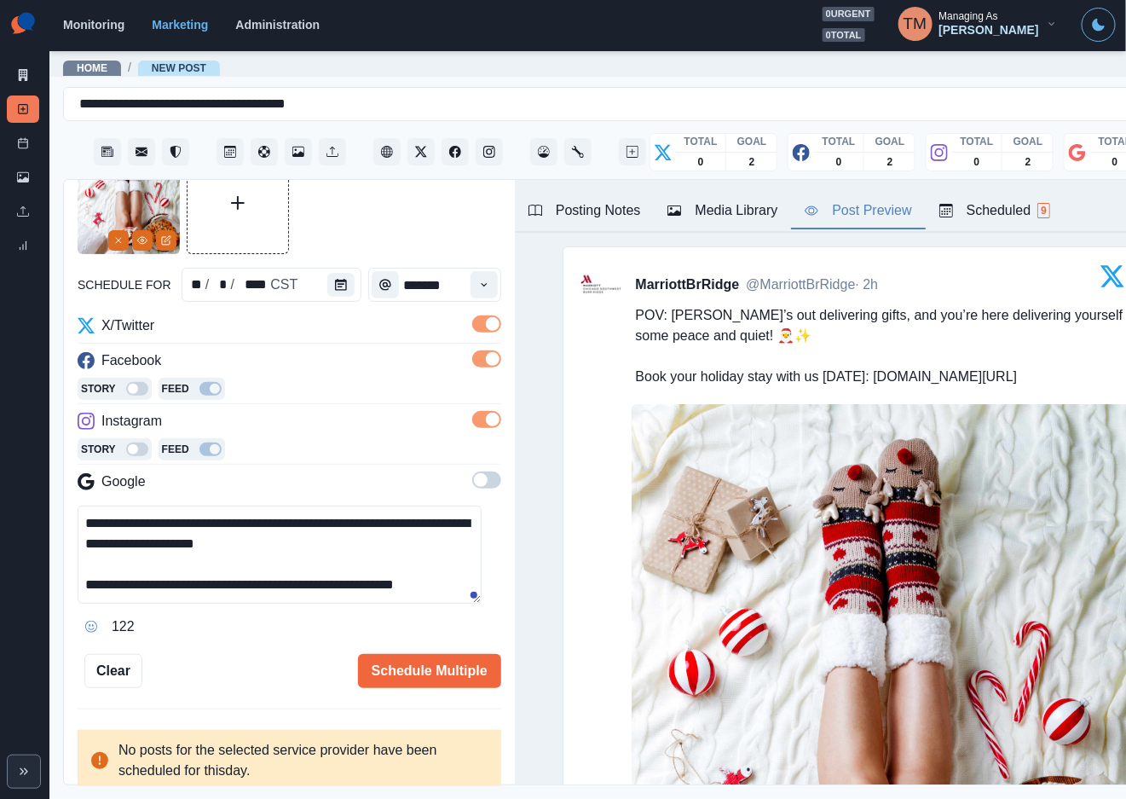
scroll to position [19, 0]
click at [415, 654] on button "Schedule Multiple" at bounding box center [429, 671] width 143 height 34
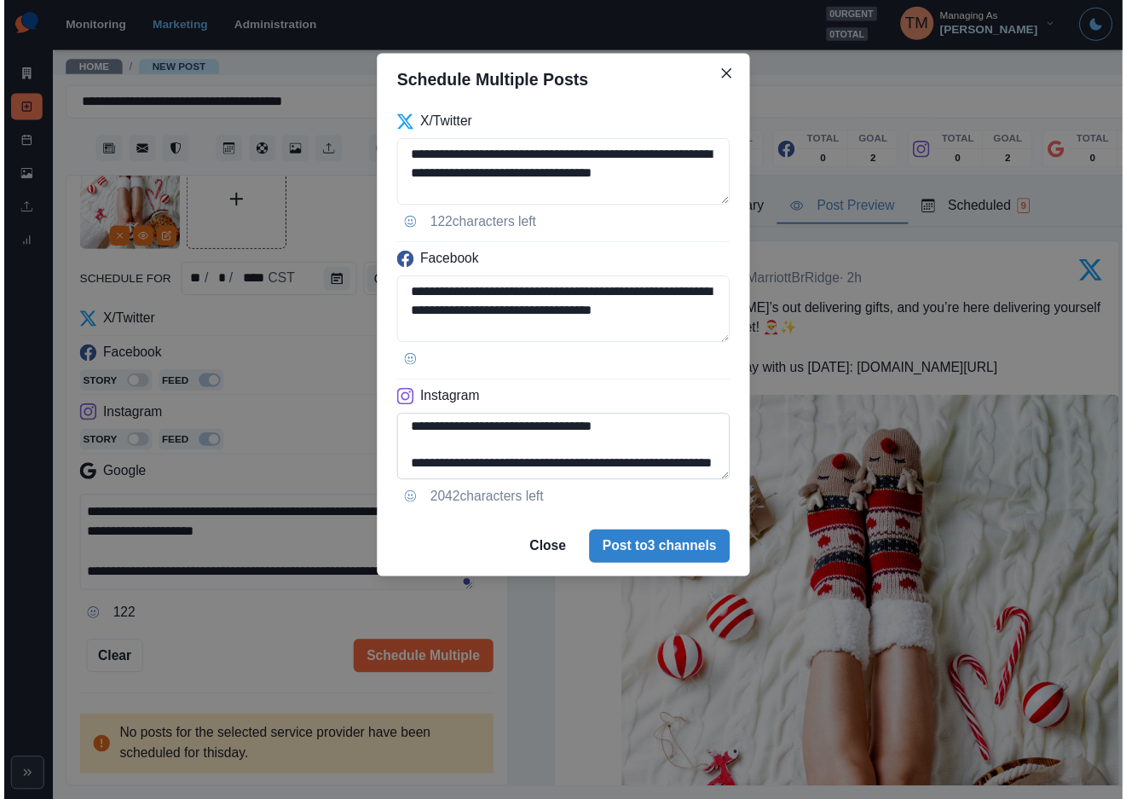
scroll to position [61, 0]
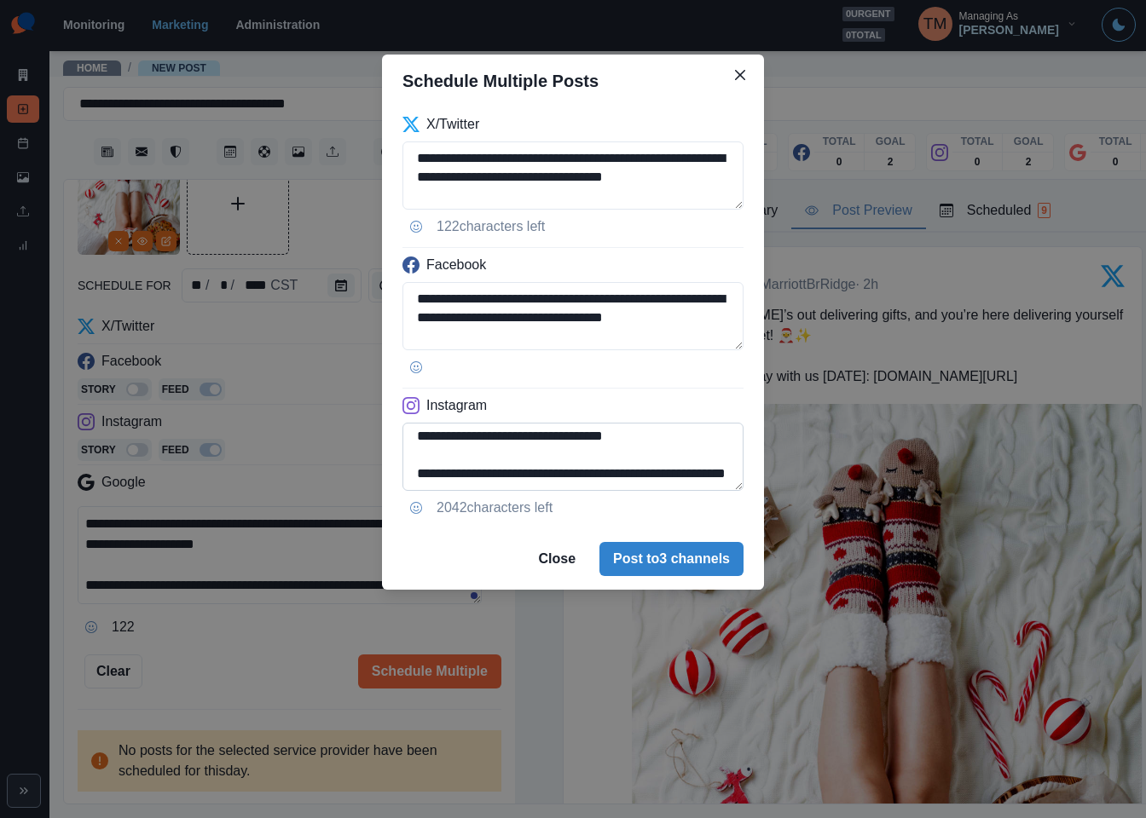
drag, startPoint x: 639, startPoint y: 459, endPoint x: 661, endPoint y: 491, distance: 38.8
click at [661, 491] on textarea "**********" at bounding box center [572, 457] width 341 height 68
paste textarea
type textarea "**********"
click at [660, 553] on button "Post to 3 channels" at bounding box center [671, 559] width 144 height 34
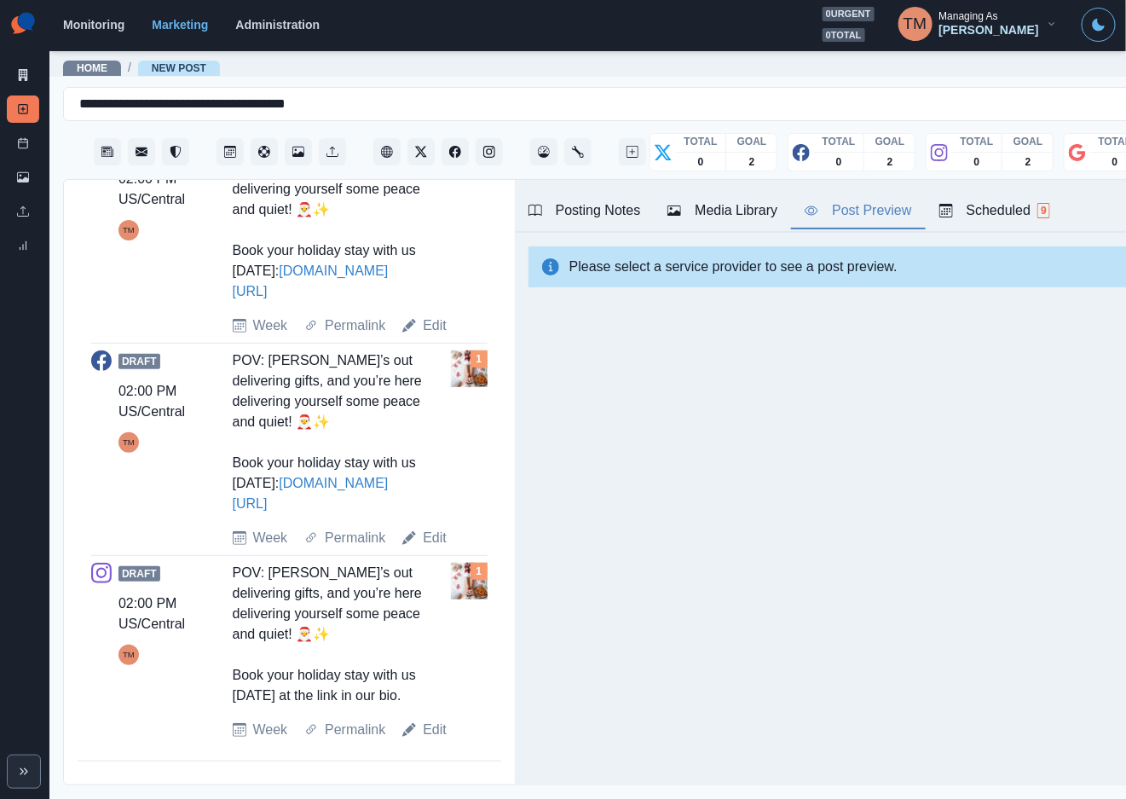
scroll to position [701, 0]
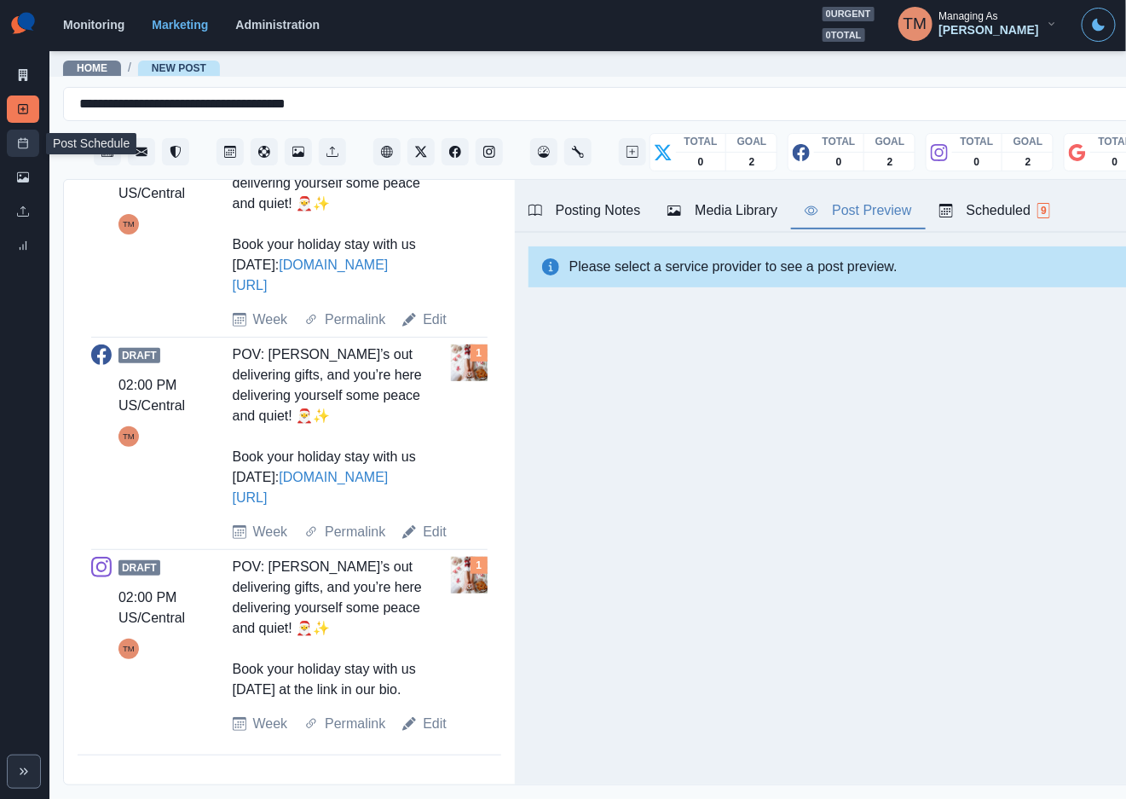
click at [21, 147] on icon at bounding box center [23, 143] width 12 height 12
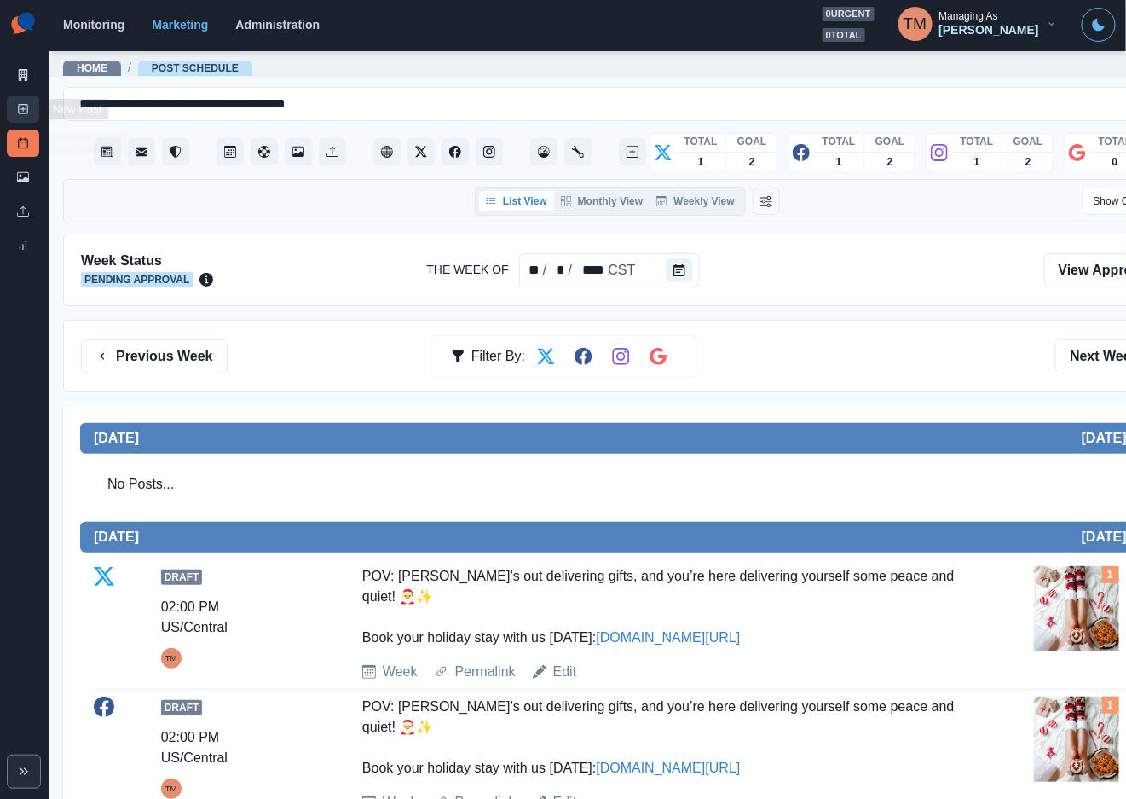
click at [14, 110] on link "New Post" at bounding box center [23, 108] width 32 height 27
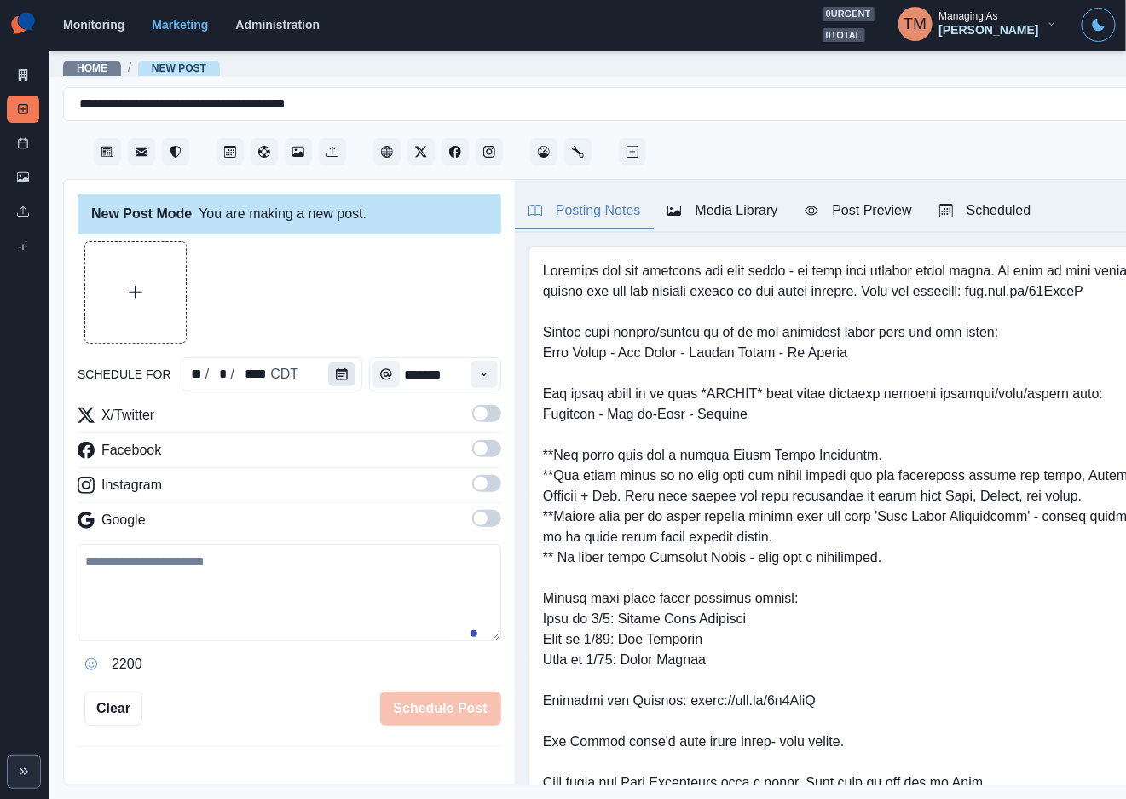
click at [336, 374] on icon "Calendar" at bounding box center [342, 374] width 12 height 12
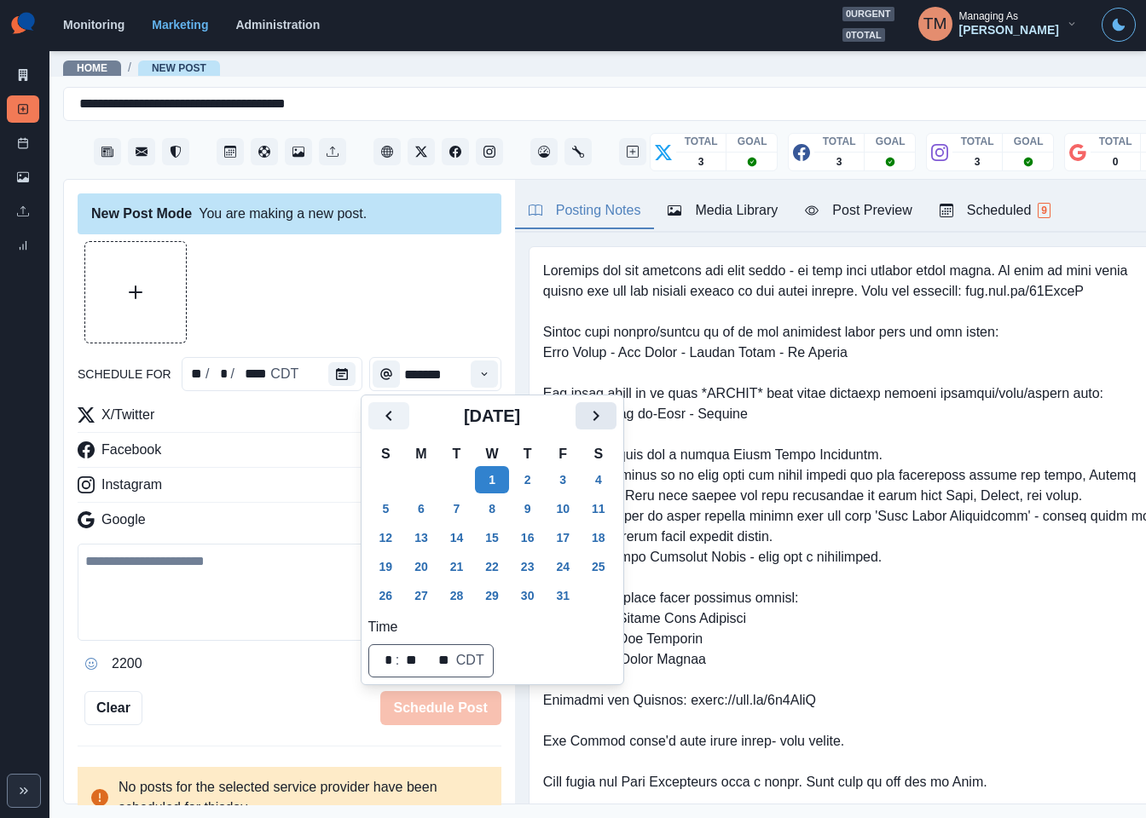
click at [601, 418] on icon "Next" at bounding box center [596, 416] width 20 height 20
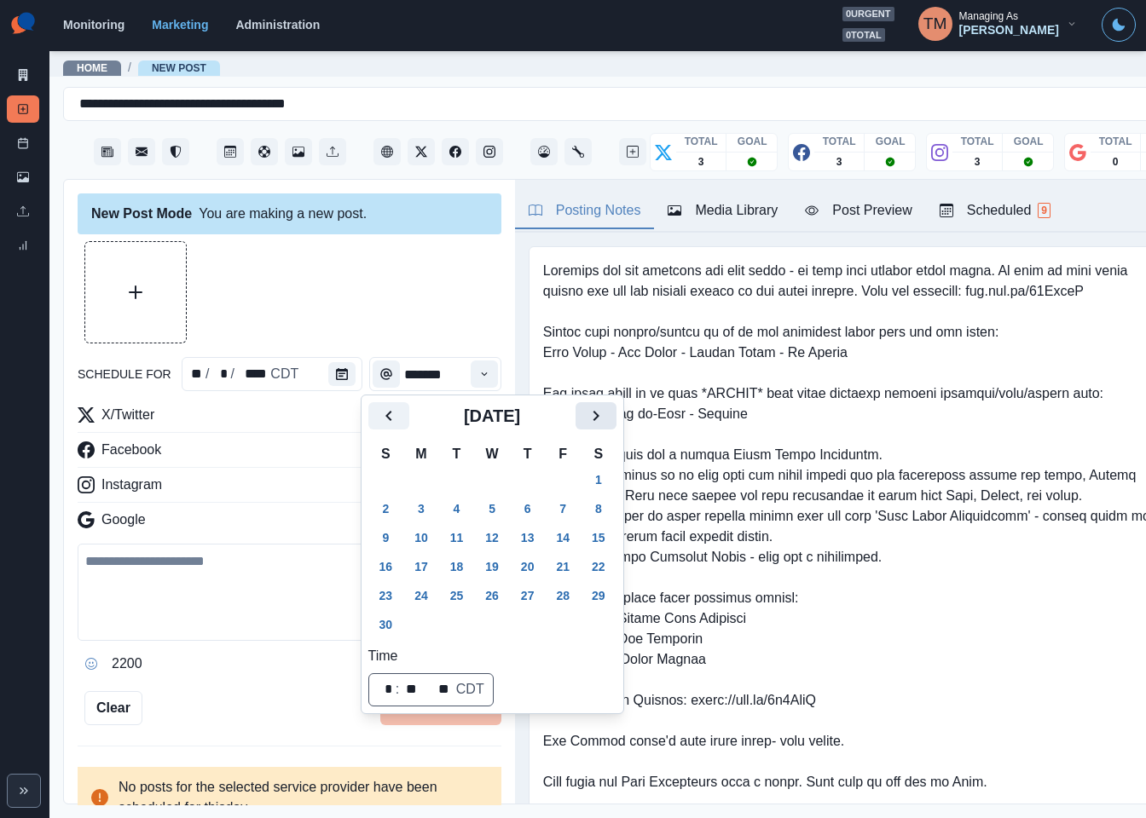
click at [601, 417] on icon "Next" at bounding box center [596, 416] width 20 height 20
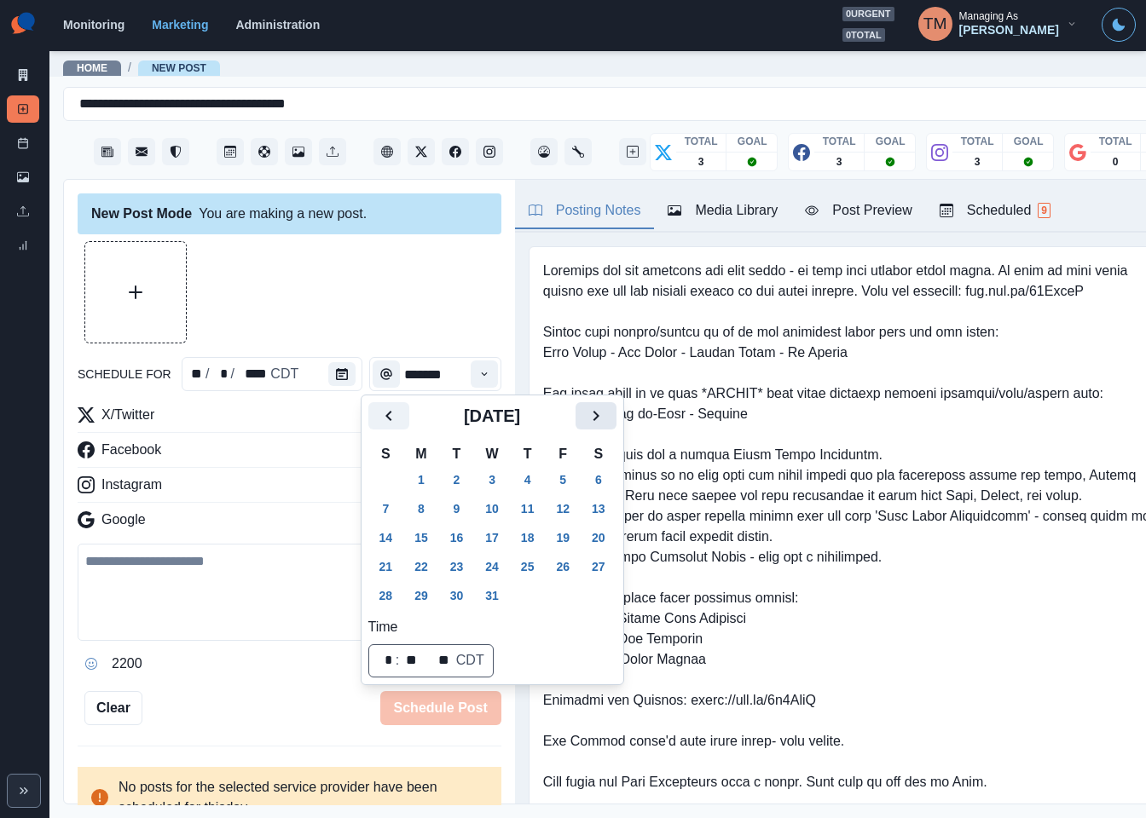
click at [601, 417] on icon "Next" at bounding box center [596, 416] width 20 height 20
click at [379, 417] on icon "Previous" at bounding box center [389, 416] width 20 height 20
click at [413, 538] on button "15" at bounding box center [421, 537] width 34 height 27
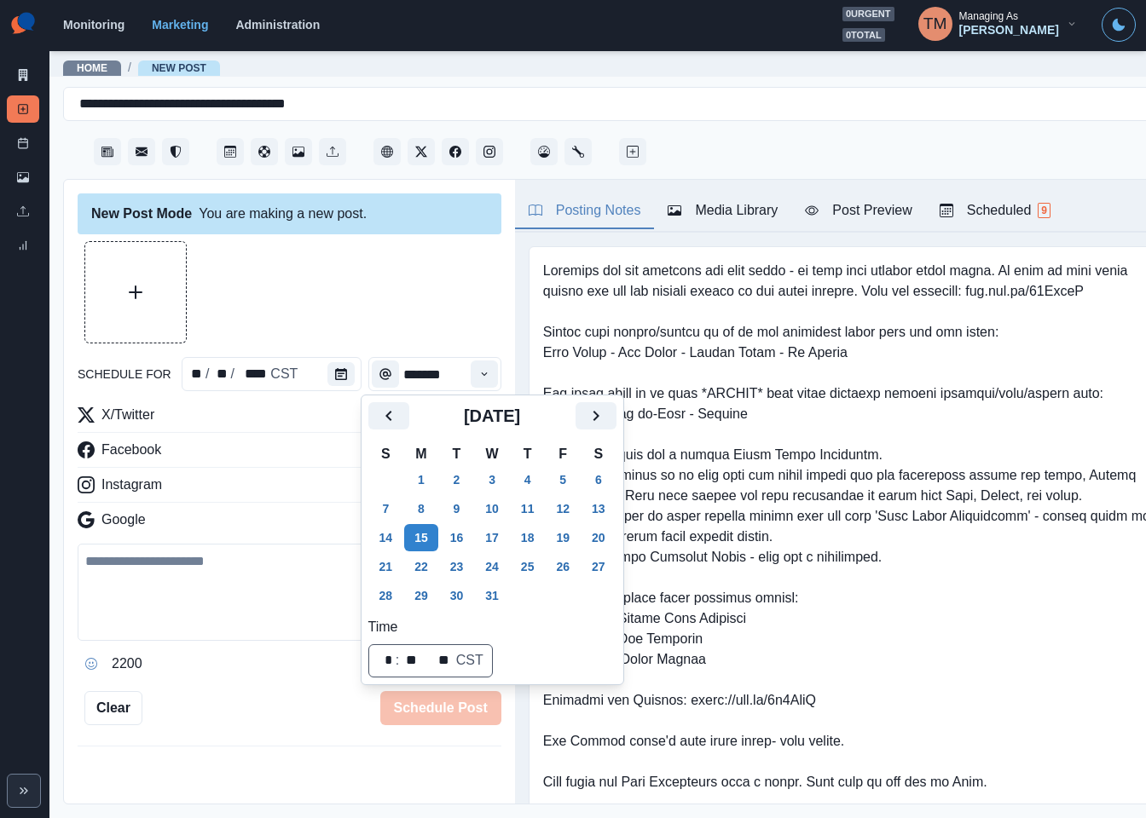
click at [364, 253] on div at bounding box center [290, 292] width 424 height 102
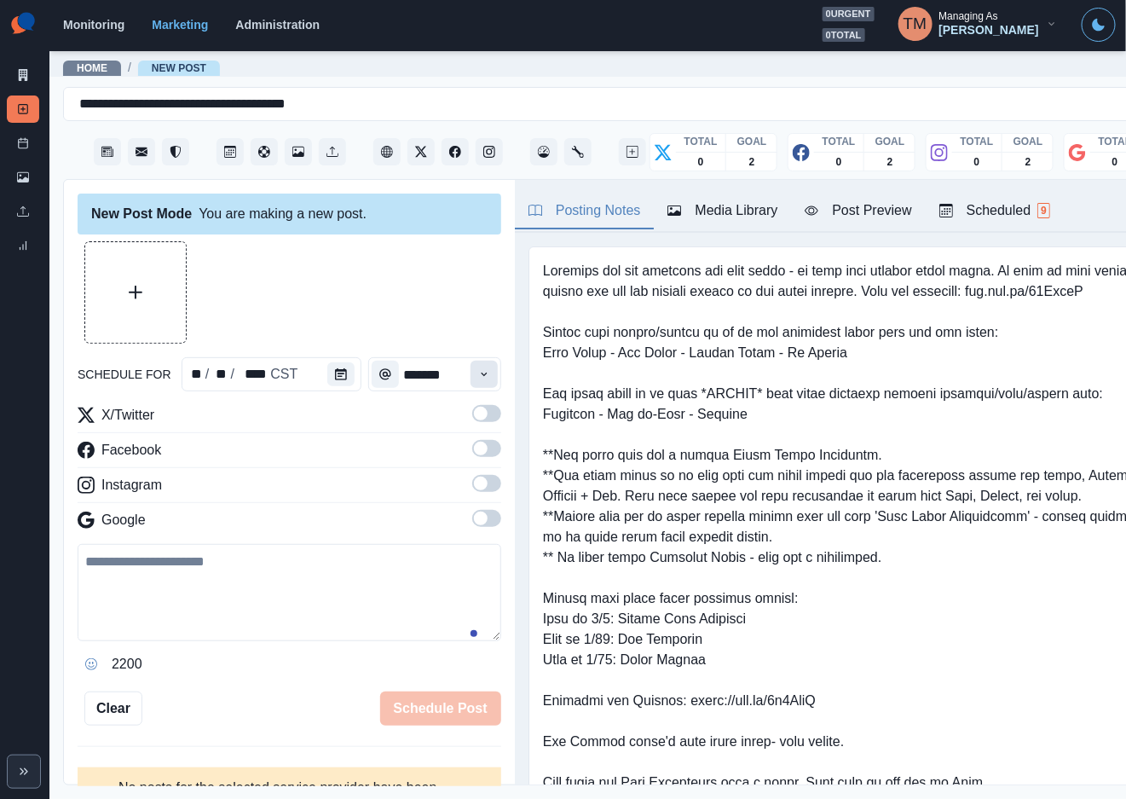
click at [471, 366] on button "Time" at bounding box center [484, 374] width 27 height 27
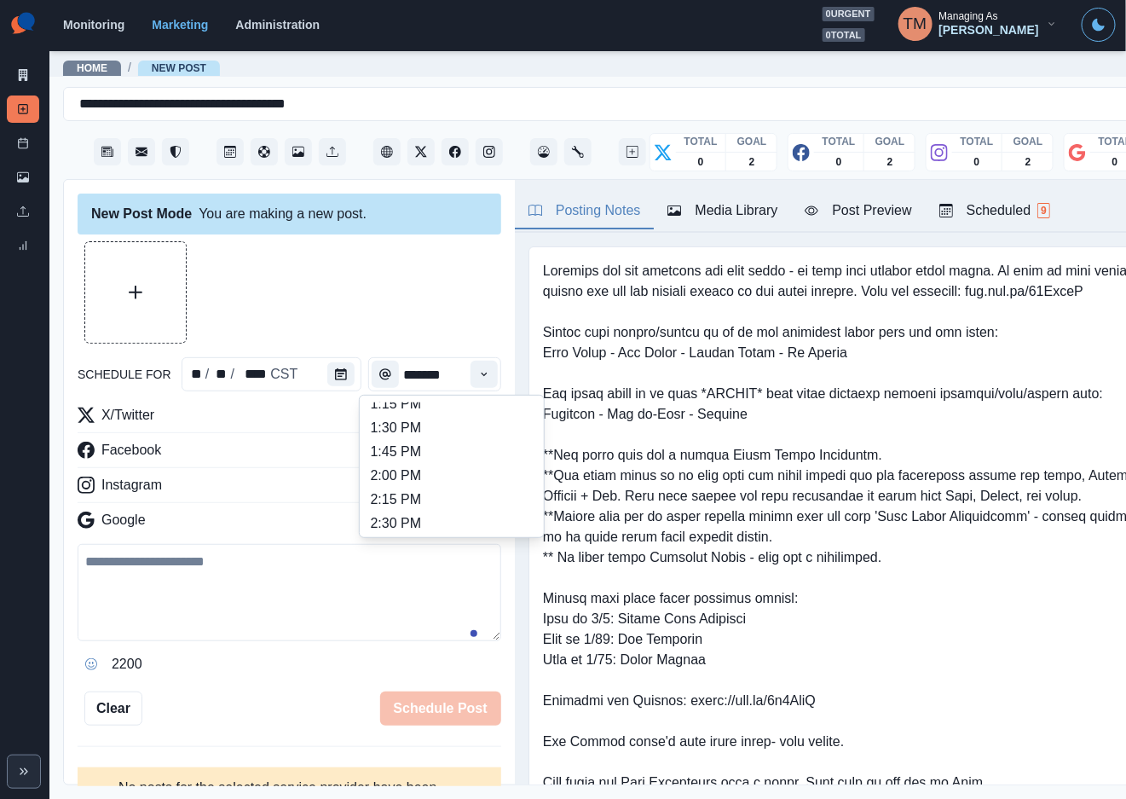
scroll to position [563, 0]
click at [428, 517] on li "3:00 PM" at bounding box center [452, 519] width 170 height 24
type input "*******"
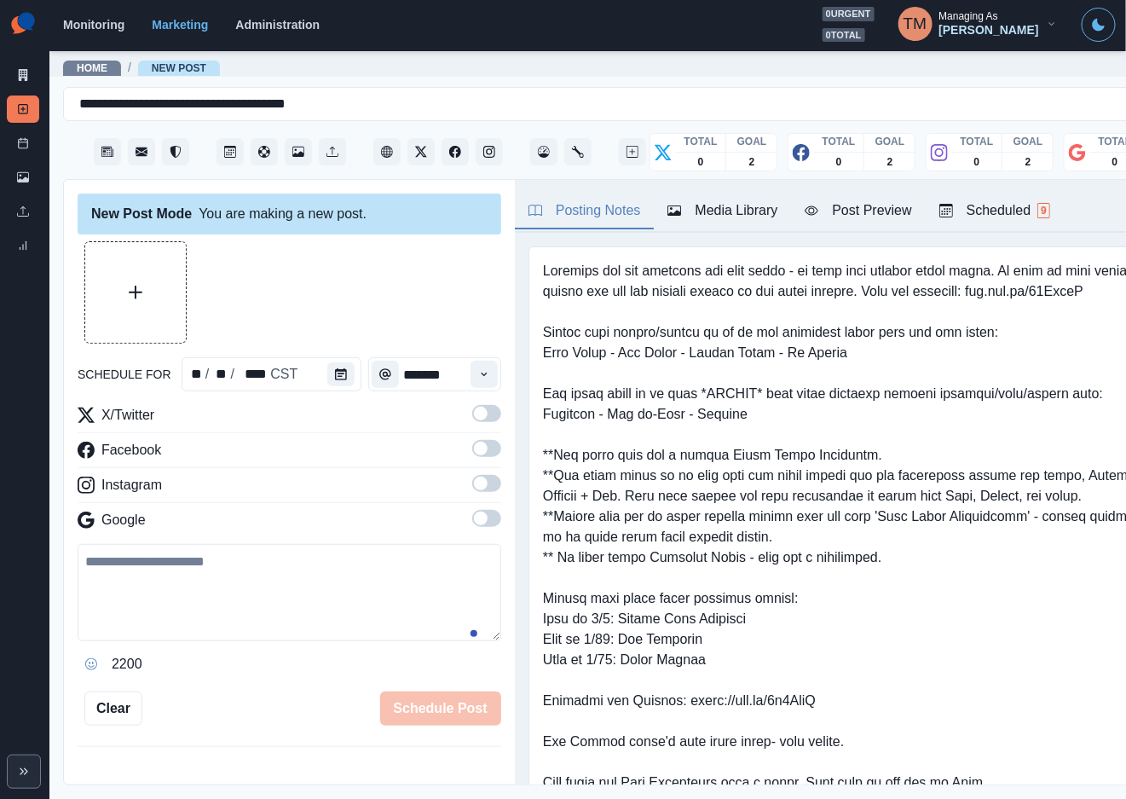
drag, startPoint x: 459, startPoint y: 413, endPoint x: 476, endPoint y: 455, distance: 45.9
click at [474, 415] on span at bounding box center [481, 414] width 14 height 14
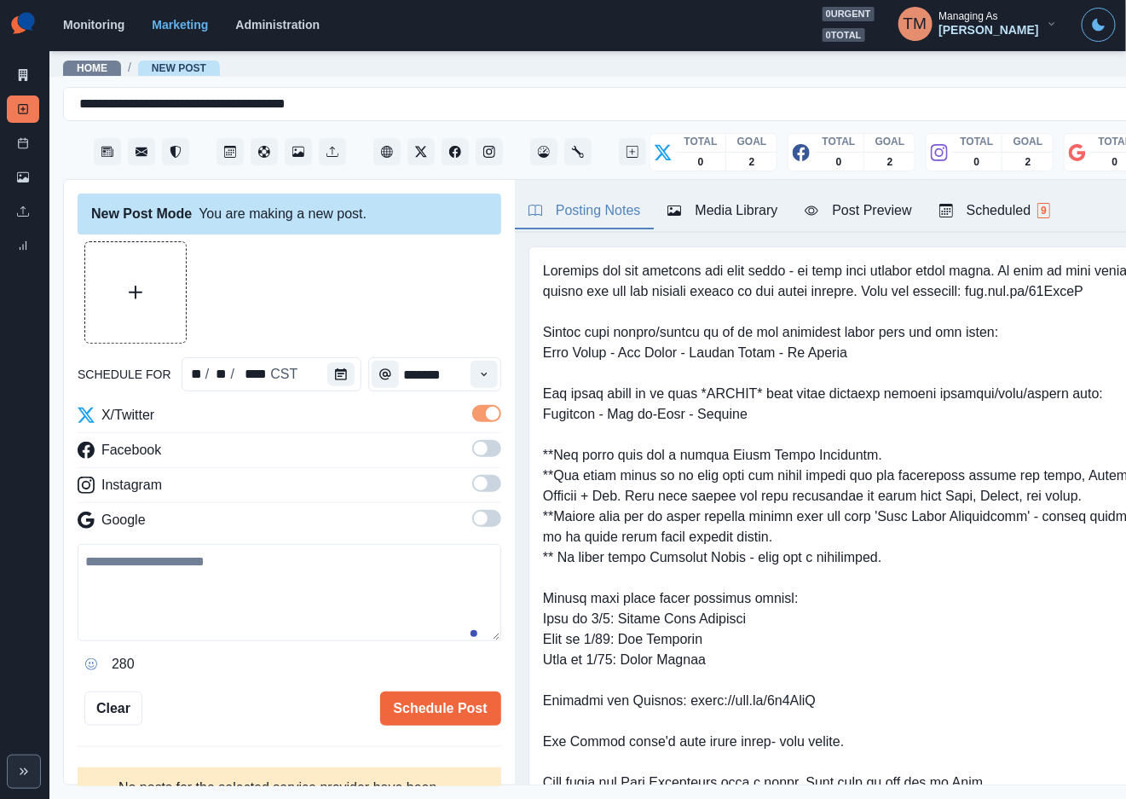
click at [473, 450] on span at bounding box center [486, 448] width 29 height 17
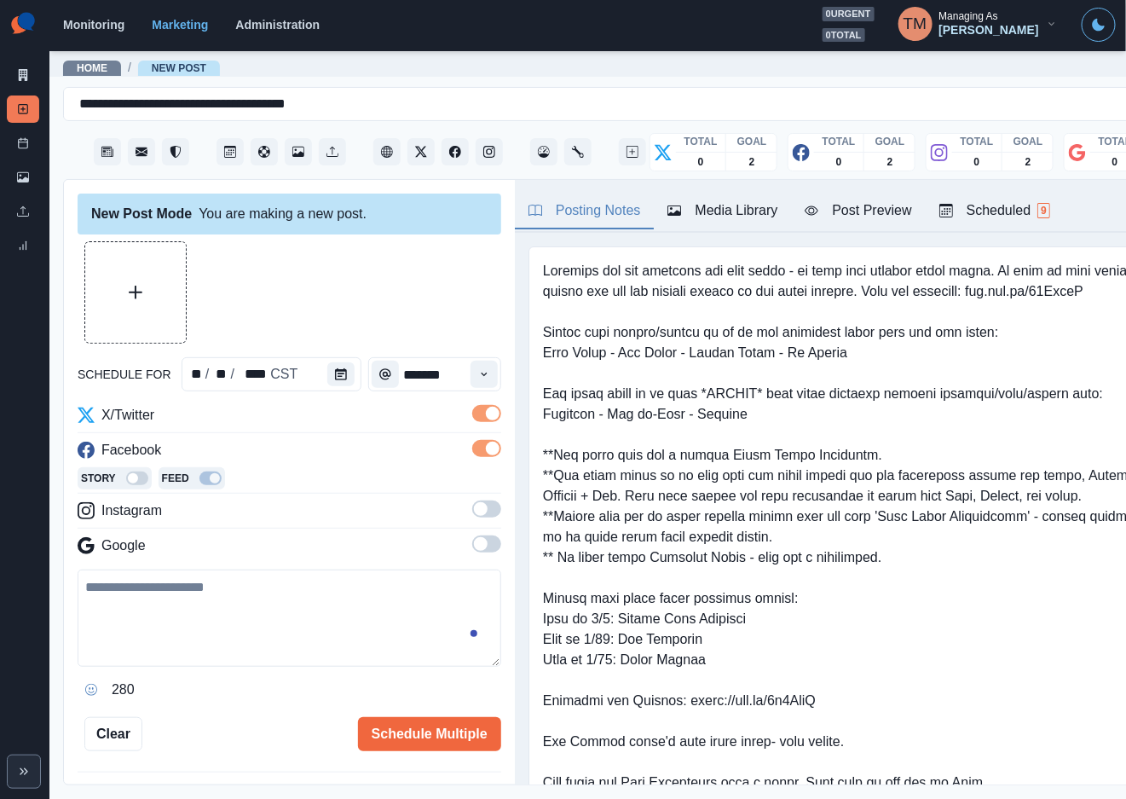
click at [474, 511] on span at bounding box center [481, 509] width 14 height 14
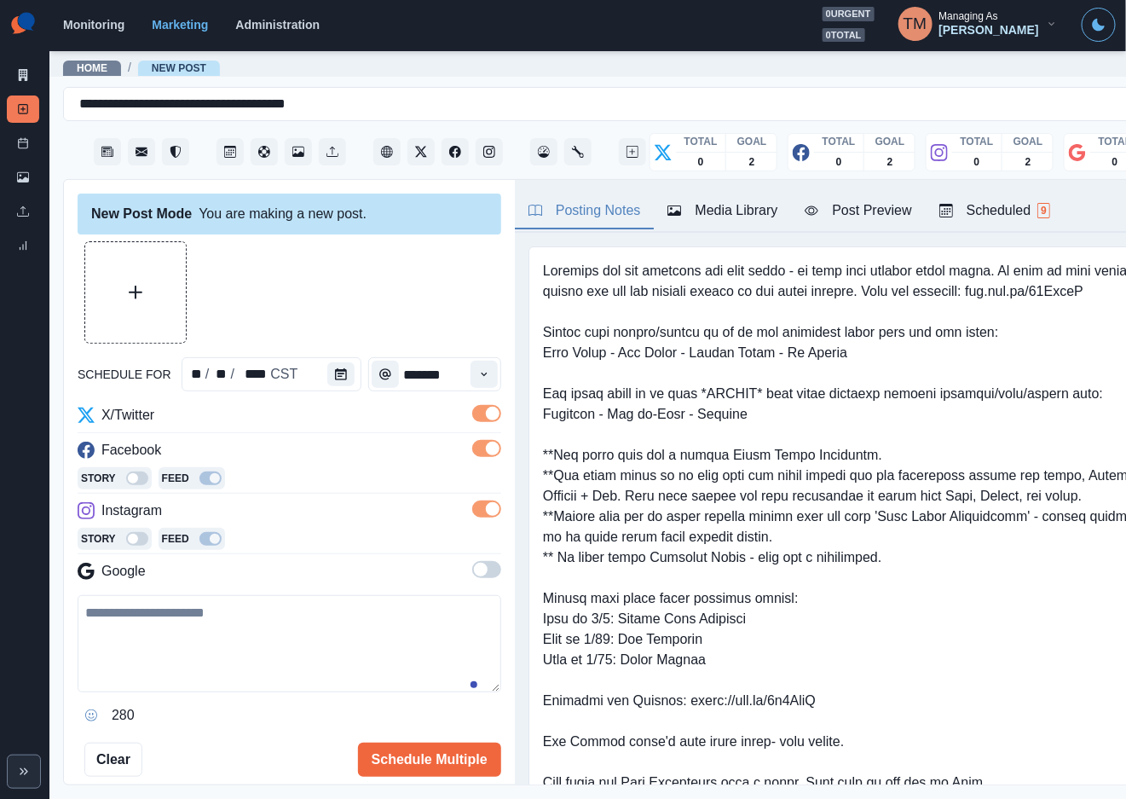
click at [170, 639] on textarea at bounding box center [290, 643] width 424 height 97
paste textarea "**********"
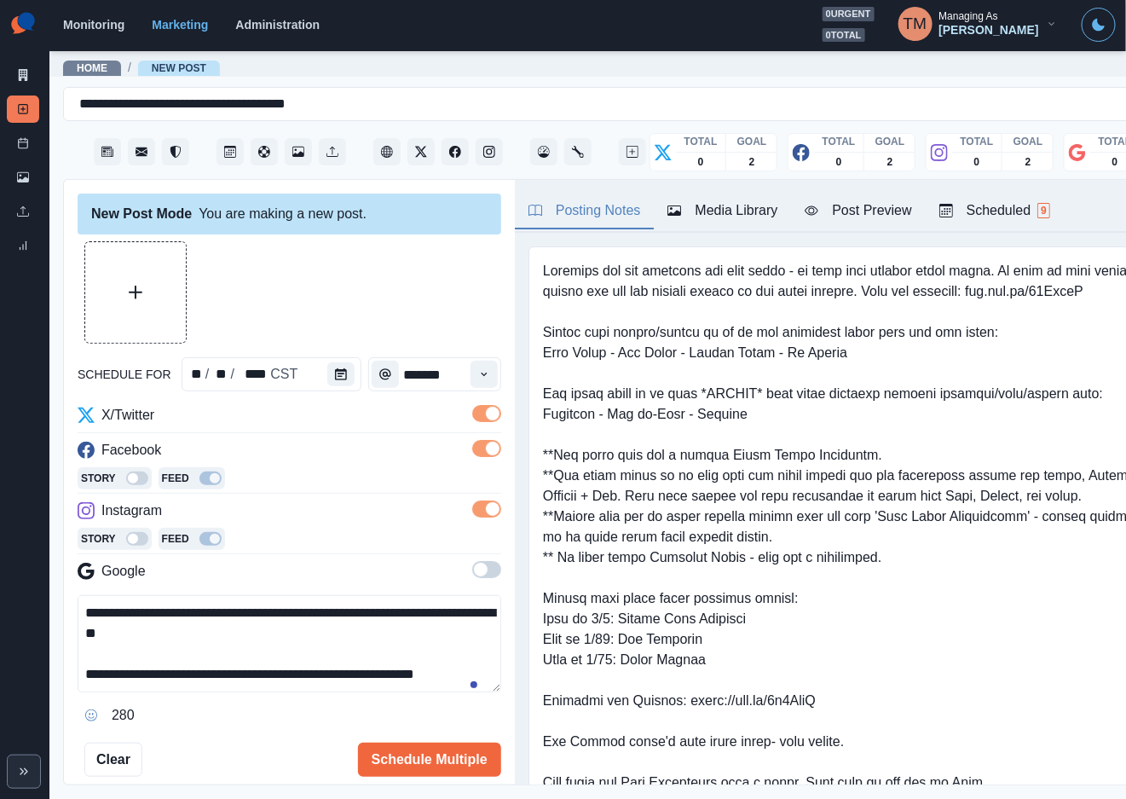
scroll to position [54, 0]
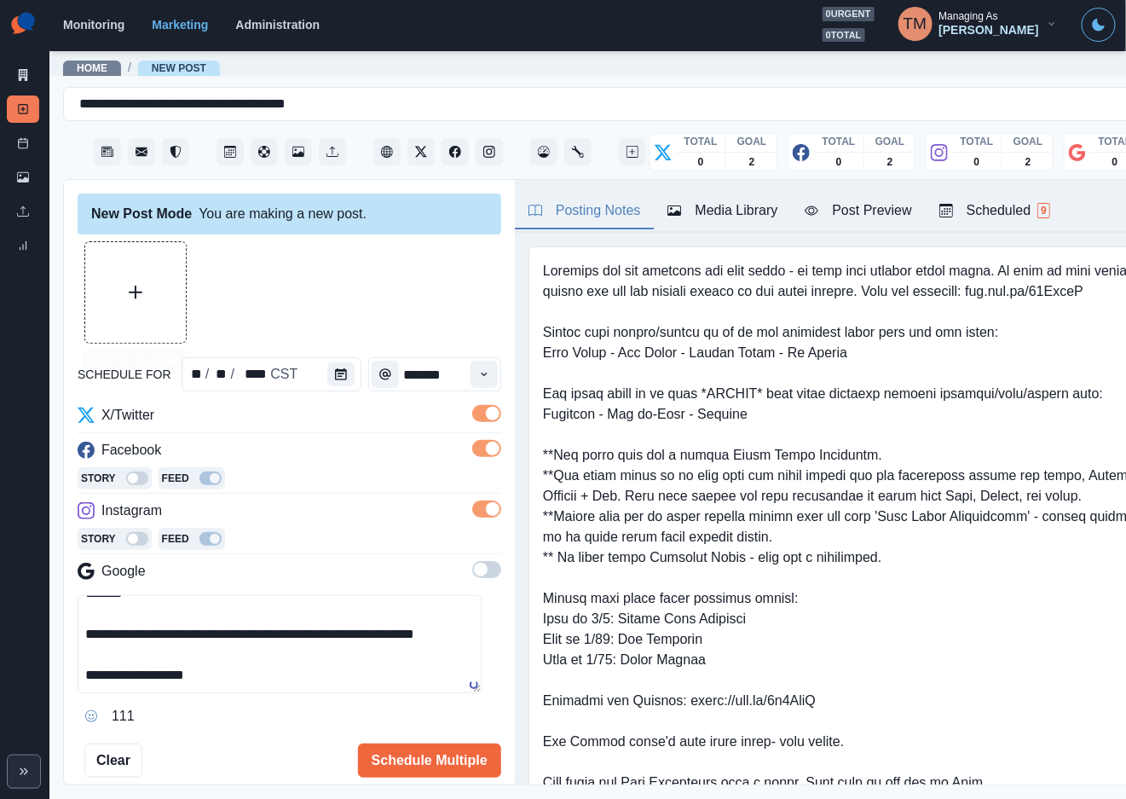
type textarea "**********"
click at [139, 289] on icon "Upload Media" at bounding box center [136, 293] width 14 height 14
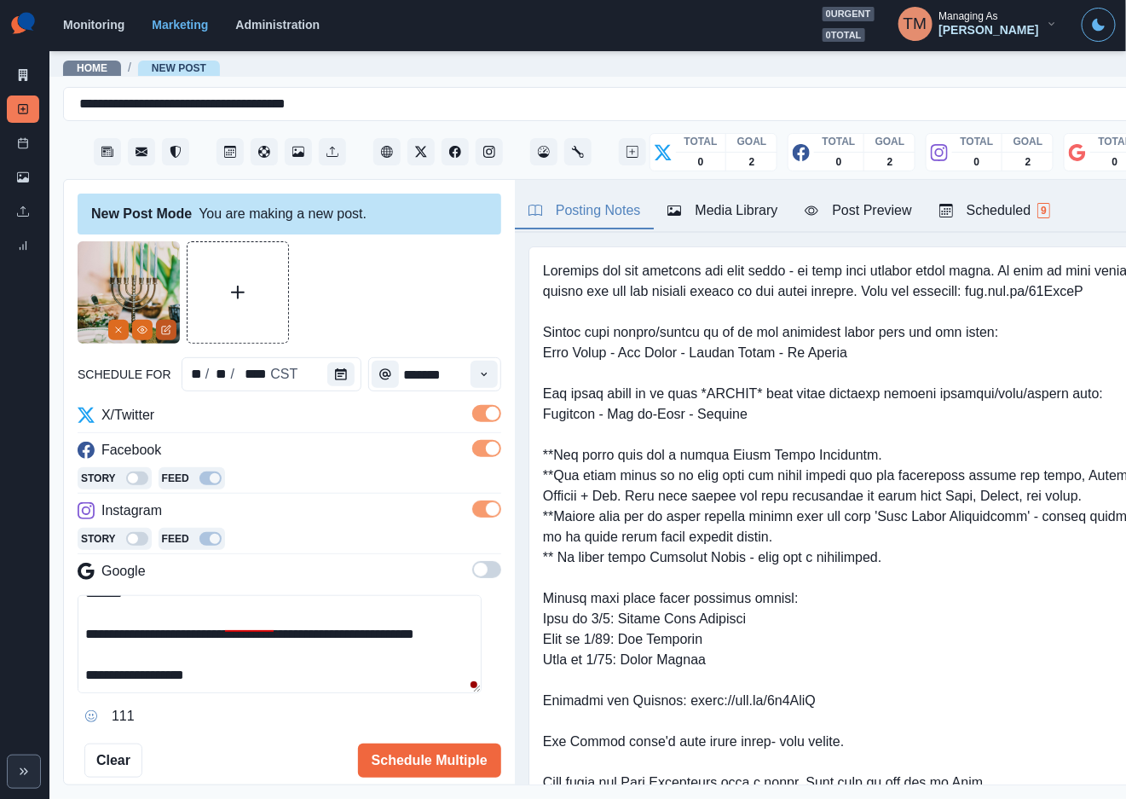
click at [165, 330] on icon "Edit Media" at bounding box center [166, 330] width 10 height 10
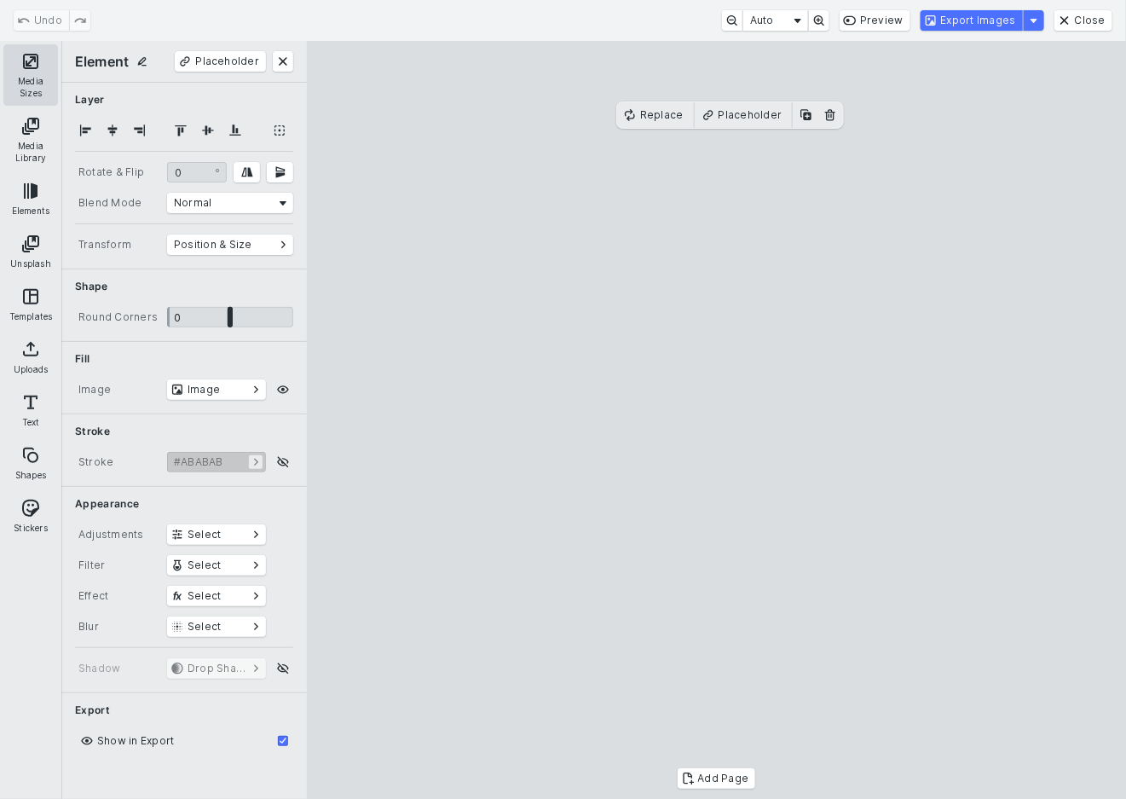
click at [33, 74] on button "Media Sizes" at bounding box center [30, 74] width 55 height 61
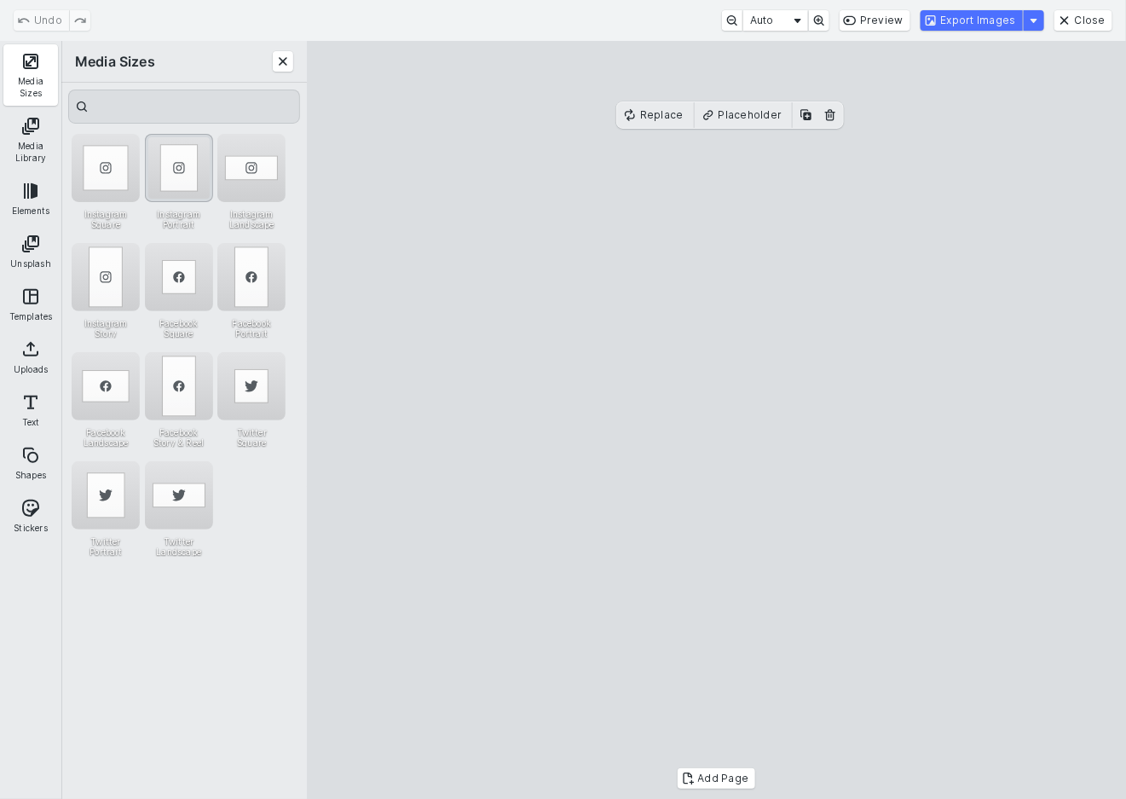
click at [184, 165] on div "Instagram Portrait" at bounding box center [179, 168] width 68 height 68
click at [717, 420] on cesdk-canvas "Editor canvas" at bounding box center [717, 420] width 0 height 0
drag, startPoint x: 798, startPoint y: 387, endPoint x: 798, endPoint y: 415, distance: 28.1
click at [717, 420] on cesdk-canvas "Editor canvas" at bounding box center [717, 420] width 0 height 0
drag, startPoint x: 727, startPoint y: 192, endPoint x: 727, endPoint y: 166, distance: 25.6
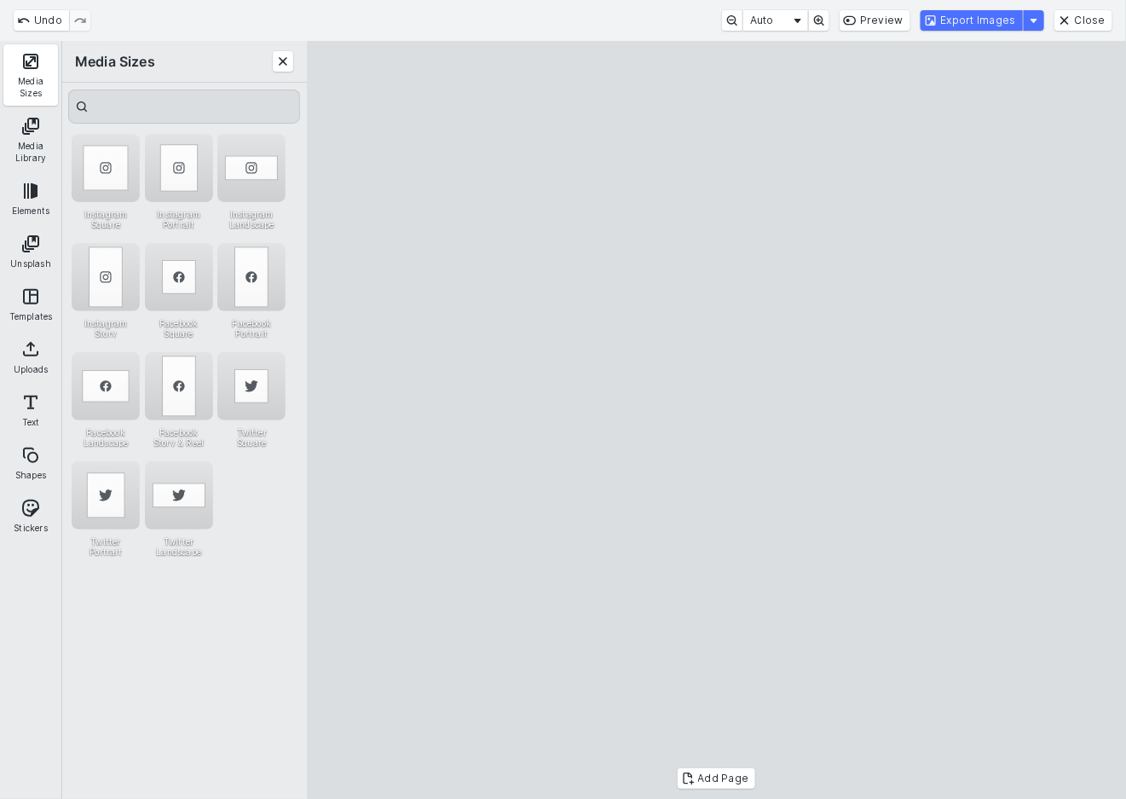
click at [717, 420] on cesdk-canvas "Editor canvas" at bounding box center [717, 420] width 0 height 0
drag, startPoint x: 665, startPoint y: 767, endPoint x: 671, endPoint y: 739, distance: 28.8
click at [717, 420] on cesdk-canvas "Editor canvas" at bounding box center [717, 420] width 0 height 0
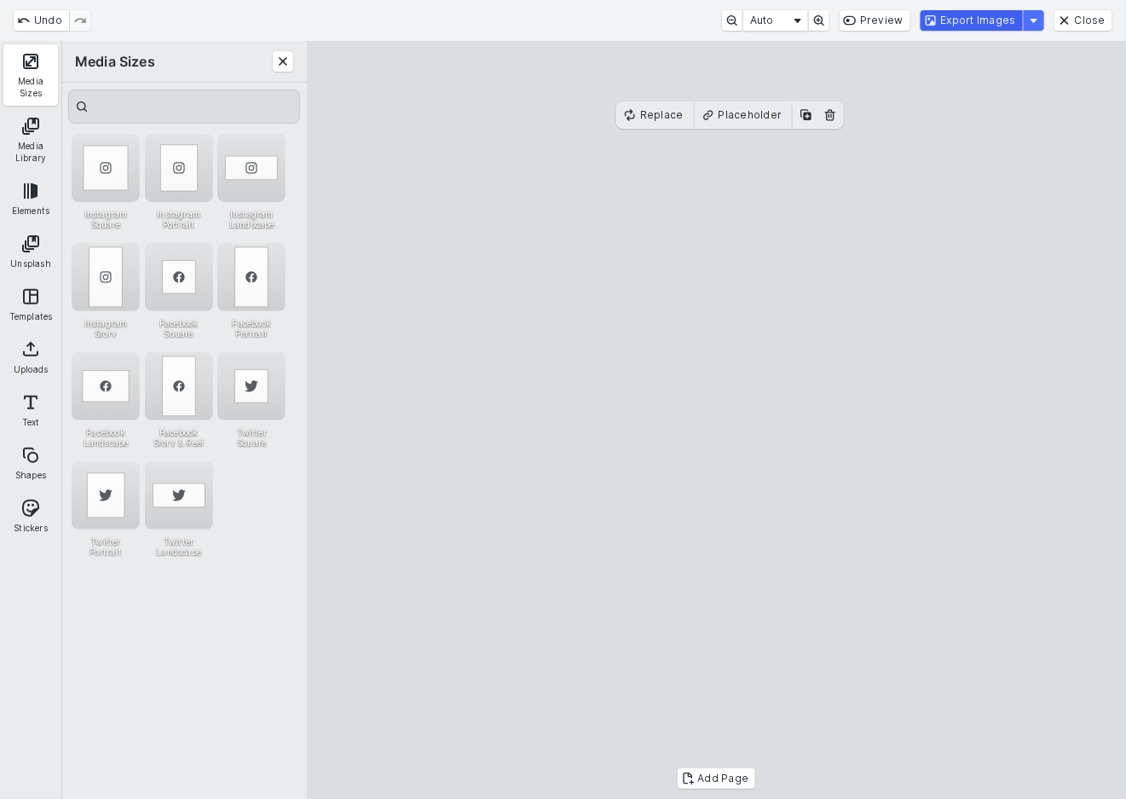
click at [1001, 26] on button "Export Images" at bounding box center [972, 20] width 102 height 20
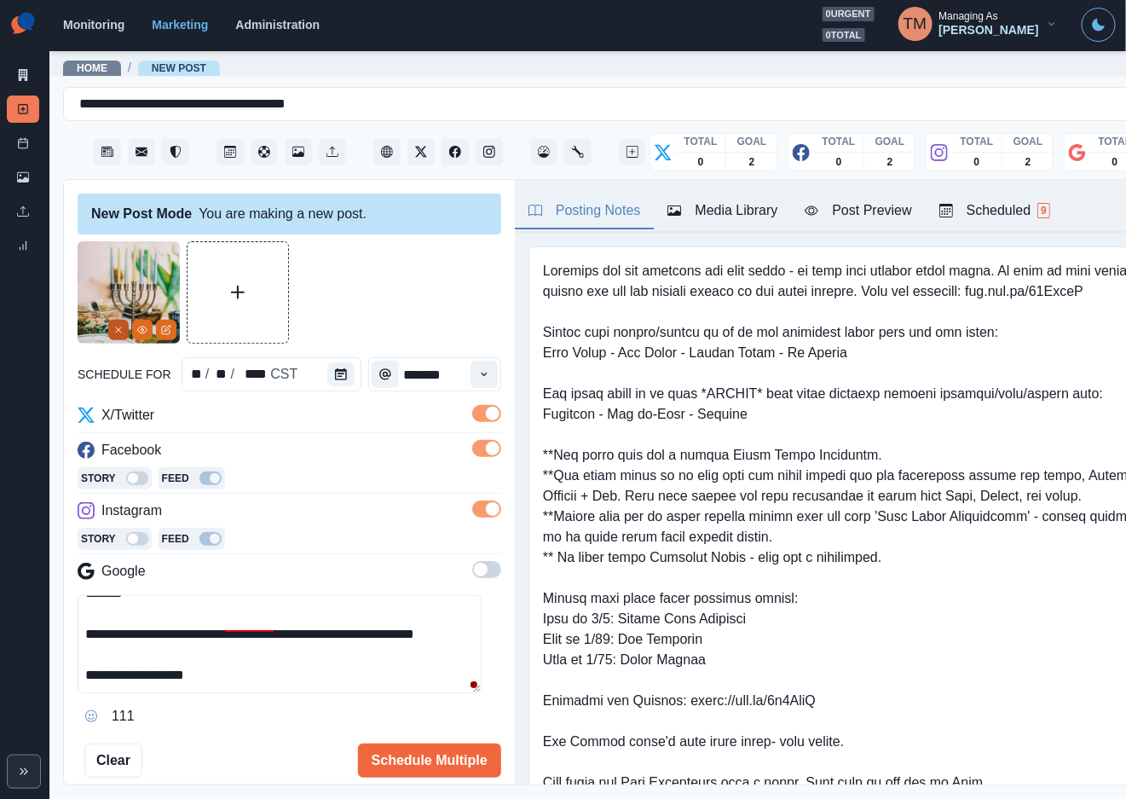
click at [118, 333] on icon "Remove" at bounding box center [118, 330] width 10 height 10
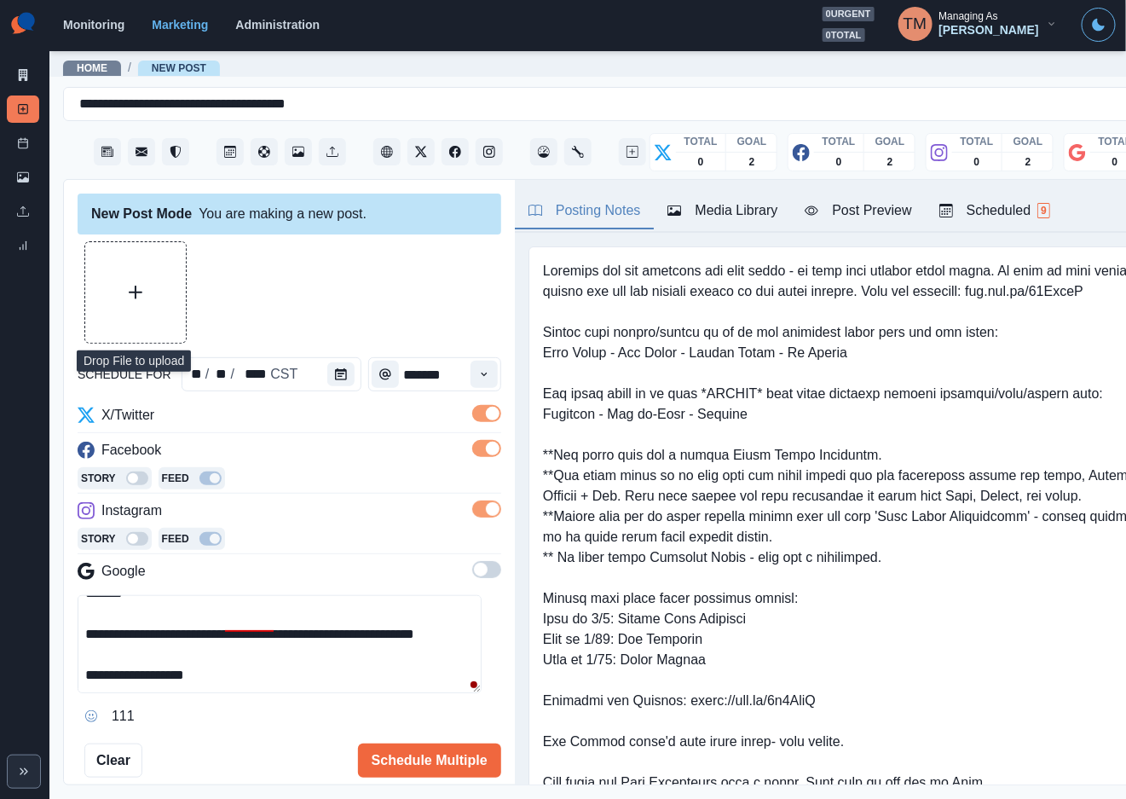
click at [113, 315] on button "Upload Media" at bounding box center [135, 292] width 101 height 101
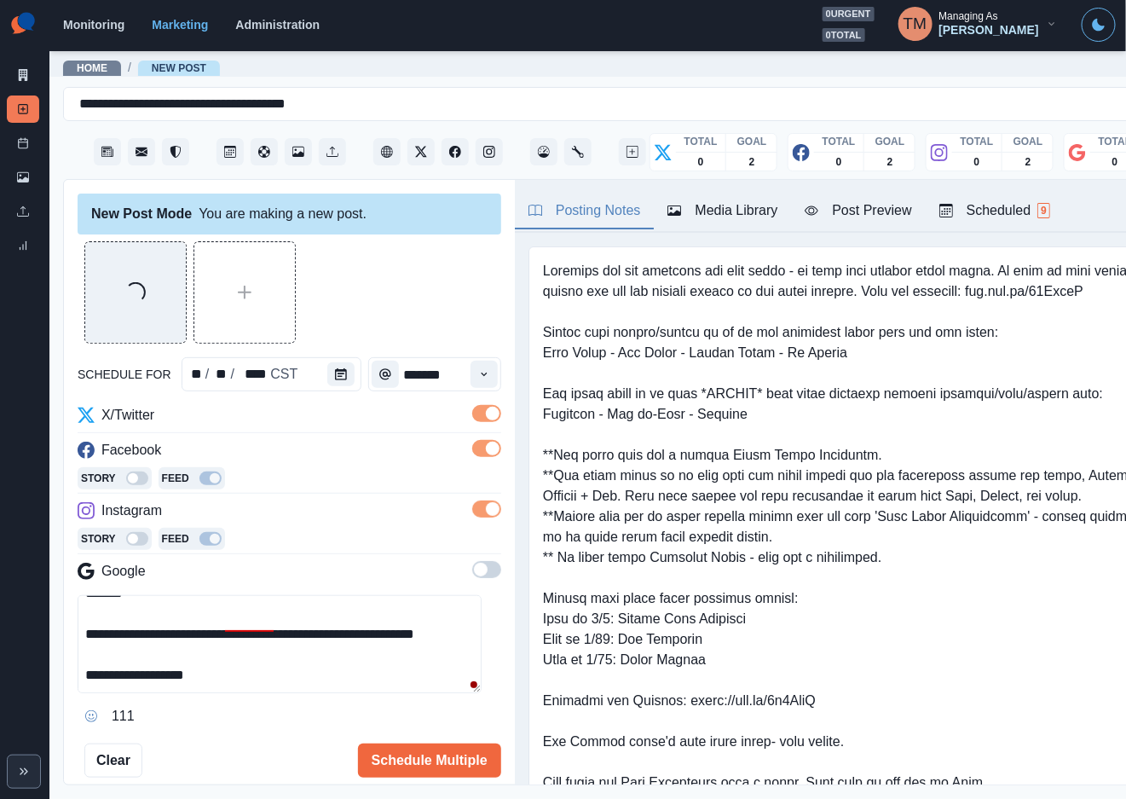
click at [717, 216] on div "Media Library" at bounding box center [723, 210] width 110 height 20
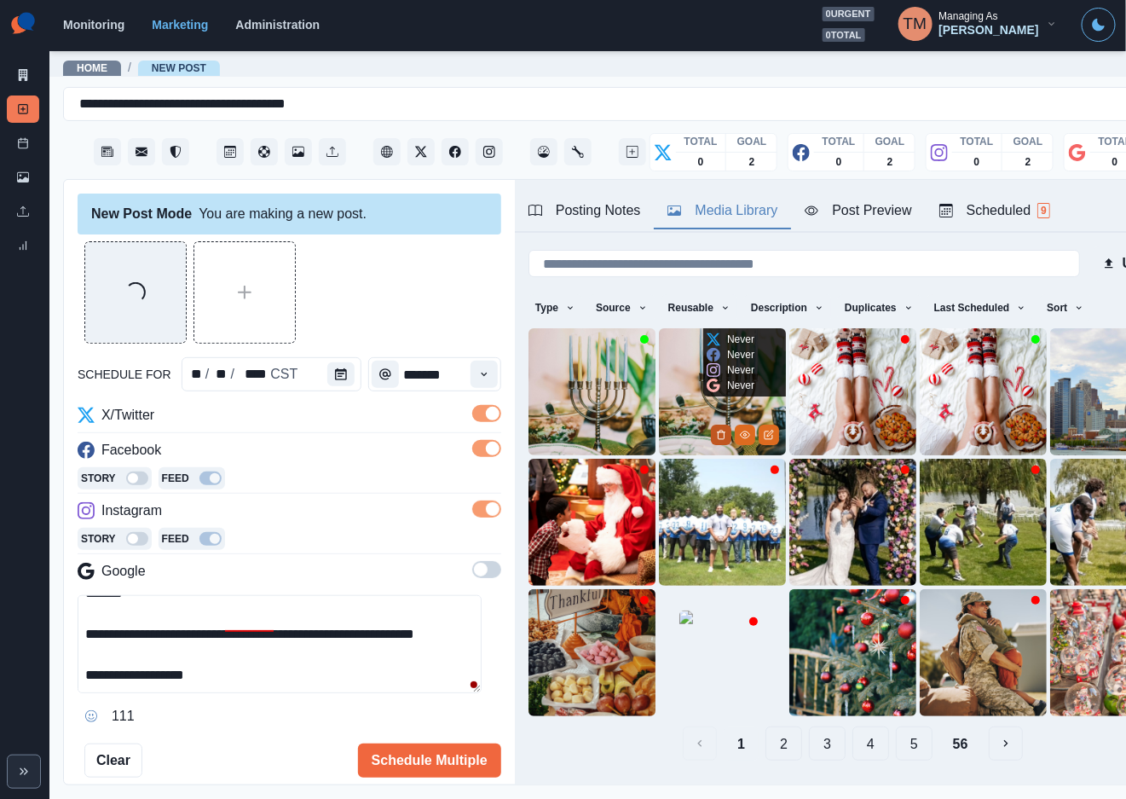
click at [716, 430] on icon "Delete Media" at bounding box center [721, 435] width 10 height 10
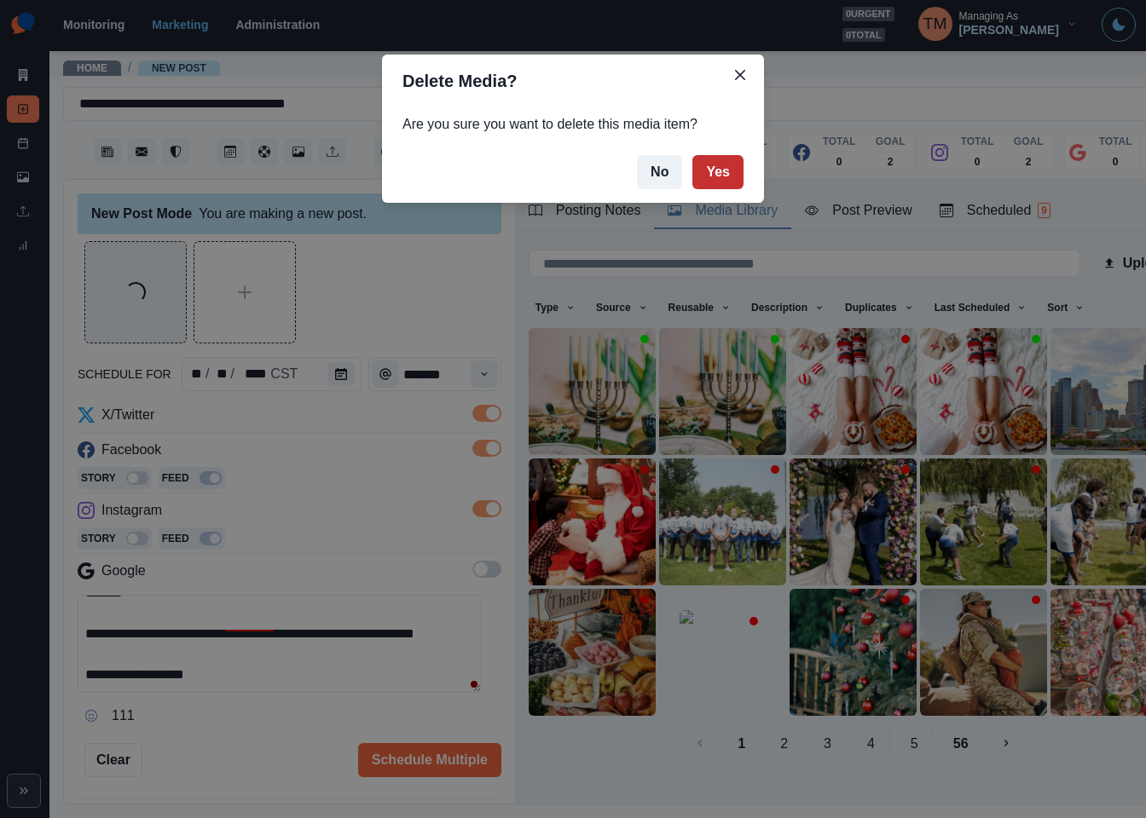
click at [725, 176] on button "Yes" at bounding box center [717, 172] width 51 height 34
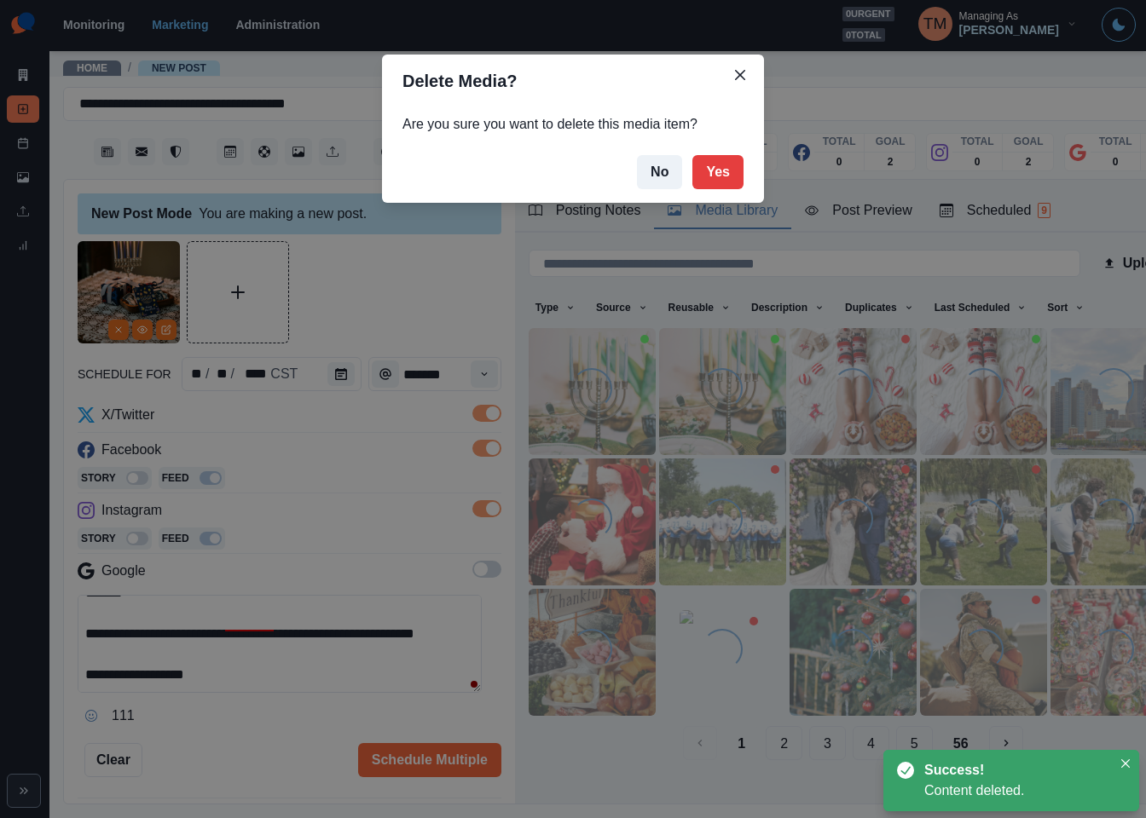
click at [876, 244] on div "Delete Media? Are you sure you want to delete this media item? No Yes" at bounding box center [573, 409] width 1146 height 818
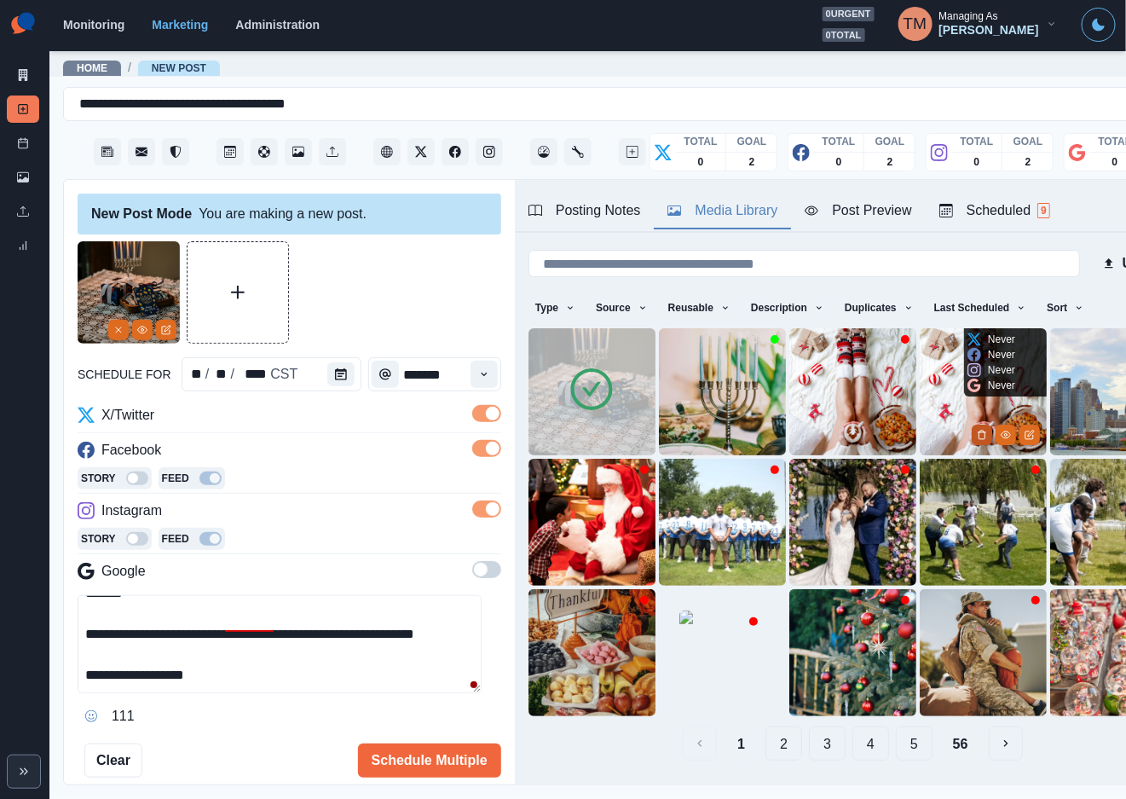
click at [977, 430] on icon "Delete Media" at bounding box center [982, 435] width 10 height 10
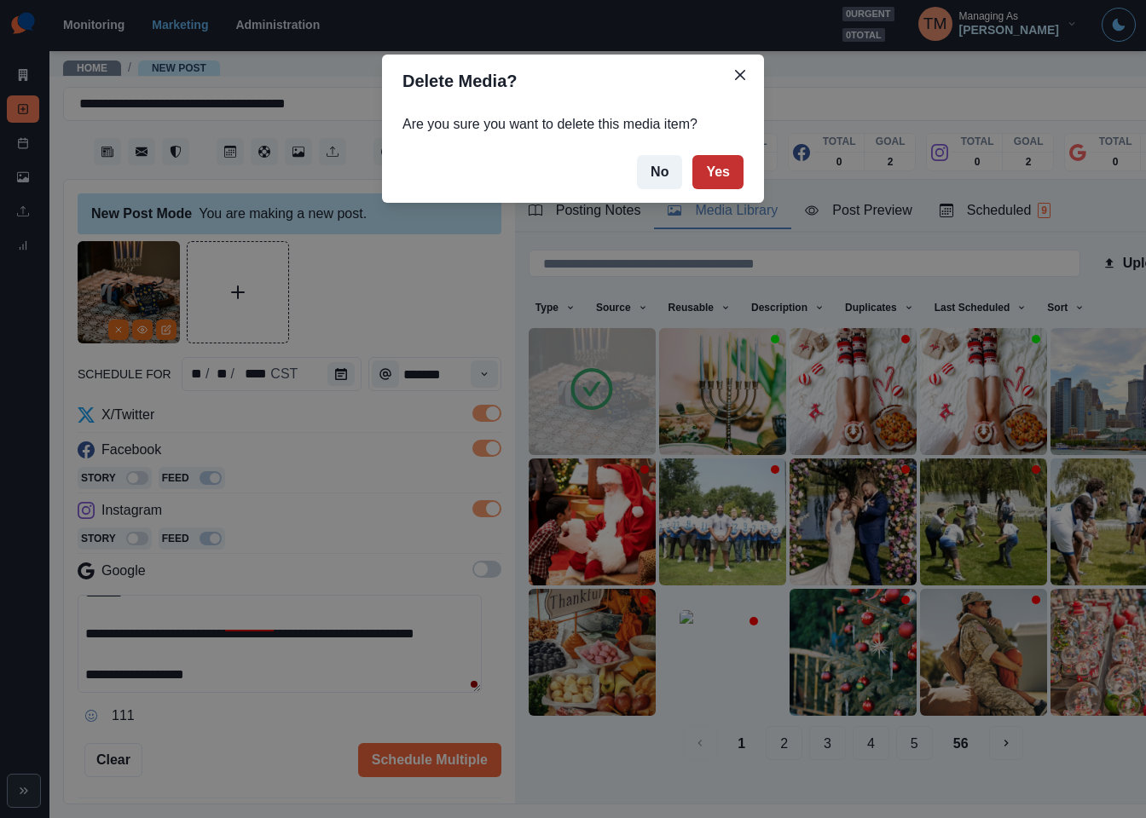
click at [711, 174] on button "Yes" at bounding box center [717, 172] width 51 height 34
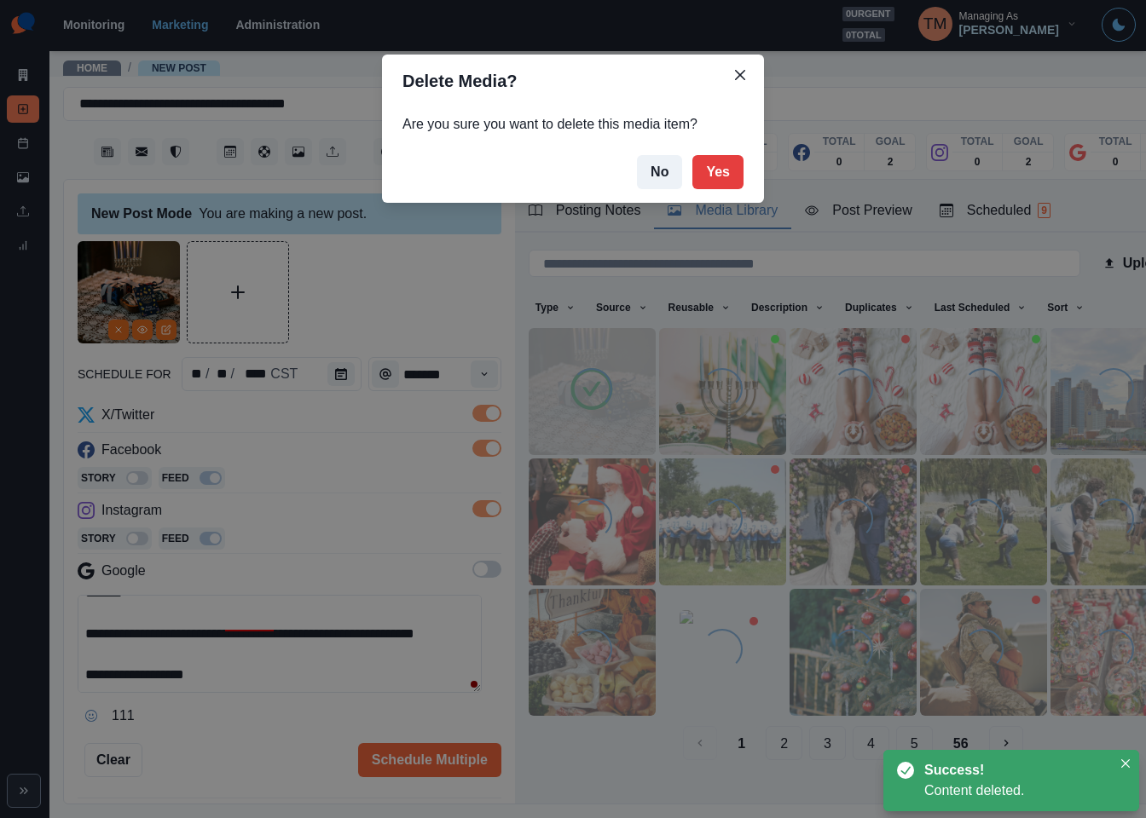
click at [988, 275] on div "Delete Media? Are you sure you want to delete this media item? No Yes" at bounding box center [573, 409] width 1146 height 818
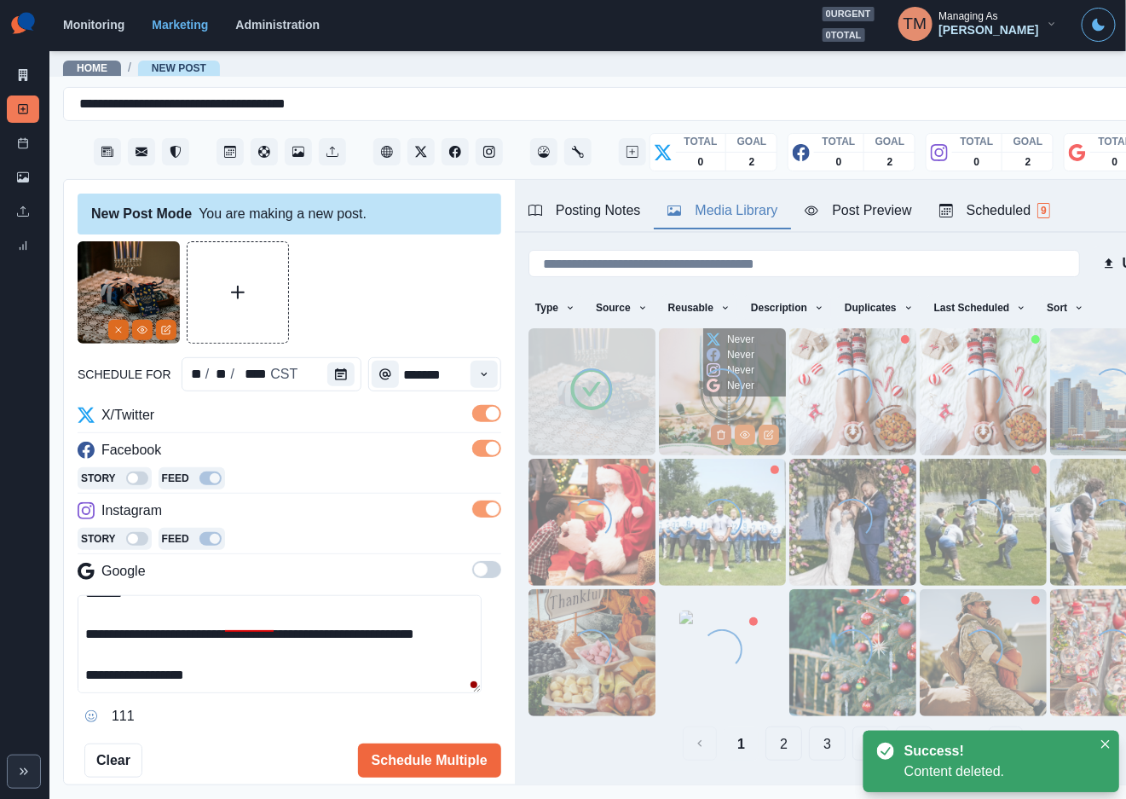
click at [716, 430] on icon "Delete Media" at bounding box center [721, 435] width 10 height 10
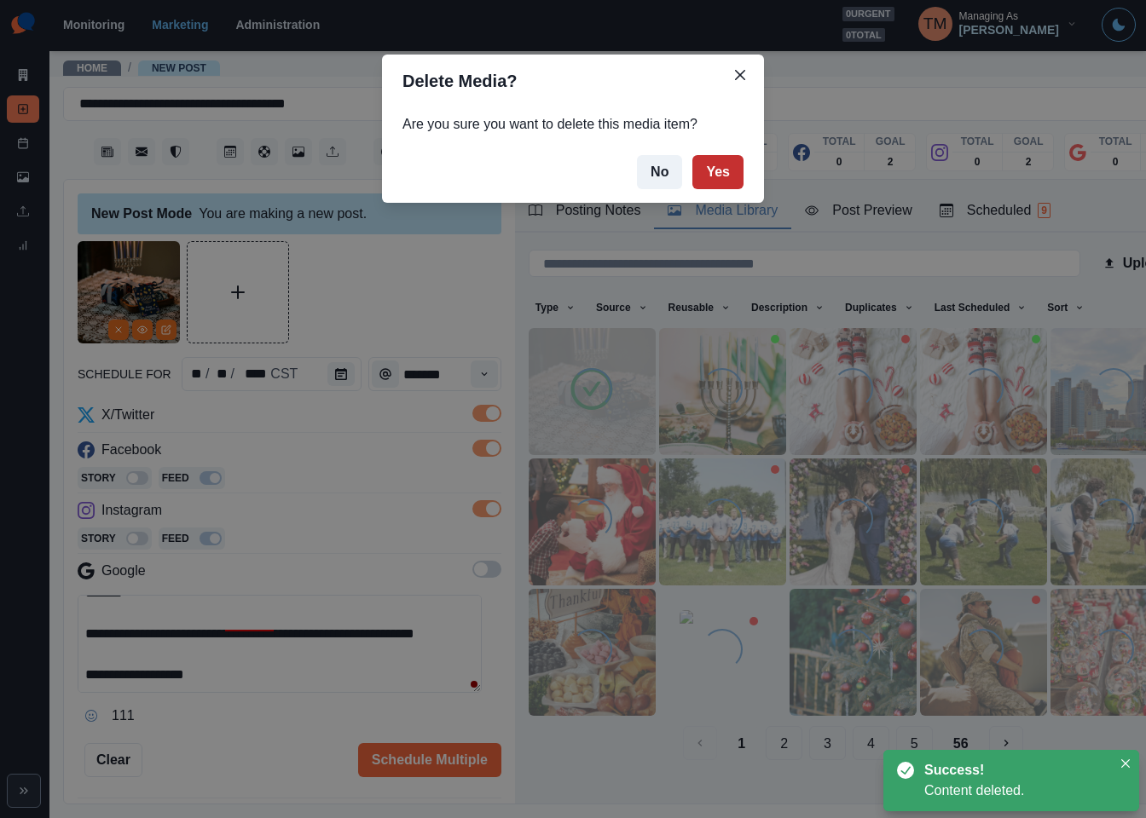
click at [727, 174] on button "Yes" at bounding box center [717, 172] width 51 height 34
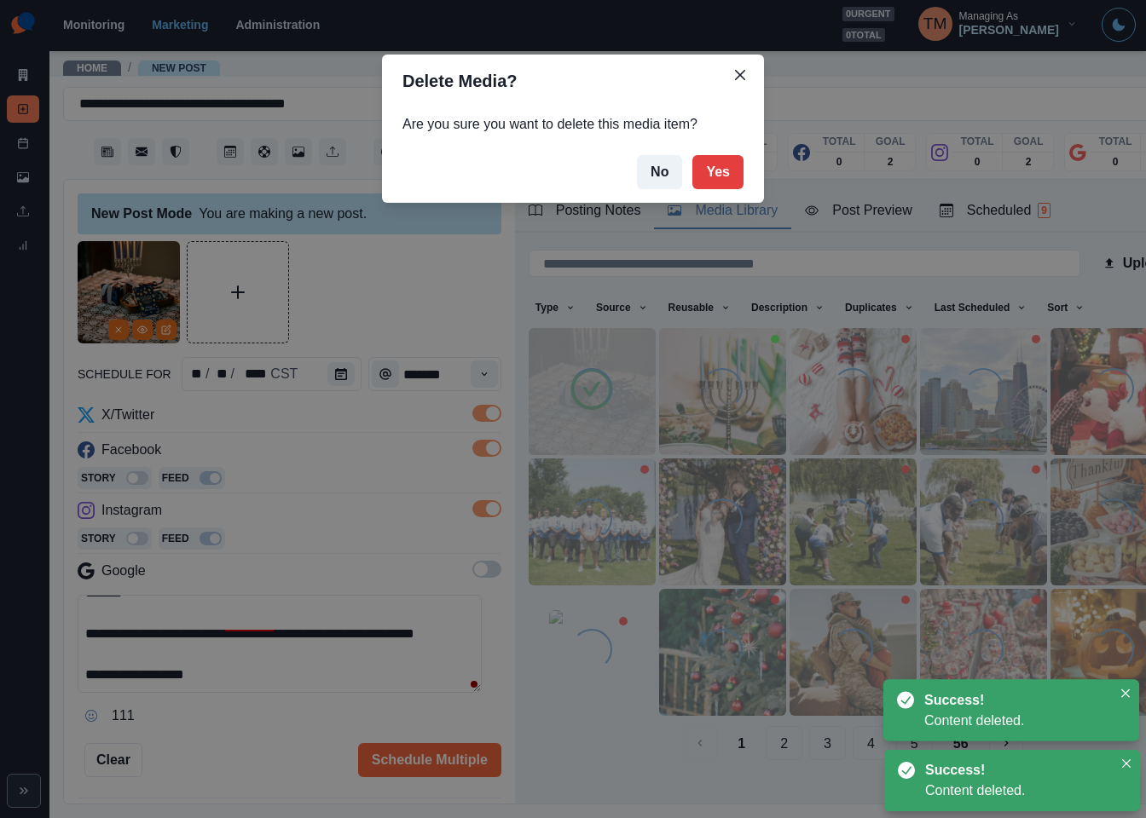
click at [171, 327] on div "Delete Media? Are you sure you want to delete this media item? No Yes" at bounding box center [573, 409] width 1146 height 818
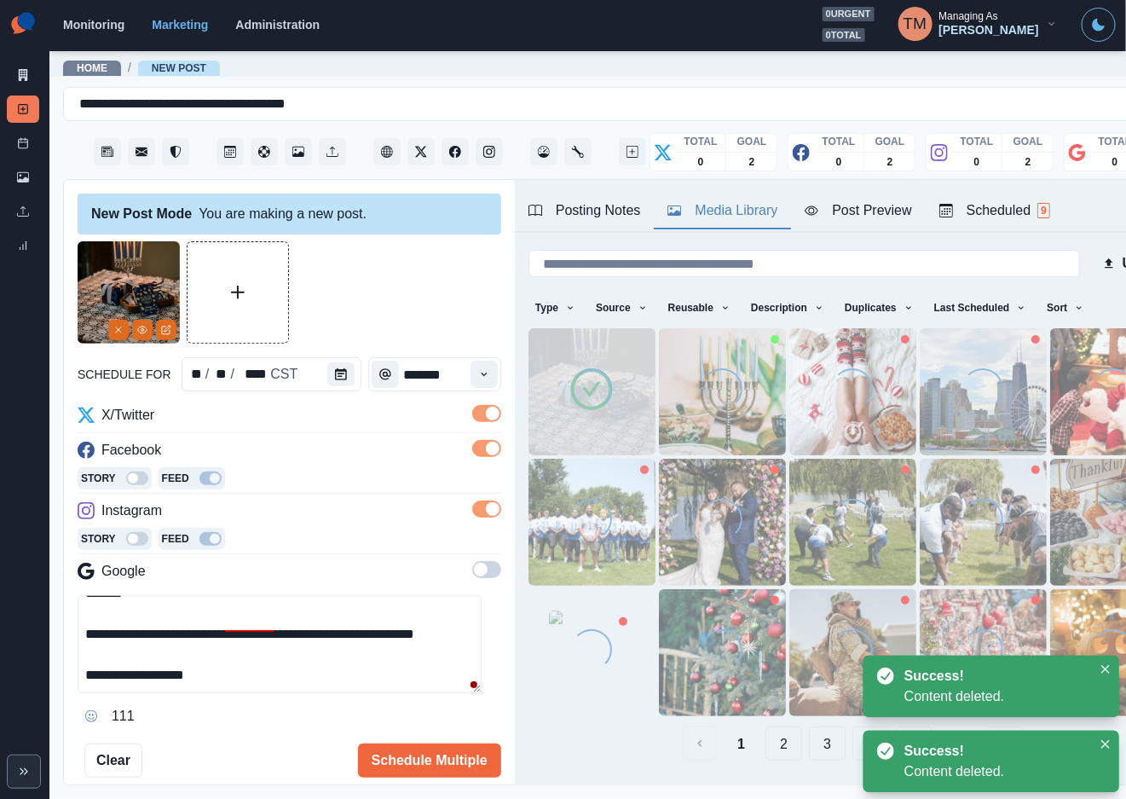
click at [171, 328] on icon "Edit Media" at bounding box center [166, 330] width 10 height 10
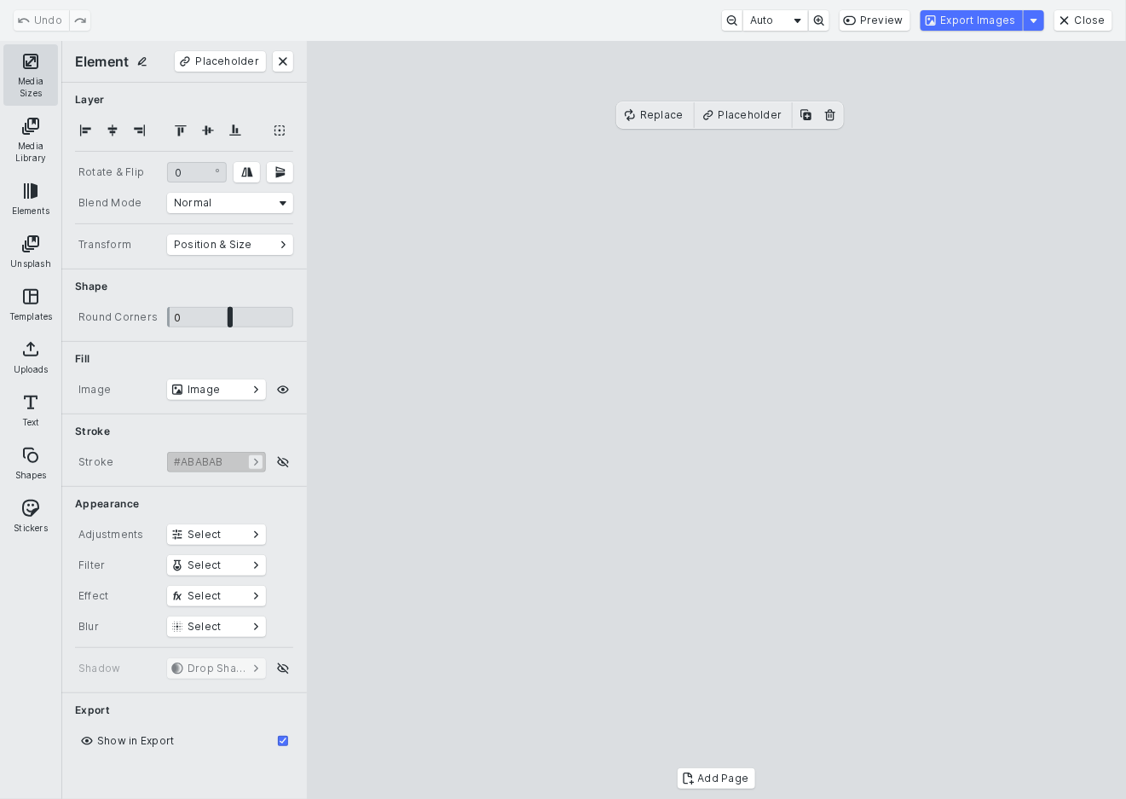
click at [18, 59] on button "Media Sizes" at bounding box center [30, 74] width 55 height 61
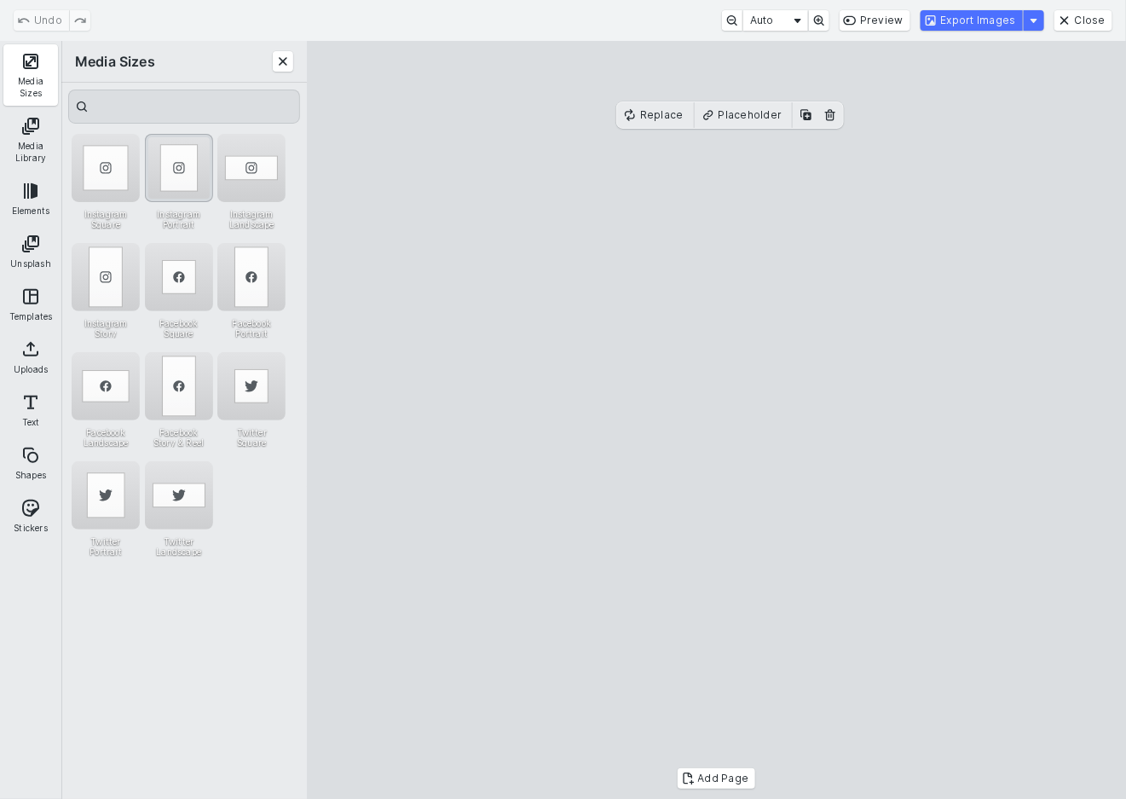
click at [177, 169] on div "Instagram Portrait" at bounding box center [179, 168] width 68 height 68
click at [717, 420] on cesdk-canvas "Editor canvas" at bounding box center [717, 420] width 0 height 0
drag, startPoint x: 766, startPoint y: 313, endPoint x: 765, endPoint y: 400, distance: 87.0
click at [717, 420] on cesdk-canvas "Editor canvas" at bounding box center [717, 420] width 0 height 0
drag, startPoint x: 726, startPoint y: 253, endPoint x: 726, endPoint y: 166, distance: 87.0
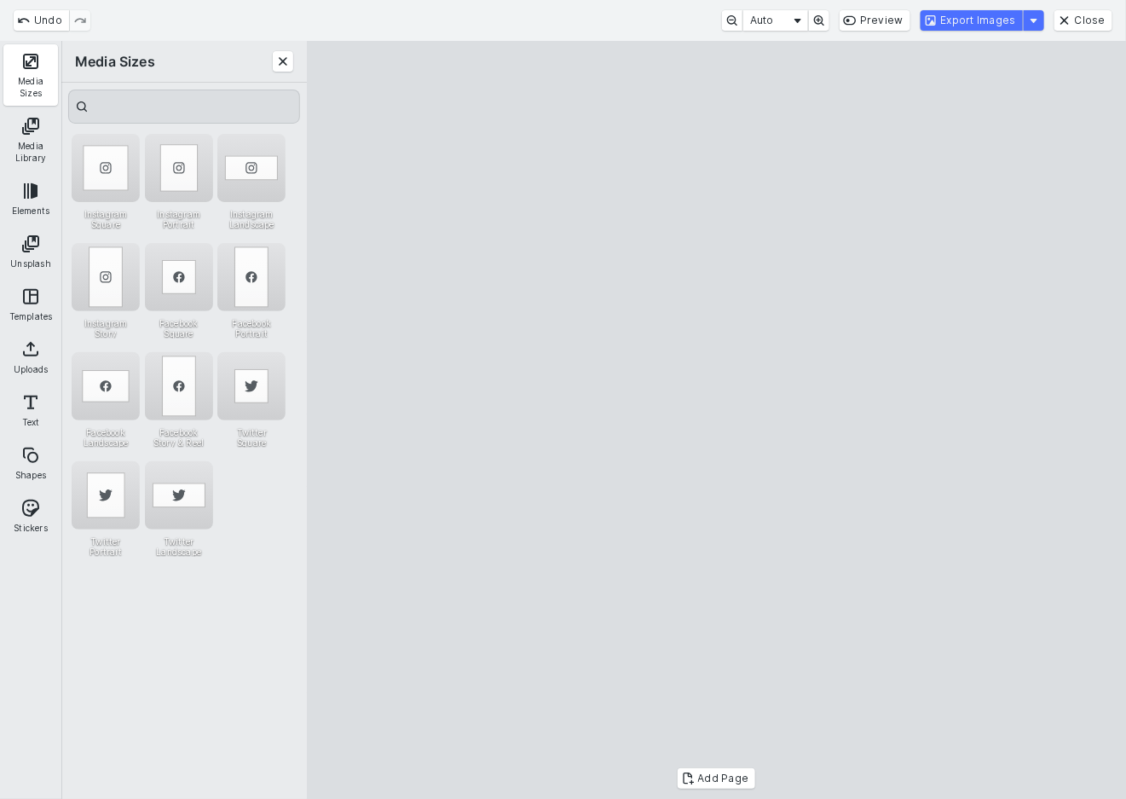
click at [717, 420] on cesdk-canvas "Editor canvas" at bounding box center [717, 420] width 0 height 0
drag, startPoint x: 837, startPoint y: 714, endPoint x: 839, endPoint y: 653, distance: 60.6
click at [717, 420] on cesdk-canvas "Editor canvas" at bounding box center [717, 420] width 0 height 0
click at [1011, 26] on button "Export Images" at bounding box center [972, 20] width 102 height 20
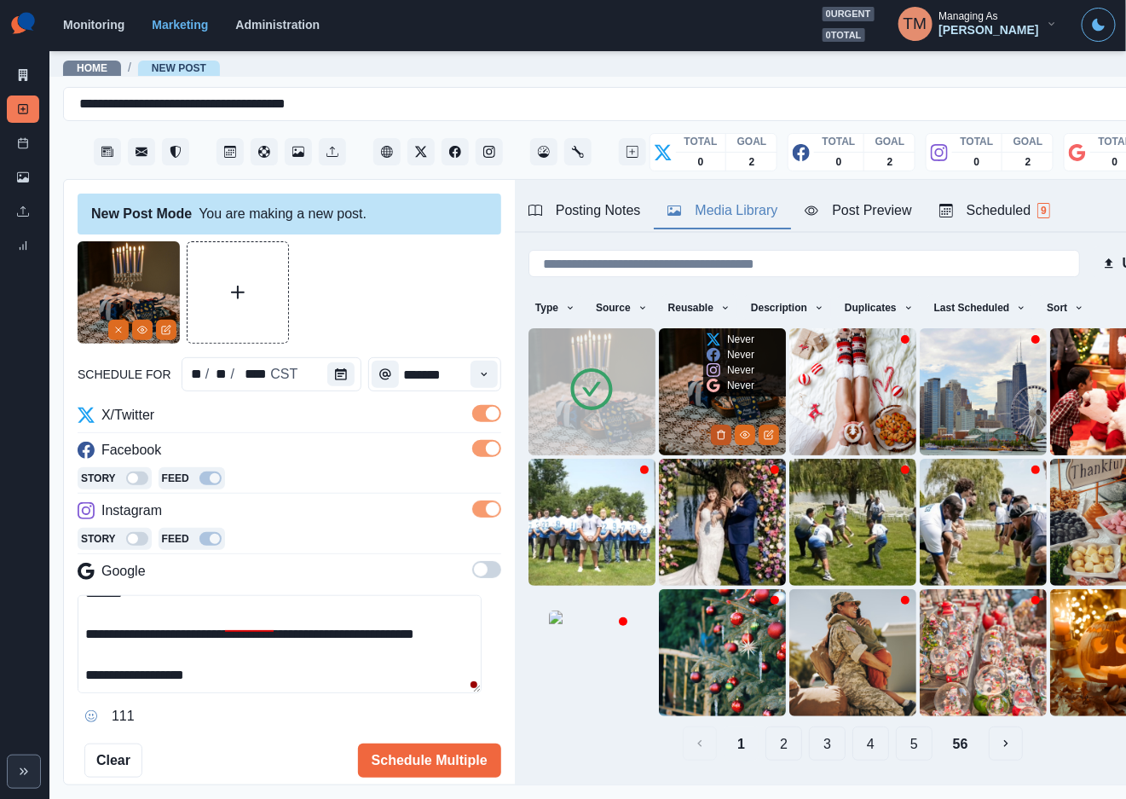
click at [718, 431] on icon "Delete Media" at bounding box center [721, 435] width 6 height 9
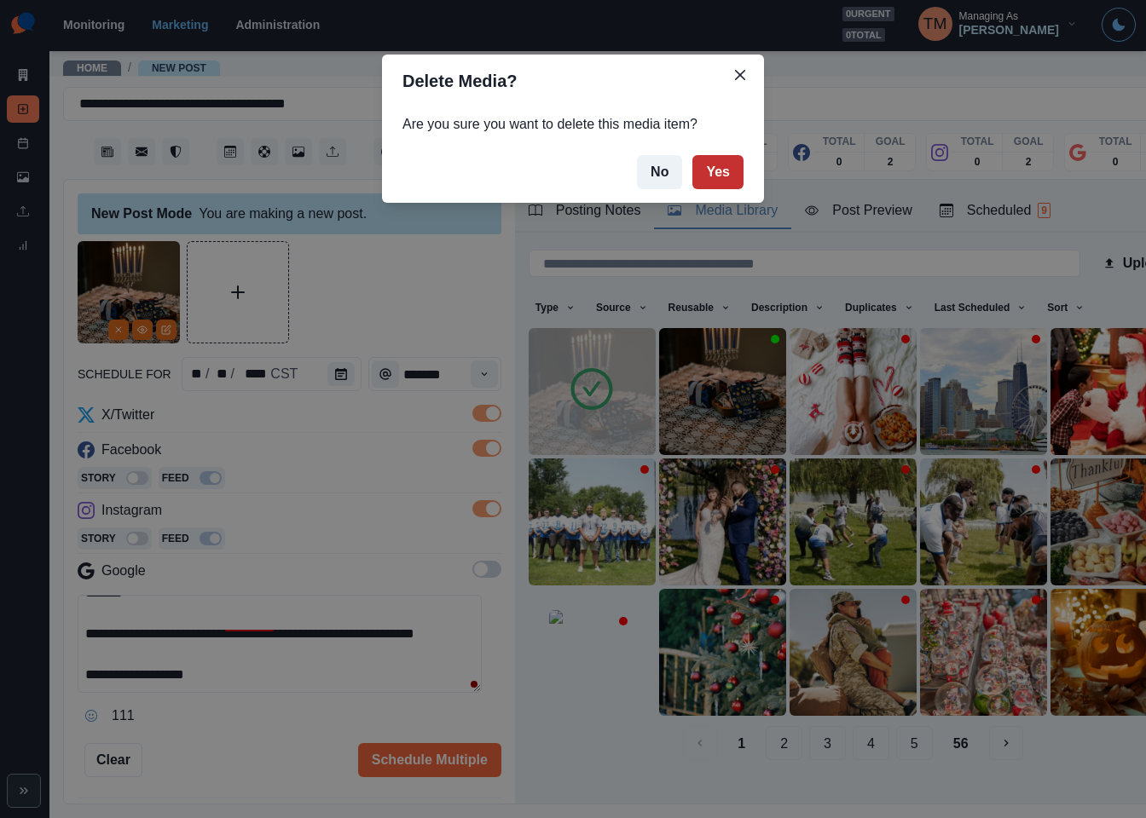
click at [720, 162] on button "Yes" at bounding box center [717, 172] width 51 height 34
click at [391, 297] on div "Delete Media? Are you sure you want to delete this media item? No Yes" at bounding box center [573, 409] width 1146 height 818
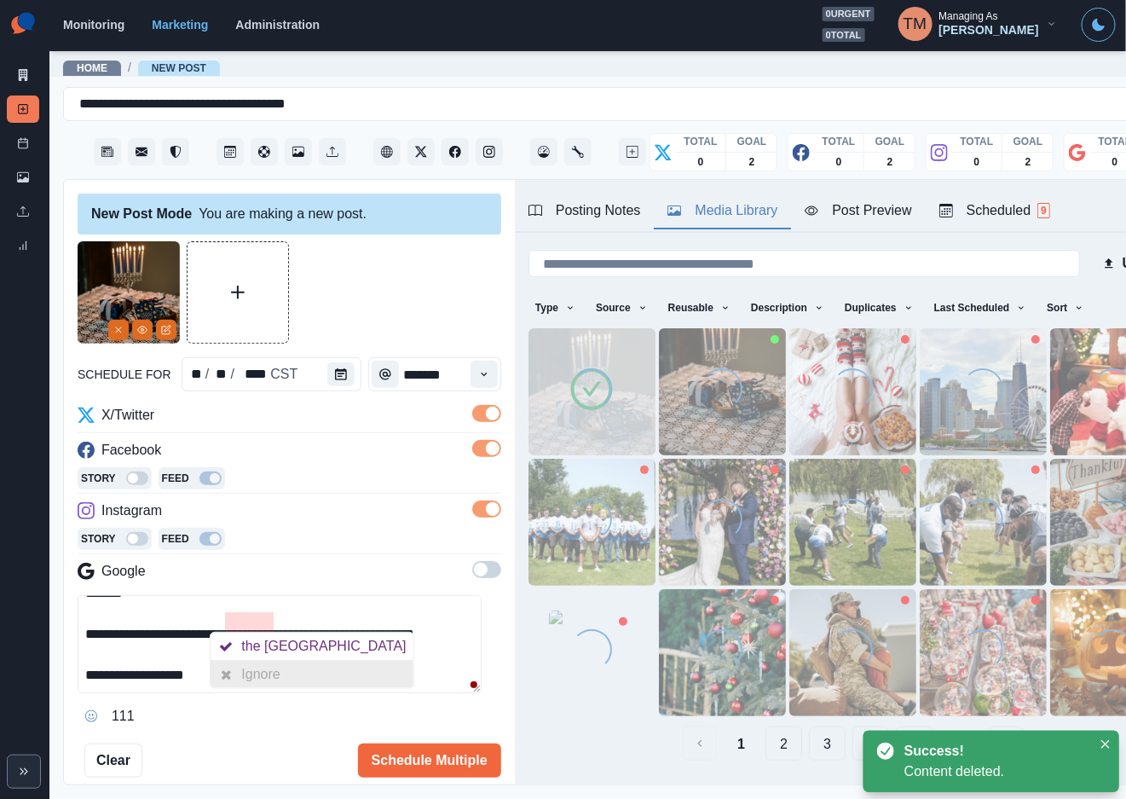
click at [246, 678] on div "Ignore" at bounding box center [263, 674] width 45 height 27
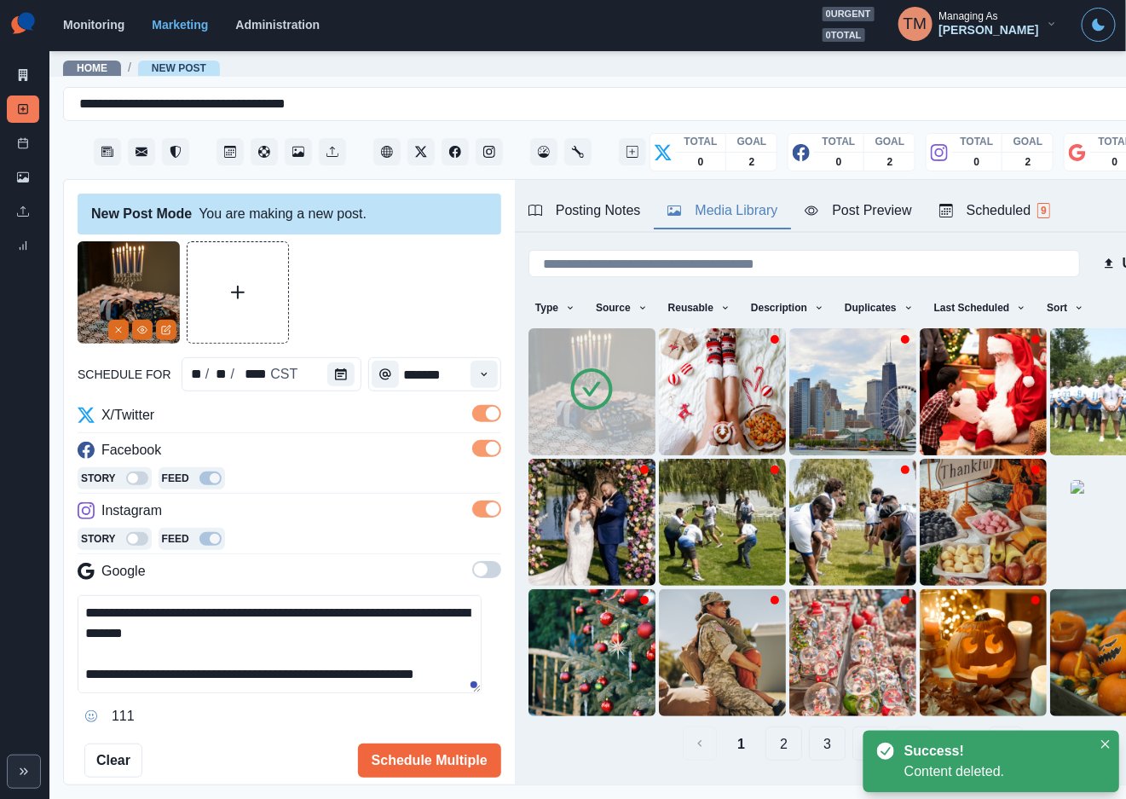
scroll to position [60, 0]
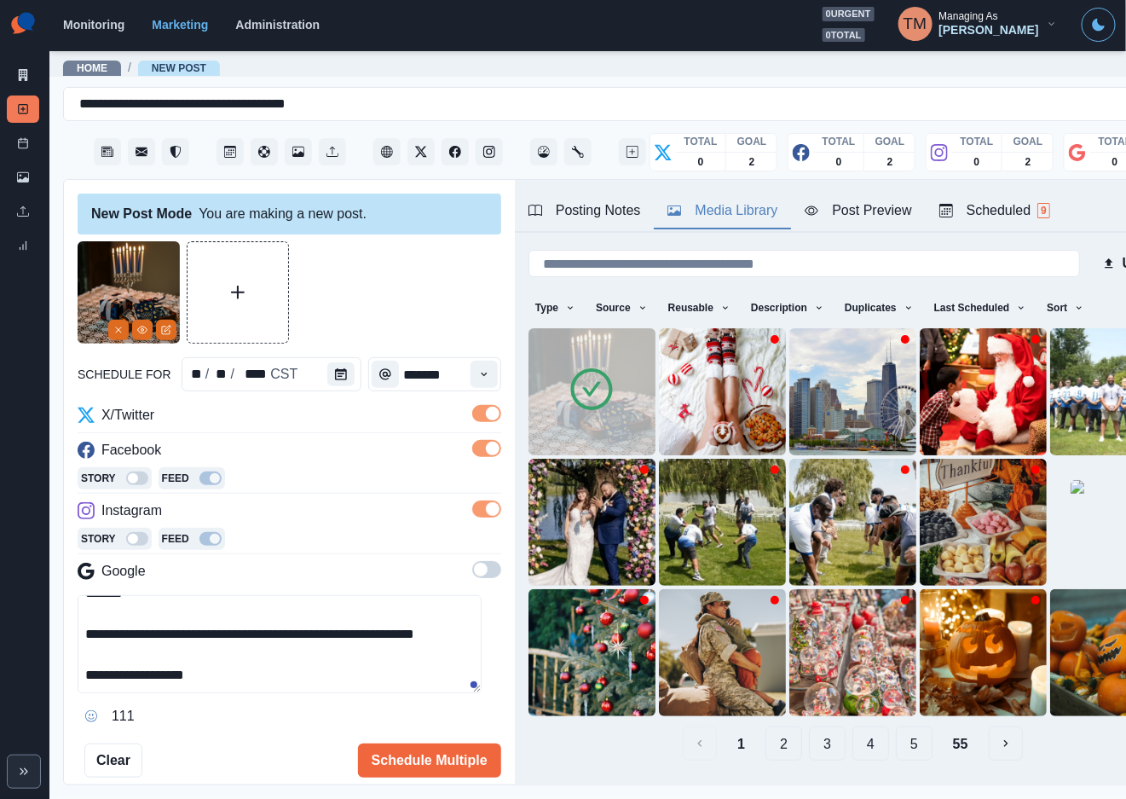
click at [264, 684] on textarea "**********" at bounding box center [280, 644] width 404 height 98
drag, startPoint x: 251, startPoint y: 678, endPoint x: 57, endPoint y: 680, distance: 194.4
click at [57, 680] on main "**********" at bounding box center [627, 423] width 1156 height 749
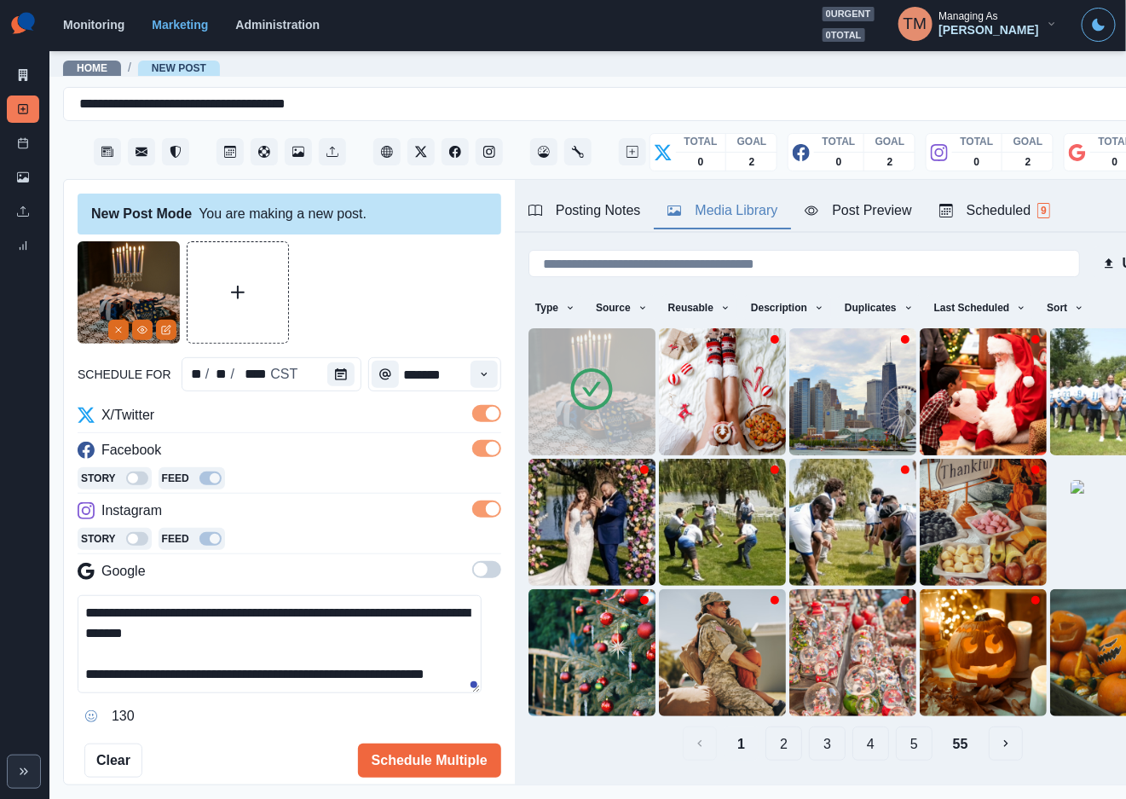
paste textarea "**********"
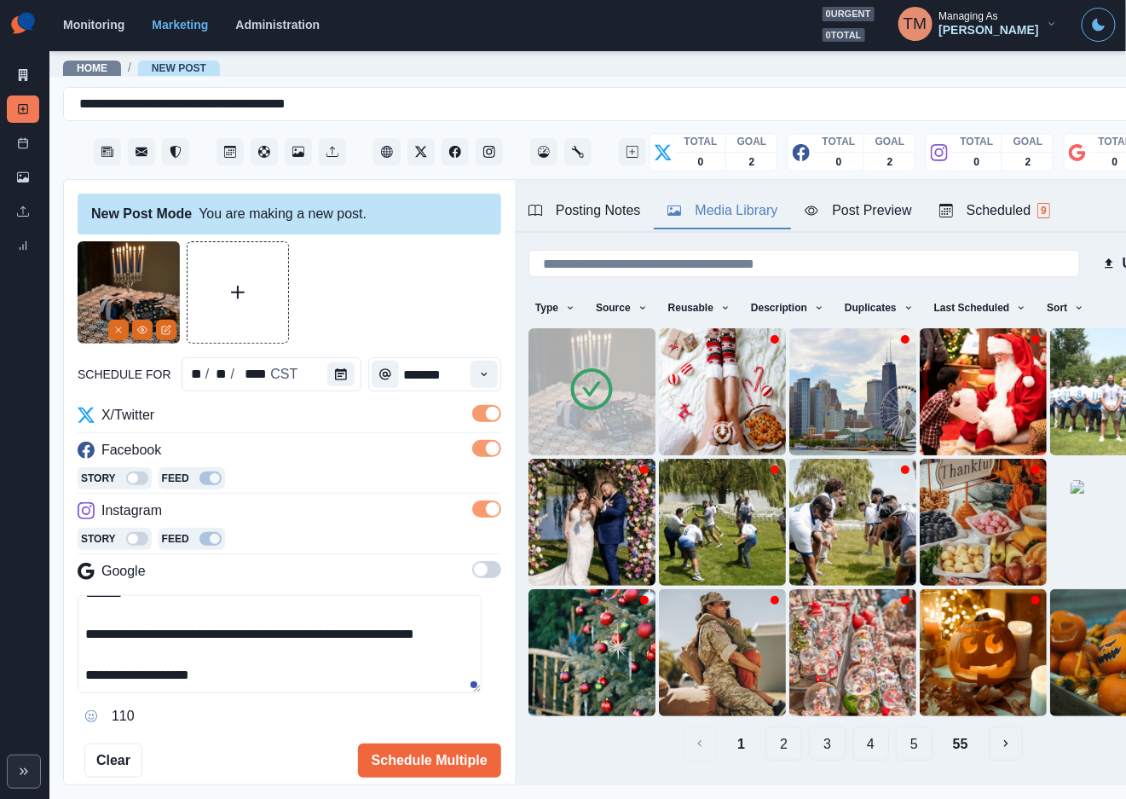
type textarea "**********"
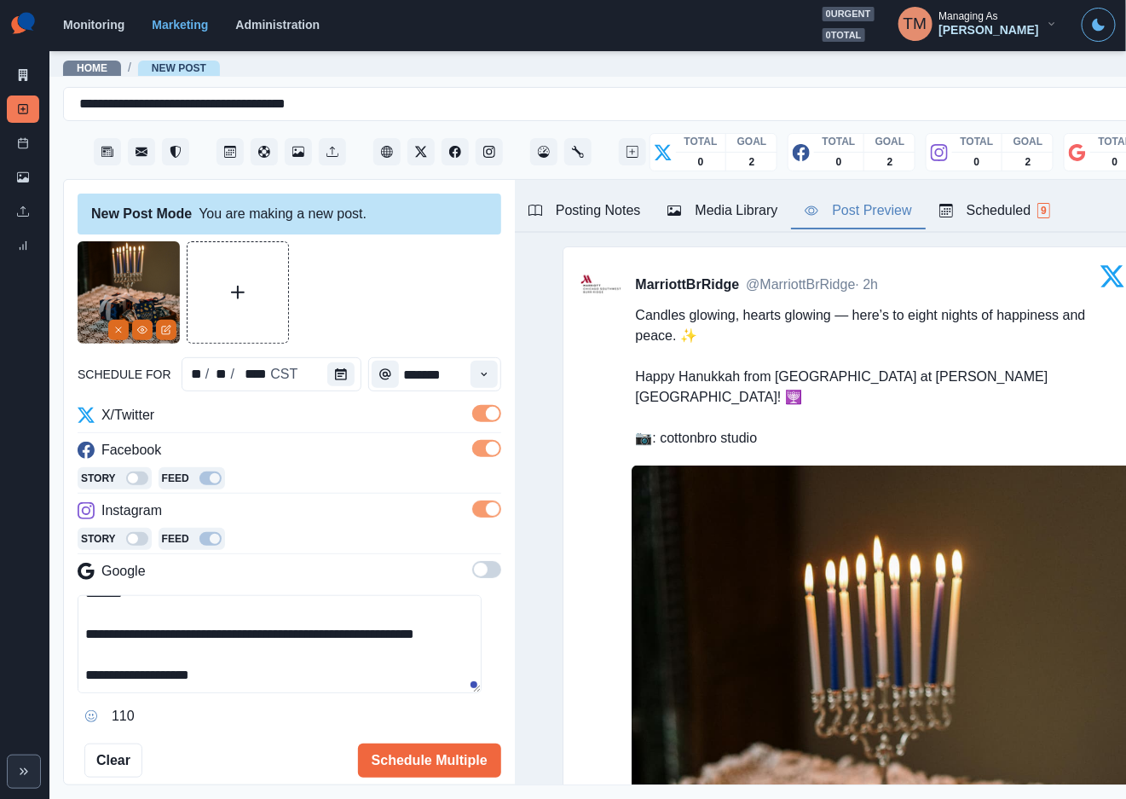
click at [881, 210] on div "Post Preview" at bounding box center [858, 210] width 107 height 20
click at [415, 766] on button "Schedule Multiple" at bounding box center [429, 760] width 143 height 34
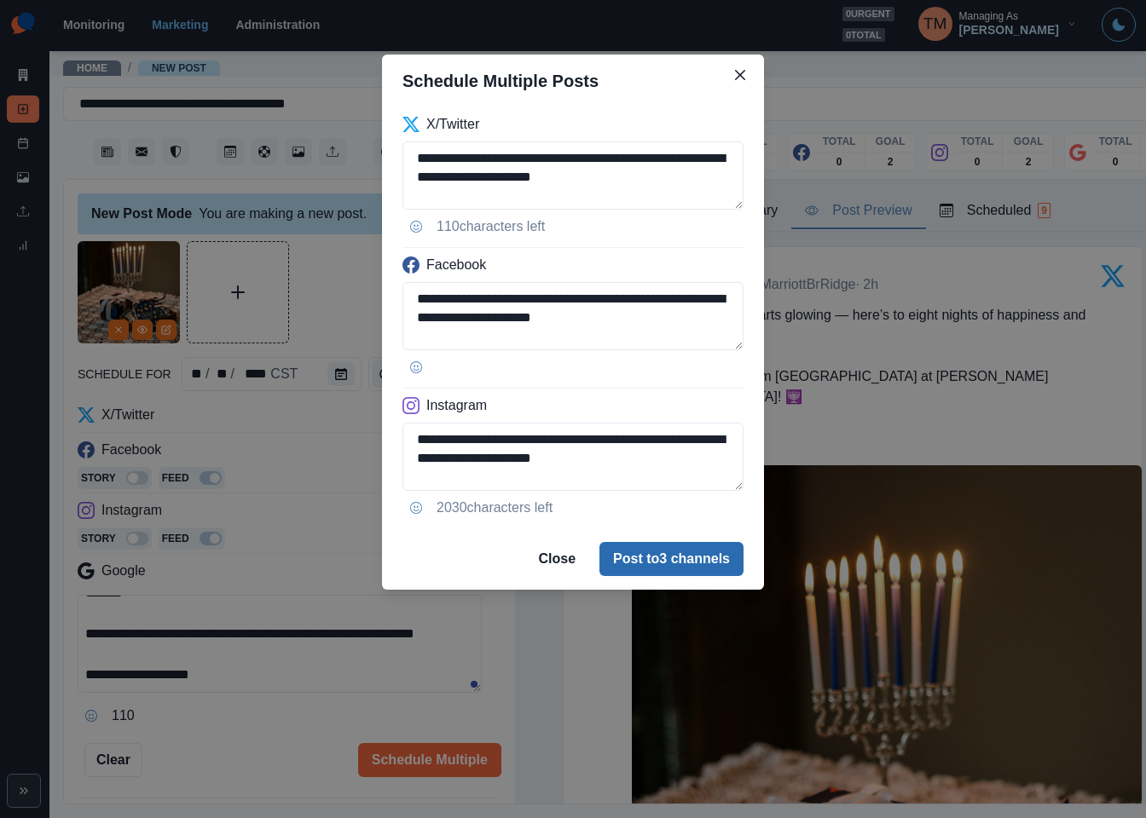
click at [638, 558] on button "Post to 3 channels" at bounding box center [671, 559] width 144 height 34
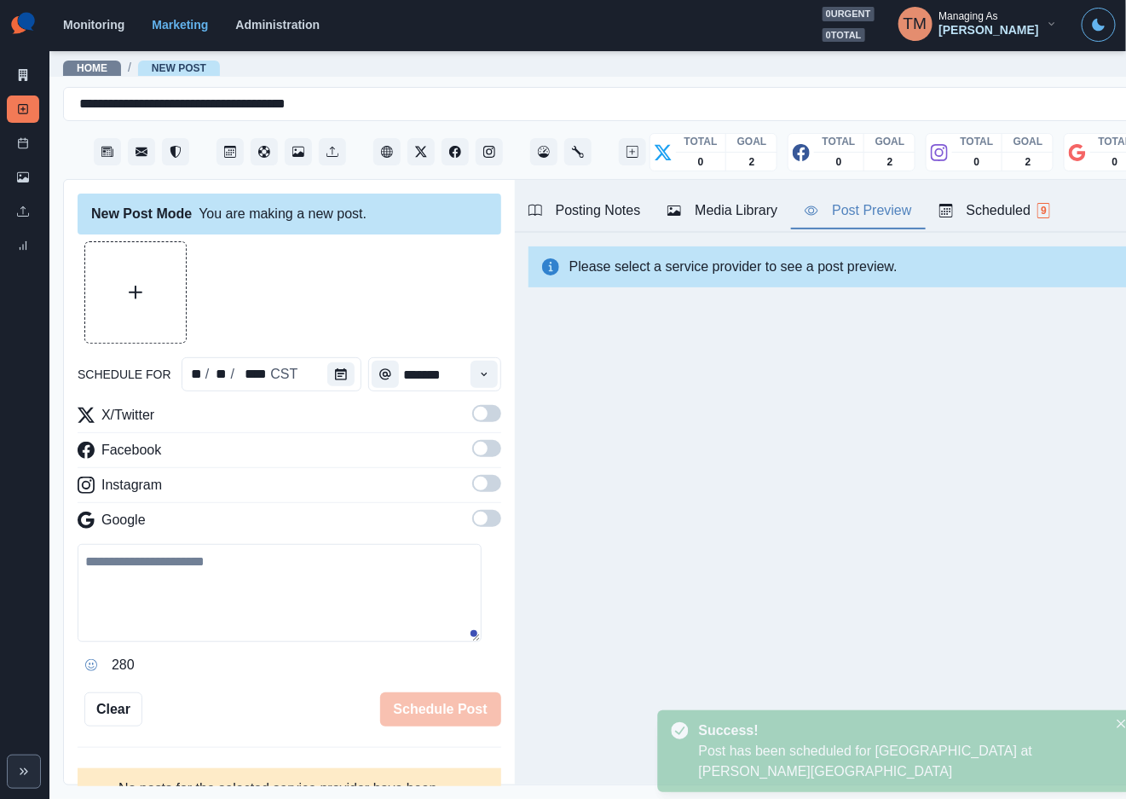
scroll to position [0, 0]
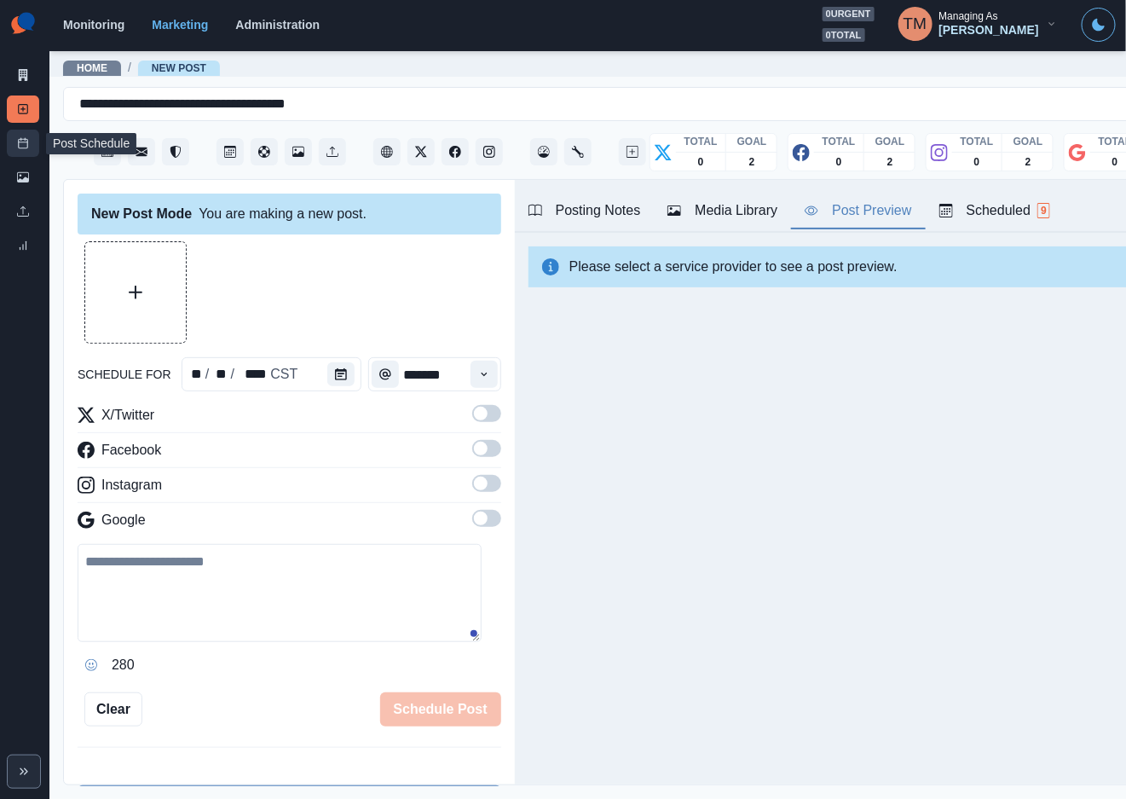
click at [23, 151] on link "Post Schedule" at bounding box center [23, 143] width 32 height 27
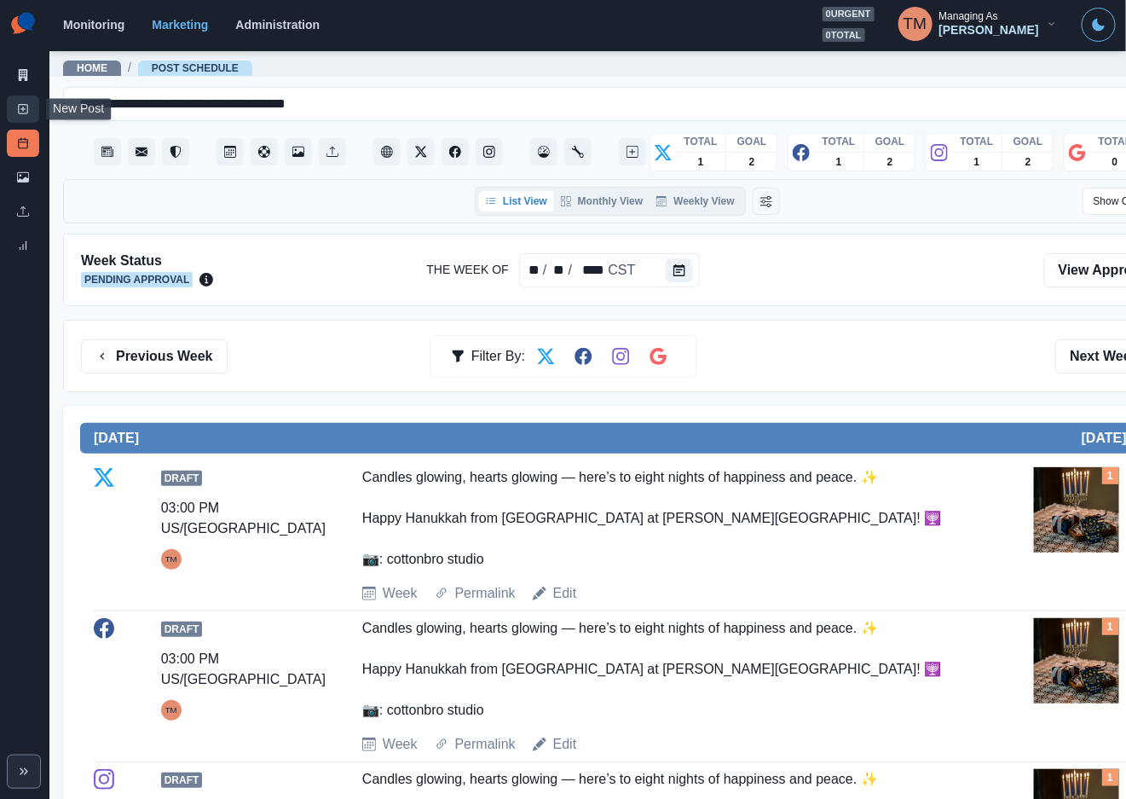
click at [28, 113] on icon at bounding box center [23, 109] width 12 height 12
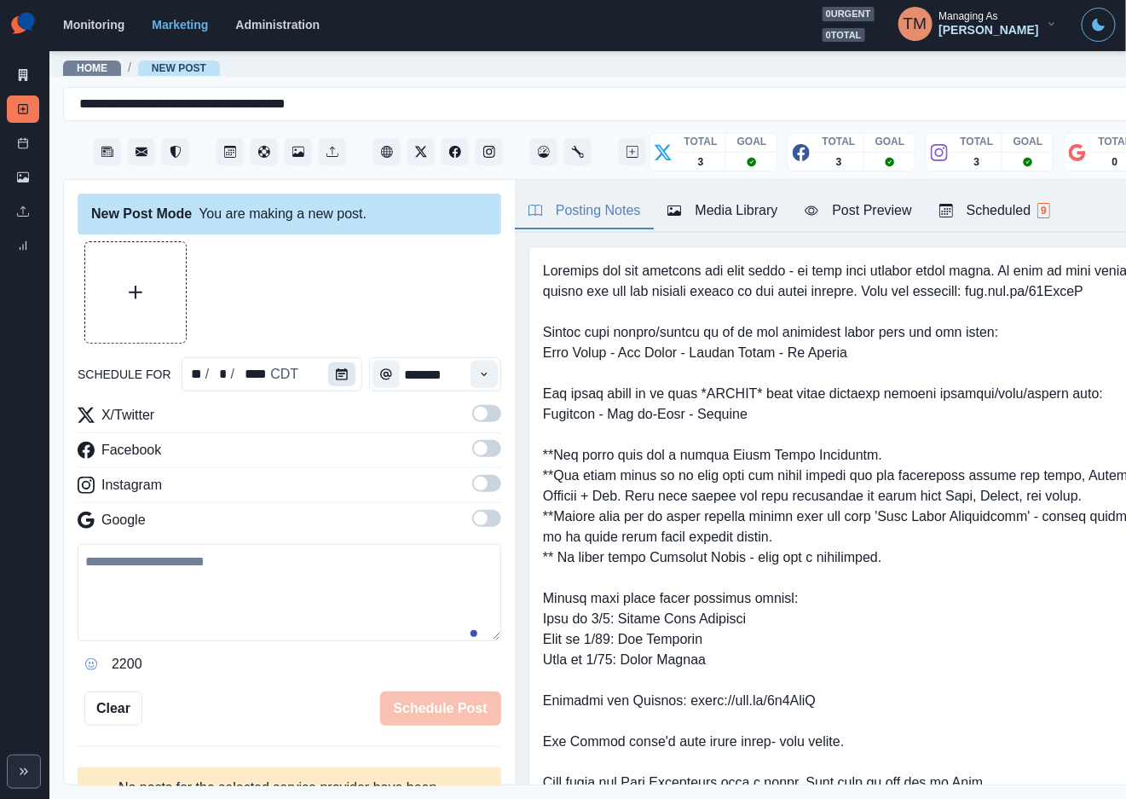
click at [336, 376] on icon "Calendar" at bounding box center [342, 374] width 12 height 12
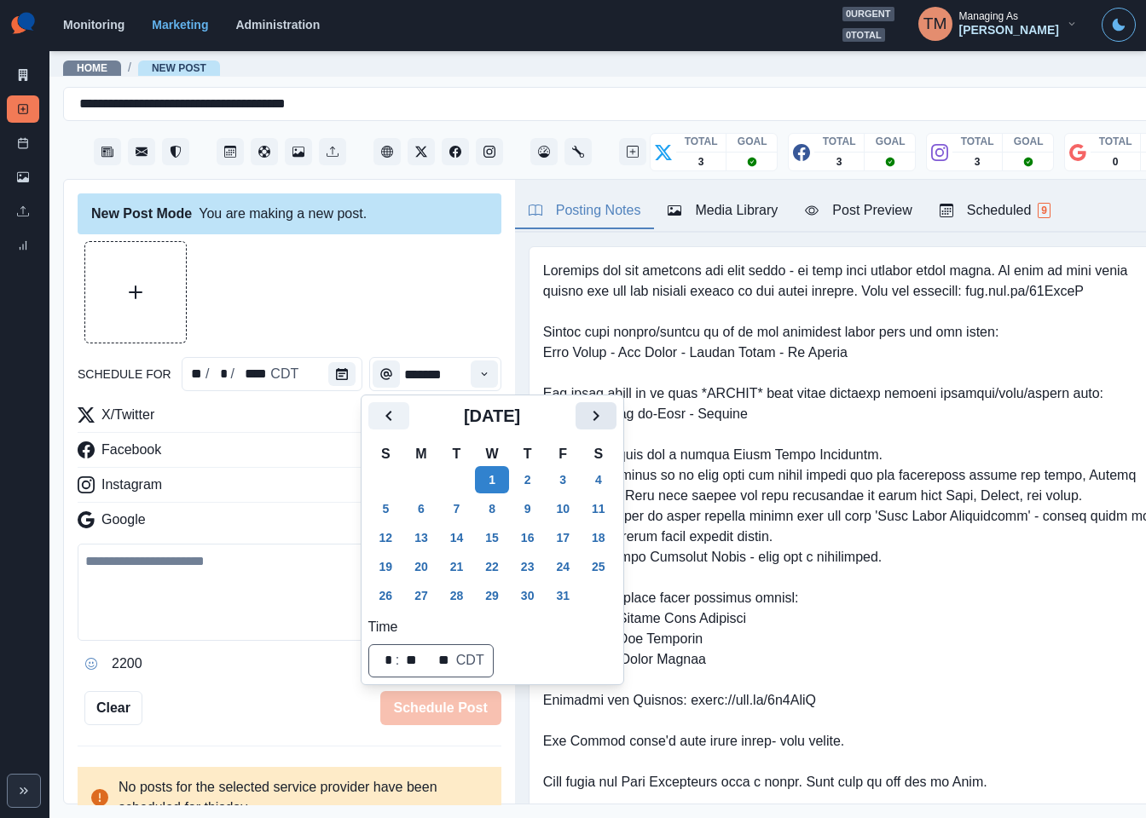
click at [598, 419] on icon "Next" at bounding box center [596, 416] width 20 height 20
click at [528, 542] on button "18" at bounding box center [528, 537] width 34 height 27
click at [336, 315] on div at bounding box center [290, 292] width 424 height 102
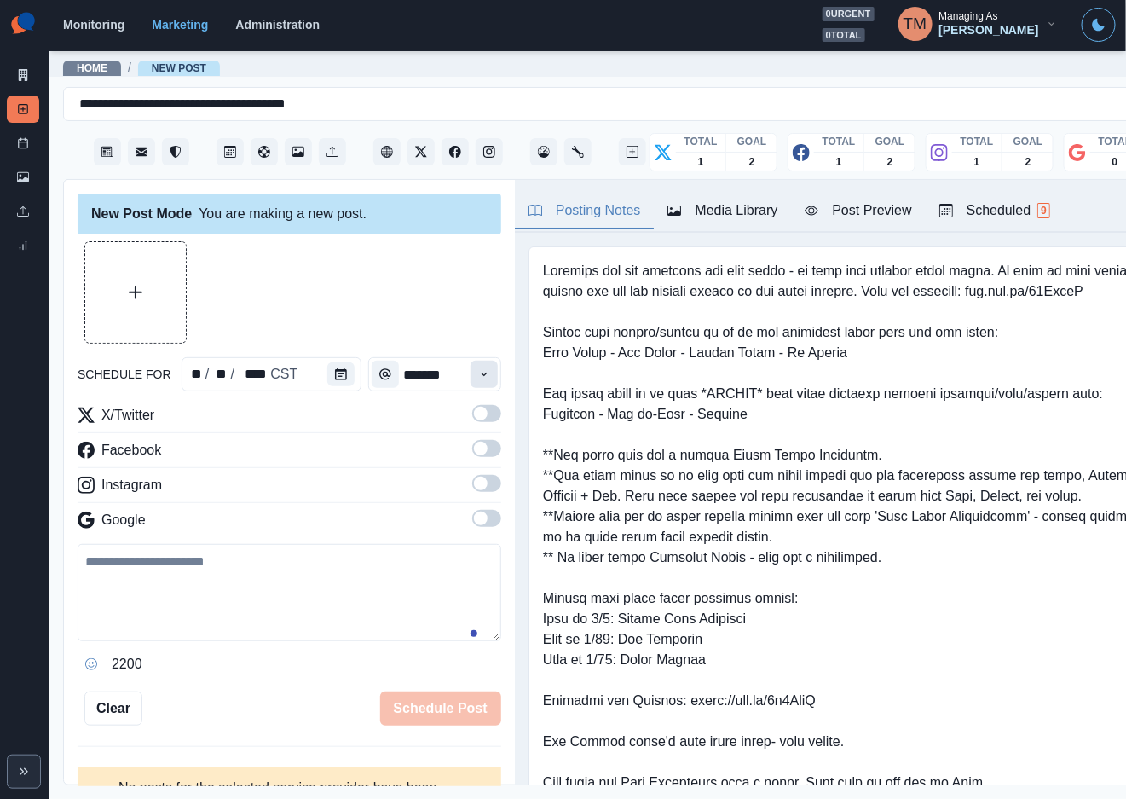
click at [478, 373] on icon "Time" at bounding box center [484, 374] width 12 height 12
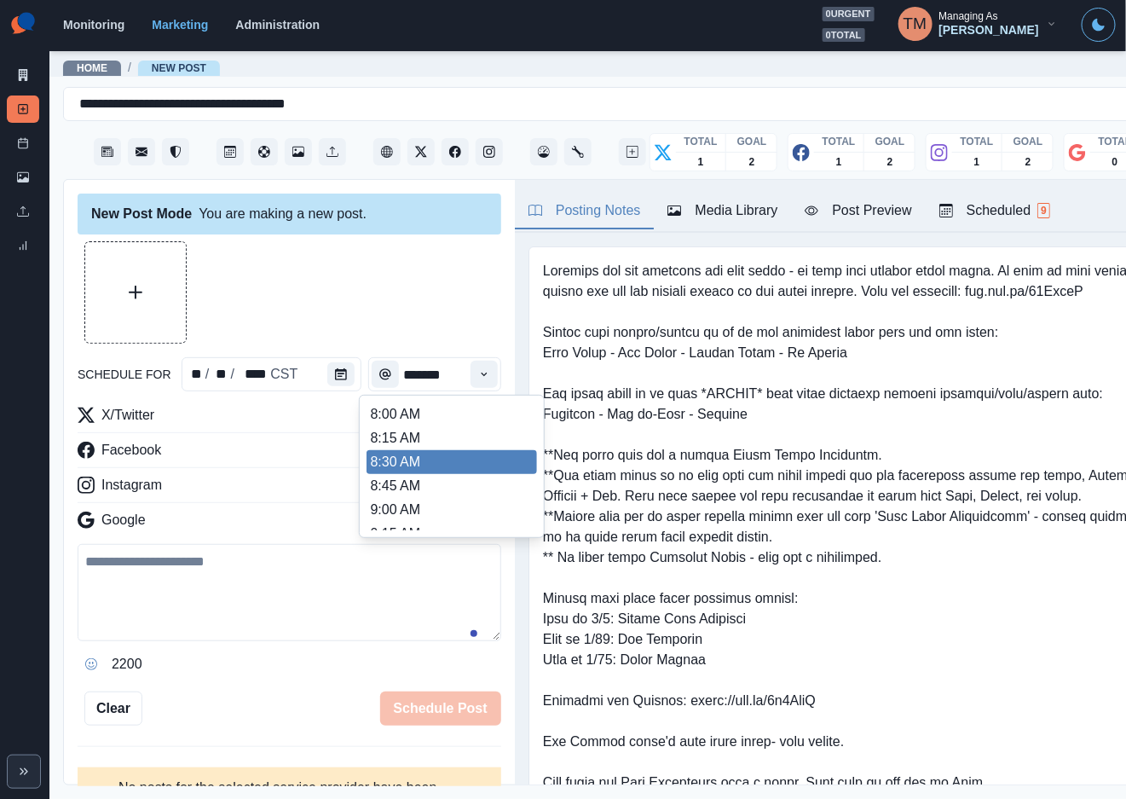
scroll to position [384, 0]
click at [413, 458] on li "12:30 PM" at bounding box center [452, 460] width 170 height 24
type input "********"
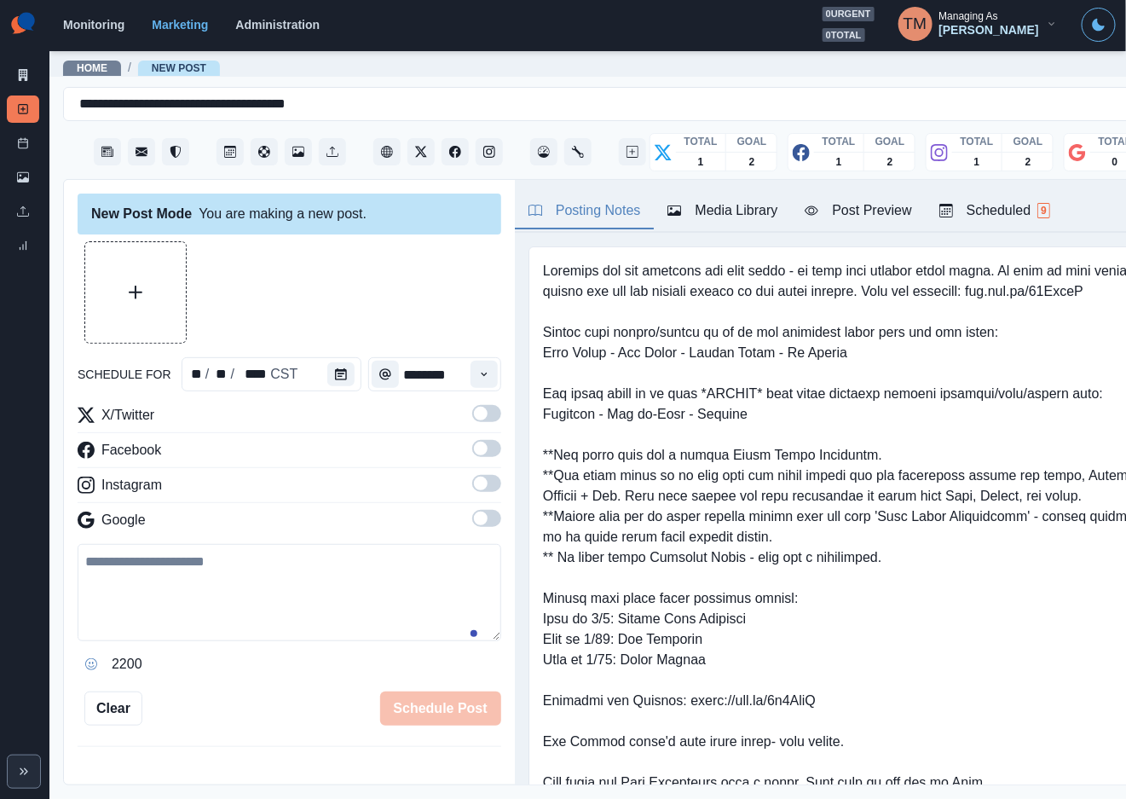
click at [320, 281] on div at bounding box center [290, 292] width 424 height 102
drag, startPoint x: 466, startPoint y: 415, endPoint x: 463, endPoint y: 460, distance: 45.3
click at [474, 417] on span at bounding box center [481, 414] width 14 height 14
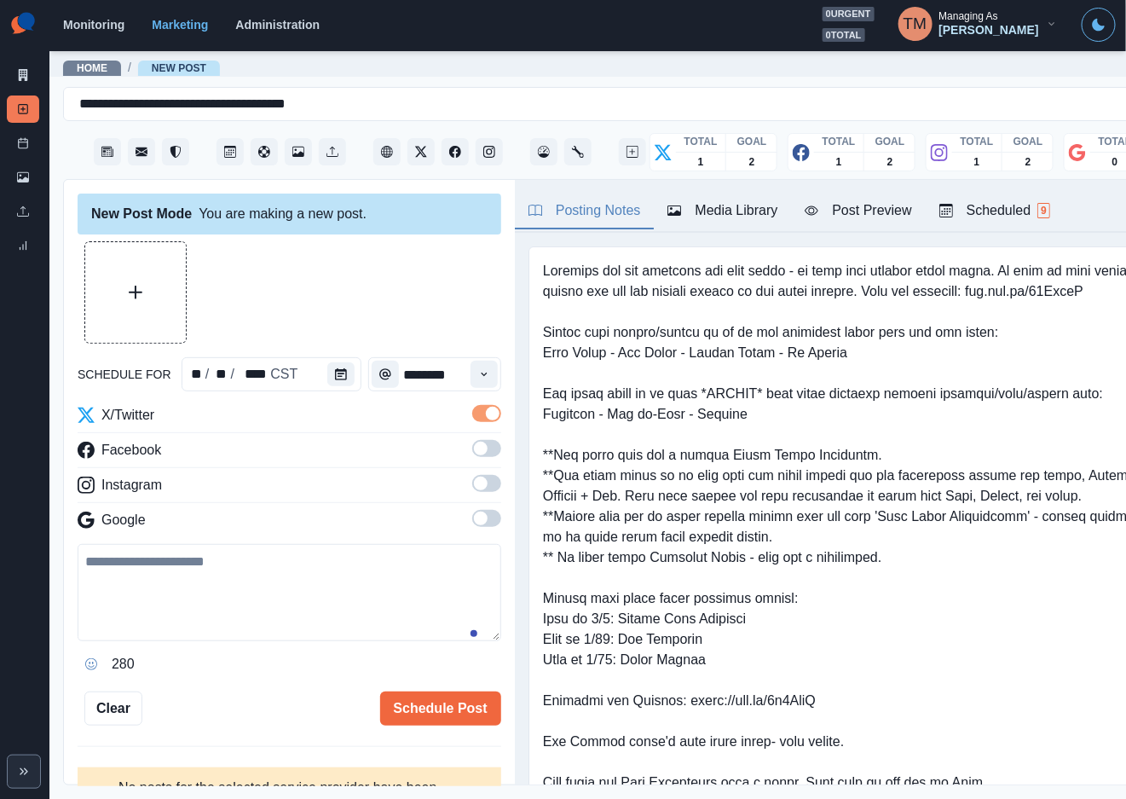
click at [473, 450] on span at bounding box center [486, 448] width 29 height 17
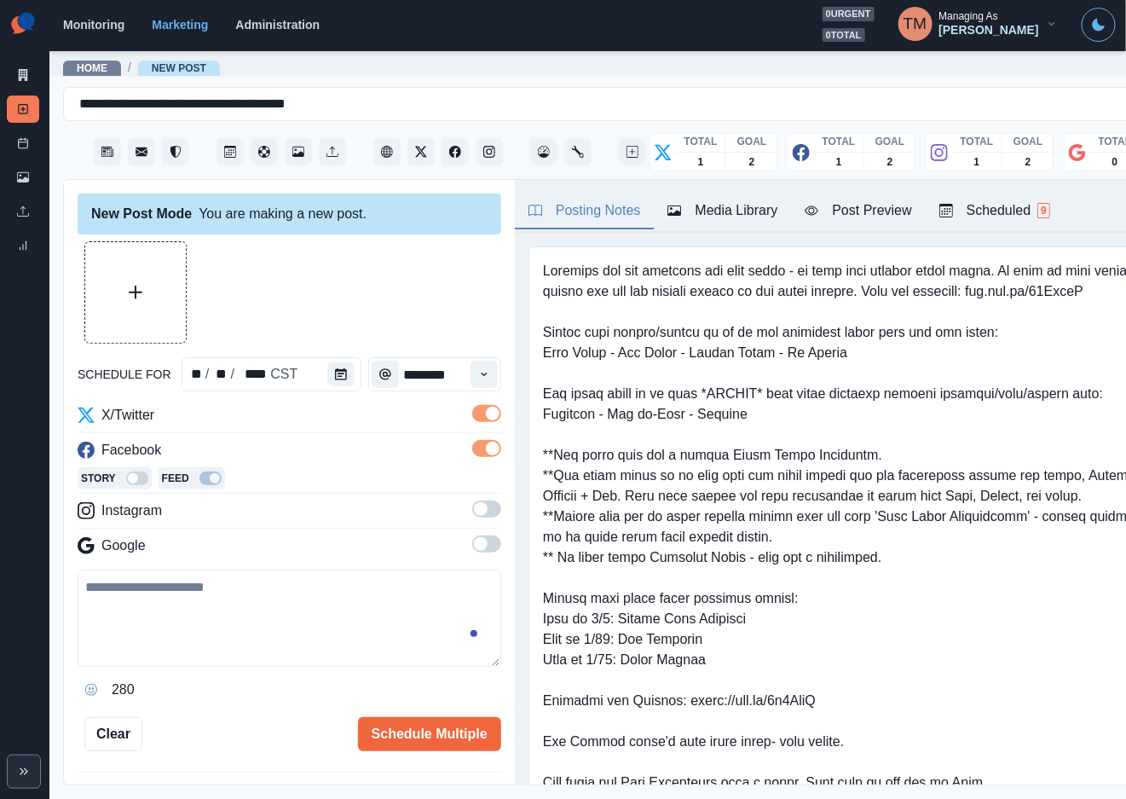
click at [474, 509] on span at bounding box center [481, 509] width 14 height 14
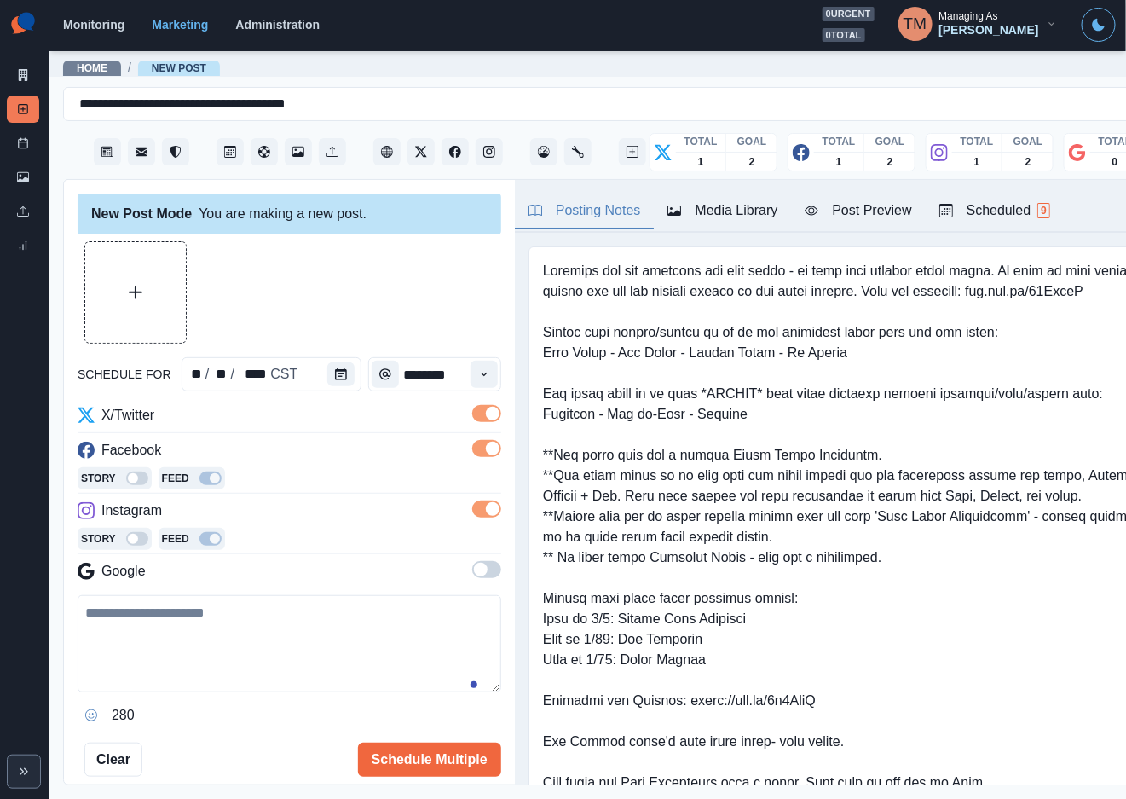
click at [409, 305] on div at bounding box center [290, 292] width 424 height 102
click at [105, 302] on button "Upload Media" at bounding box center [135, 292] width 101 height 101
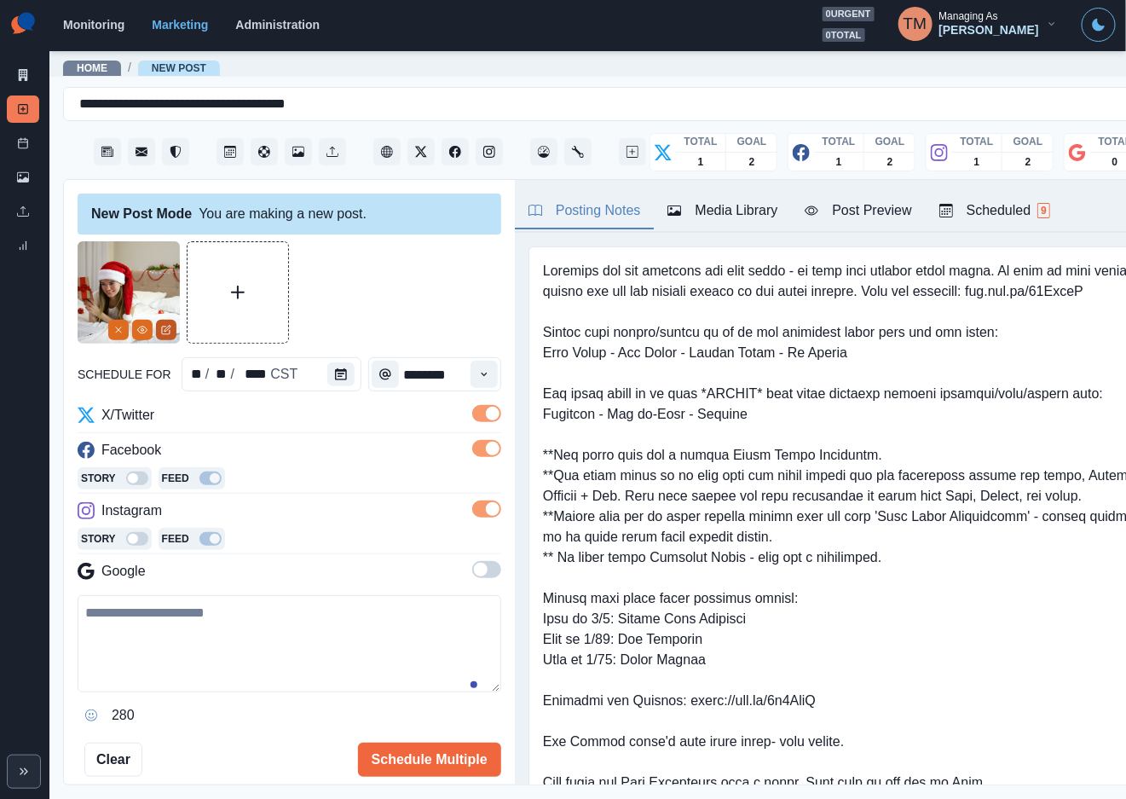
click at [165, 330] on icon "Edit Media" at bounding box center [166, 330] width 10 height 10
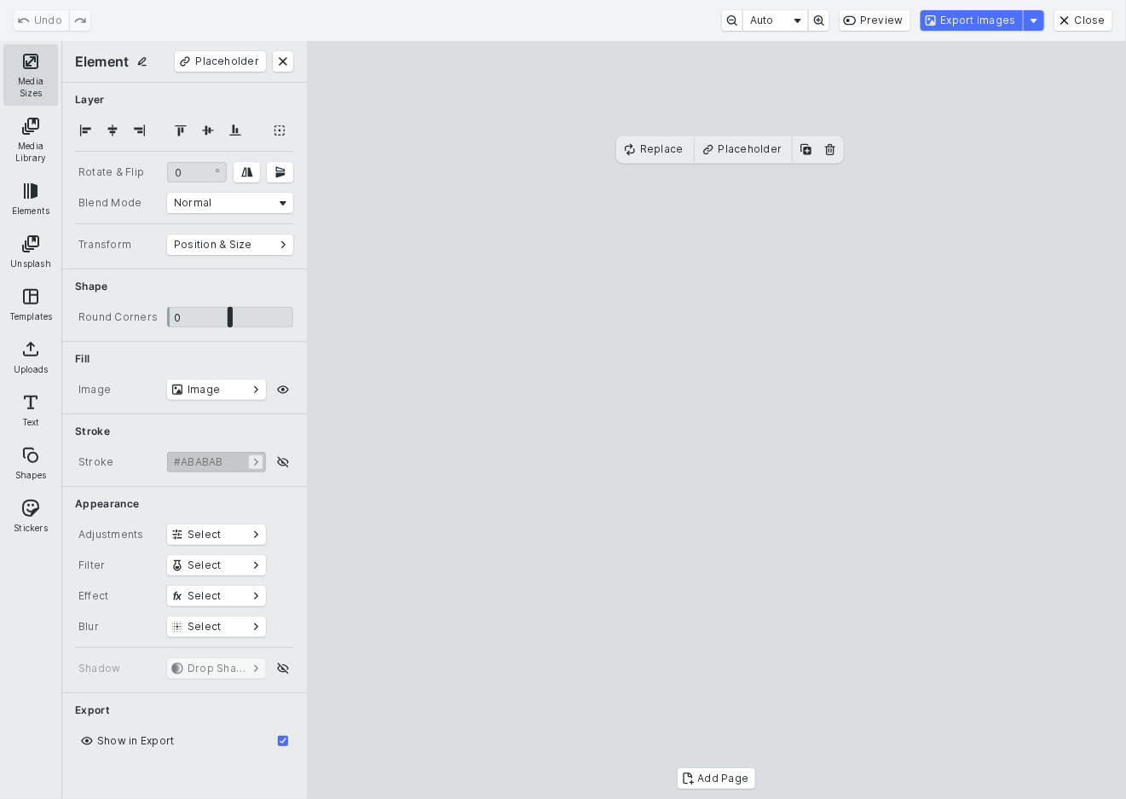
click at [34, 59] on button "Media Sizes" at bounding box center [30, 74] width 55 height 61
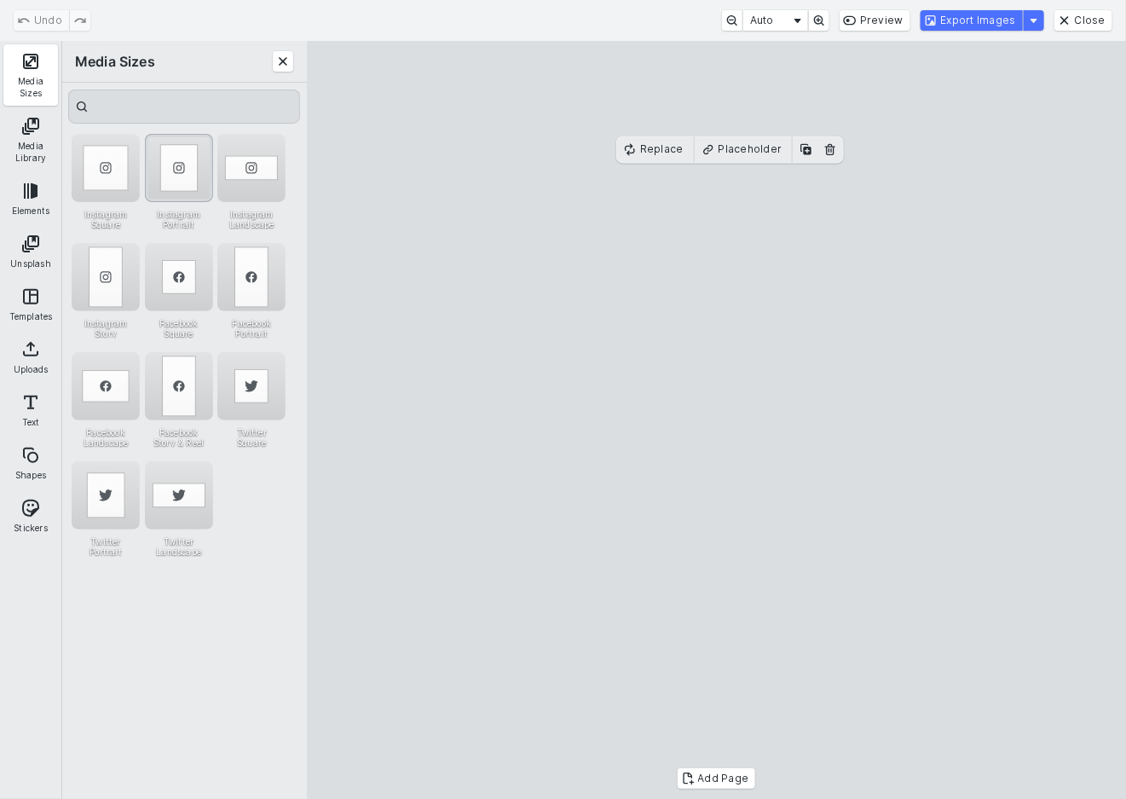
click at [170, 171] on div "Instagram Portrait" at bounding box center [179, 168] width 68 height 68
click at [717, 420] on cesdk-canvas "Editor canvas" at bounding box center [717, 420] width 0 height 0
drag, startPoint x: 650, startPoint y: 468, endPoint x: 817, endPoint y: 466, distance: 166.2
click at [717, 420] on cesdk-canvas "Editor canvas" at bounding box center [717, 420] width 0 height 0
drag, startPoint x: 696, startPoint y: 450, endPoint x: 491, endPoint y: 453, distance: 205.5
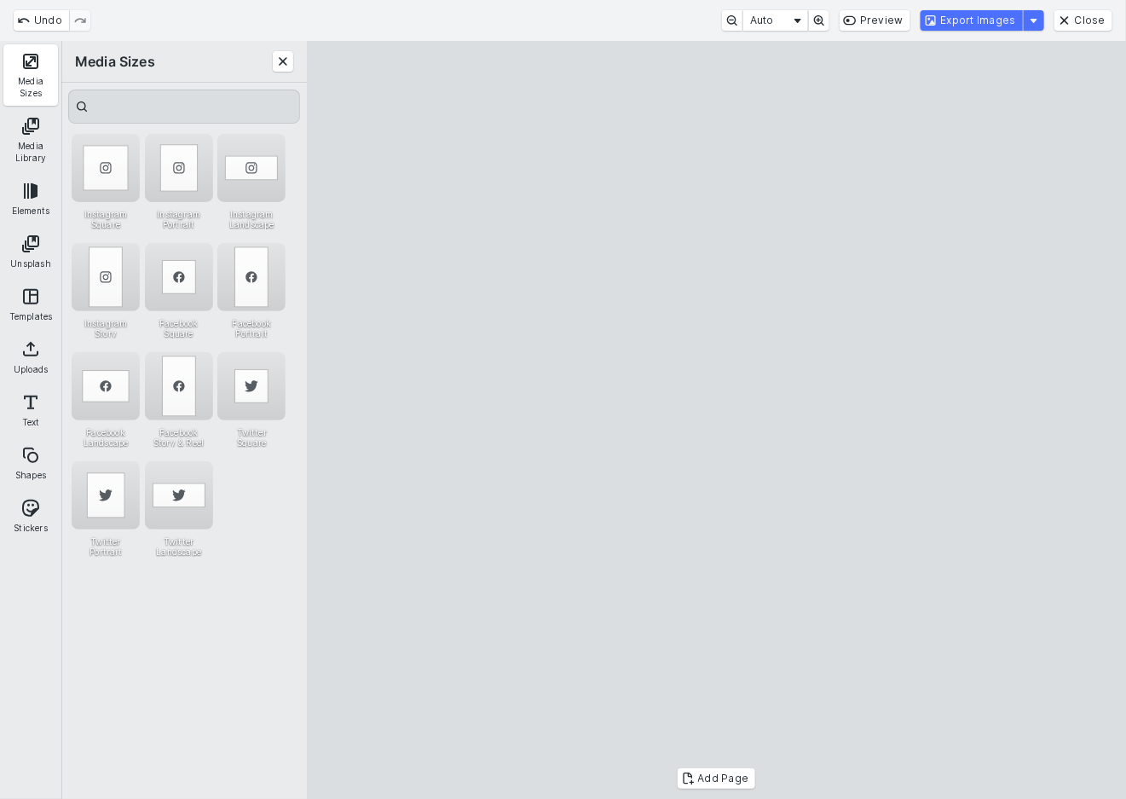
click at [717, 420] on cesdk-canvas "Editor canvas" at bounding box center [717, 420] width 0 height 0
drag, startPoint x: 864, startPoint y: 418, endPoint x: 855, endPoint y: 418, distance: 9.4
click at [717, 420] on cesdk-canvas "Editor canvas" at bounding box center [717, 420] width 0 height 0
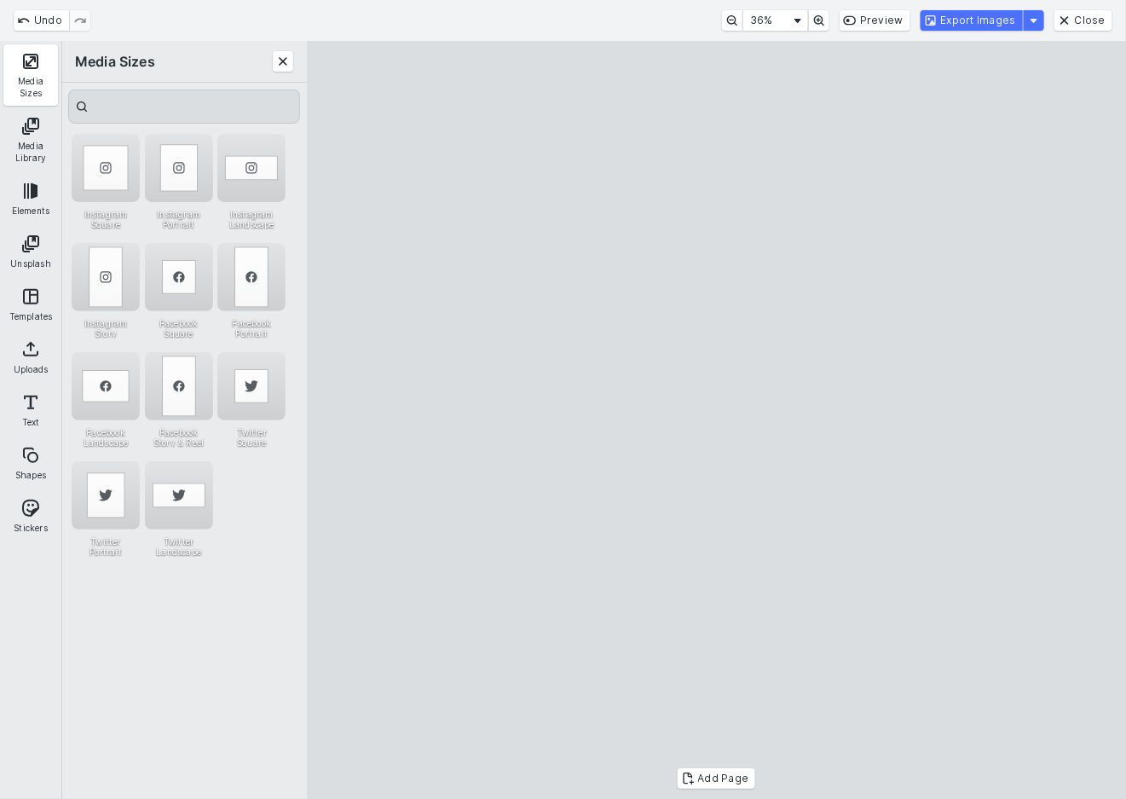
drag, startPoint x: 1031, startPoint y: 446, endPoint x: 891, endPoint y: 440, distance: 139.9
click at [717, 420] on cesdk-canvas "Editor canvas" at bounding box center [717, 420] width 0 height 0
click at [985, 21] on button "Export Images" at bounding box center [972, 20] width 102 height 20
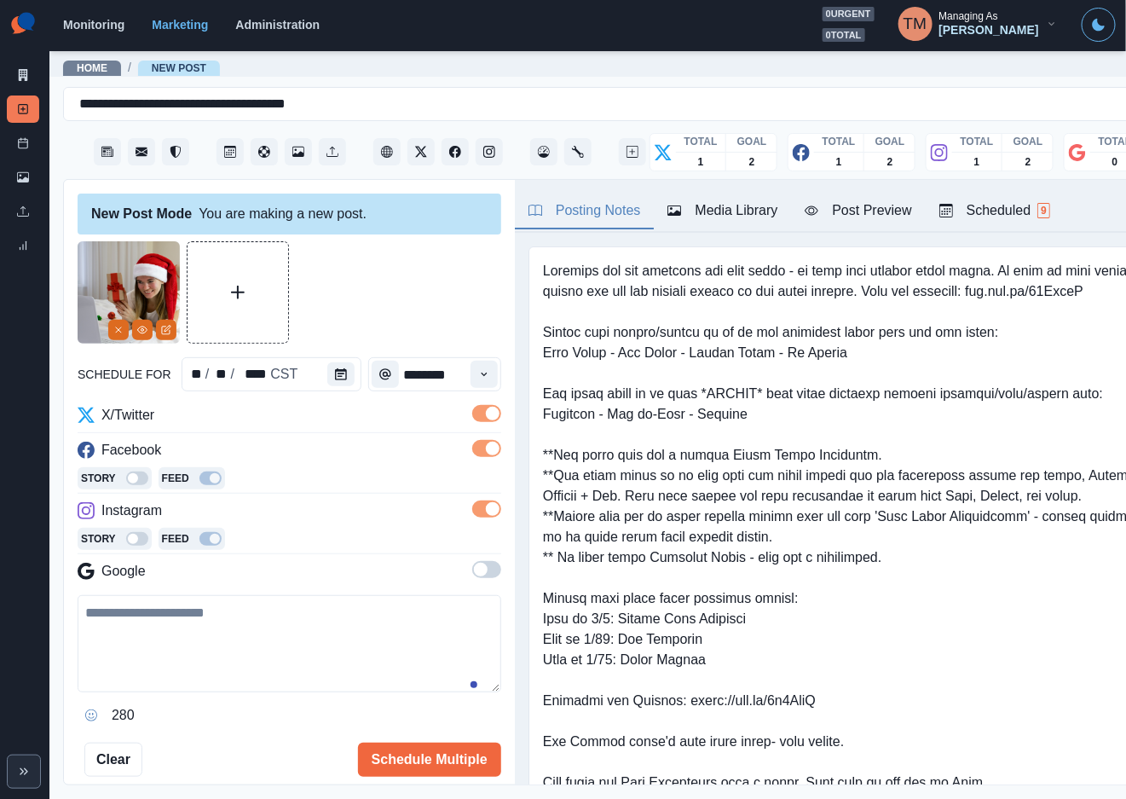
click at [239, 668] on textarea at bounding box center [290, 643] width 424 height 97
paste textarea "**********"
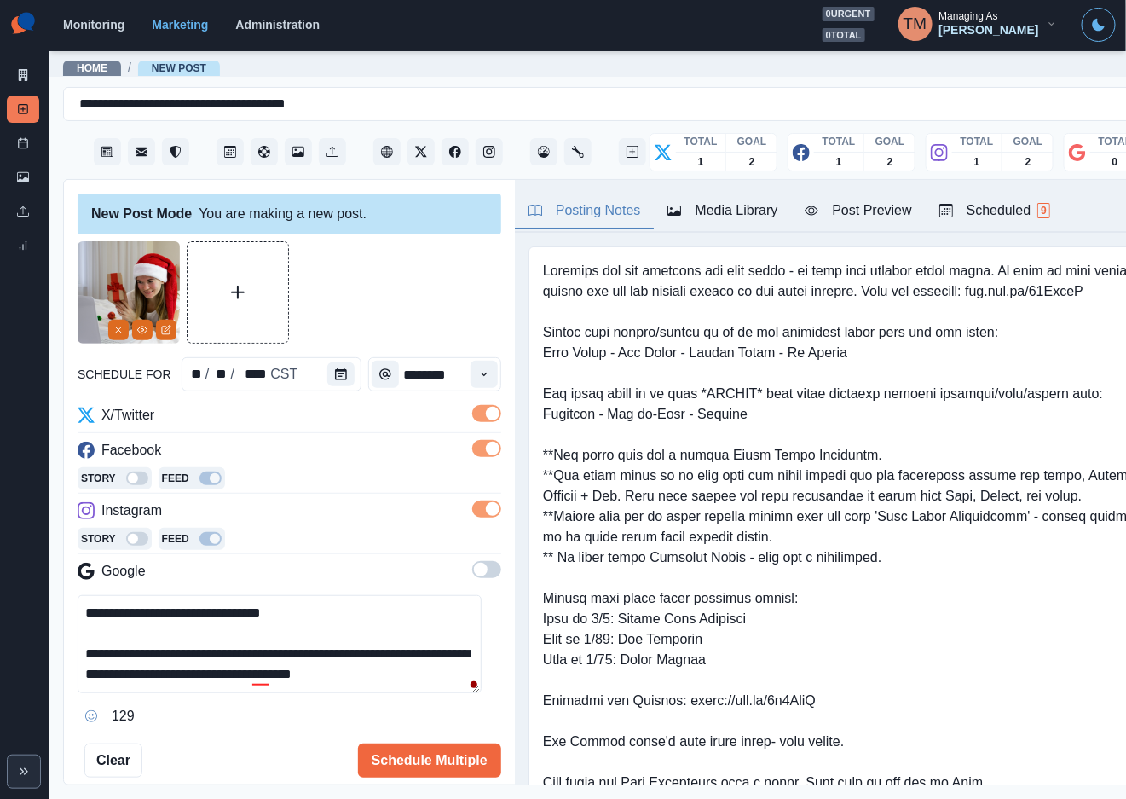
type textarea "**********"
click at [886, 211] on div "Post Preview" at bounding box center [858, 210] width 107 height 20
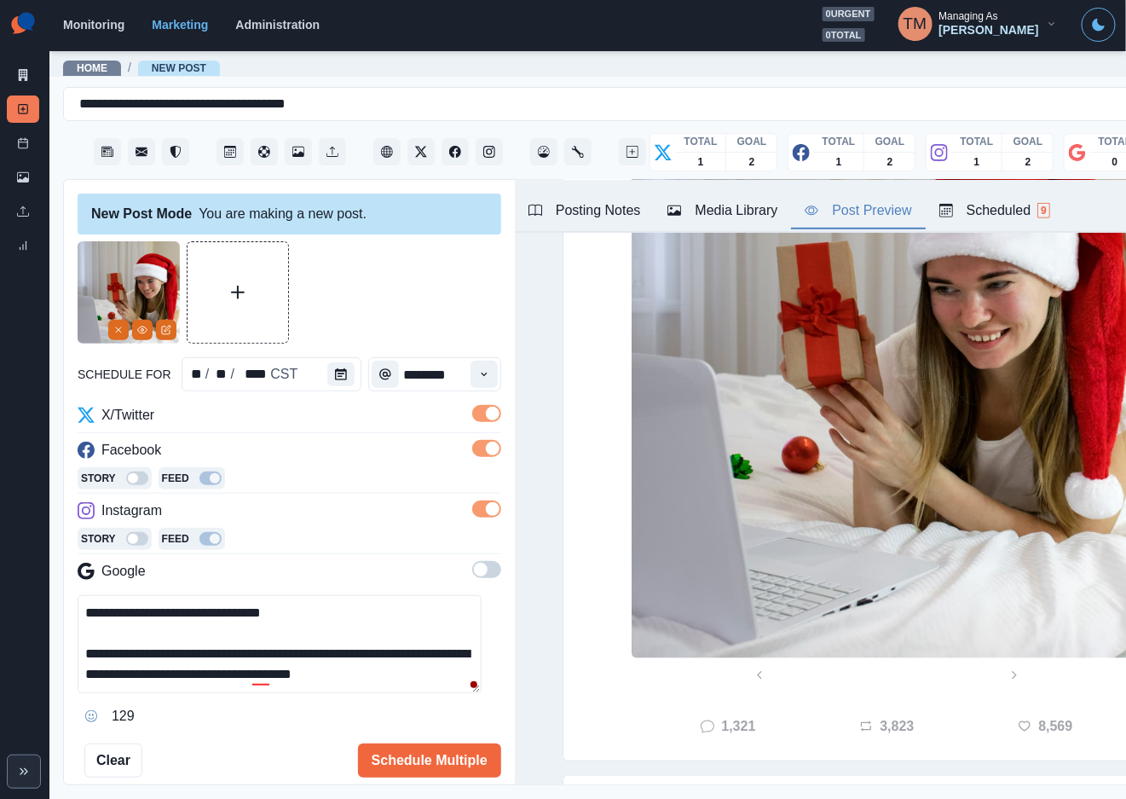
scroll to position [90, 0]
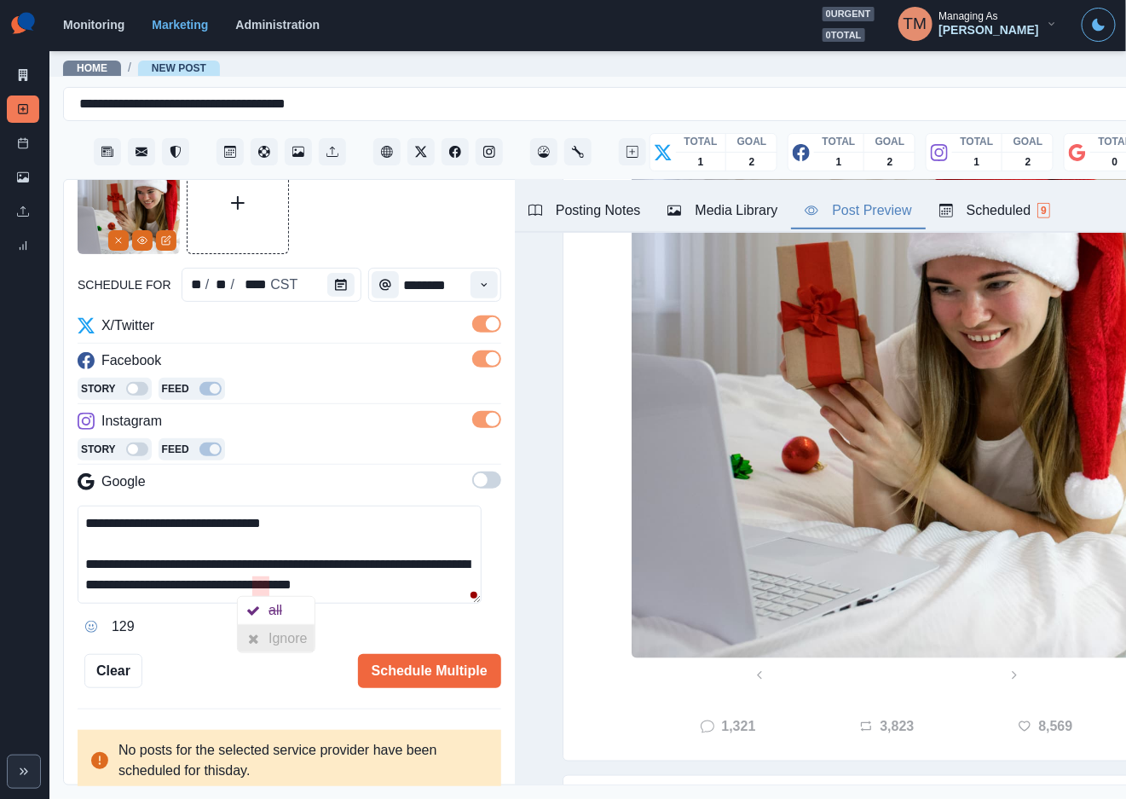
click at [271, 644] on div "Ignore" at bounding box center [291, 638] width 45 height 27
click at [423, 673] on button "Schedule Multiple" at bounding box center [429, 671] width 143 height 34
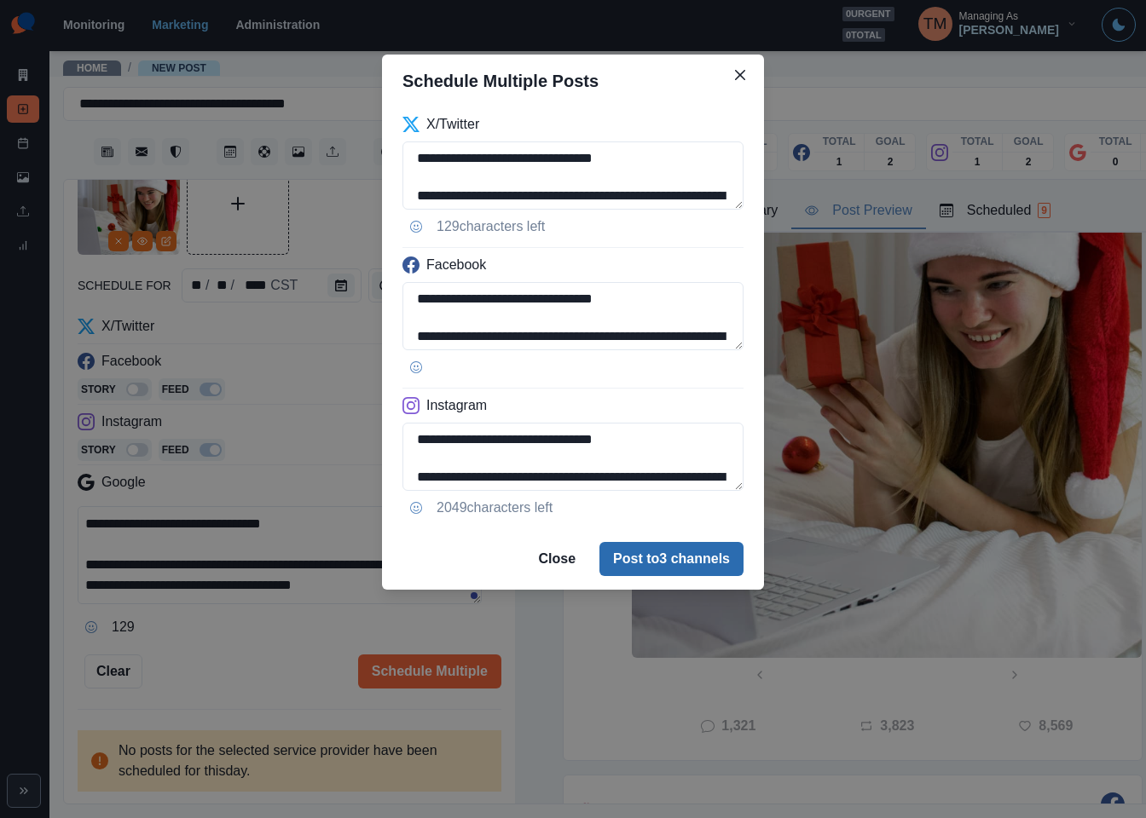
click at [684, 546] on button "Post to 3 channels" at bounding box center [671, 559] width 144 height 34
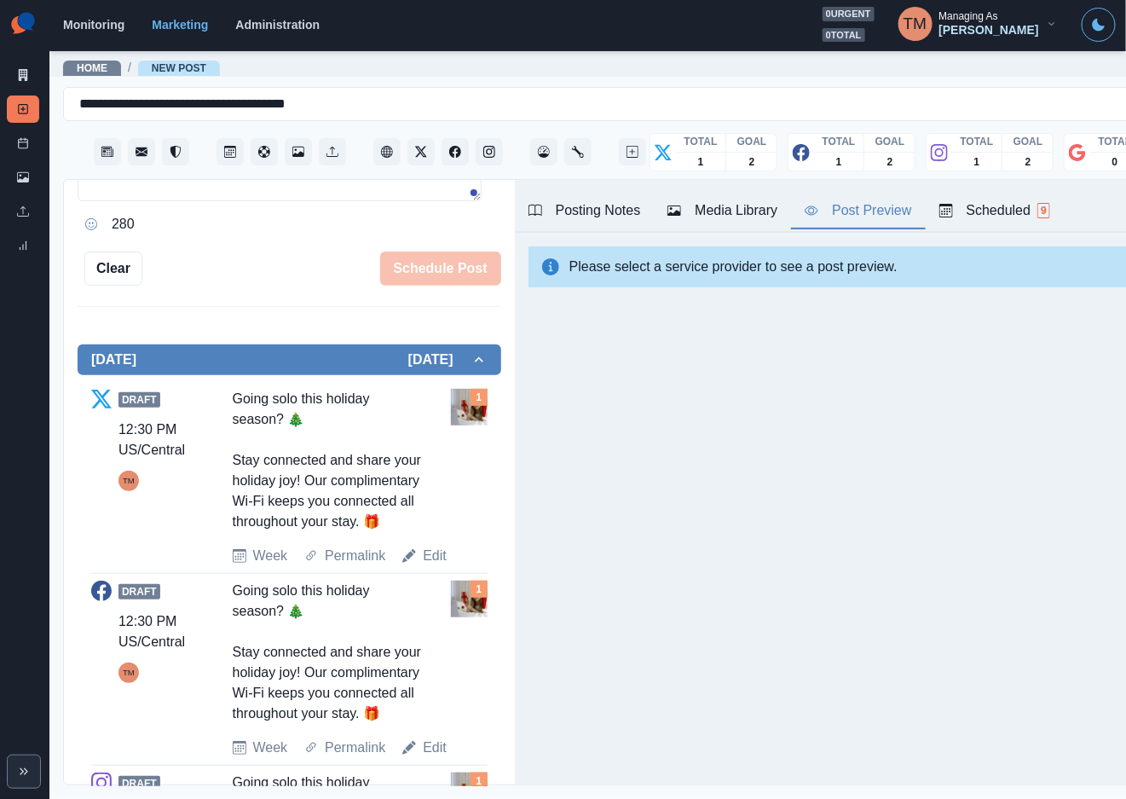
scroll to position [473, 0]
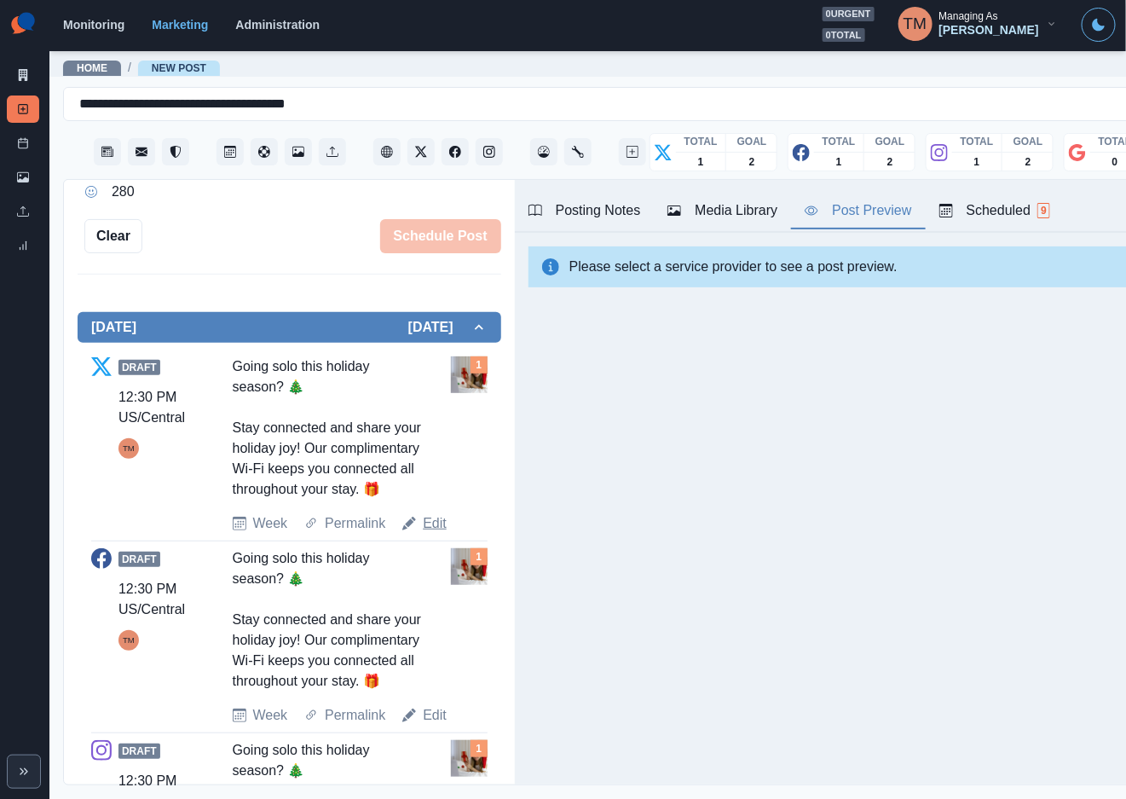
click at [433, 534] on link "Edit" at bounding box center [435, 523] width 24 height 20
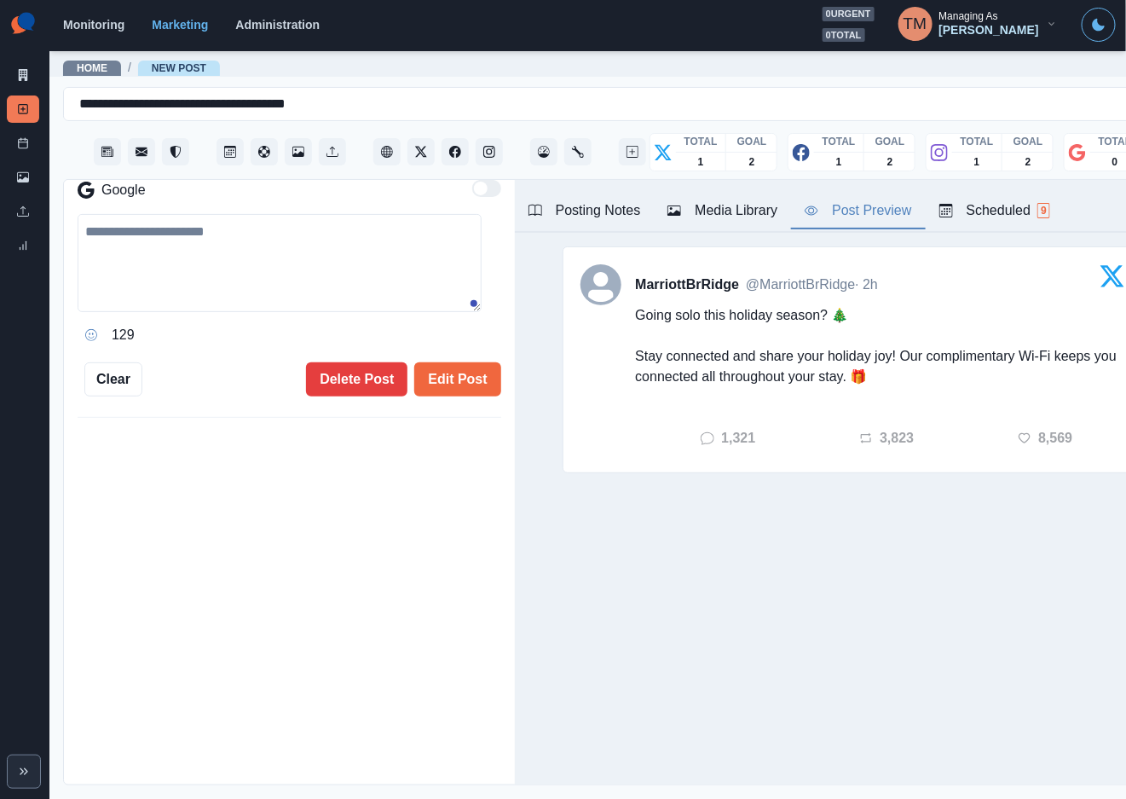
type textarea "**********"
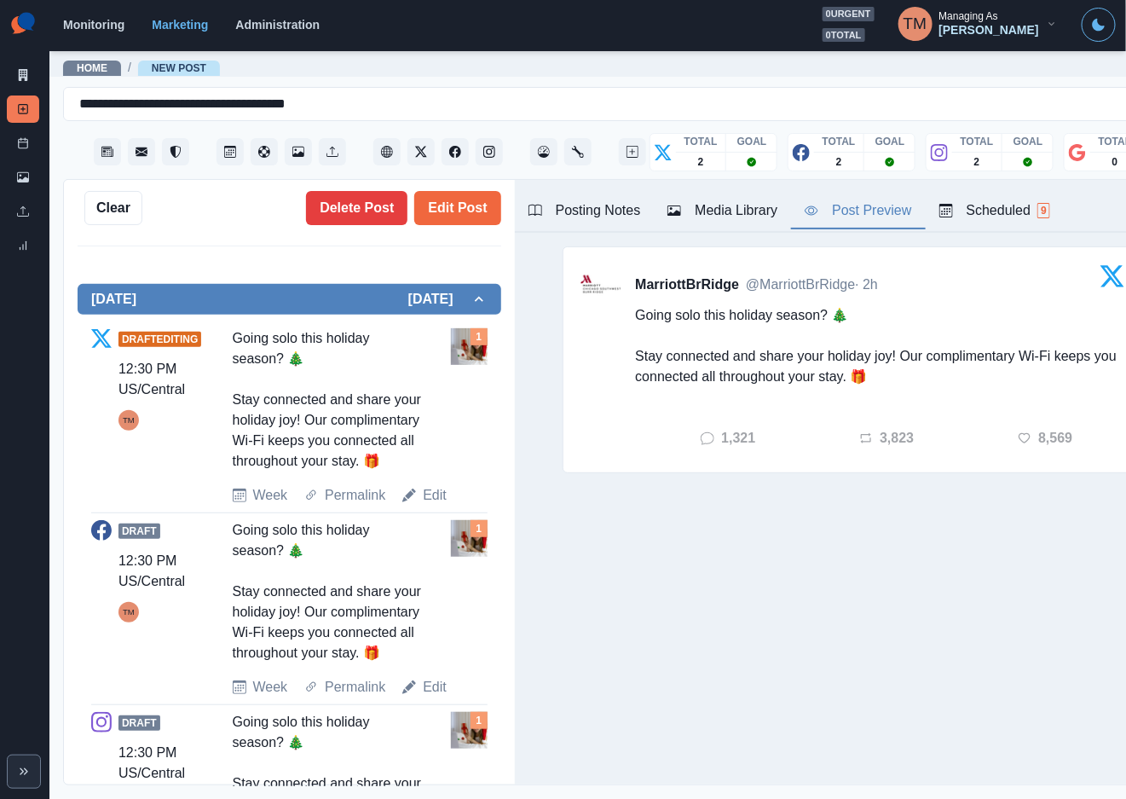
scroll to position [473, 0]
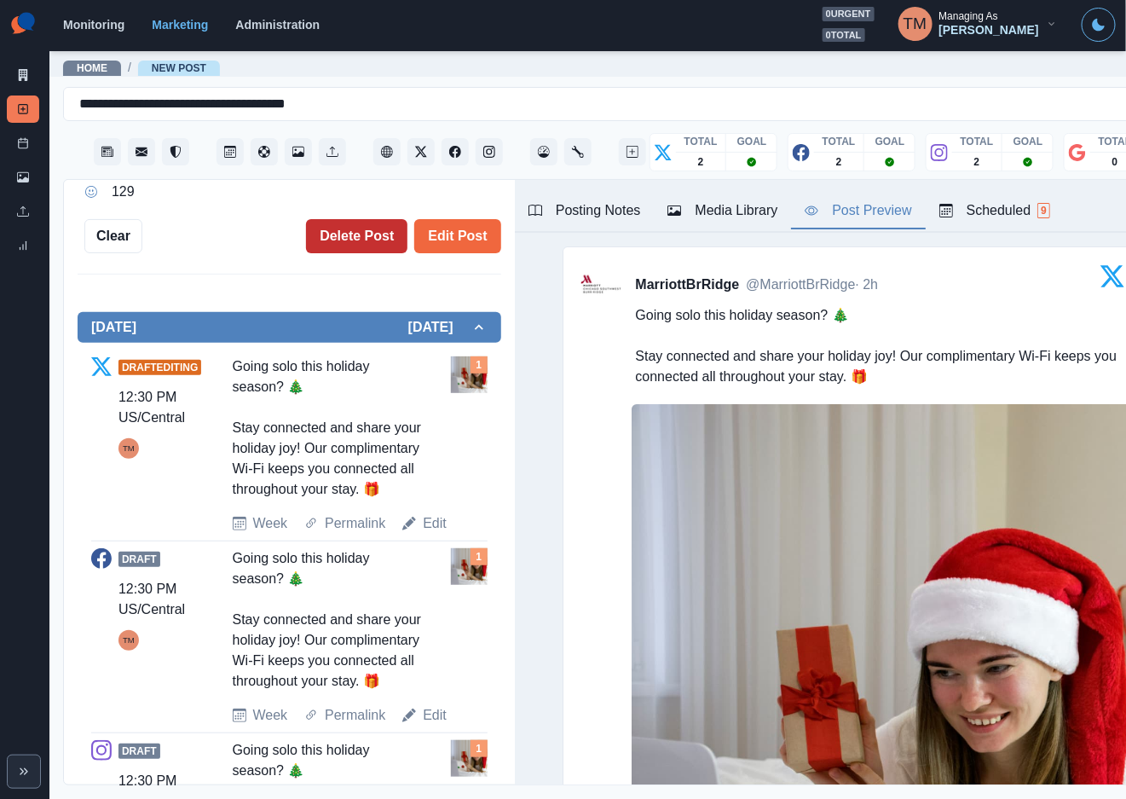
click at [351, 231] on button "Delete Post" at bounding box center [356, 236] width 101 height 34
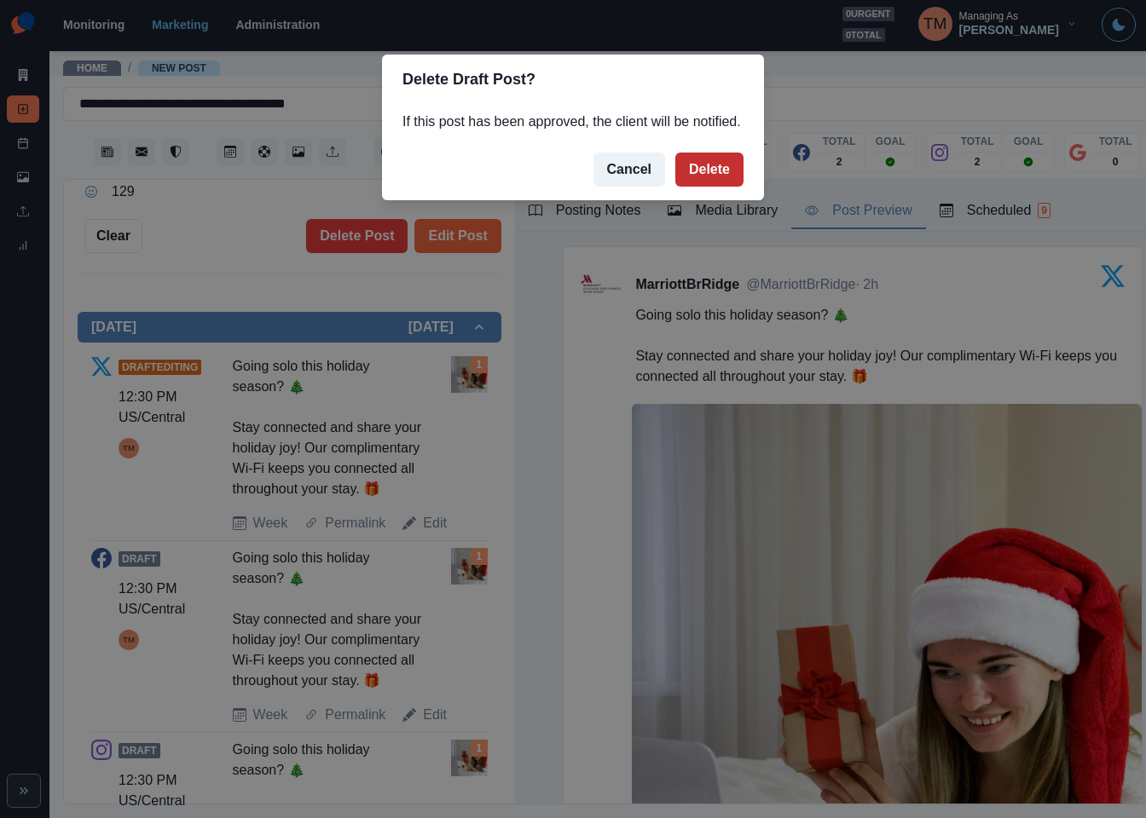
click at [712, 170] on button "Delete" at bounding box center [709, 170] width 68 height 34
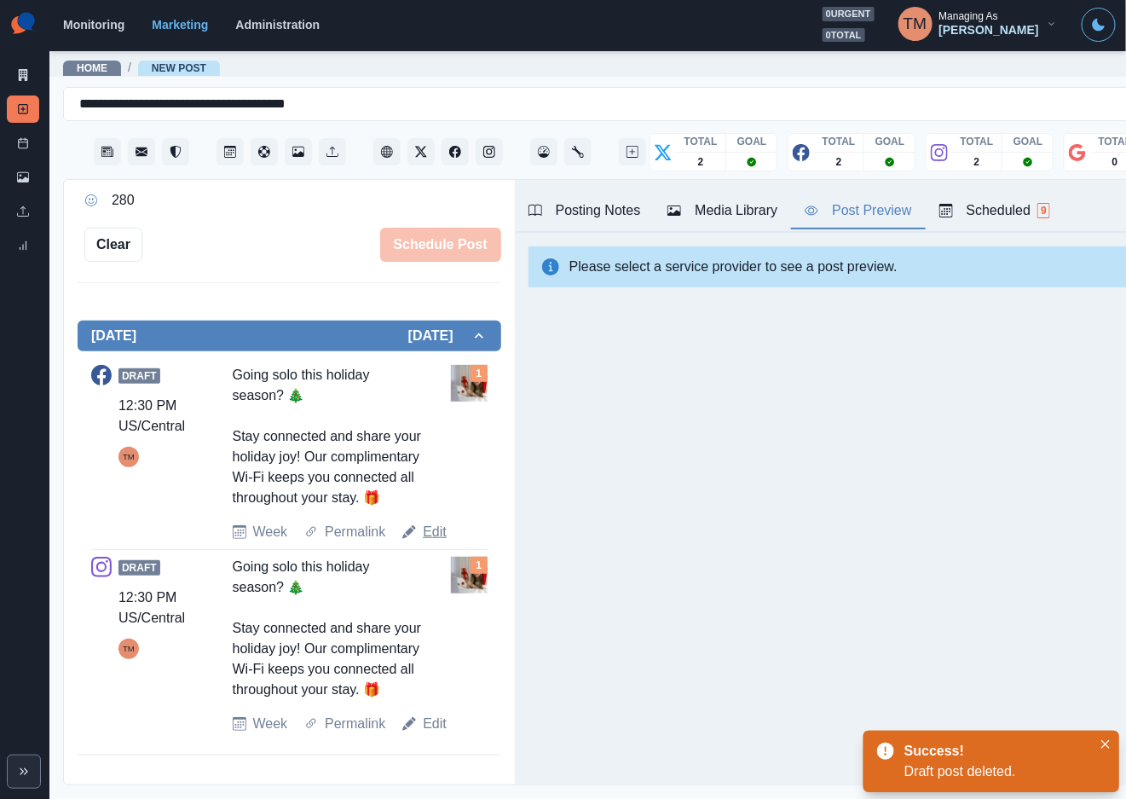
click at [436, 527] on link "Edit" at bounding box center [435, 532] width 24 height 20
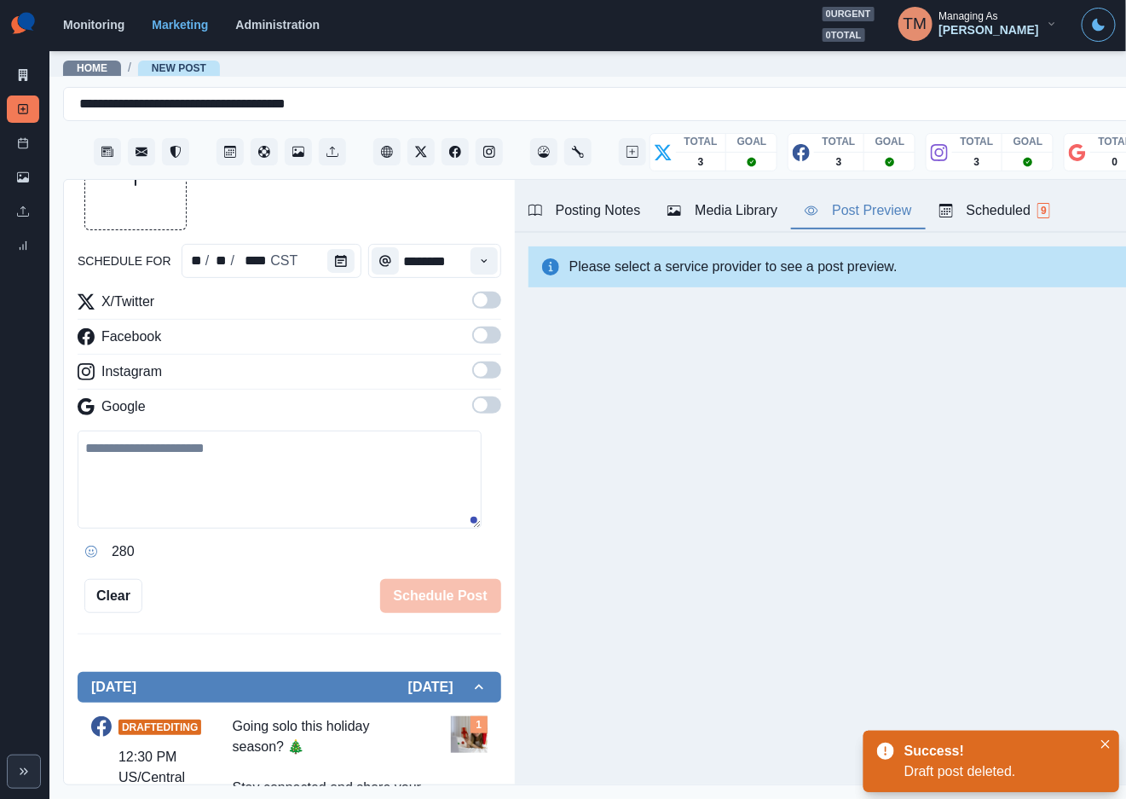
scroll to position [103, 0]
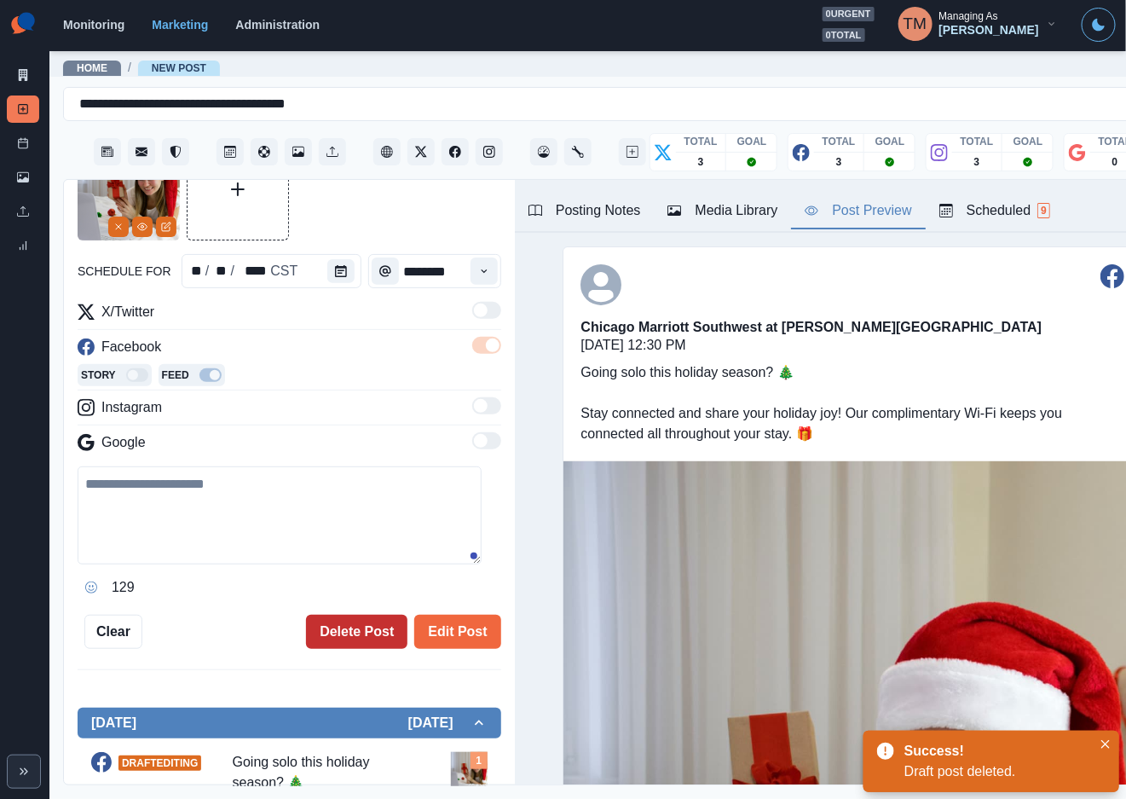
type textarea "**********"
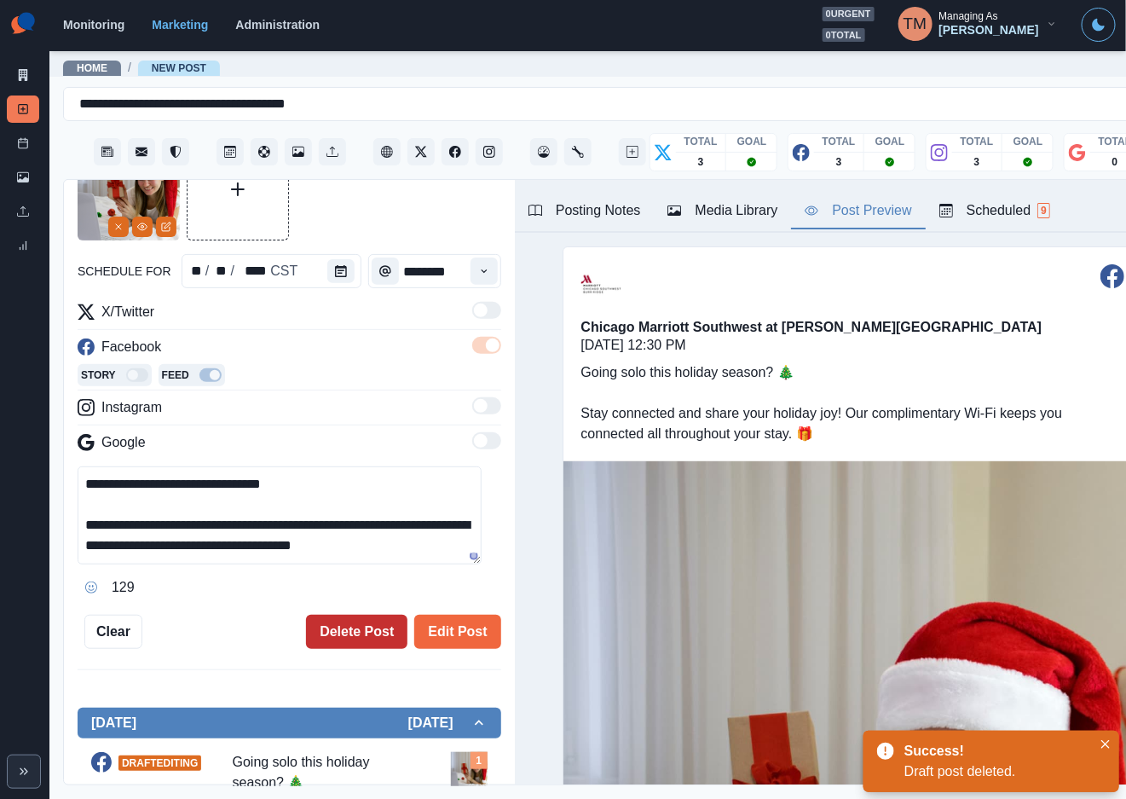
click at [345, 619] on button "Delete Post" at bounding box center [356, 632] width 101 height 34
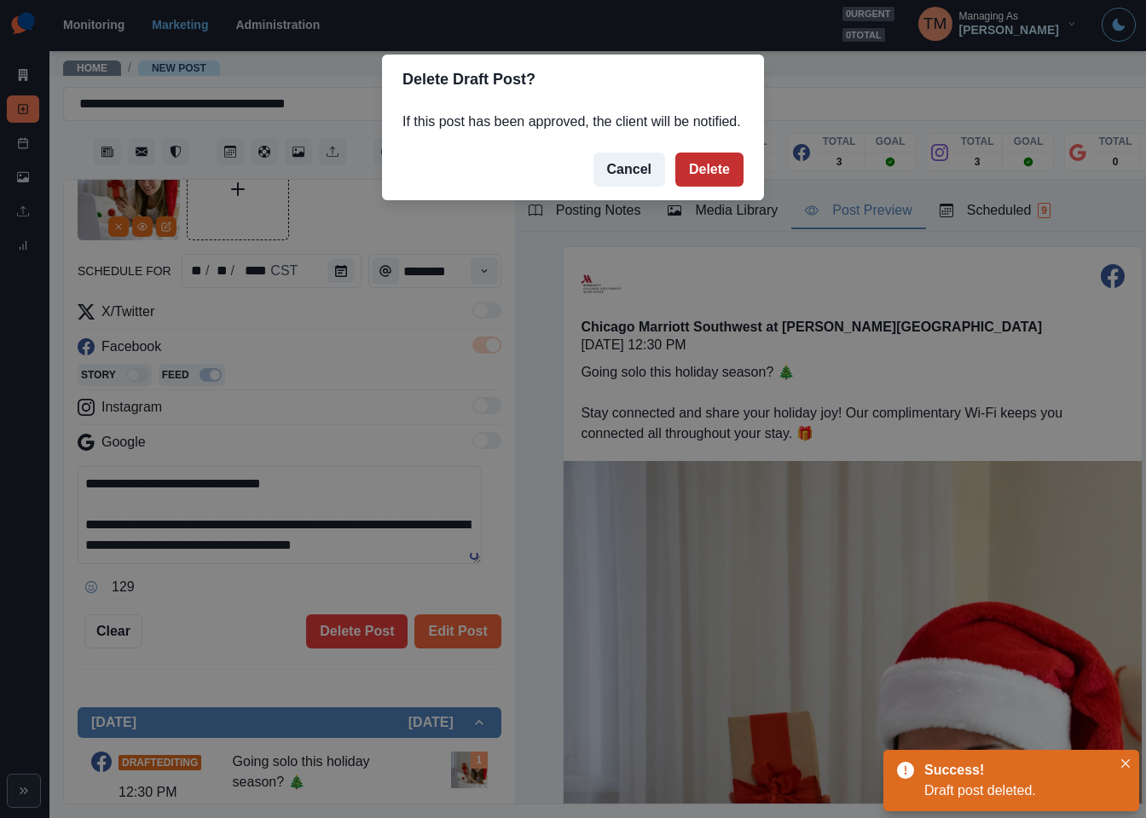
drag, startPoint x: 712, startPoint y: 162, endPoint x: 460, endPoint y: 425, distance: 363.6
click at [711, 162] on button "Delete" at bounding box center [709, 170] width 68 height 34
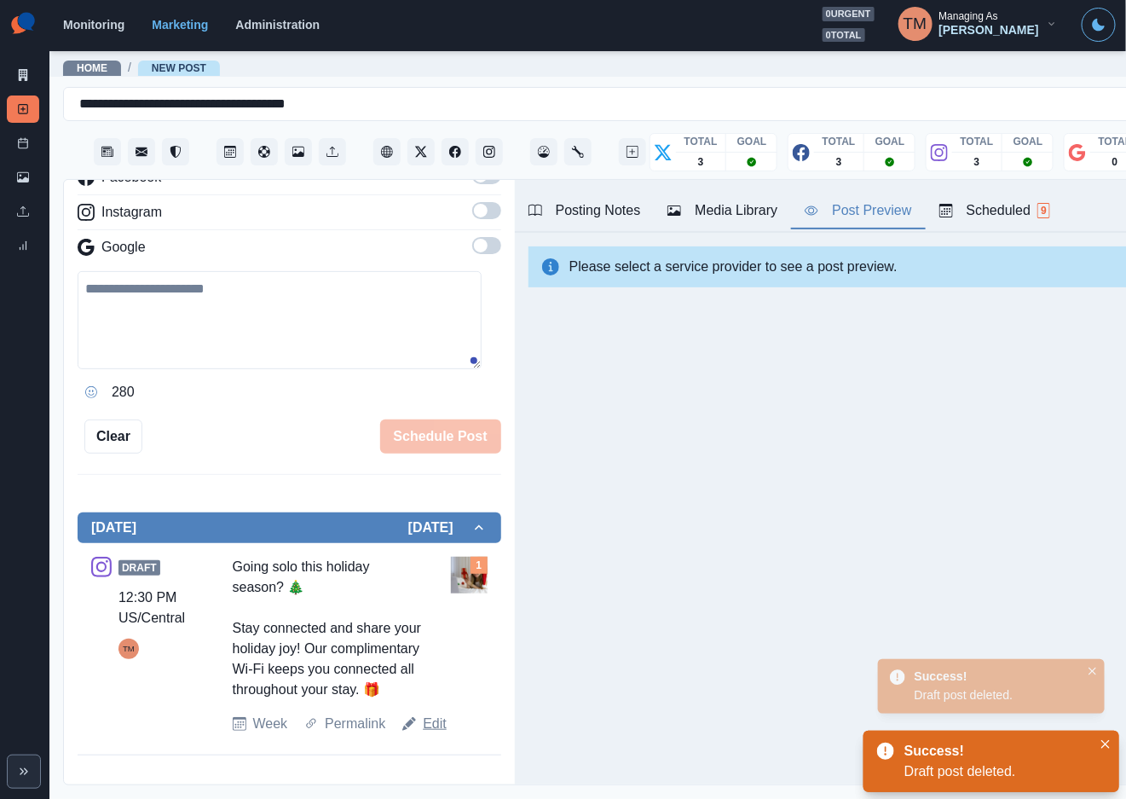
click at [423, 734] on link "Edit" at bounding box center [435, 724] width 24 height 20
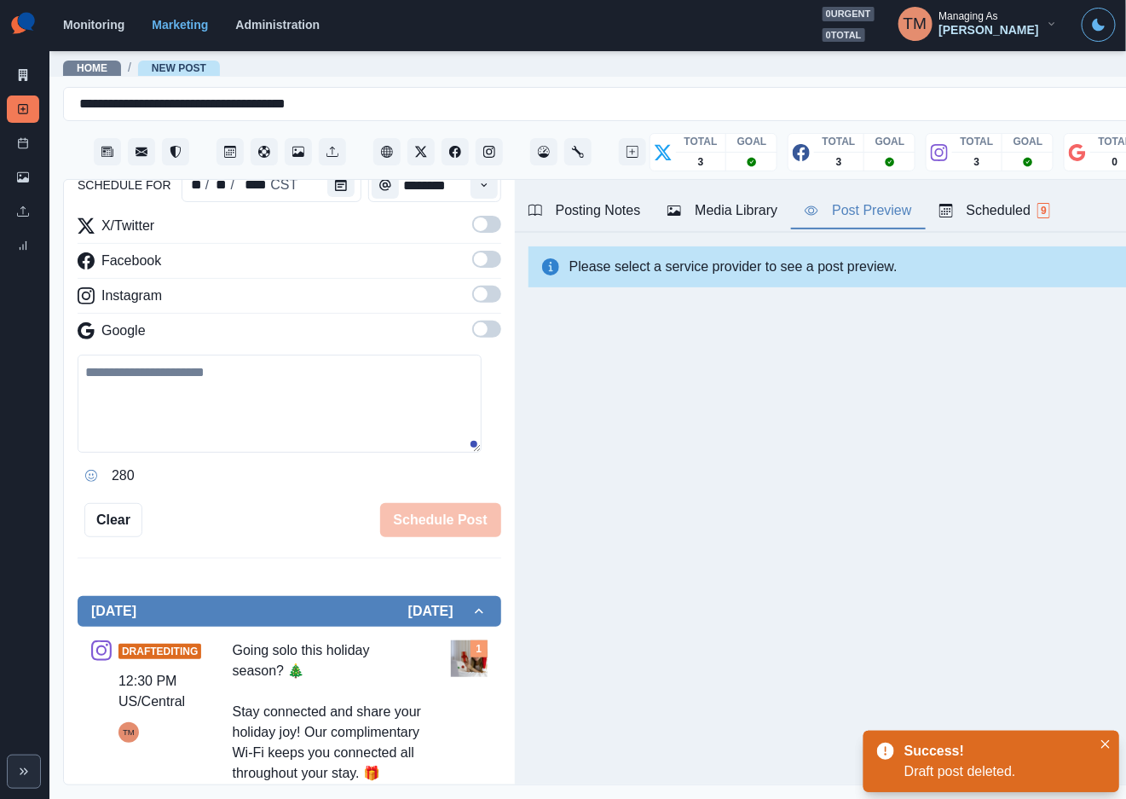
scroll to position [147, 0]
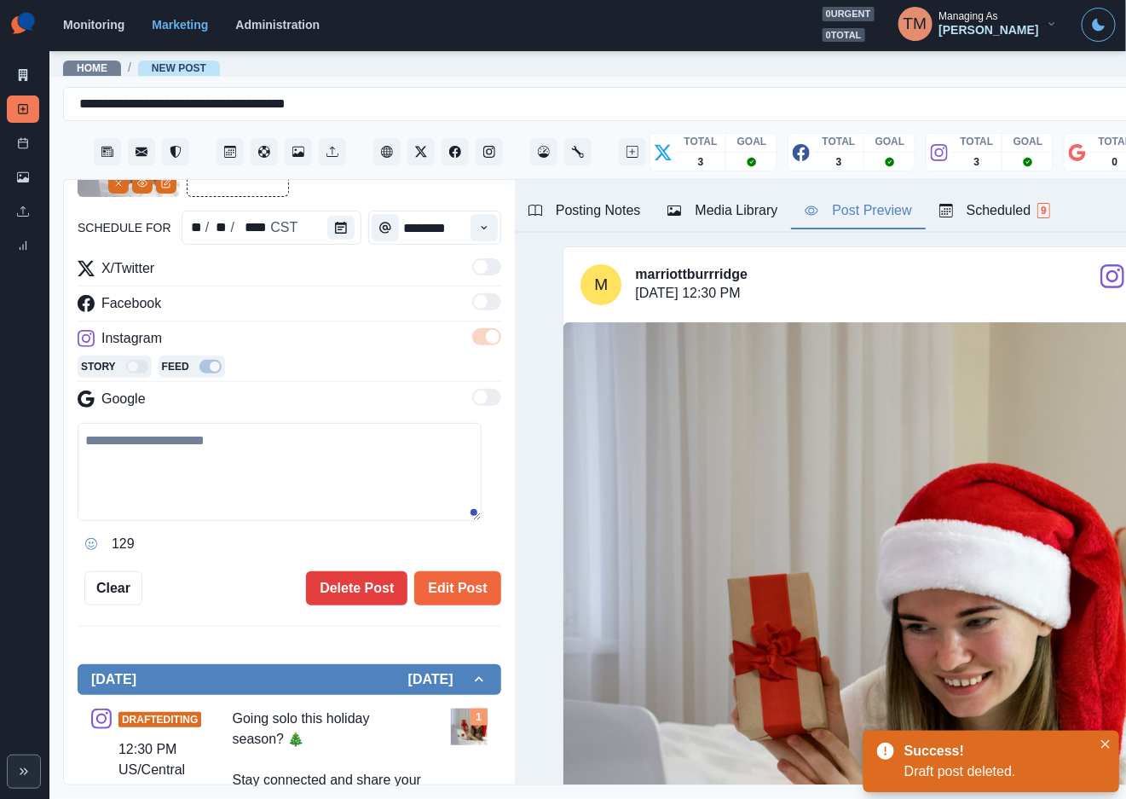
type textarea "**********"
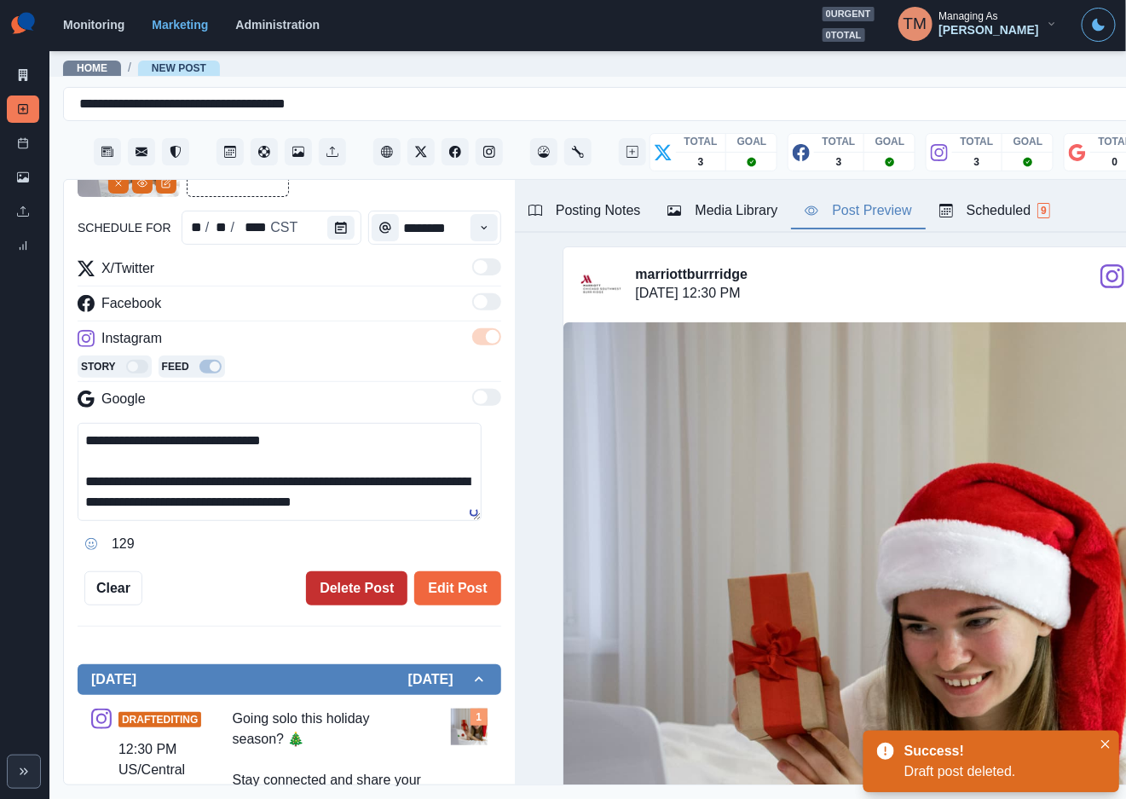
click at [332, 584] on button "Delete Post" at bounding box center [356, 588] width 101 height 34
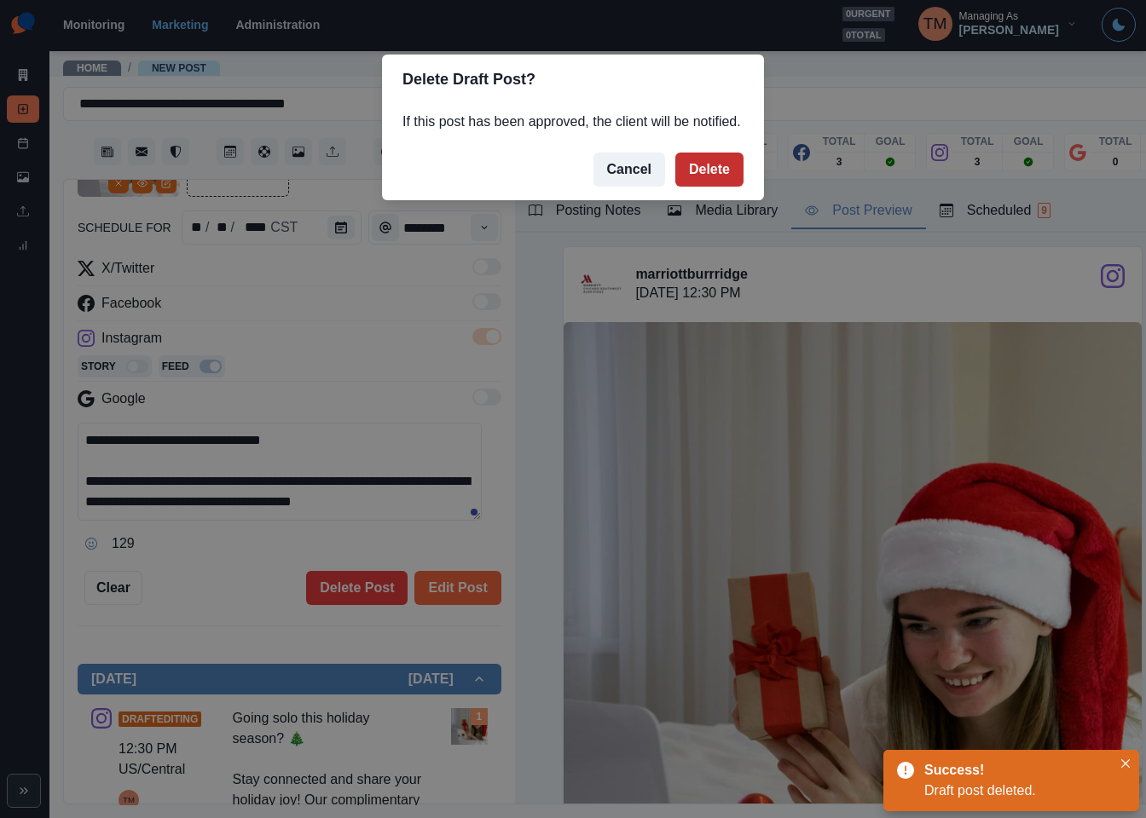
click at [714, 162] on button "Delete" at bounding box center [709, 170] width 68 height 34
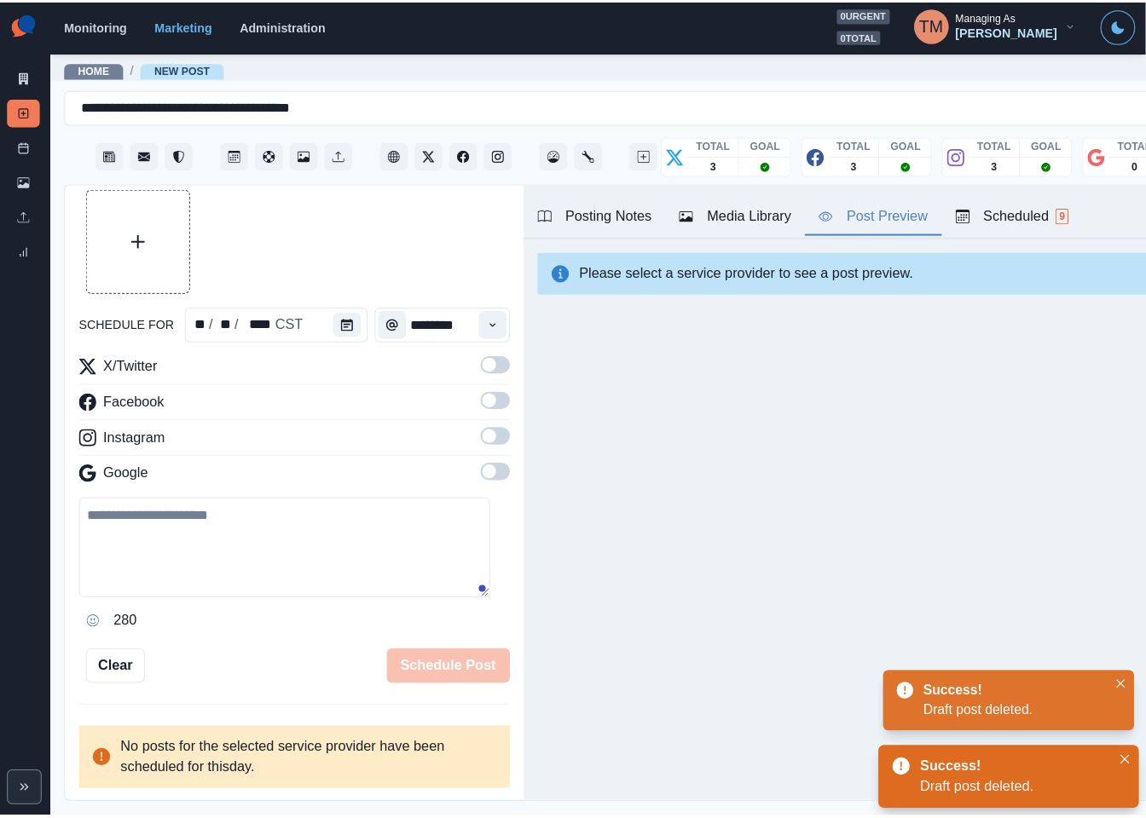
scroll to position [38, 0]
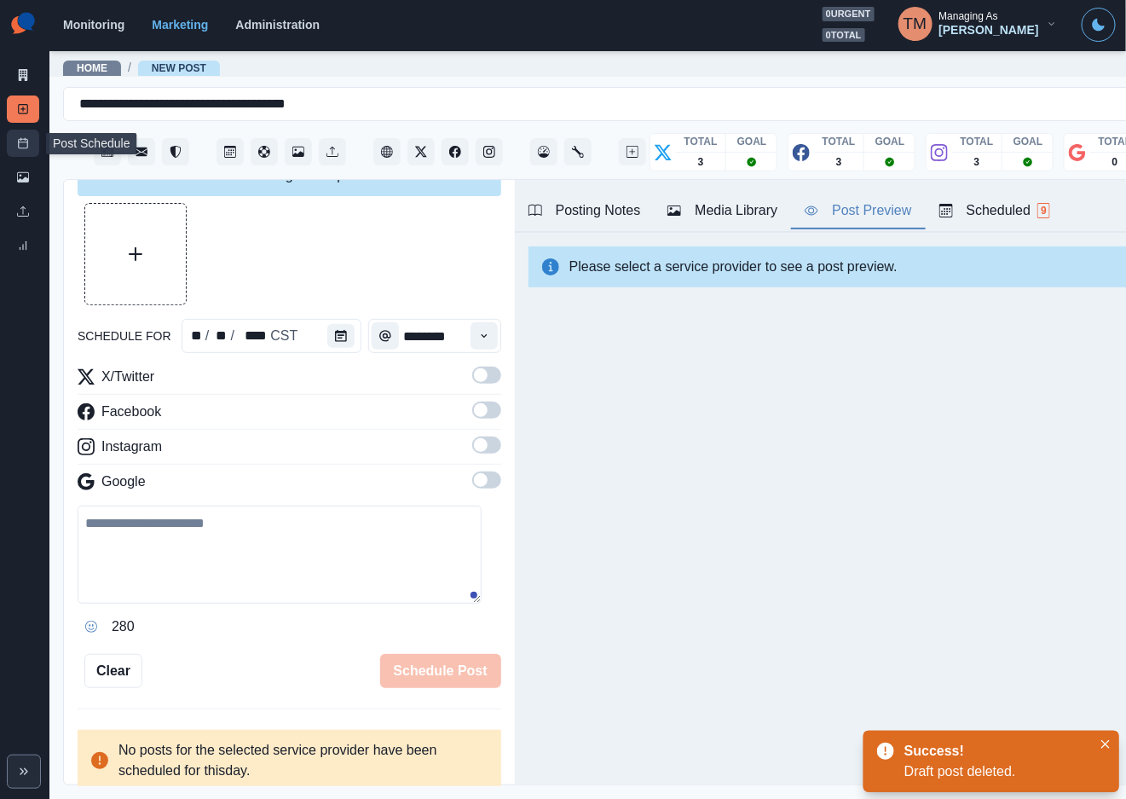
click at [21, 143] on icon at bounding box center [23, 143] width 12 height 12
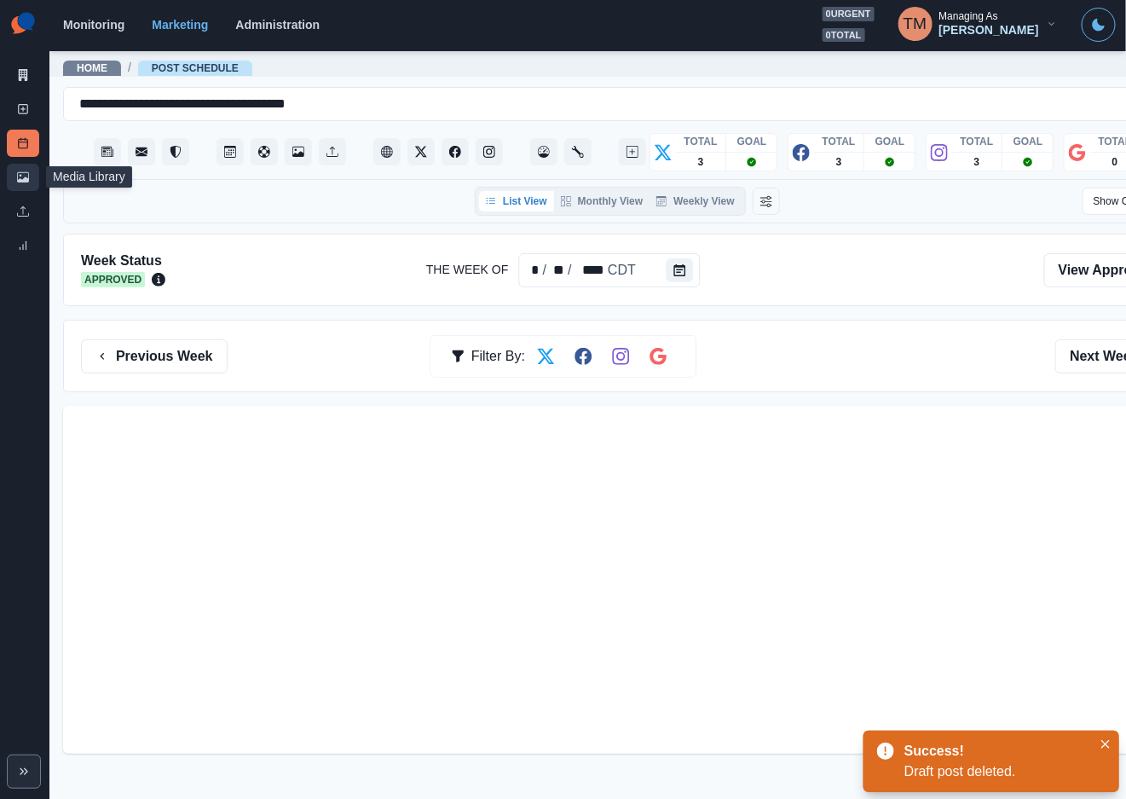
click at [24, 182] on icon at bounding box center [23, 177] width 12 height 10
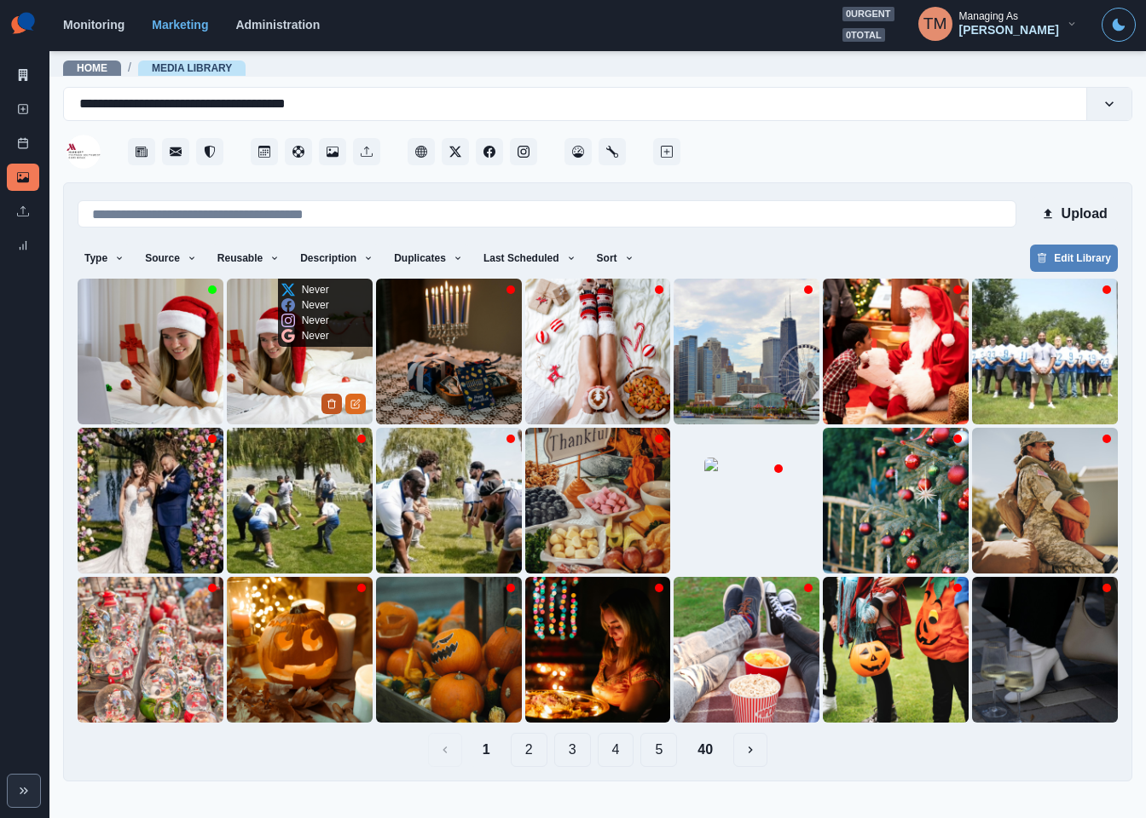
click at [333, 402] on polyline "Delete Media" at bounding box center [331, 402] width 8 height 0
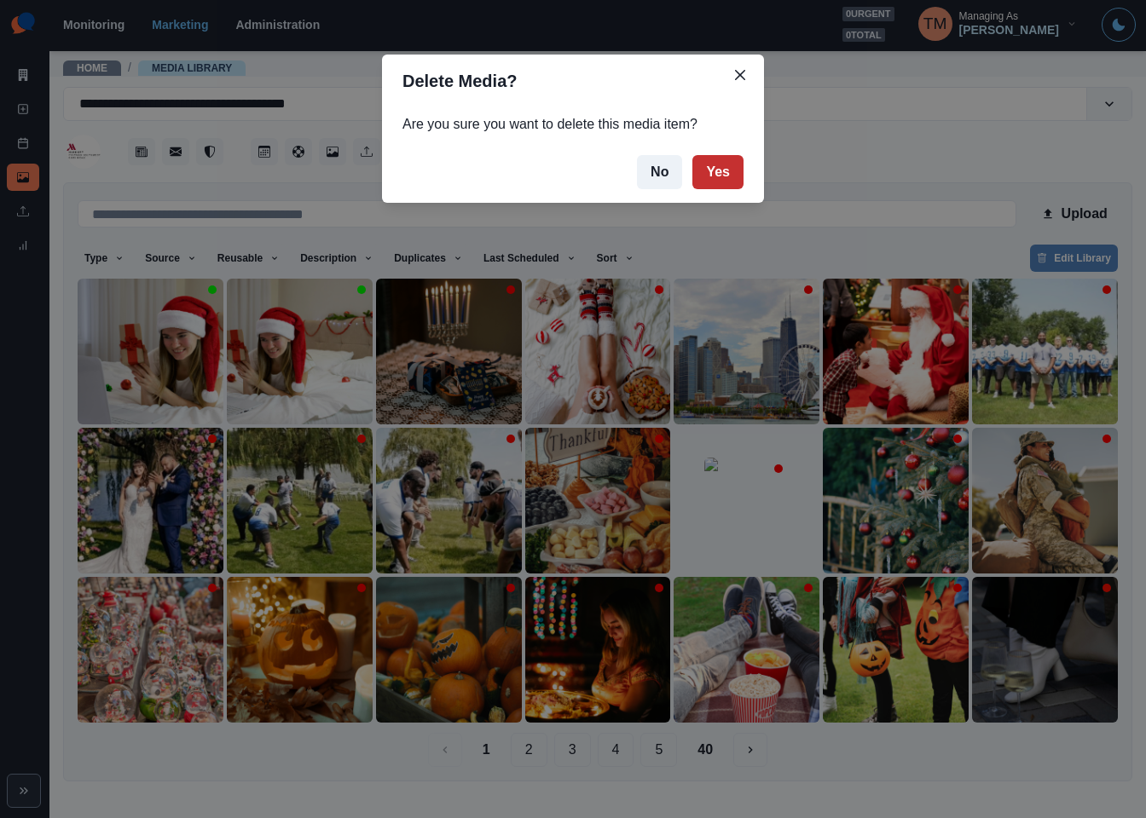
click at [722, 172] on button "Yes" at bounding box center [717, 172] width 51 height 34
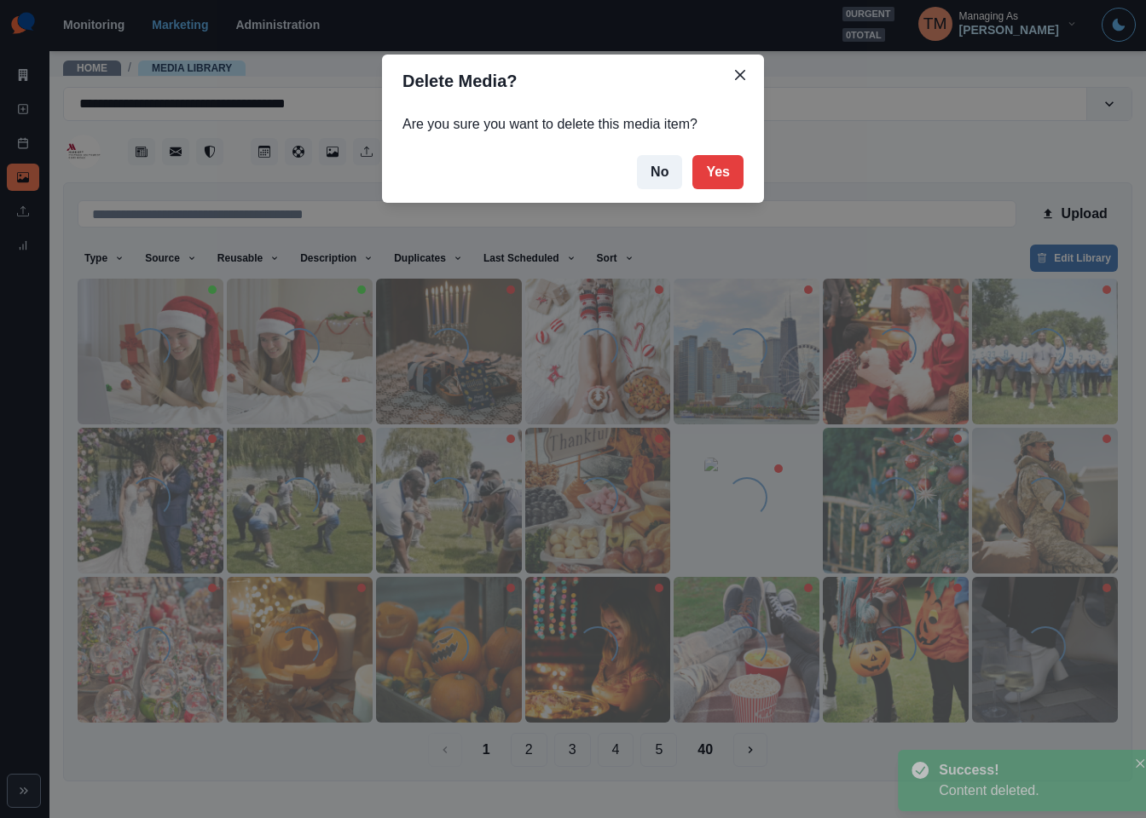
click at [125, 371] on div "Delete Media? Are you sure you want to delete this media item? No Yes" at bounding box center [573, 409] width 1146 height 818
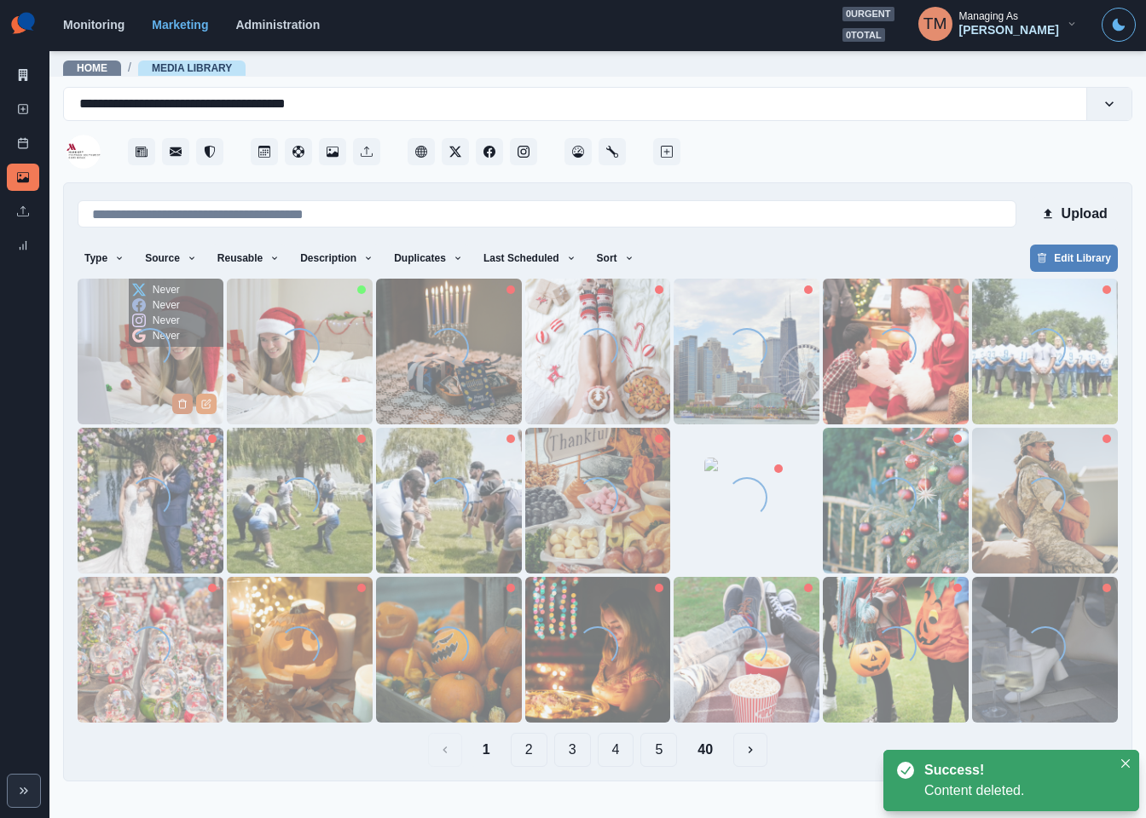
click at [184, 410] on button "Delete Media" at bounding box center [182, 404] width 20 height 20
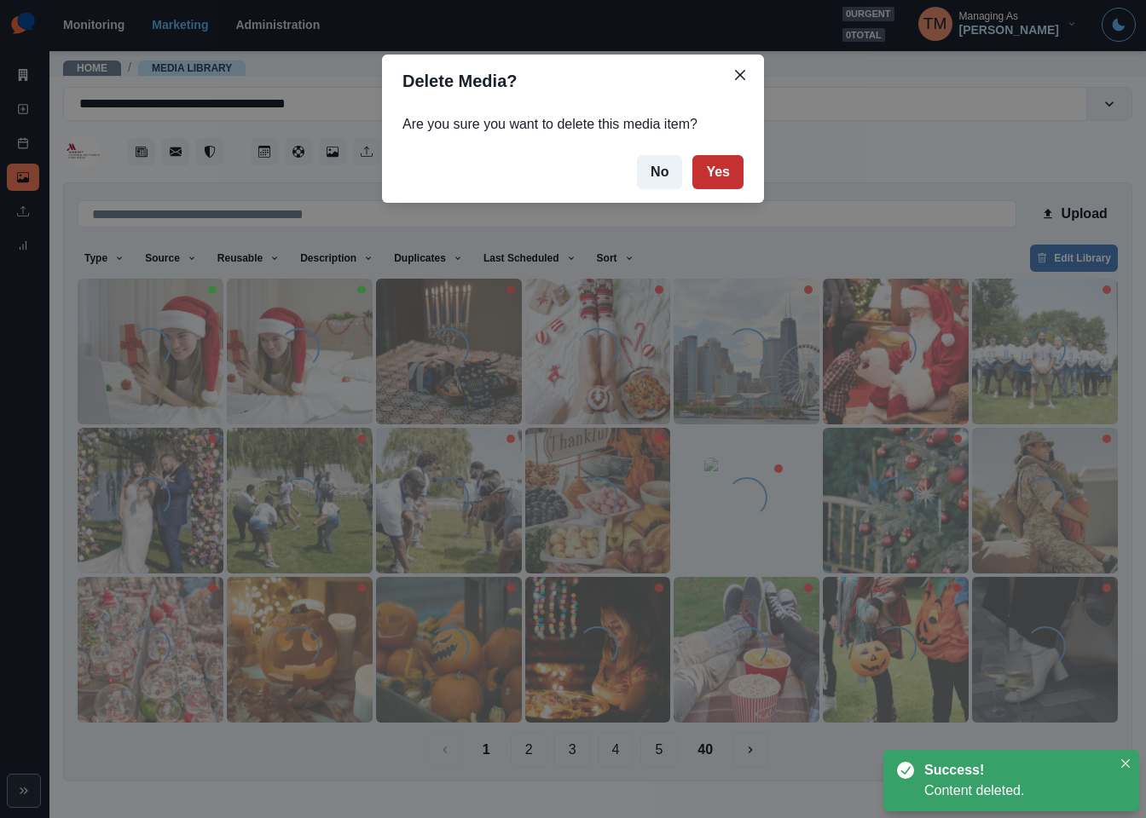
click at [720, 172] on button "Yes" at bounding box center [717, 172] width 51 height 34
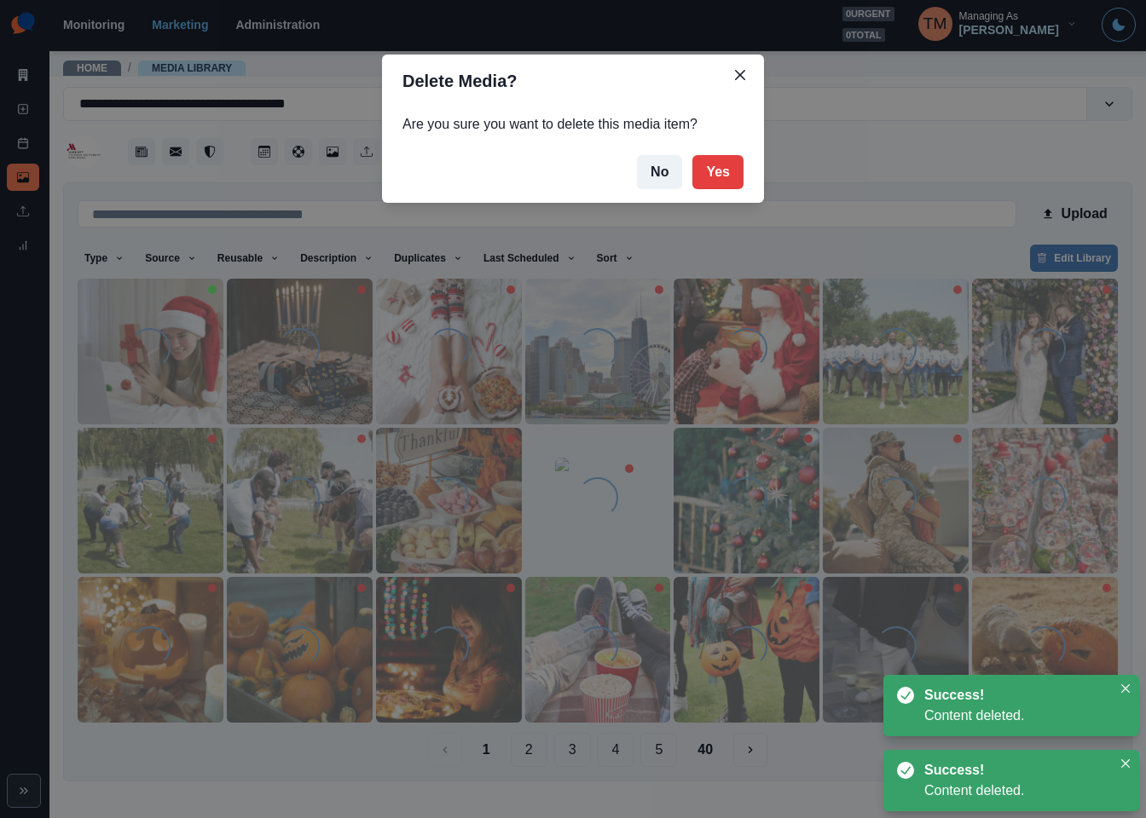
click at [881, 156] on div "Delete Media? Are you sure you want to delete this media item? No Yes" at bounding box center [573, 409] width 1146 height 818
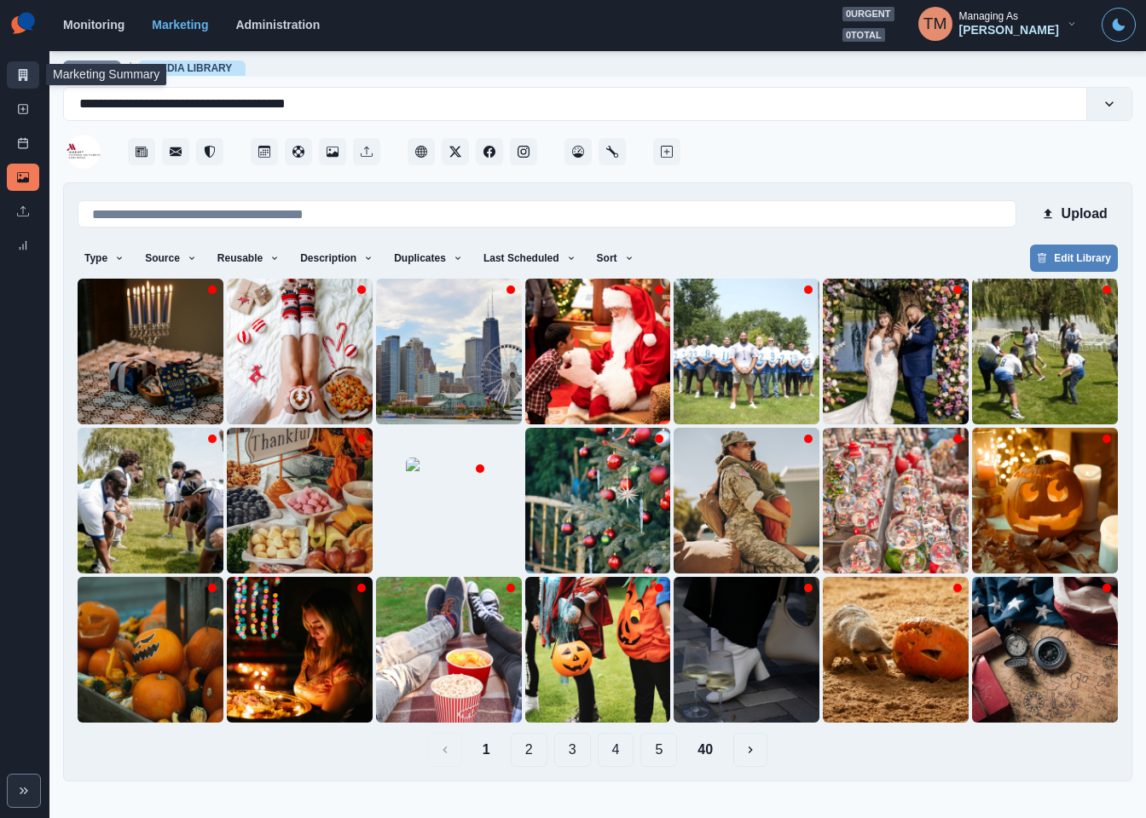
click at [23, 79] on icon at bounding box center [23, 75] width 12 height 12
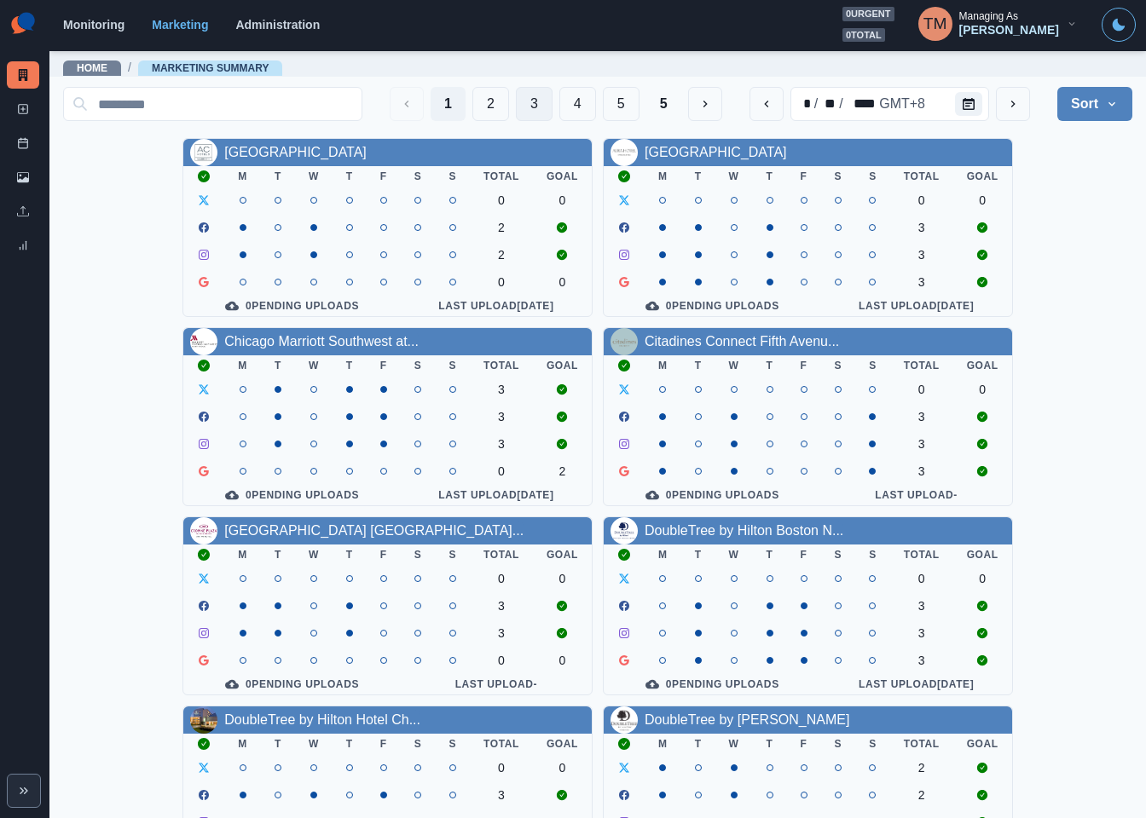
click at [516, 105] on button "3" at bounding box center [534, 104] width 37 height 34
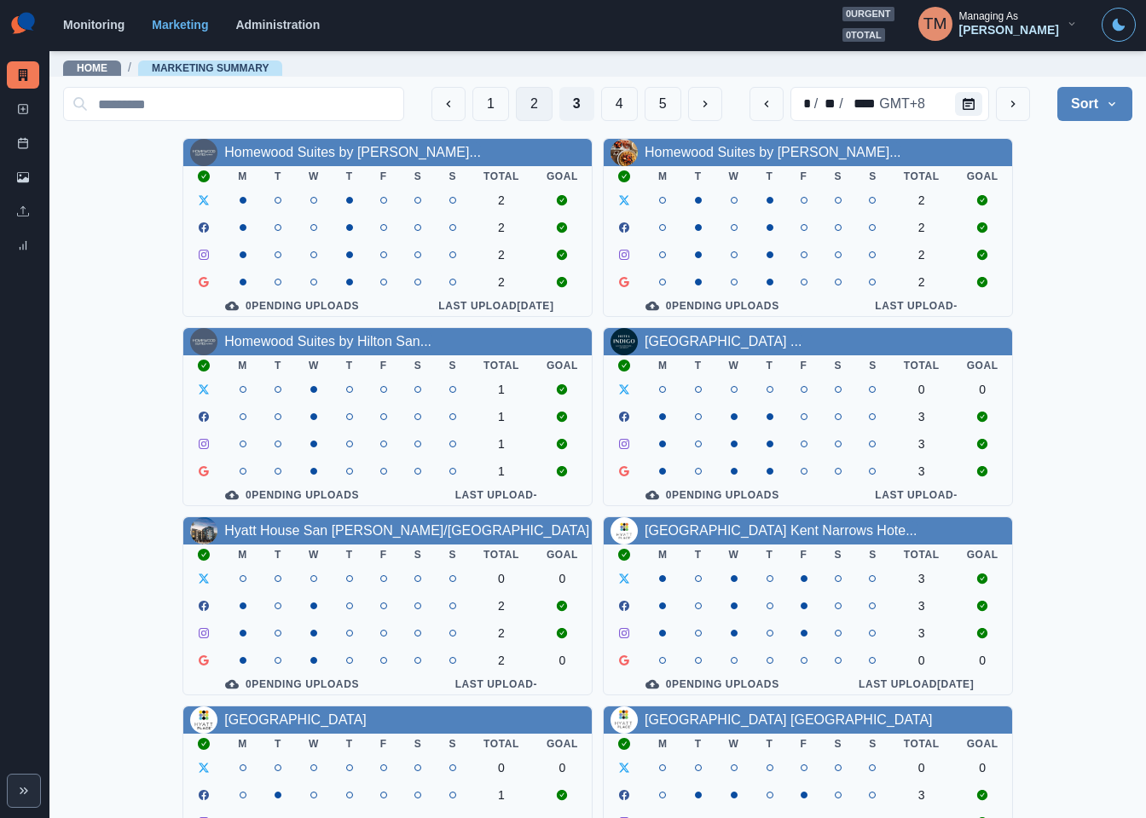
click at [516, 100] on button "2" at bounding box center [534, 104] width 37 height 34
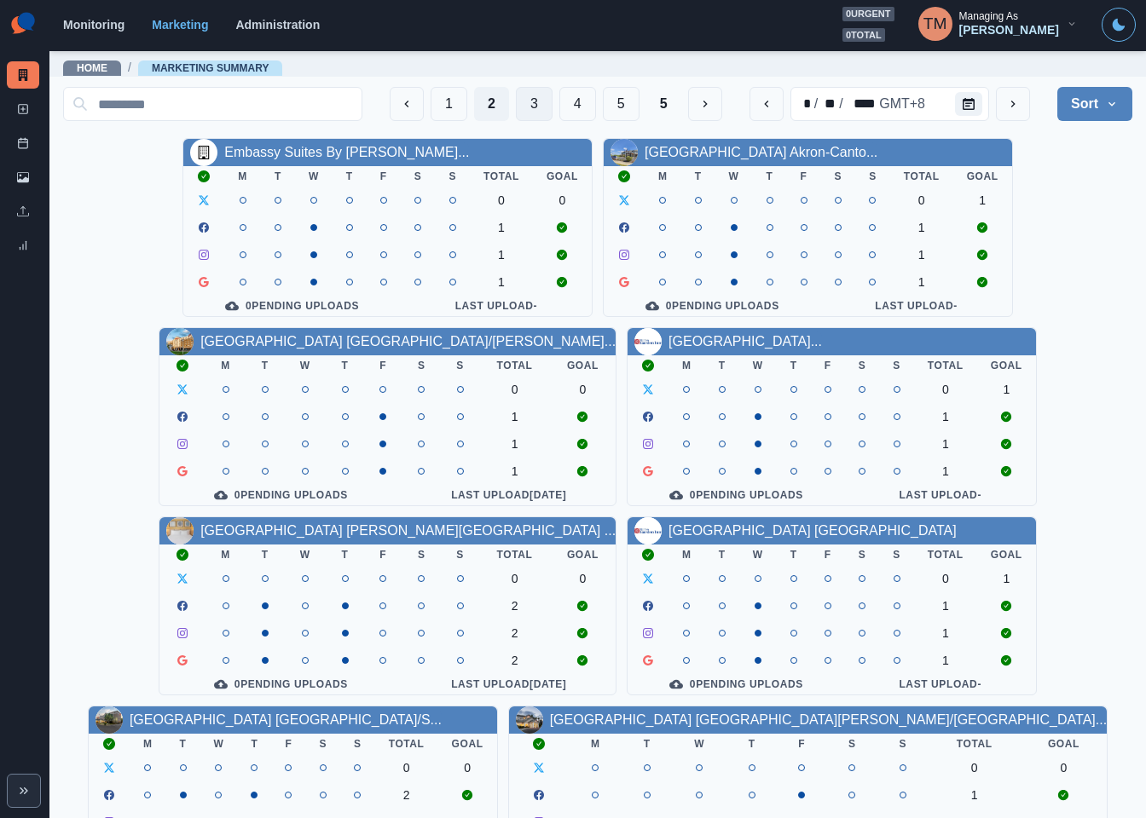
click at [517, 107] on button "3" at bounding box center [534, 104] width 37 height 34
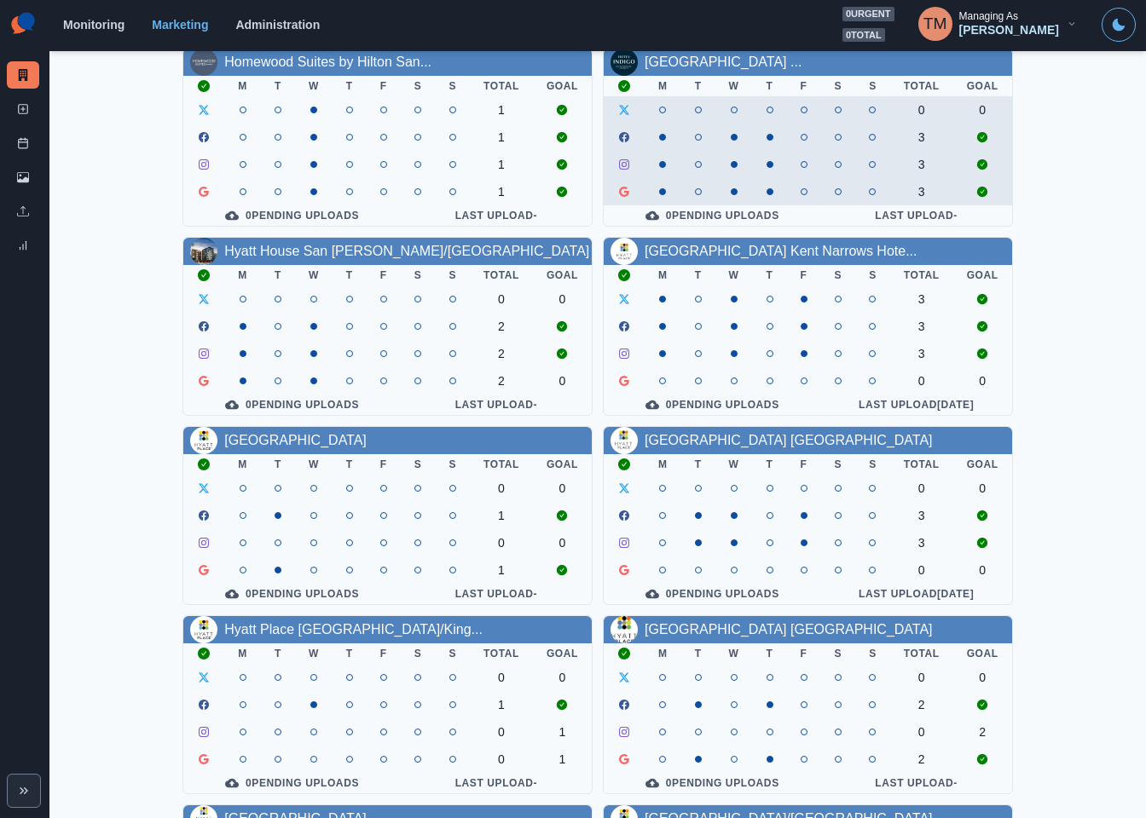
scroll to position [246, 0]
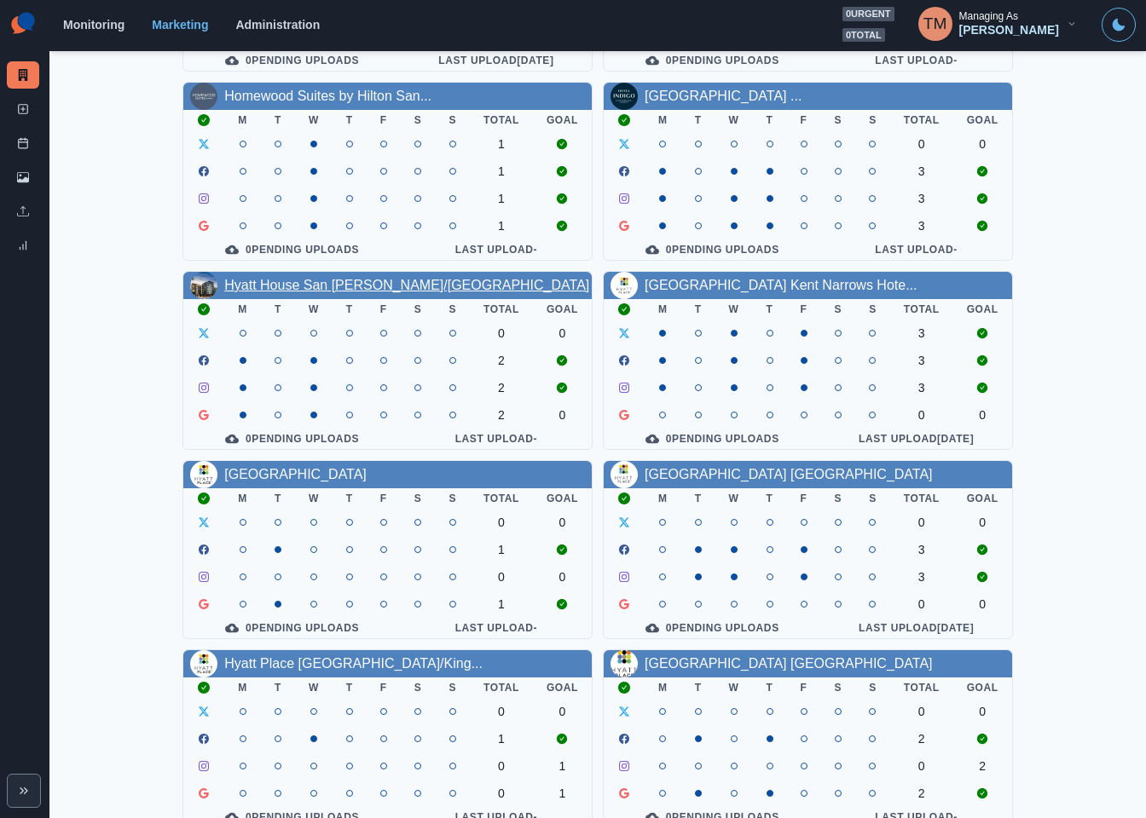
click at [299, 292] on link "Hyatt House San [PERSON_NAME]/[GEOGRAPHIC_DATA]" at bounding box center [406, 285] width 365 height 14
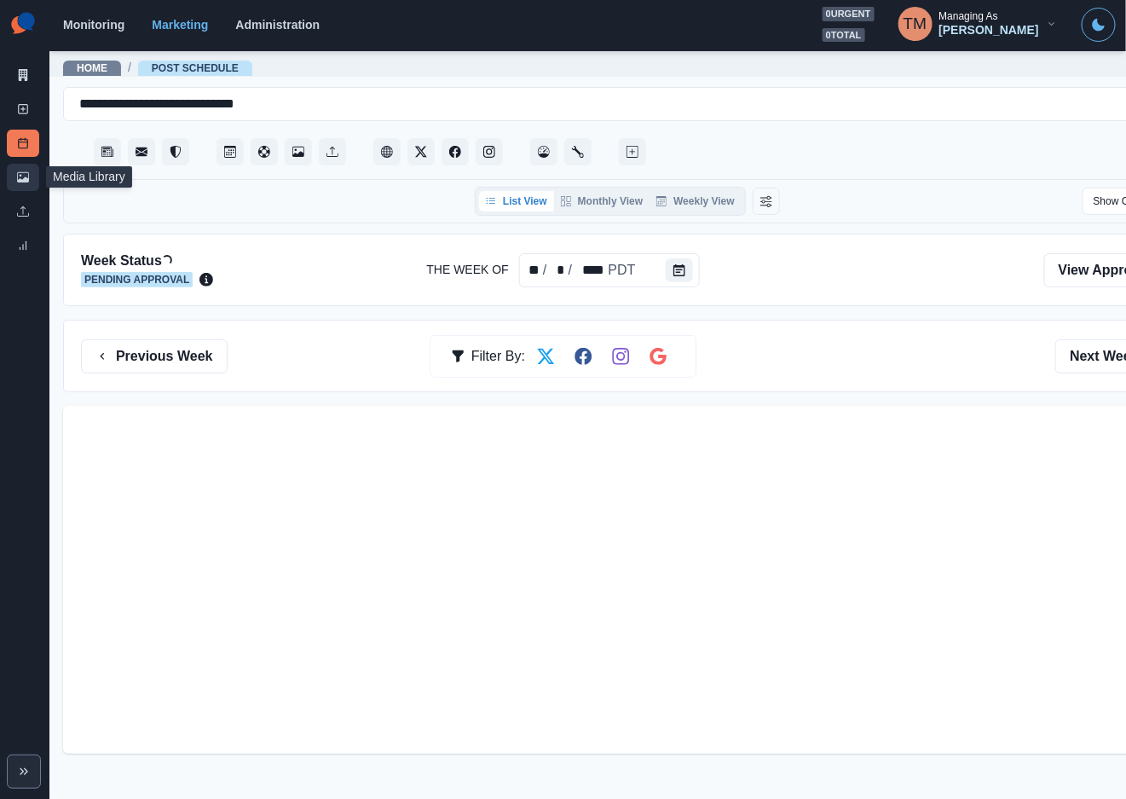
click at [24, 176] on icon at bounding box center [23, 177] width 12 height 12
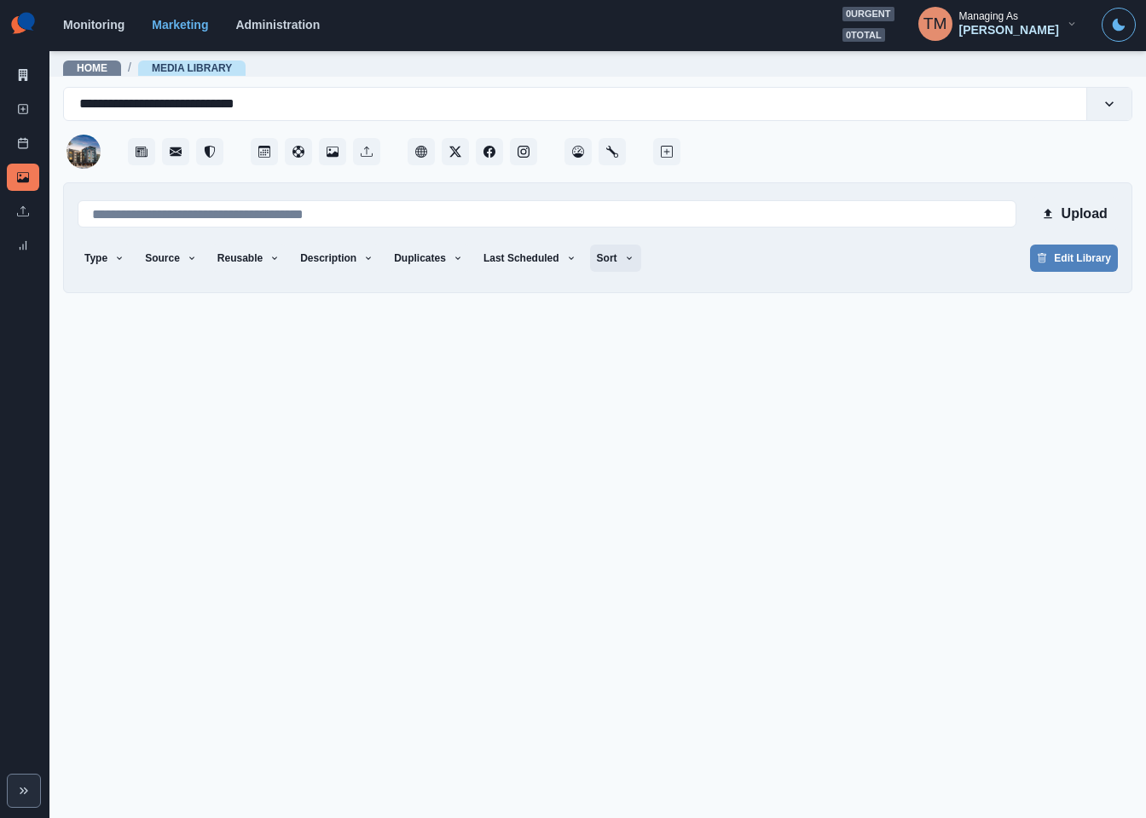
click at [624, 259] on icon "button" at bounding box center [629, 258] width 10 height 10
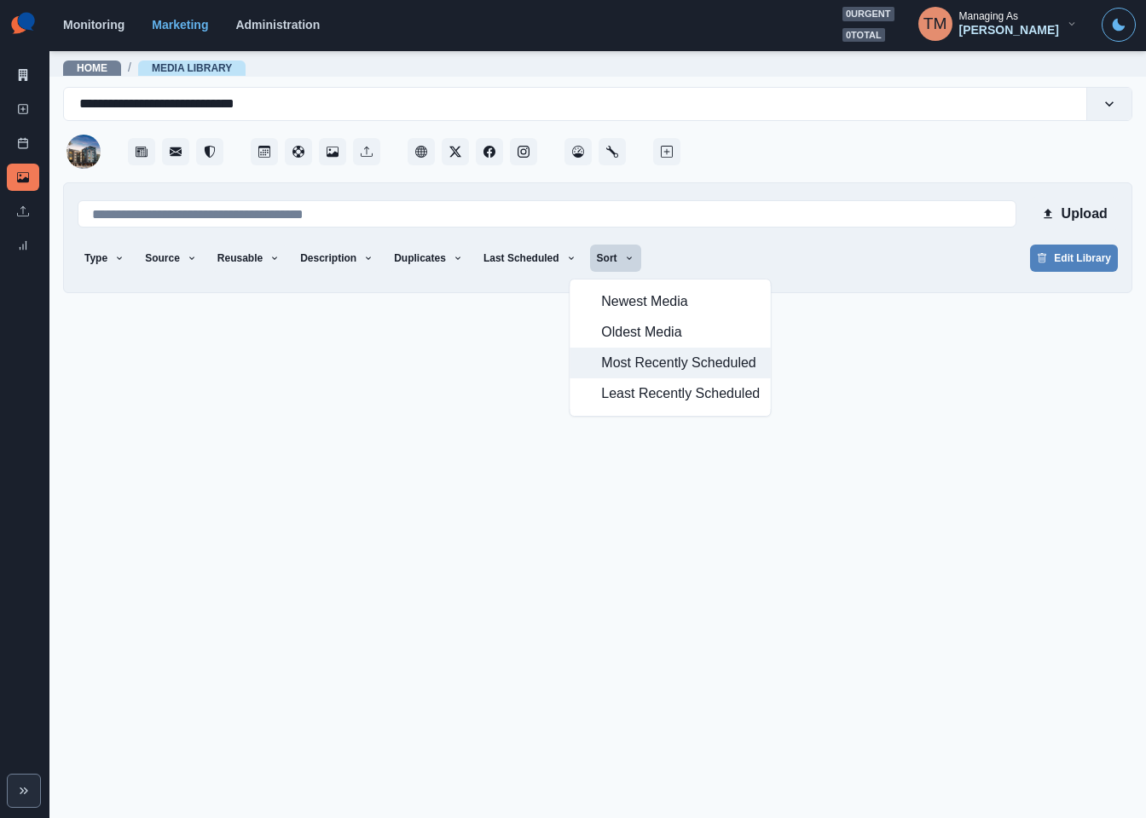
click at [637, 363] on span "Most Recently Scheduled" at bounding box center [680, 363] width 159 height 20
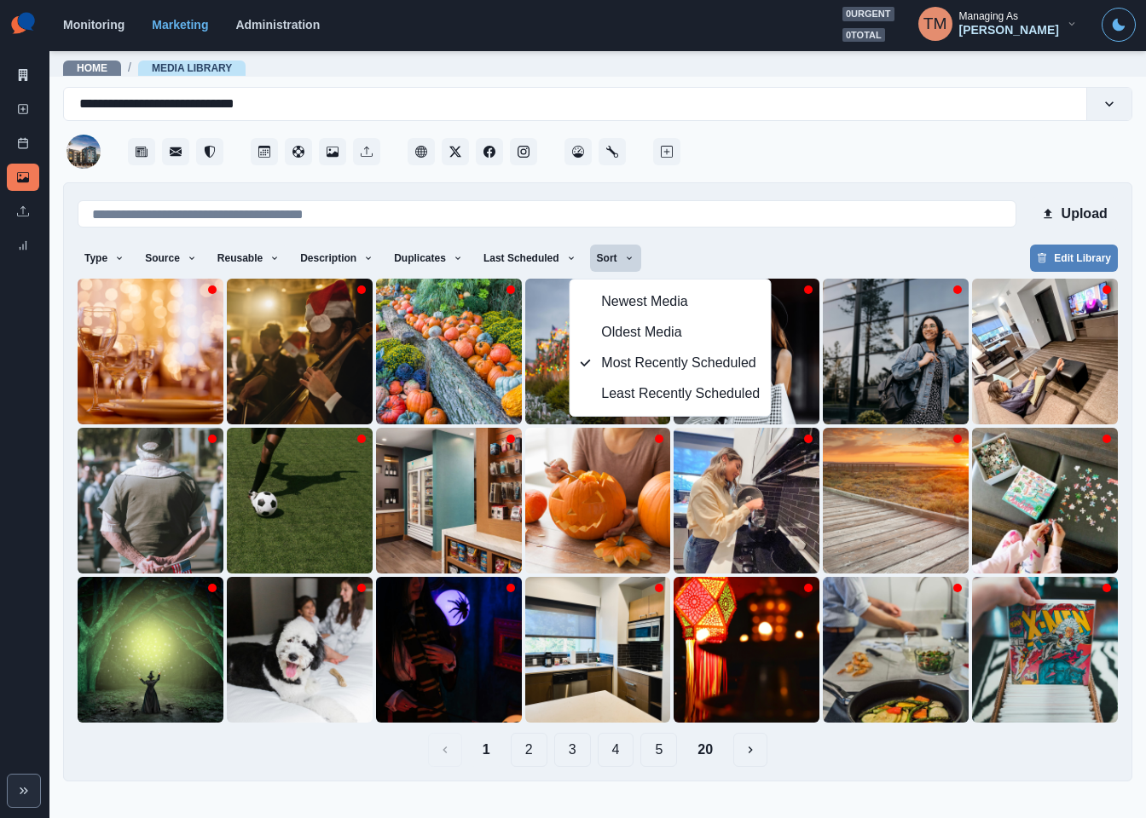
click at [783, 240] on div "Upload Type Any Image Video Source Any Upload Social Manager Found: Instagram F…" at bounding box center [598, 482] width 1040 height 570
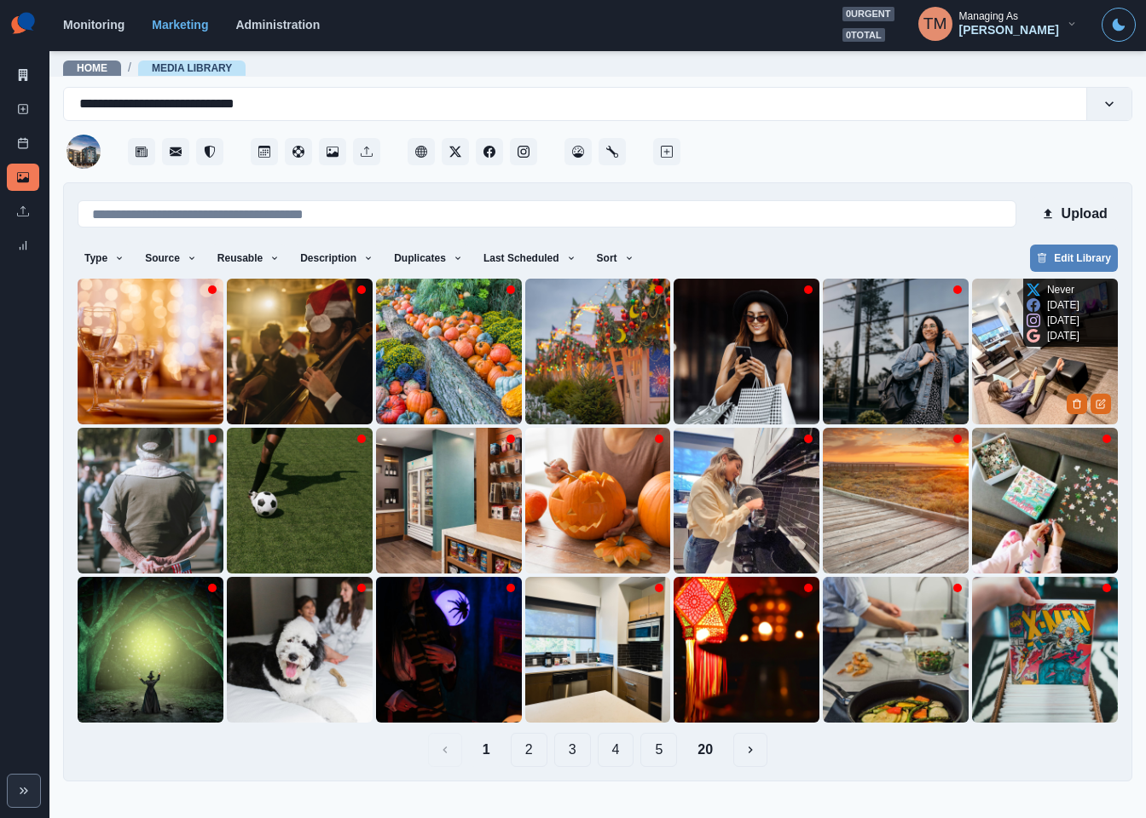
click at [1023, 358] on img at bounding box center [1045, 352] width 146 height 146
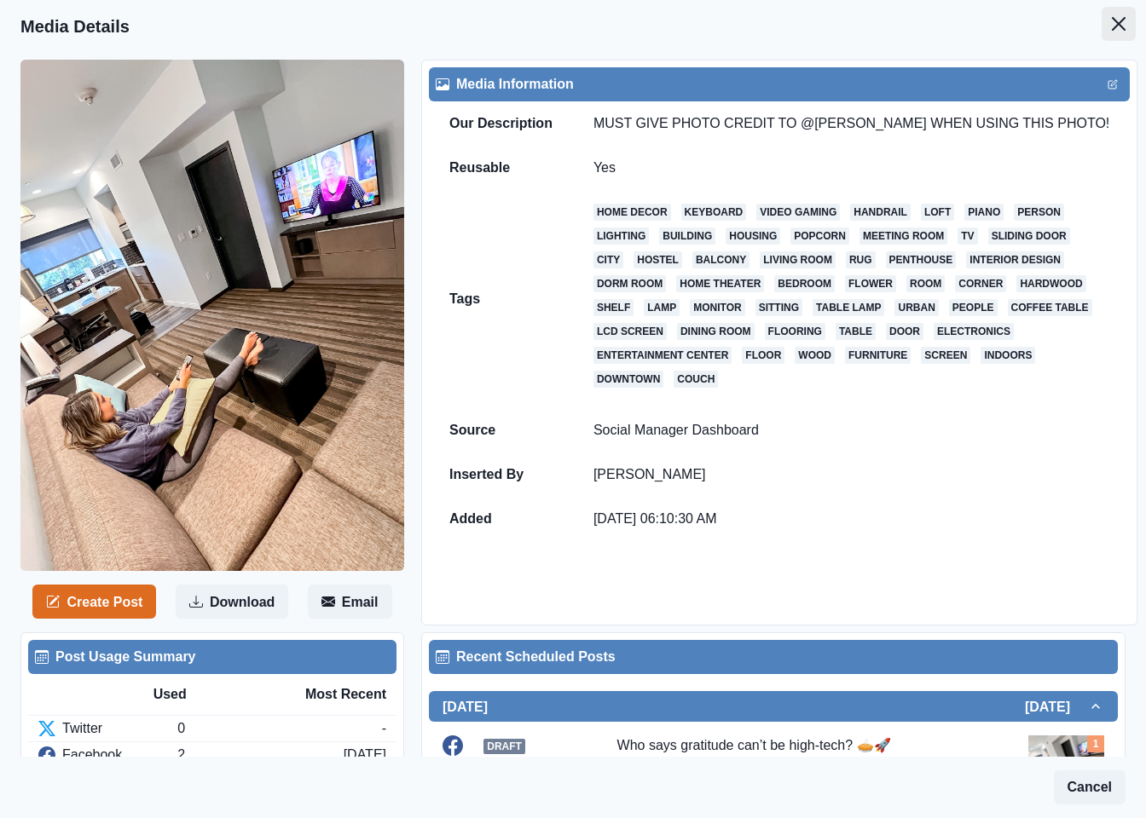
click at [1112, 23] on icon "Close" at bounding box center [1119, 24] width 14 height 14
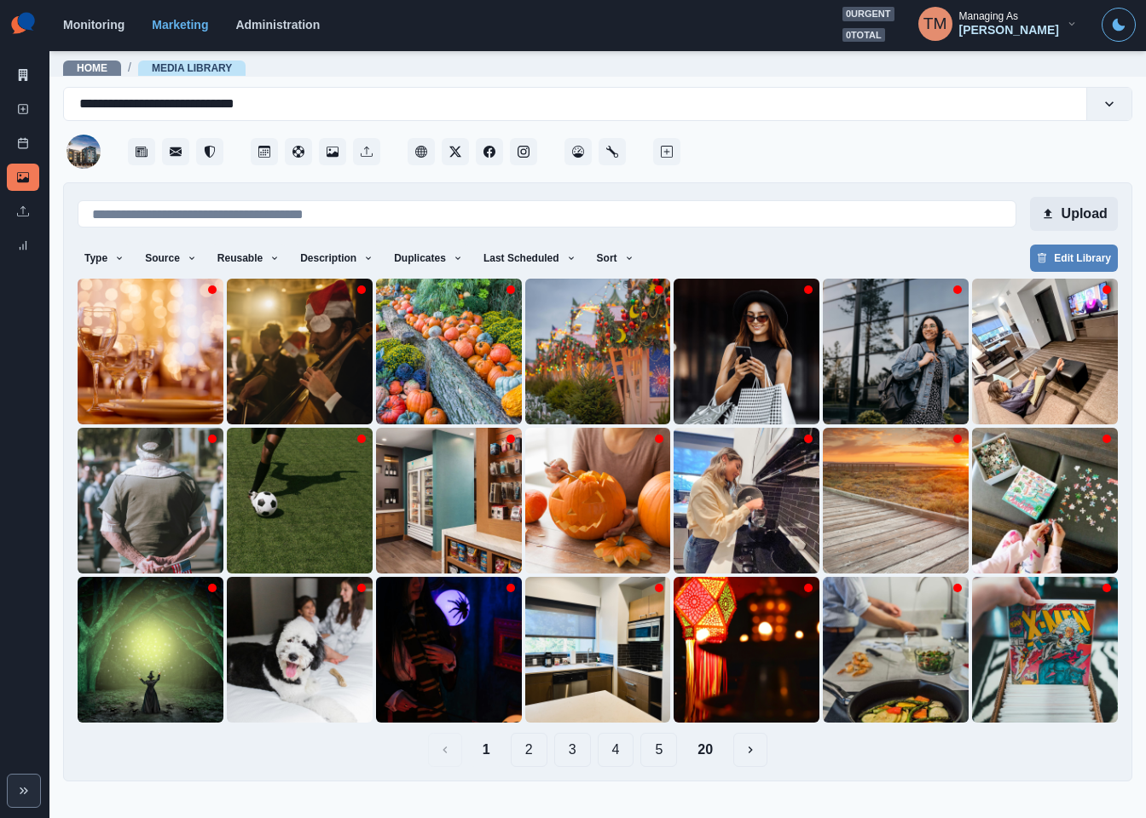
click at [1101, 216] on button "Upload" at bounding box center [1074, 214] width 88 height 34
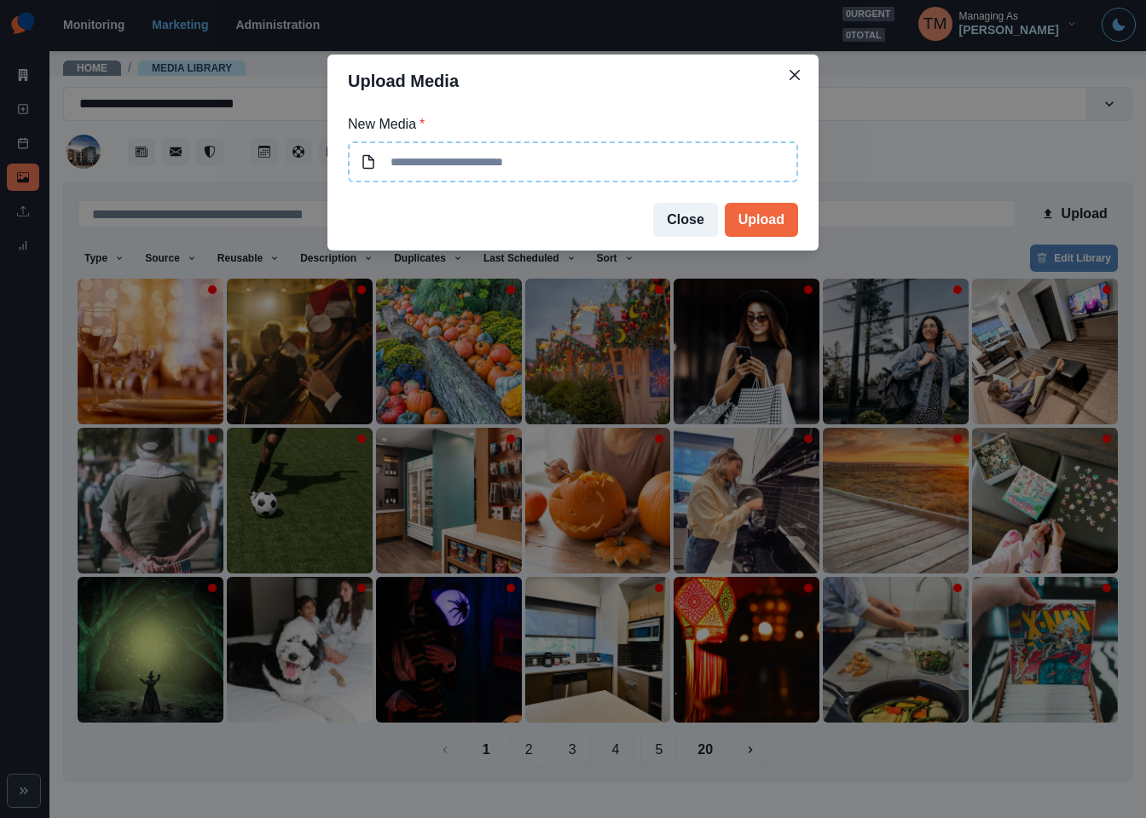
click at [639, 149] on input at bounding box center [573, 162] width 450 height 41
type input "**********"
click at [760, 218] on button "Upload" at bounding box center [761, 220] width 73 height 34
click at [691, 220] on button "Close" at bounding box center [685, 220] width 65 height 34
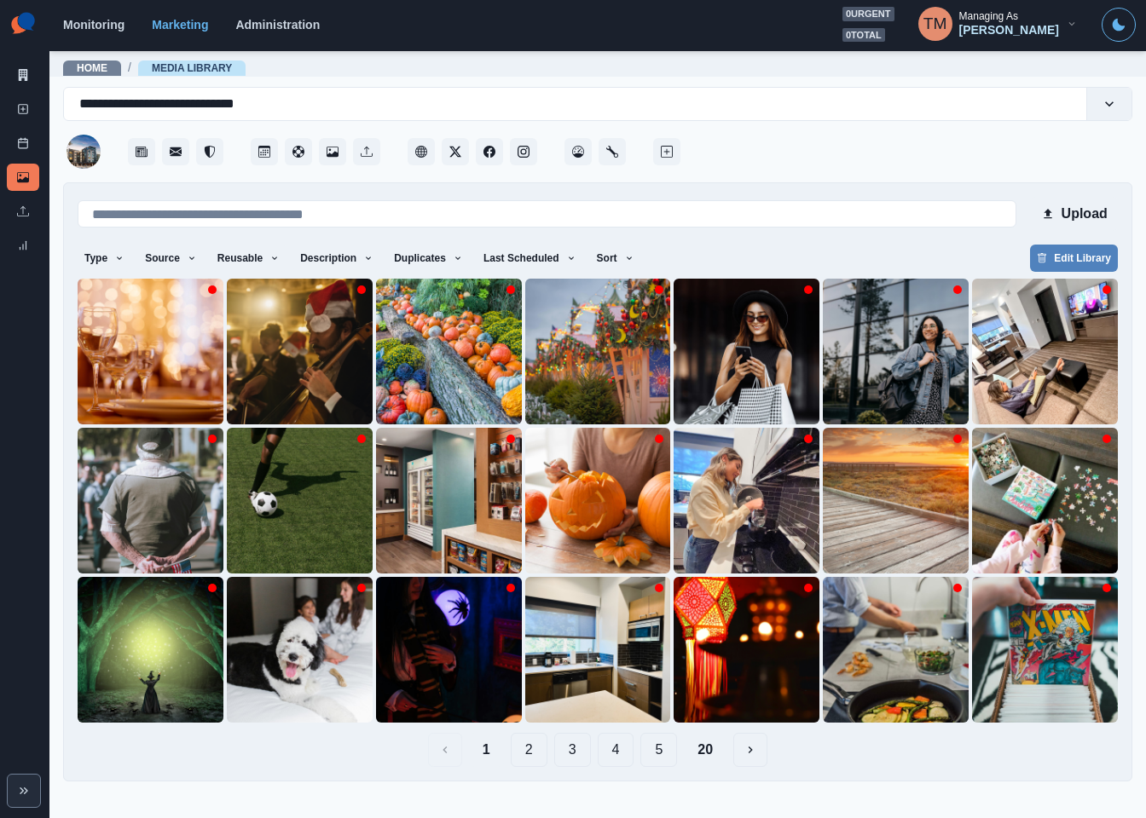
click at [978, 234] on div "Upload Type Any Image Video Source Any Upload Social Manager Found: Instagram F…" at bounding box center [598, 482] width 1040 height 570
click at [17, 111] on icon at bounding box center [23, 109] width 12 height 12
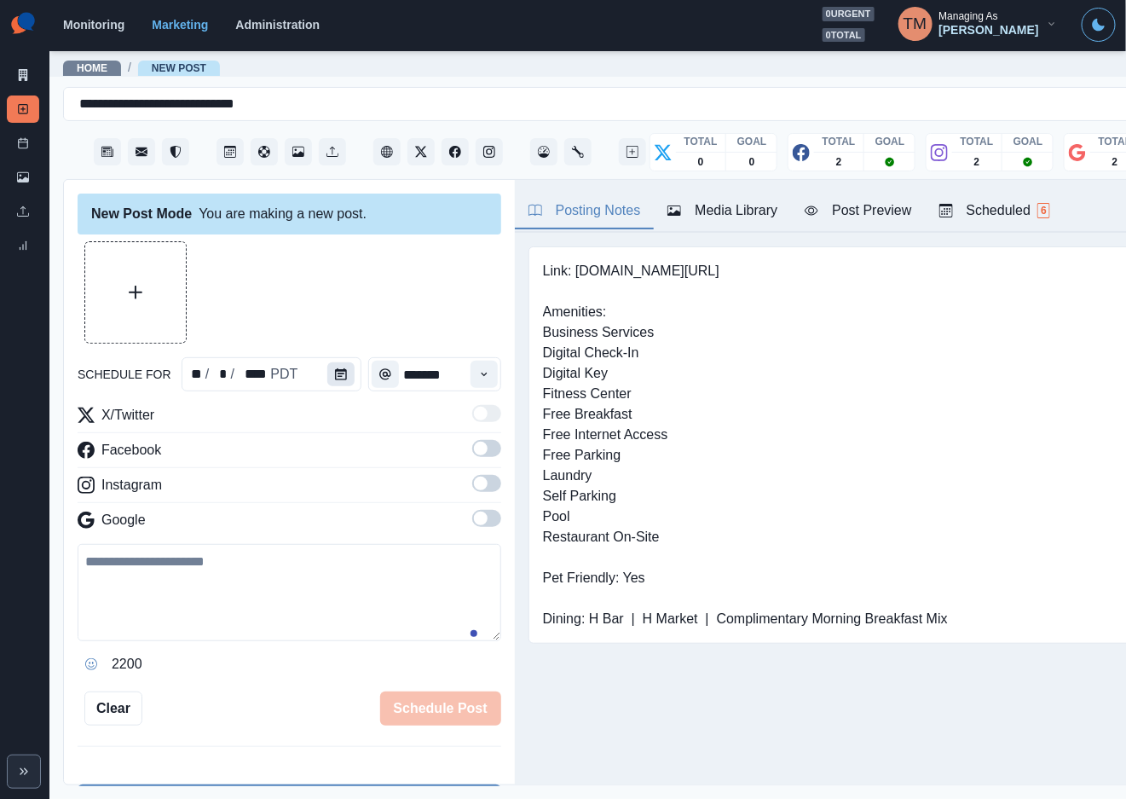
click at [335, 376] on icon "Calendar" at bounding box center [341, 374] width 12 height 12
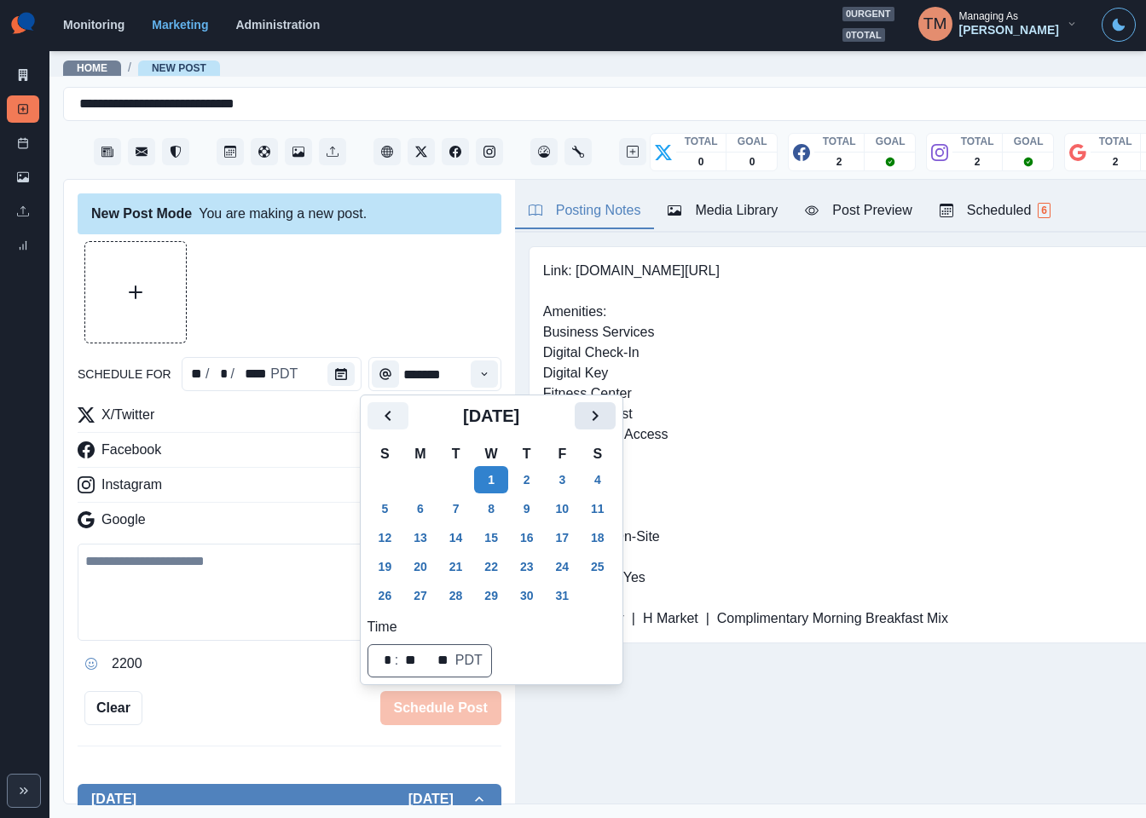
click at [598, 415] on icon "Next" at bounding box center [595, 416] width 20 height 20
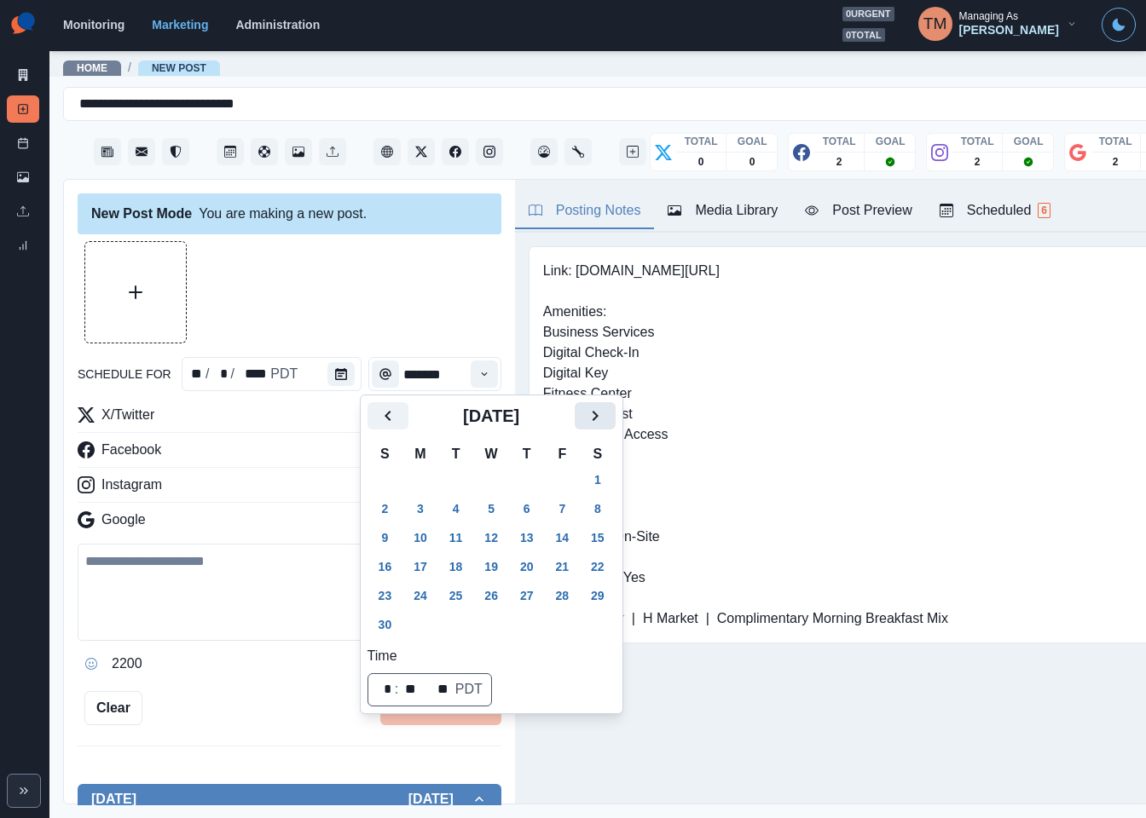
click at [598, 415] on icon "Next" at bounding box center [595, 416] width 20 height 20
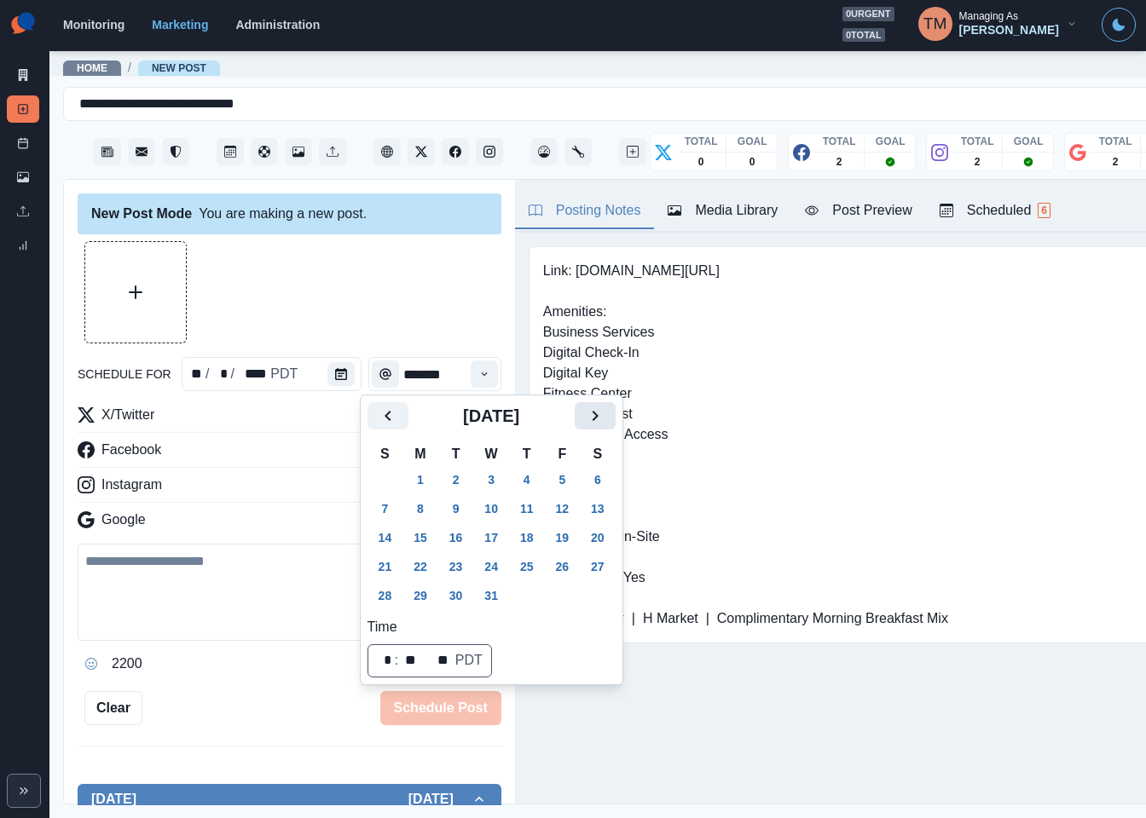
click at [598, 415] on icon "Next" at bounding box center [595, 416] width 20 height 20
click at [400, 417] on button "Previous" at bounding box center [387, 415] width 41 height 27
click at [602, 538] on button "20" at bounding box center [598, 537] width 34 height 27
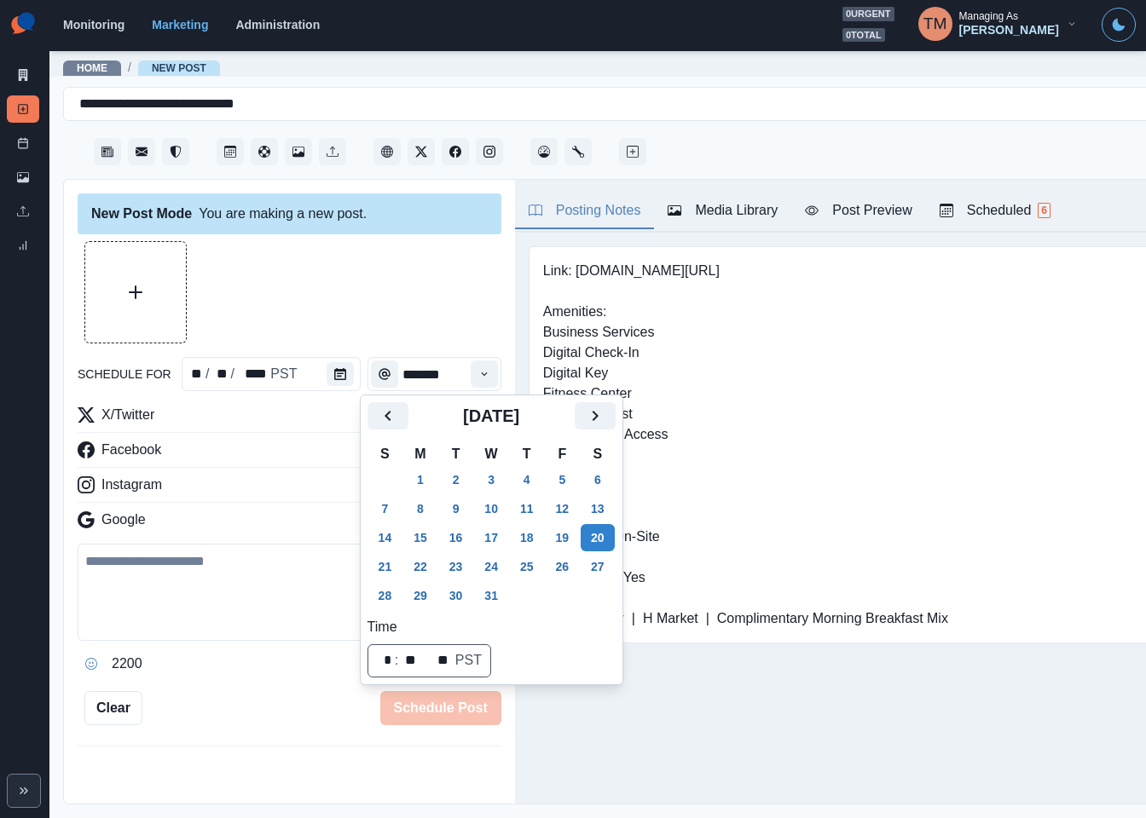
click at [397, 292] on div at bounding box center [290, 292] width 424 height 102
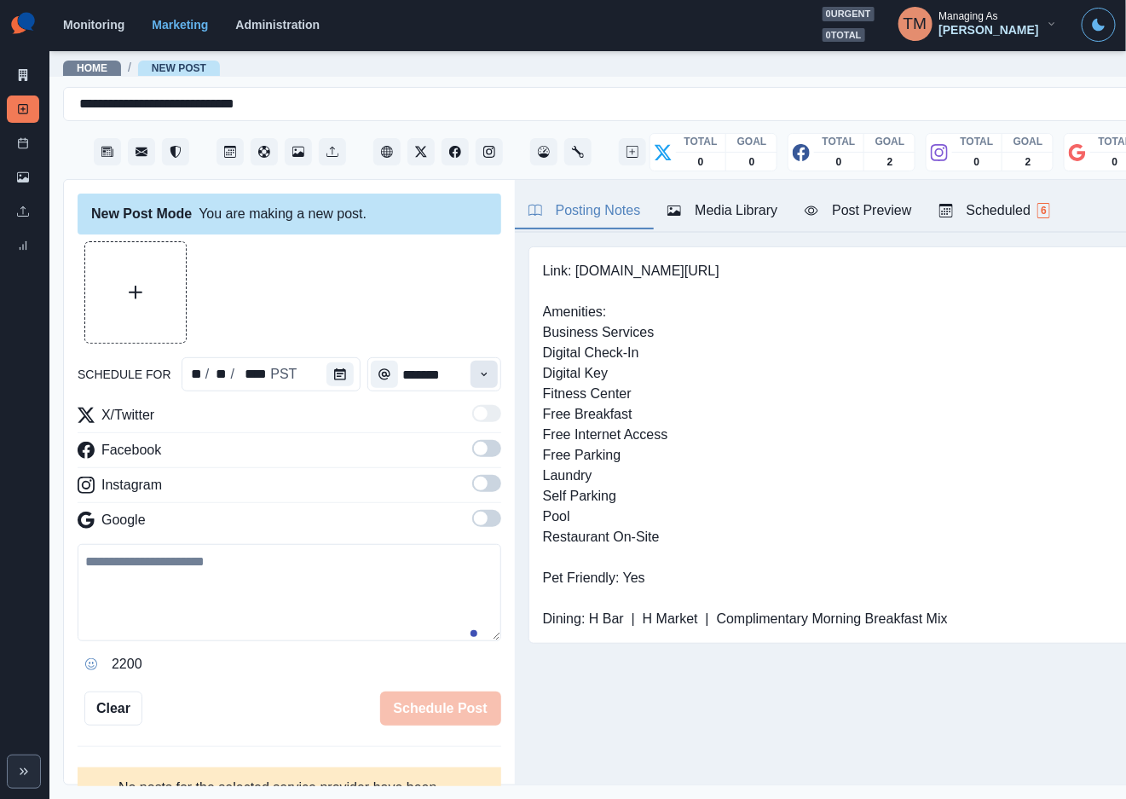
click at [478, 377] on icon "Time" at bounding box center [484, 374] width 12 height 12
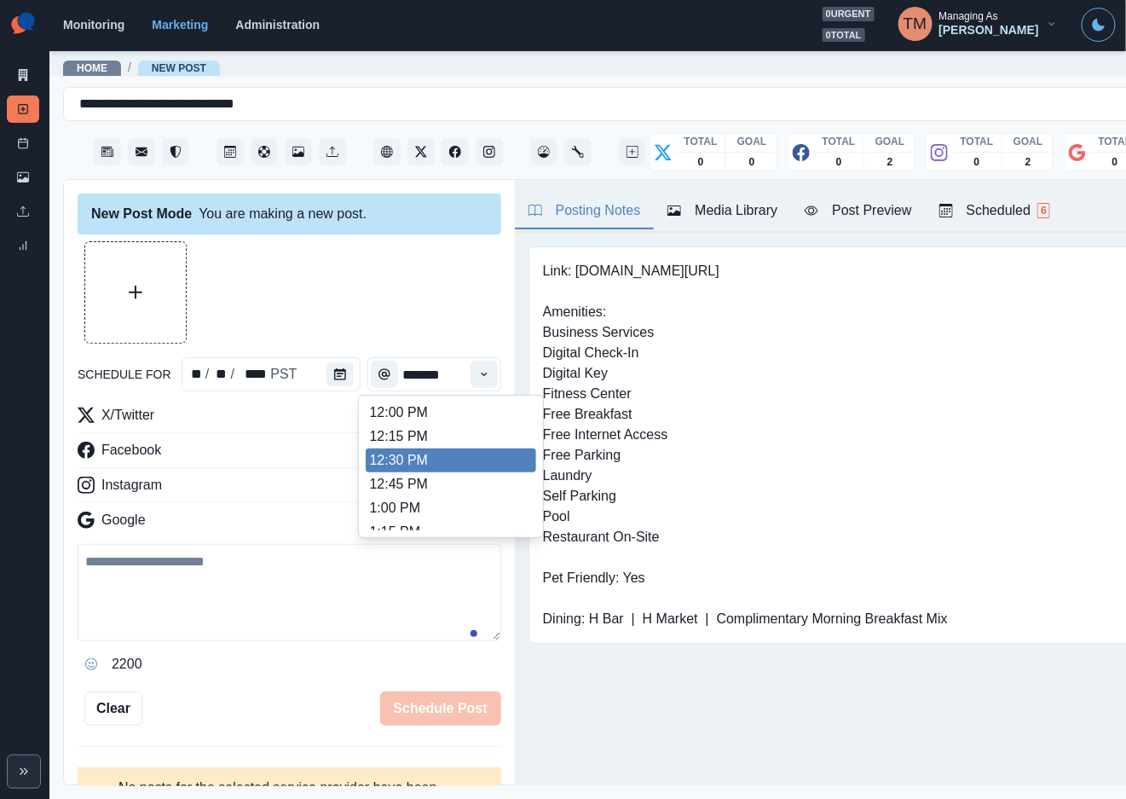
click at [423, 451] on li "12:30 PM" at bounding box center [451, 460] width 170 height 24
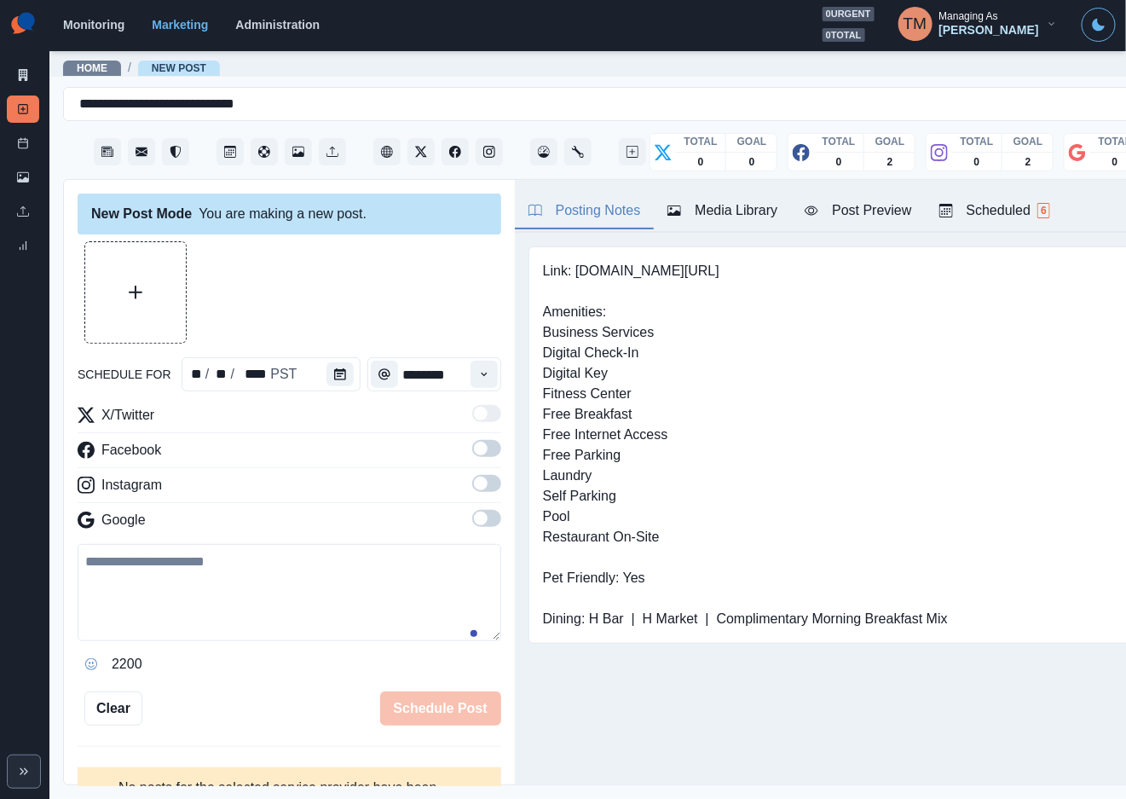
type input "********"
drag, startPoint x: 468, startPoint y: 446, endPoint x: 473, endPoint y: 506, distance: 60.7
click at [474, 448] on span at bounding box center [481, 449] width 14 height 14
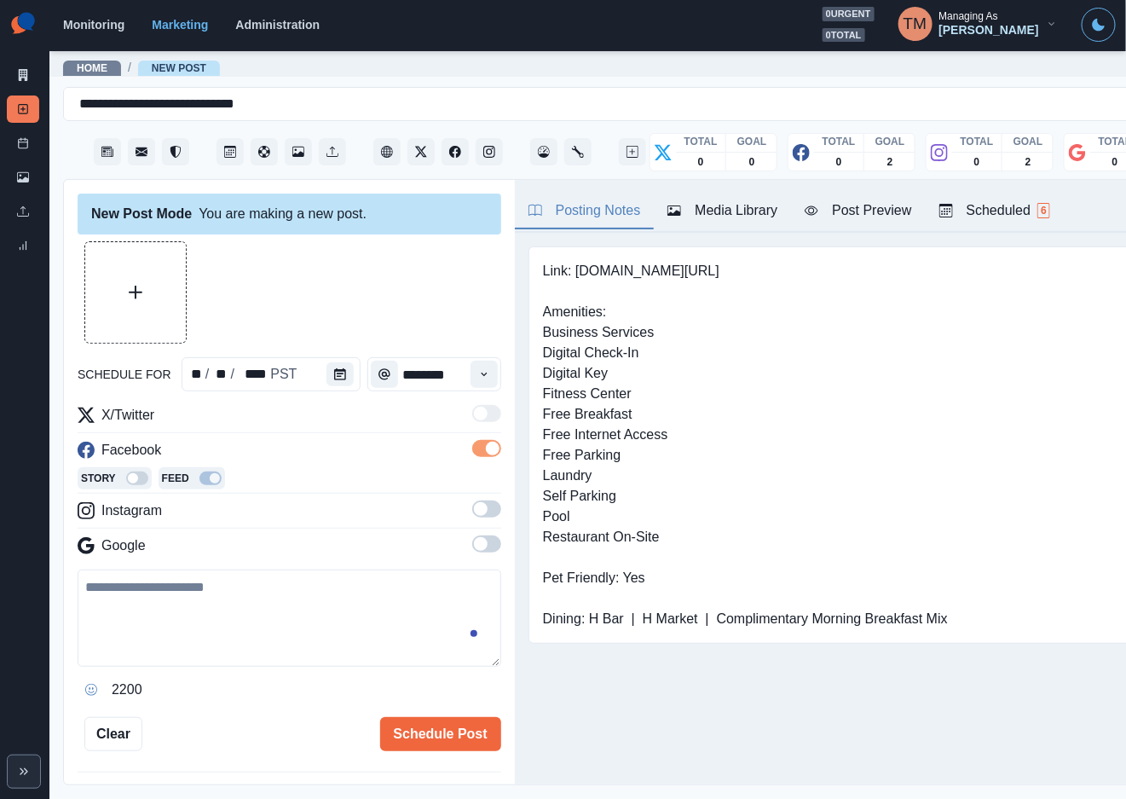
click at [473, 507] on span at bounding box center [486, 508] width 29 height 17
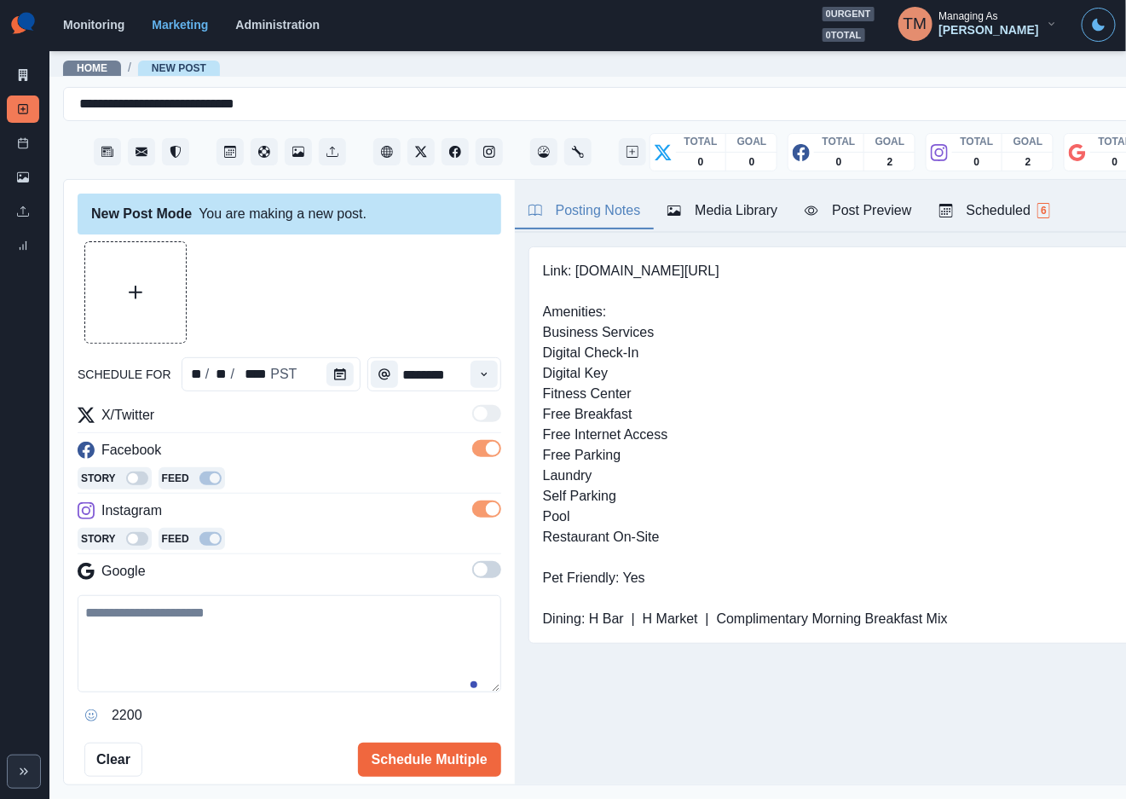
click at [478, 569] on span at bounding box center [486, 569] width 29 height 17
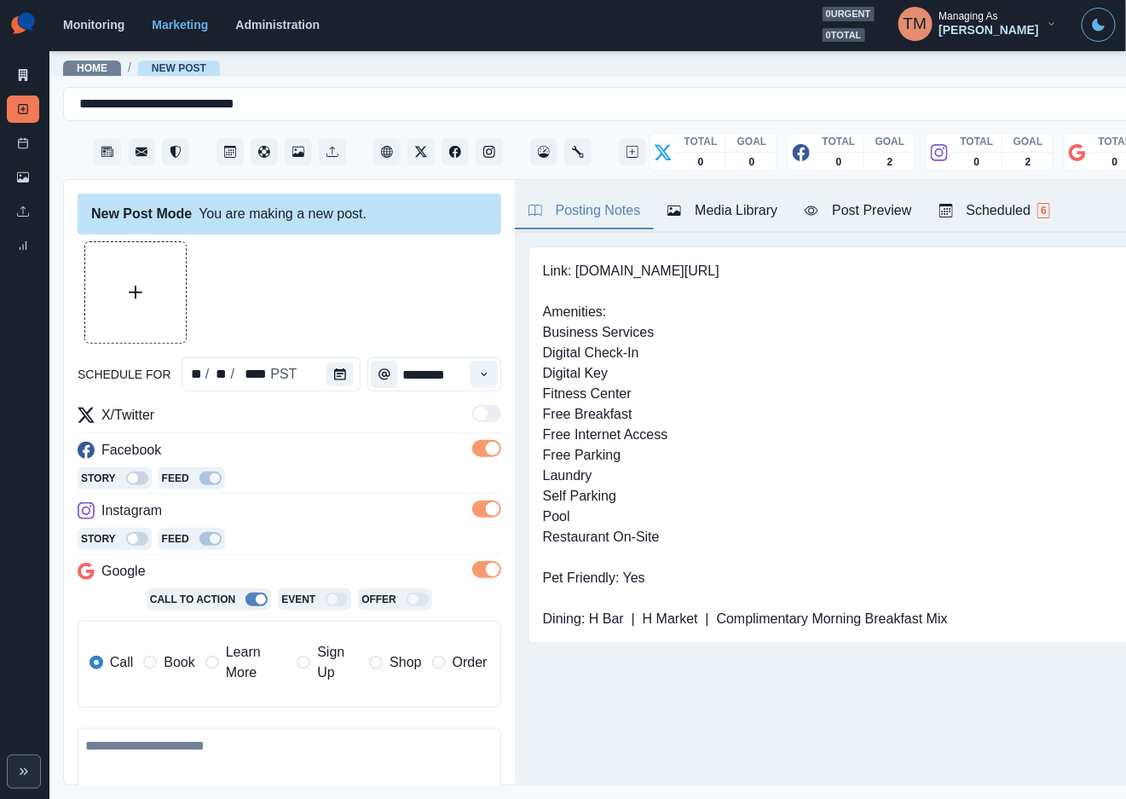
click at [176, 663] on span "Book" at bounding box center [179, 662] width 31 height 20
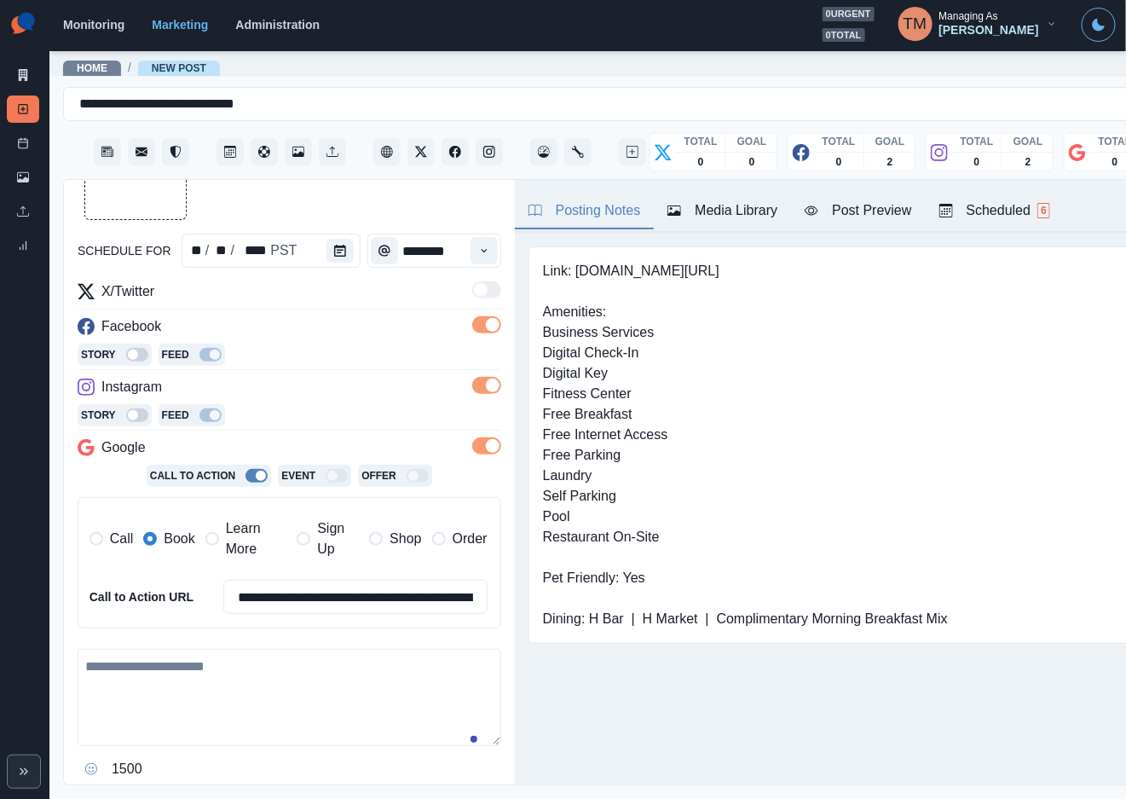
scroll to position [128, 0]
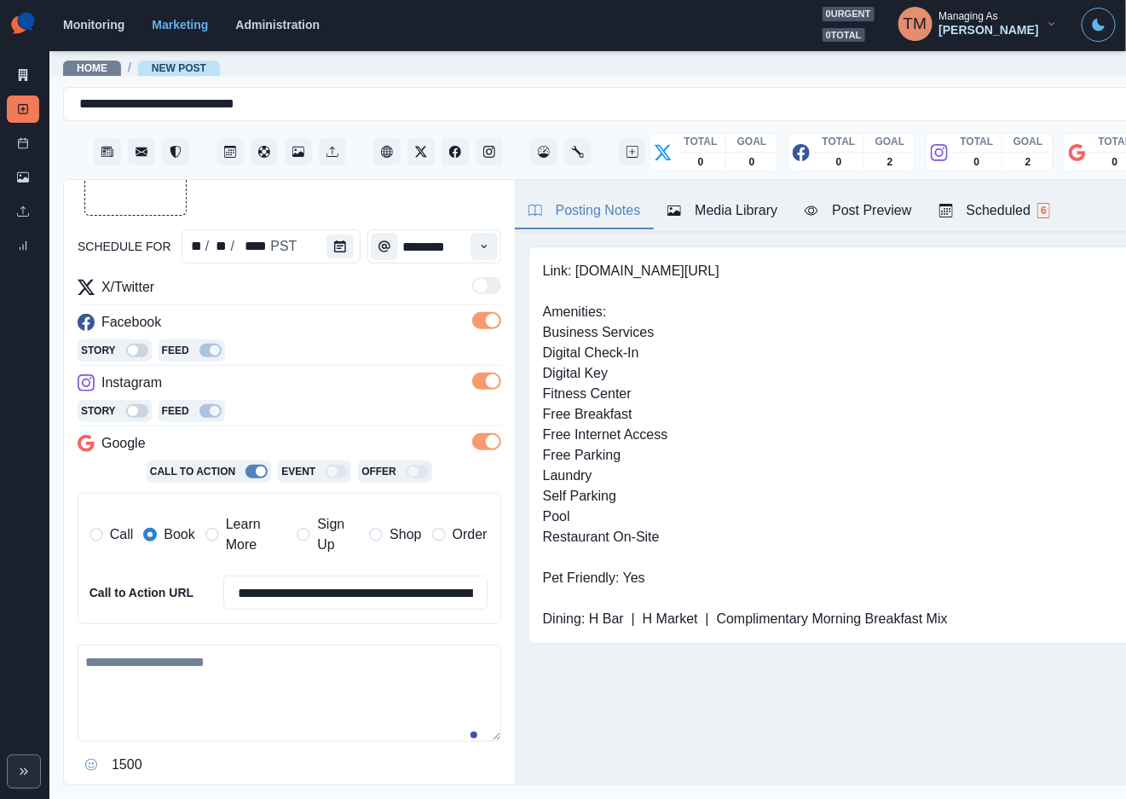
click at [195, 688] on textarea at bounding box center [290, 692] width 424 height 97
paste textarea "**********"
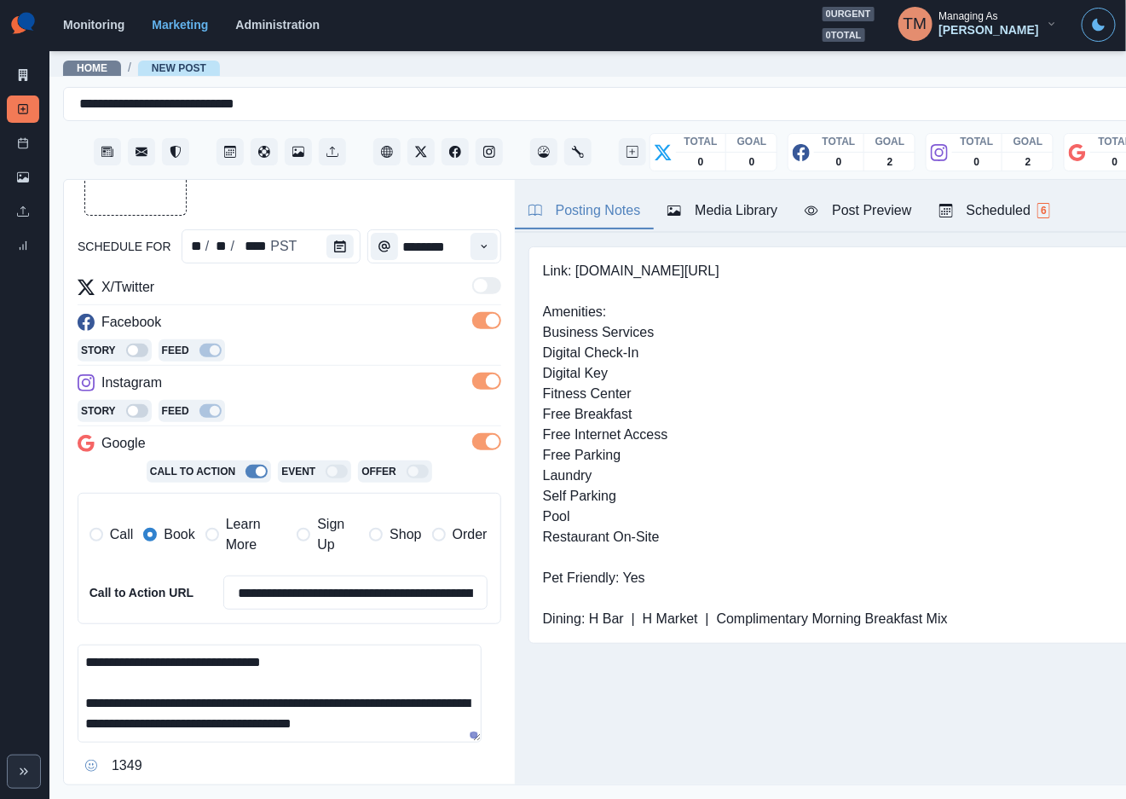
type textarea "**********"
click at [737, 218] on div "Media Library" at bounding box center [723, 210] width 110 height 20
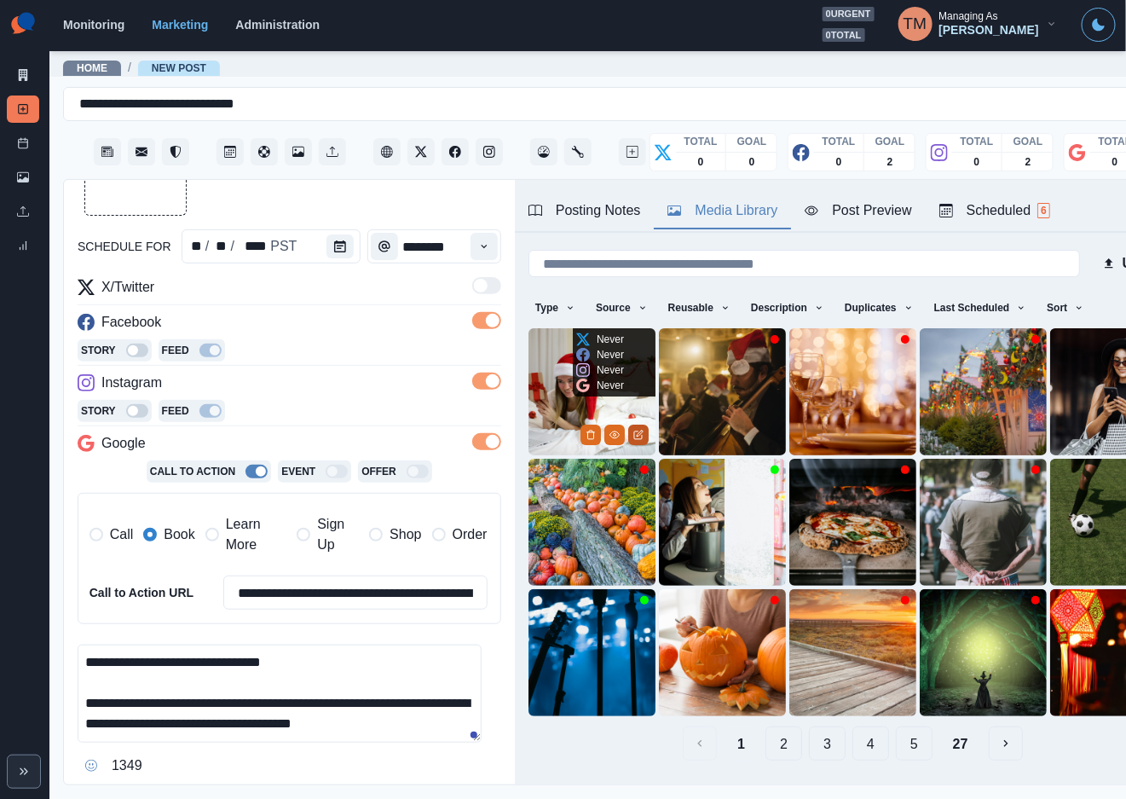
click at [637, 431] on icon "Edit Media" at bounding box center [640, 434] width 6 height 6
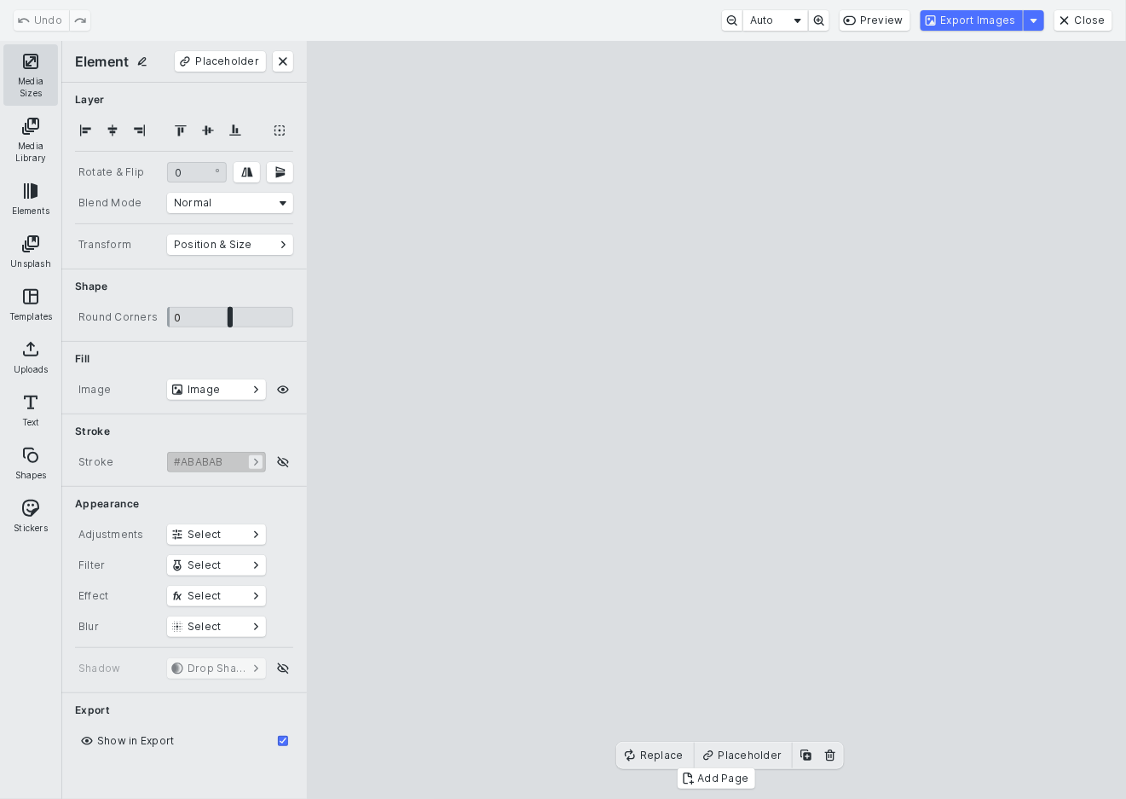
click at [33, 79] on button "Media Sizes" at bounding box center [30, 74] width 55 height 61
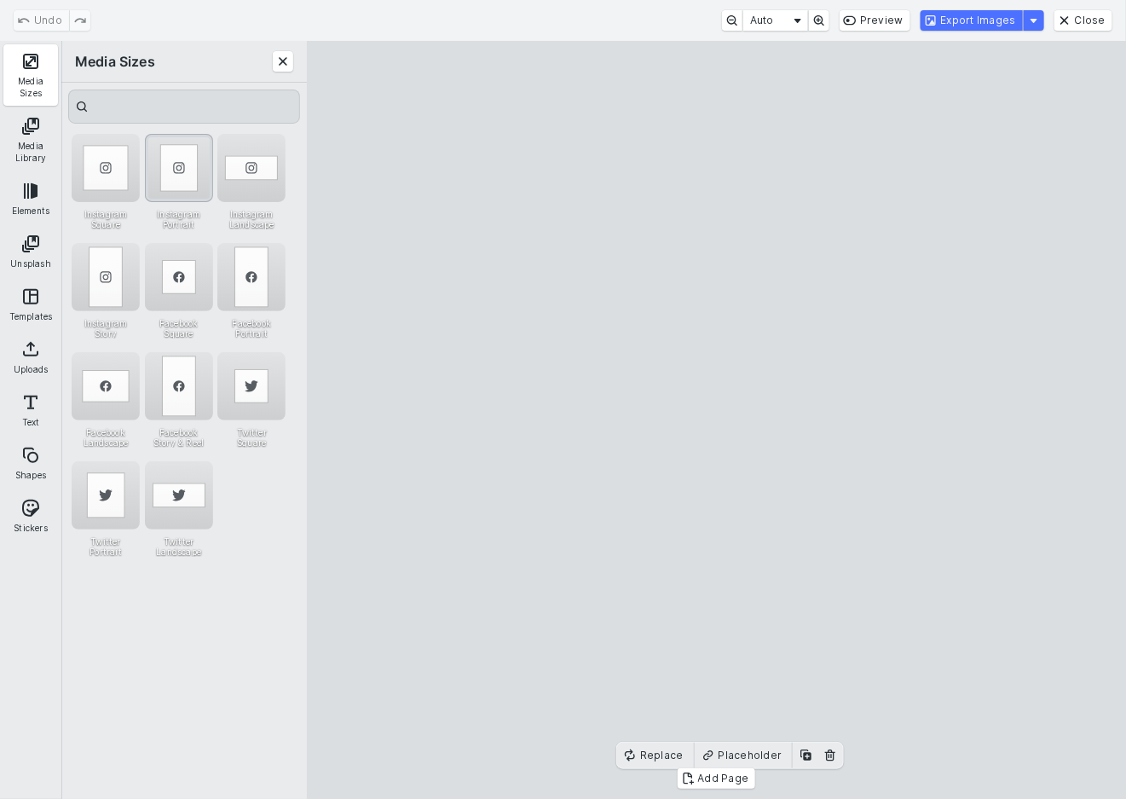
click at [172, 171] on div "Instagram Portrait" at bounding box center [179, 168] width 68 height 68
click at [717, 420] on cesdk-canvas "Editor canvas" at bounding box center [717, 420] width 0 height 0
drag, startPoint x: 665, startPoint y: 486, endPoint x: 752, endPoint y: 471, distance: 88.3
click at [717, 420] on cesdk-canvas "Editor canvas" at bounding box center [717, 420] width 0 height 0
drag, startPoint x: 591, startPoint y: 446, endPoint x: 491, endPoint y: 446, distance: 99.7
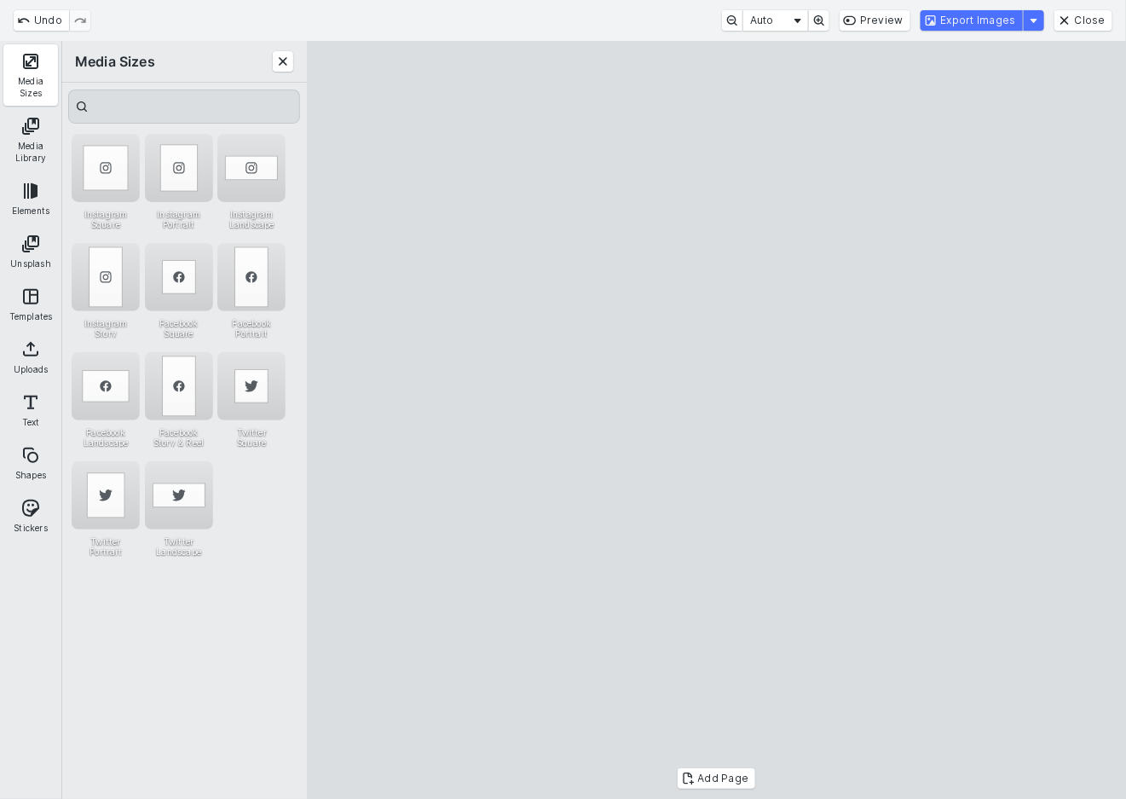
click at [717, 420] on cesdk-canvas "Editor canvas" at bounding box center [717, 420] width 0 height 0
drag, startPoint x: 616, startPoint y: 461, endPoint x: 642, endPoint y: 461, distance: 25.6
click at [717, 420] on cesdk-canvas "Editor canvas" at bounding box center [717, 420] width 0 height 0
drag, startPoint x: 494, startPoint y: 446, endPoint x: 478, endPoint y: 448, distance: 16.4
click at [717, 420] on cesdk-canvas "Editor canvas" at bounding box center [717, 420] width 0 height 0
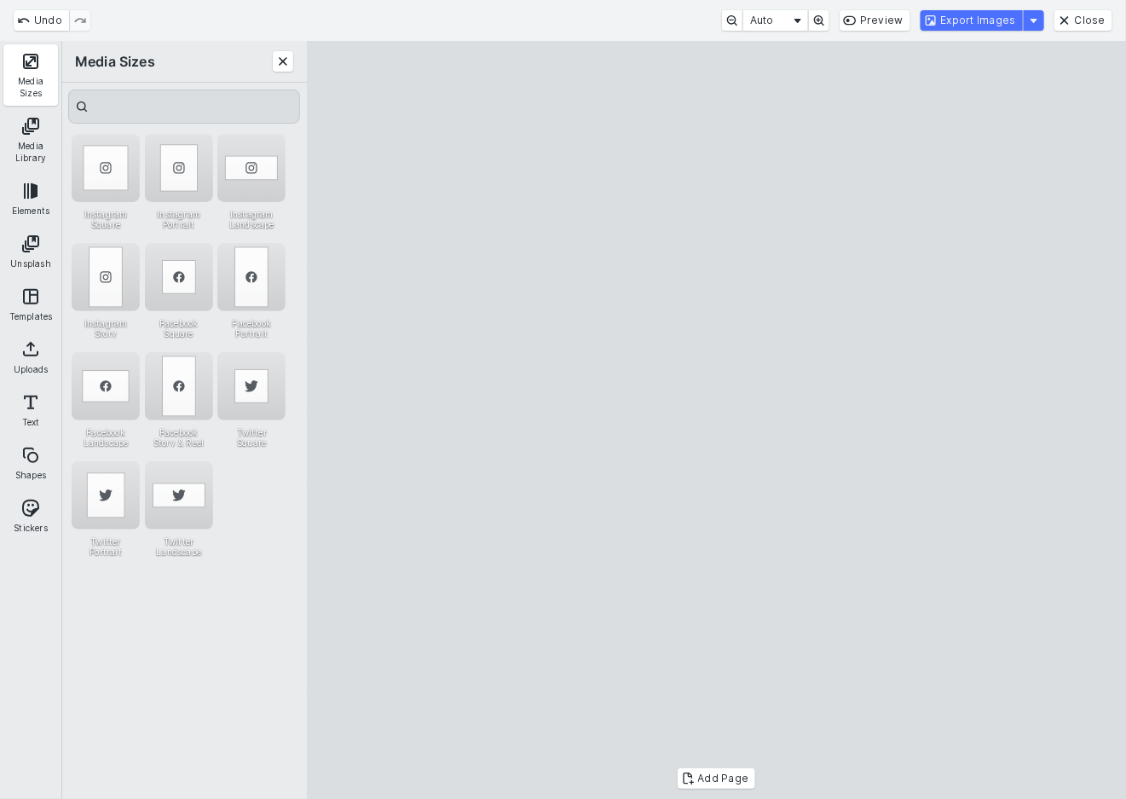
click at [717, 420] on cesdk-canvas "Editor canvas" at bounding box center [717, 420] width 0 height 0
drag, startPoint x: 1034, startPoint y: 458, endPoint x: 888, endPoint y: 464, distance: 145.9
click at [717, 420] on cesdk-canvas "Editor canvas" at bounding box center [717, 420] width 0 height 0
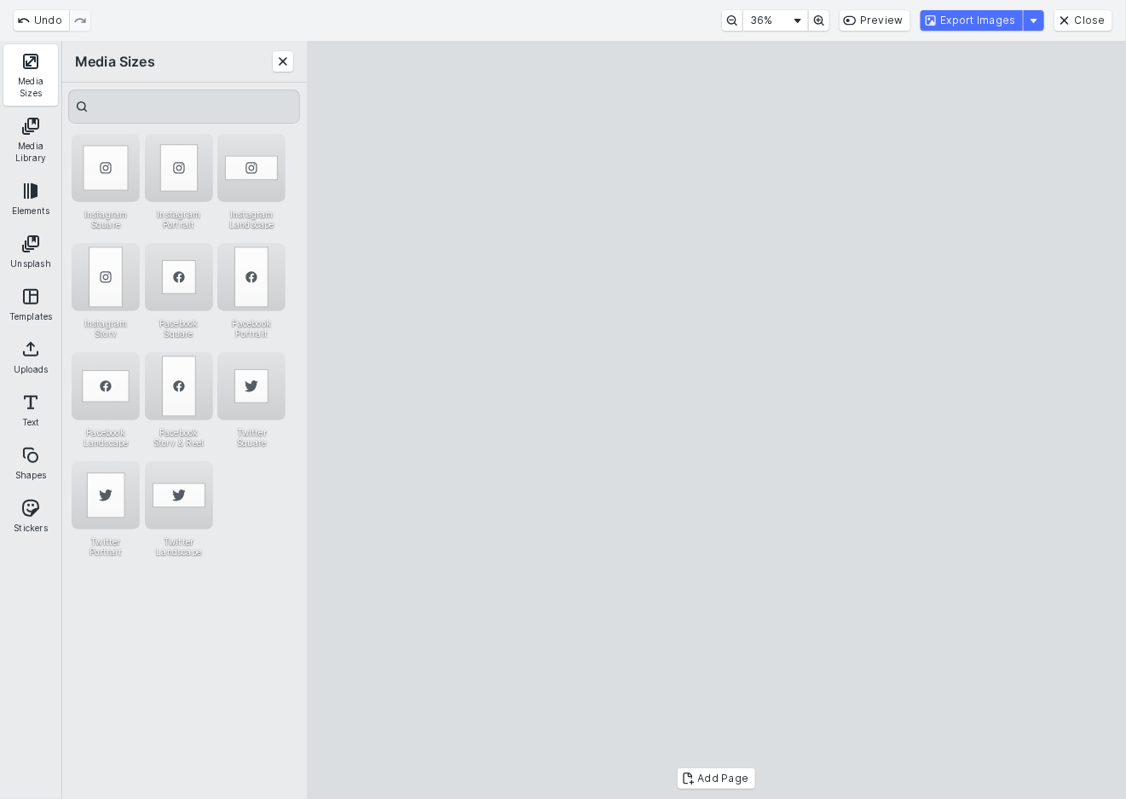
click at [717, 420] on cesdk-canvas "Editor canvas" at bounding box center [717, 420] width 0 height 0
click at [988, 26] on button "Export Images" at bounding box center [972, 20] width 102 height 20
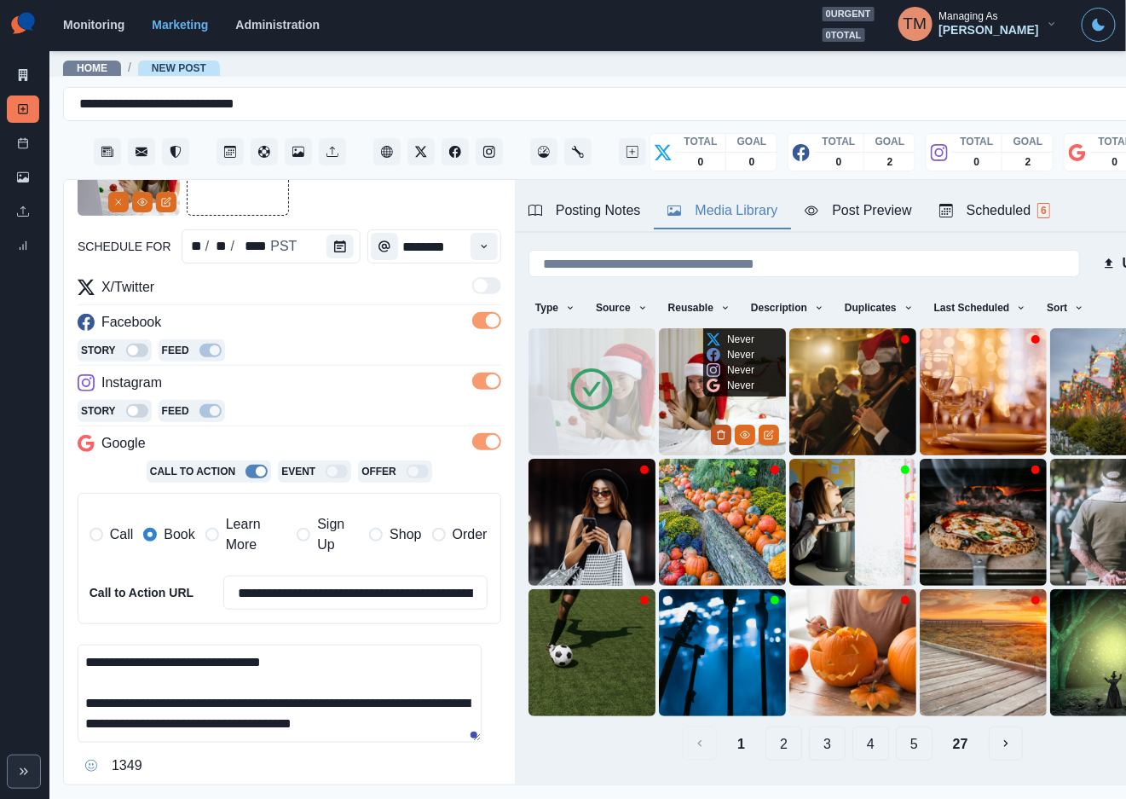
click at [711, 428] on button "Delete Media" at bounding box center [721, 435] width 20 height 20
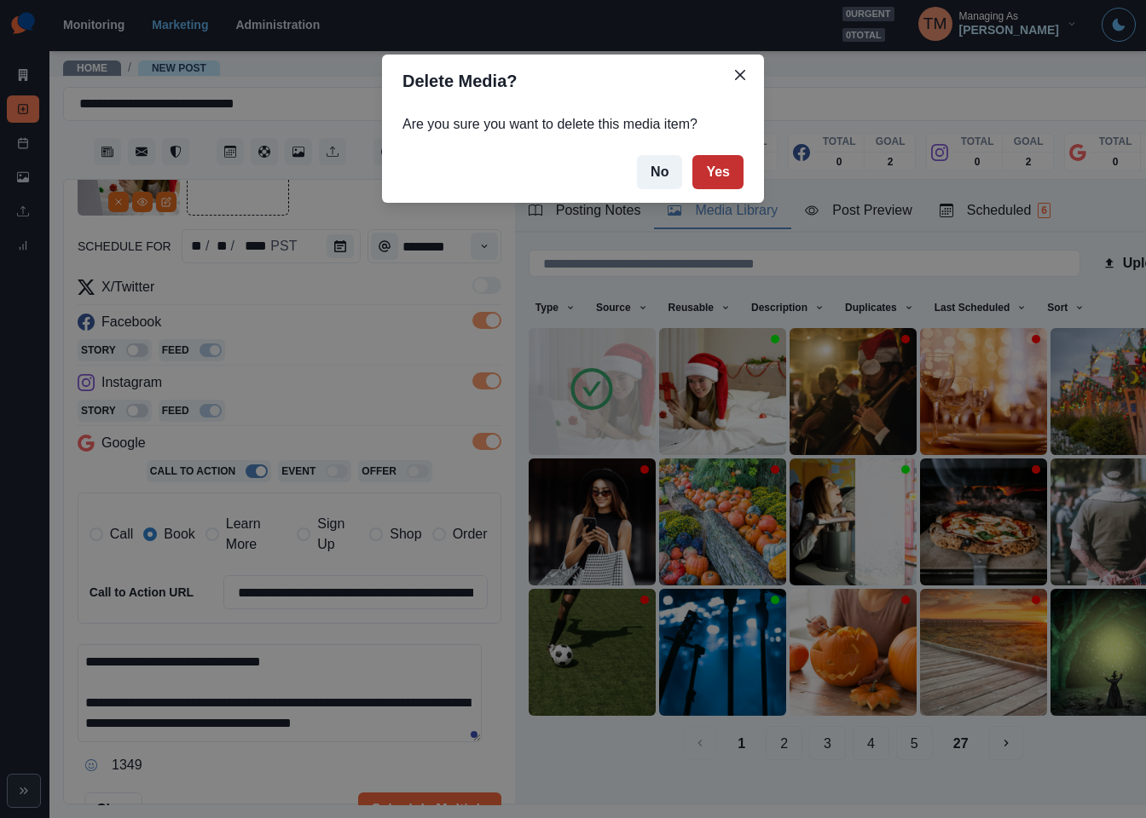
click at [716, 175] on button "Yes" at bounding box center [717, 172] width 51 height 34
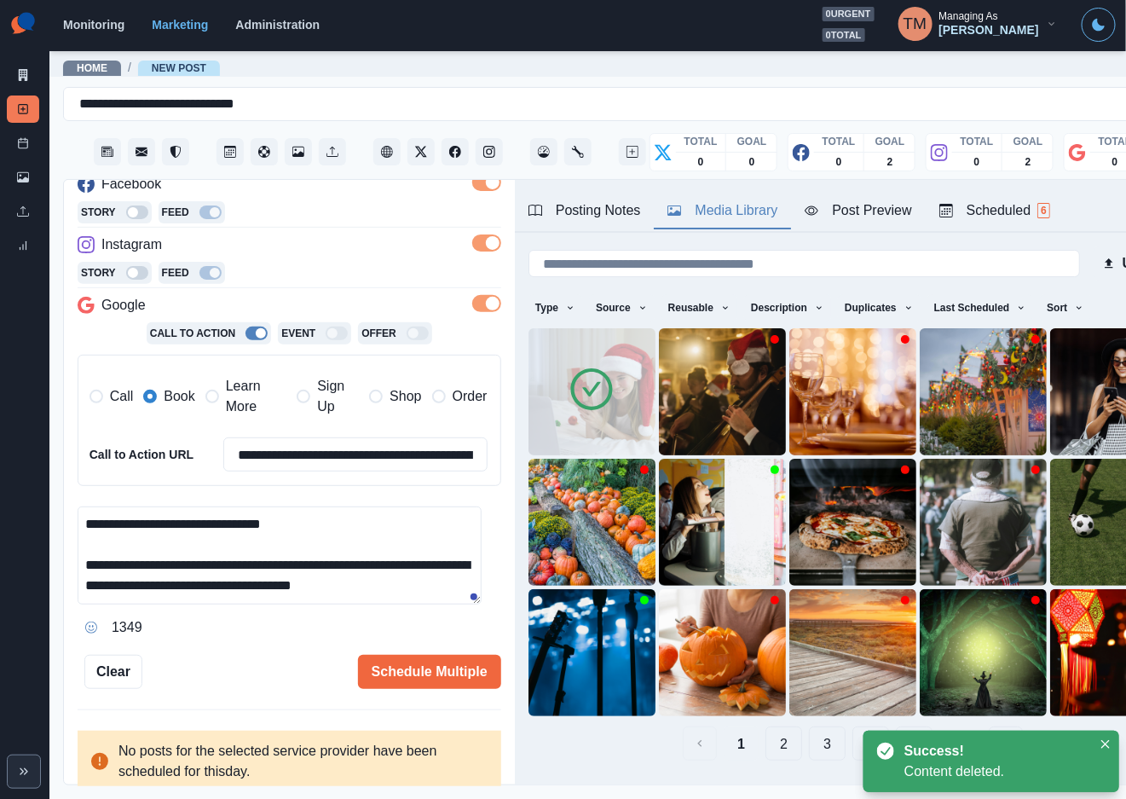
scroll to position [267, 0]
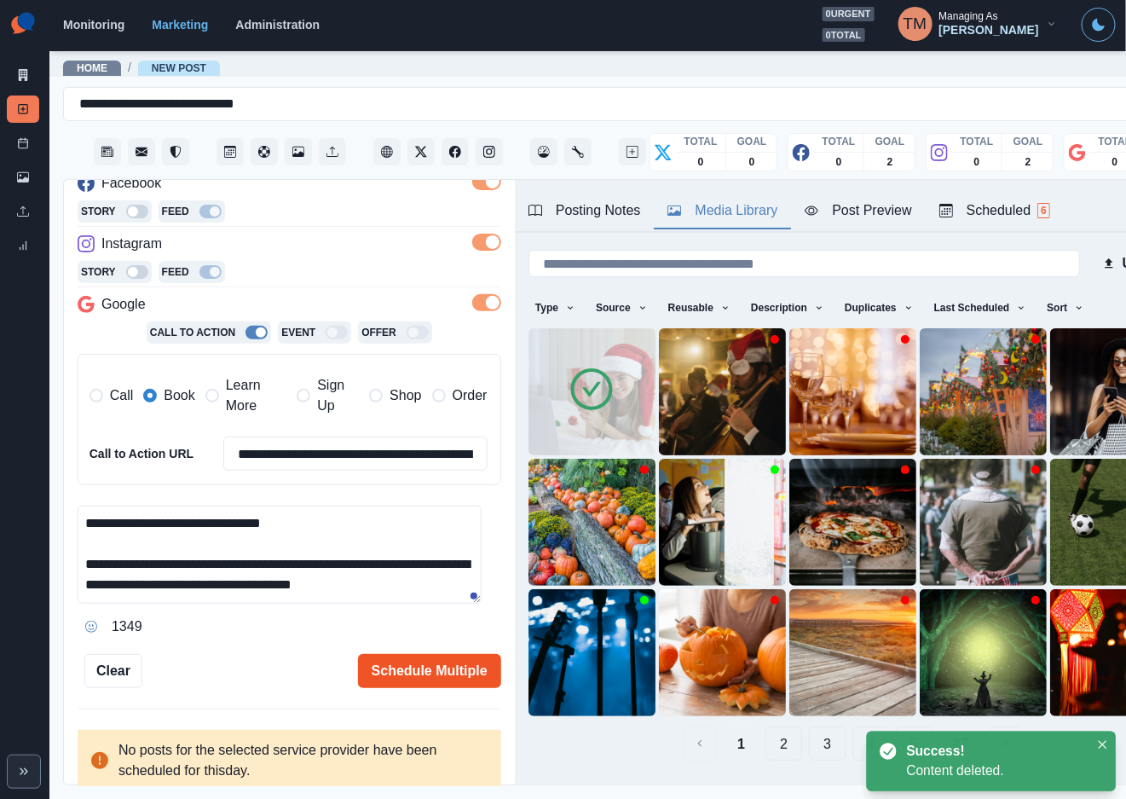
click at [397, 668] on button "Schedule Multiple" at bounding box center [429, 671] width 143 height 34
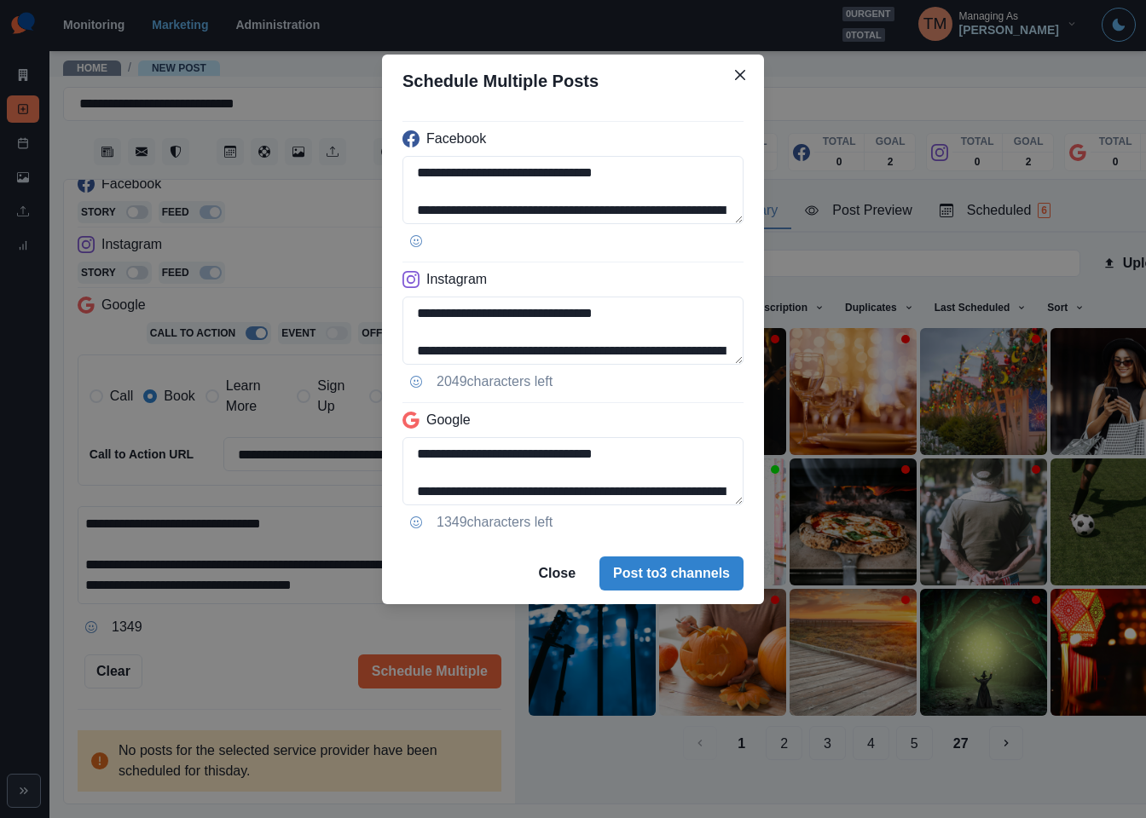
drag, startPoint x: 681, startPoint y: 586, endPoint x: 239, endPoint y: 660, distance: 448.6
click at [240, 660] on div "**********" at bounding box center [573, 409] width 1146 height 818
click at [239, 660] on div "**********" at bounding box center [573, 409] width 1146 height 818
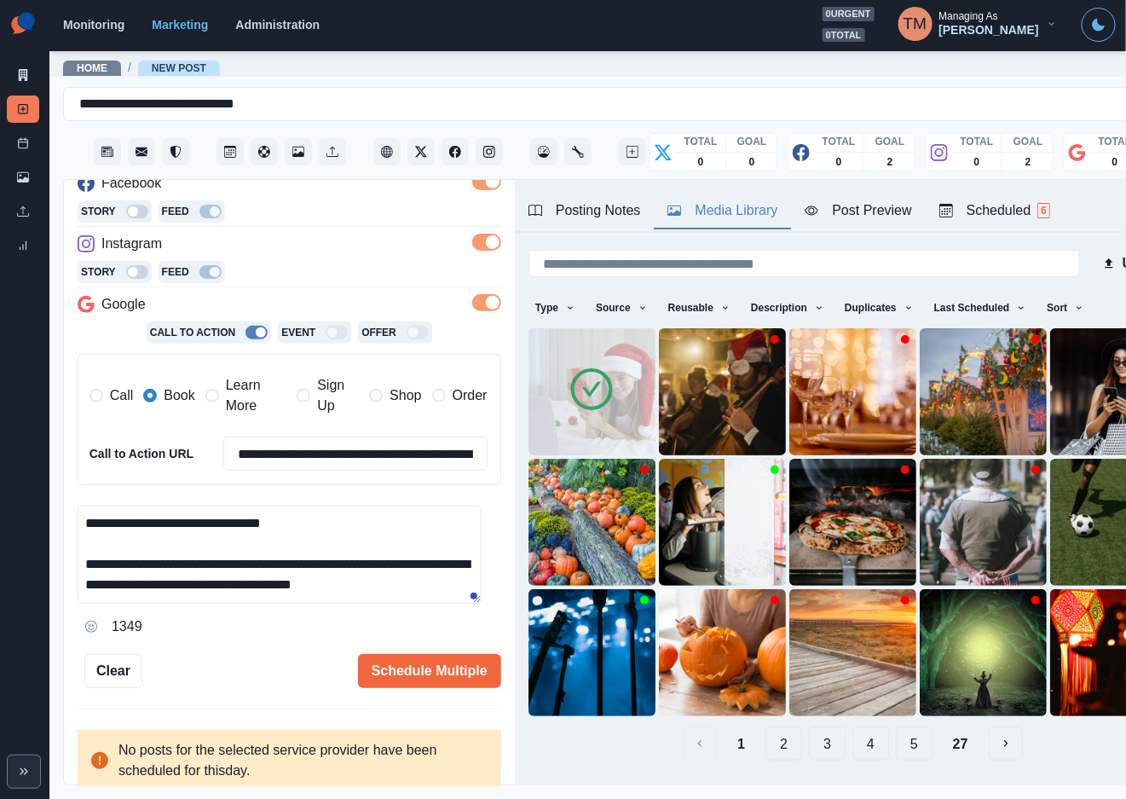
click at [620, 208] on div "Posting Notes" at bounding box center [585, 210] width 113 height 20
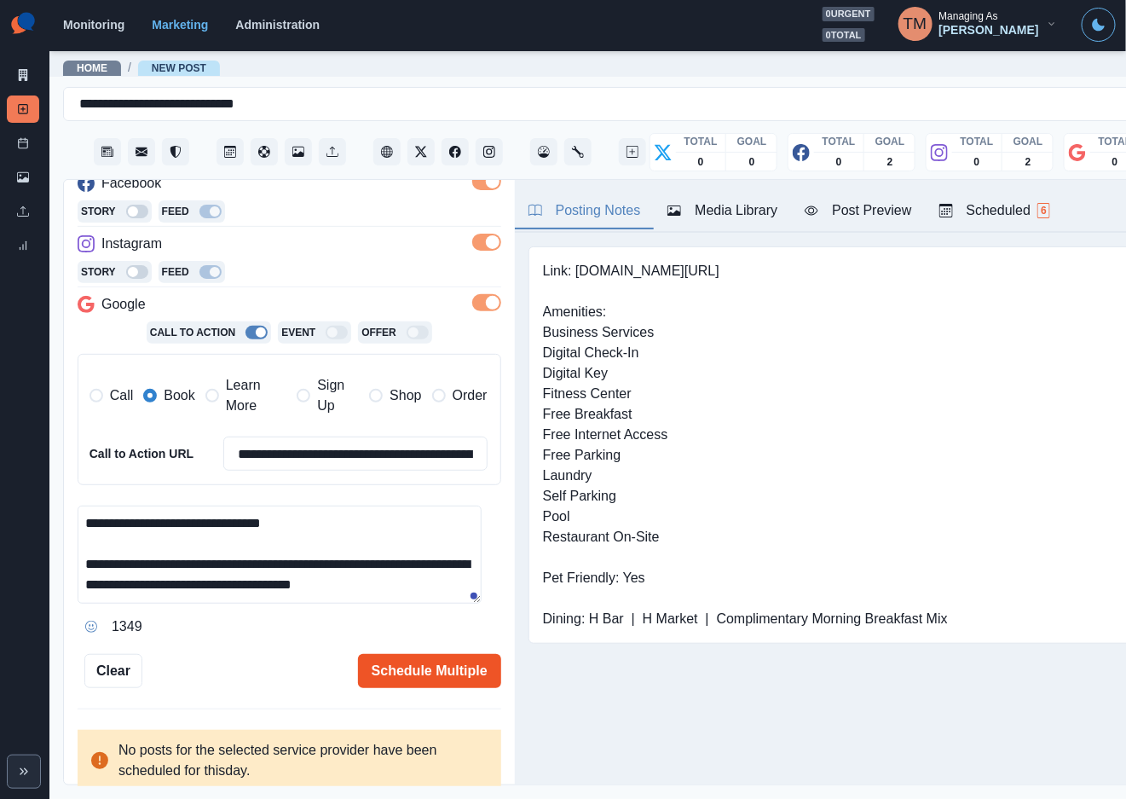
click at [435, 673] on button "Schedule Multiple" at bounding box center [429, 671] width 143 height 34
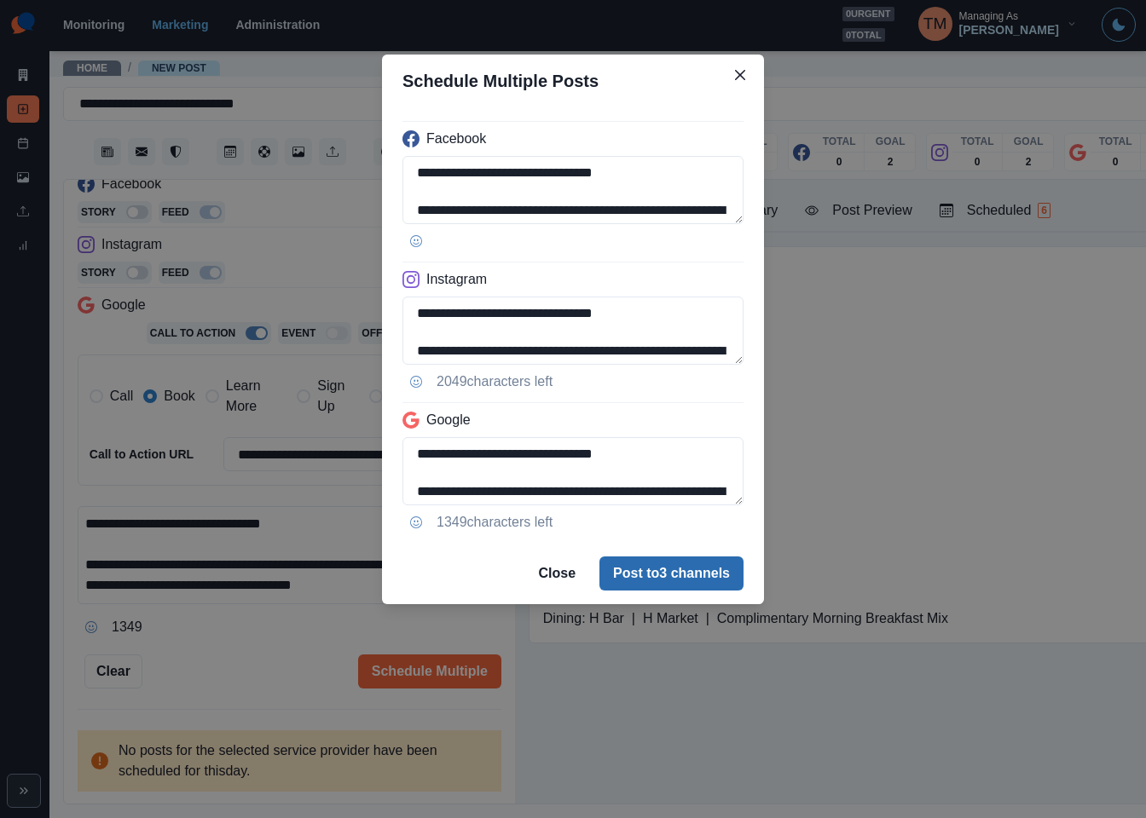
click at [685, 573] on button "Post to 3 channels" at bounding box center [671, 574] width 144 height 34
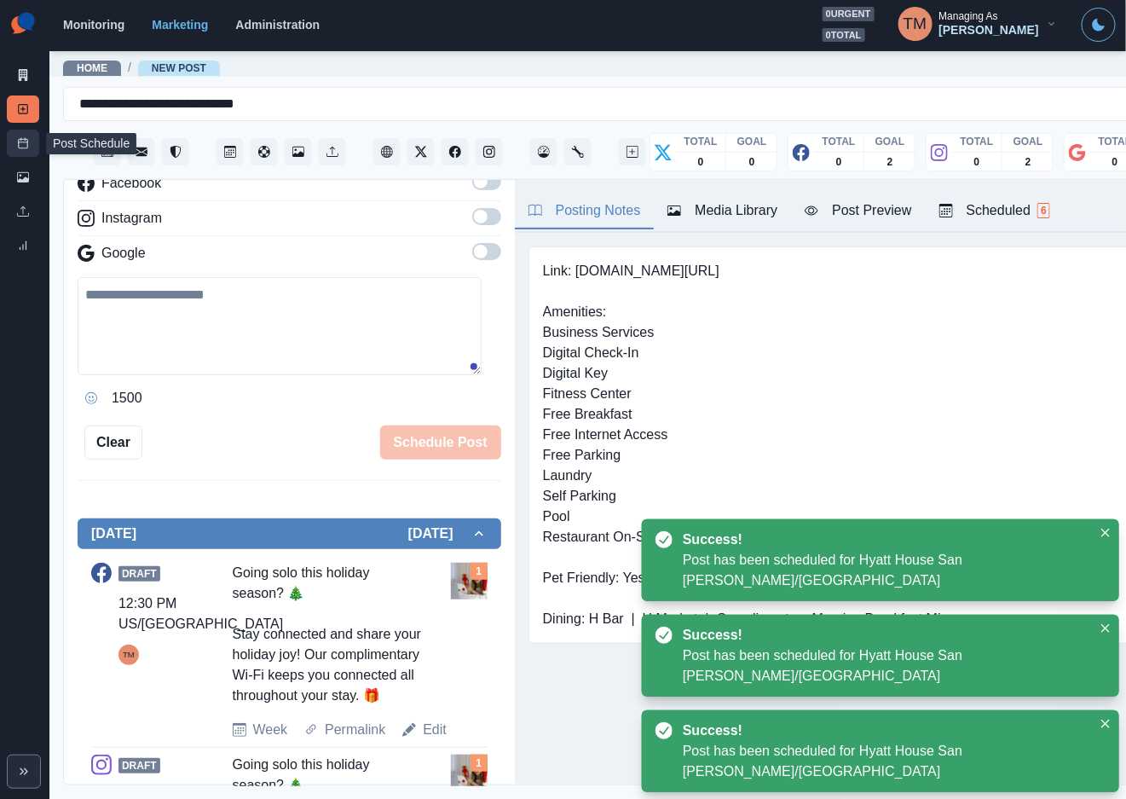
click at [18, 149] on link "Post Schedule" at bounding box center [23, 143] width 32 height 27
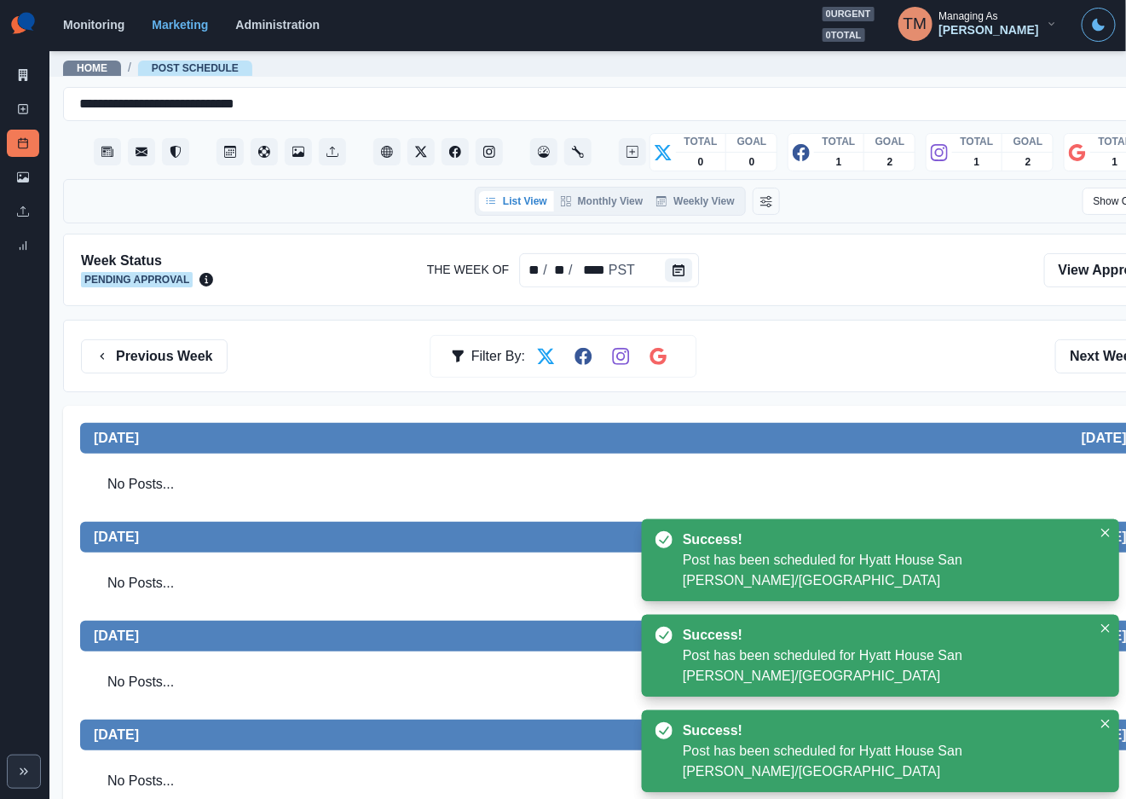
click at [903, 343] on div "Previous Week Filter By: Next Week" at bounding box center [627, 356] width 1093 height 34
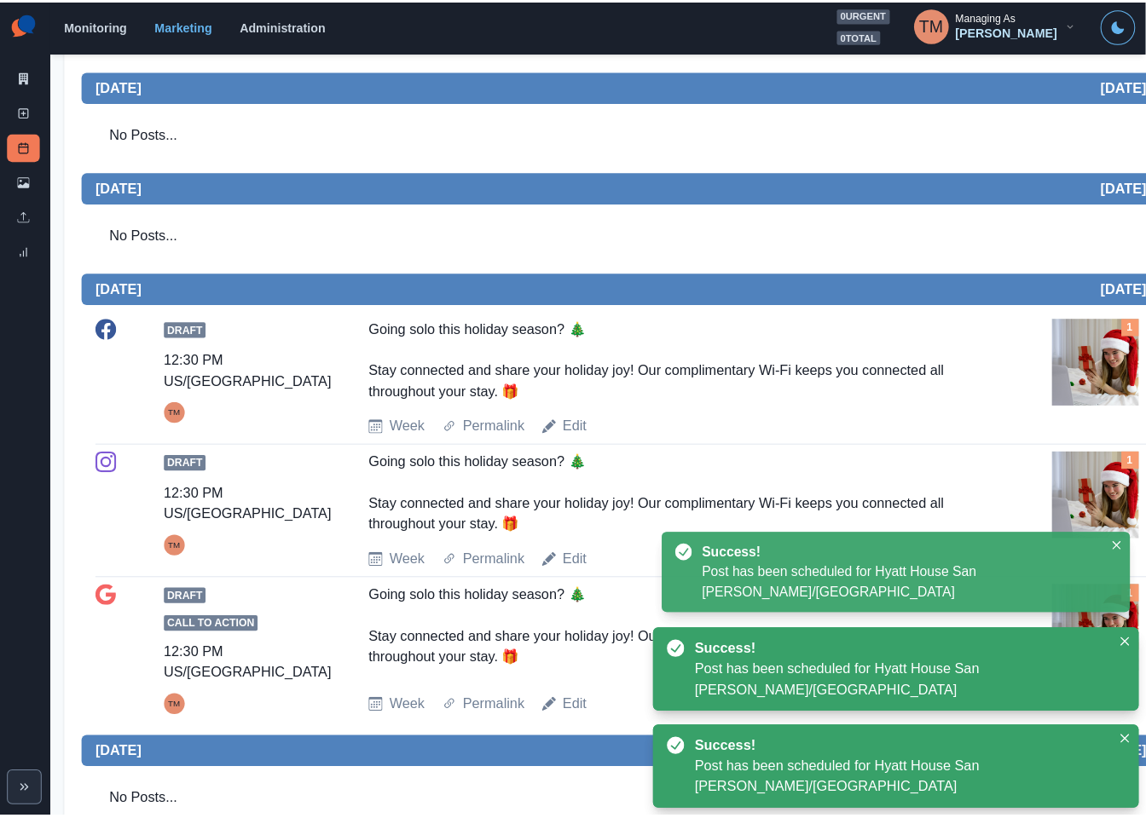
scroll to position [673, 0]
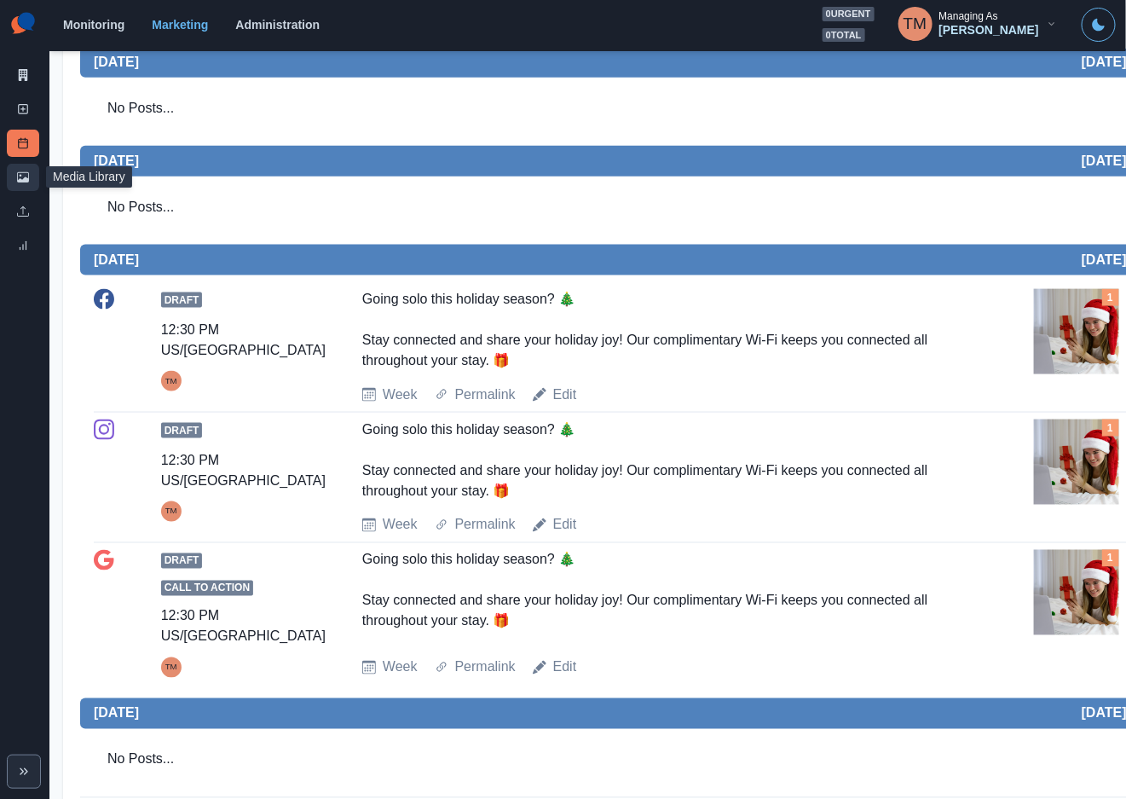
click at [23, 174] on icon at bounding box center [23, 177] width 12 height 12
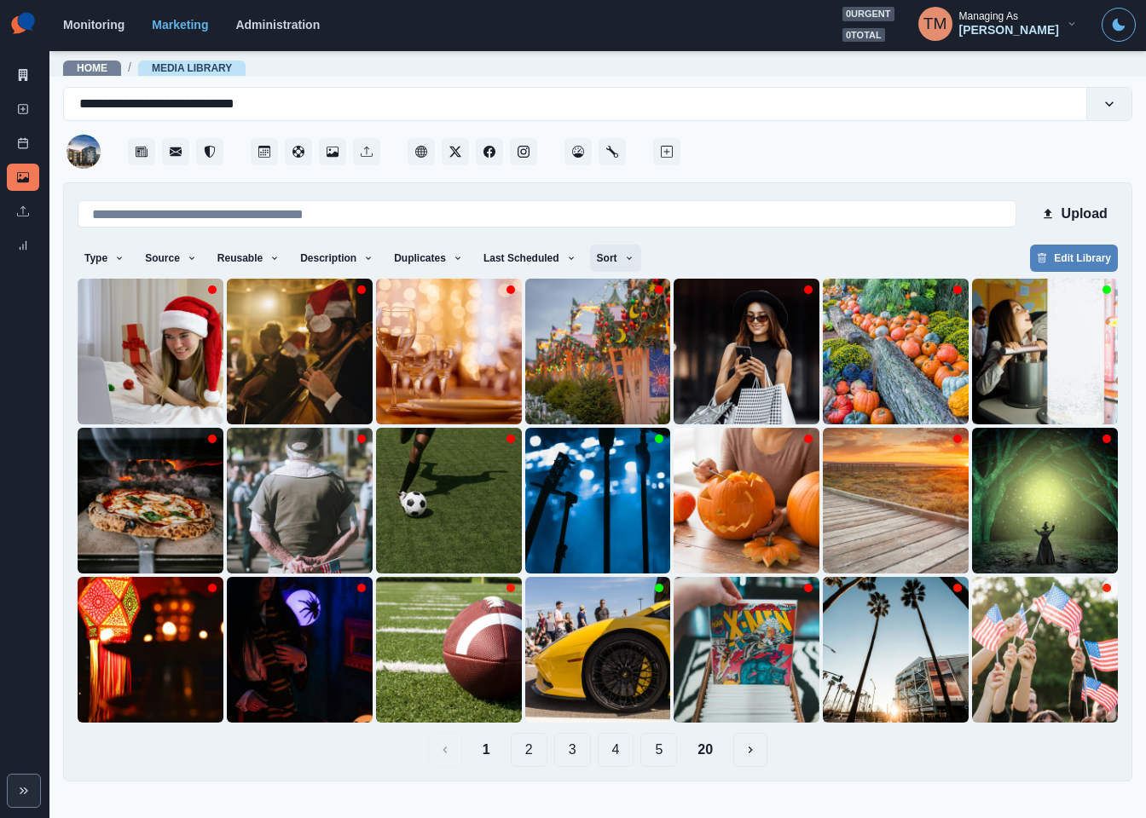
click at [615, 267] on button "Sort" at bounding box center [615, 258] width 51 height 27
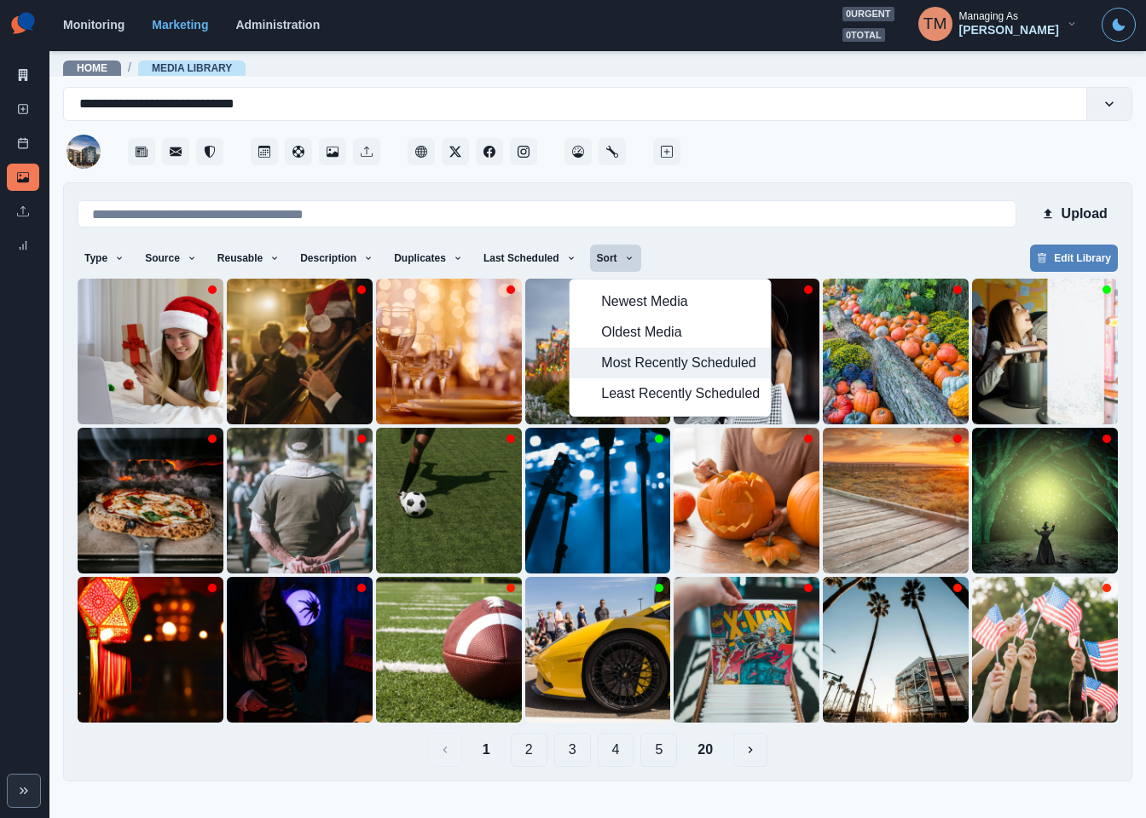
click at [658, 363] on span "Most Recently Scheduled" at bounding box center [680, 363] width 159 height 20
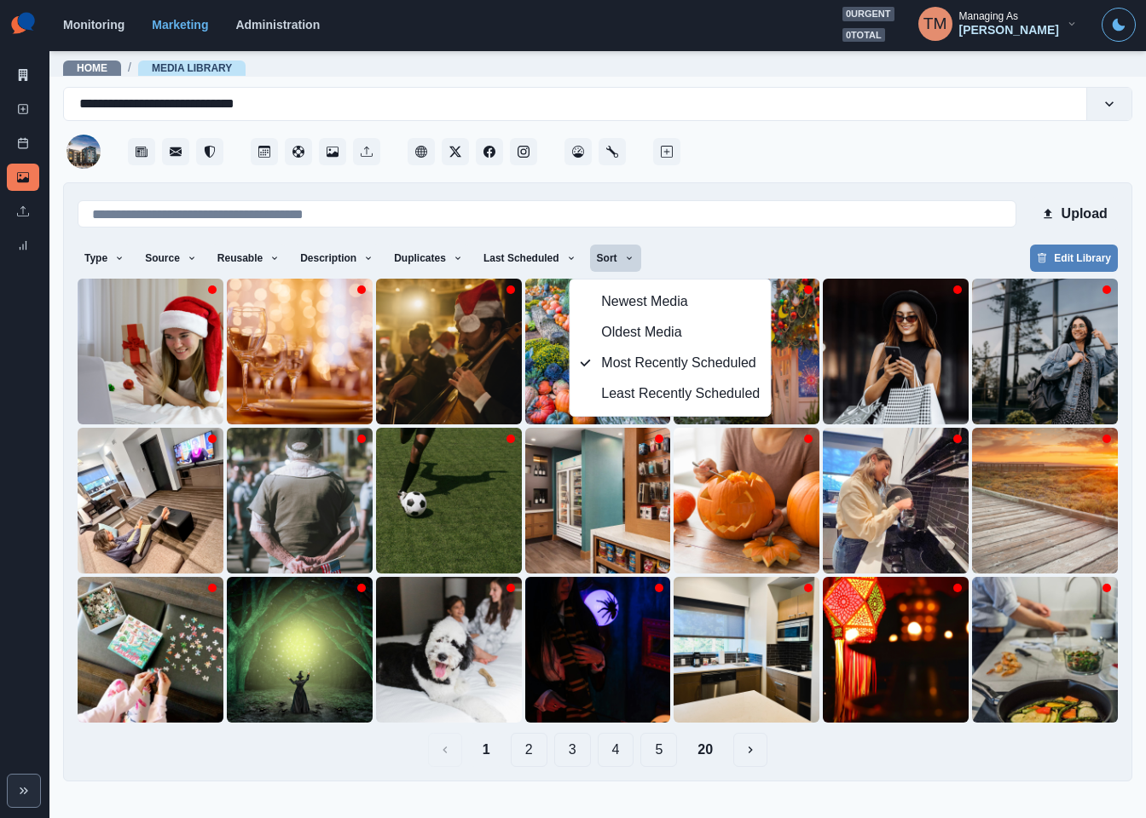
click at [829, 235] on div "Upload Type Any Image Video Source Any Upload Social Manager Found: Instagram F…" at bounding box center [598, 482] width 1040 height 570
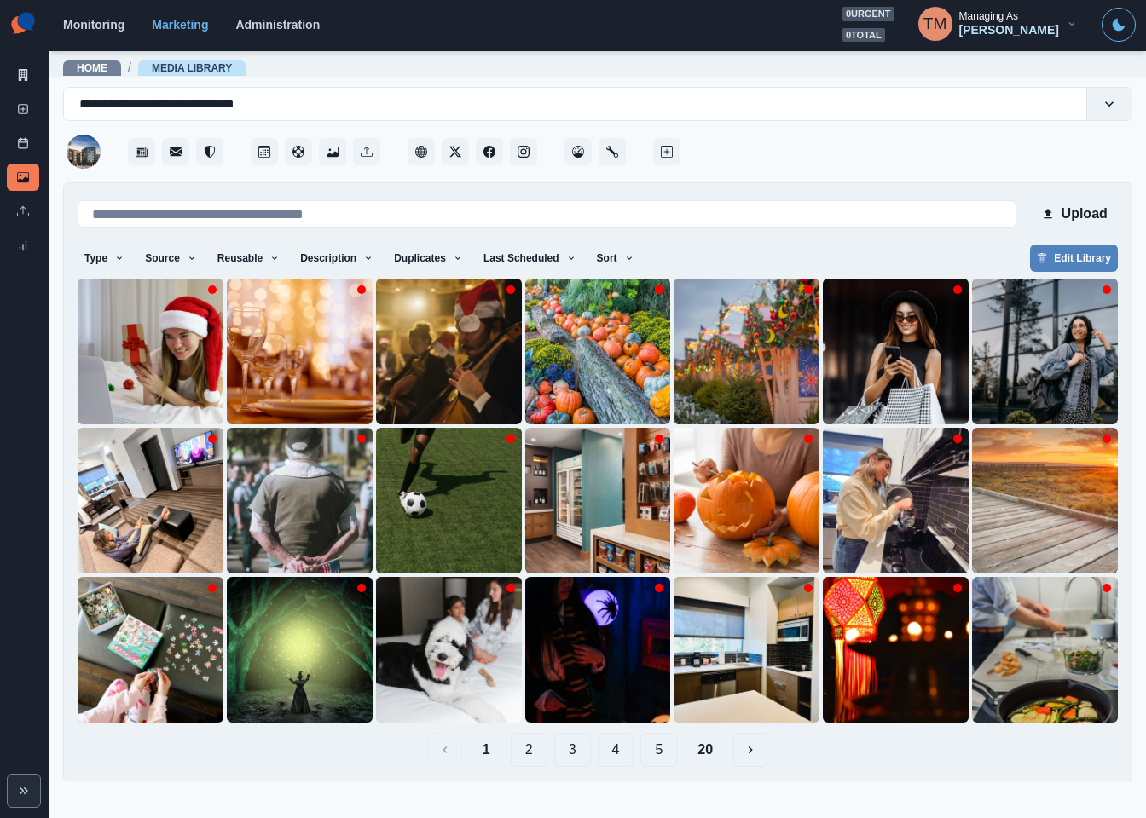
click at [573, 750] on button "3" at bounding box center [572, 750] width 37 height 34
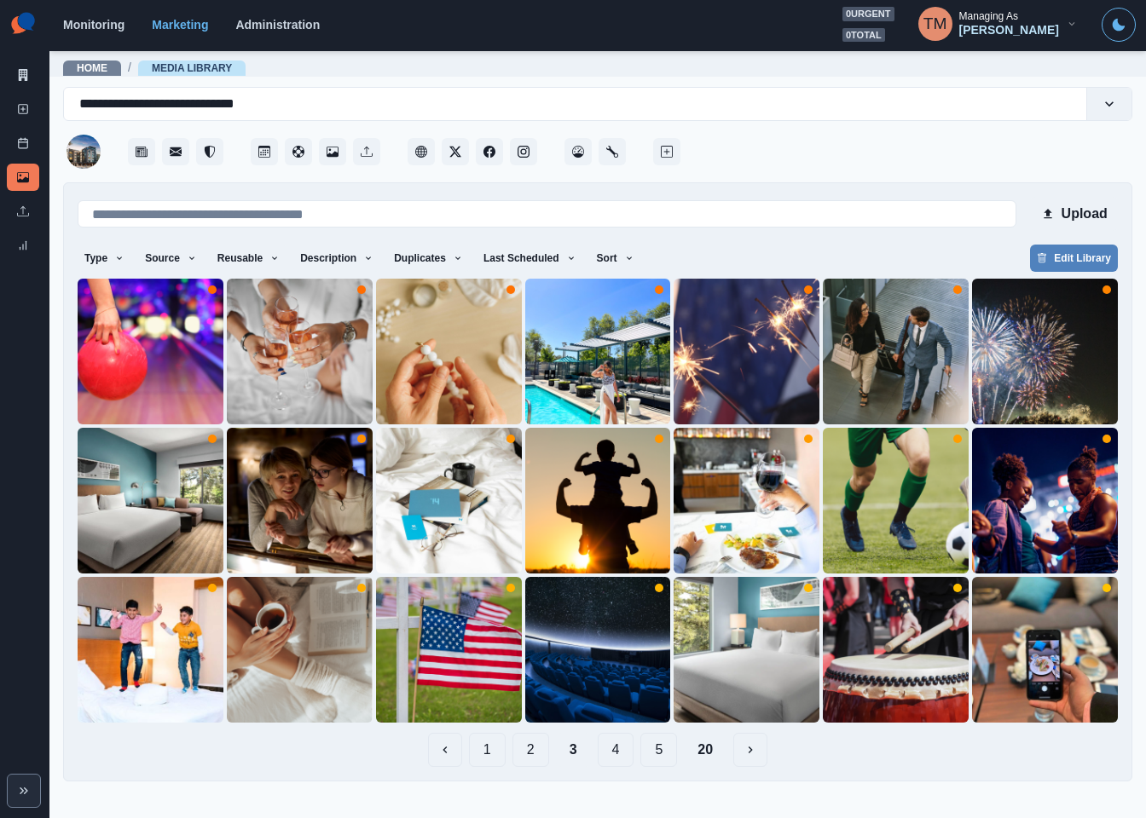
click at [789, 239] on div "Upload Type Any Image Video Source Any Upload Social Manager Found: Instagram F…" at bounding box center [598, 482] width 1040 height 570
click at [617, 750] on button "4" at bounding box center [616, 750] width 37 height 34
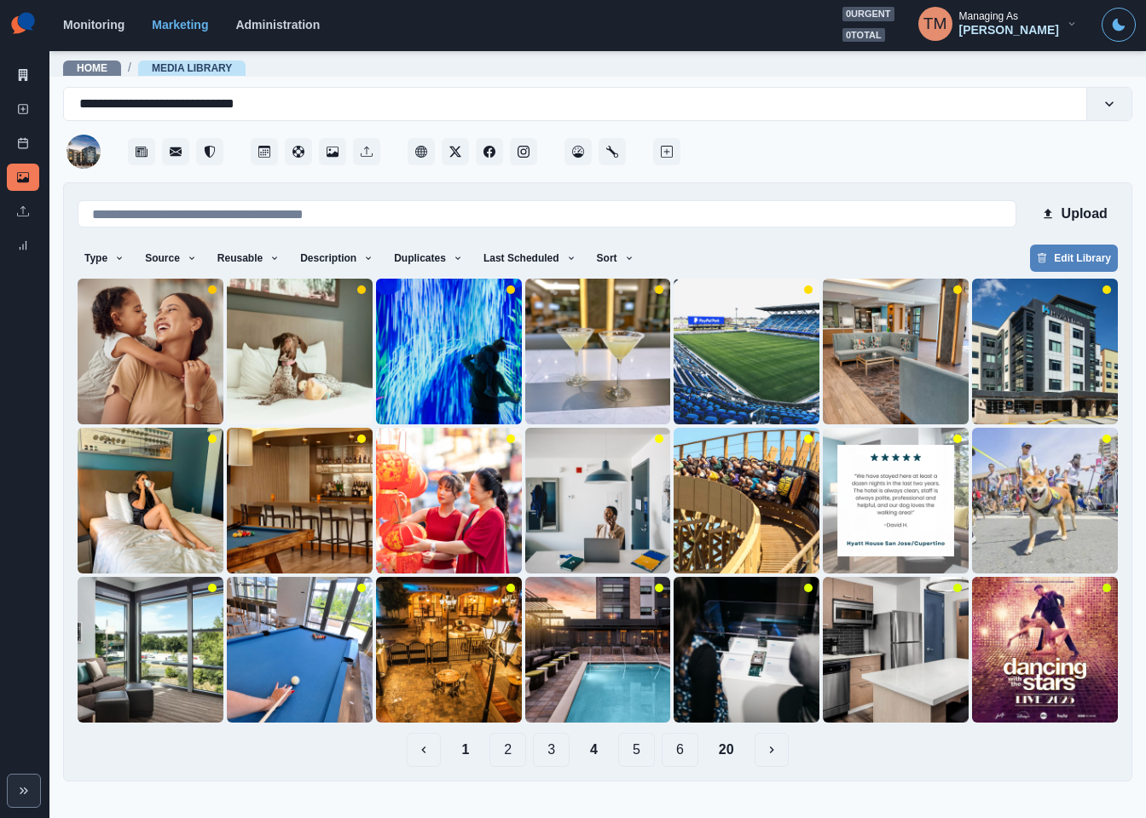
click at [640, 755] on button "5" at bounding box center [636, 750] width 37 height 34
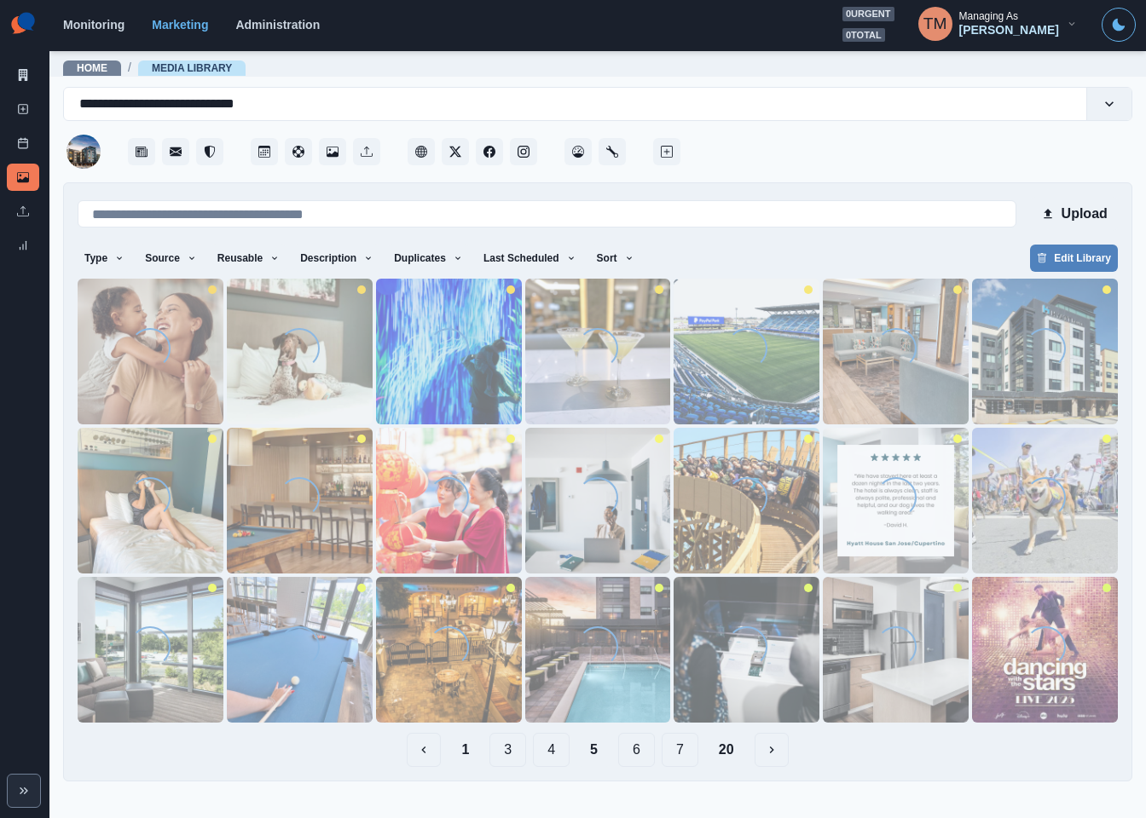
click at [689, 754] on button "7" at bounding box center [680, 750] width 37 height 34
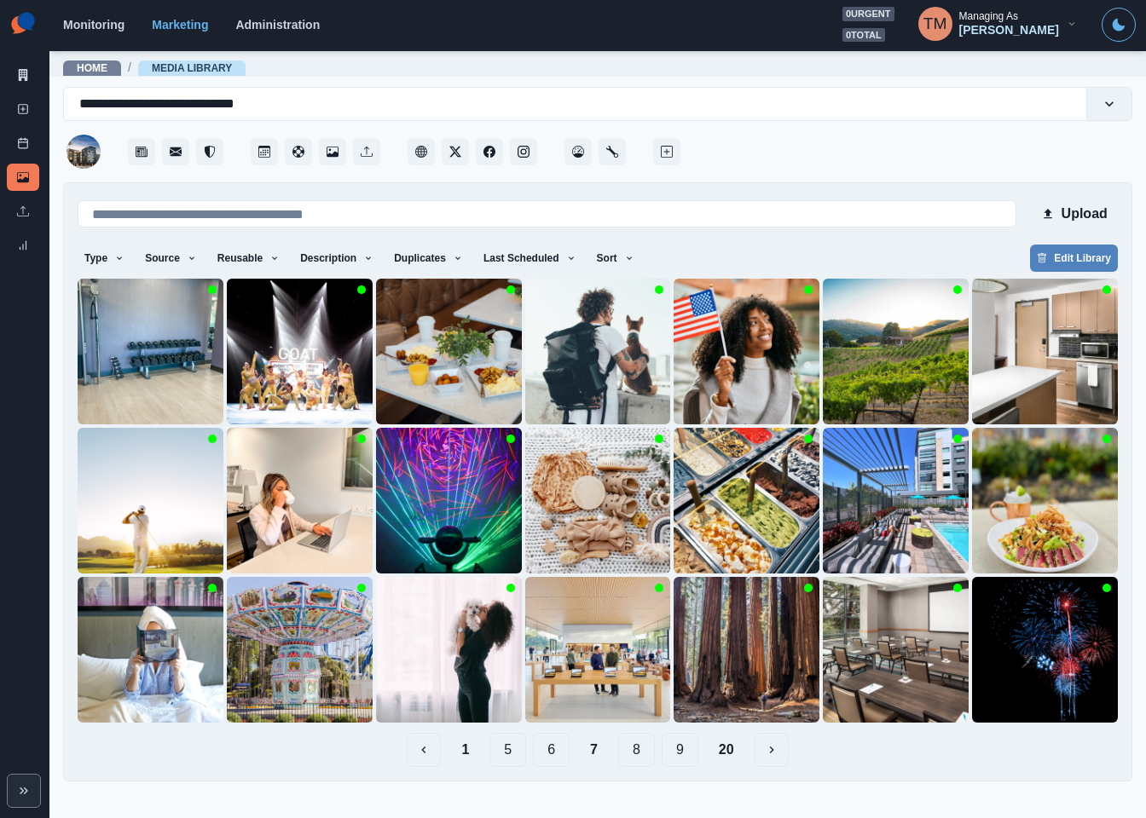
click at [627, 755] on button "8" at bounding box center [636, 750] width 37 height 34
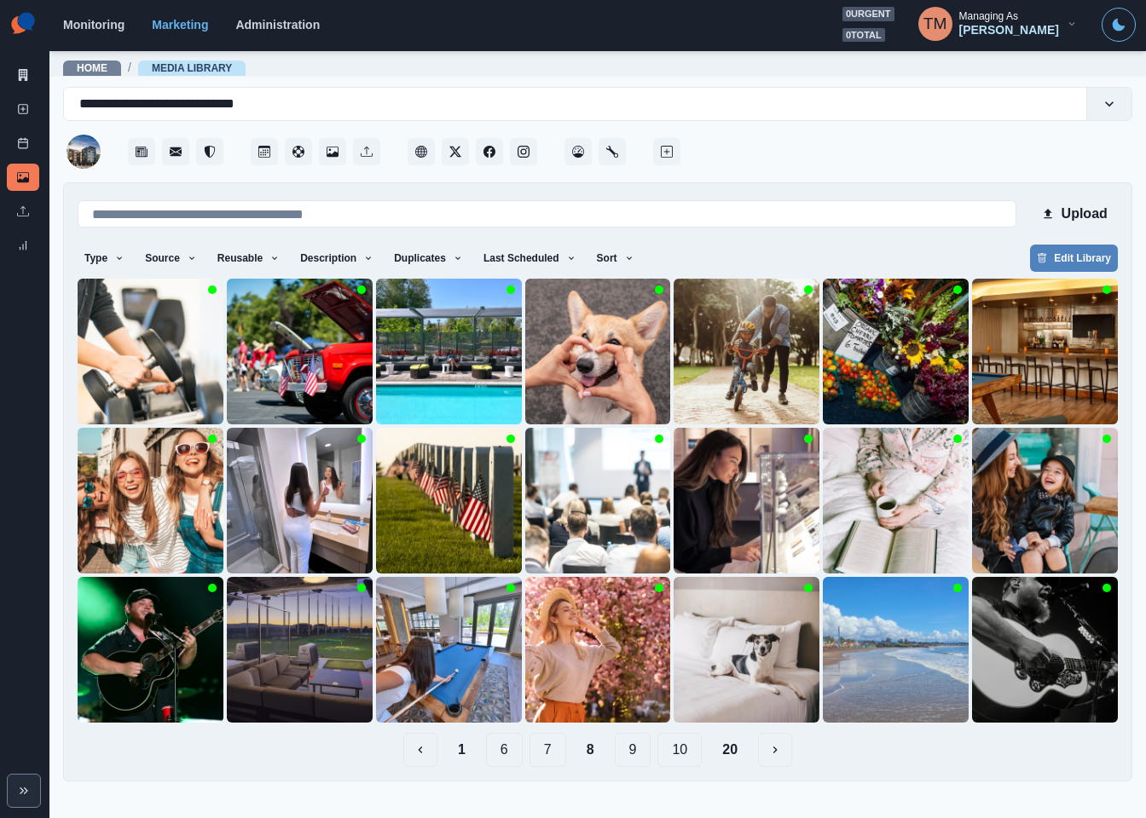
click at [630, 747] on button "9" at bounding box center [633, 750] width 37 height 34
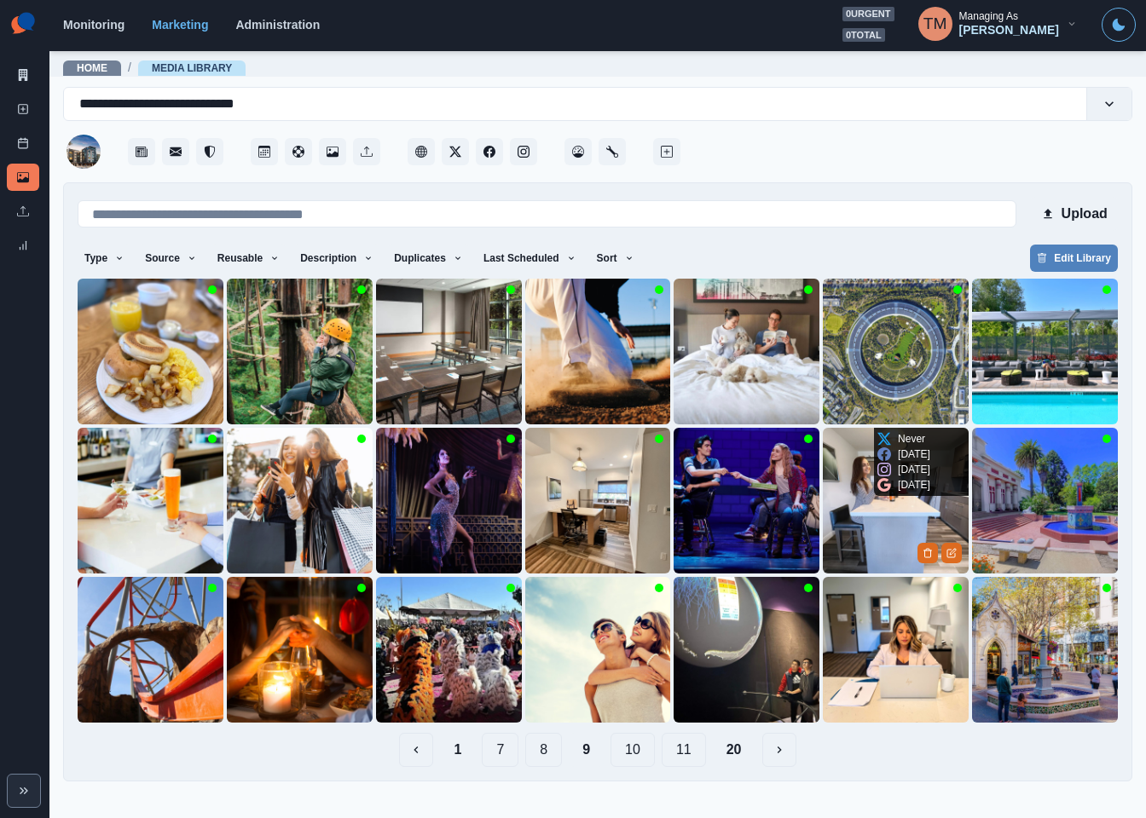
click at [898, 519] on img at bounding box center [896, 501] width 146 height 146
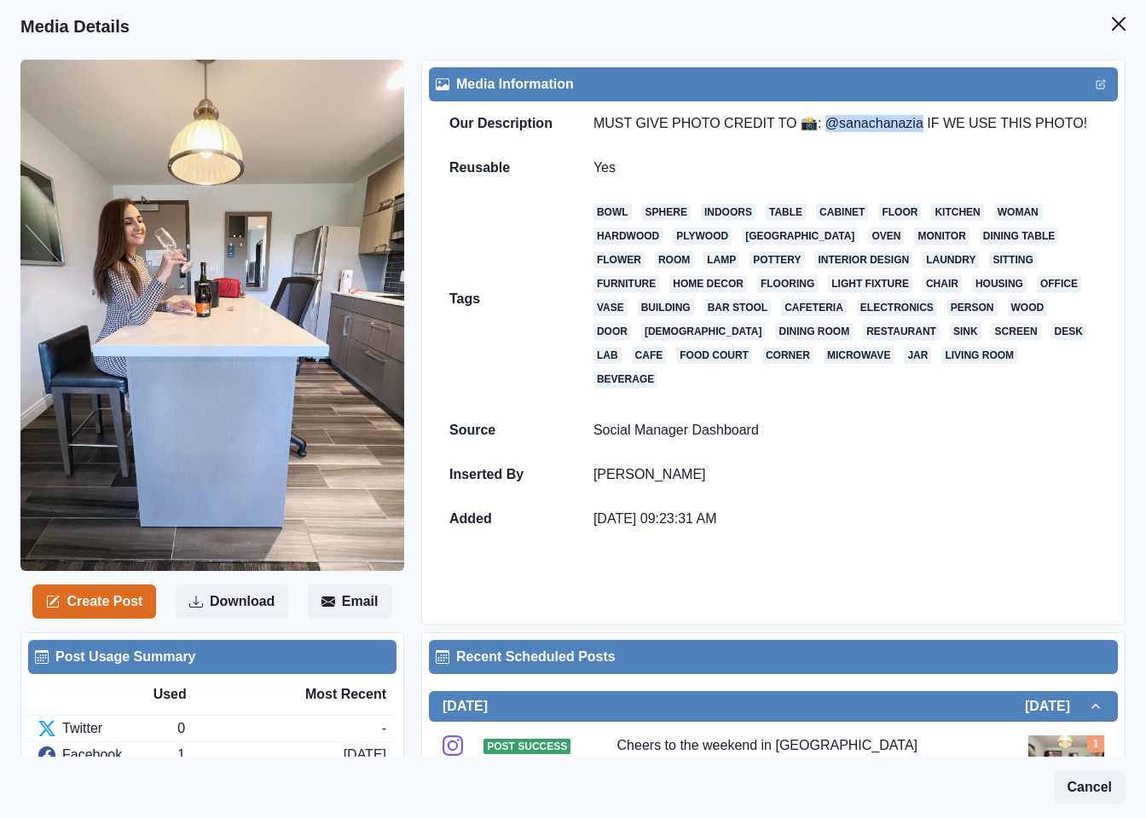
drag, startPoint x: 804, startPoint y: 123, endPoint x: 888, endPoint y: 162, distance: 93.1
click at [896, 125] on td "MUST GIVE PHOTO CREDIT TO 📸: @sanachanazia IF WE USE THIS PHOTO!" at bounding box center [845, 123] width 545 height 44
copy td "sanachanazia"
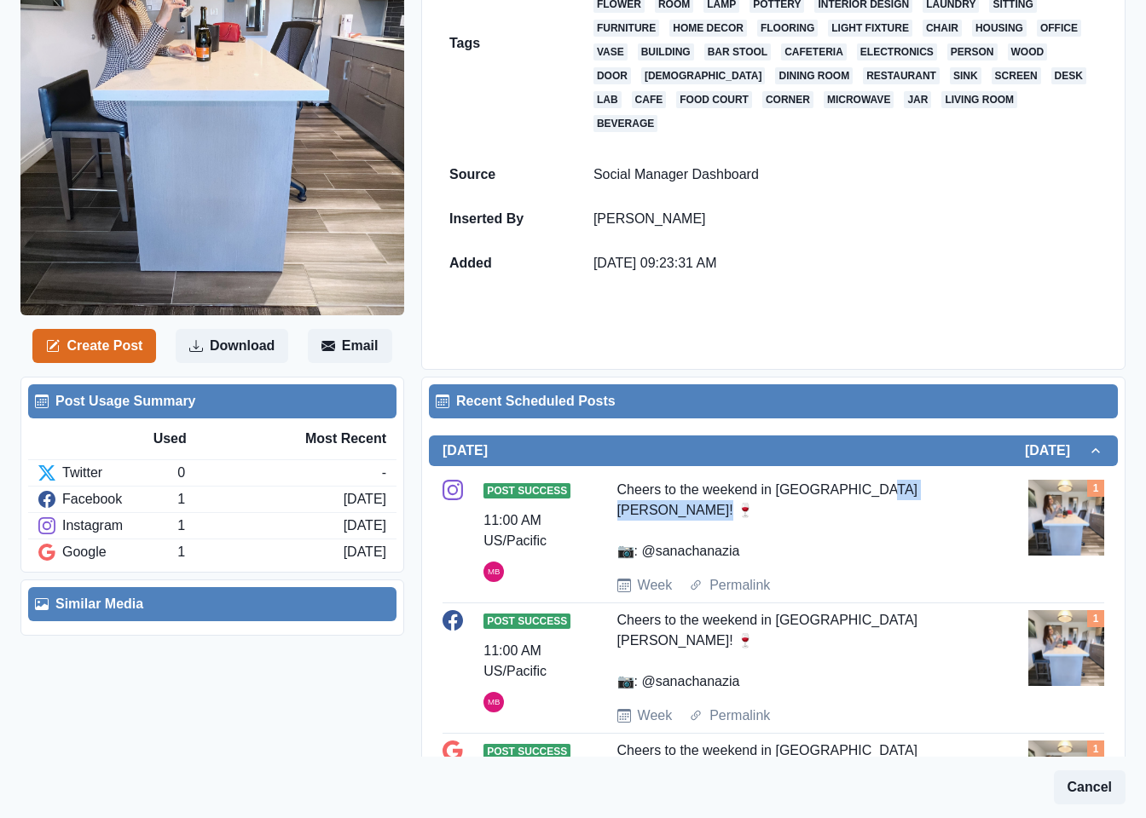
drag, startPoint x: 619, startPoint y: 533, endPoint x: 742, endPoint y: 533, distance: 122.8
click at [742, 533] on div "Cheers to the weekend in San Jose! 🍷 📷: @sanachanazia" at bounding box center [799, 521] width 364 height 82
copy div ": @sanachanazia"
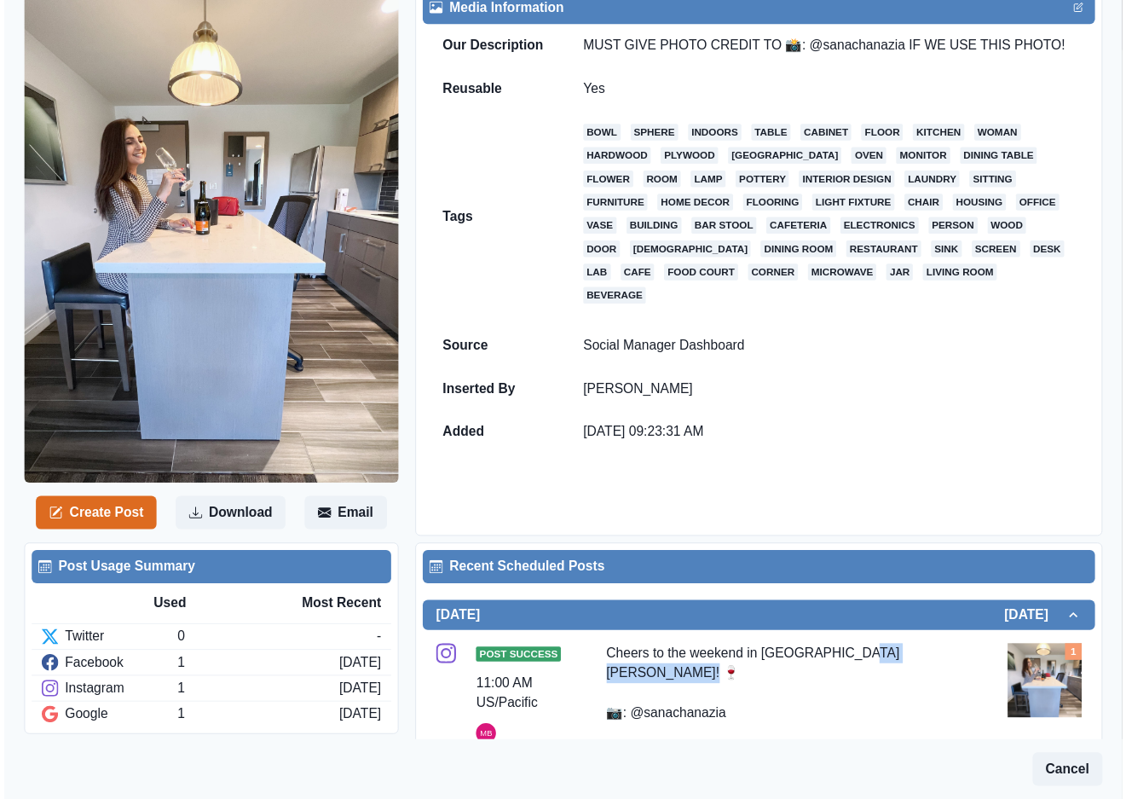
scroll to position [0, 0]
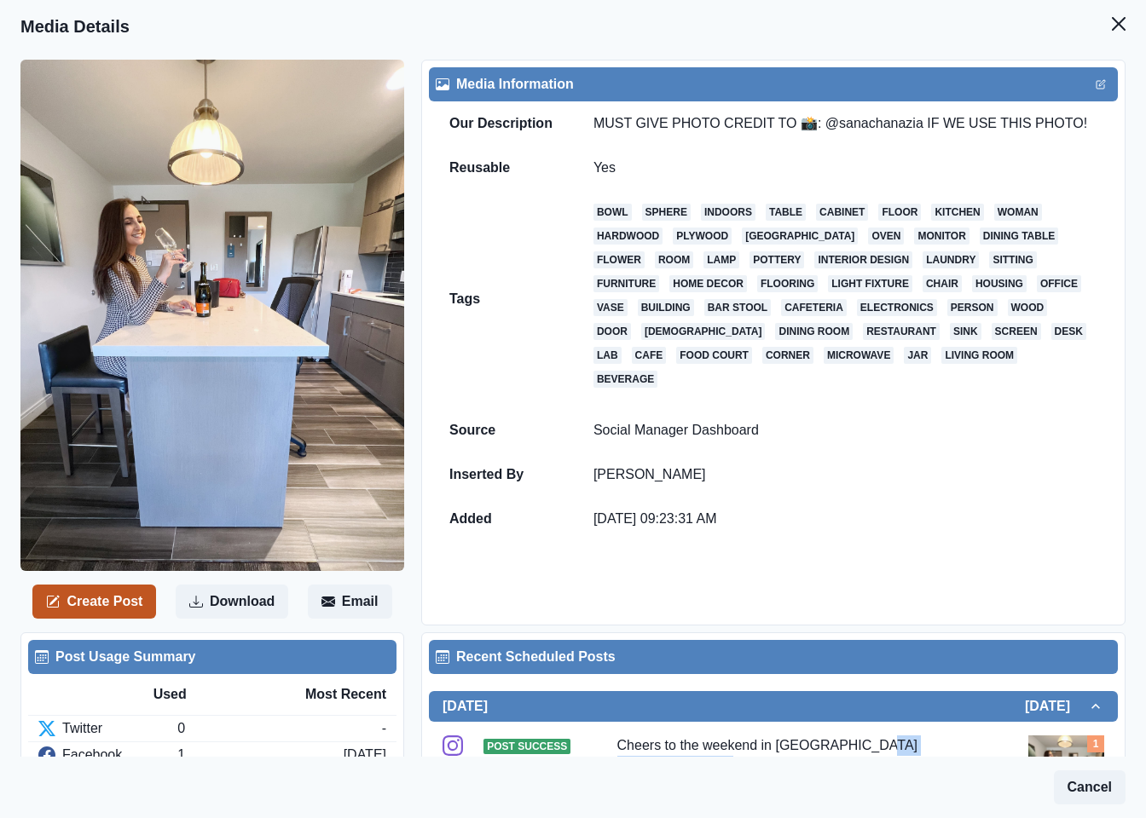
click at [123, 604] on button "Create Post" at bounding box center [94, 602] width 124 height 34
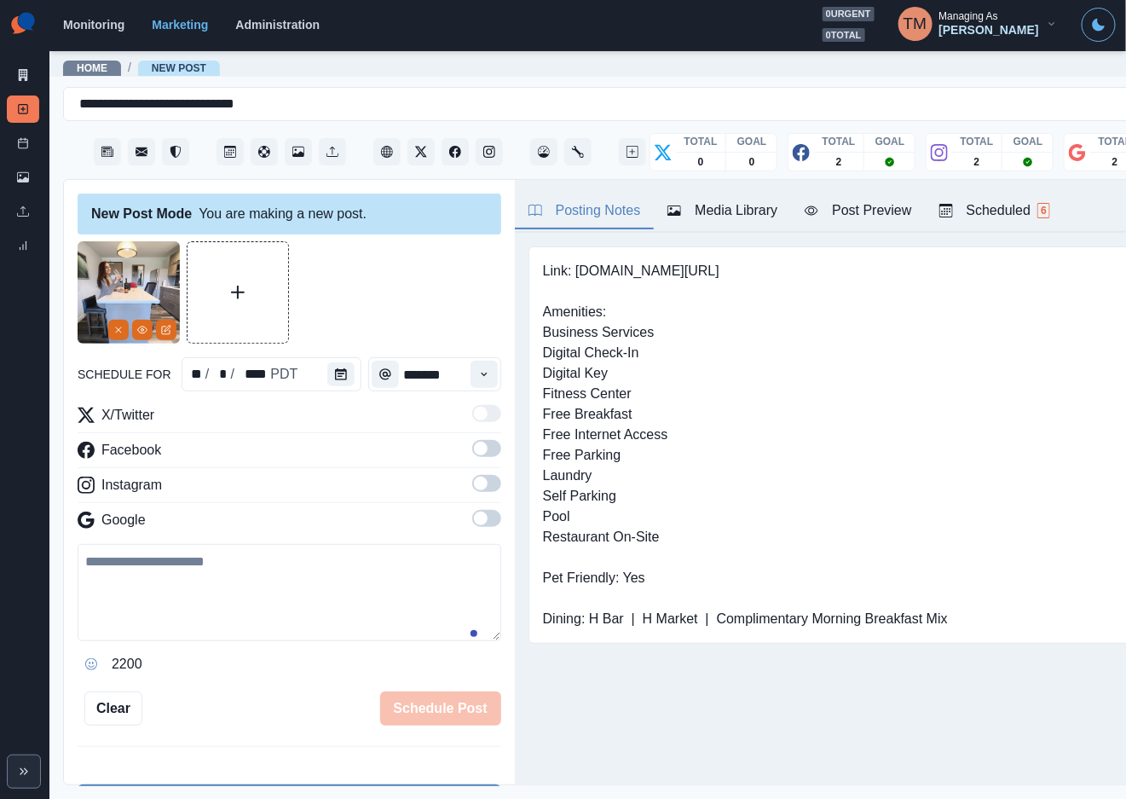
click at [153, 622] on textarea at bounding box center [290, 592] width 424 height 97
paste textarea "**********"
click at [85, 565] on textarea "**********" at bounding box center [280, 593] width 404 height 98
drag, startPoint x: 101, startPoint y: 604, endPoint x: 46, endPoint y: 604, distance: 54.6
click at [46, 604] on div "**********" at bounding box center [563, 399] width 1126 height 799
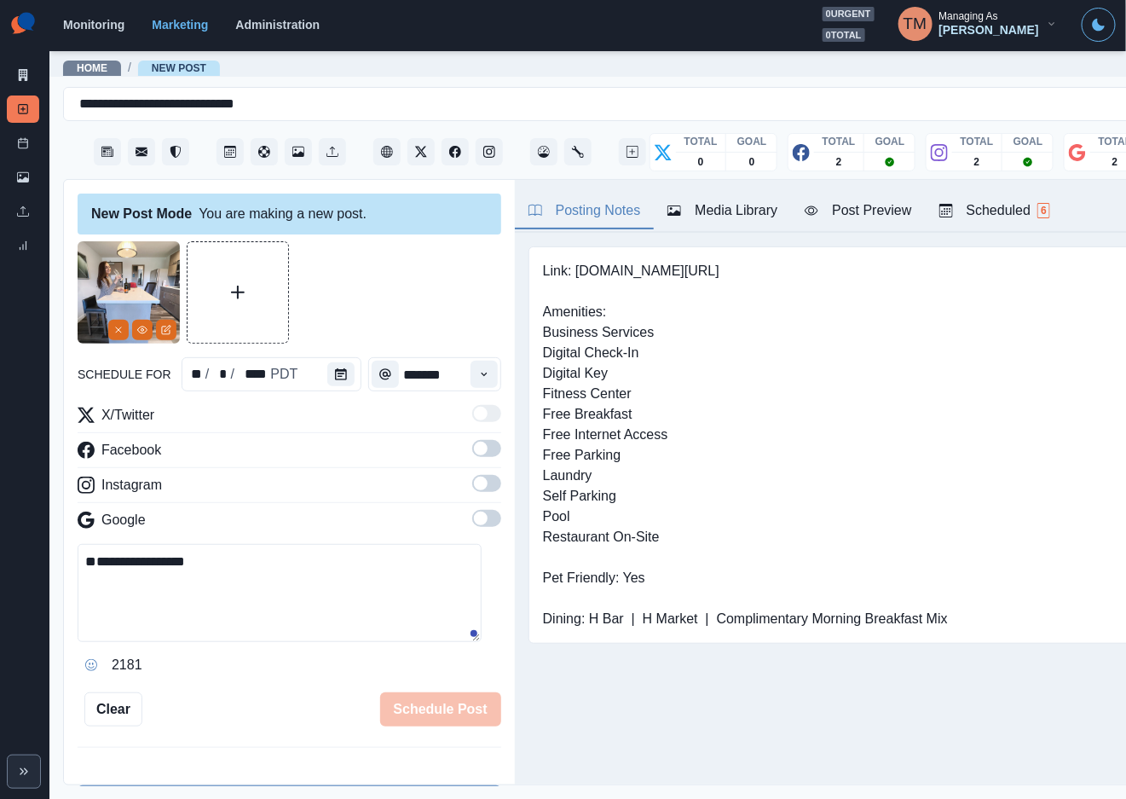
click at [147, 563] on textarea "**********" at bounding box center [280, 593] width 404 height 98
paste textarea "**********"
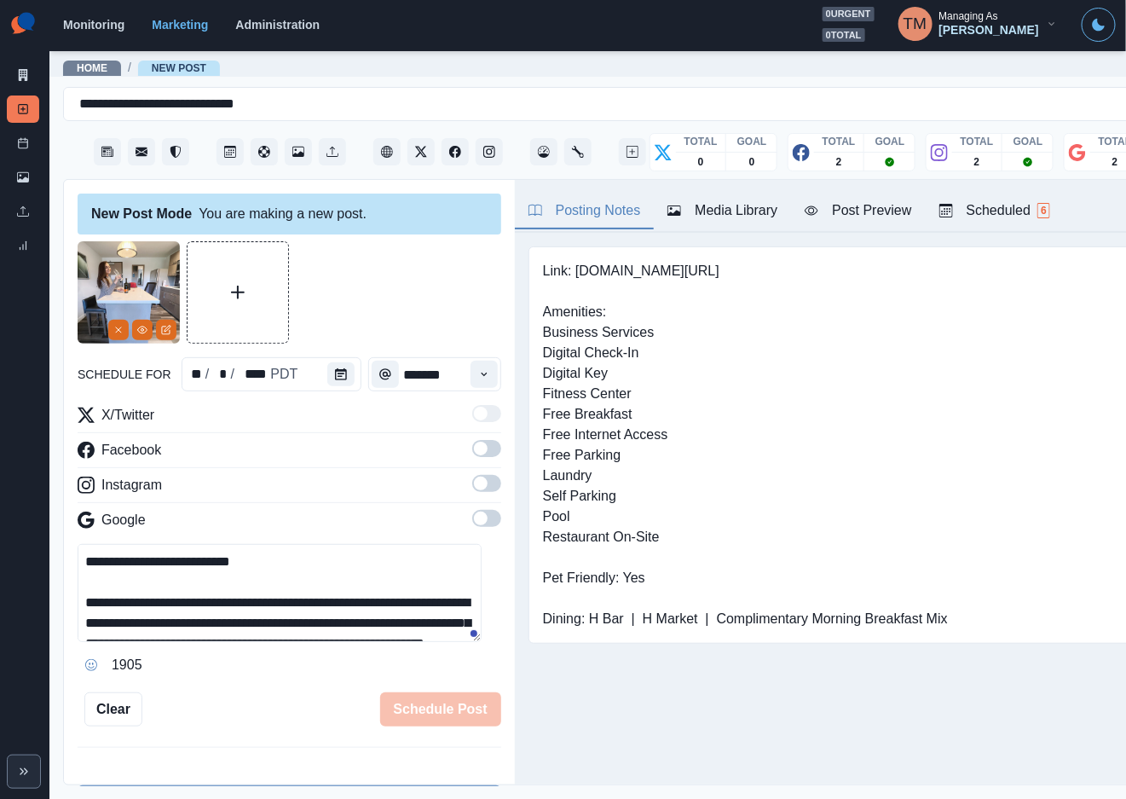
scroll to position [74, 0]
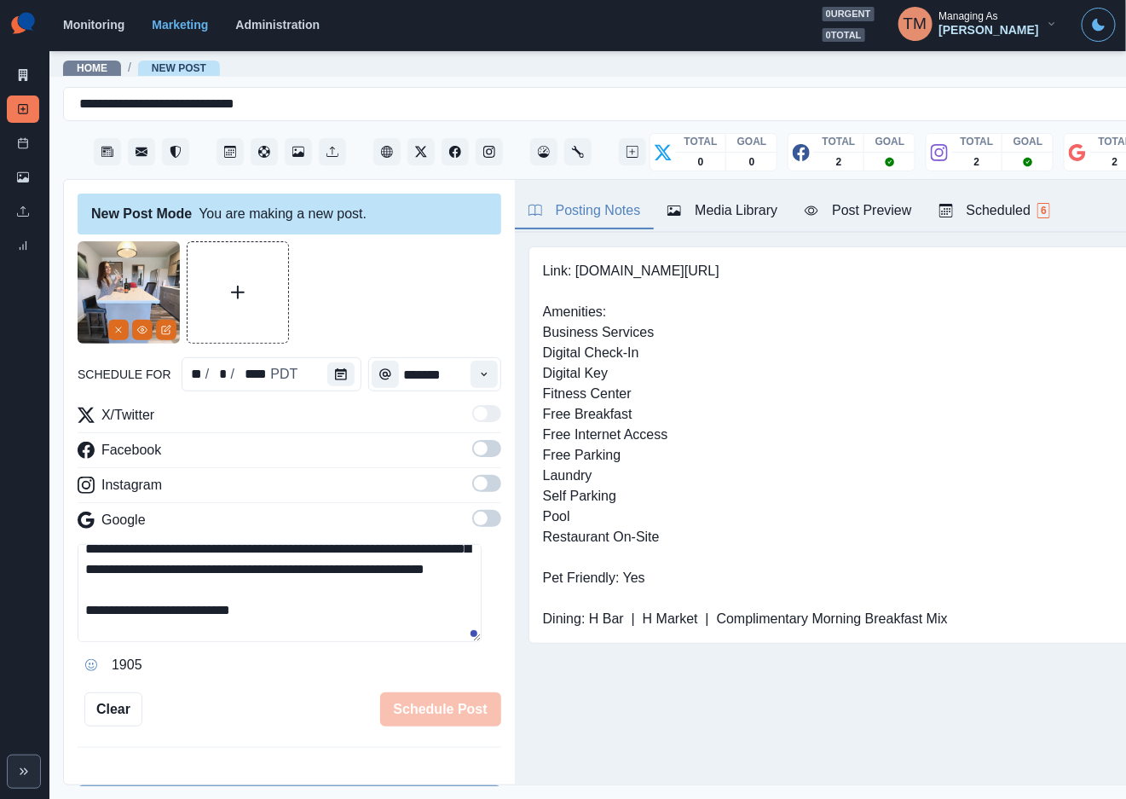
type textarea "**********"
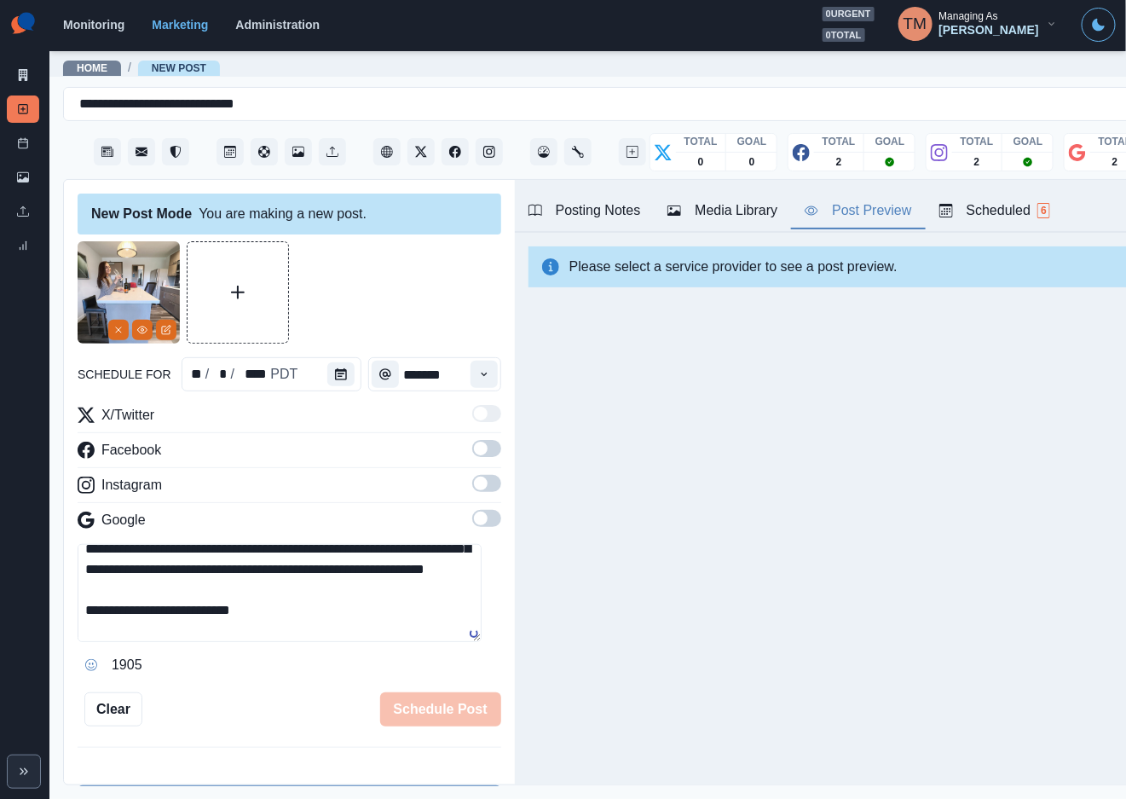
click at [867, 205] on div "Post Preview" at bounding box center [858, 210] width 107 height 20
click at [335, 373] on icon "Calendar" at bounding box center [341, 374] width 12 height 12
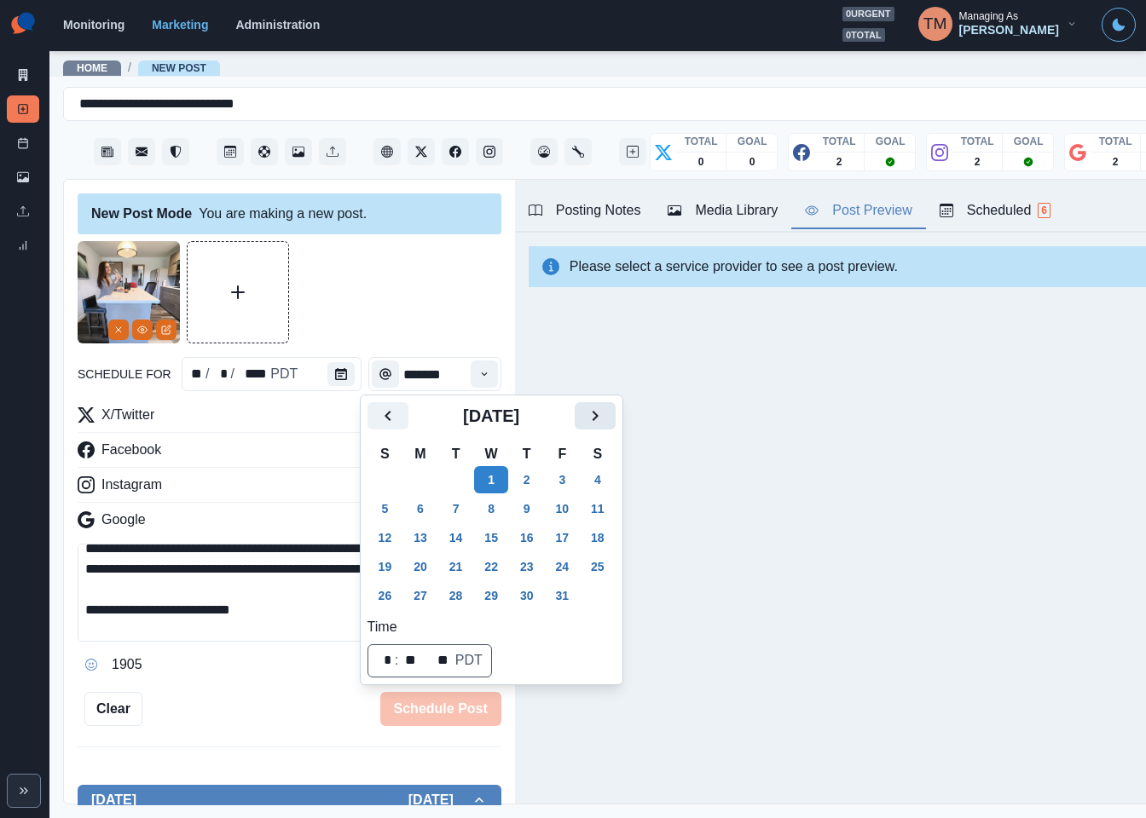
click at [596, 410] on icon "Next" at bounding box center [595, 416] width 20 height 20
click at [563, 509] on button "12" at bounding box center [563, 508] width 34 height 27
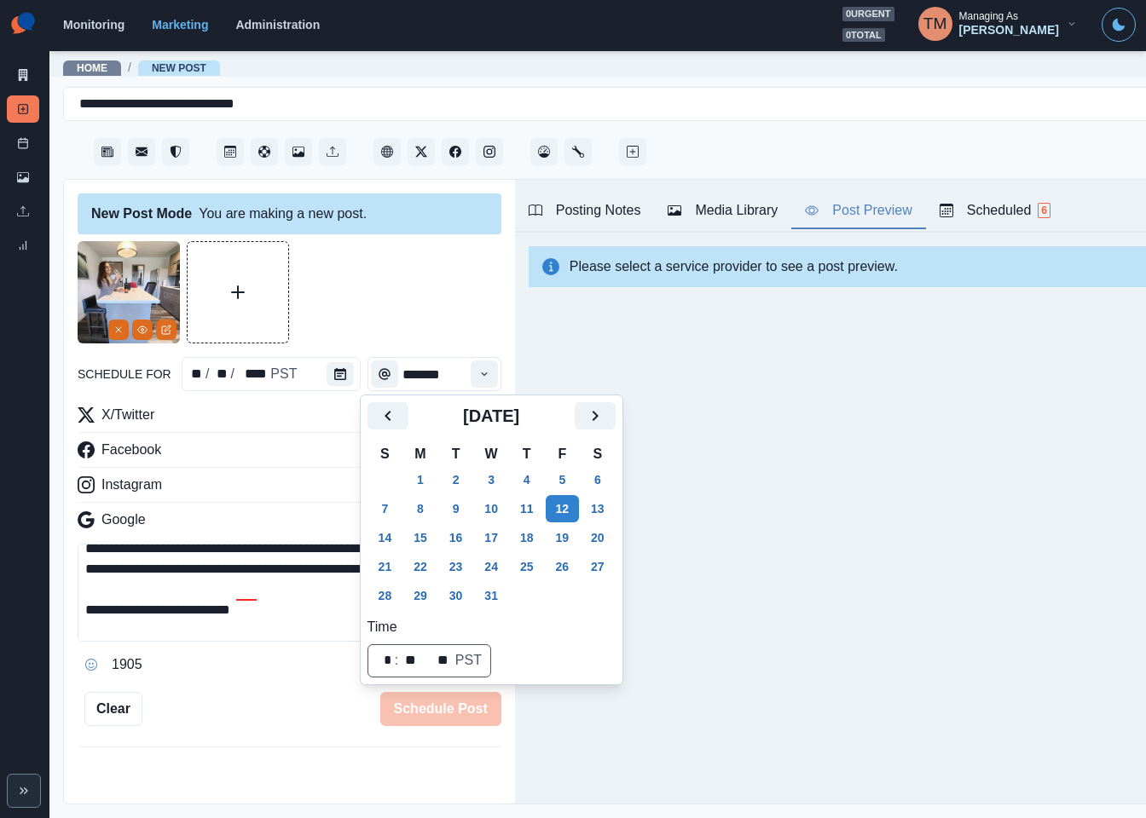
click at [427, 292] on div at bounding box center [290, 292] width 424 height 102
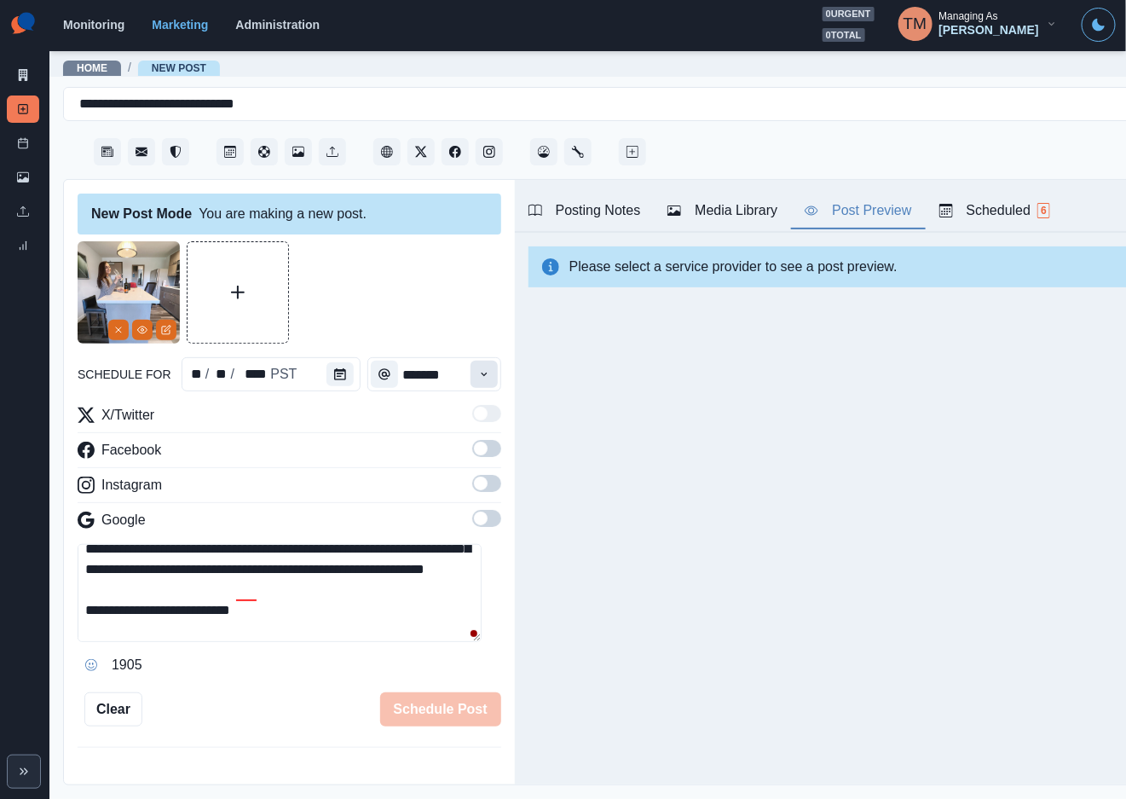
click at [478, 372] on icon "Time" at bounding box center [484, 374] width 12 height 12
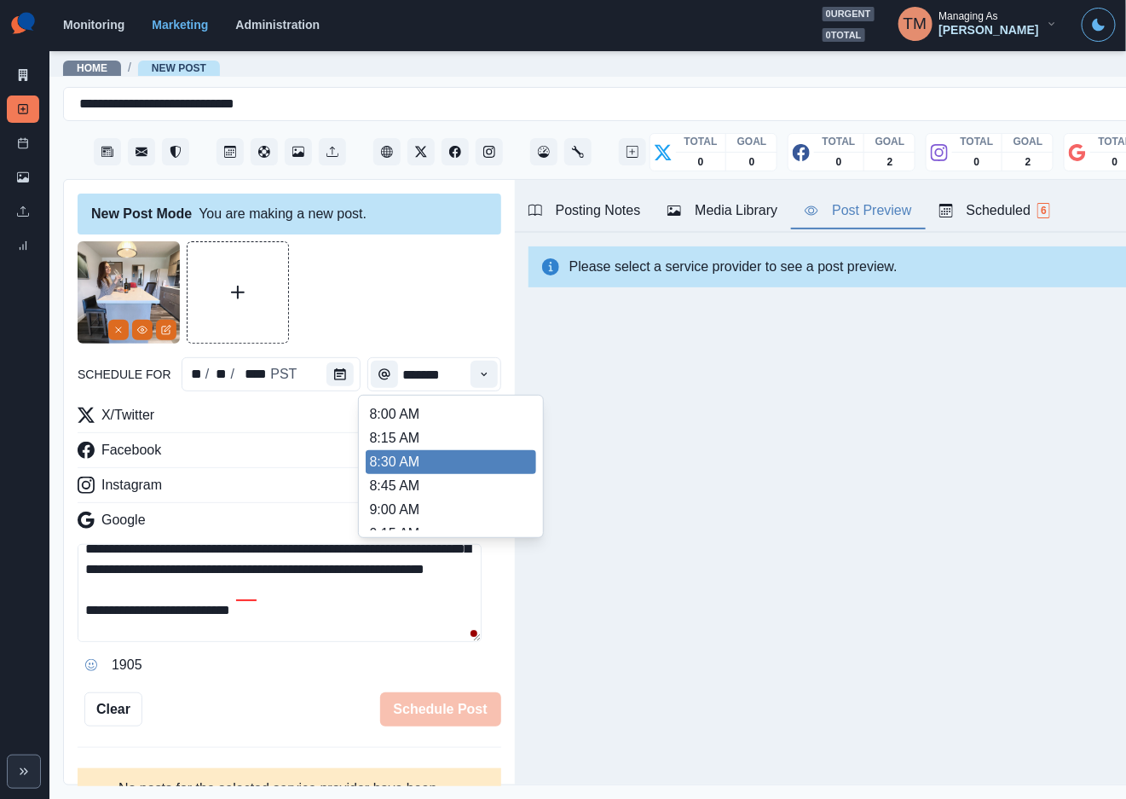
scroll to position [256, 0]
click at [391, 466] on li "11:15 AM" at bounding box center [451, 469] width 170 height 24
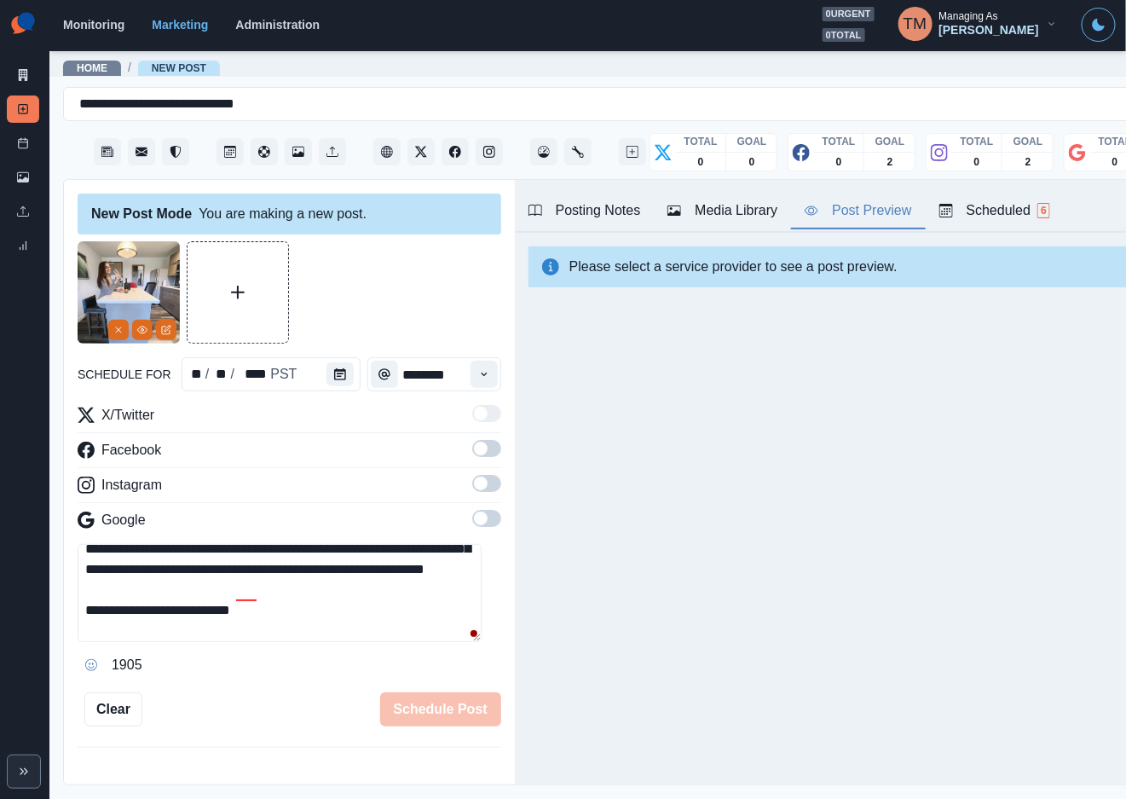
click at [478, 376] on icon "Time" at bounding box center [484, 374] width 12 height 12
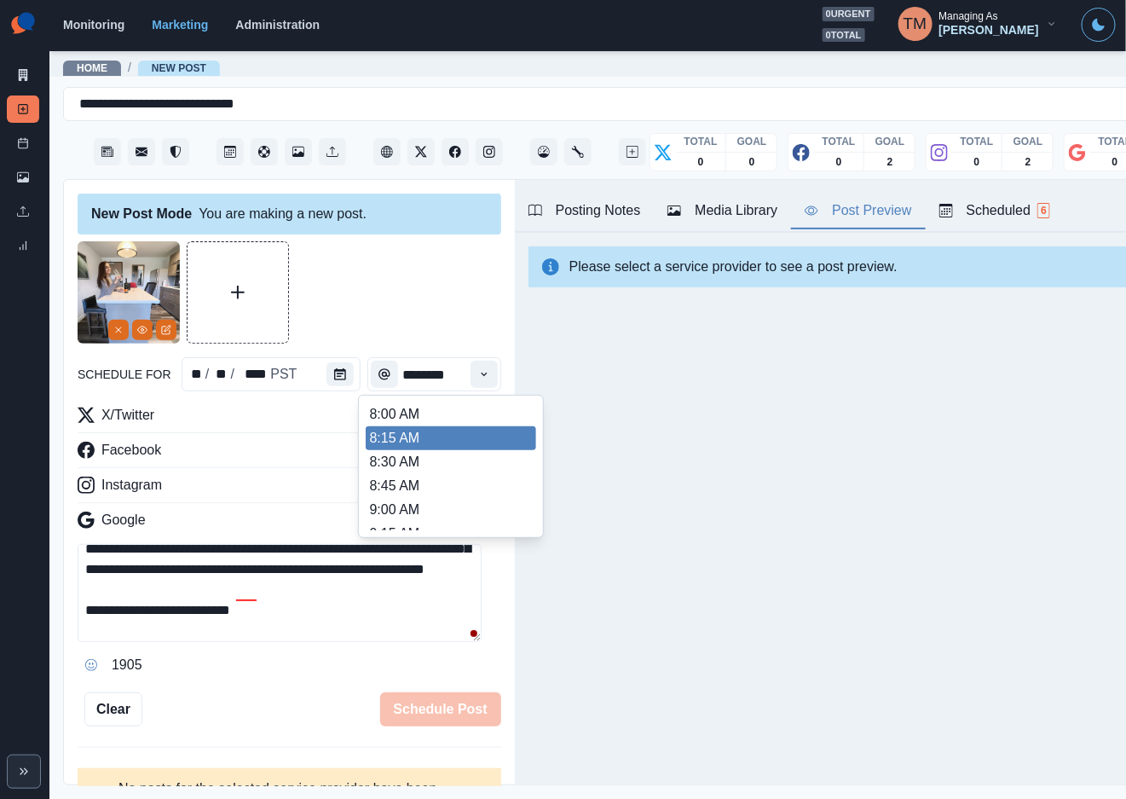
scroll to position [0, 3]
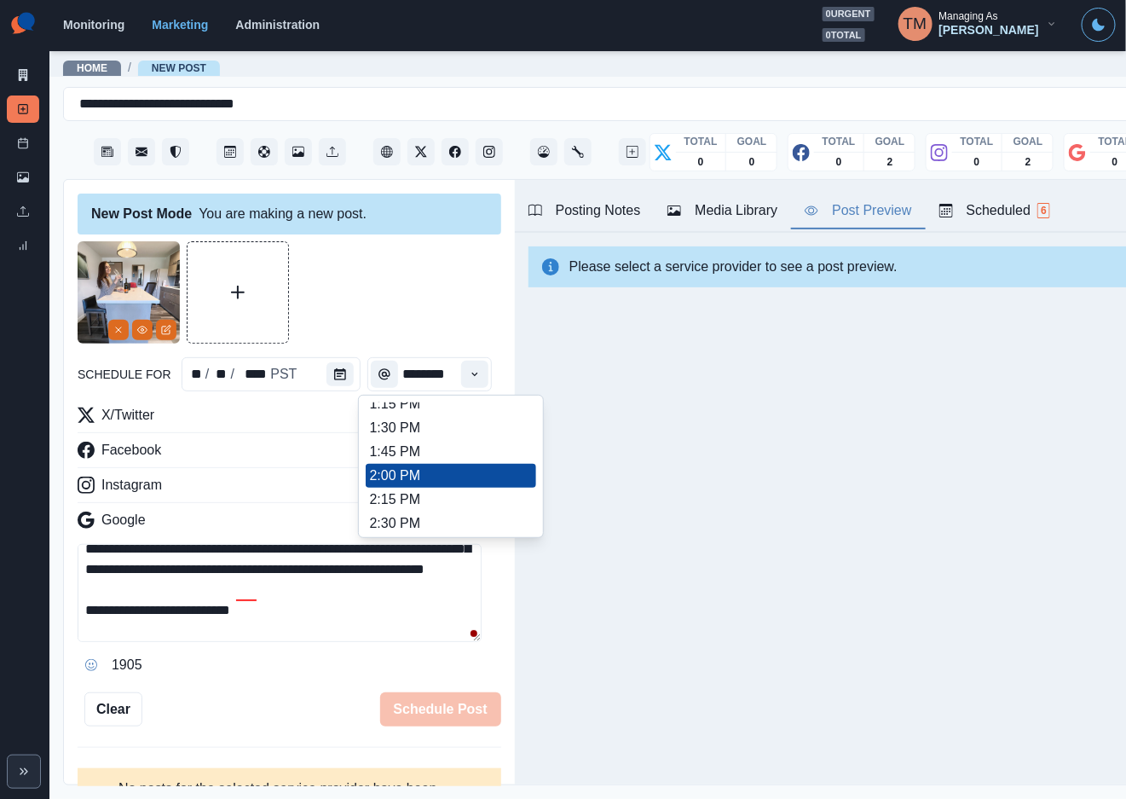
type input "*******"
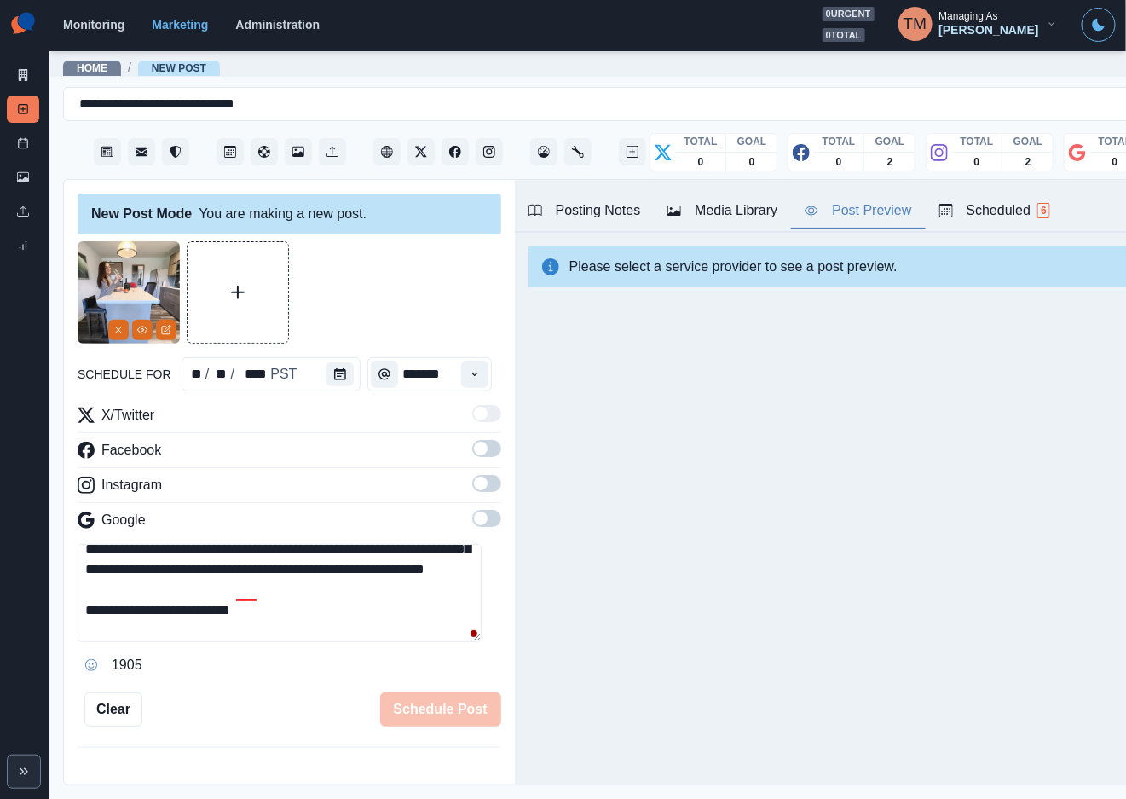
click at [435, 280] on div at bounding box center [290, 292] width 424 height 102
drag, startPoint x: 466, startPoint y: 446, endPoint x: 474, endPoint y: 491, distance: 45.8
click at [474, 451] on span at bounding box center [481, 449] width 14 height 14
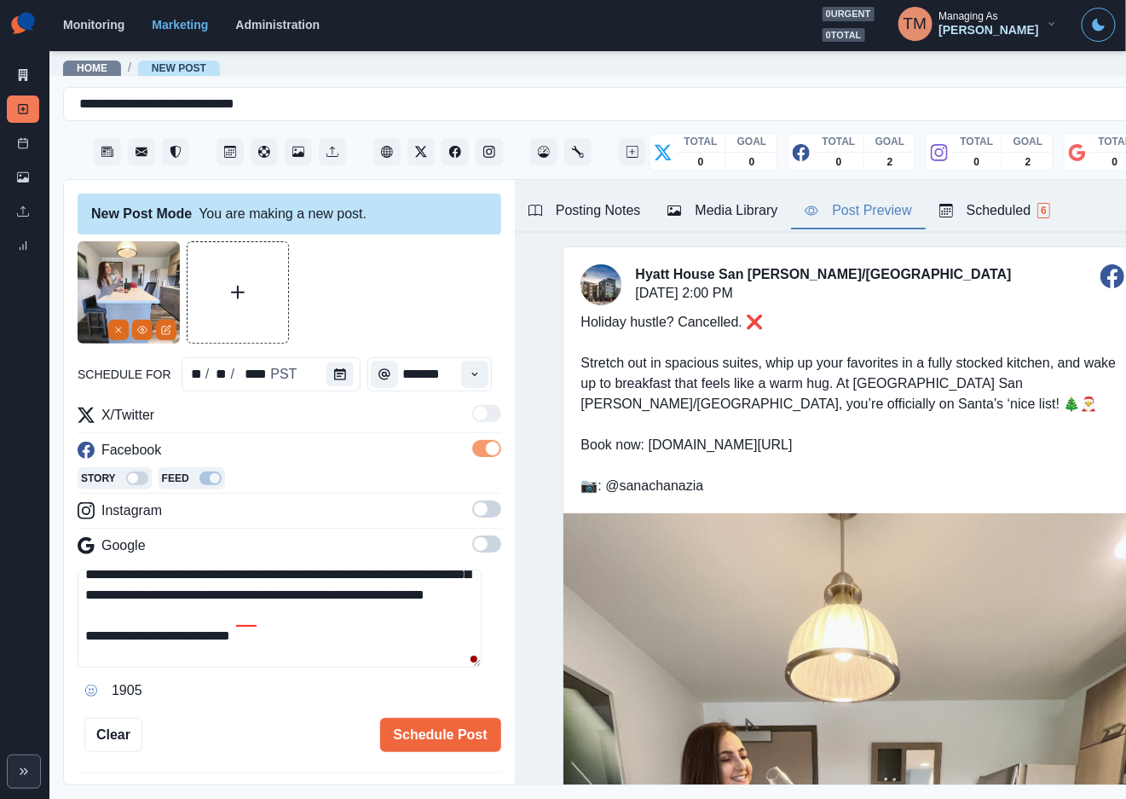
click at [473, 497] on div "X/Twitter Facebook Story Feed Instagram Google" at bounding box center [290, 484] width 424 height 158
click at [473, 512] on span at bounding box center [486, 508] width 29 height 17
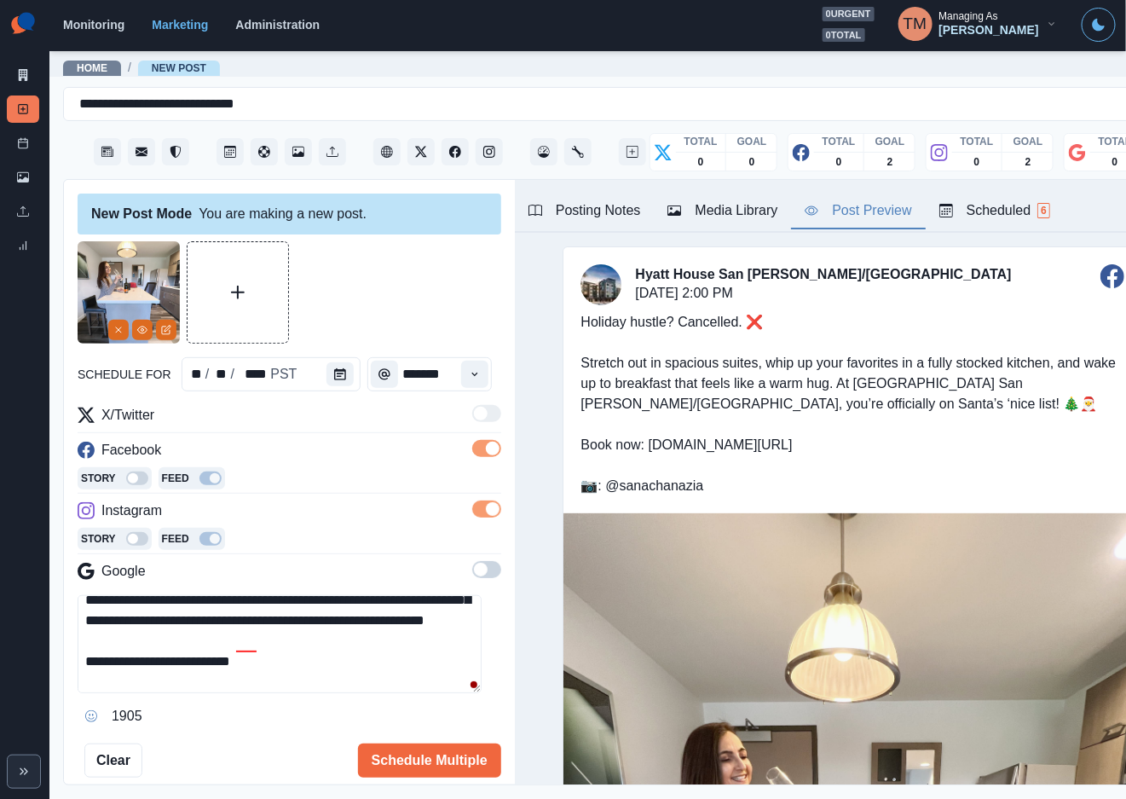
click at [472, 573] on span at bounding box center [486, 569] width 29 height 17
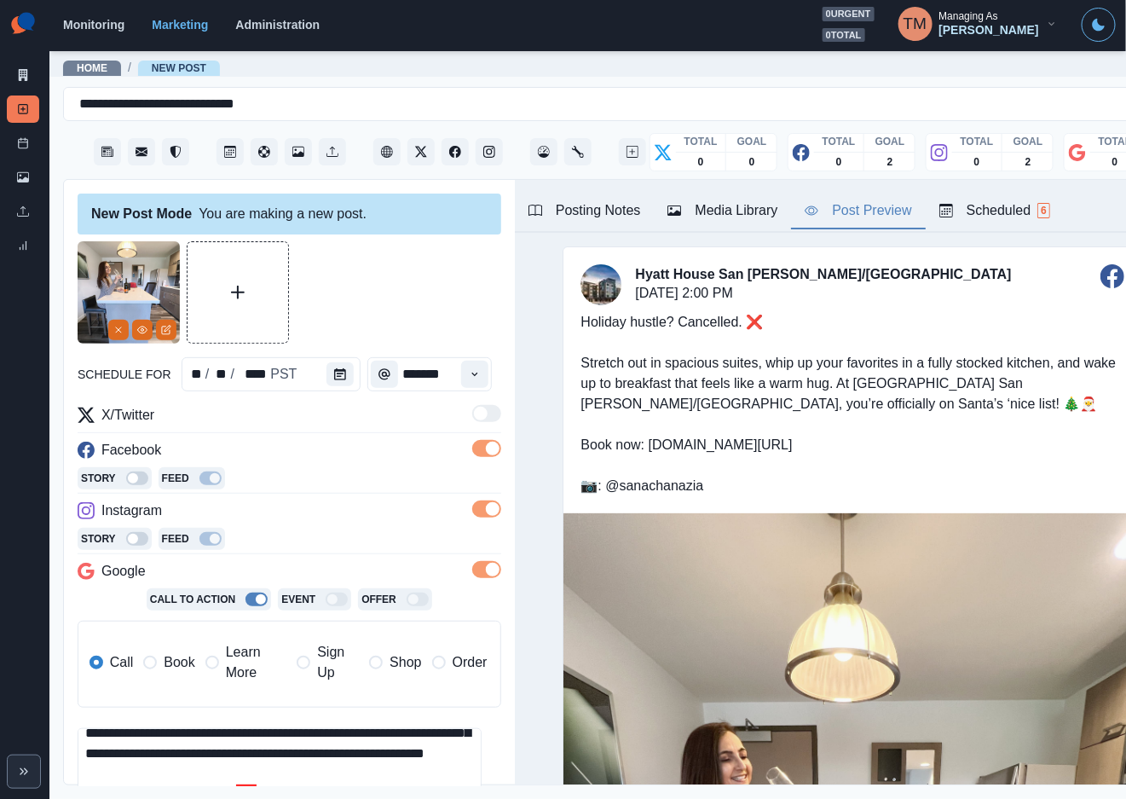
click at [182, 663] on span "Book" at bounding box center [179, 662] width 31 height 20
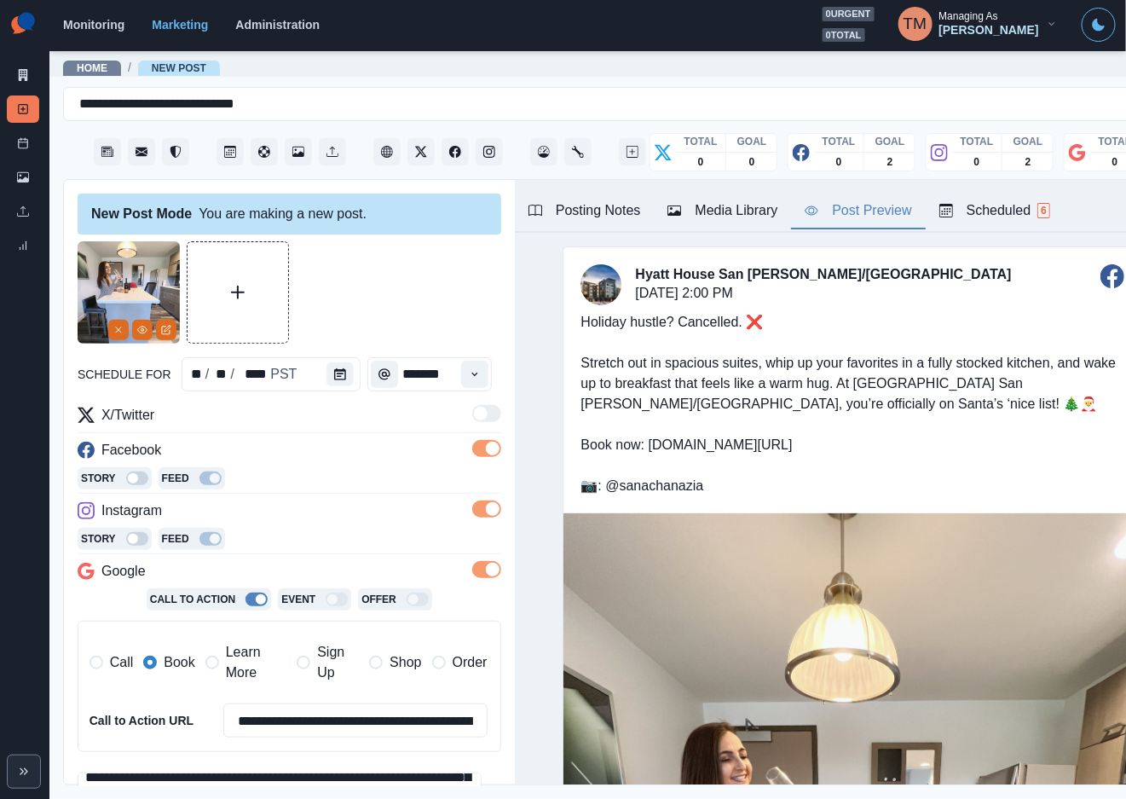
click at [386, 304] on div at bounding box center [290, 292] width 424 height 102
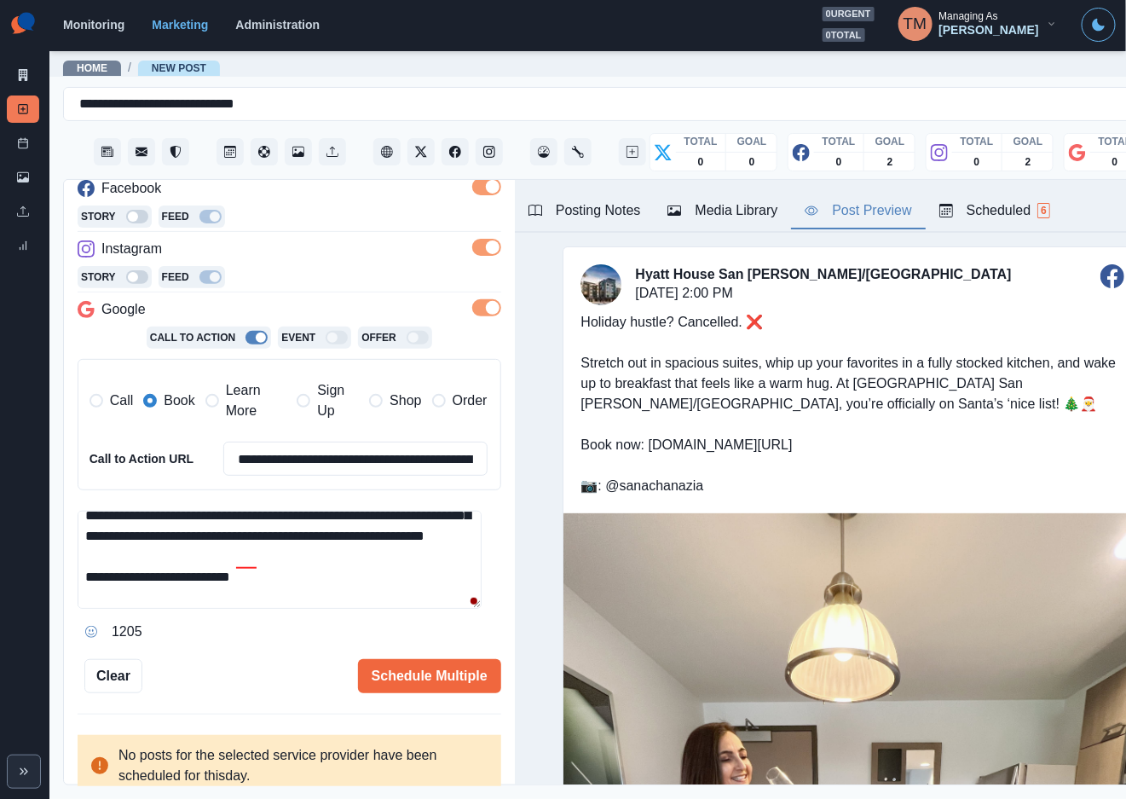
scroll to position [267, 0]
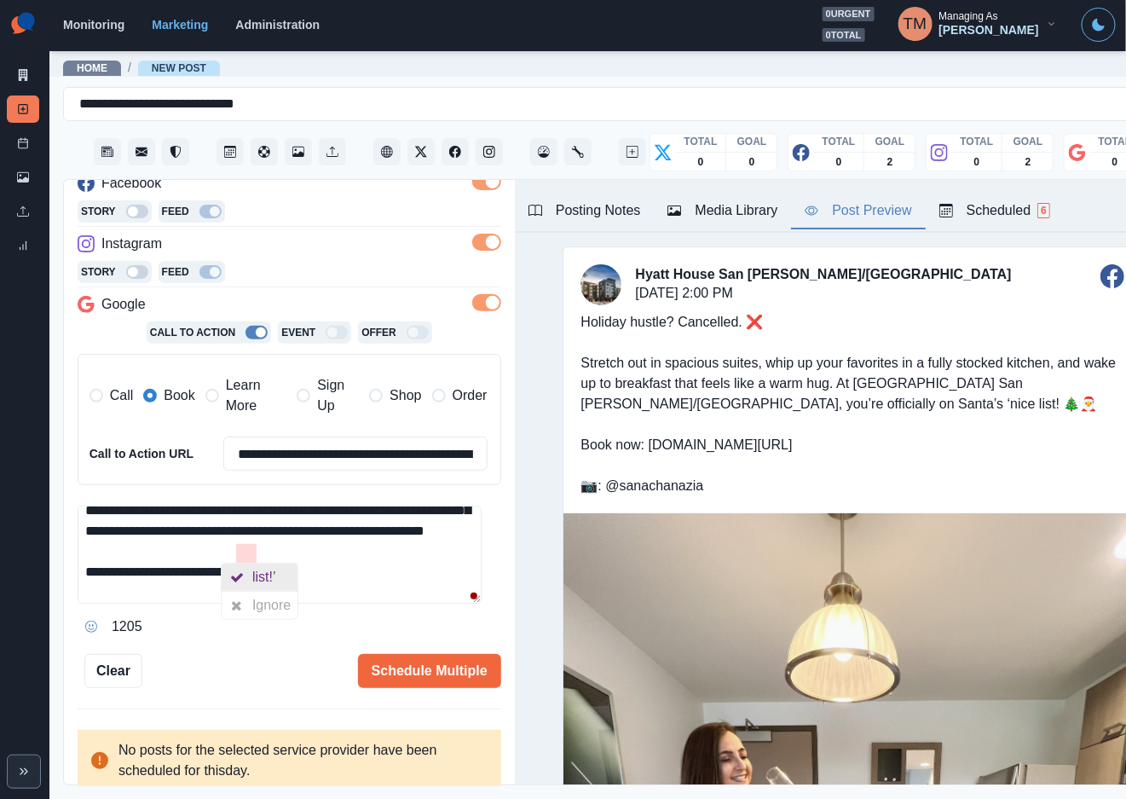
click at [279, 581] on div "list!’" at bounding box center [267, 576] width 31 height 27
click at [369, 565] on textarea "**********" at bounding box center [280, 555] width 404 height 98
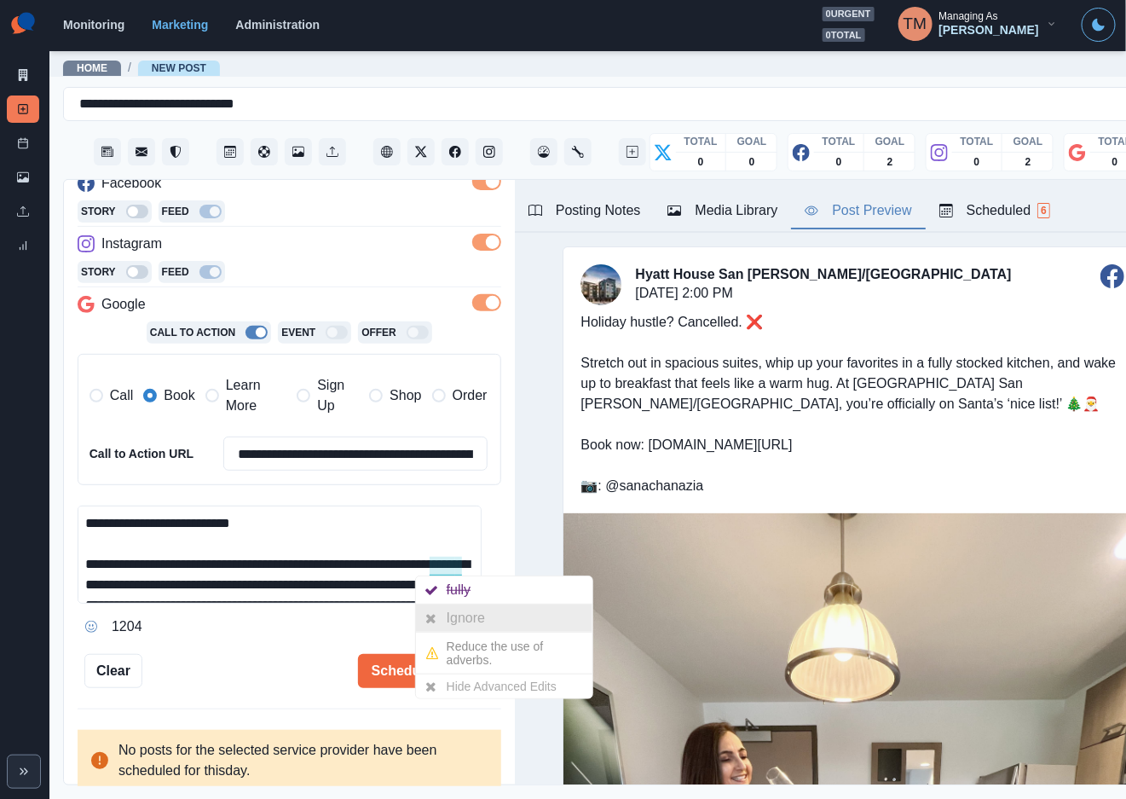
click at [455, 612] on div "Ignore" at bounding box center [469, 617] width 45 height 27
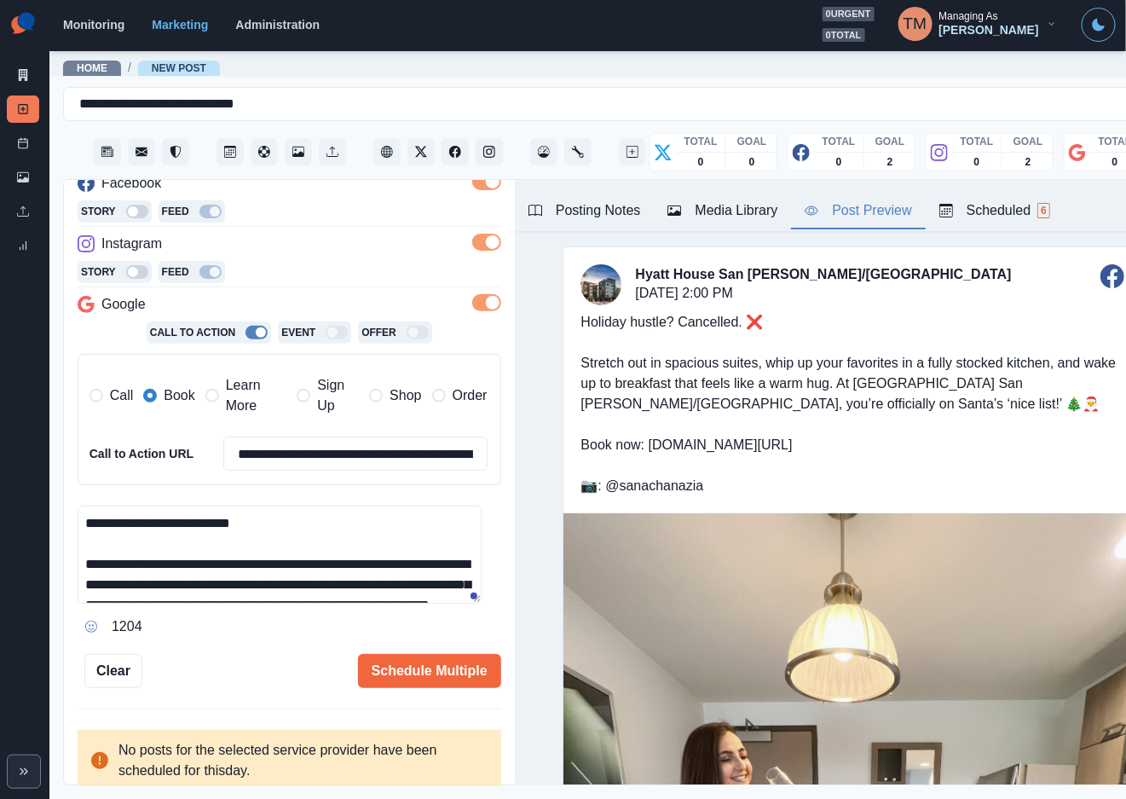
type textarea "**********"
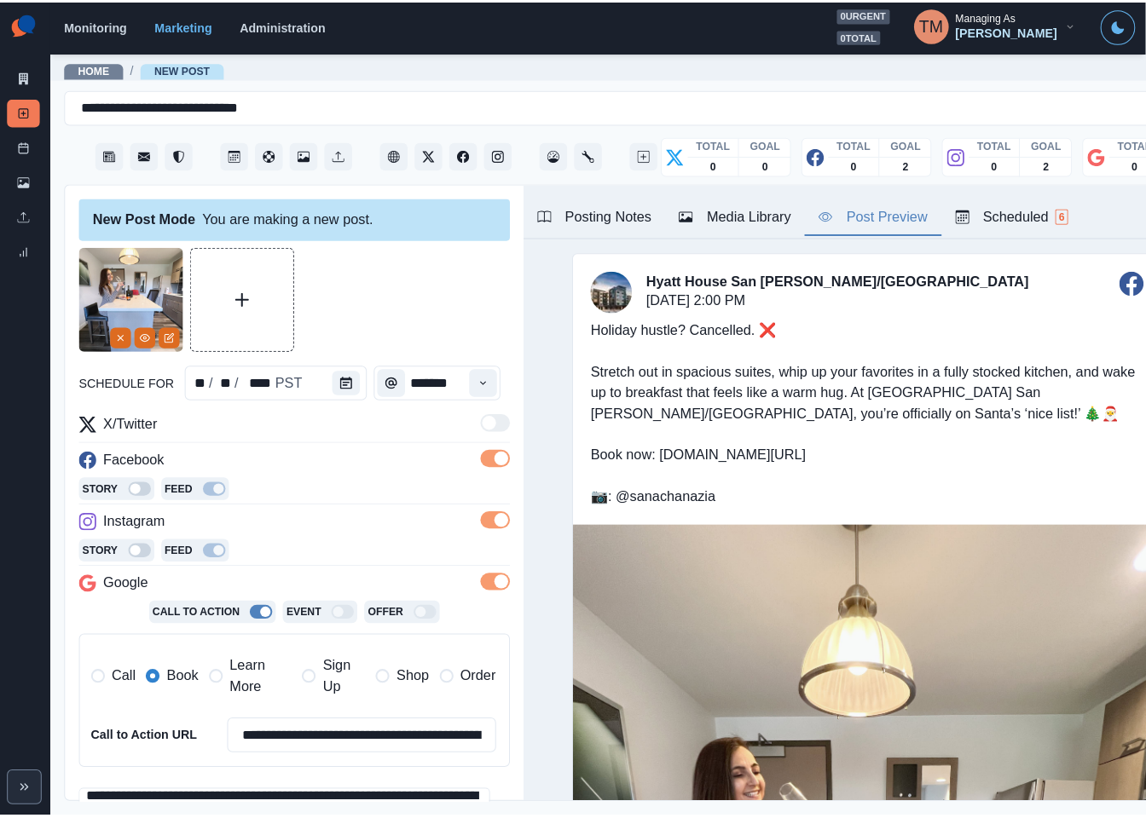
scroll to position [267, 0]
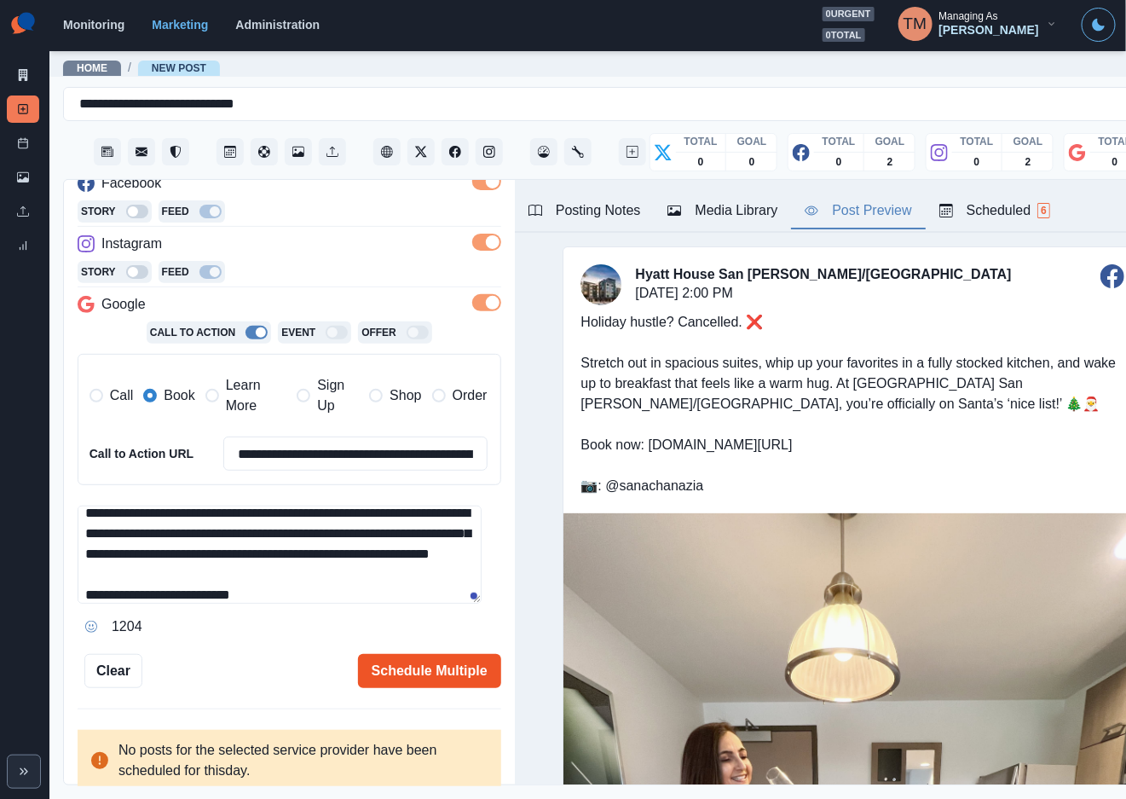
click at [404, 662] on button "Schedule Multiple" at bounding box center [429, 671] width 143 height 34
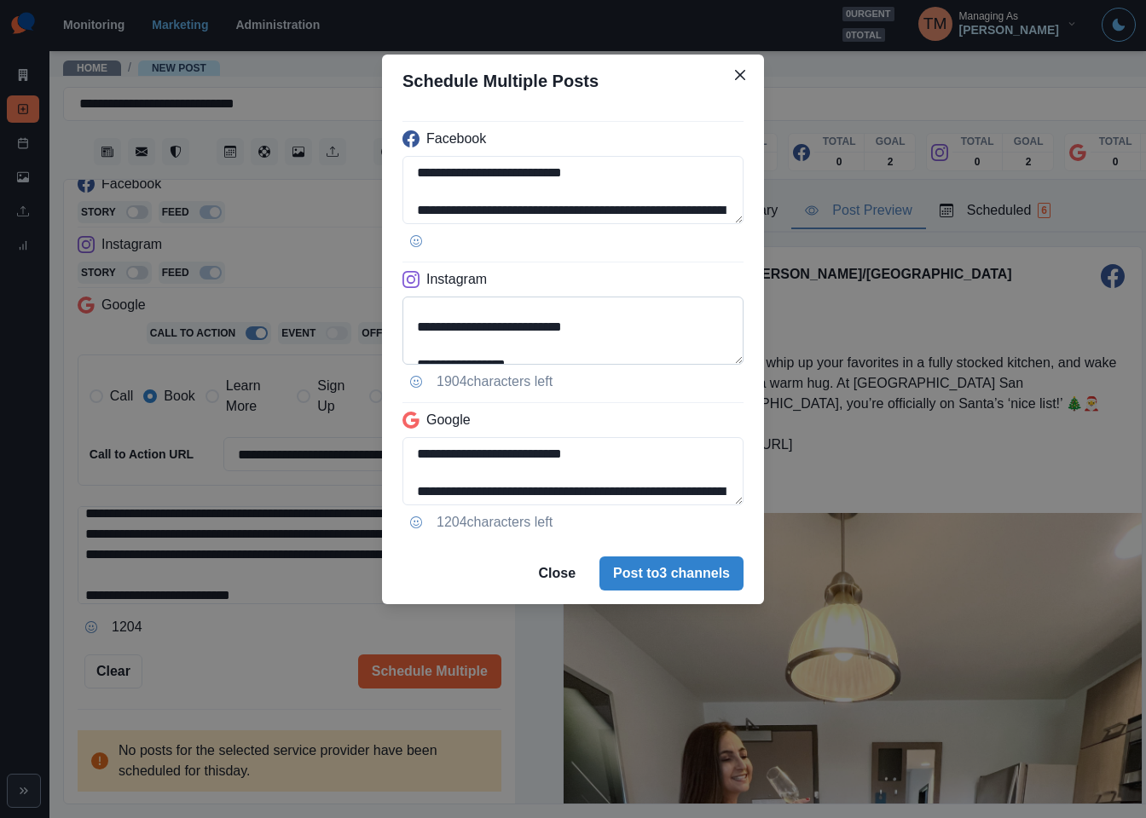
scroll to position [154, 0]
click at [476, 315] on textarea "**********" at bounding box center [572, 331] width 341 height 68
paste textarea "****"
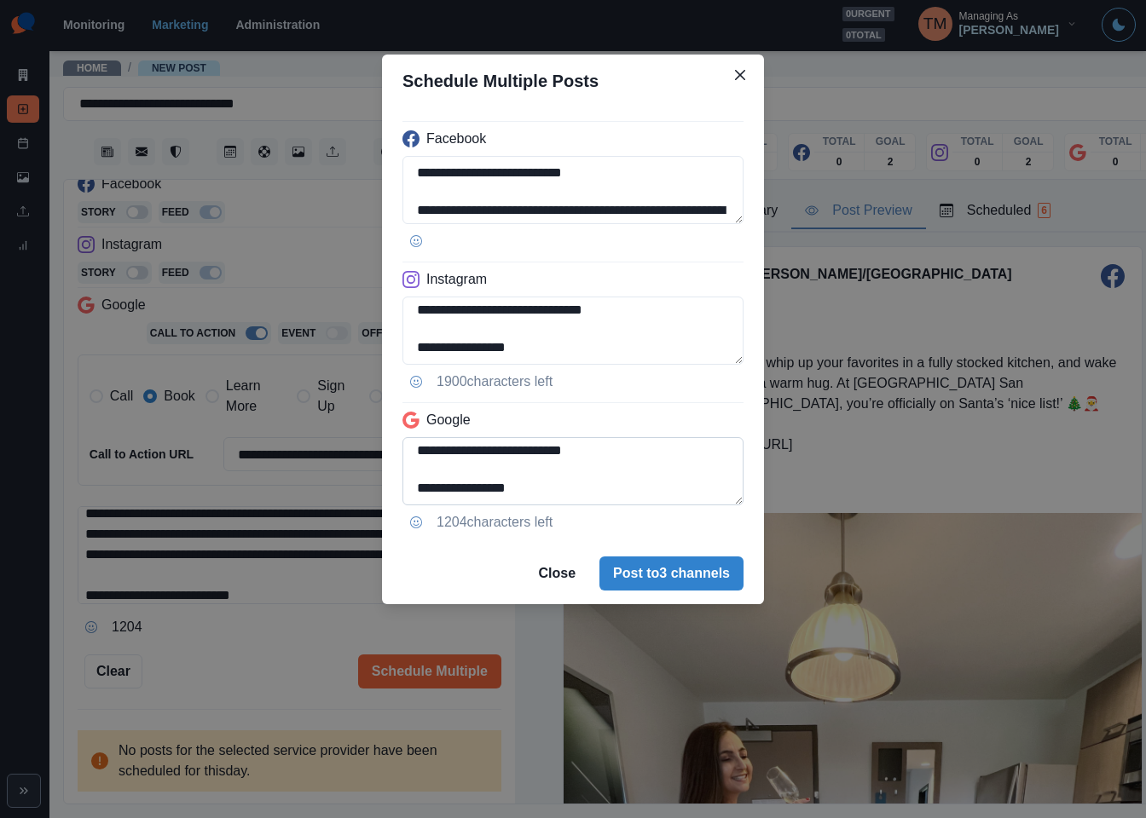
type textarea "**********"
click at [412, 456] on textarea "**********" at bounding box center [572, 471] width 341 height 68
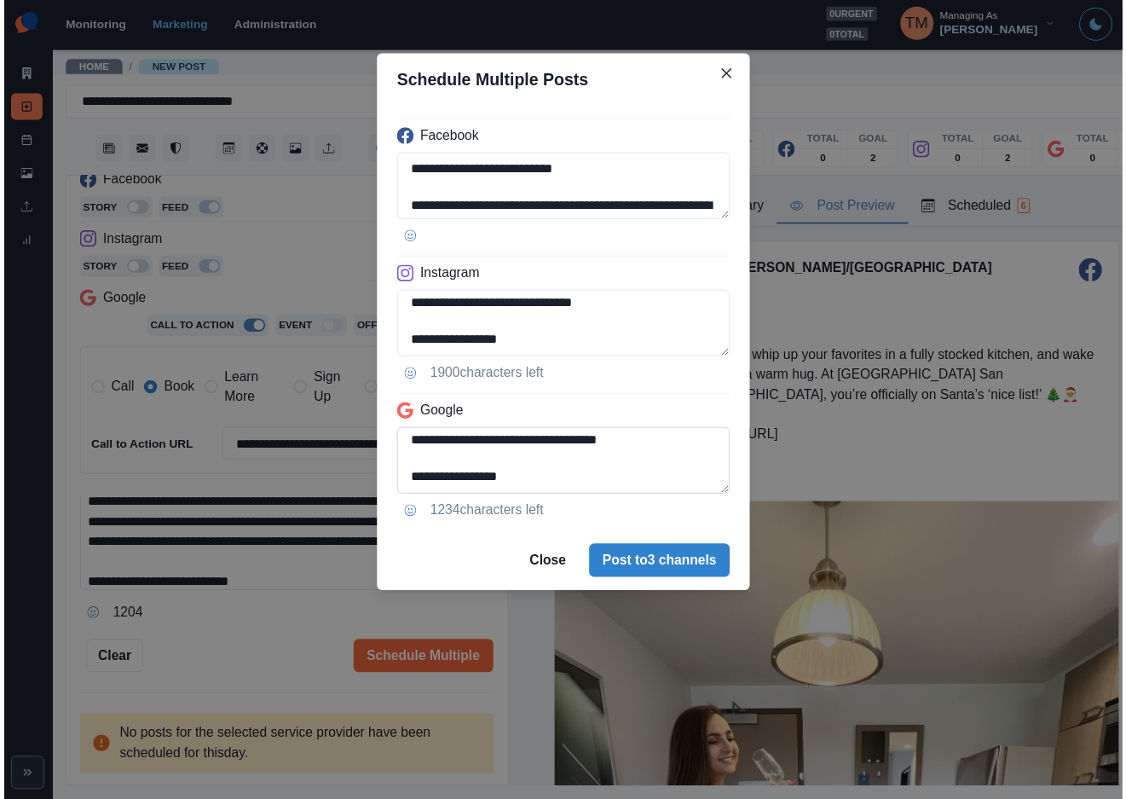
scroll to position [118, 0]
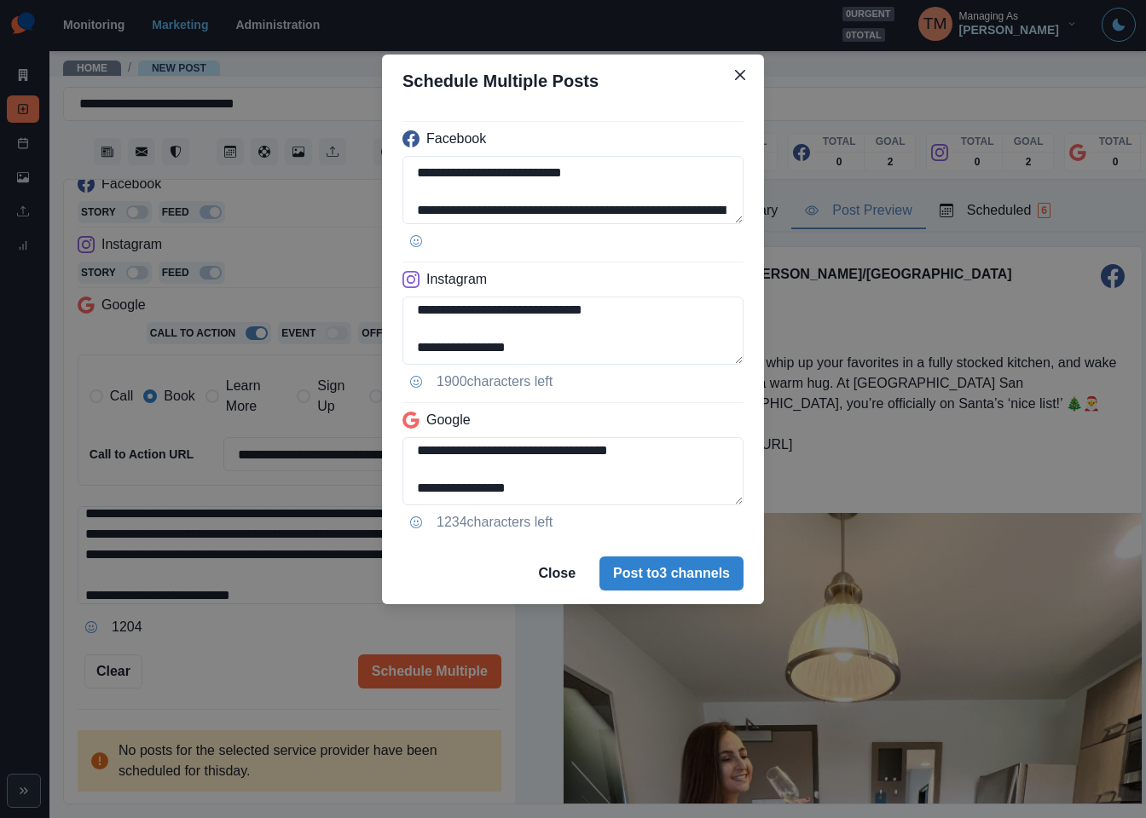
type textarea "**********"
drag, startPoint x: 274, startPoint y: 650, endPoint x: 708, endPoint y: 410, distance: 496.8
click at [281, 650] on div "**********" at bounding box center [573, 409] width 1146 height 818
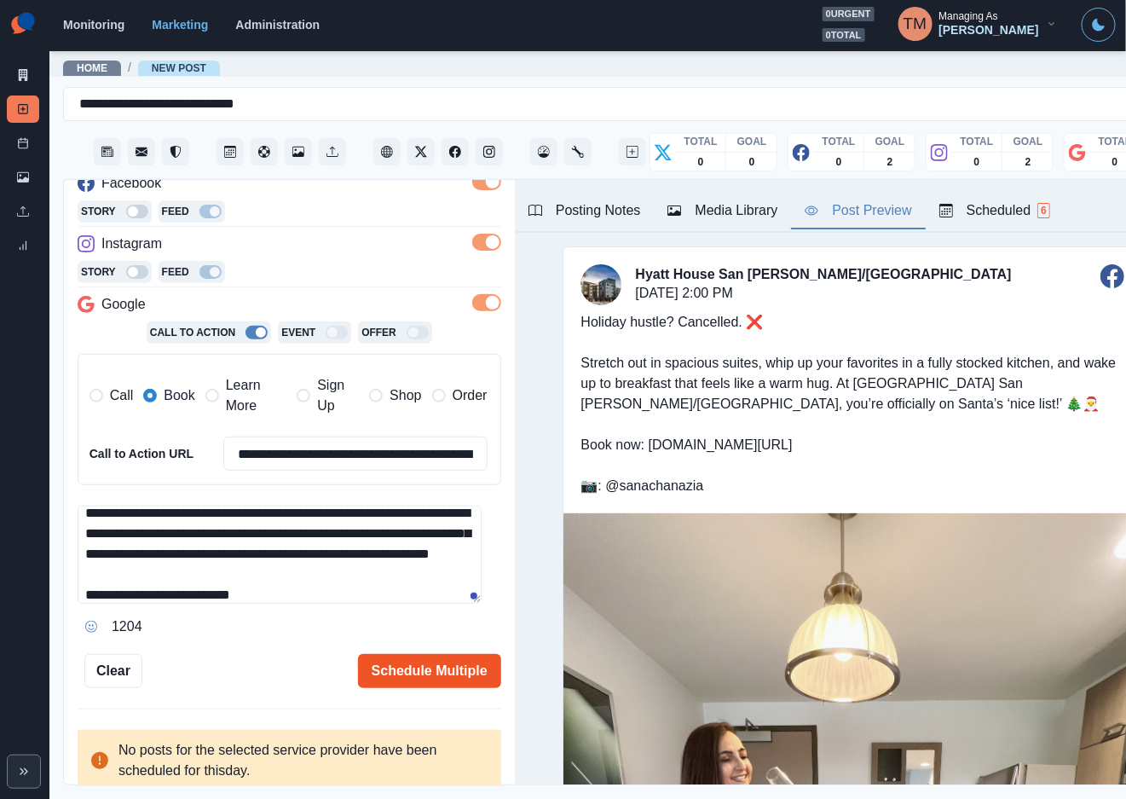
click at [436, 668] on button "Schedule Multiple" at bounding box center [429, 671] width 143 height 34
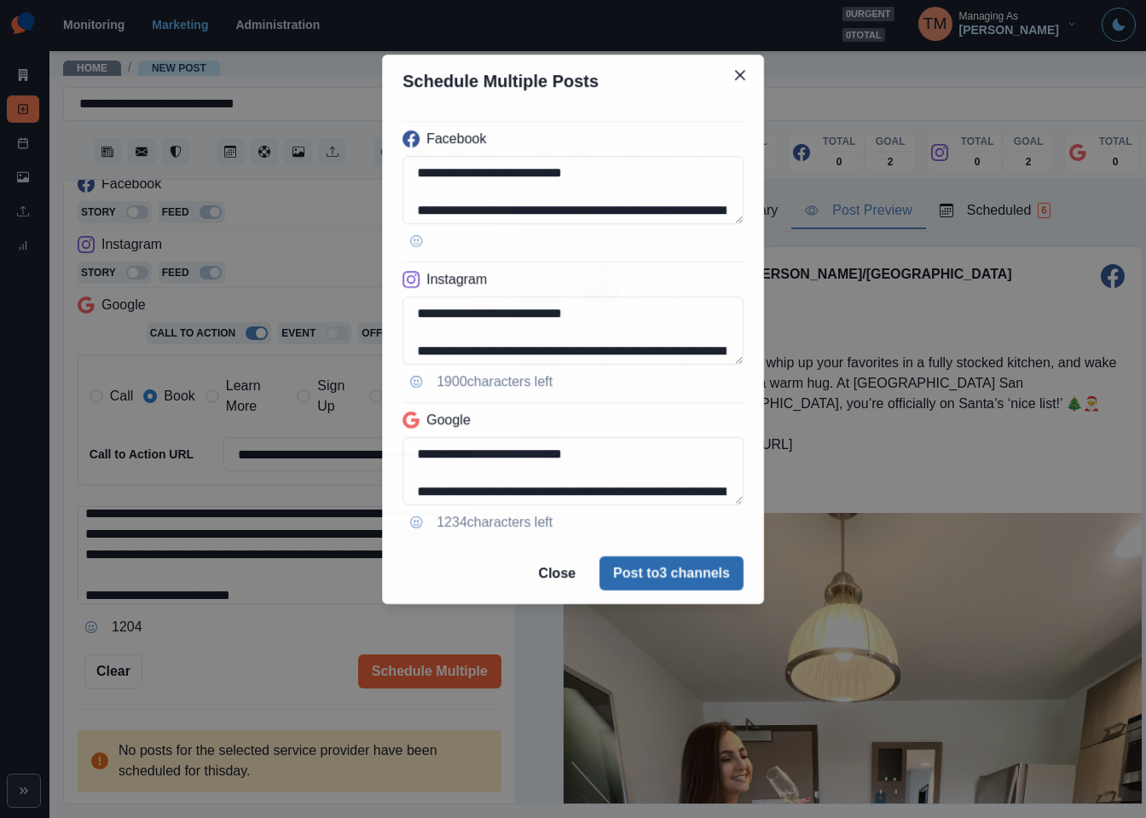
click at [670, 569] on button "Post to 3 channels" at bounding box center [671, 574] width 144 height 34
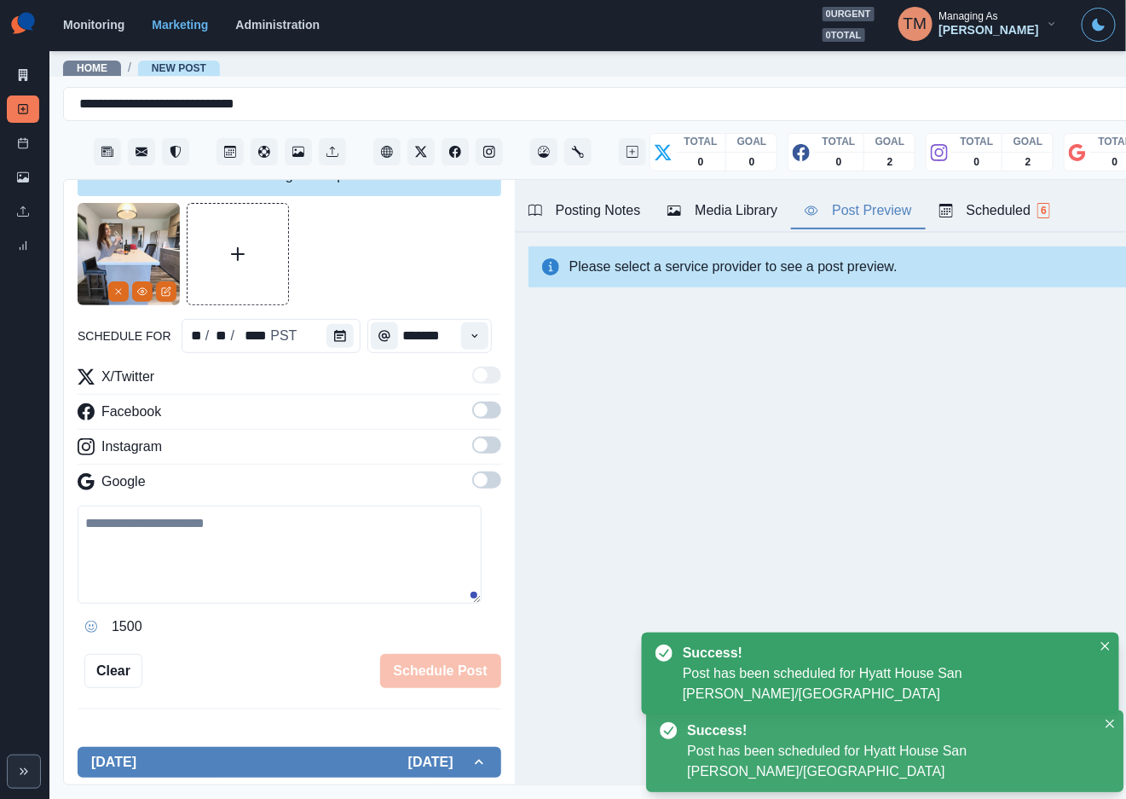
scroll to position [0, 0]
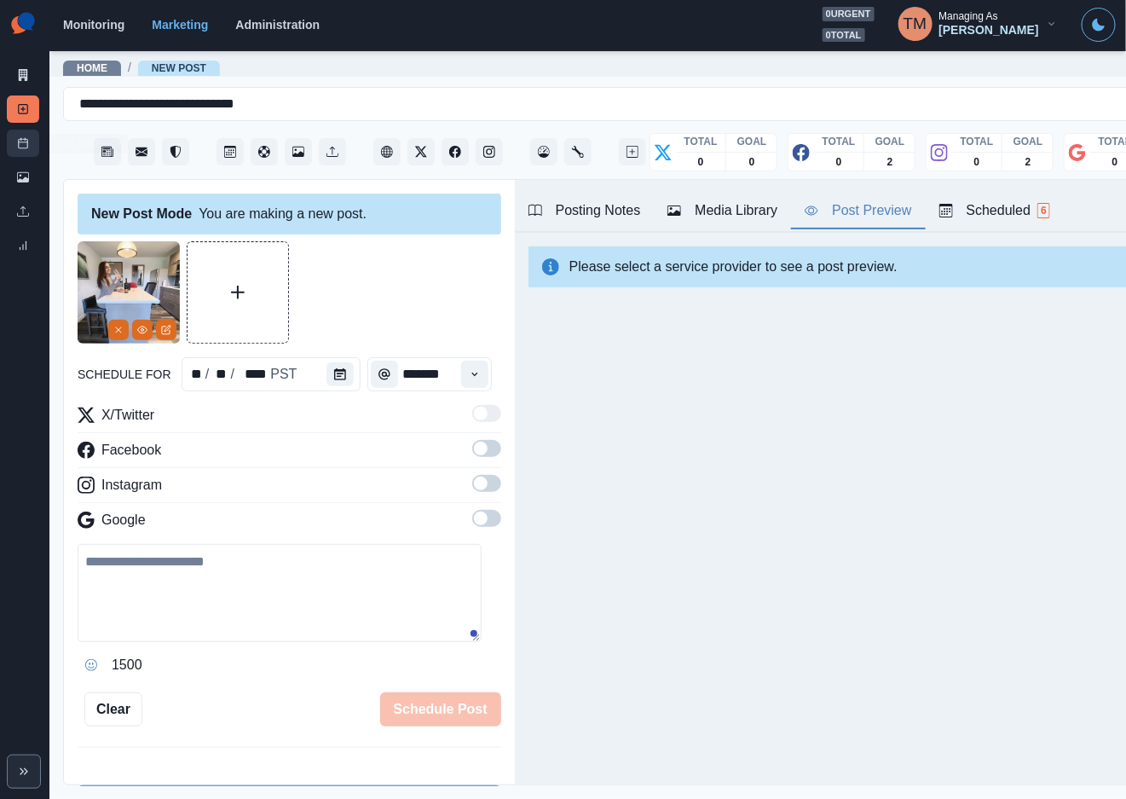
click at [26, 149] on link "Post Schedule" at bounding box center [23, 143] width 32 height 27
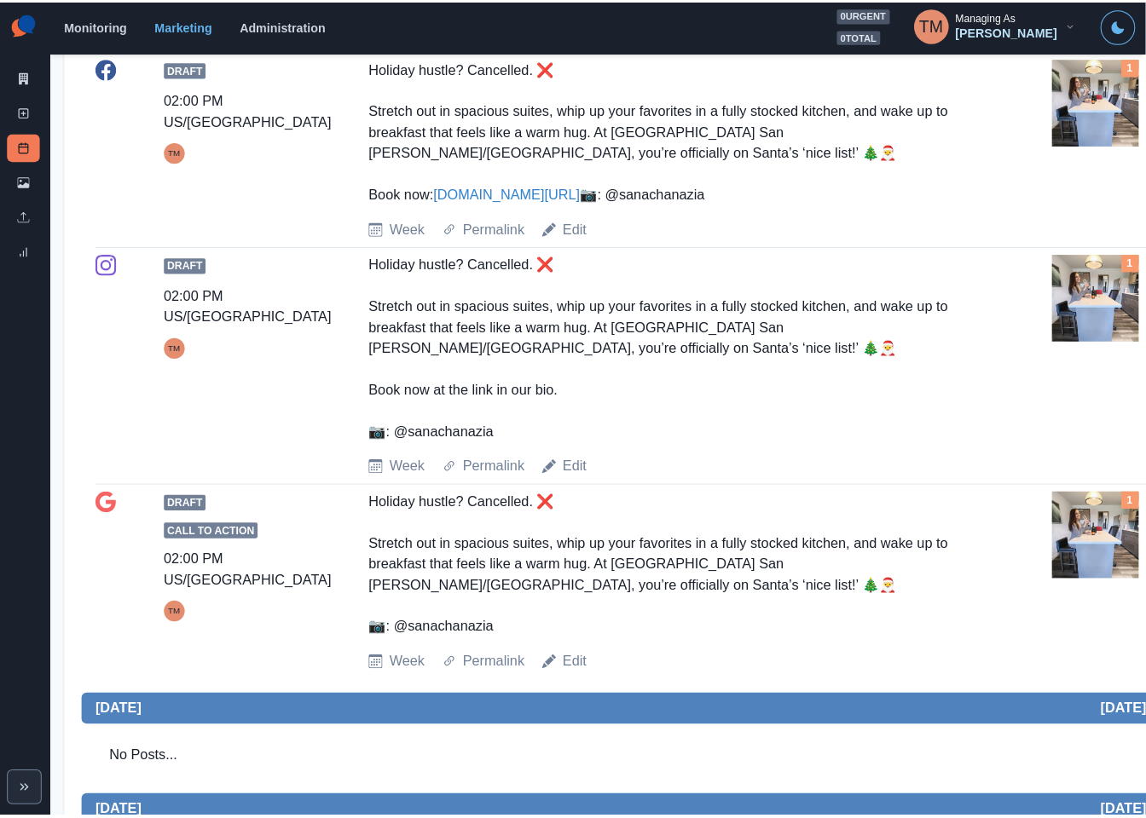
scroll to position [767, 0]
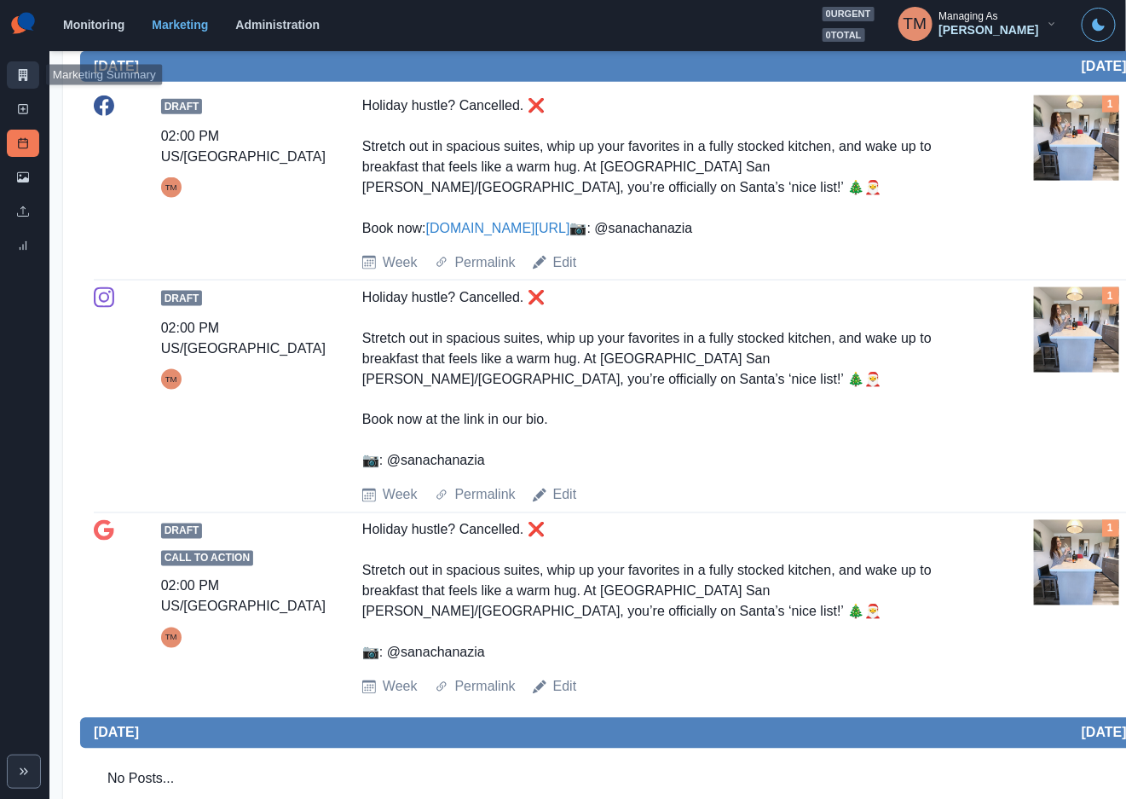
click at [24, 78] on icon at bounding box center [23, 75] width 9 height 12
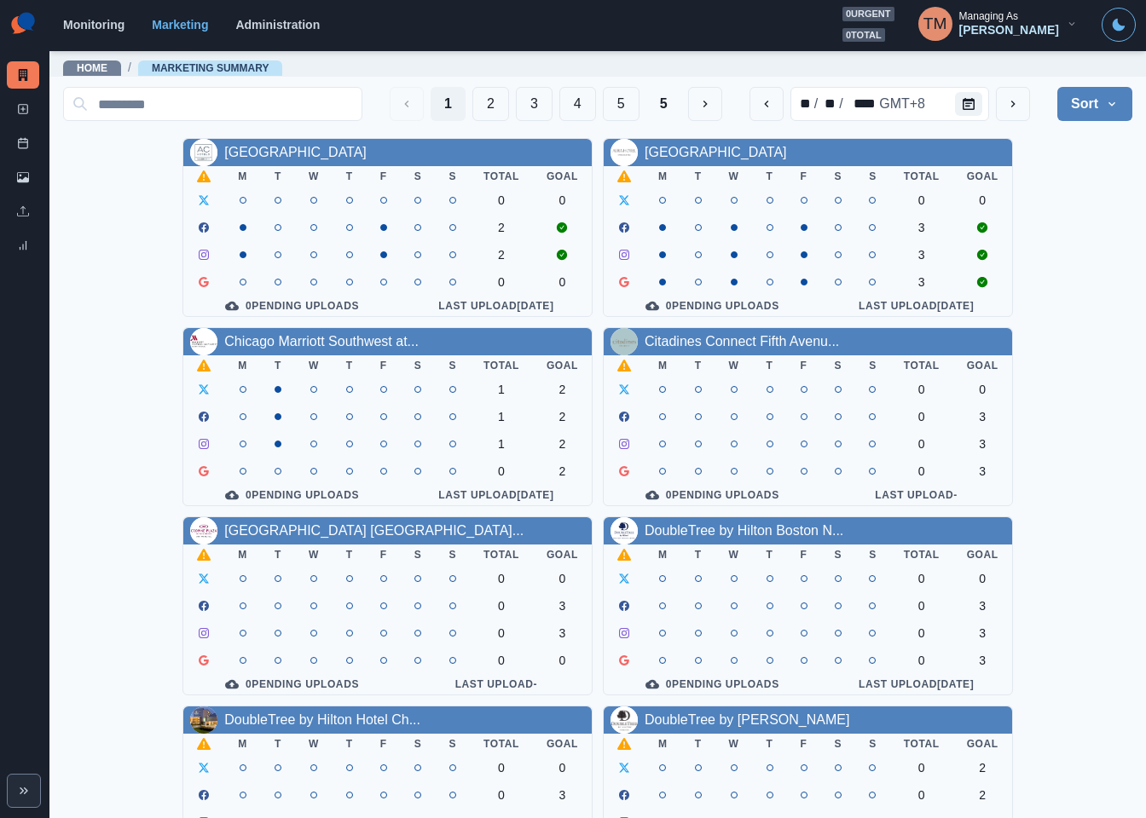
click at [1062, 303] on div "AC Hotel Atlanta Downtown M T W T F S S Total Goal 0 0 2 2 0 0 0 Pending Upload…" at bounding box center [597, 700] width 1069 height 1125
